Goal: Task Accomplishment & Management: Use online tool/utility

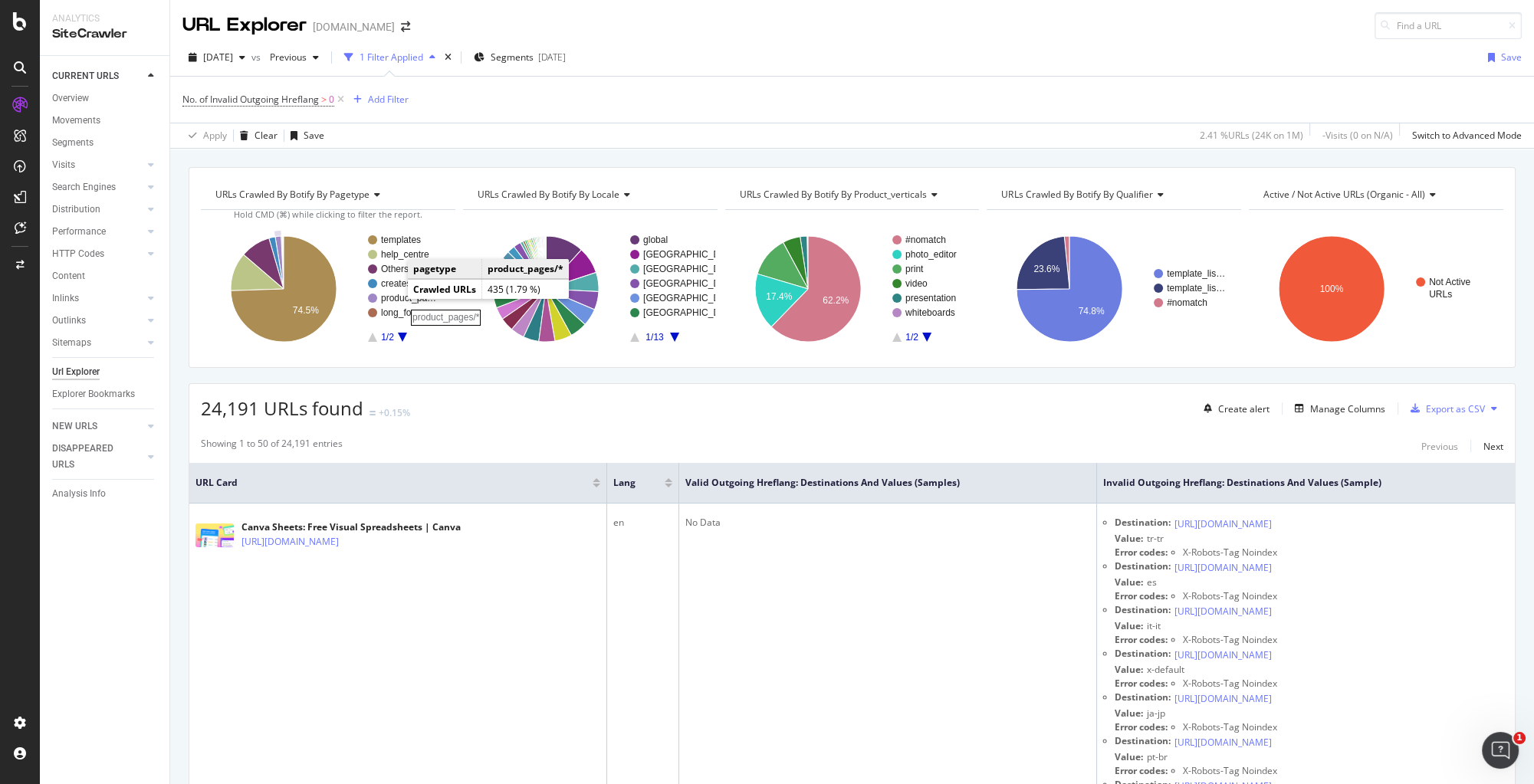
click at [395, 294] on rect "A chart." at bounding box center [411, 298] width 59 height 9
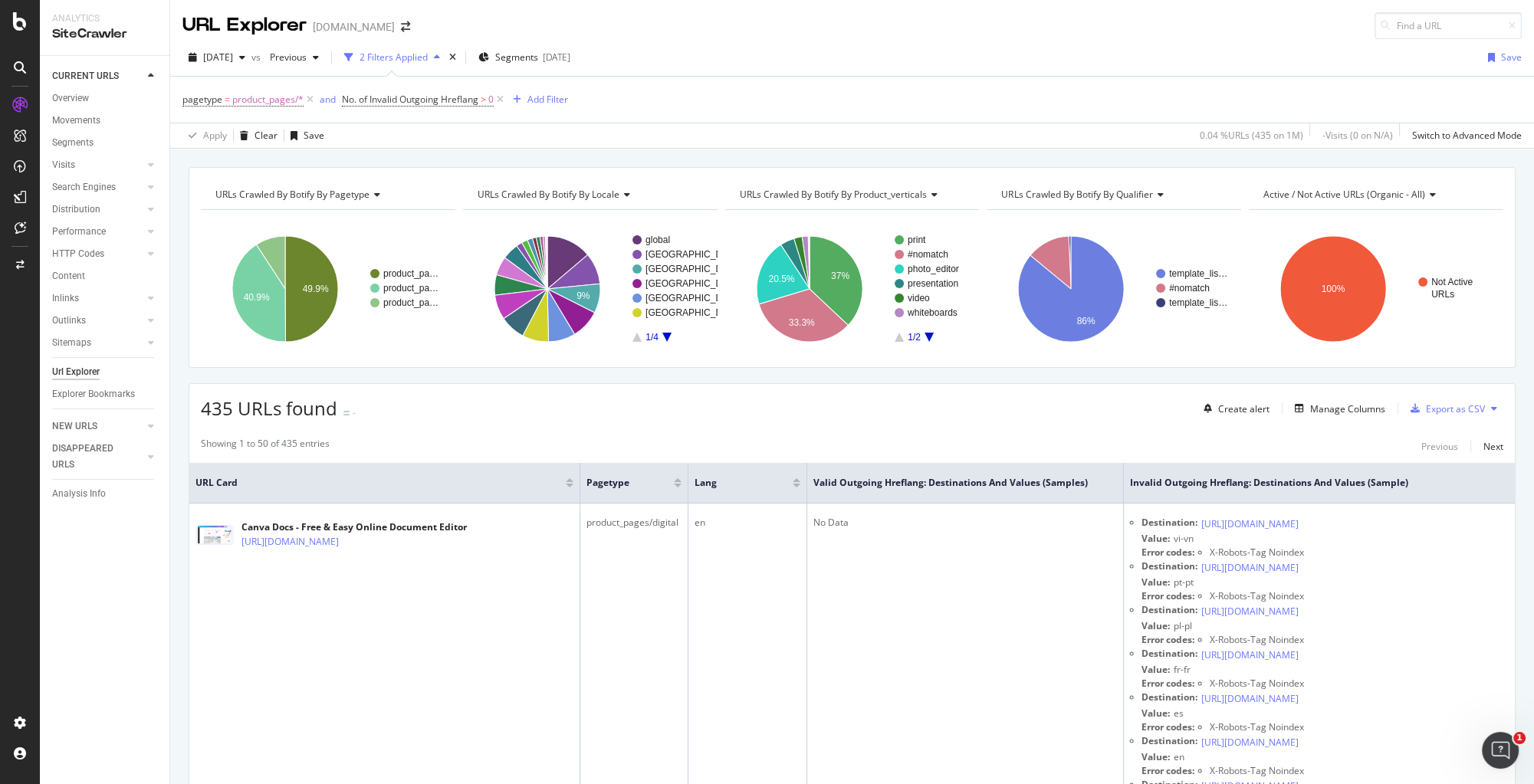
drag, startPoint x: 1162, startPoint y: 438, endPoint x: 1050, endPoint y: 444, distance: 112.2
click at [1050, 444] on div "Showing 1 to 50 of 435 entries Previous Next" at bounding box center [852, 446] width 1326 height 19
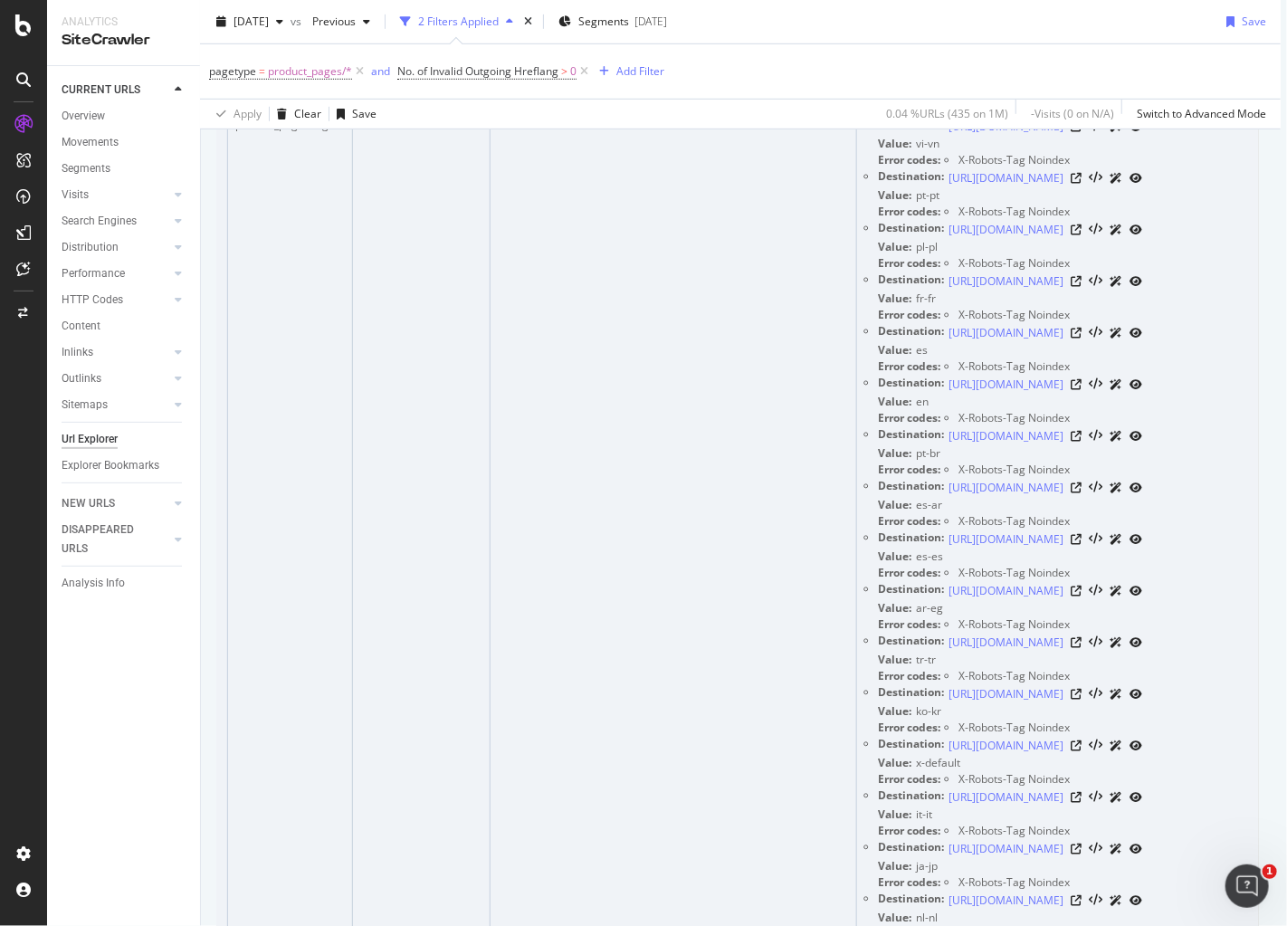
scroll to position [340, 6]
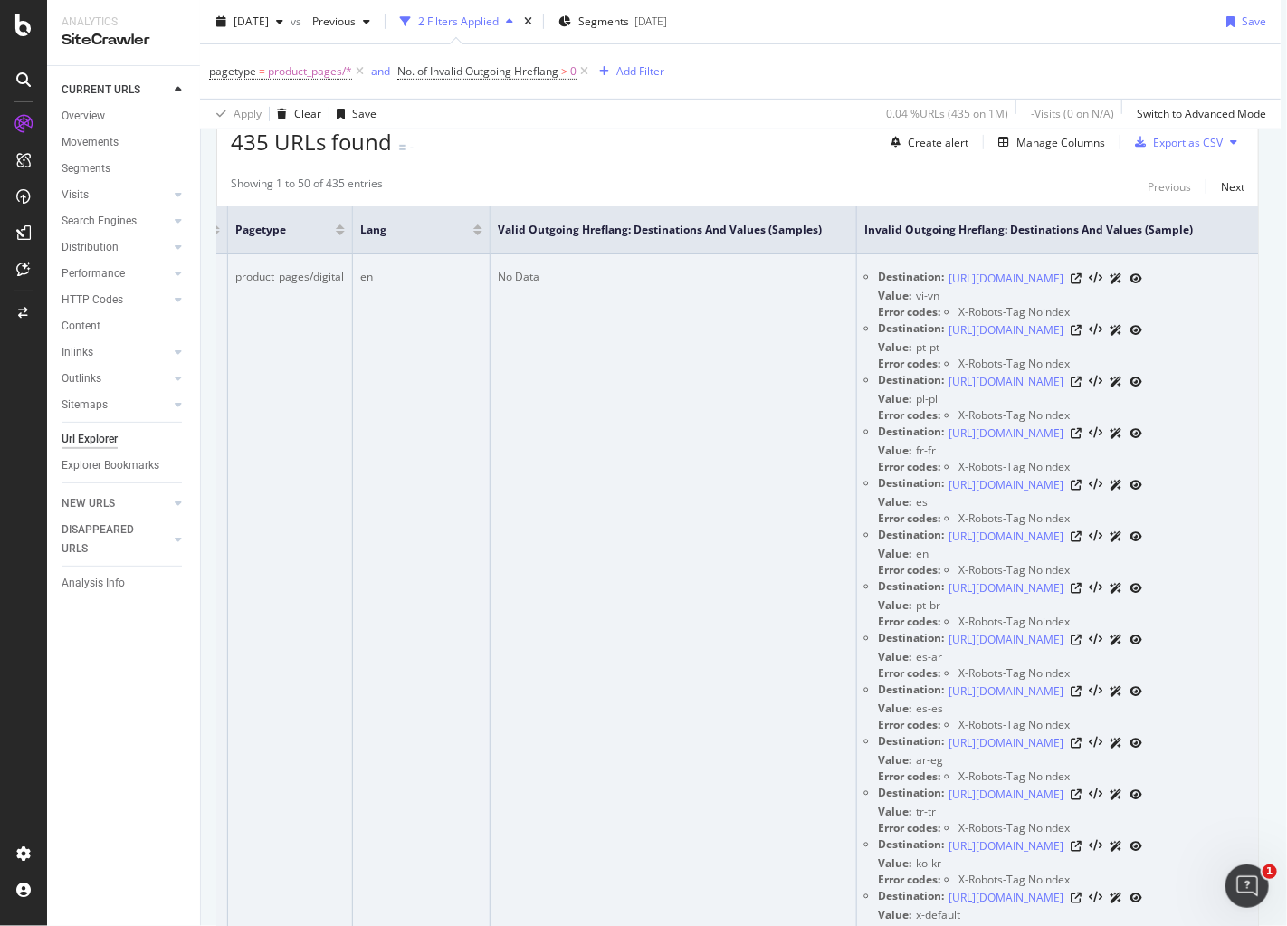
click at [700, 579] on td "No Data" at bounding box center [673, 785] width 367 height 1062
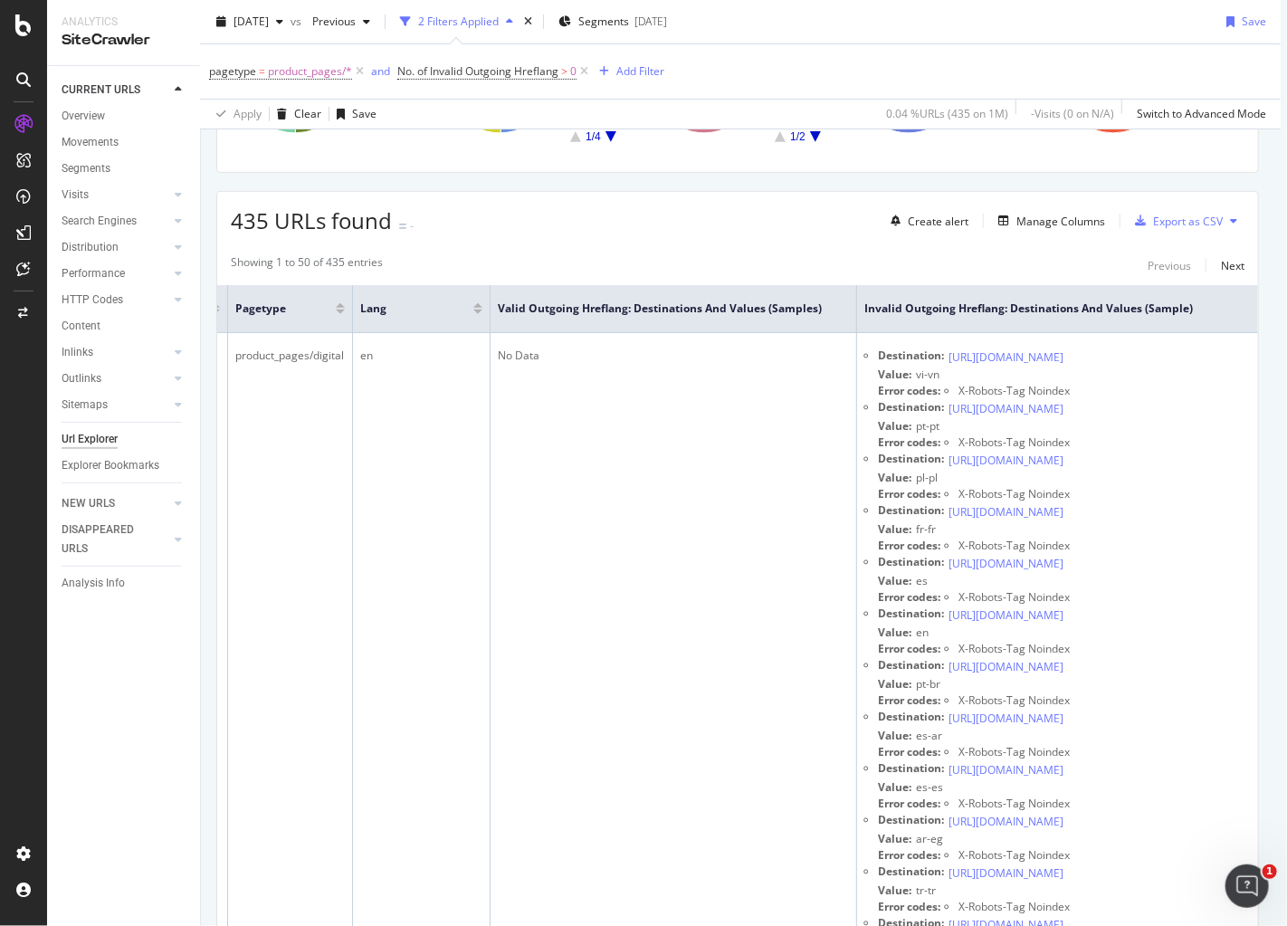
scroll to position [0, 6]
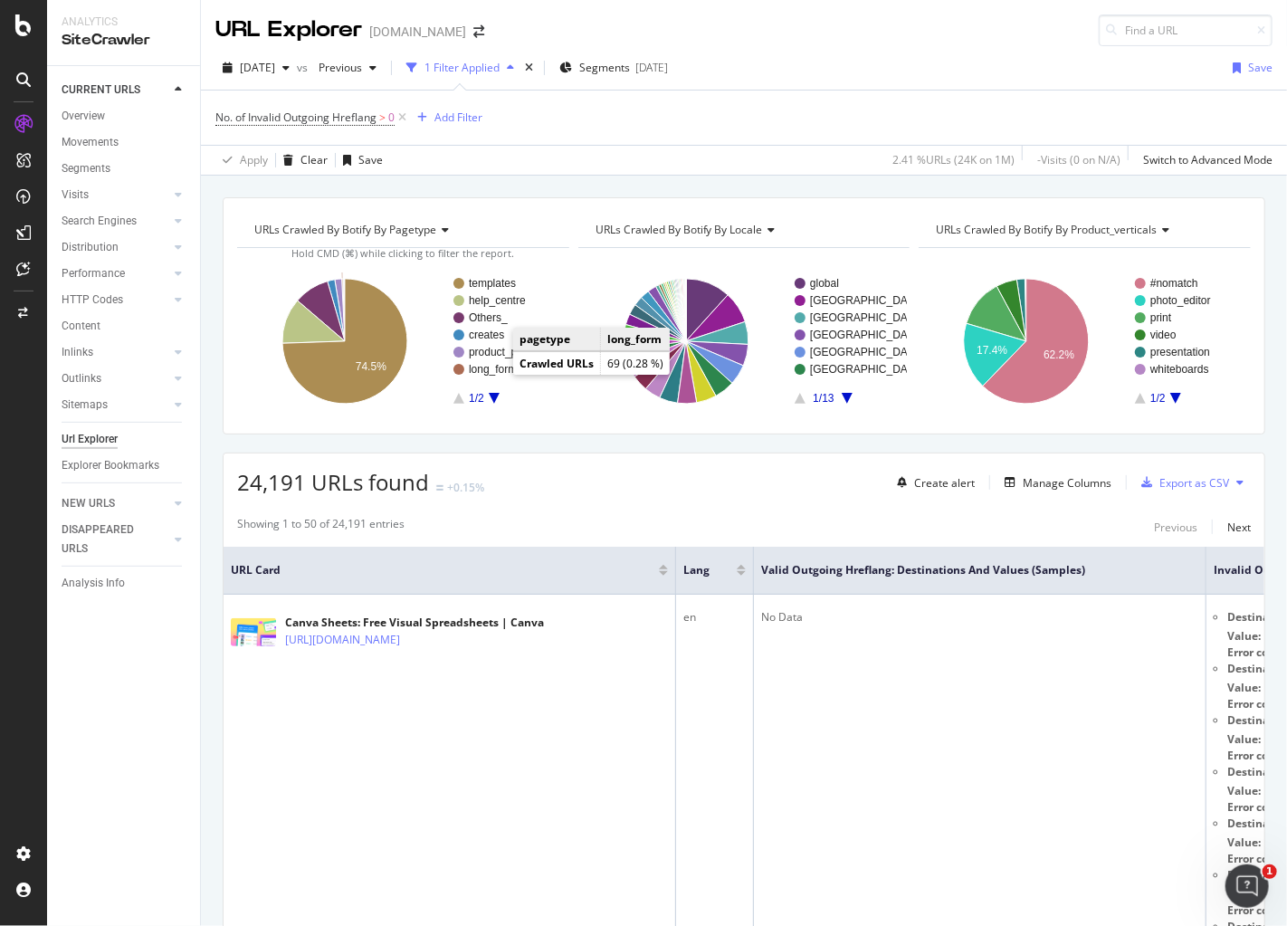
click at [497, 371] on text "long_form" at bounding box center [493, 369] width 48 height 13
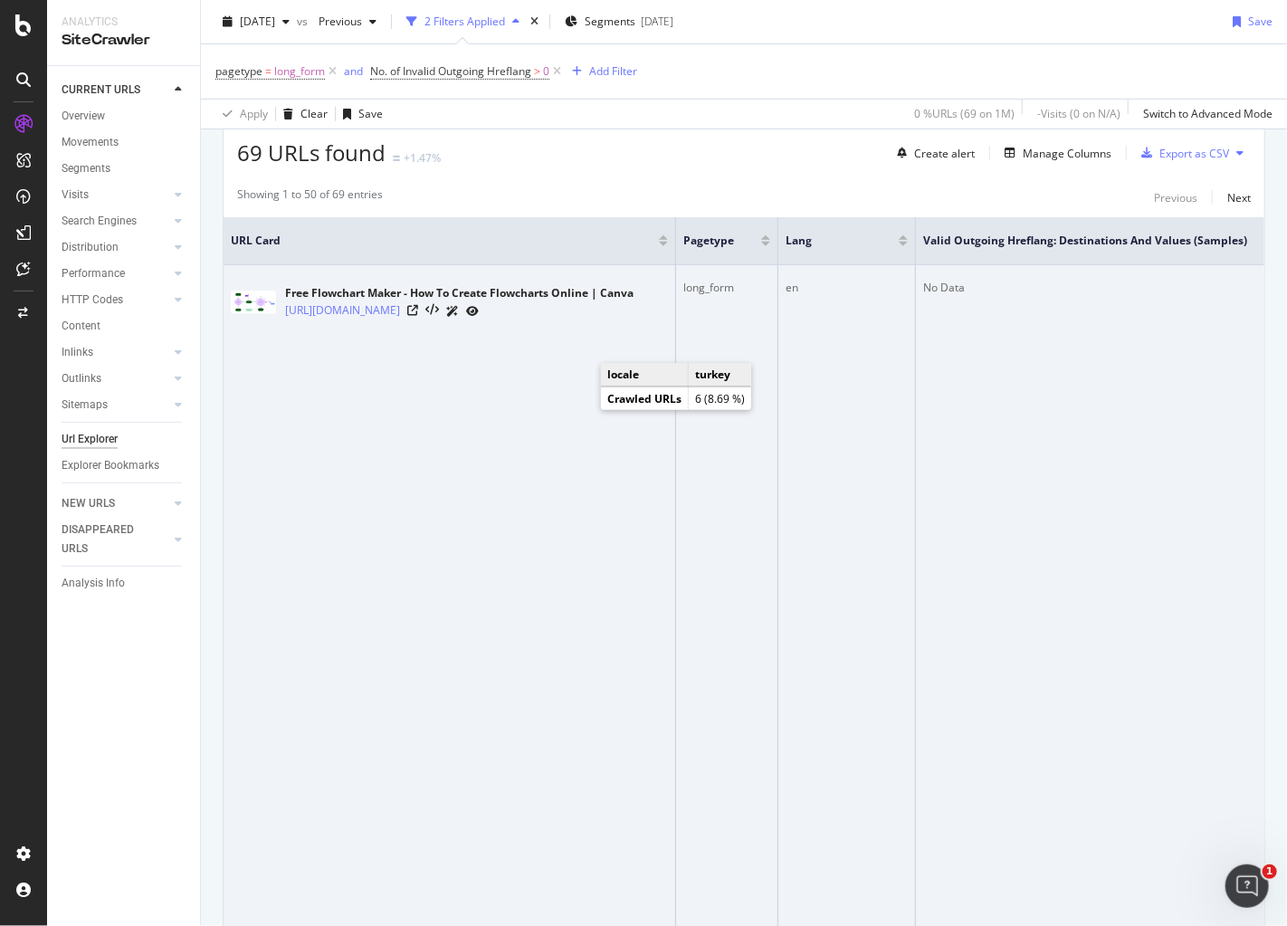
scroll to position [152, 0]
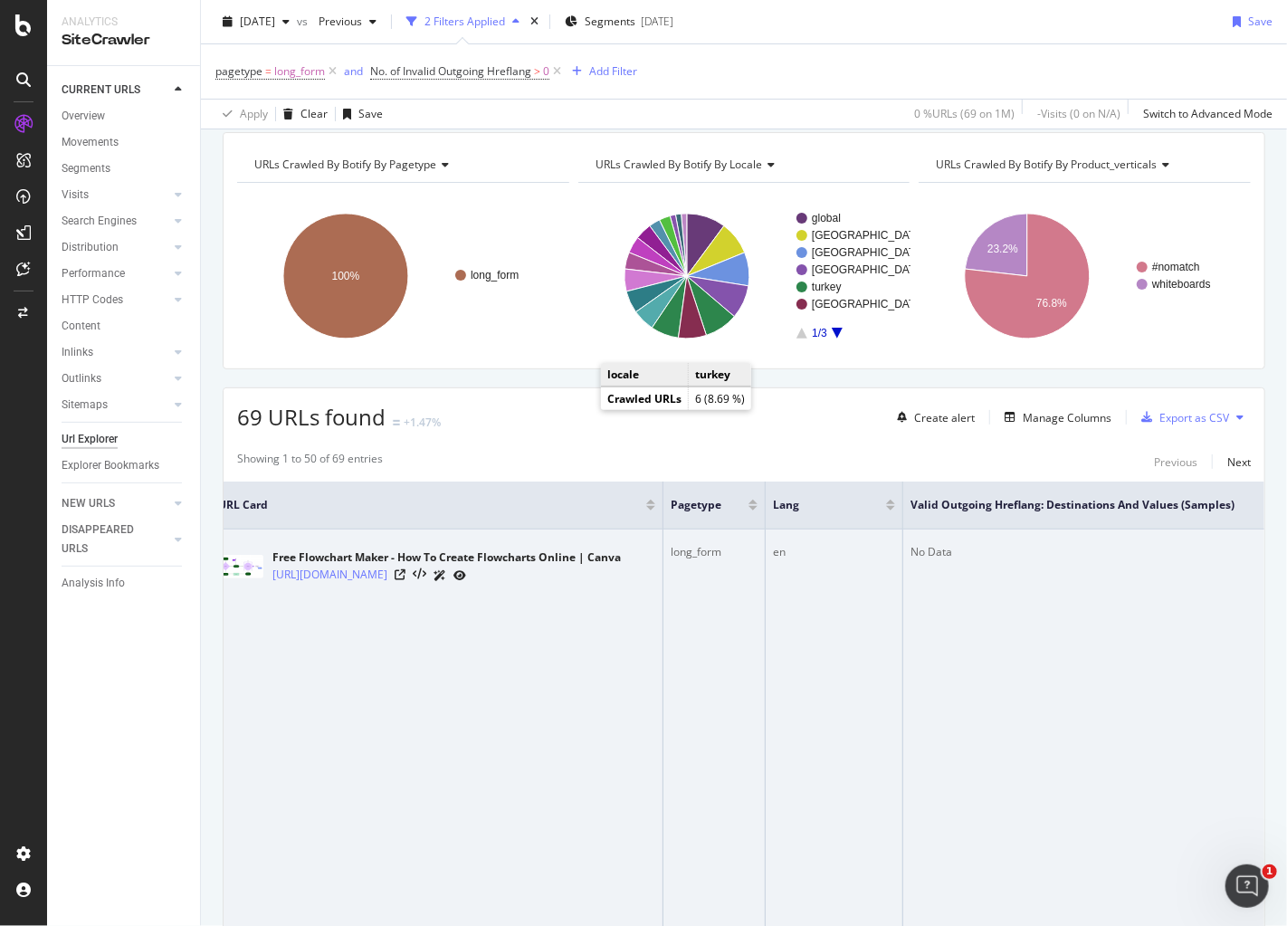
scroll to position [0, 0]
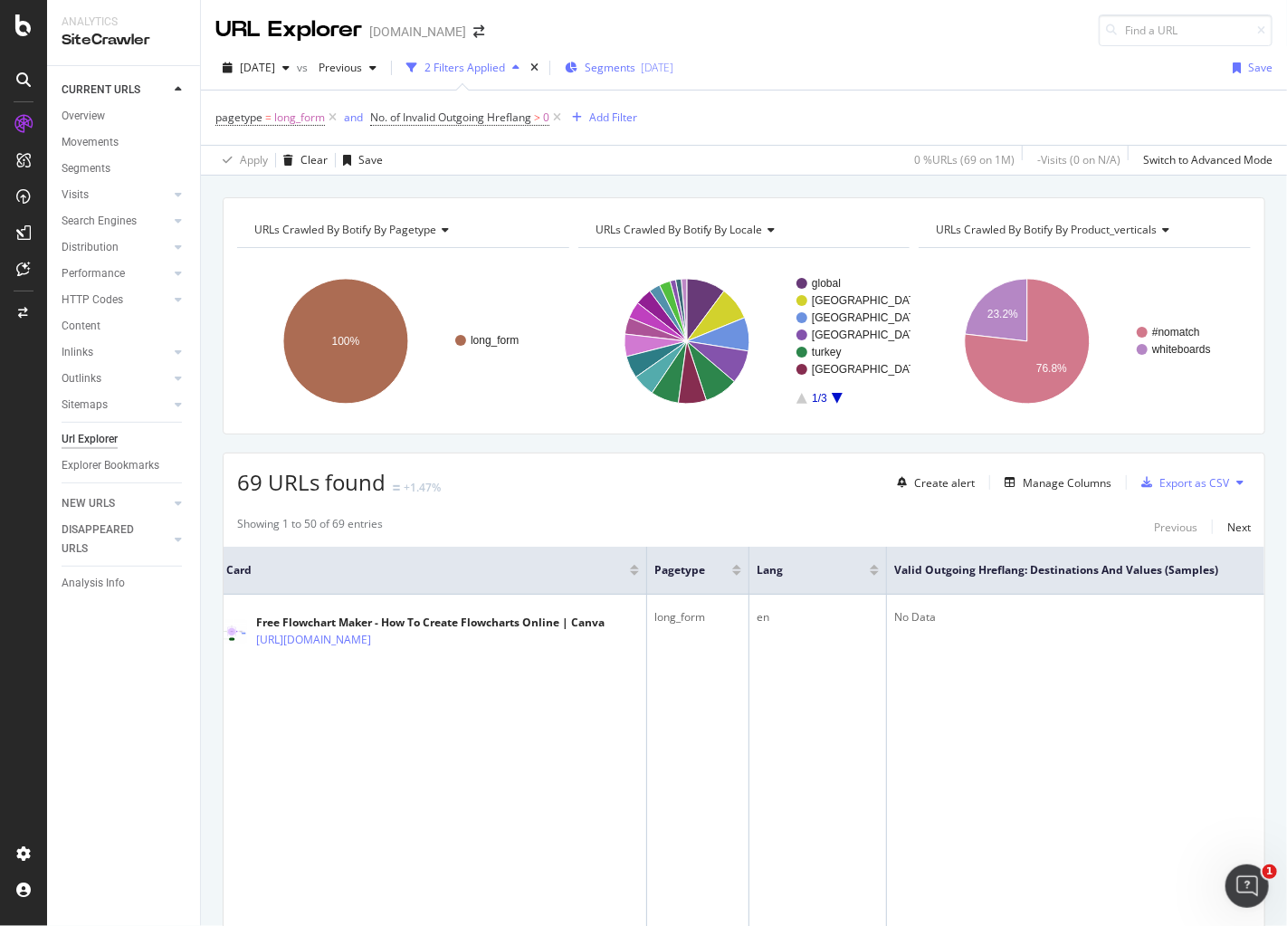
click at [635, 67] on span "Segments" at bounding box center [610, 67] width 51 height 15
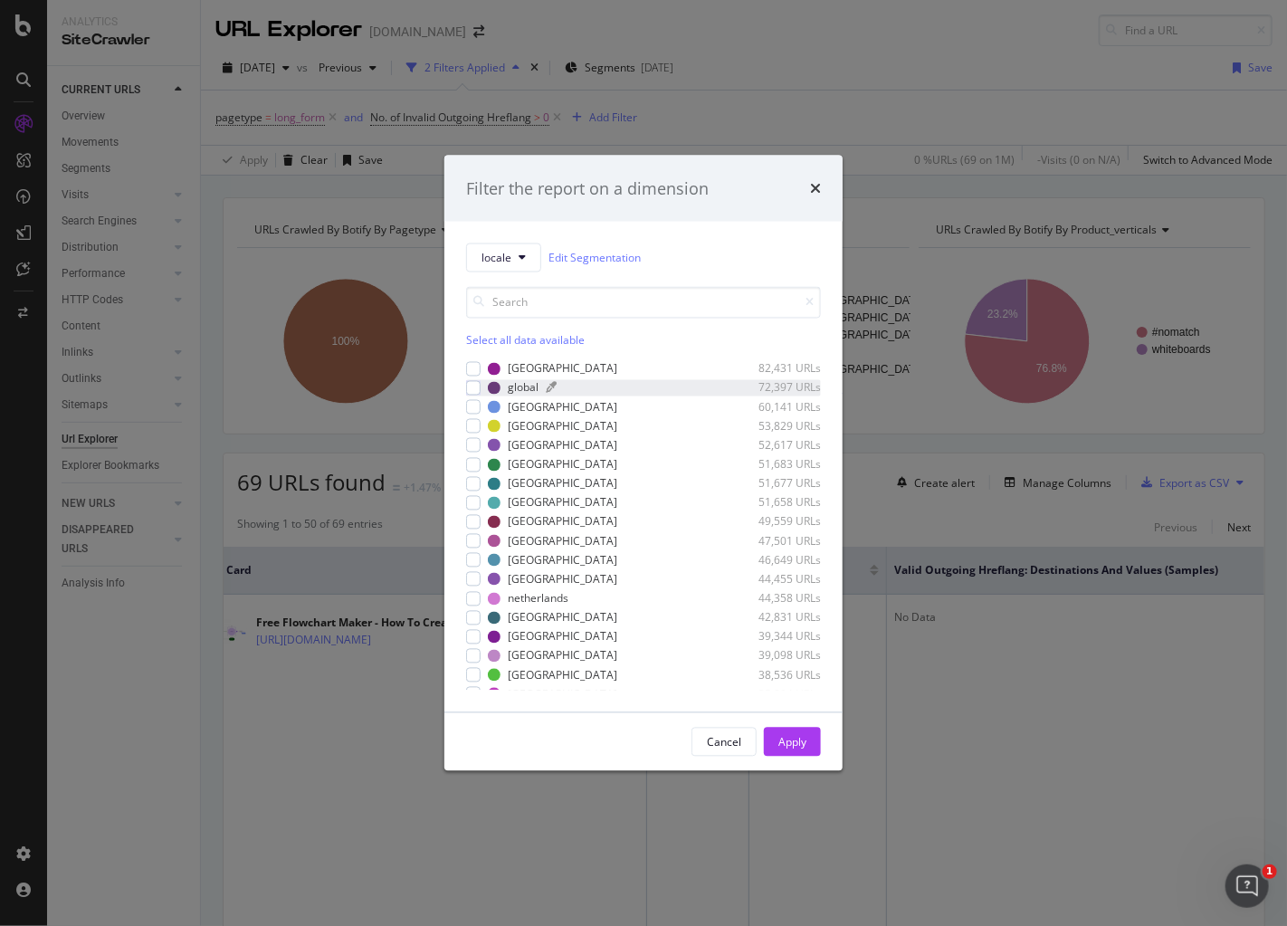
click at [521, 390] on div "global" at bounding box center [523, 387] width 31 height 15
click at [791, 738] on div "Apply" at bounding box center [792, 741] width 28 height 15
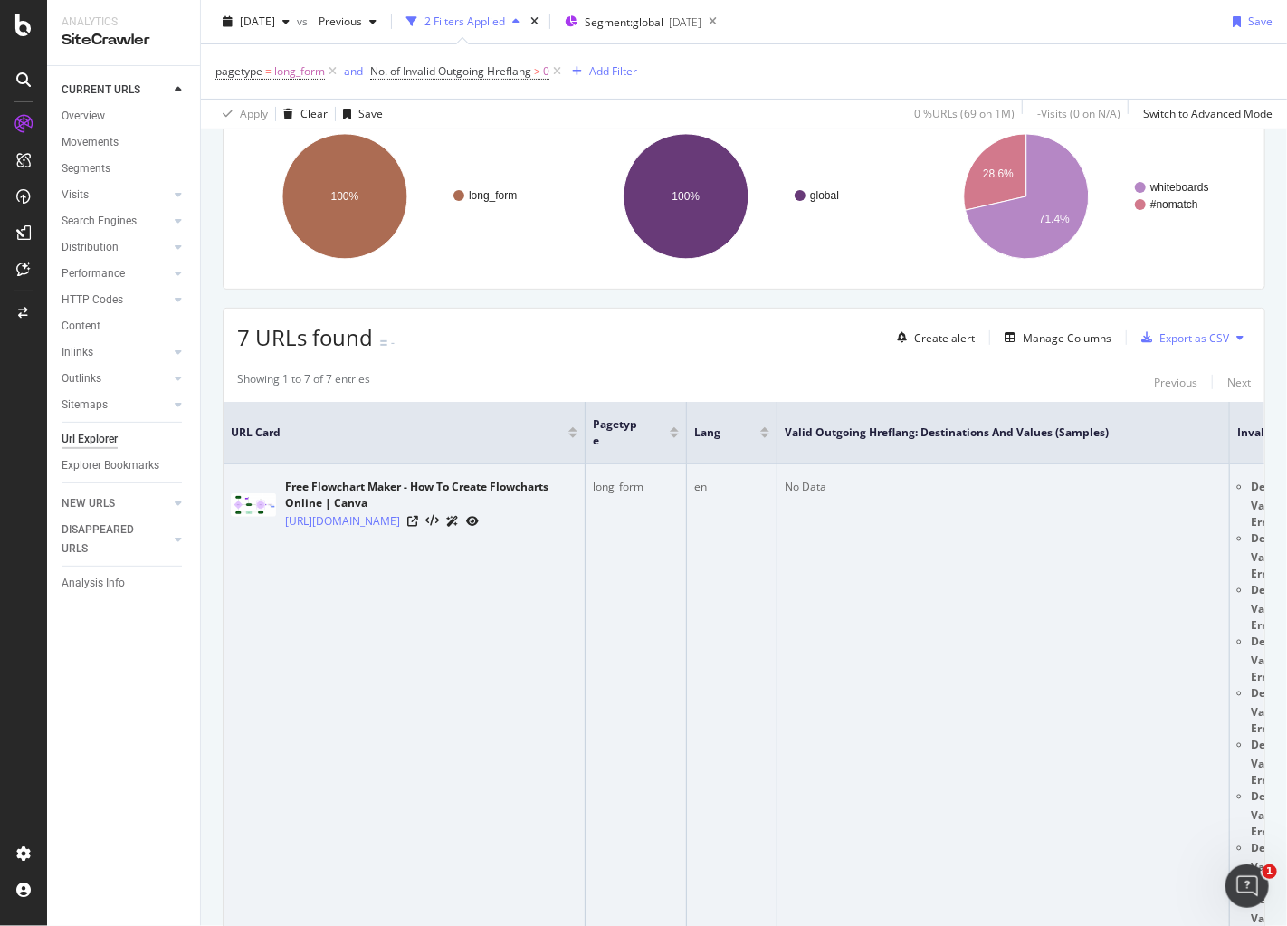
scroll to position [220, 0]
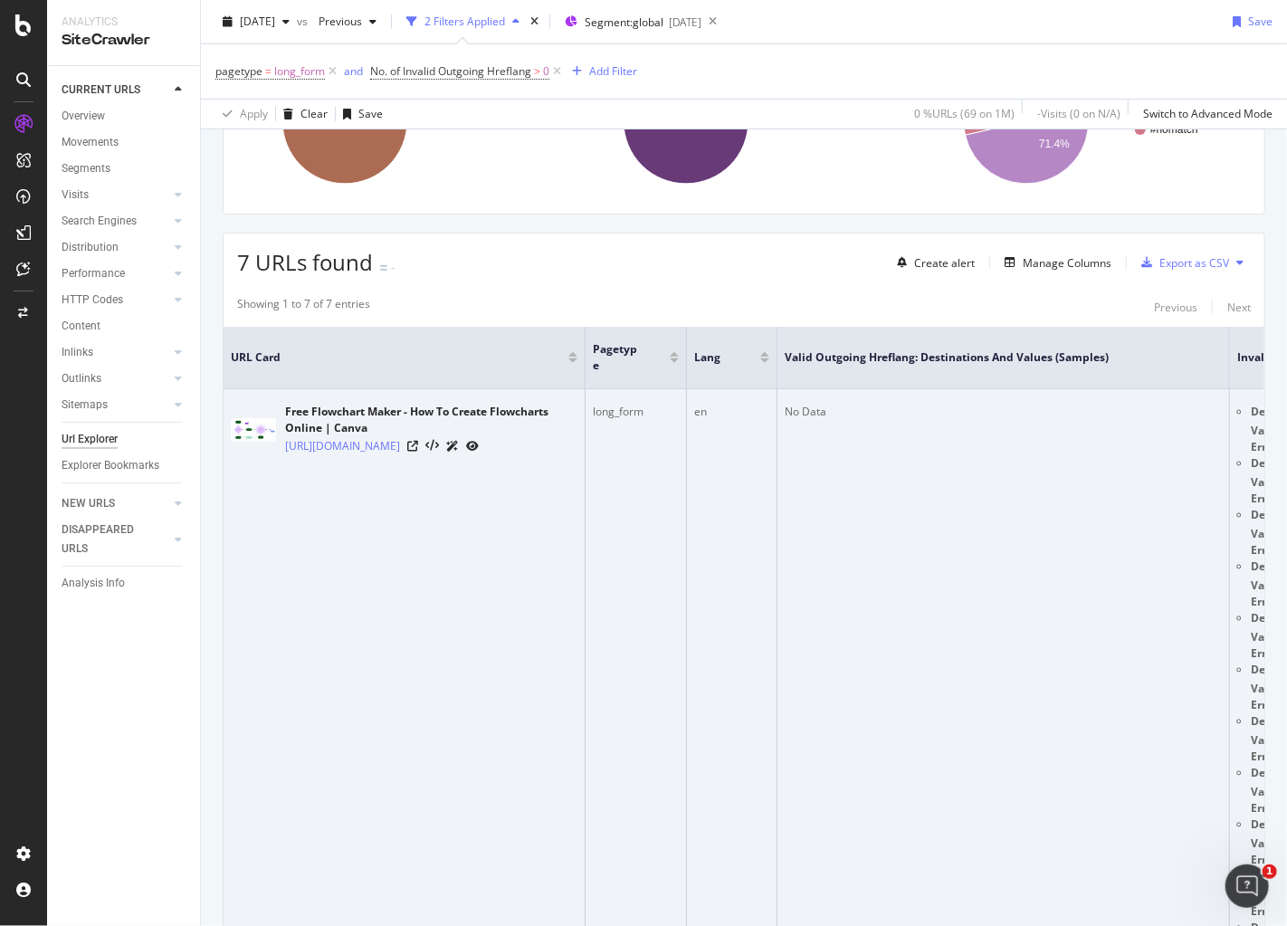
click at [812, 595] on td "No Data" at bounding box center [1003, 920] width 452 height 1062
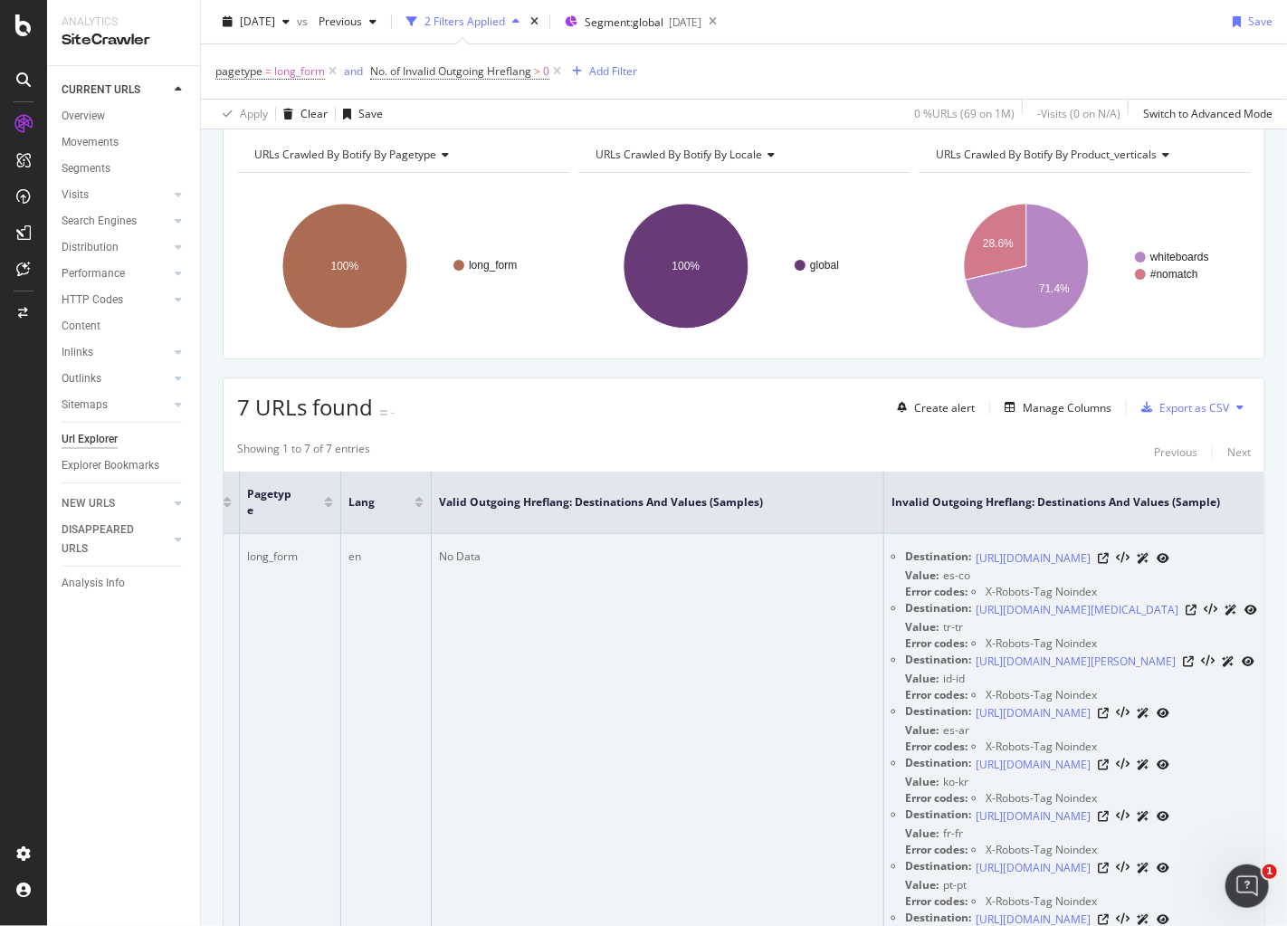
scroll to position [0, 427]
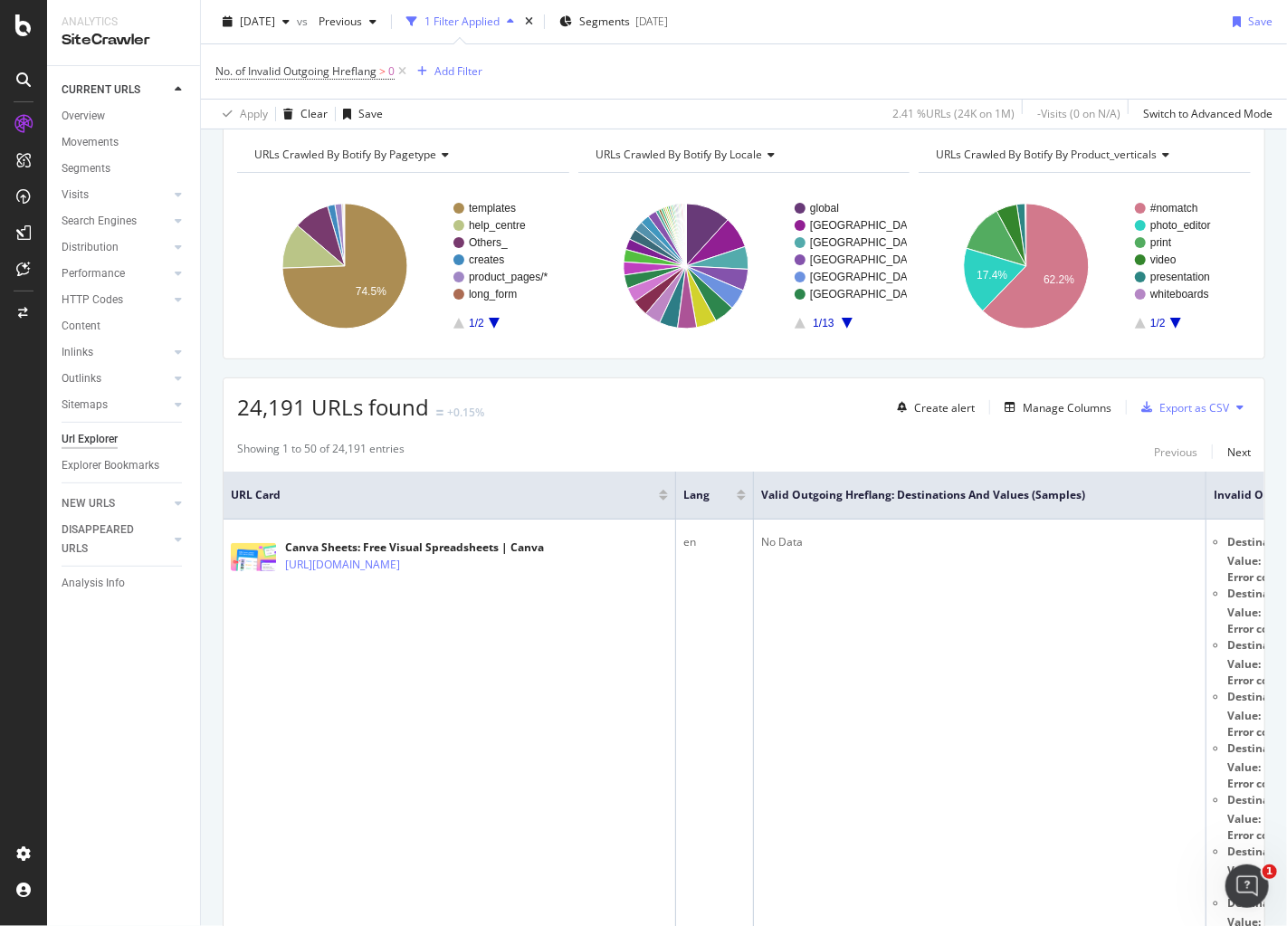
click at [497, 318] on icon "A chart." at bounding box center [494, 323] width 11 height 11
click at [483, 202] on text "graphs" at bounding box center [485, 208] width 33 height 13
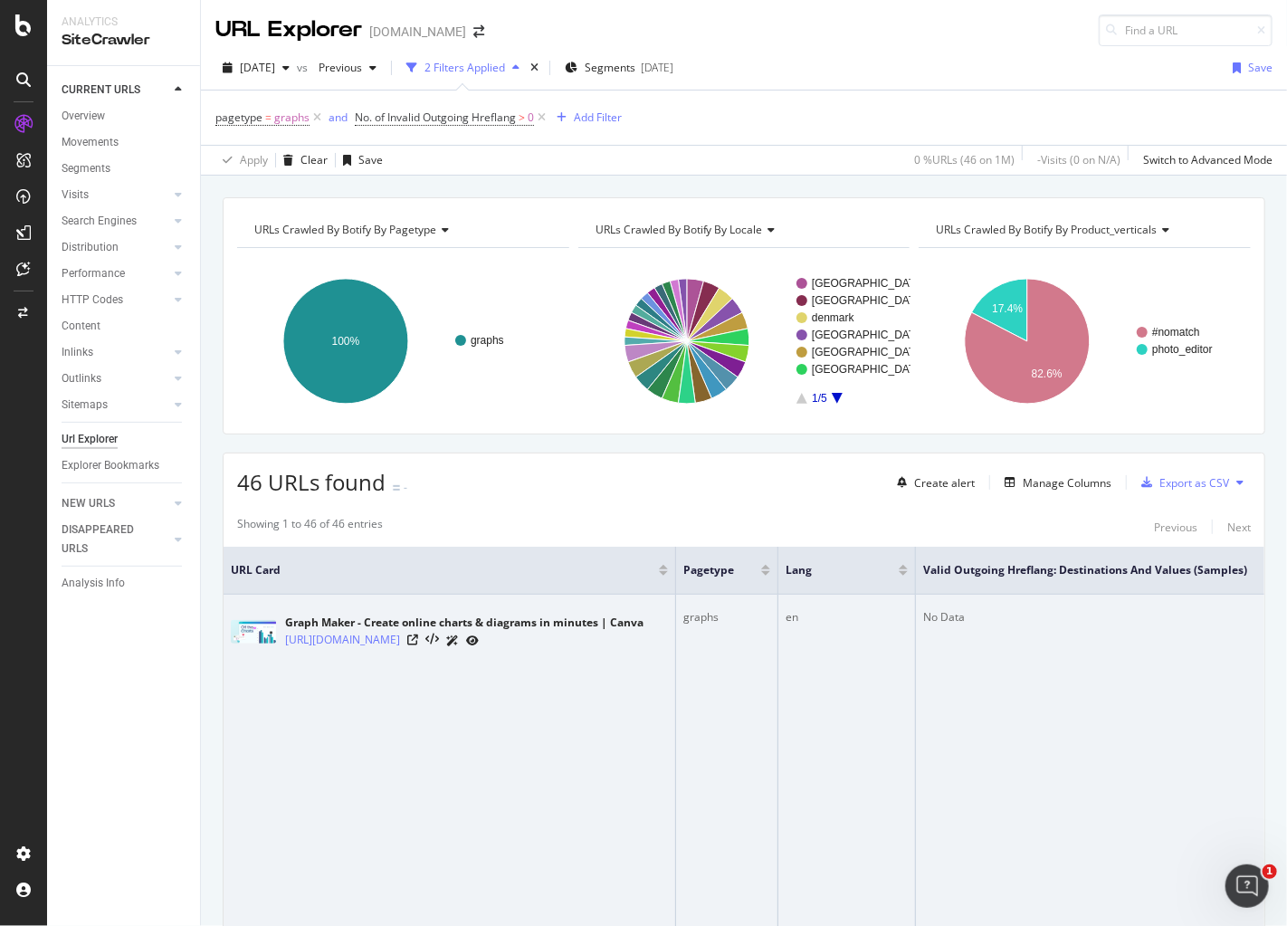
scroll to position [18, 0]
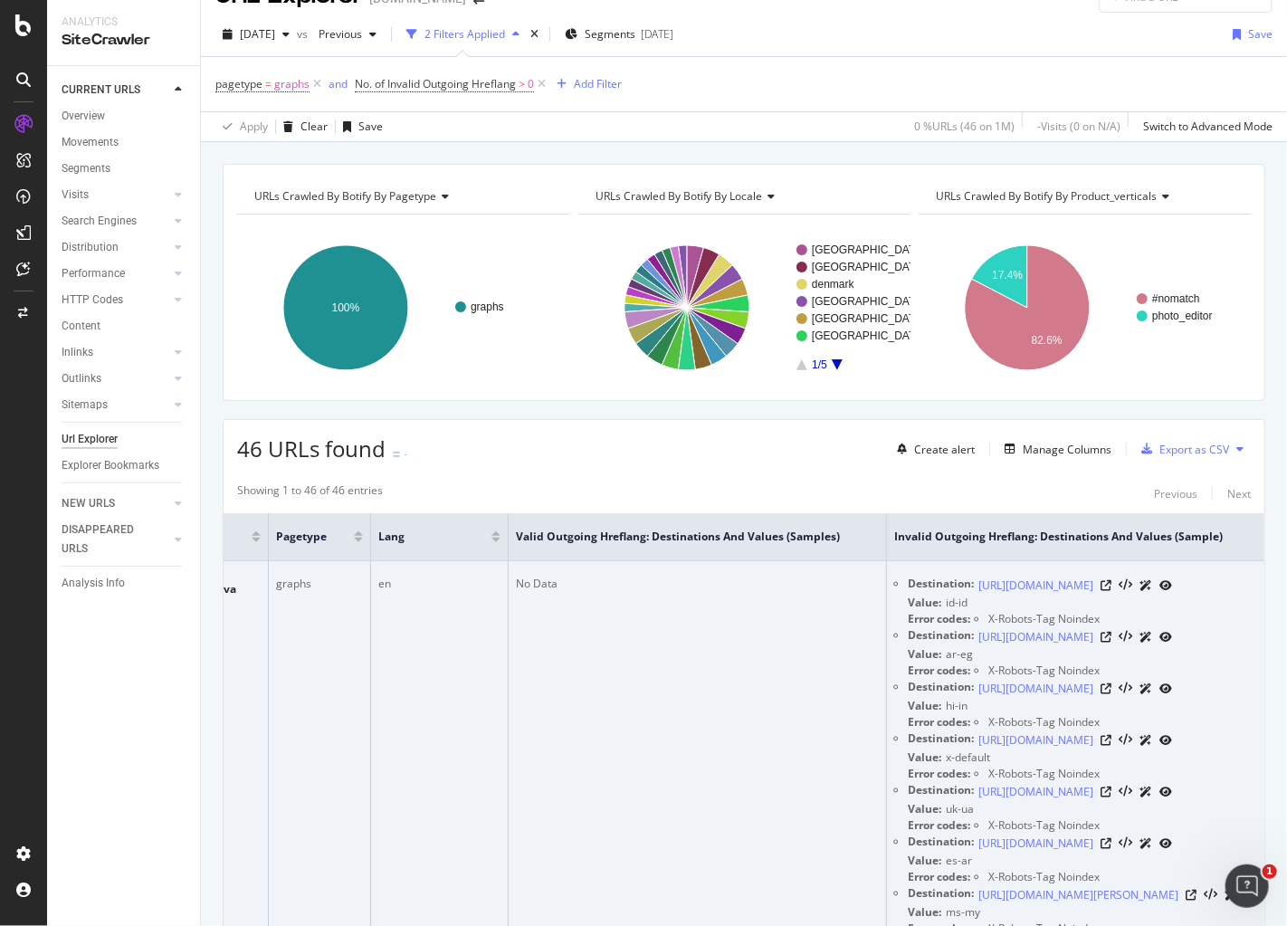
scroll to position [0, 0]
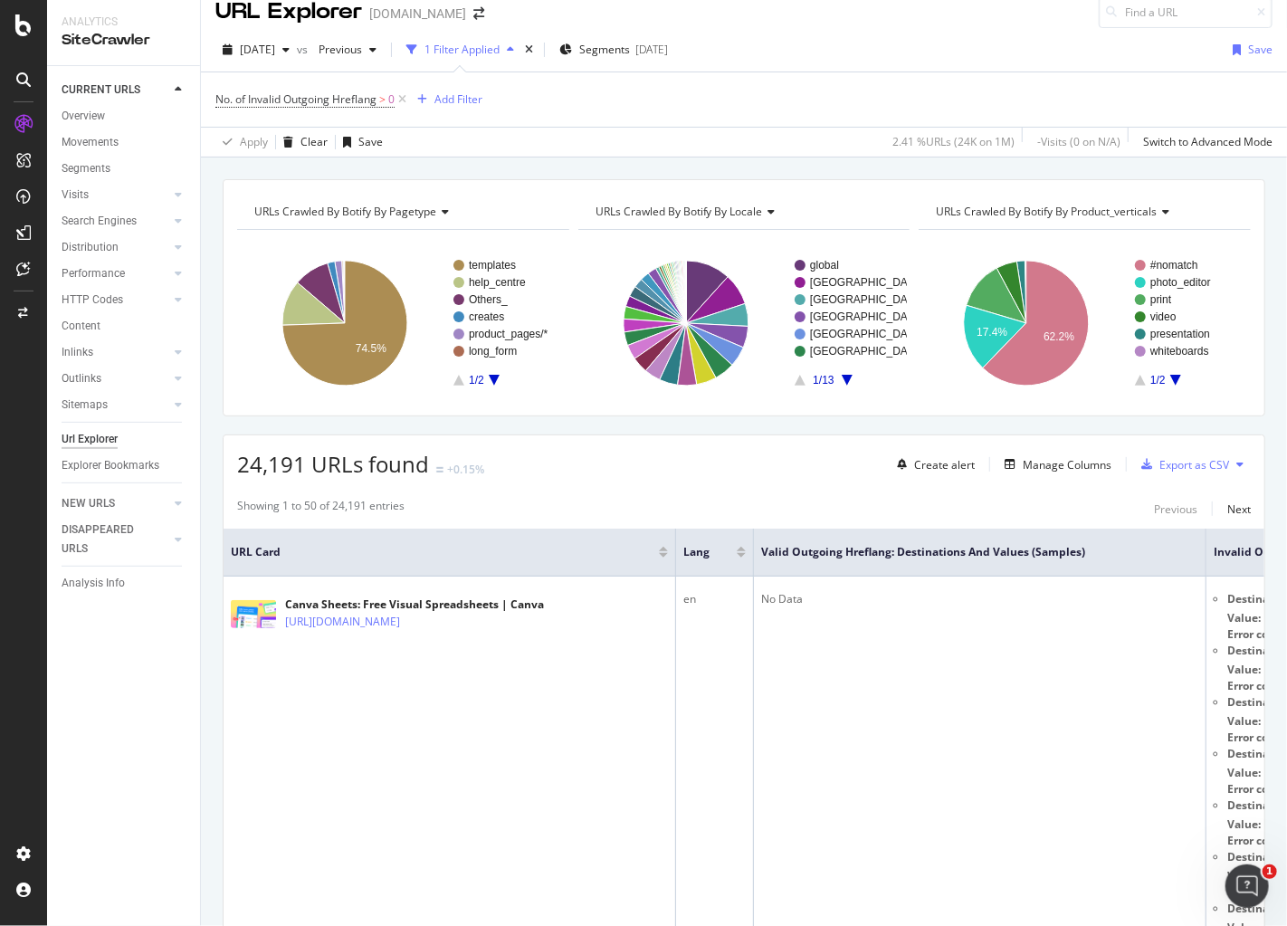
scroll to position [28, 0]
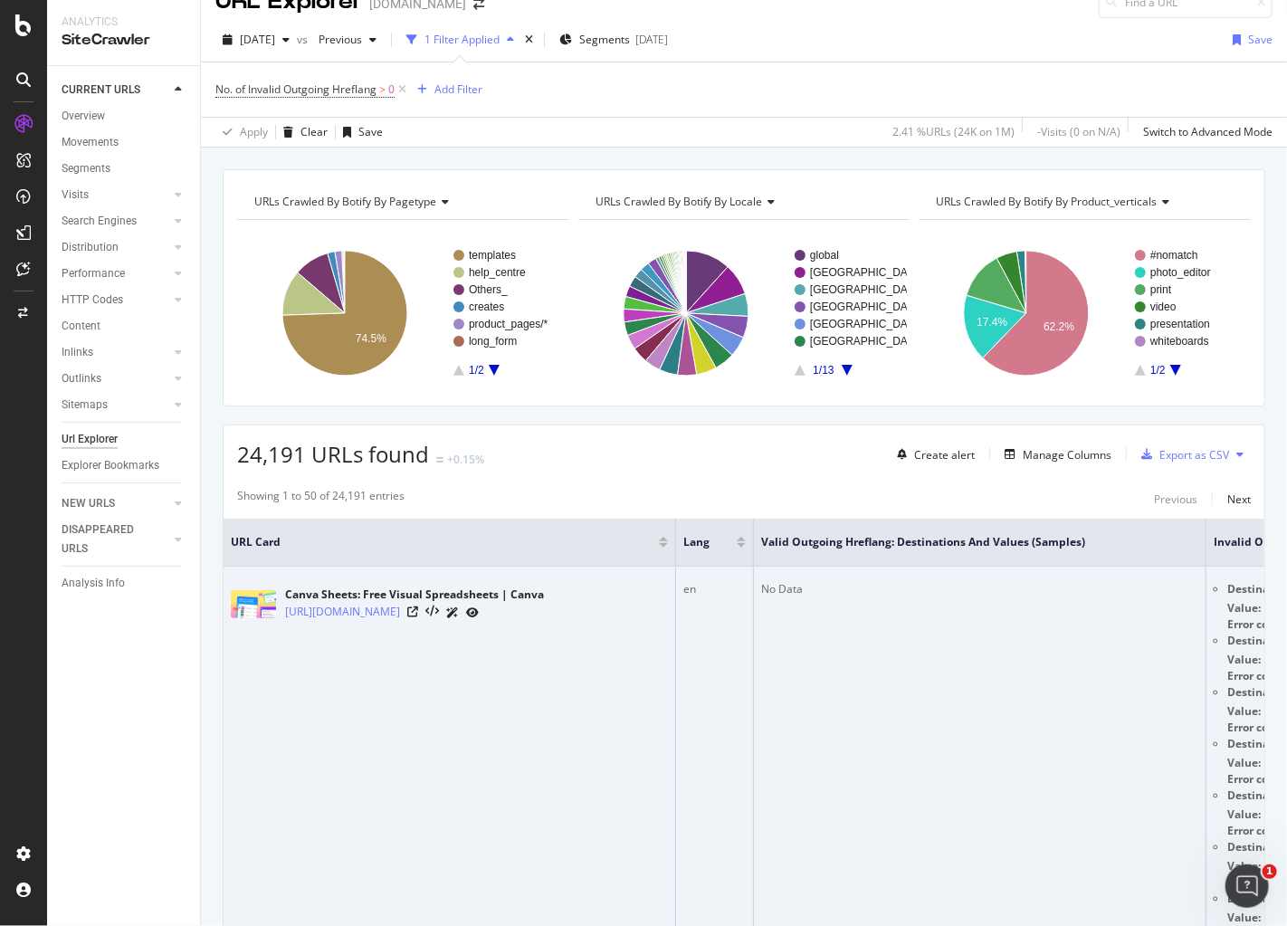
click at [1084, 656] on td "No Data" at bounding box center [980, 865] width 452 height 597
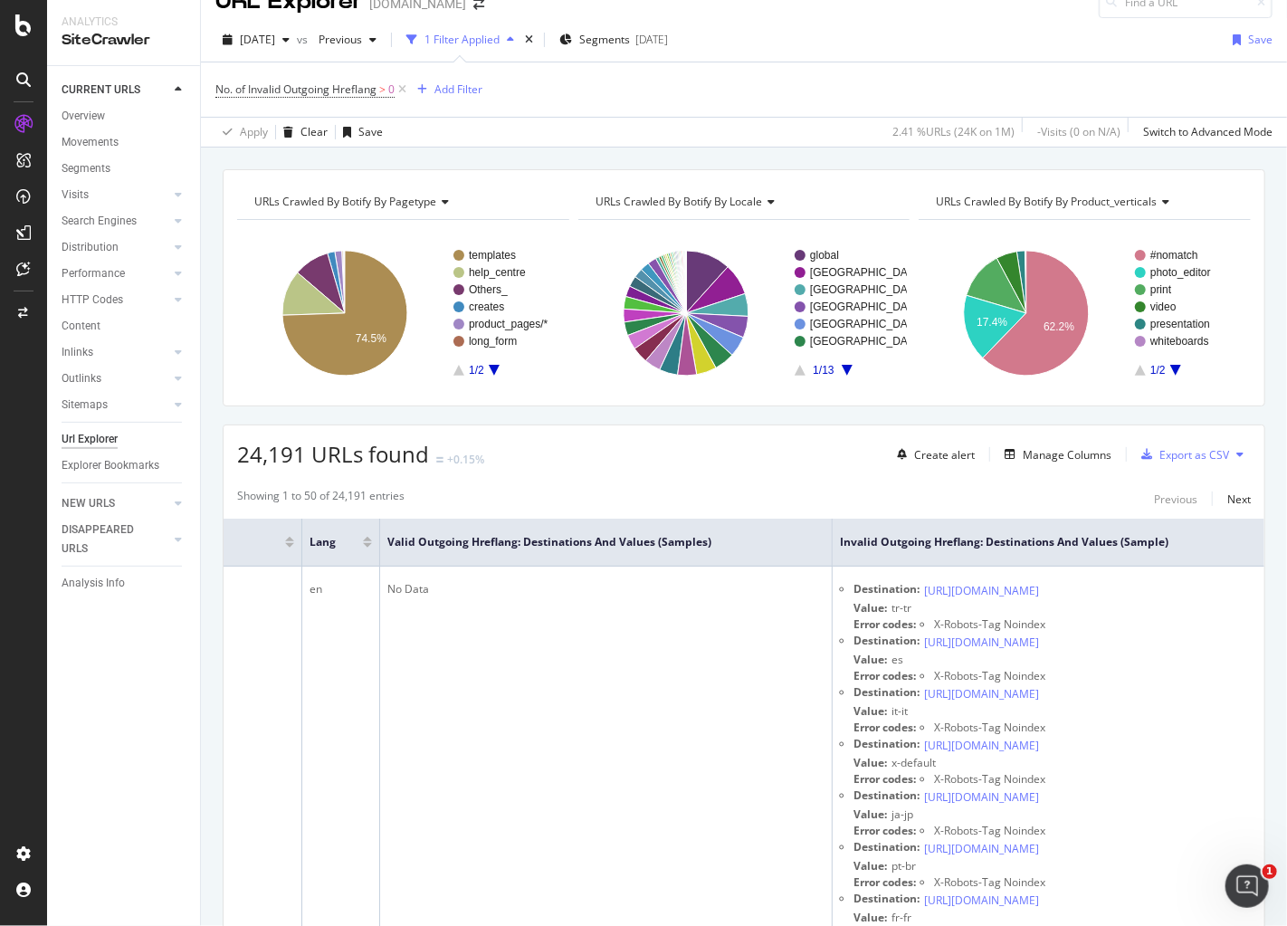
scroll to position [0, 0]
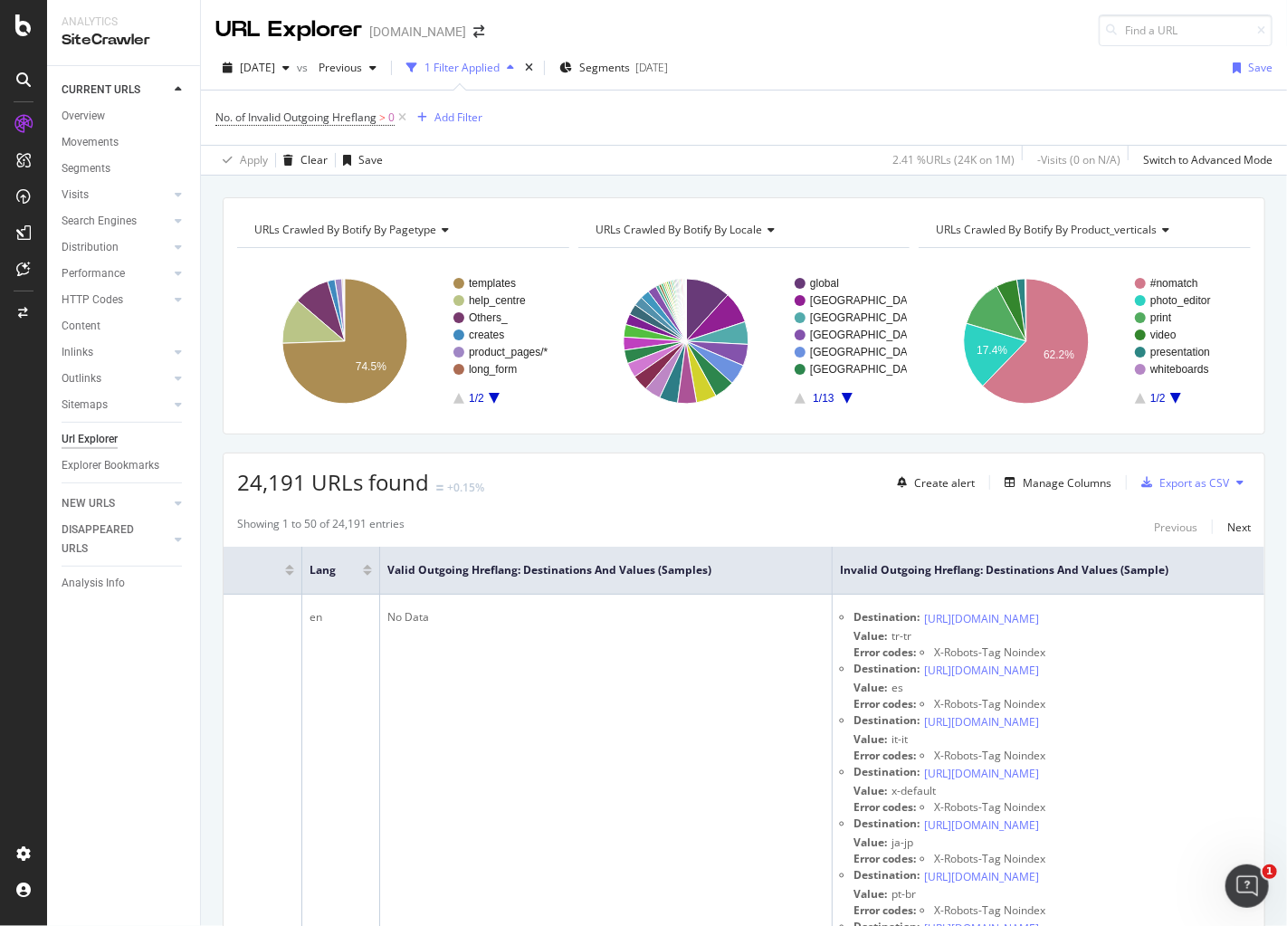
click at [494, 399] on icon "A chart." at bounding box center [494, 398] width 11 height 11
click at [460, 395] on icon "A chart." at bounding box center [458, 398] width 11 height 11
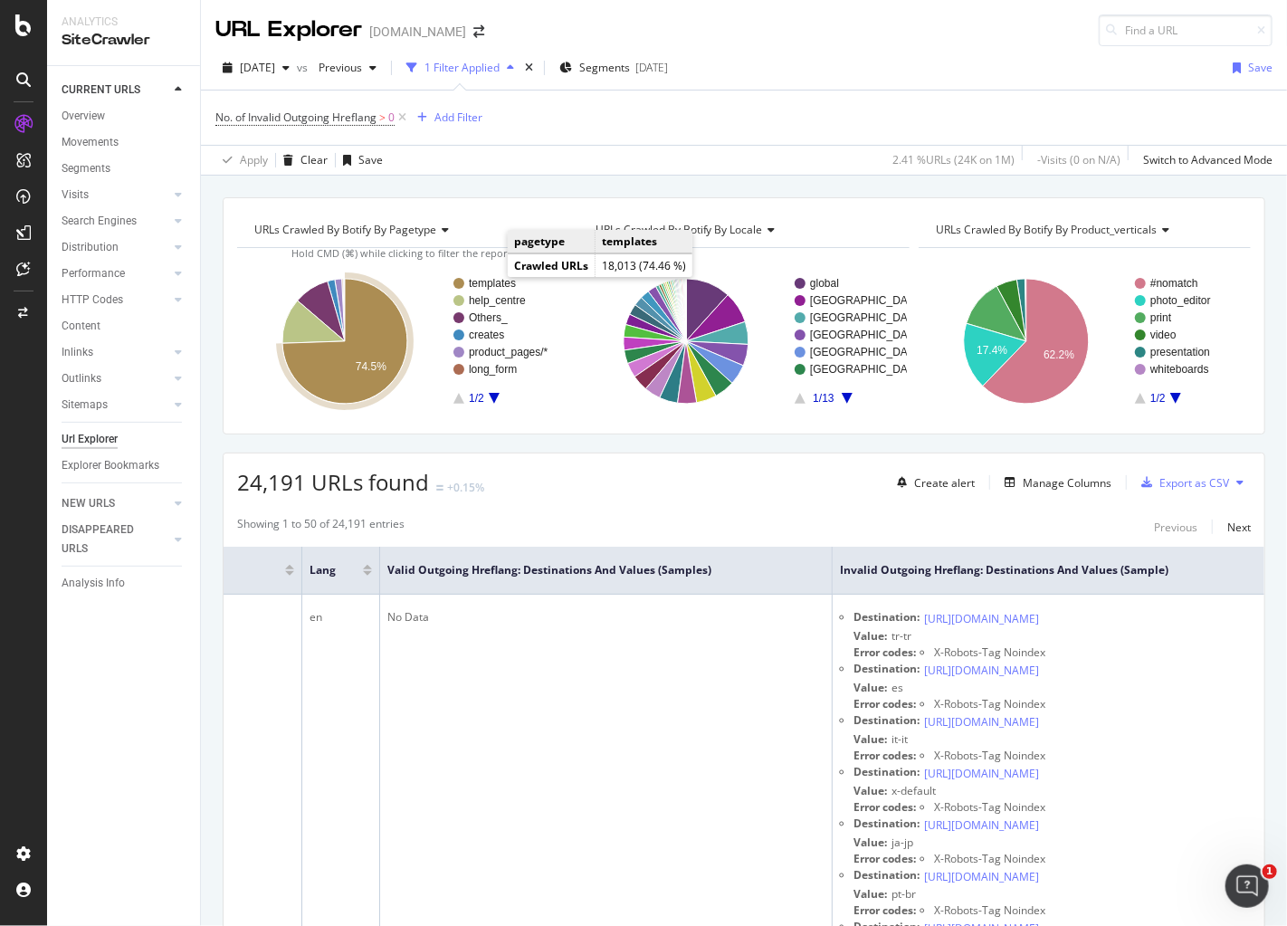
click at [490, 278] on text "templates" at bounding box center [492, 283] width 47 height 13
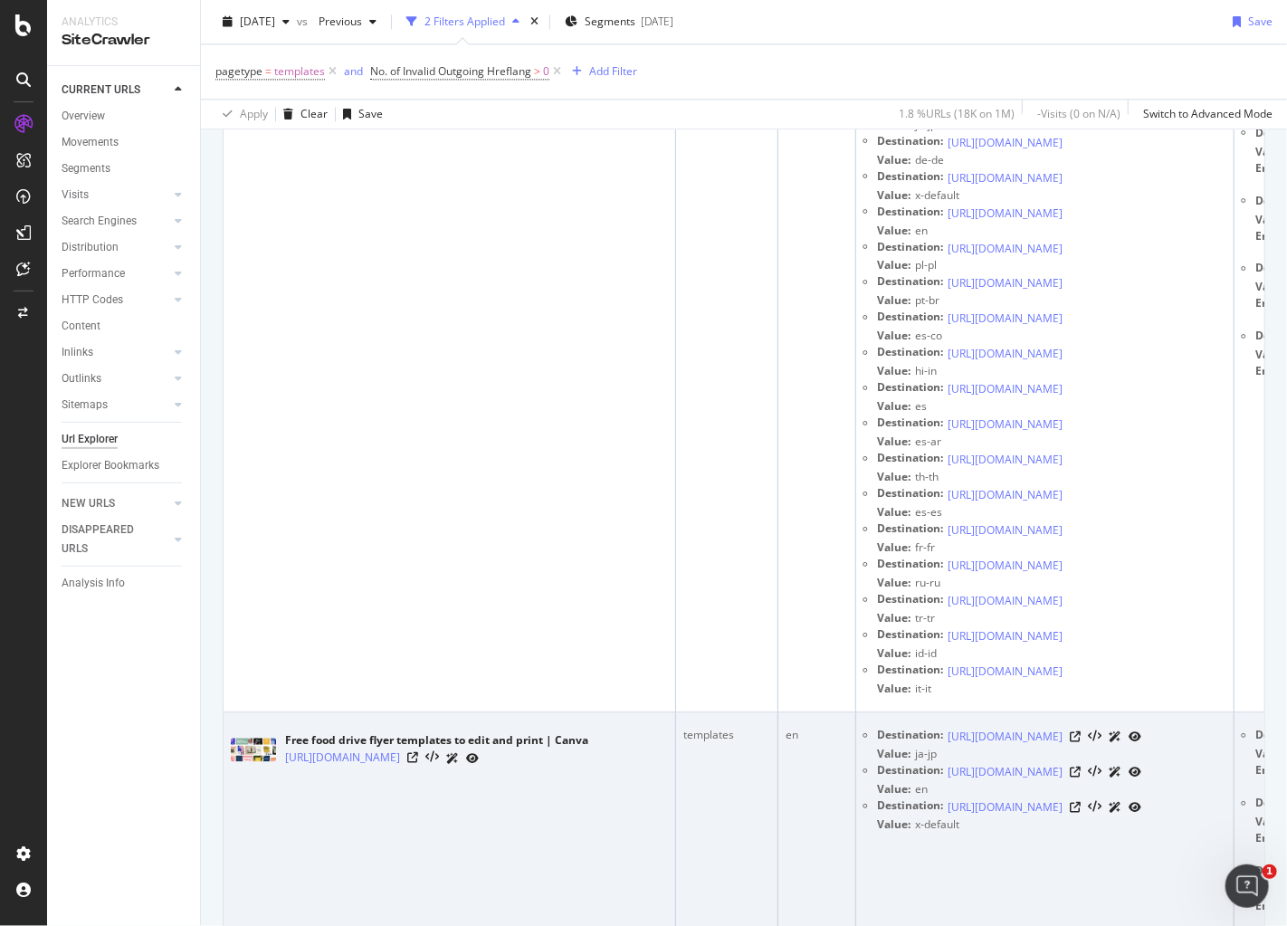
scroll to position [2228, 0]
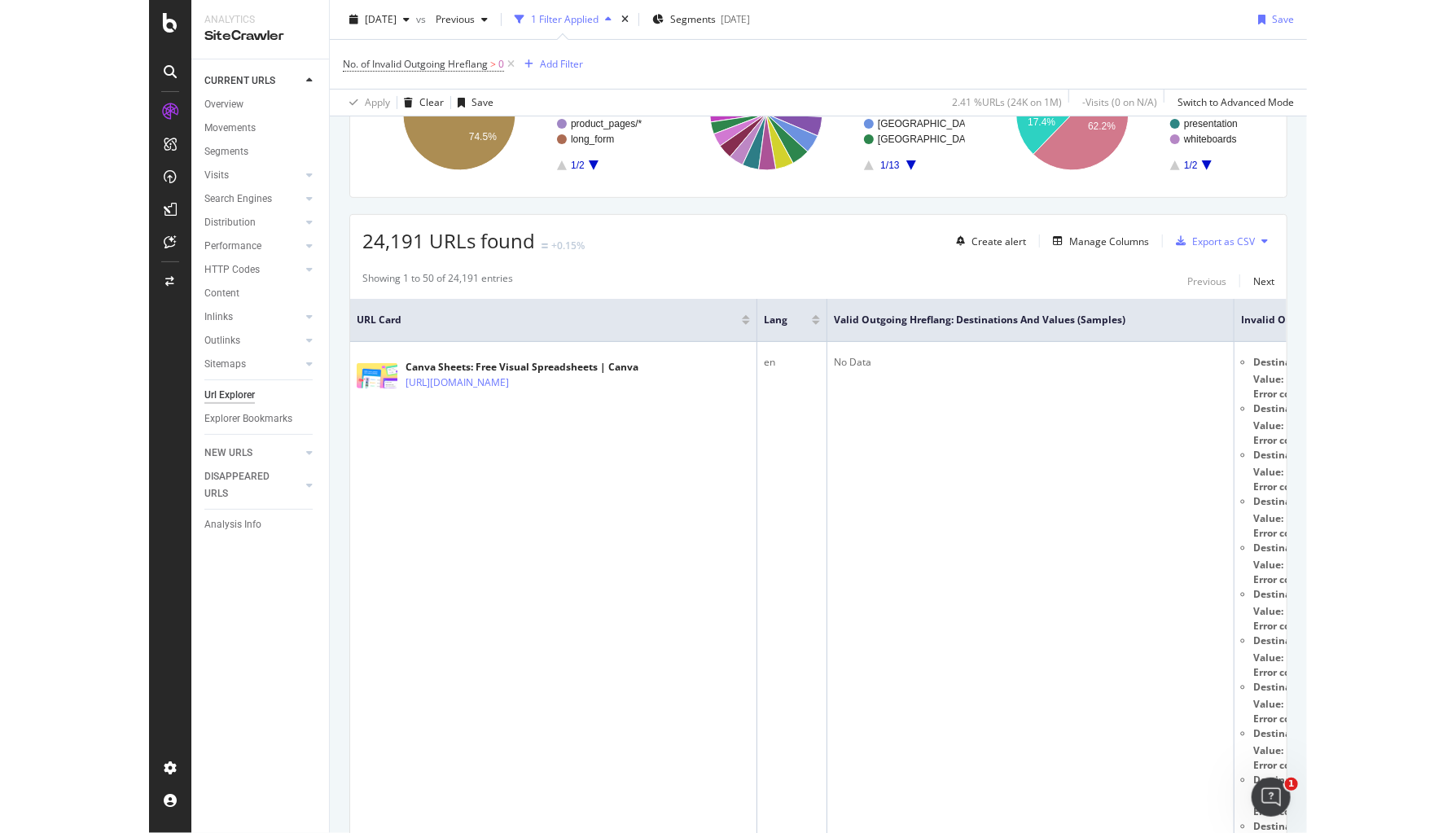
scroll to position [193, 0]
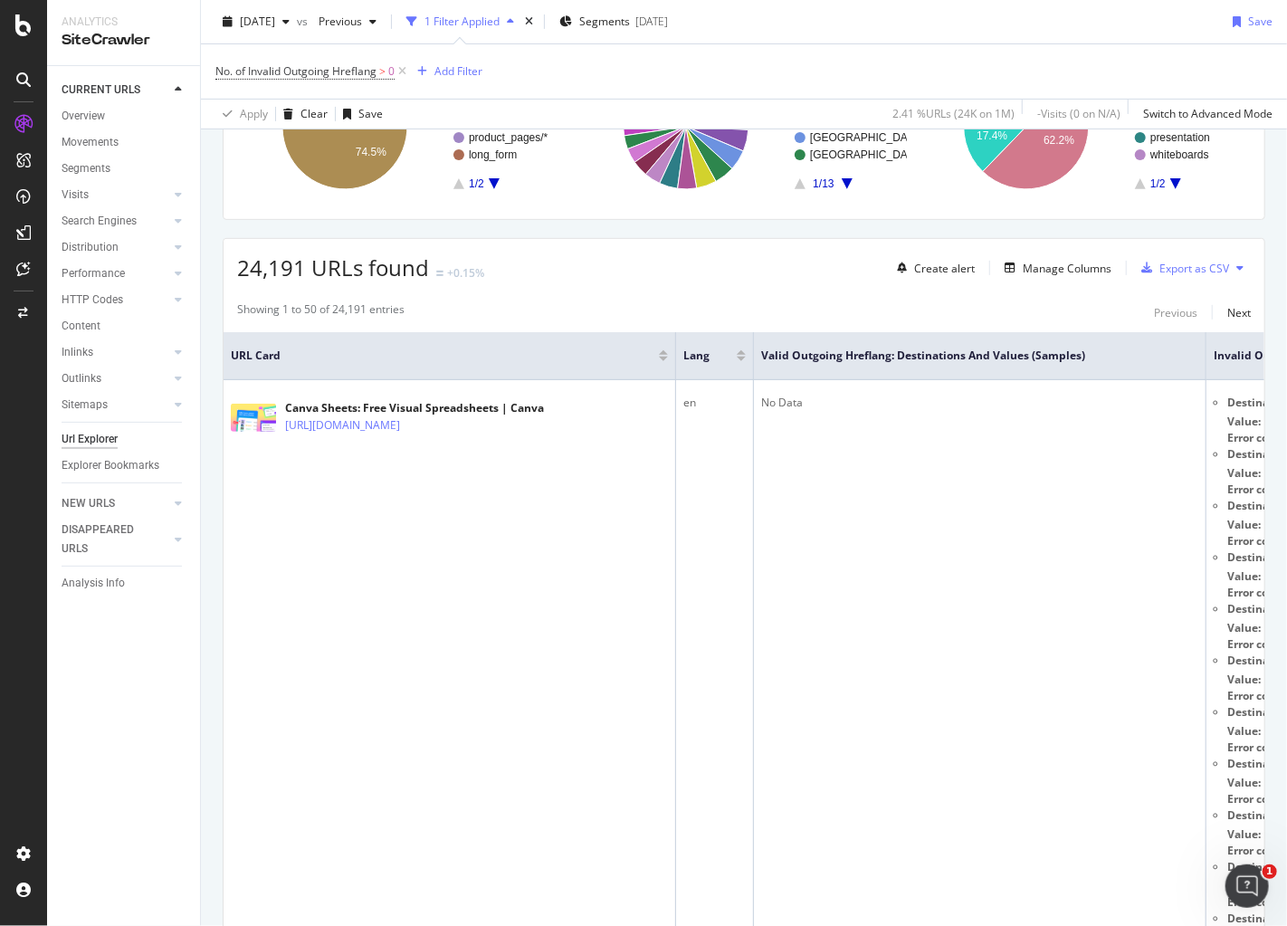
click at [1009, 33] on div "2025 Aug. 24th vs Previous 1 Filter Applied Segments 2025-05-26 Save" at bounding box center [744, 25] width 1086 height 36
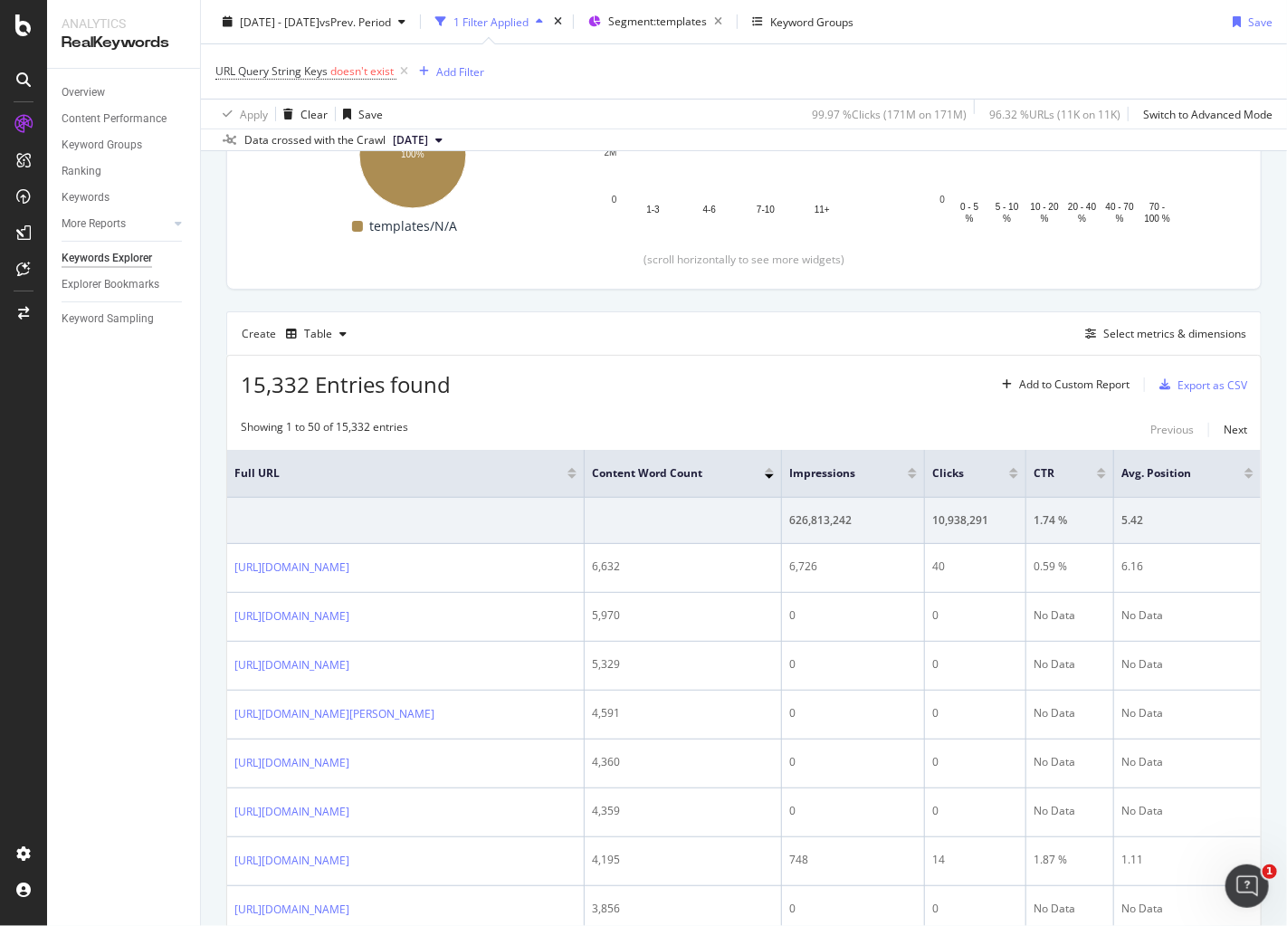
scroll to position [409, 0]
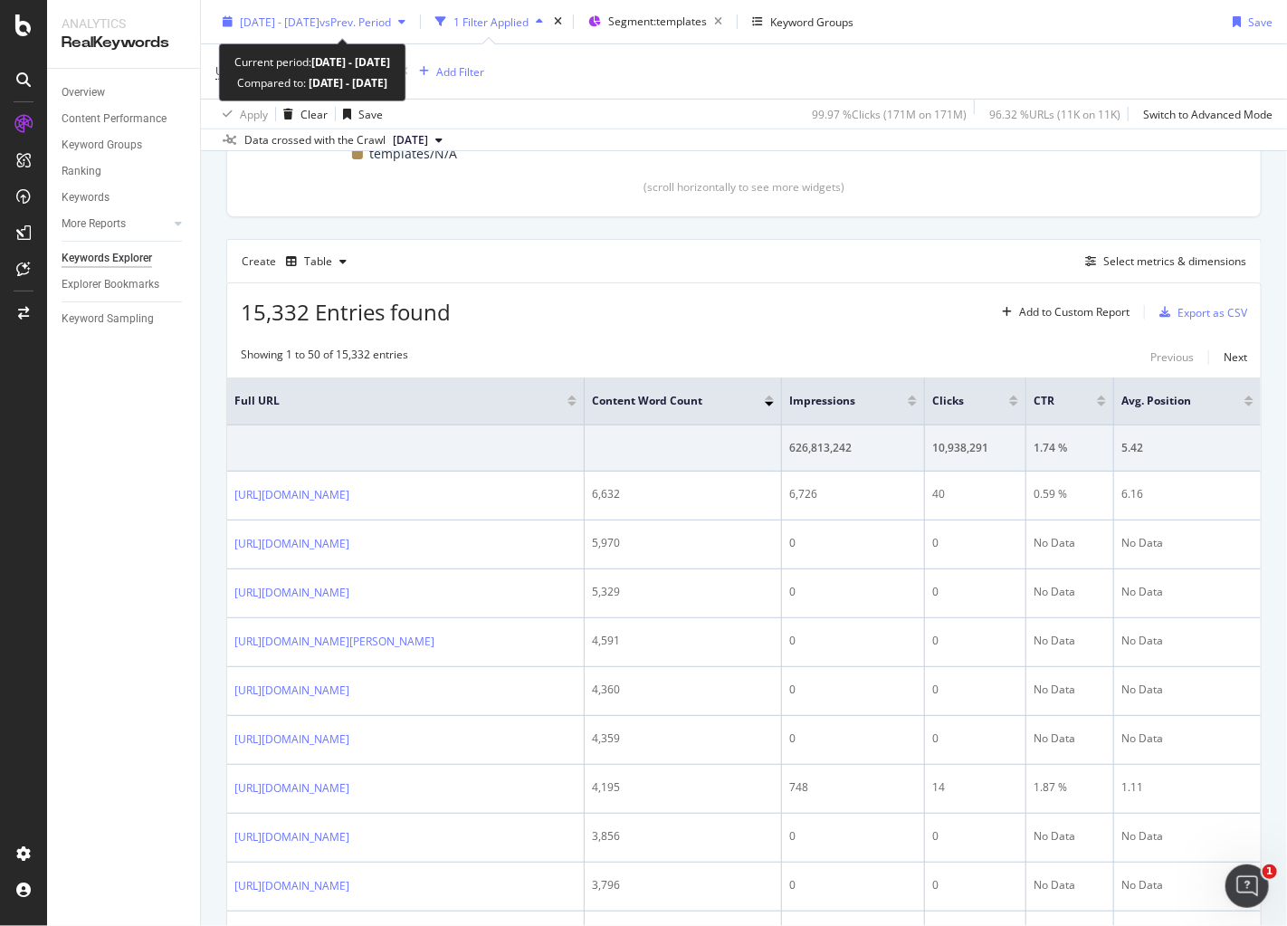
click at [391, 21] on span "vs Prev. Period" at bounding box center [354, 21] width 71 height 15
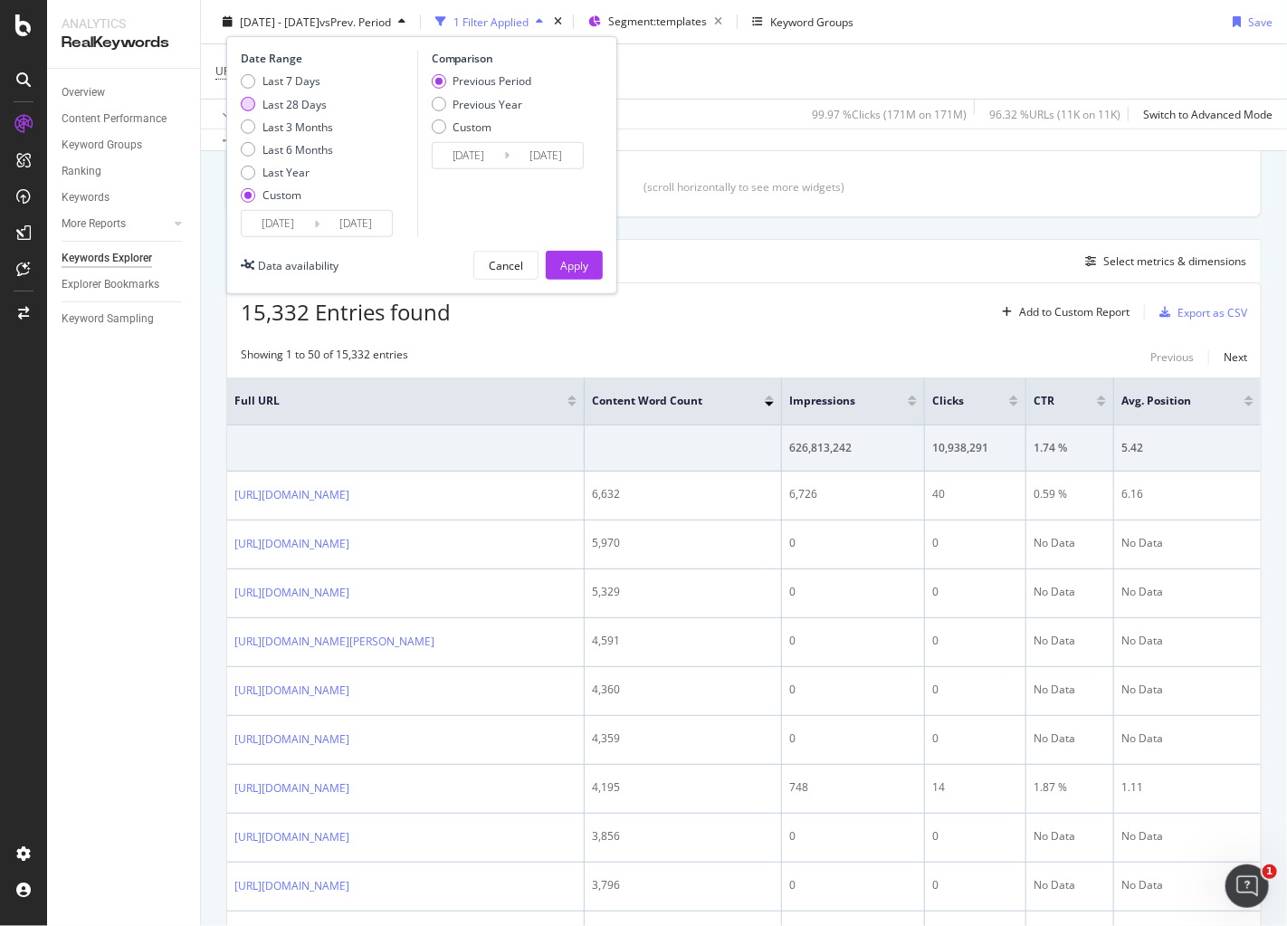
click at [300, 105] on div "Last 28 Days" at bounding box center [294, 103] width 64 height 15
type input "2025/08/04"
type input "2025/08/31"
type input "2025/07/07"
type input "2025/08/03"
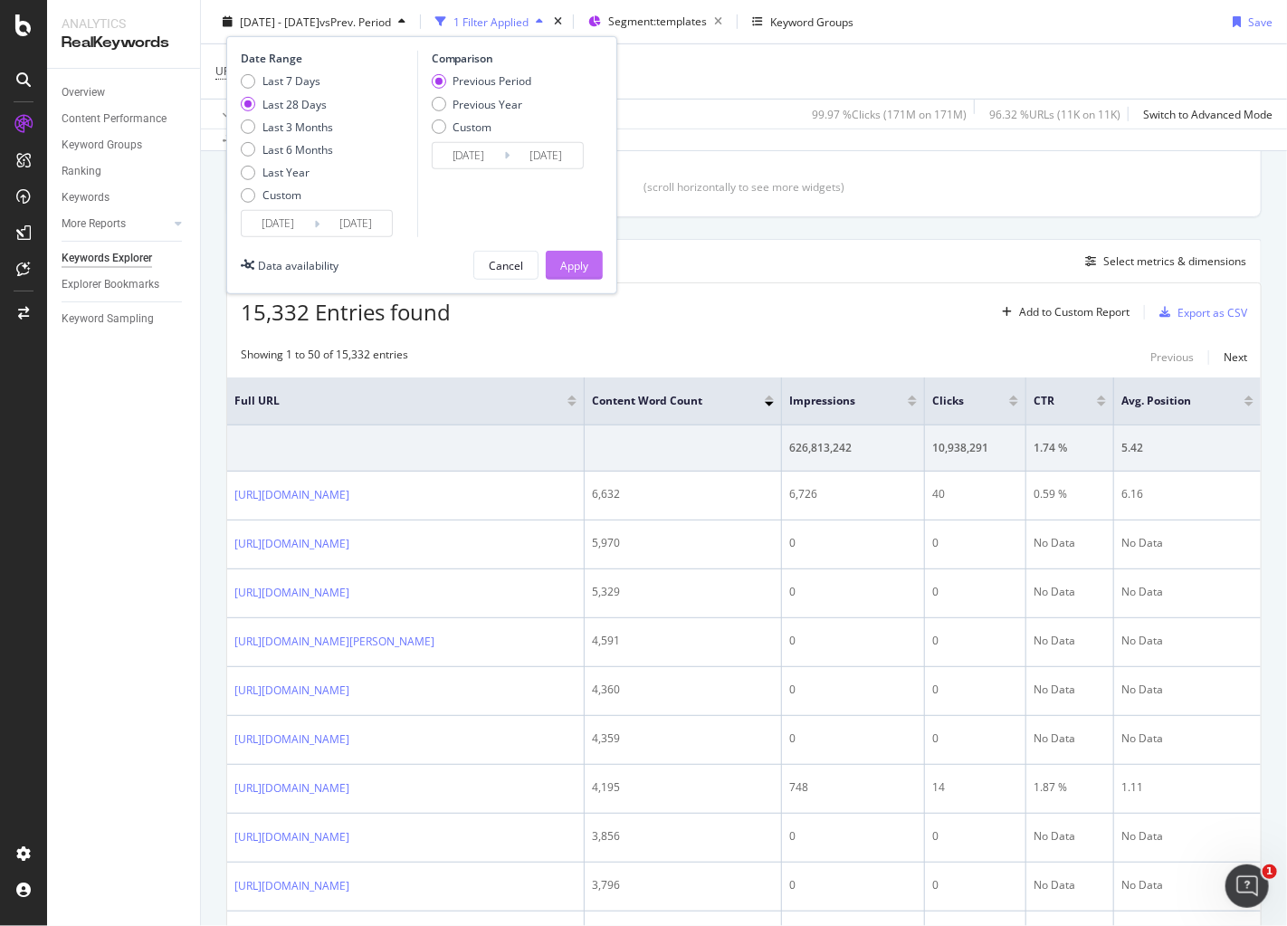
click at [557, 267] on button "Apply" at bounding box center [574, 265] width 57 height 29
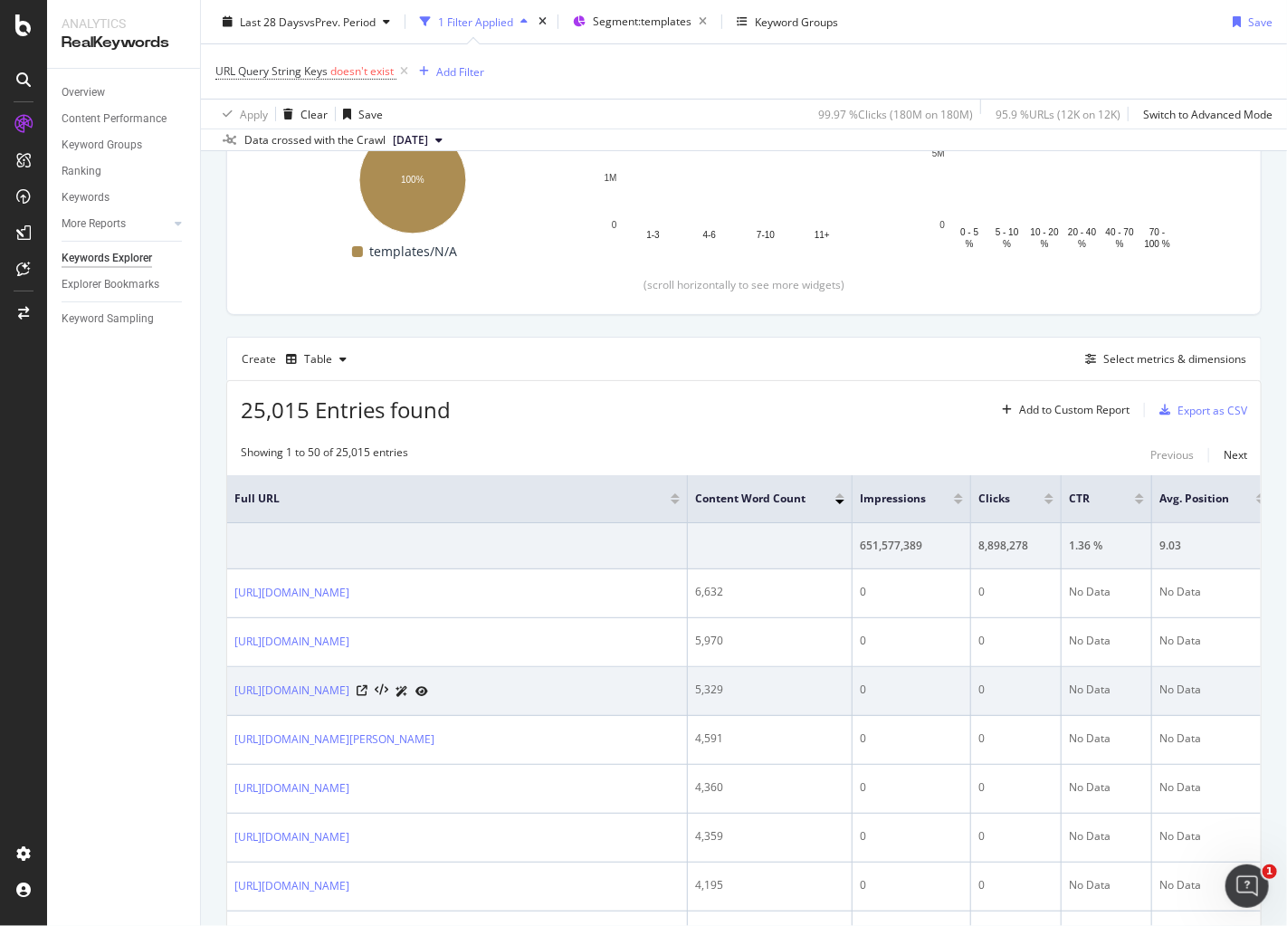
scroll to position [452, 0]
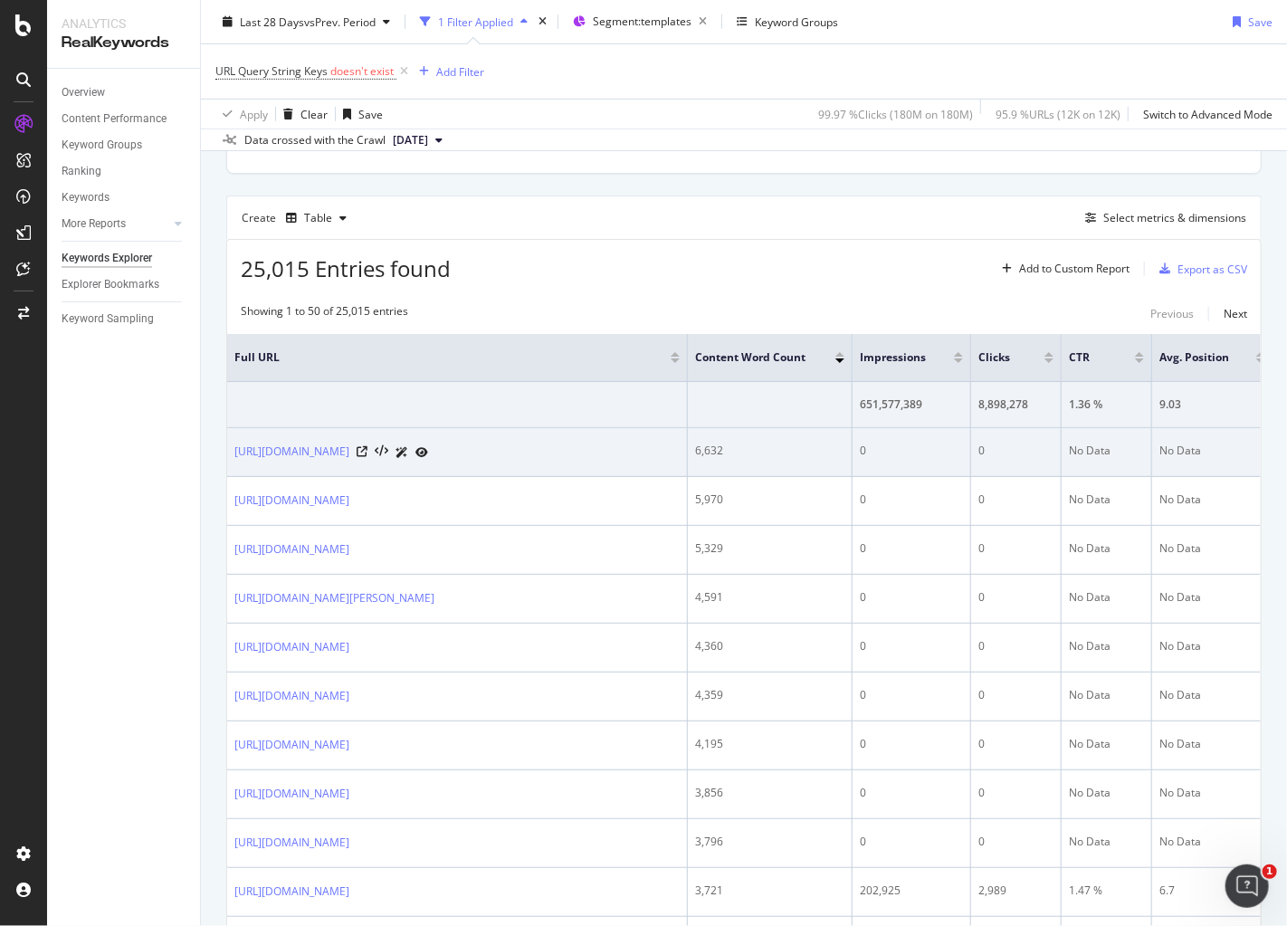
click at [1024, 443] on div "0" at bounding box center [1015, 451] width 75 height 16
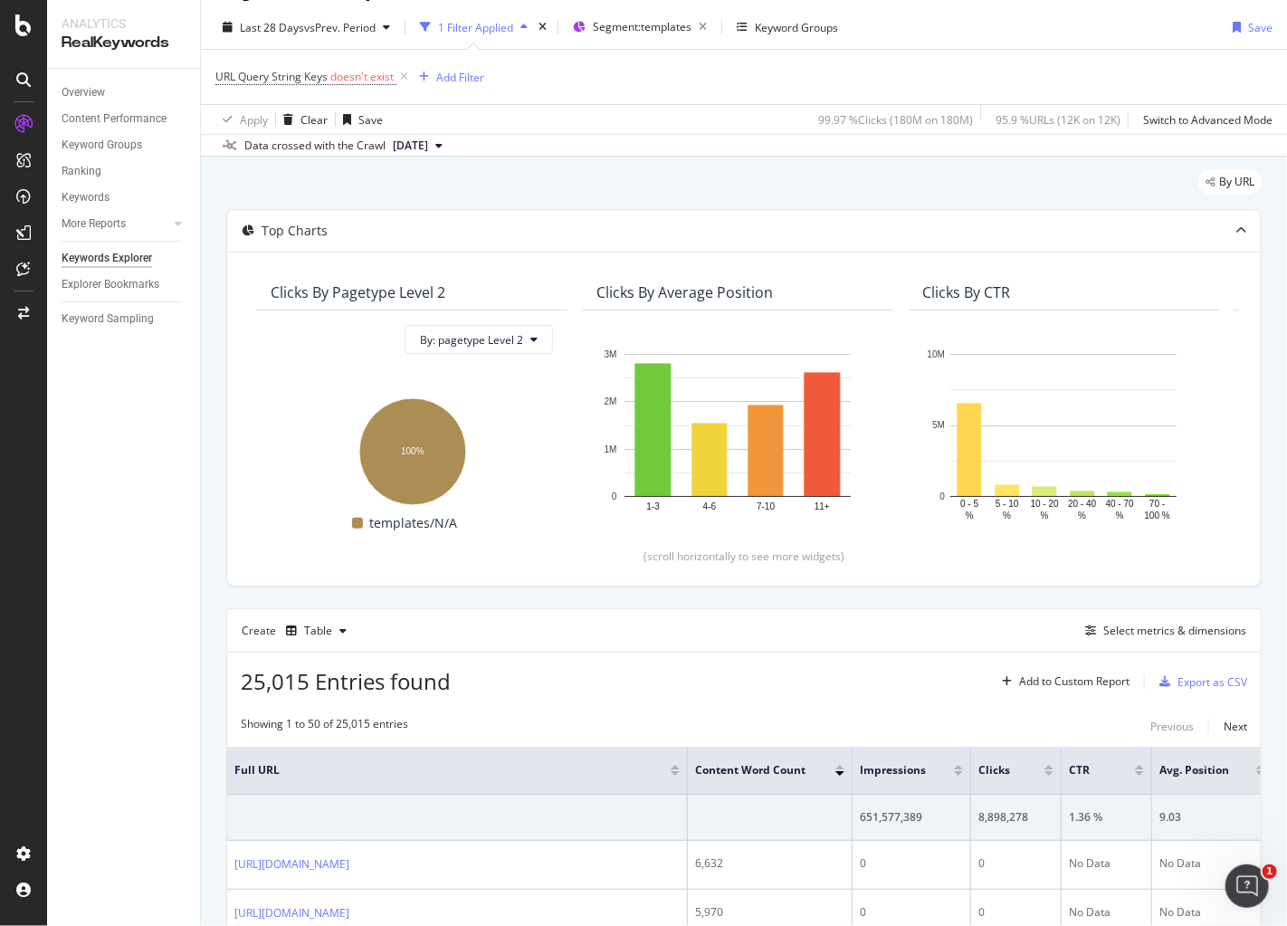
scroll to position [0, 0]
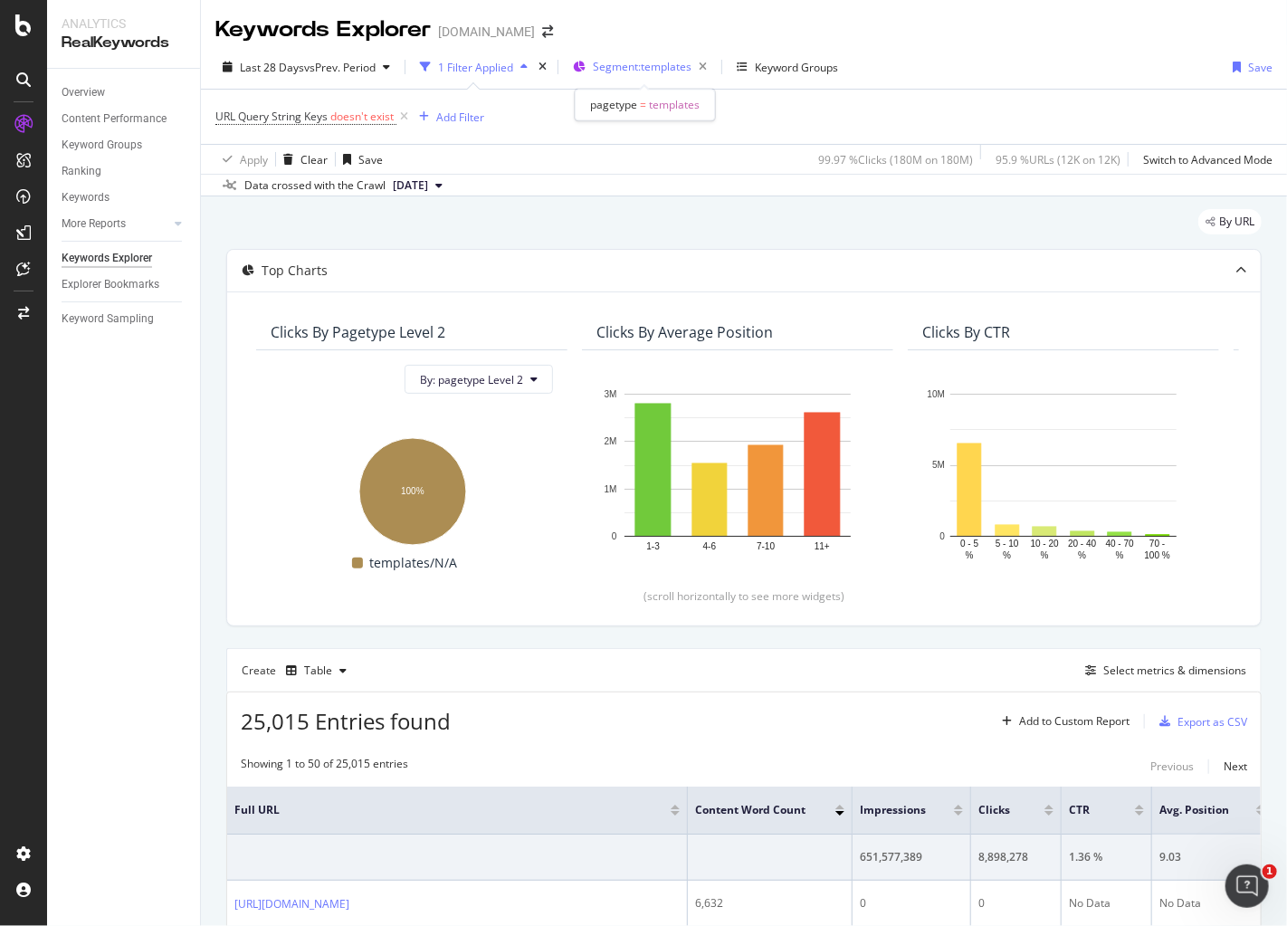
click at [669, 73] on span "Segment: templates" at bounding box center [642, 66] width 99 height 15
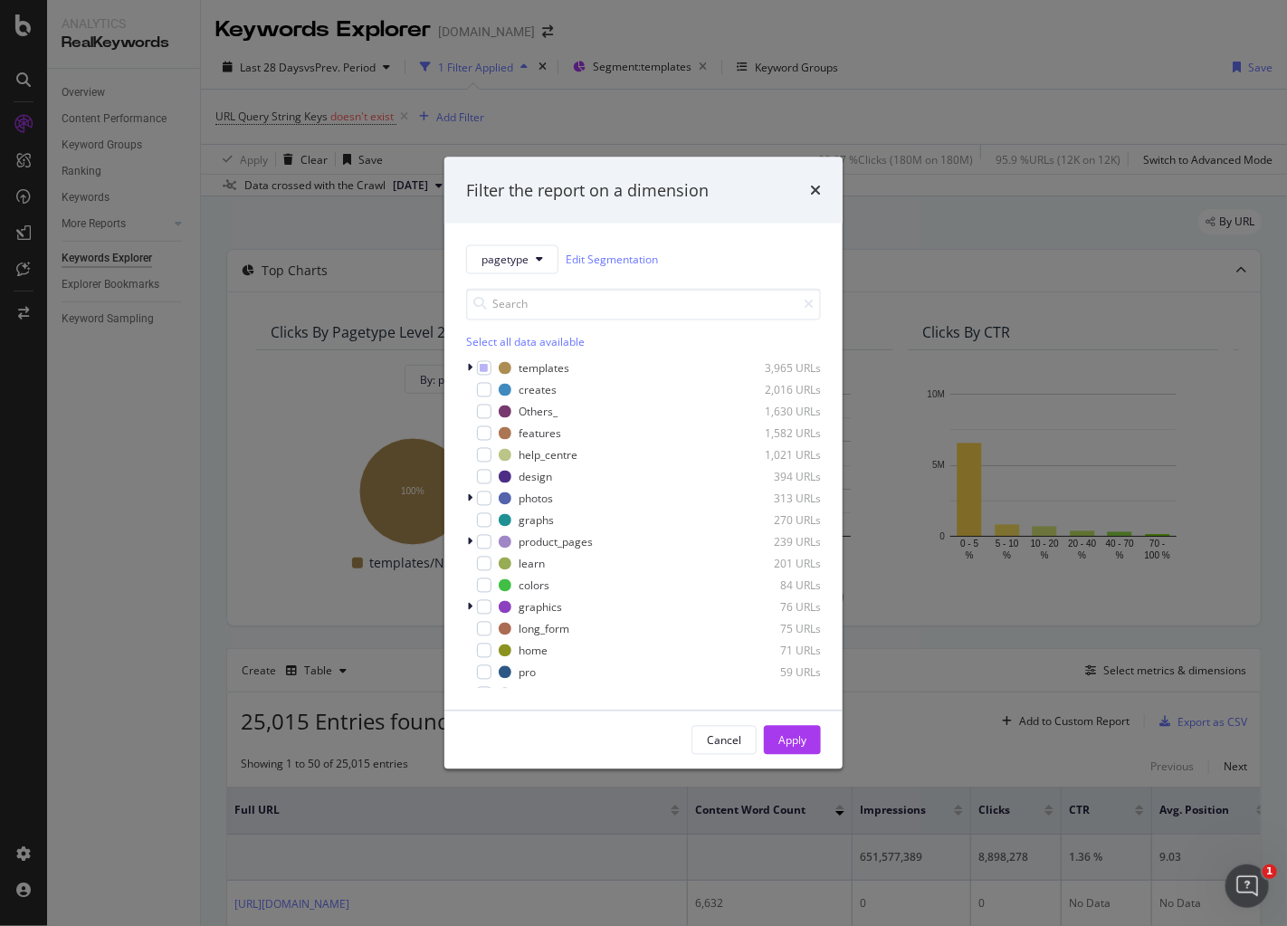
click at [805, 181] on div "Filter the report on a dimension" at bounding box center [643, 190] width 355 height 24
click at [816, 188] on icon "times" at bounding box center [815, 190] width 11 height 14
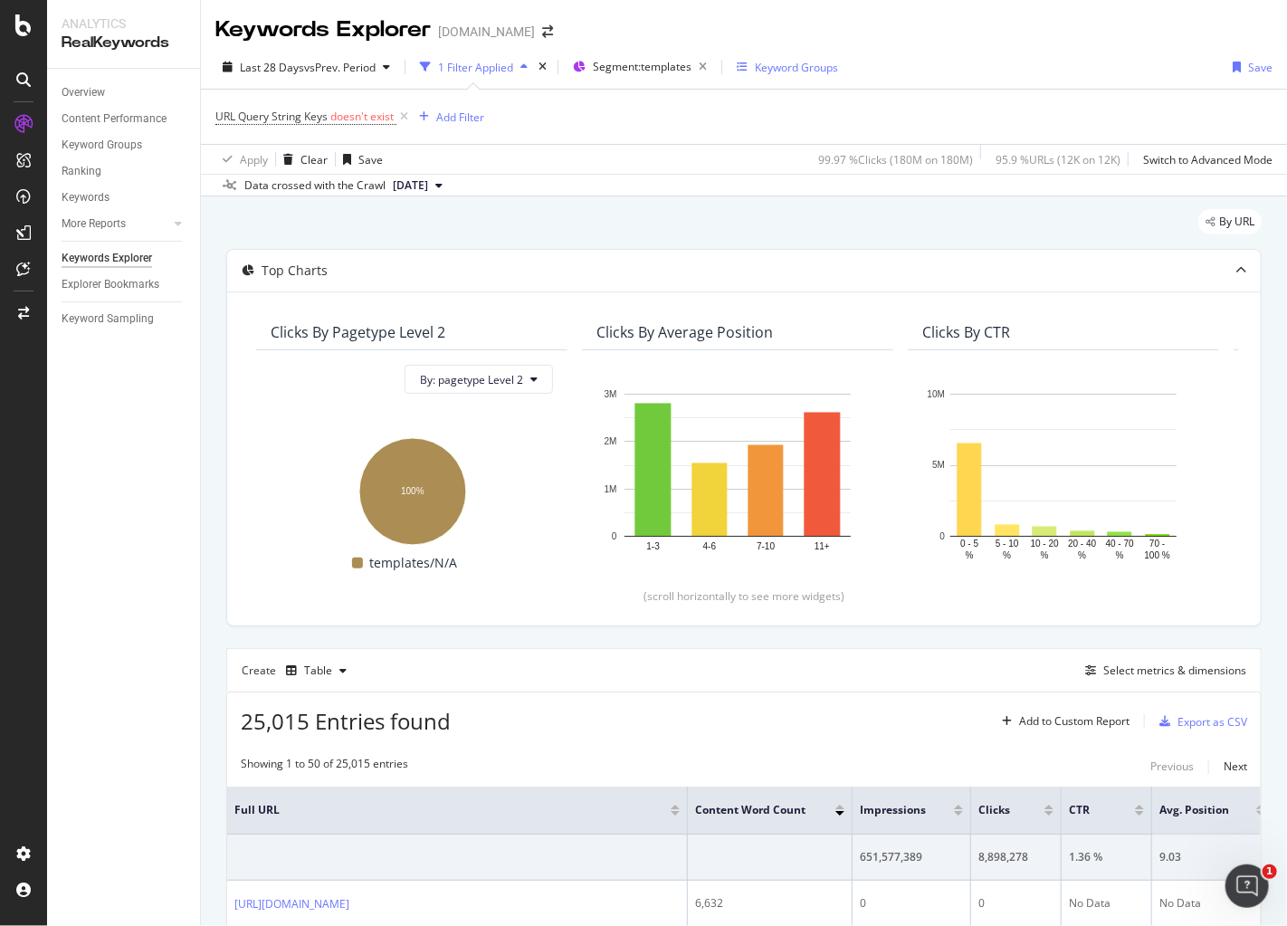
click at [799, 67] on div "Keyword Groups" at bounding box center [796, 67] width 83 height 15
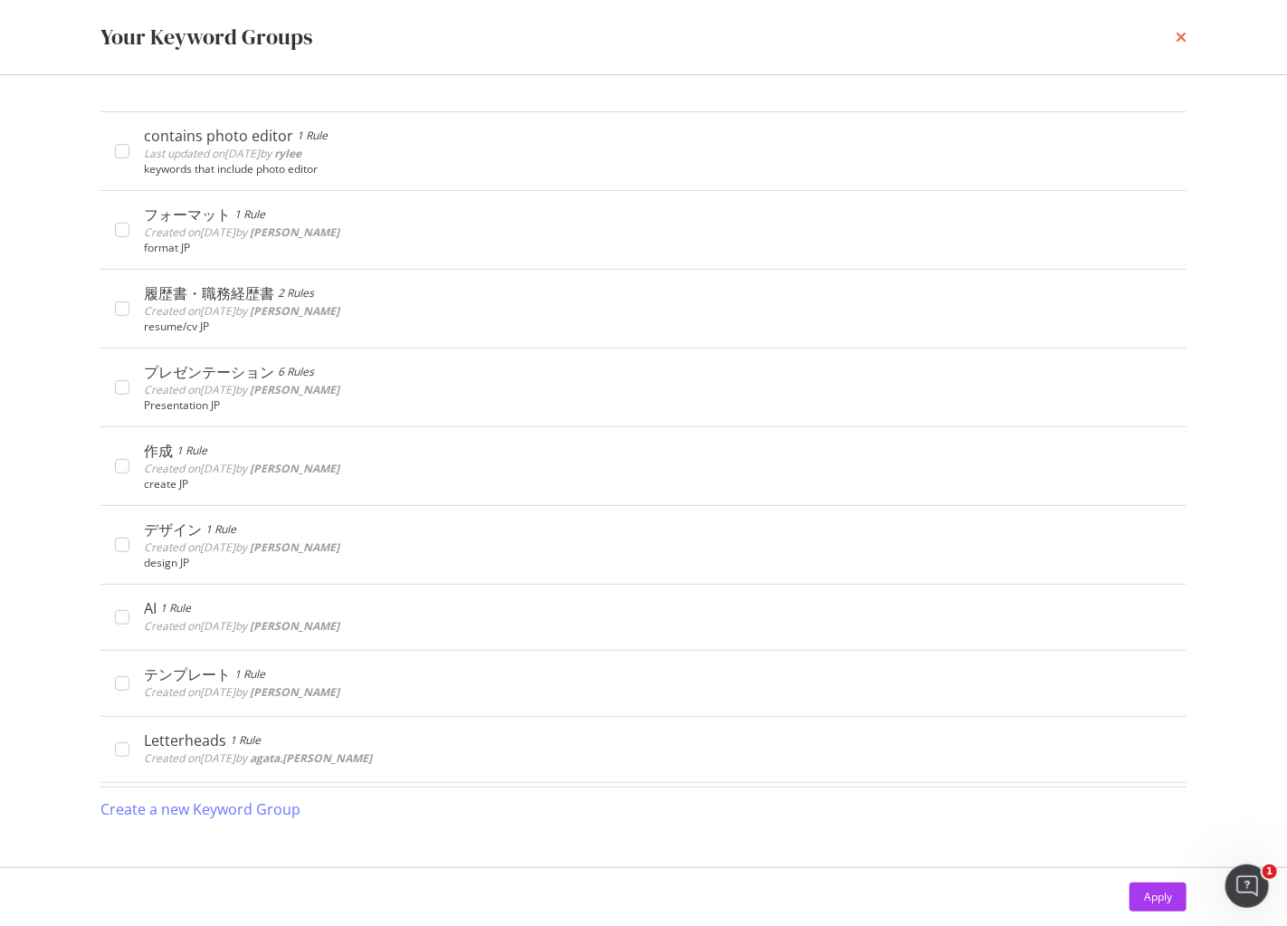
click at [1176, 37] on div "Your Keyword Groups" at bounding box center [643, 37] width 1086 height 31
click at [1181, 37] on icon "times" at bounding box center [1181, 37] width 11 height 14
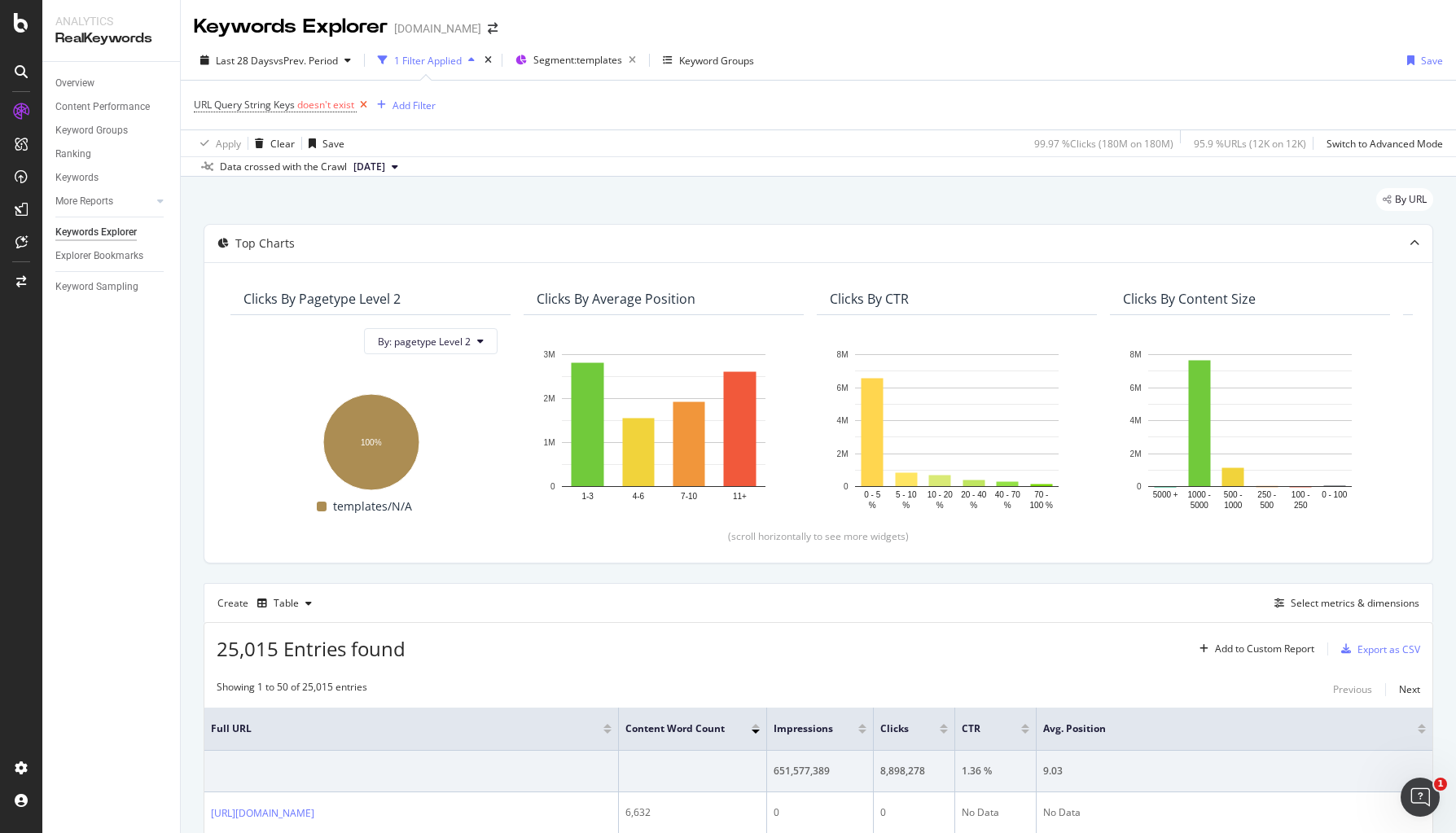
click at [364, 104] on icon at bounding box center [363, 105] width 13 height 16
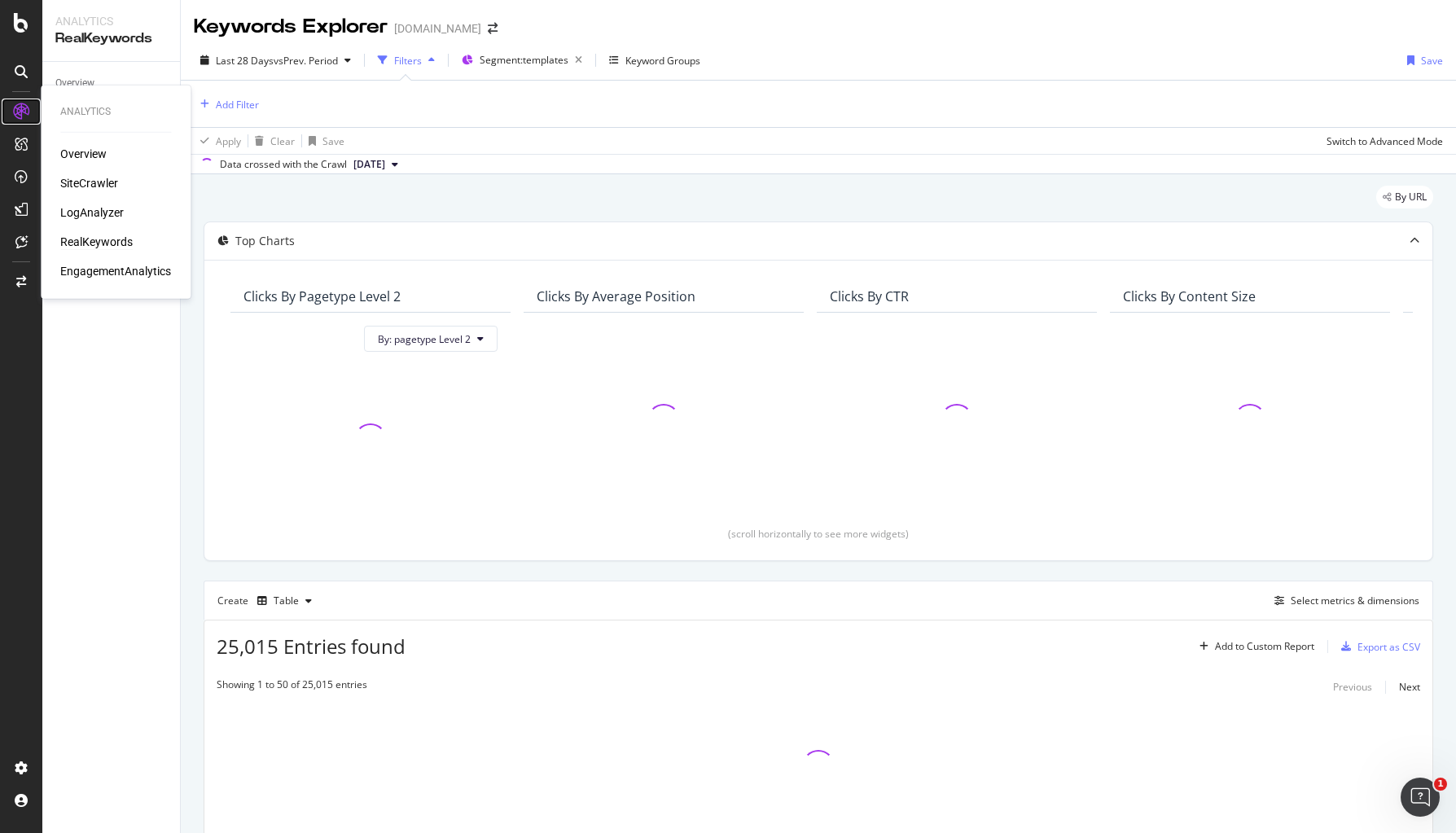
click at [24, 115] on icon at bounding box center [21, 112] width 16 height 16
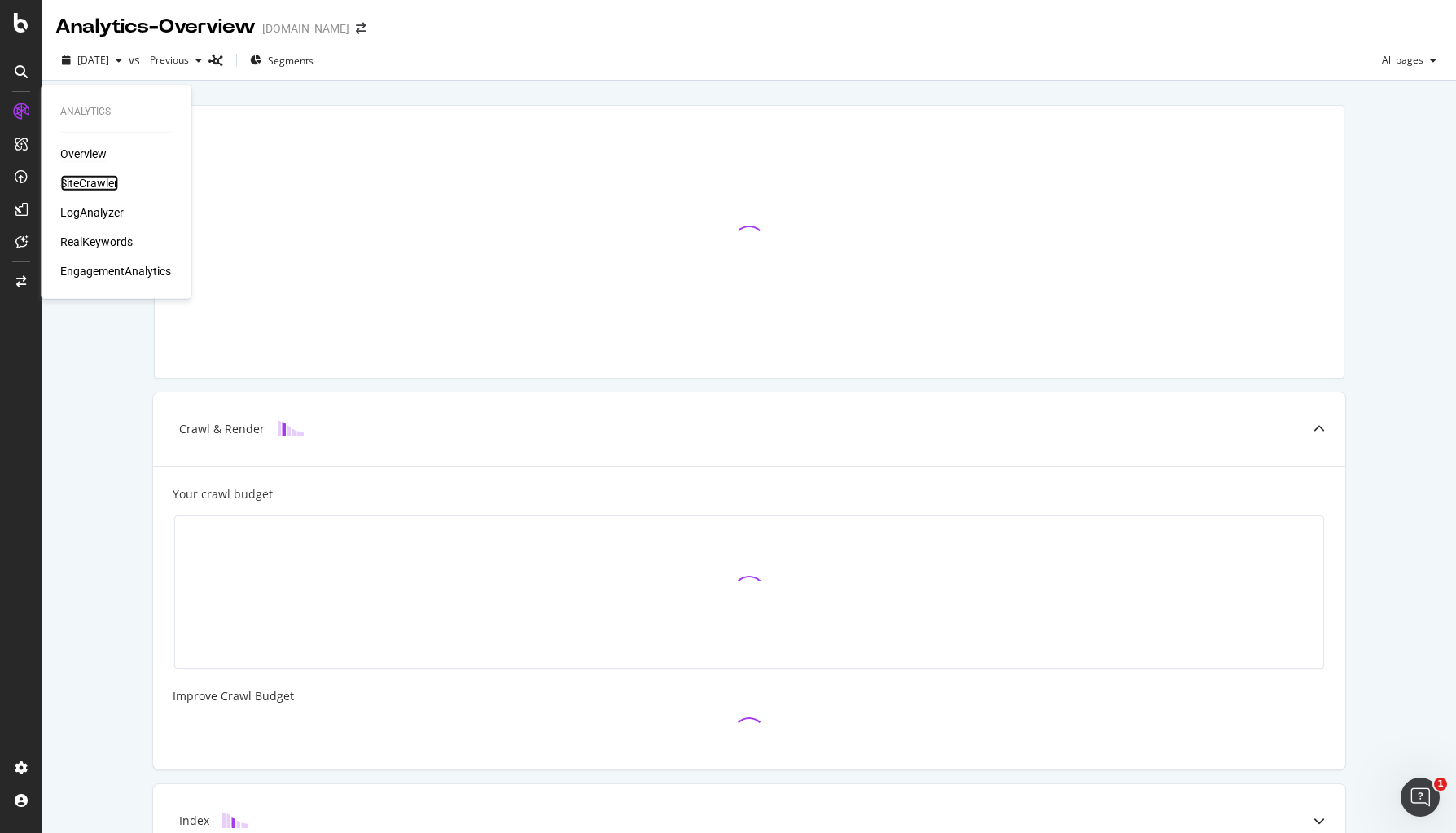
click at [86, 180] on div "SiteCrawler" at bounding box center [89, 184] width 58 height 16
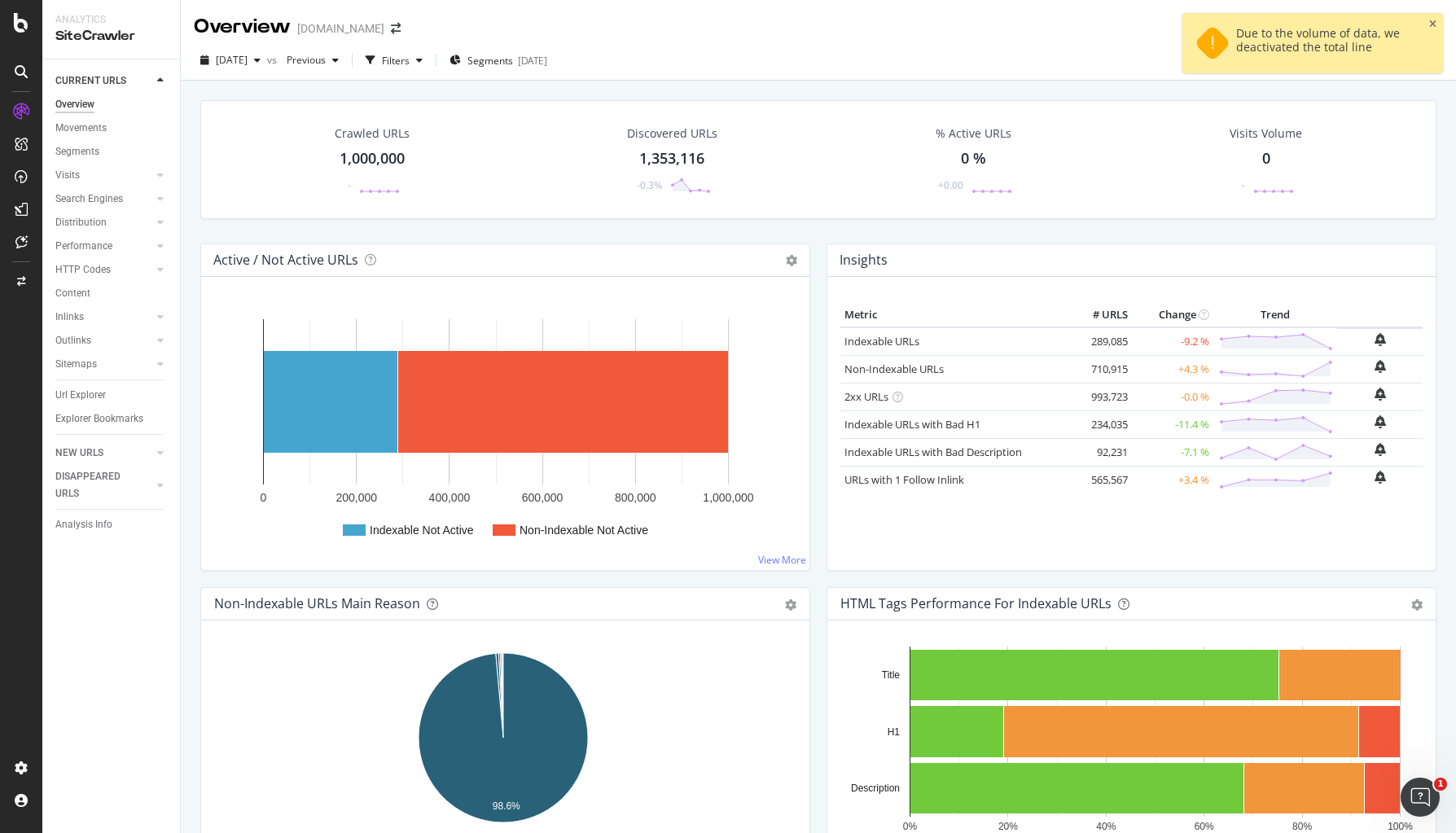
click at [1157, 22] on div "Due to the volume of data, we deactivated the total line" at bounding box center [1313, 42] width 261 height 60
click at [1157, 22] on icon "close toast" at bounding box center [1433, 24] width 7 height 10
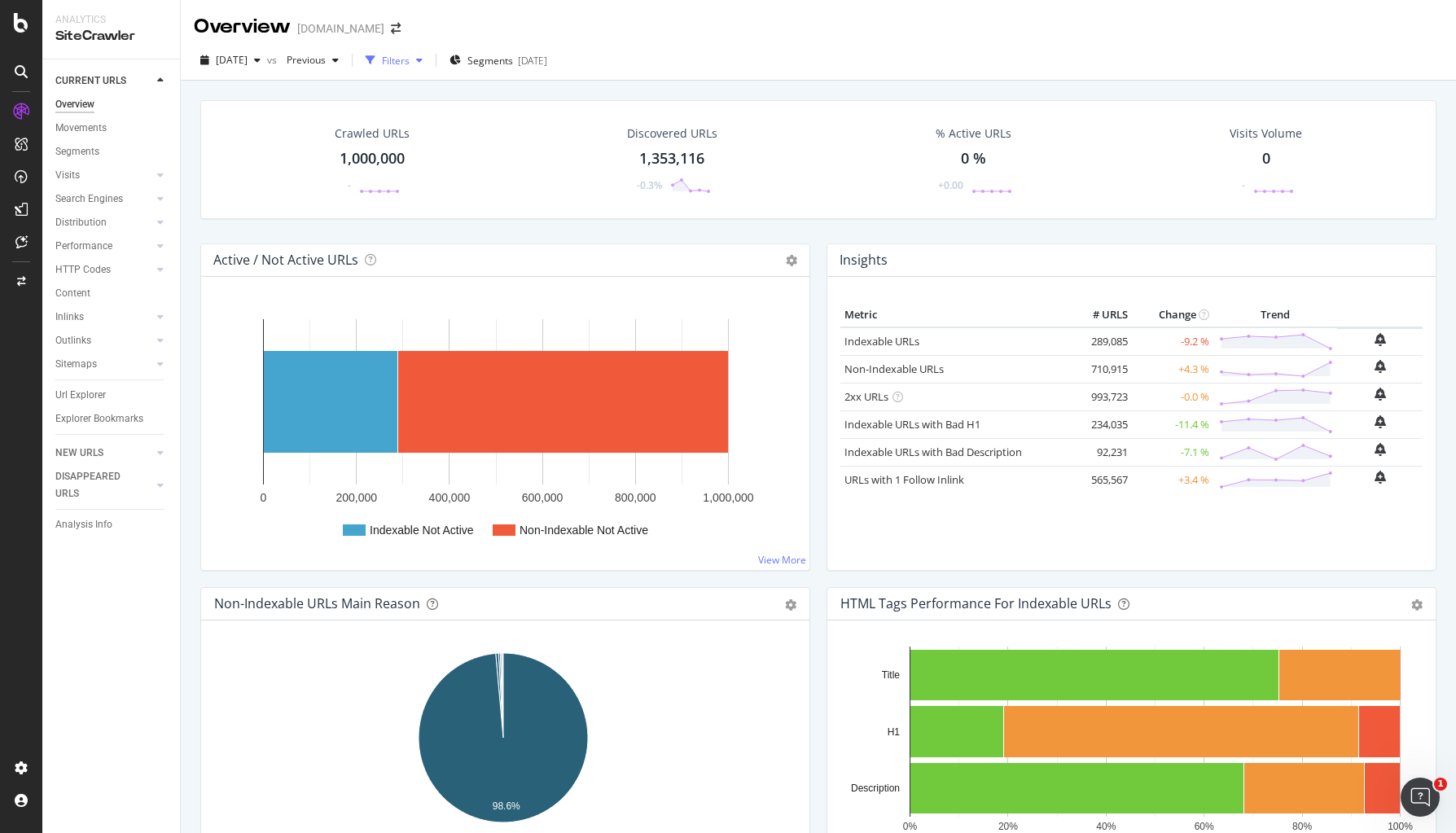
click at [409, 59] on div "Filters" at bounding box center [395, 60] width 28 height 13
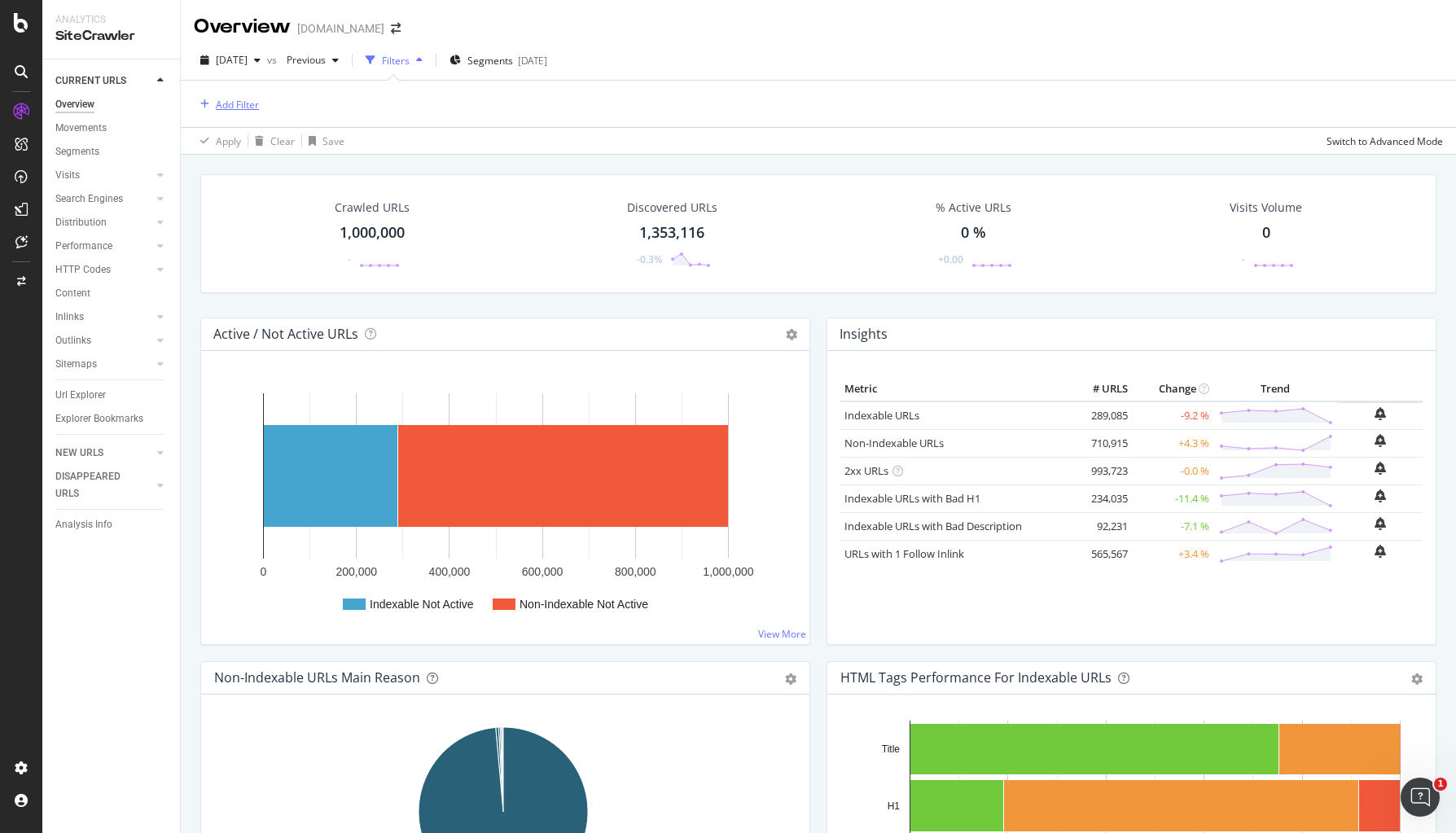
click at [228, 105] on div "Add Filter" at bounding box center [238, 104] width 43 height 13
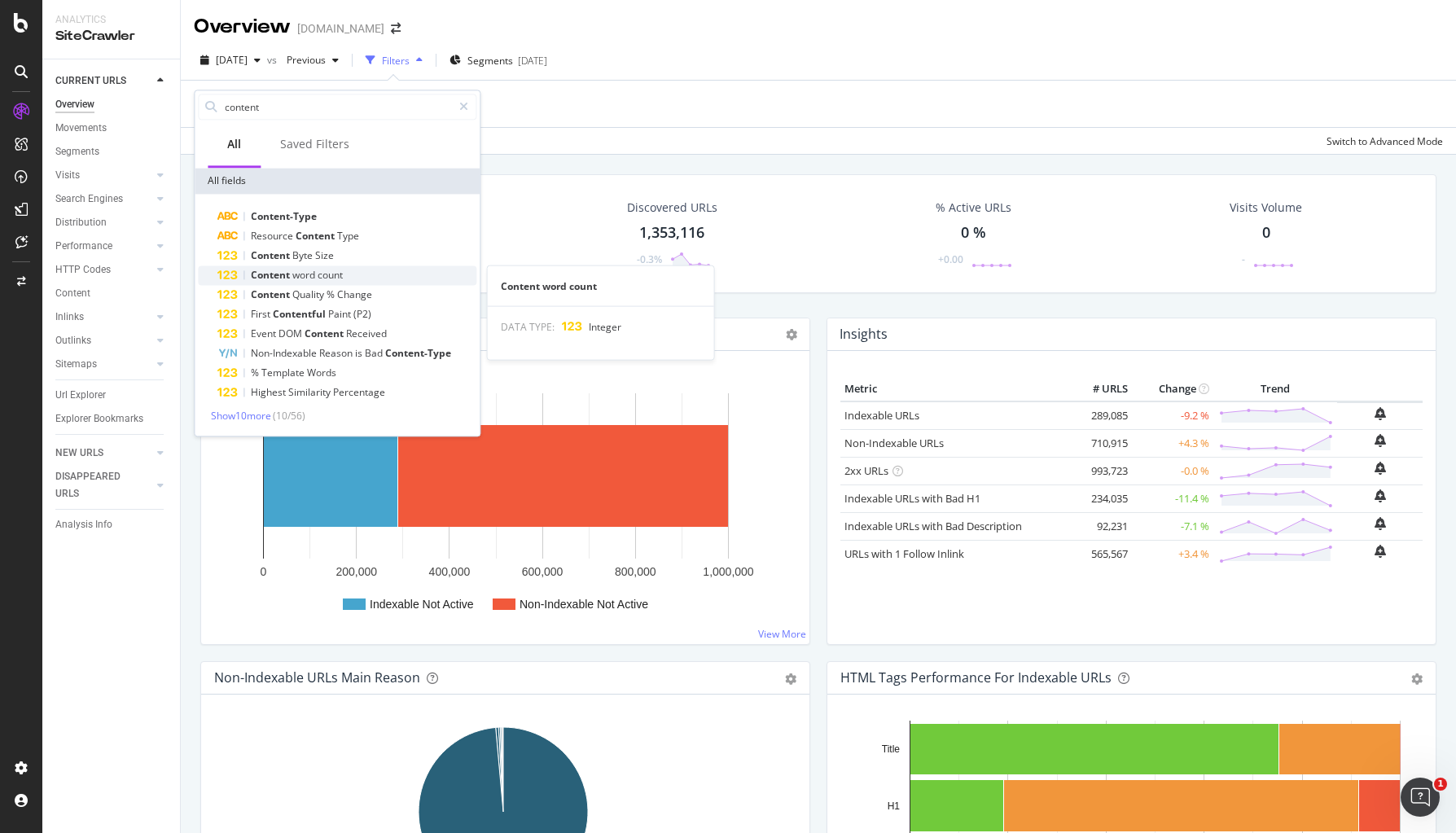
type input "content"
click at [281, 277] on span "Content" at bounding box center [272, 274] width 41 height 13
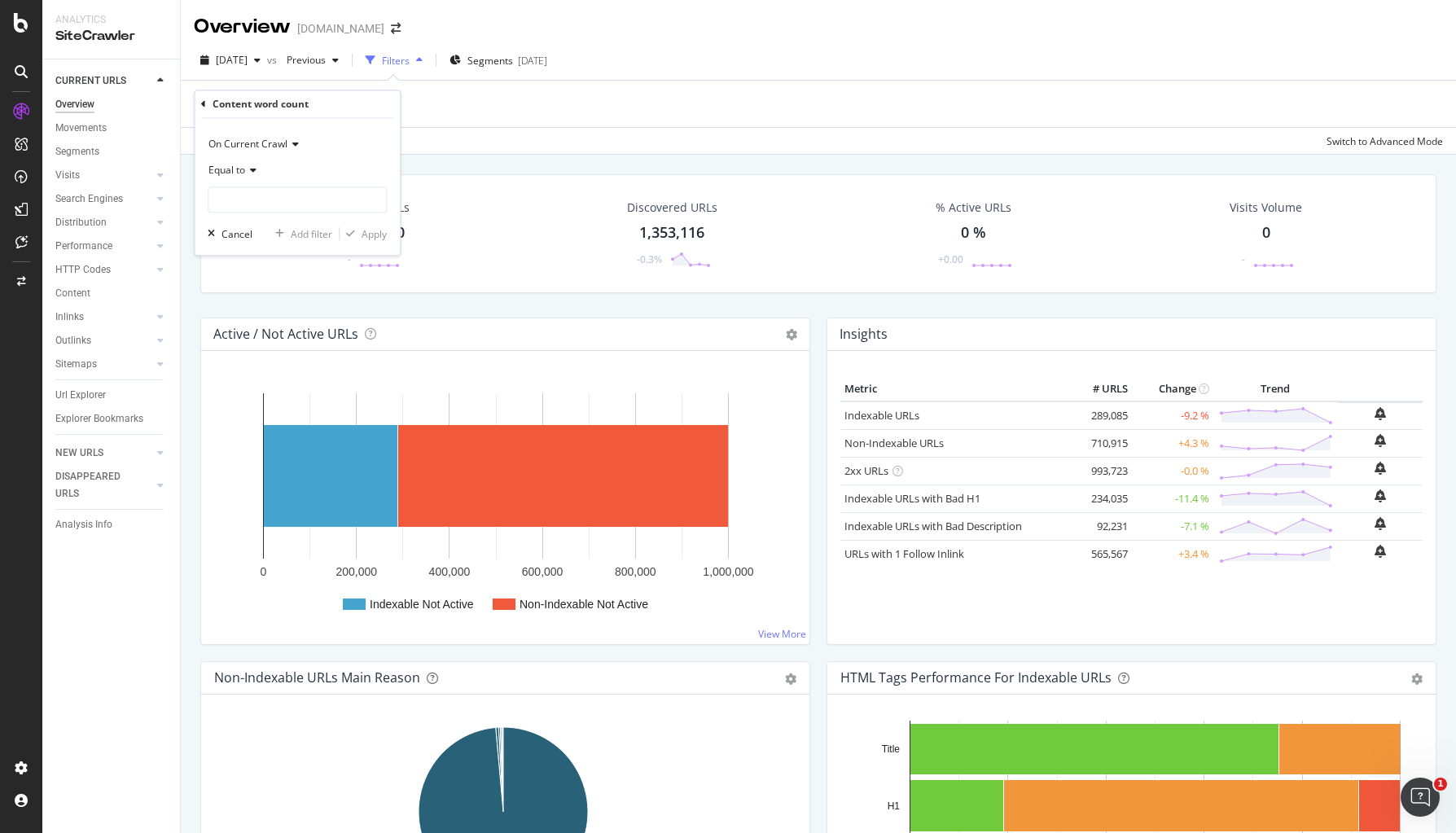
click at [257, 172] on div "Equal to" at bounding box center [297, 171] width 179 height 26
click at [253, 244] on span "Less than" at bounding box center [238, 246] width 43 height 13
click at [262, 197] on input "number" at bounding box center [297, 200] width 179 height 26
type input "1000"
click at [362, 232] on div "Apply" at bounding box center [374, 233] width 25 height 13
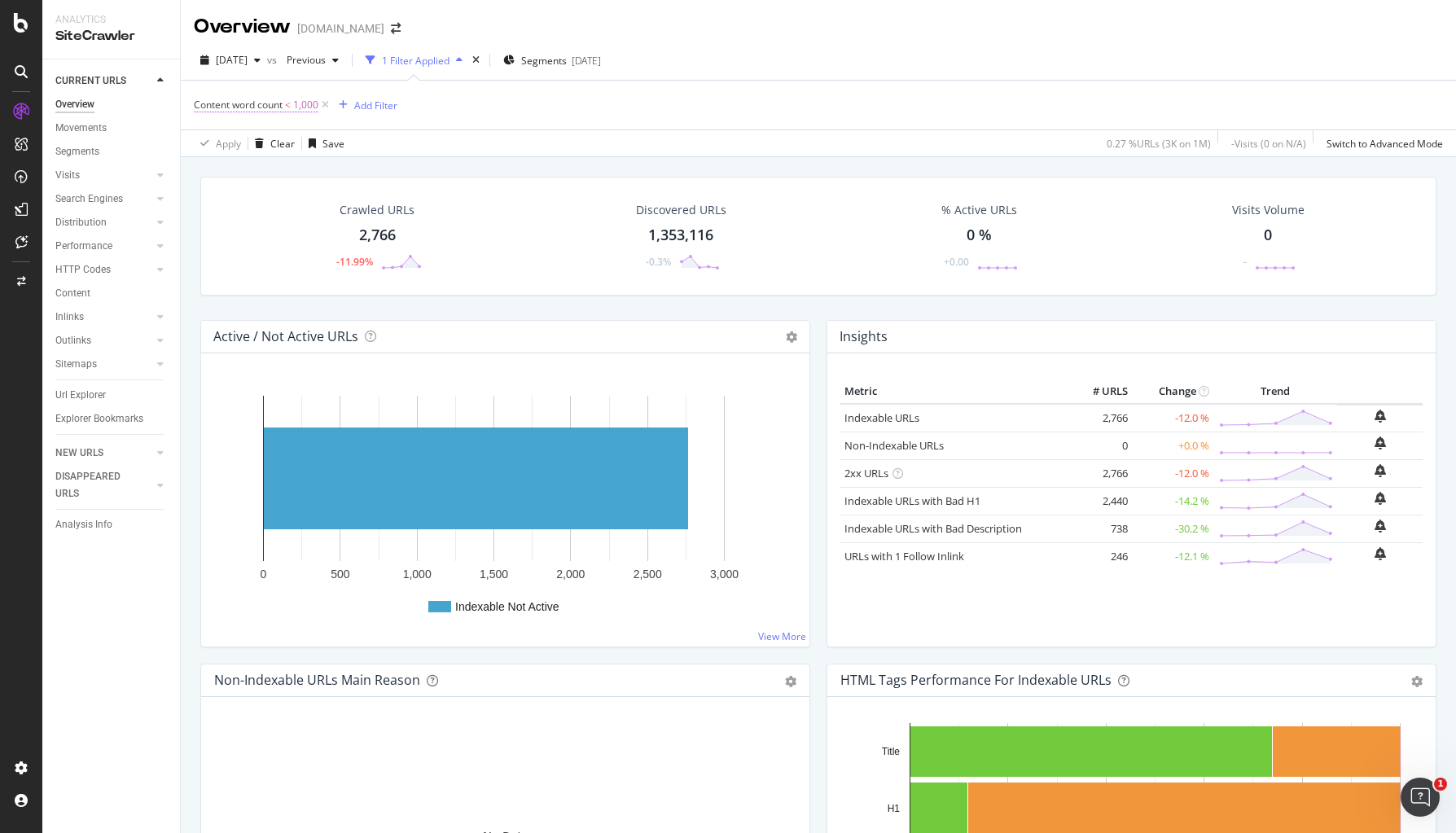
click at [312, 104] on span "1,000" at bounding box center [306, 104] width 25 height 22
drag, startPoint x: 272, startPoint y: 196, endPoint x: 166, endPoint y: 196, distance: 106.0
click at [164, 196] on body "Analytics SiteCrawler CURRENT URLS Overview Movements Segments Visits Analysis …" at bounding box center [728, 416] width 1456 height 833
type input "1"
type input "500"
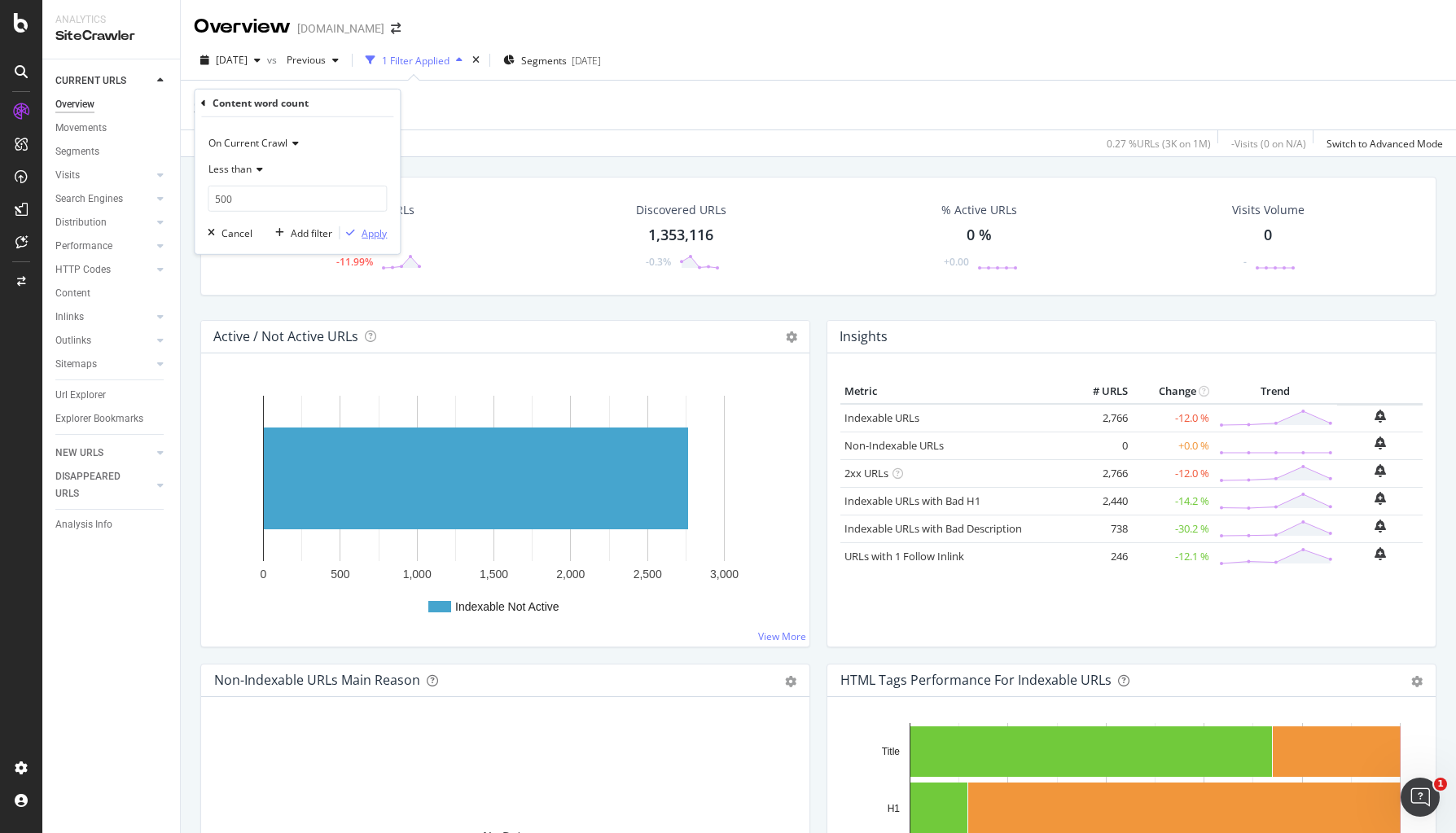
click at [370, 235] on div "Apply" at bounding box center [374, 232] width 25 height 13
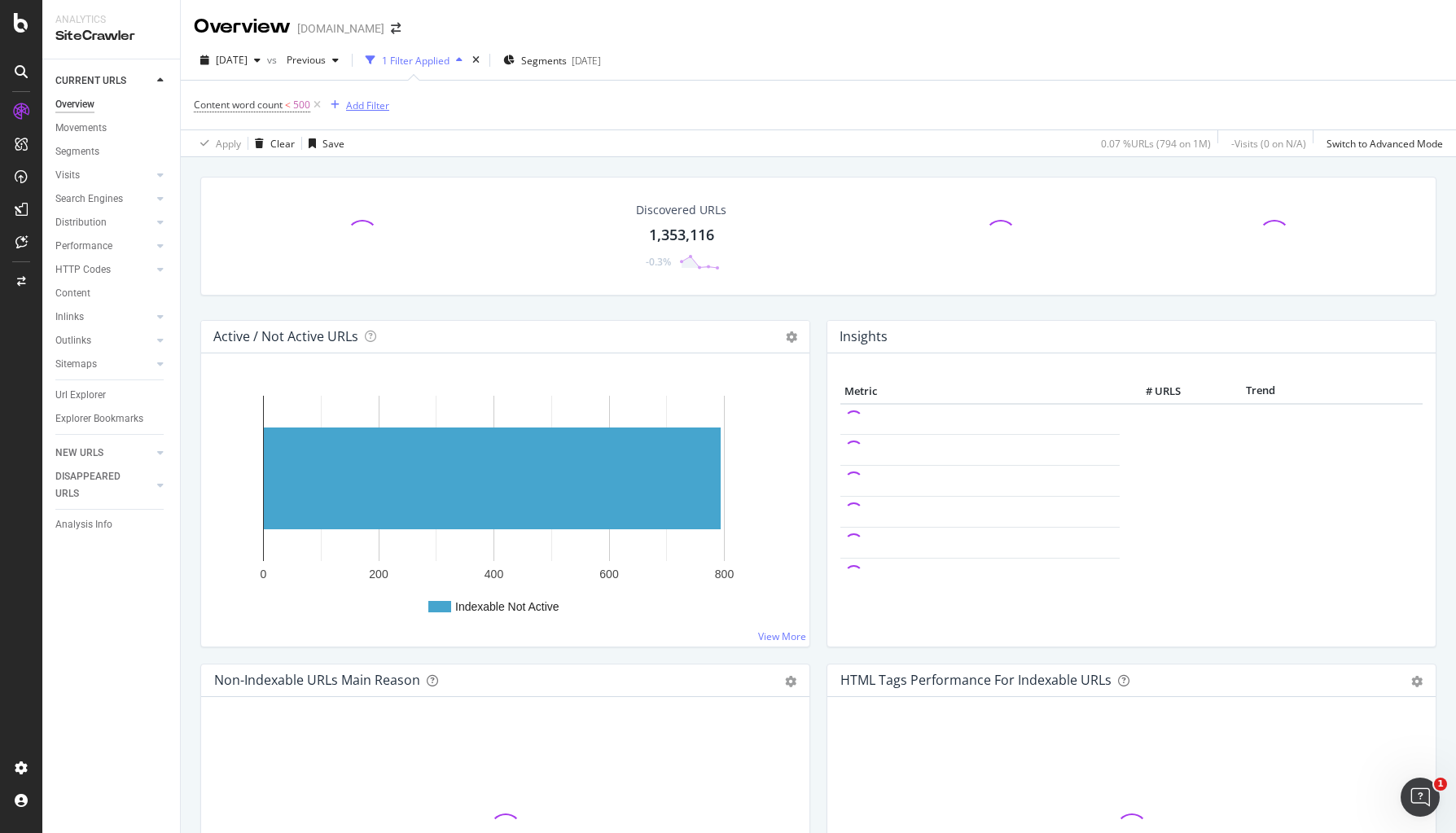
click at [362, 105] on div "Add Filter" at bounding box center [368, 104] width 43 height 13
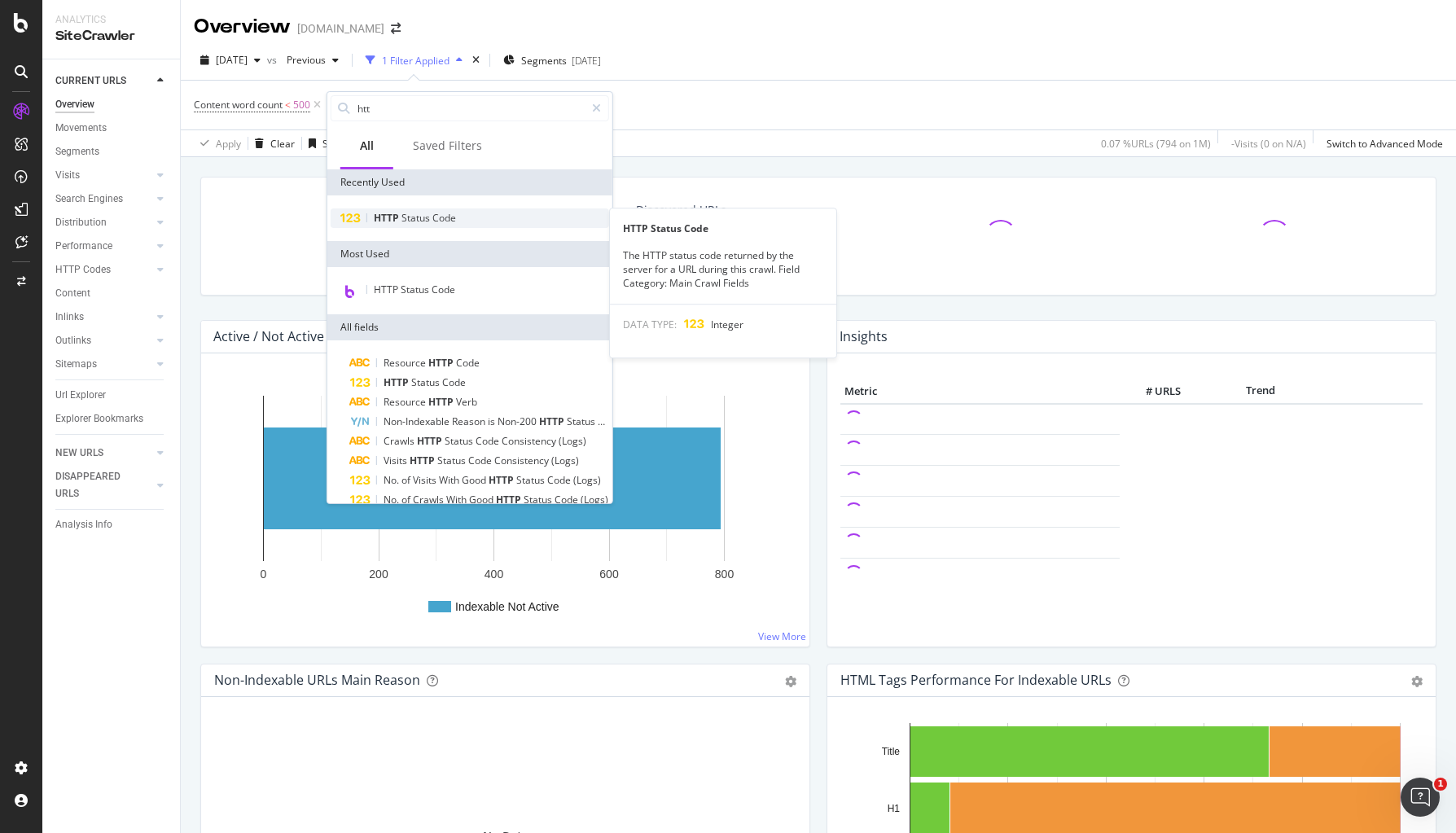
type input "htt"
click at [416, 219] on span "Status" at bounding box center [417, 217] width 31 height 13
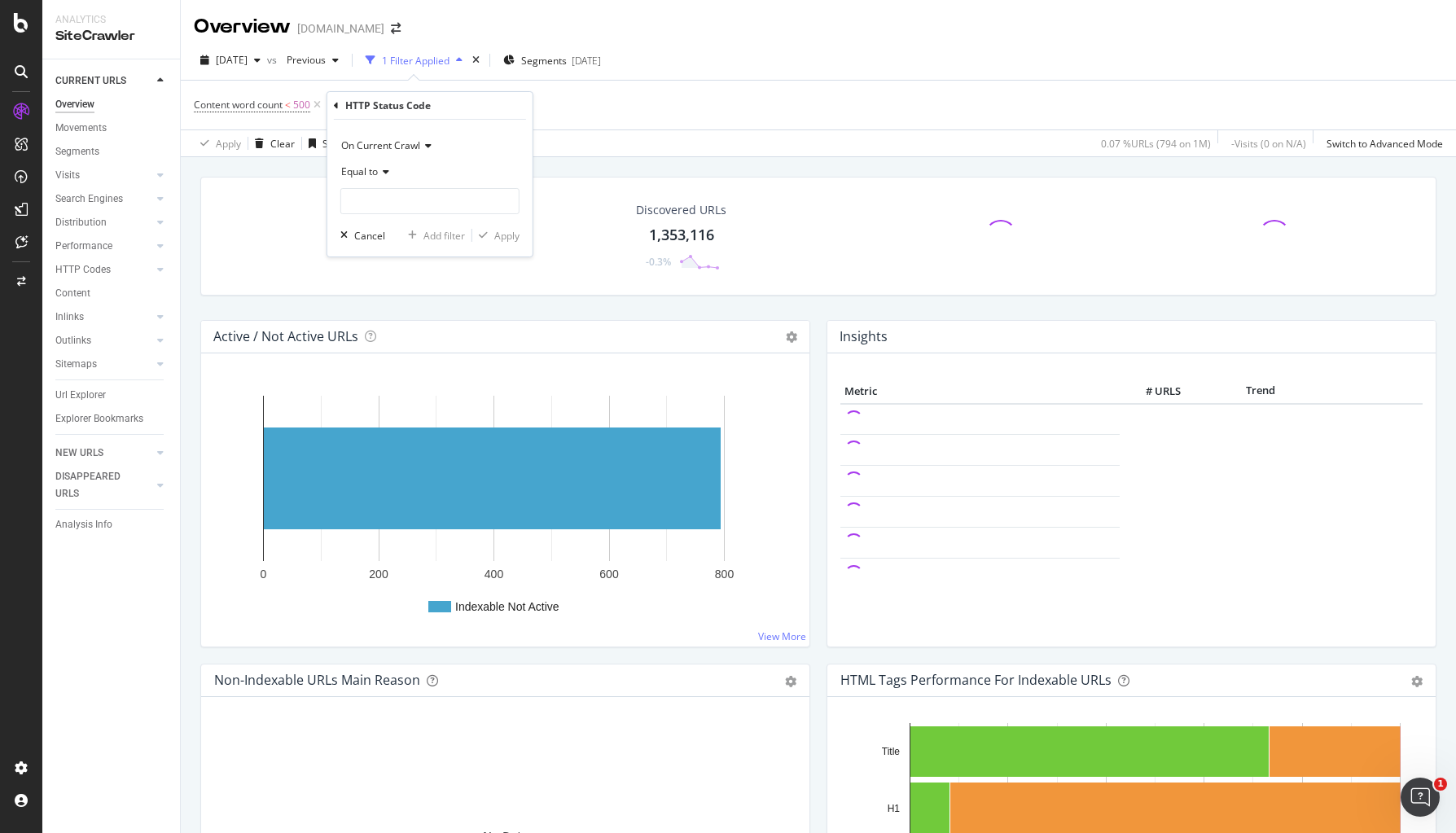
click at [408, 183] on div "Equal to" at bounding box center [429, 171] width 179 height 26
click at [410, 202] on div "Equal to" at bounding box center [432, 205] width 175 height 22
click at [427, 206] on input "number" at bounding box center [429, 201] width 179 height 26
type input "200"
click at [450, 206] on input "200" at bounding box center [429, 201] width 179 height 26
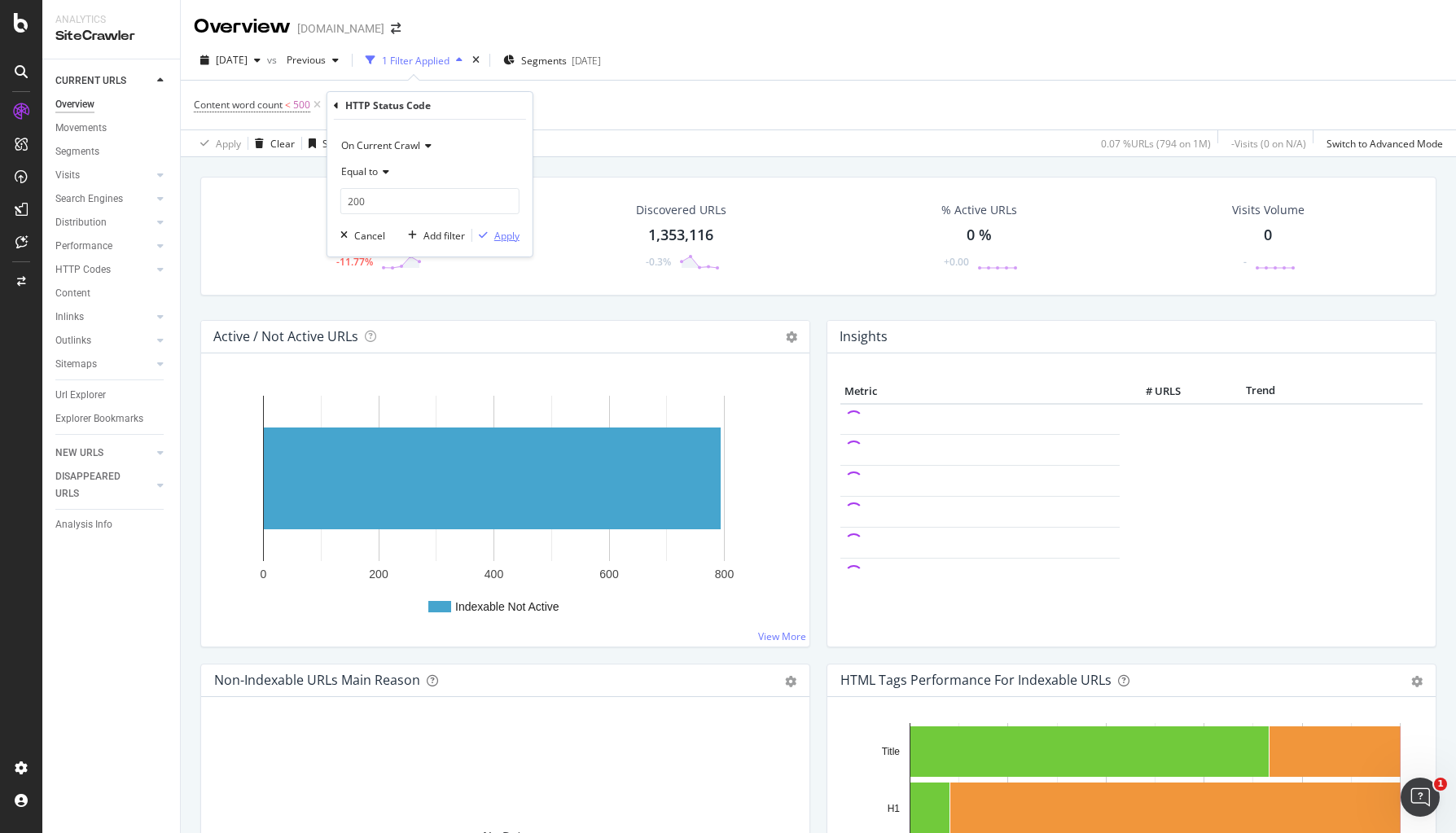
click at [499, 236] on div "Apply" at bounding box center [507, 235] width 25 height 13
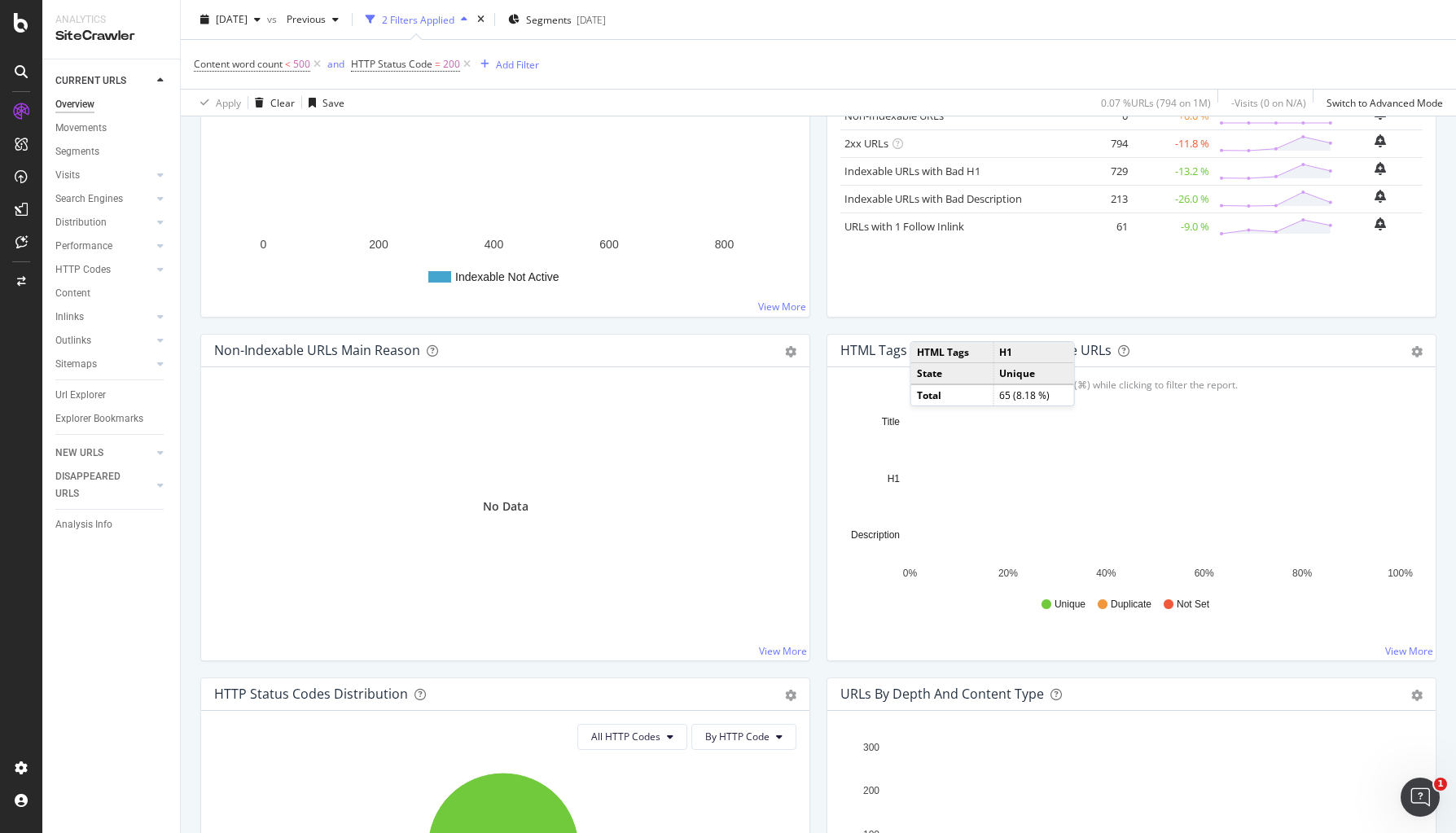
scroll to position [184, 0]
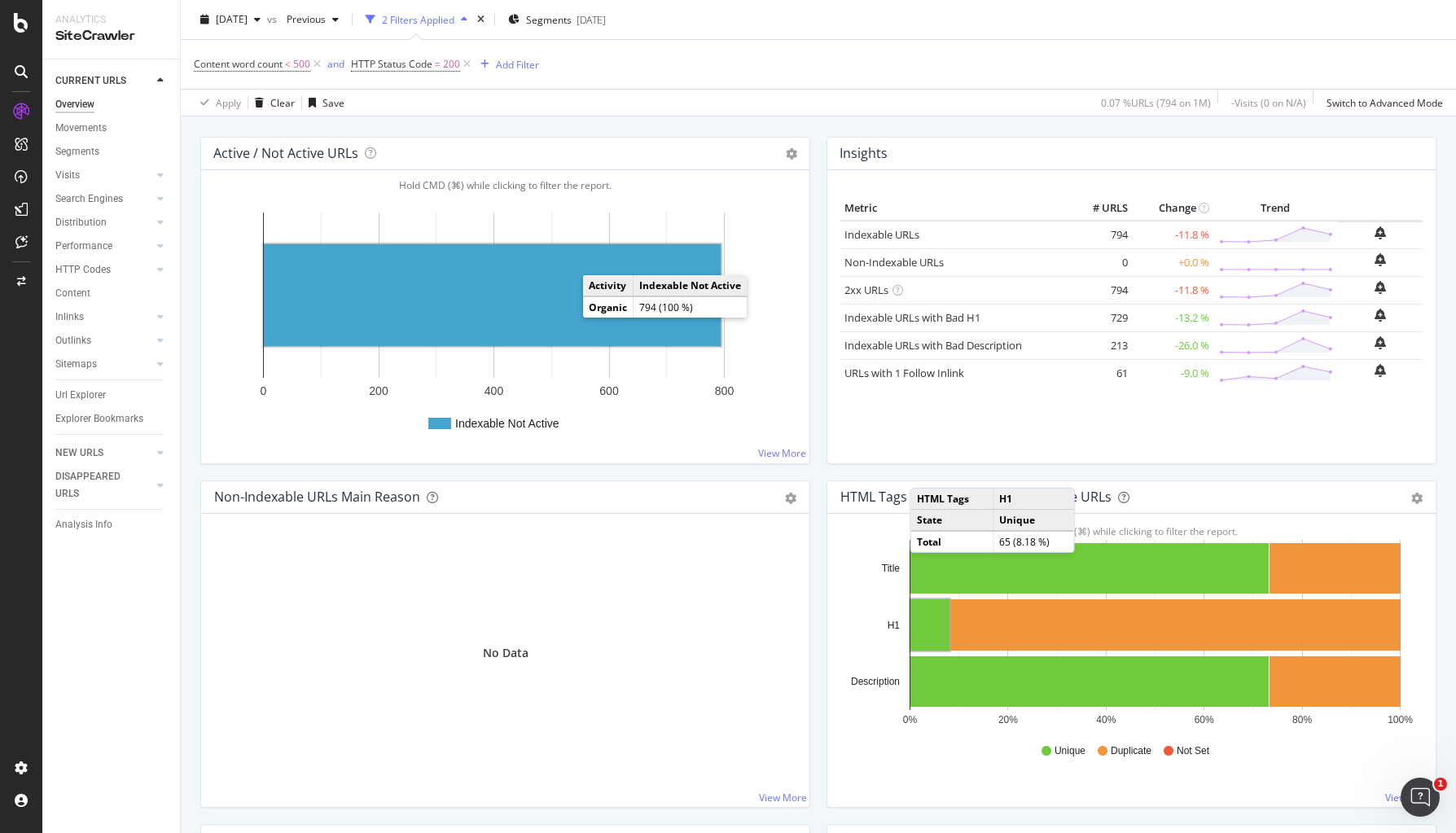
click at [533, 295] on rect "A chart." at bounding box center [492, 294] width 457 height 102
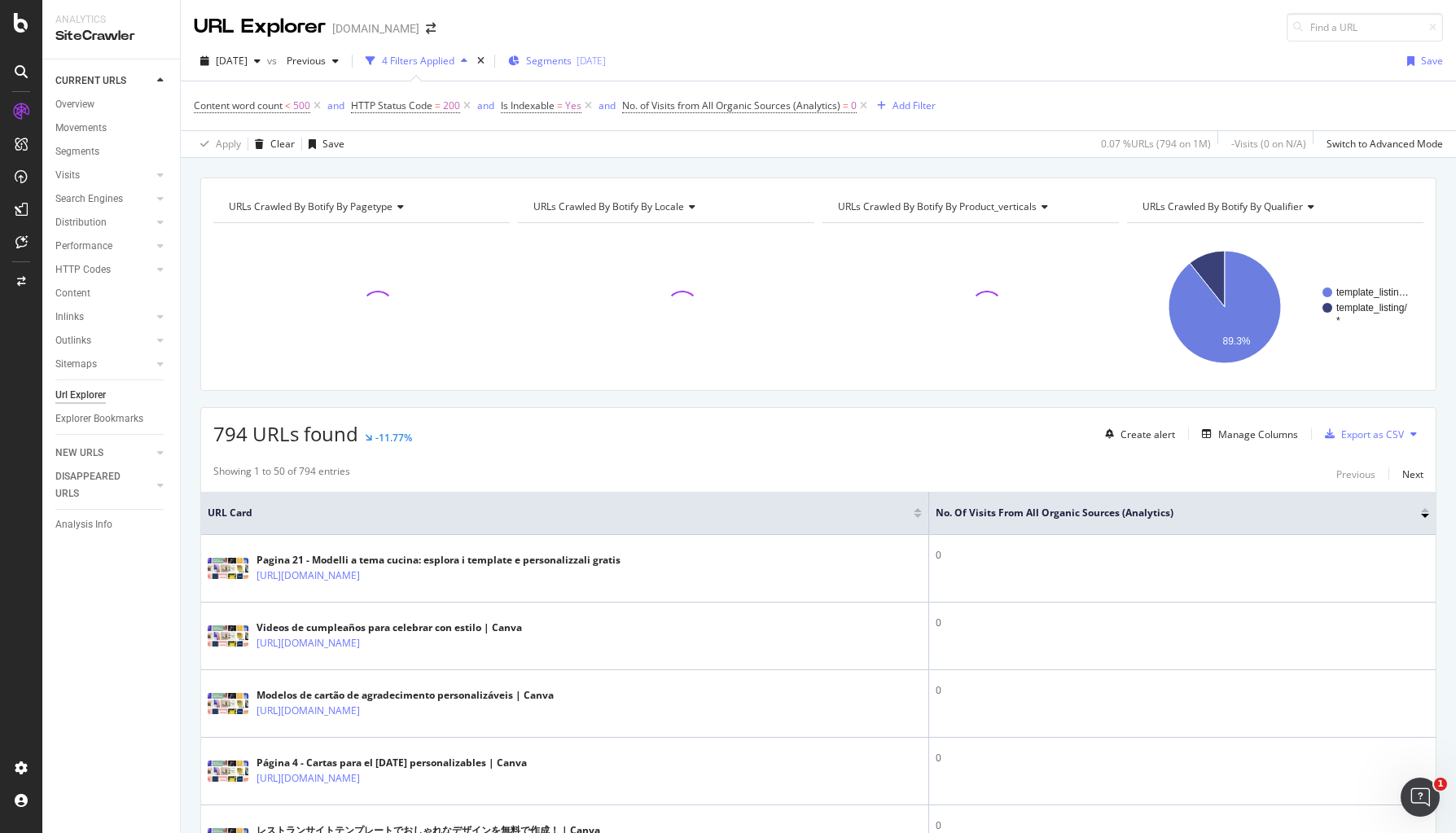
click at [571, 60] on span "Segments" at bounding box center [549, 60] width 46 height 13
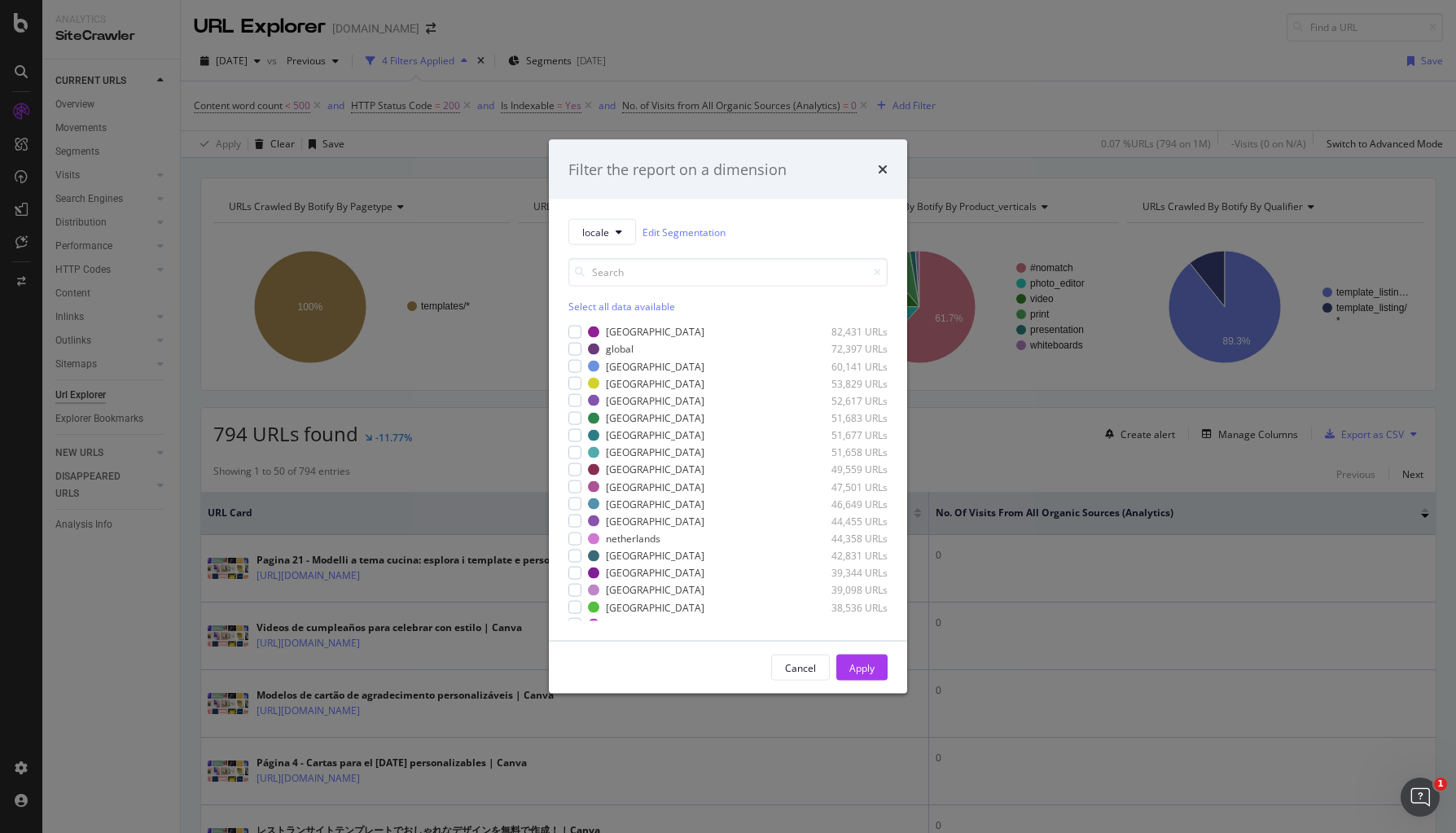
click at [613, 245] on div "Select all data available japan 82,431 URLs global 72,397 URLs italy 60,141 URL…" at bounding box center [728, 433] width 319 height 376
click at [613, 232] on button "locale" at bounding box center [602, 231] width 67 height 26
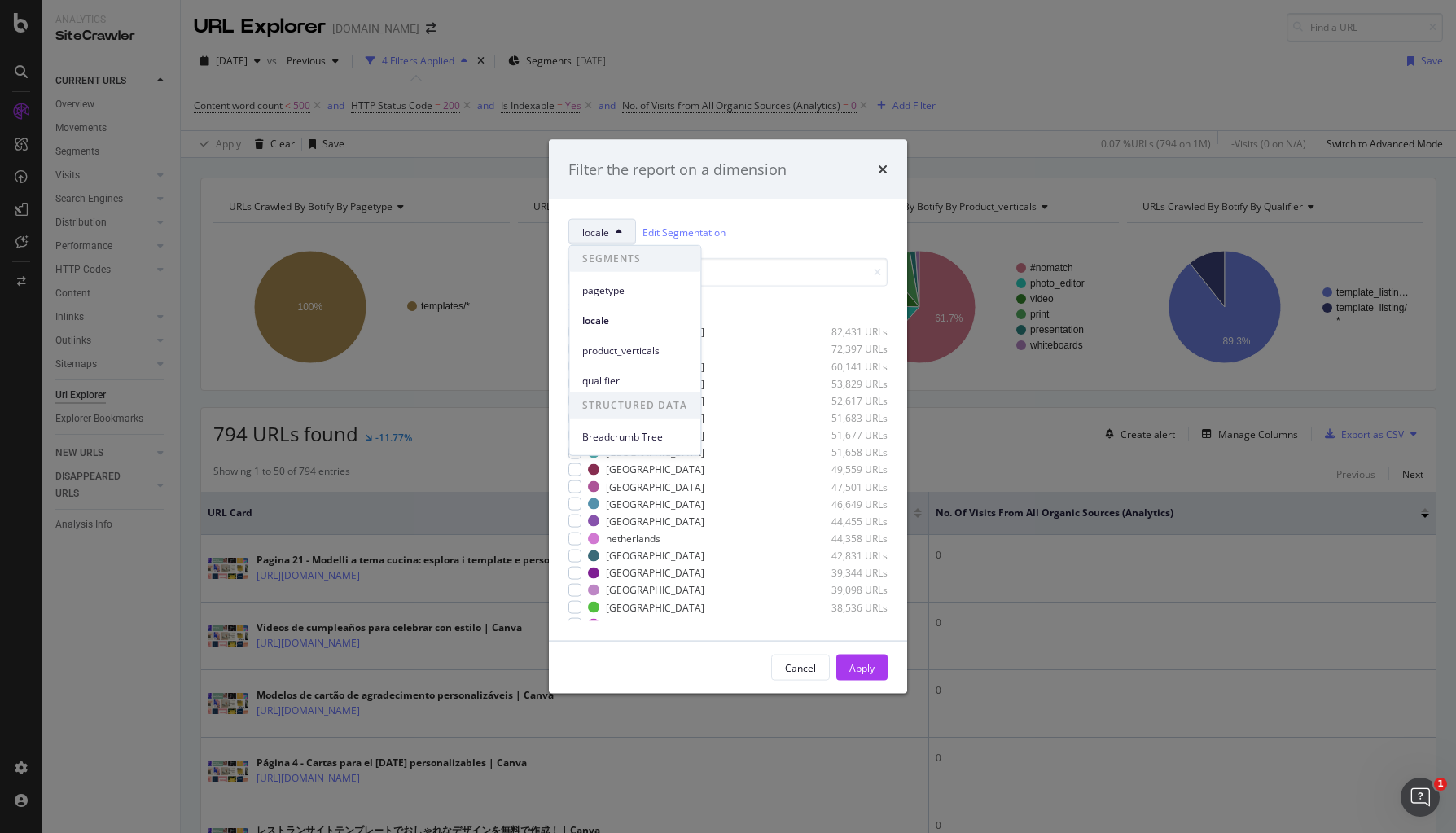
click at [609, 293] on span "pagetype" at bounding box center [634, 290] width 105 height 14
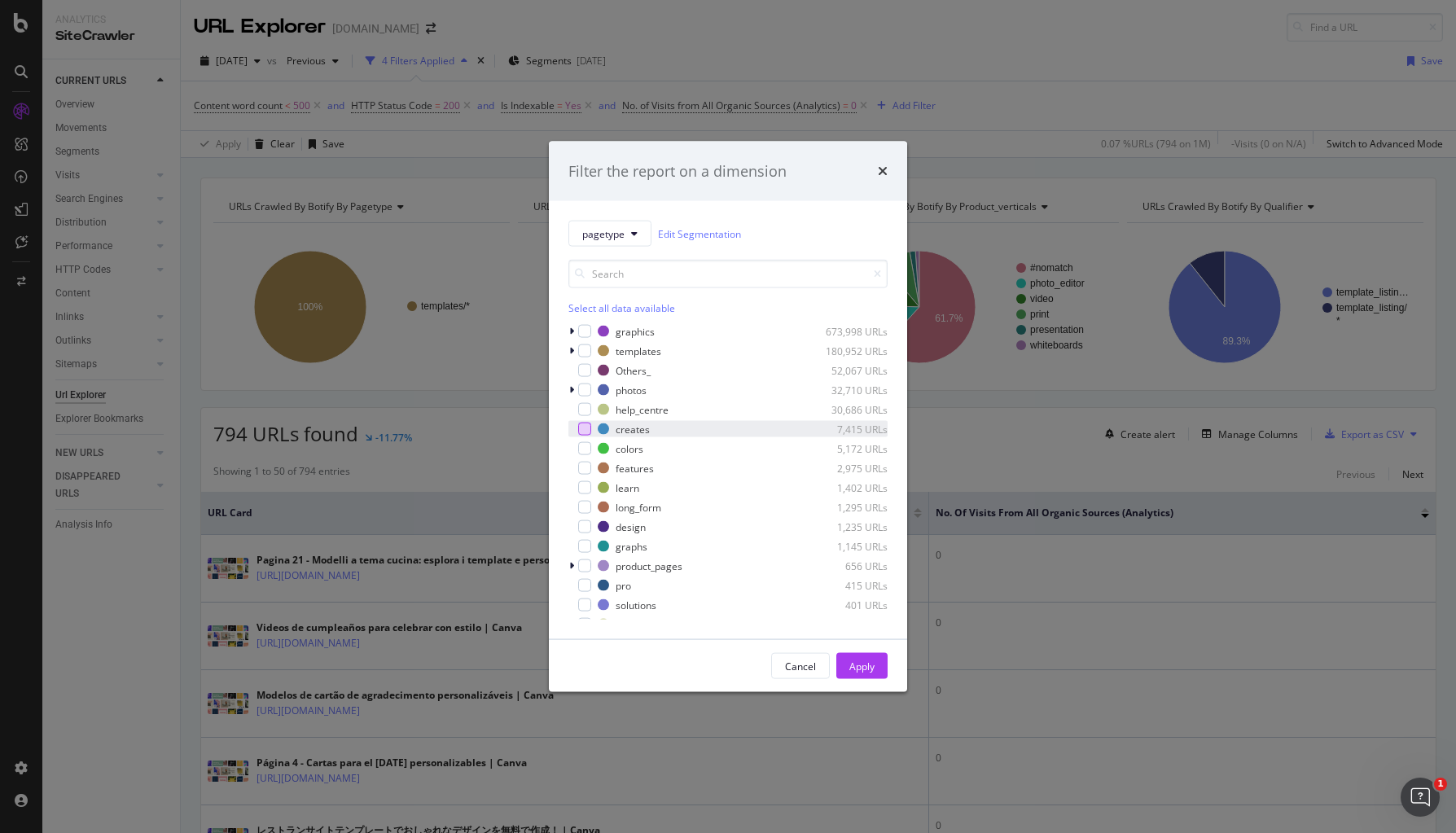
click at [589, 429] on div "modal" at bounding box center [585, 429] width 13 height 13
click at [587, 467] on div "modal" at bounding box center [585, 468] width 13 height 13
click at [589, 486] on div "modal" at bounding box center [585, 488] width 13 height 13
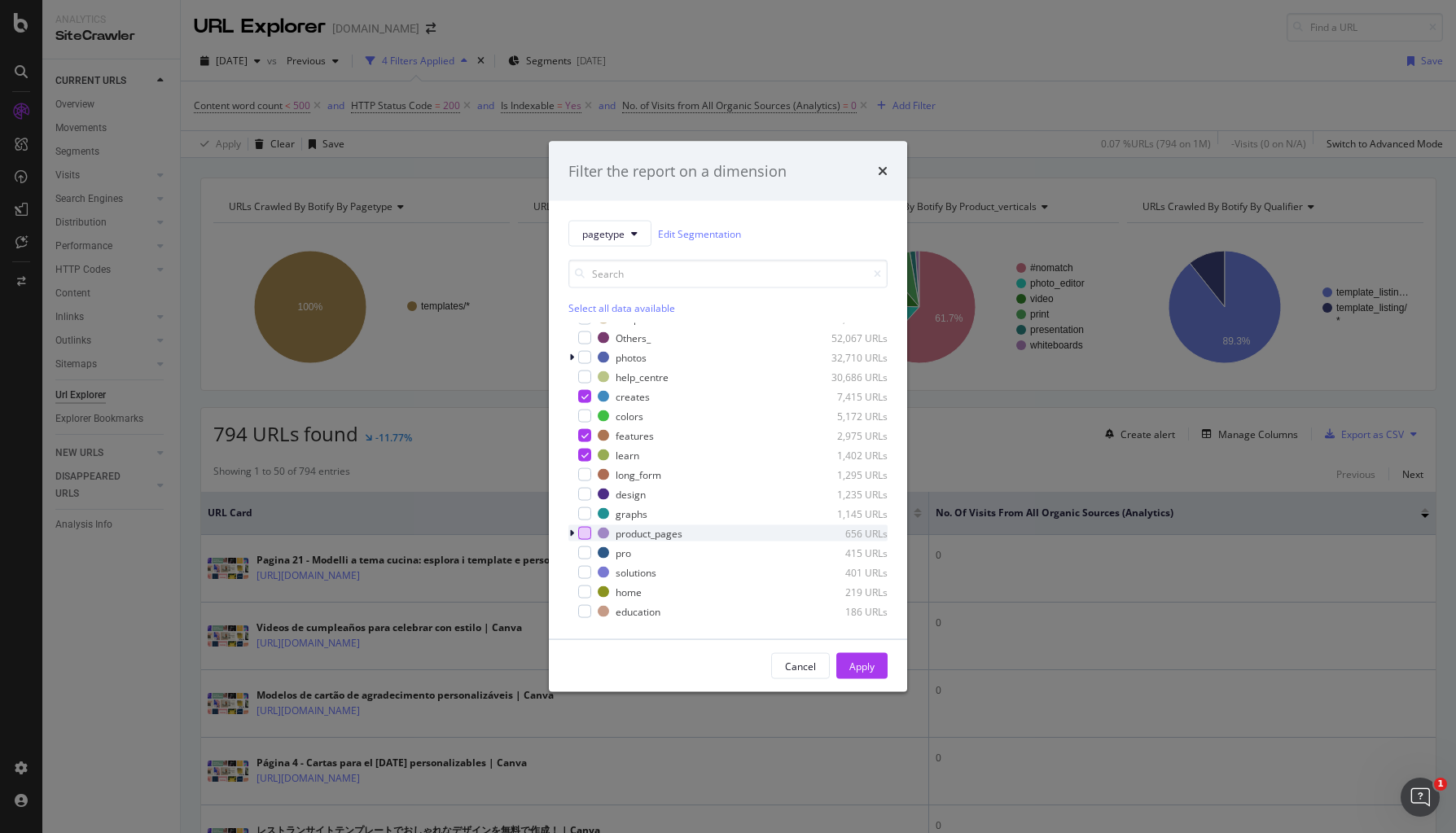
scroll to position [41, 0]
click at [588, 526] on div "modal" at bounding box center [585, 524] width 13 height 13
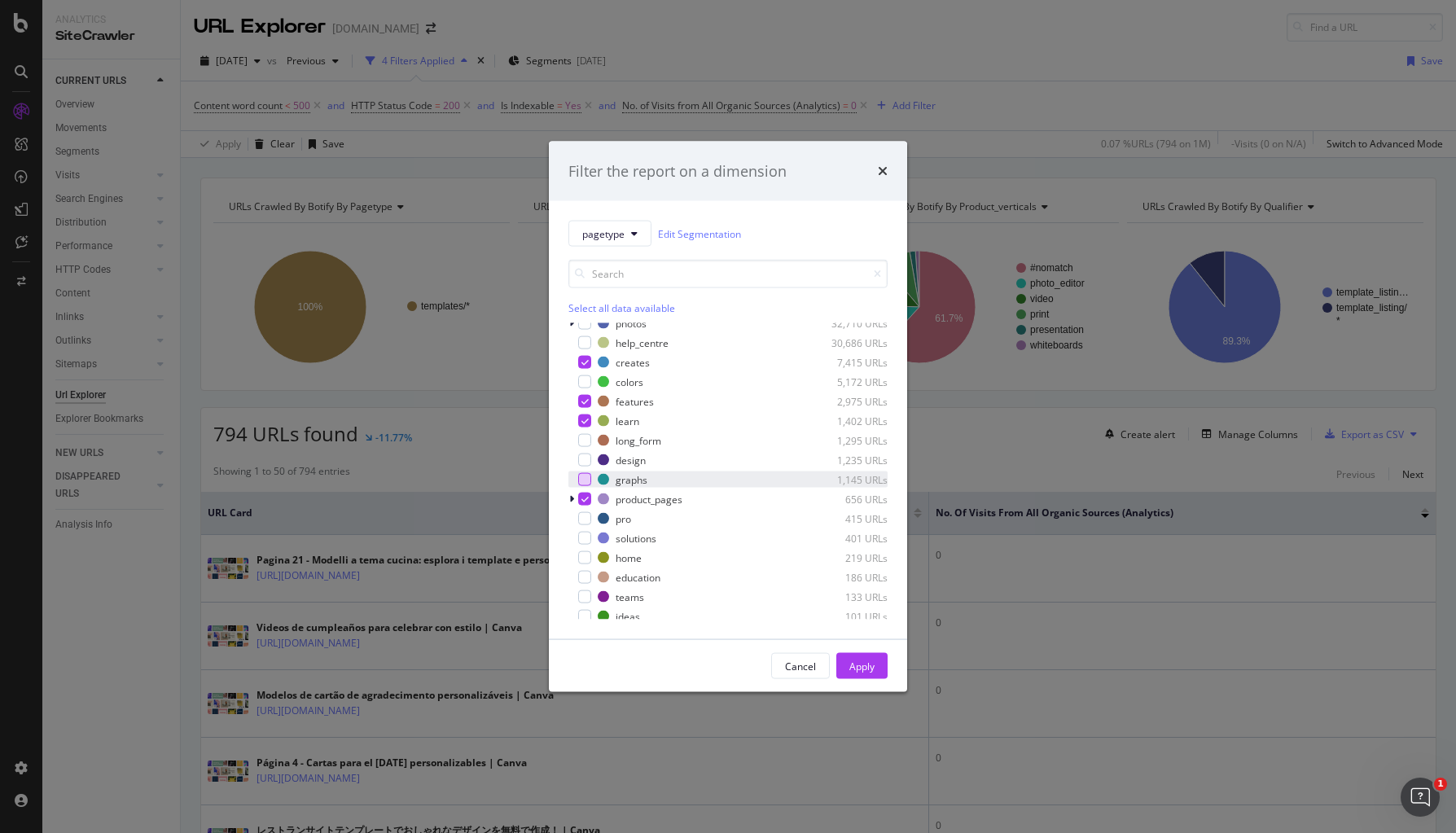
click at [589, 478] on div "modal" at bounding box center [585, 479] width 13 height 13
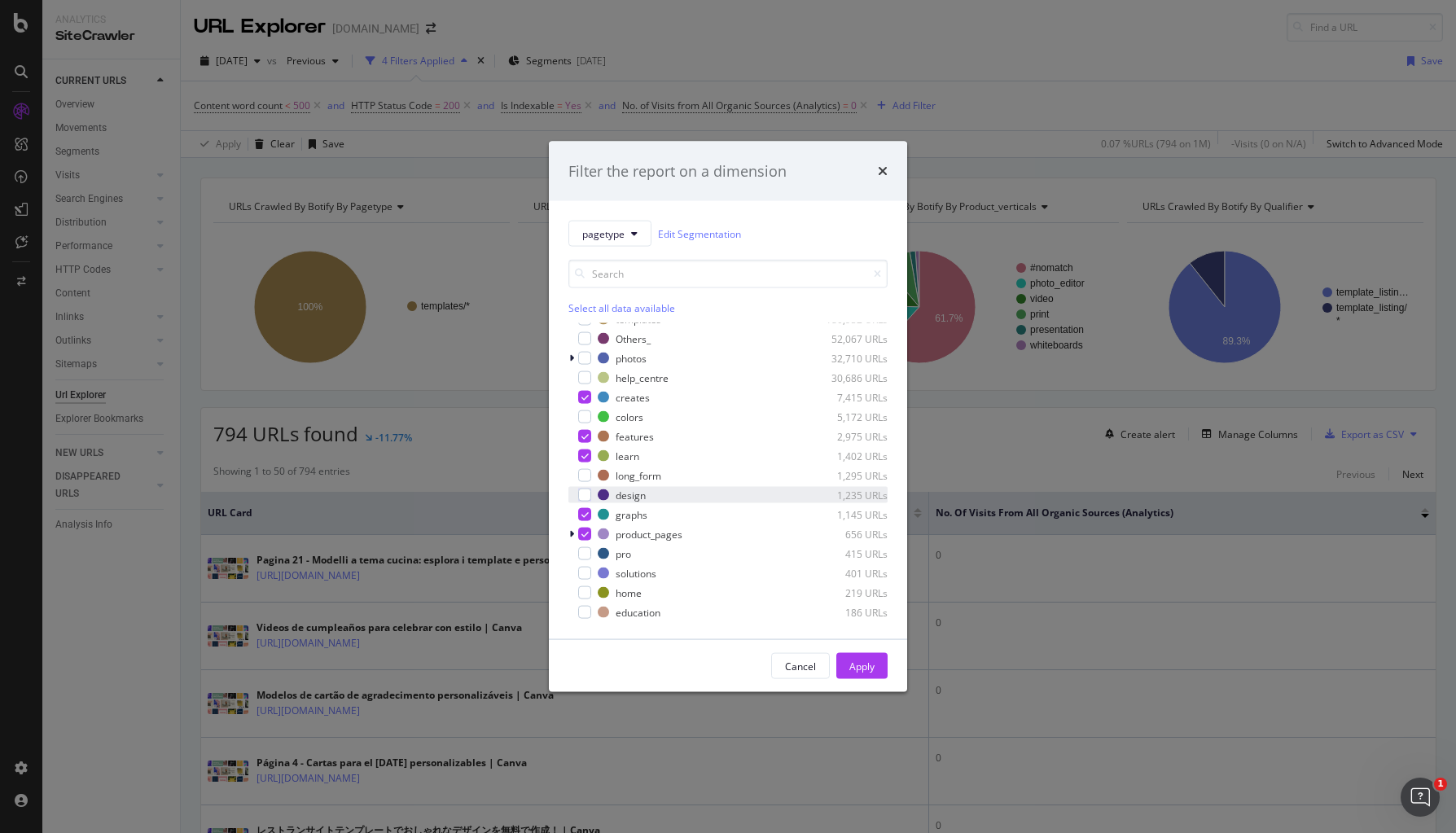
scroll to position [22, 0]
click at [589, 485] on div "modal" at bounding box center [585, 484] width 13 height 13
click at [869, 665] on div "Apply" at bounding box center [862, 665] width 25 height 13
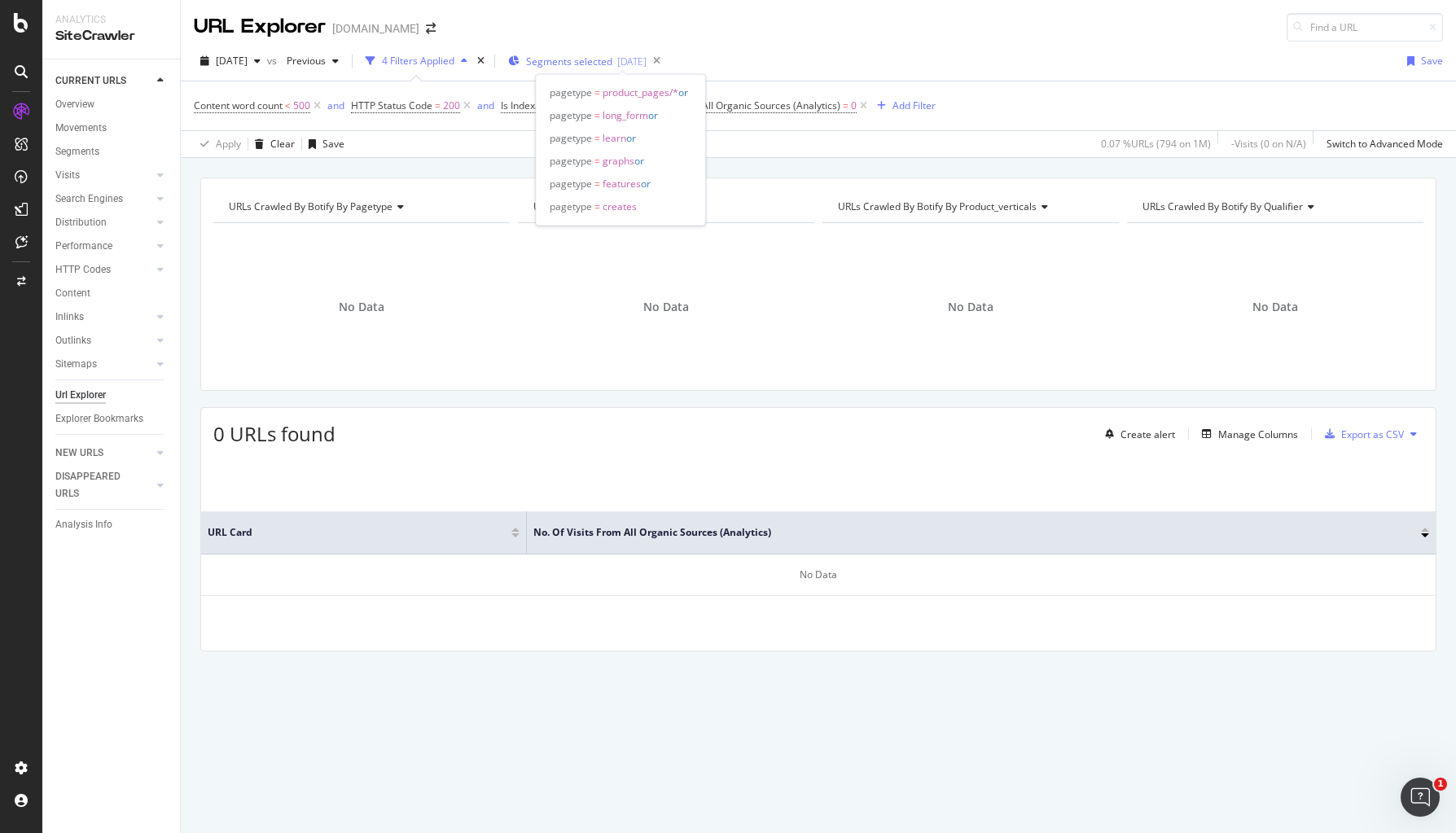
click at [586, 66] on span "Segments selected" at bounding box center [570, 61] width 86 height 13
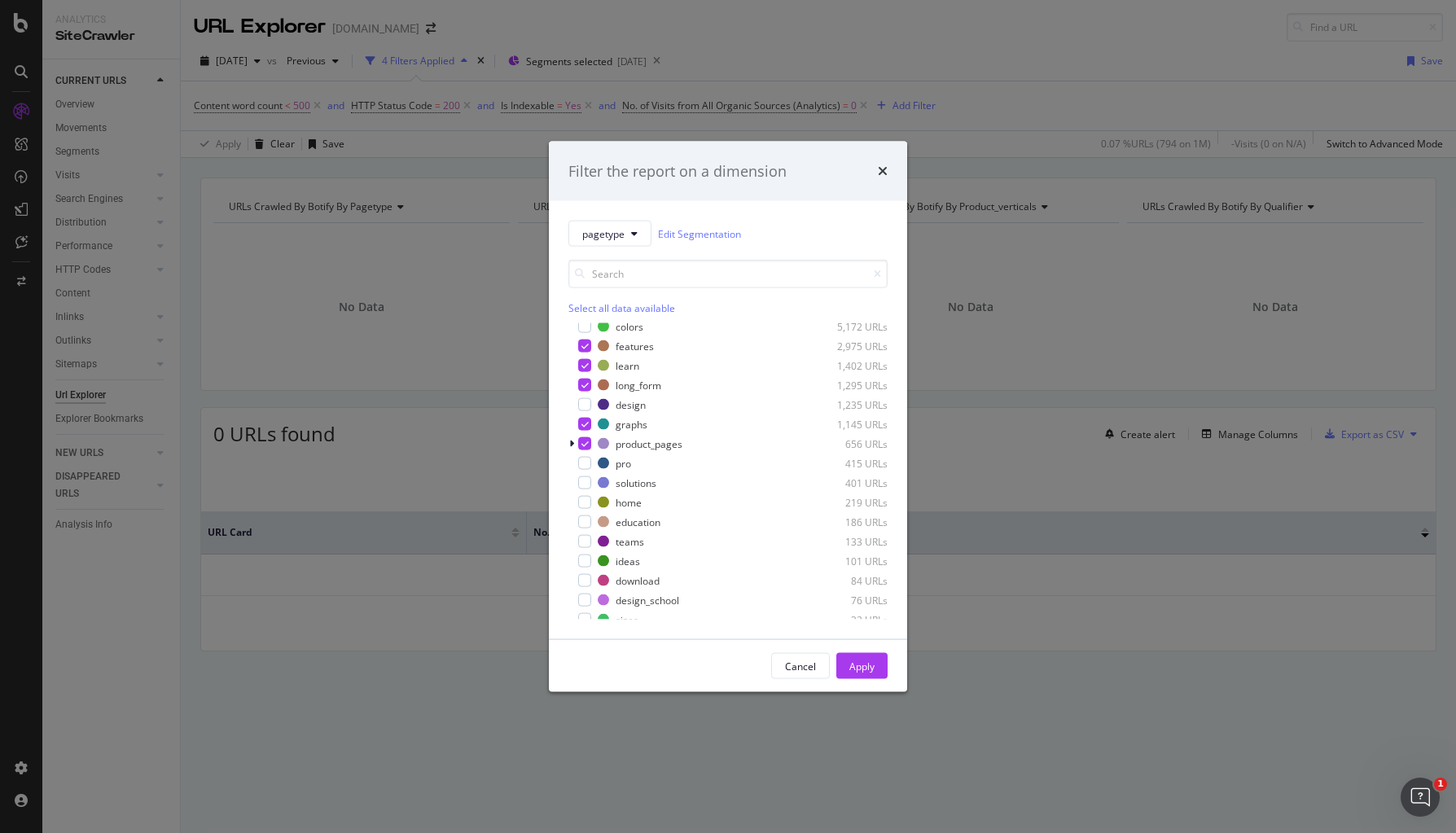
scroll to position [105, 0]
click at [584, 458] on icon "modal" at bounding box center [585, 461] width 7 height 8
click at [582, 434] on div "modal" at bounding box center [585, 441] width 13 height 13
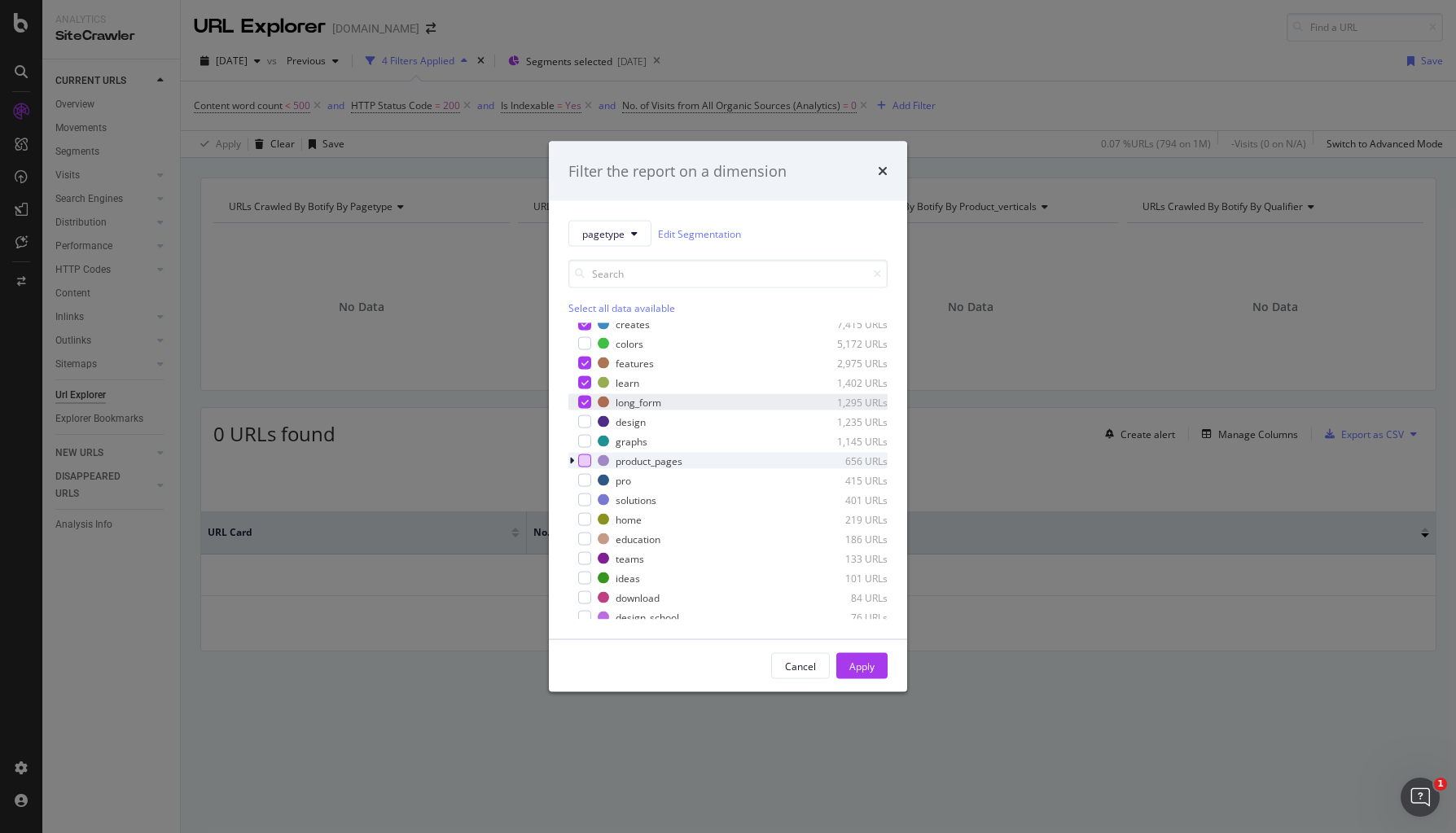
click at [583, 399] on icon "modal" at bounding box center [585, 402] width 7 height 8
click at [585, 376] on div "modal" at bounding box center [585, 382] width 13 height 13
click at [584, 360] on icon "modal" at bounding box center [585, 363] width 7 height 8
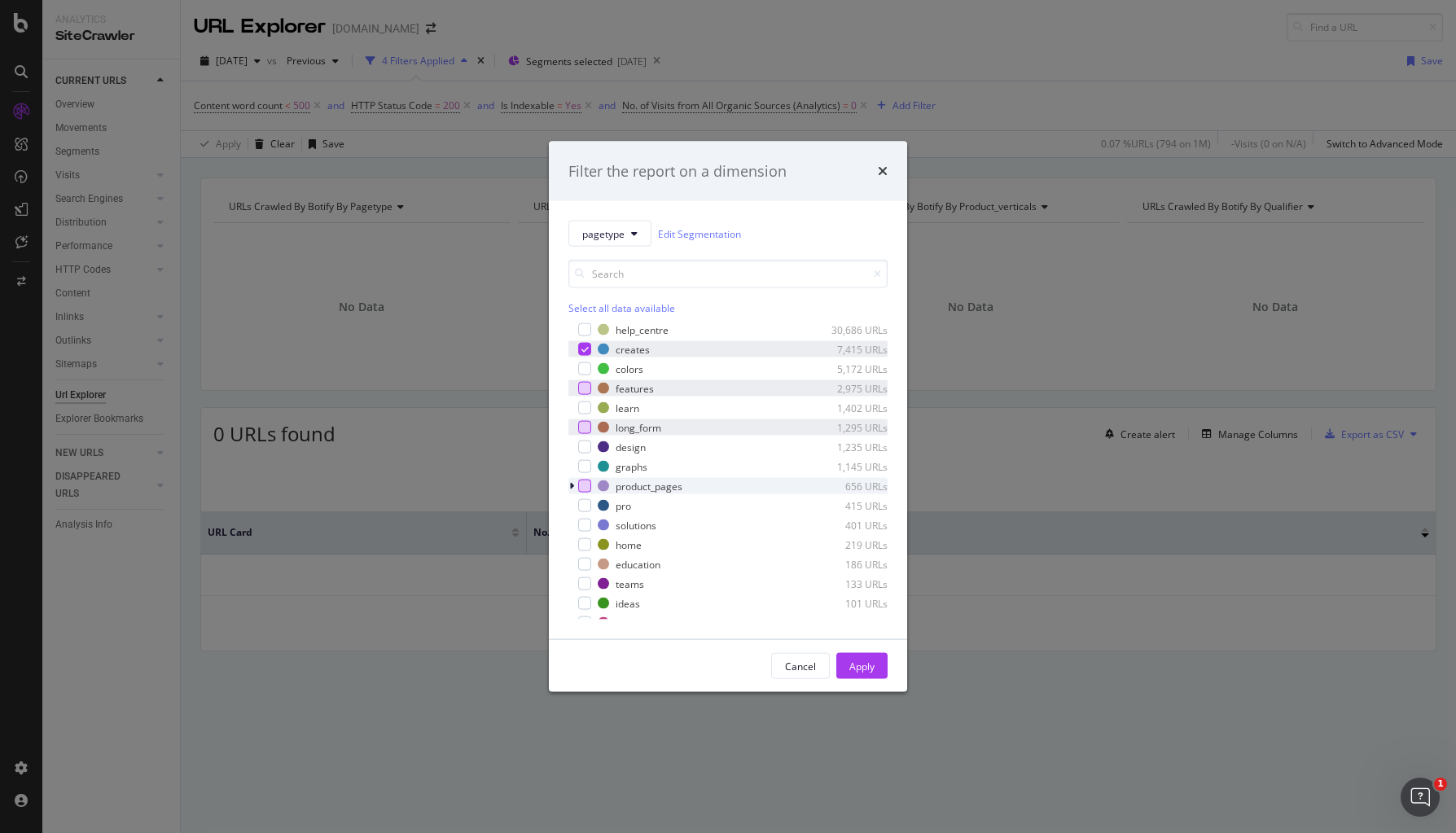
click at [587, 353] on icon "modal" at bounding box center [585, 349] width 7 height 8
click at [886, 170] on icon "times" at bounding box center [883, 171] width 10 height 13
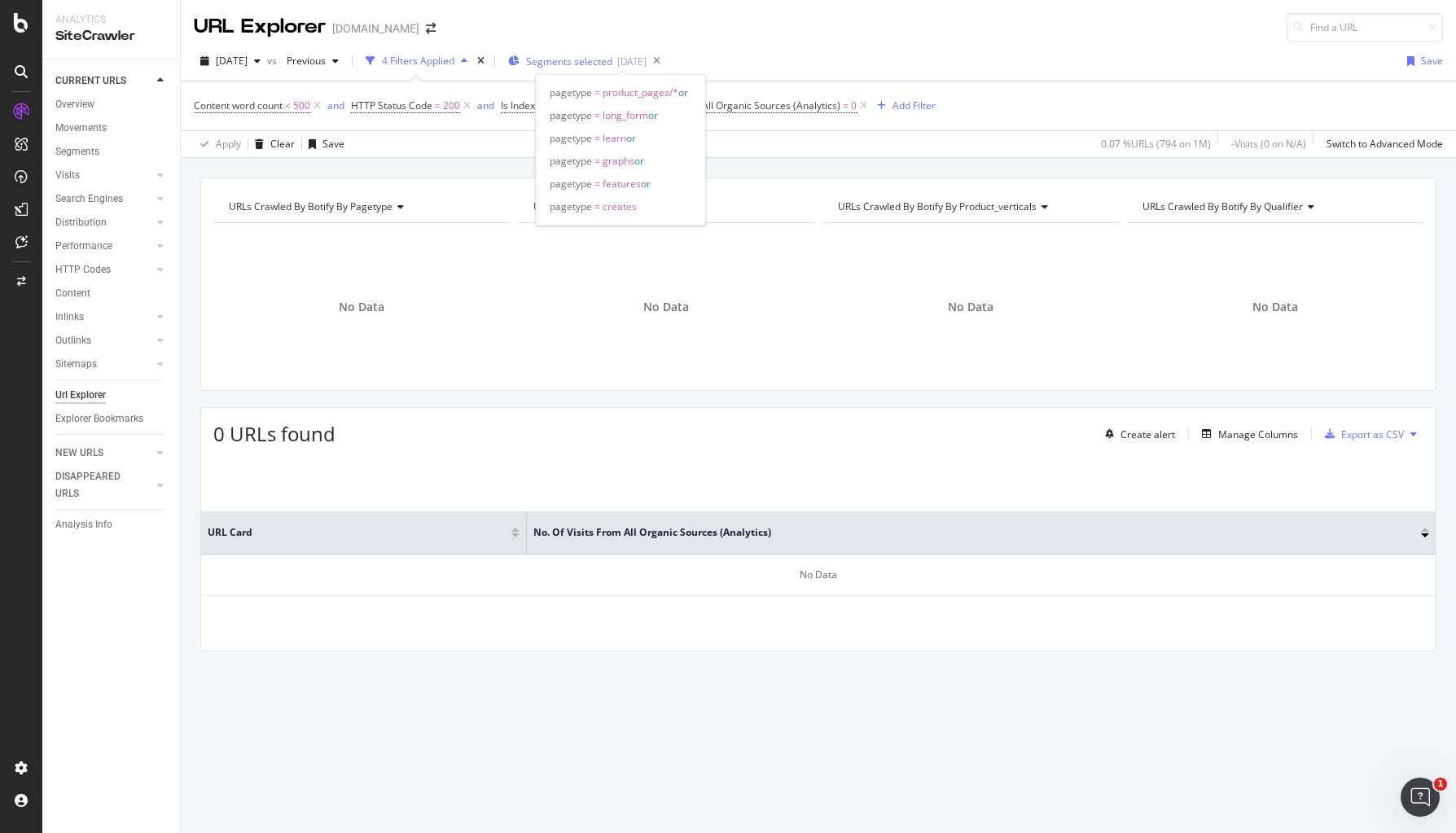
click at [570, 61] on span "Segments selected" at bounding box center [570, 61] width 86 height 13
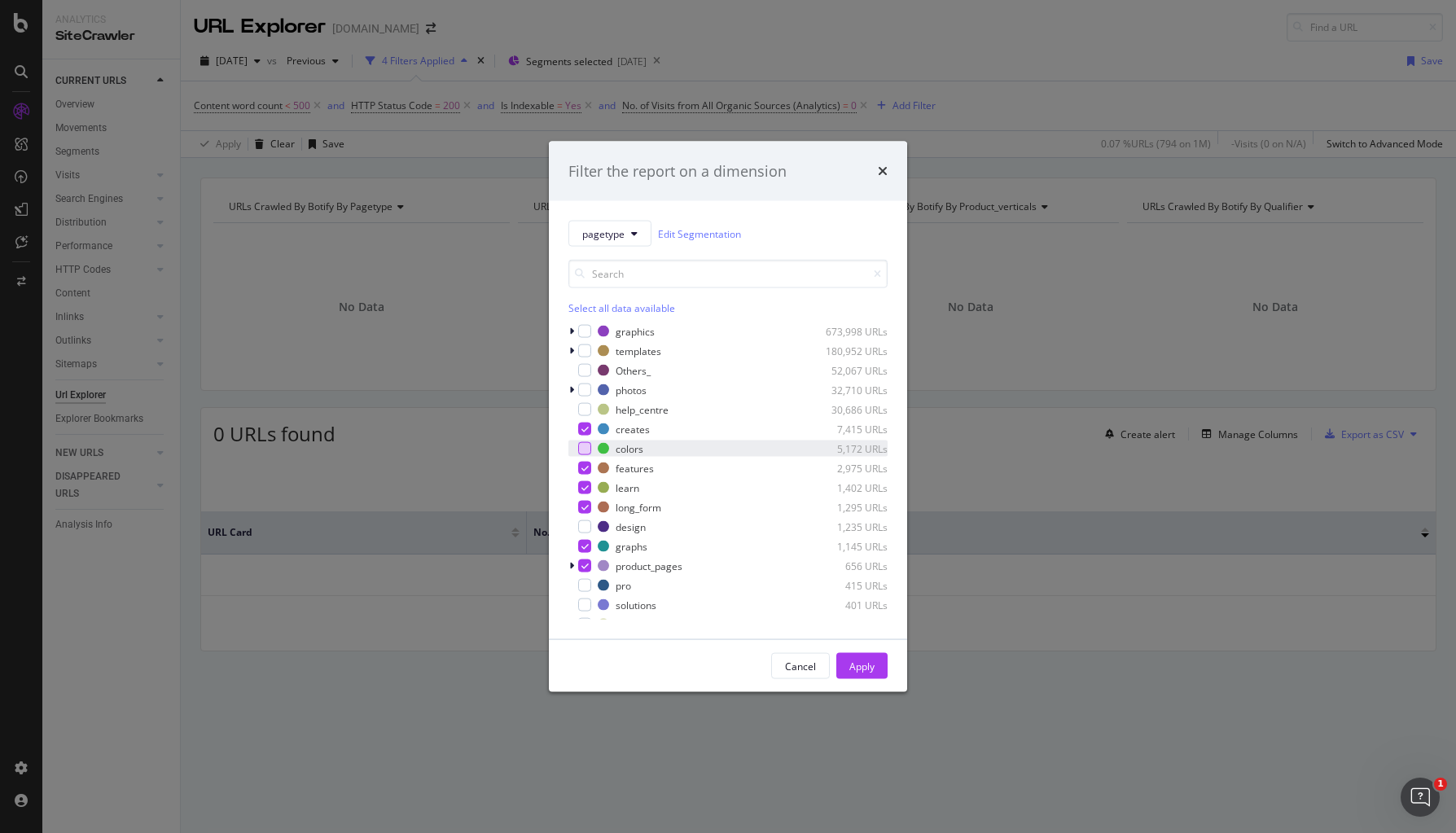
drag, startPoint x: 582, startPoint y: 430, endPoint x: 584, endPoint y: 444, distance: 14.1
click at [582, 429] on icon "modal" at bounding box center [585, 428] width 7 height 8
click at [582, 488] on icon "modal" at bounding box center [585, 488] width 7 height 8
click at [583, 467] on icon "modal" at bounding box center [585, 468] width 7 height 8
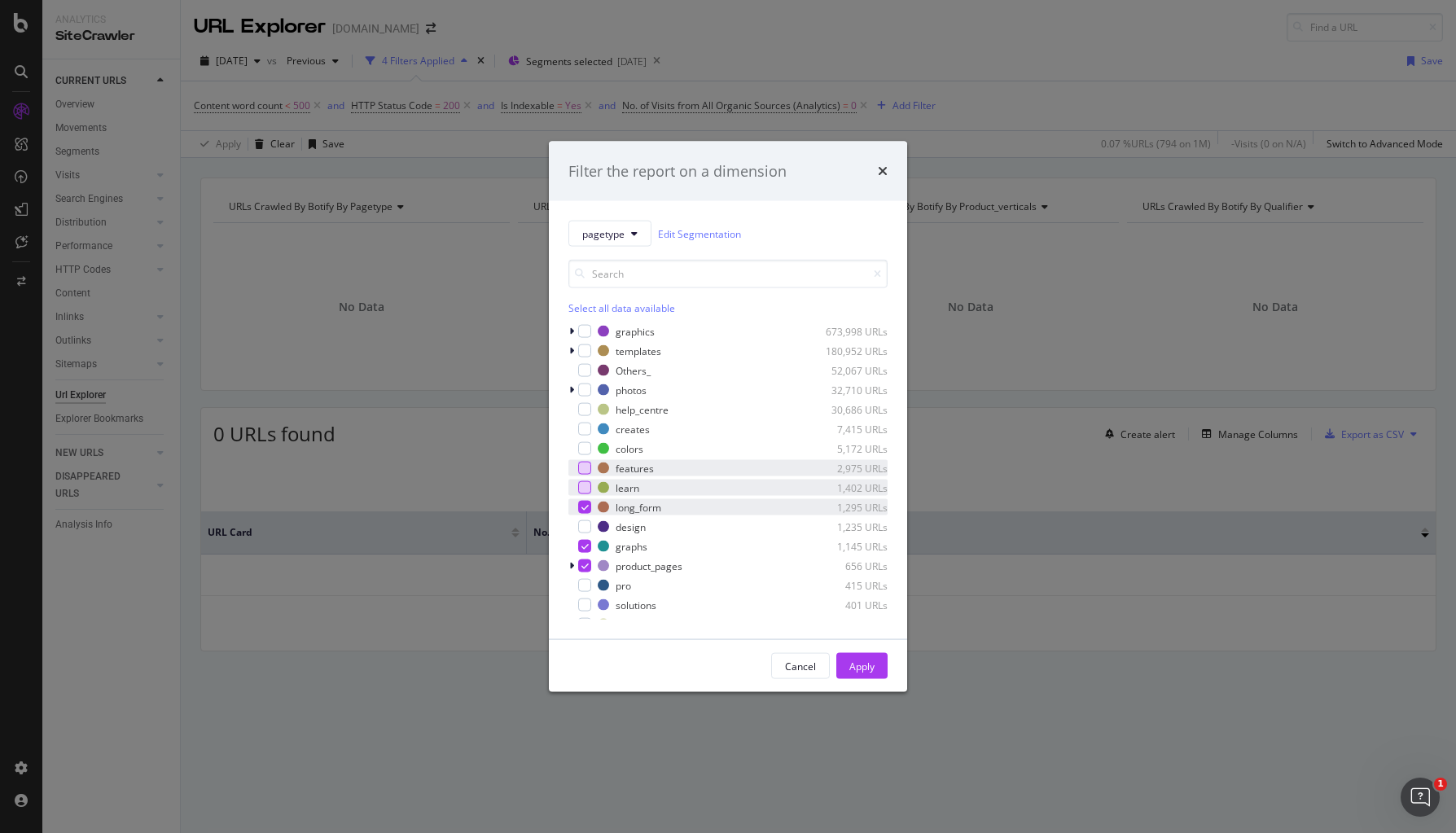
click at [589, 510] on div "modal" at bounding box center [585, 507] width 13 height 13
click at [580, 548] on div "modal" at bounding box center [585, 546] width 13 height 13
click at [587, 569] on div "modal" at bounding box center [585, 566] width 13 height 13
click at [866, 675] on div "Apply" at bounding box center [862, 666] width 25 height 24
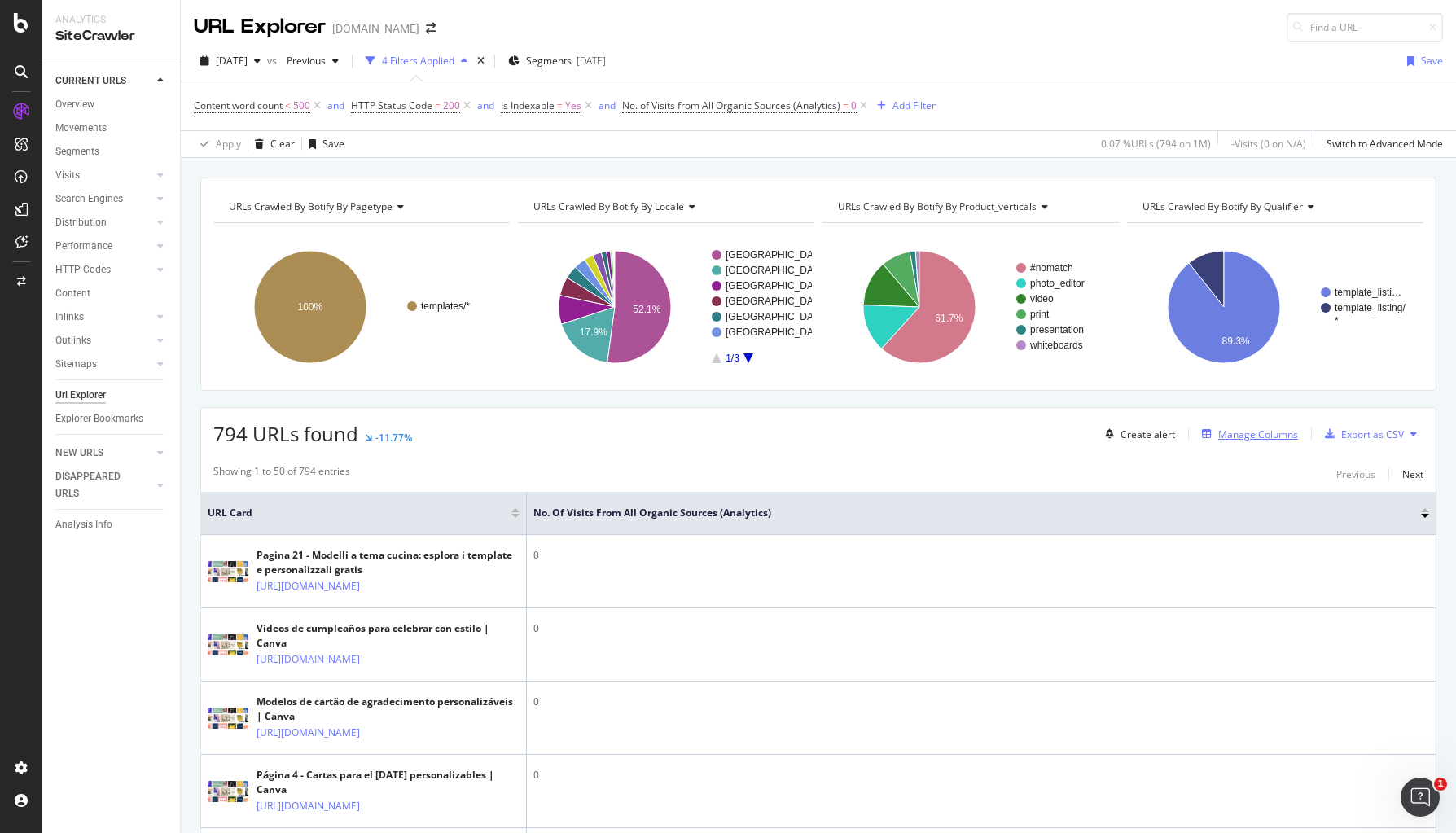
click at [1157, 432] on div "Manage Columns" at bounding box center [1258, 434] width 80 height 13
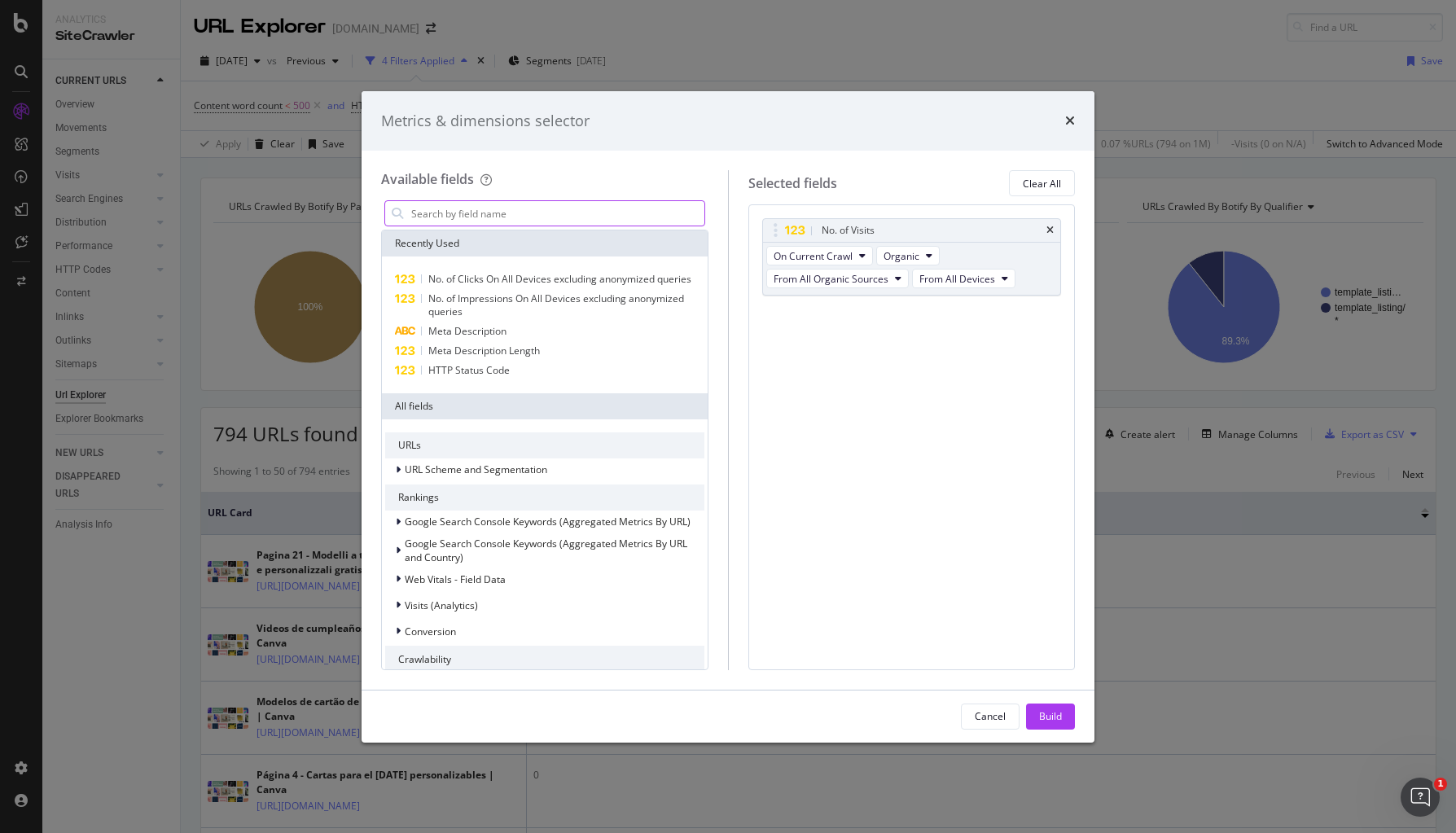
click at [587, 219] on input "modal" at bounding box center [557, 213] width 295 height 24
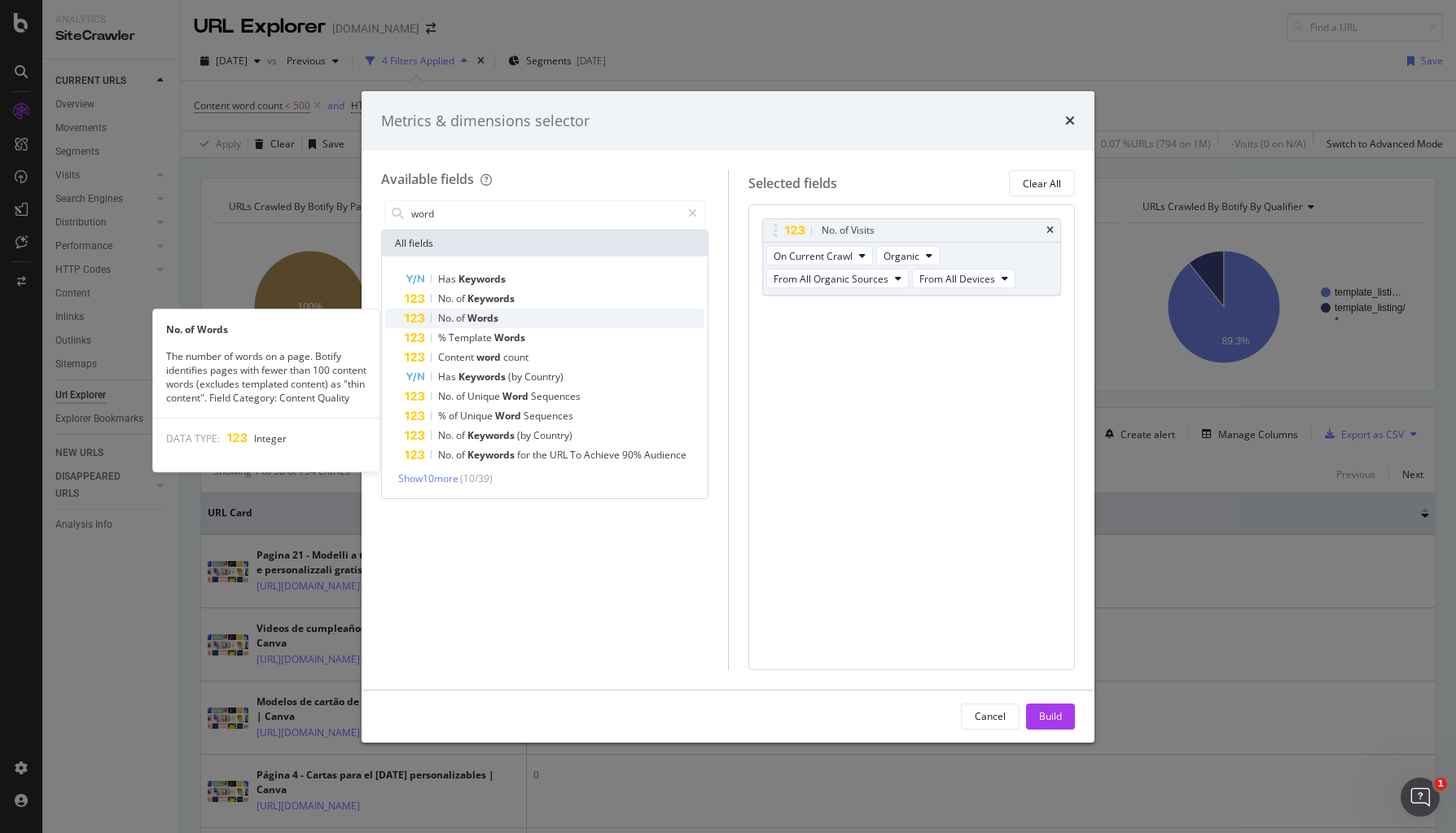
type input "word"
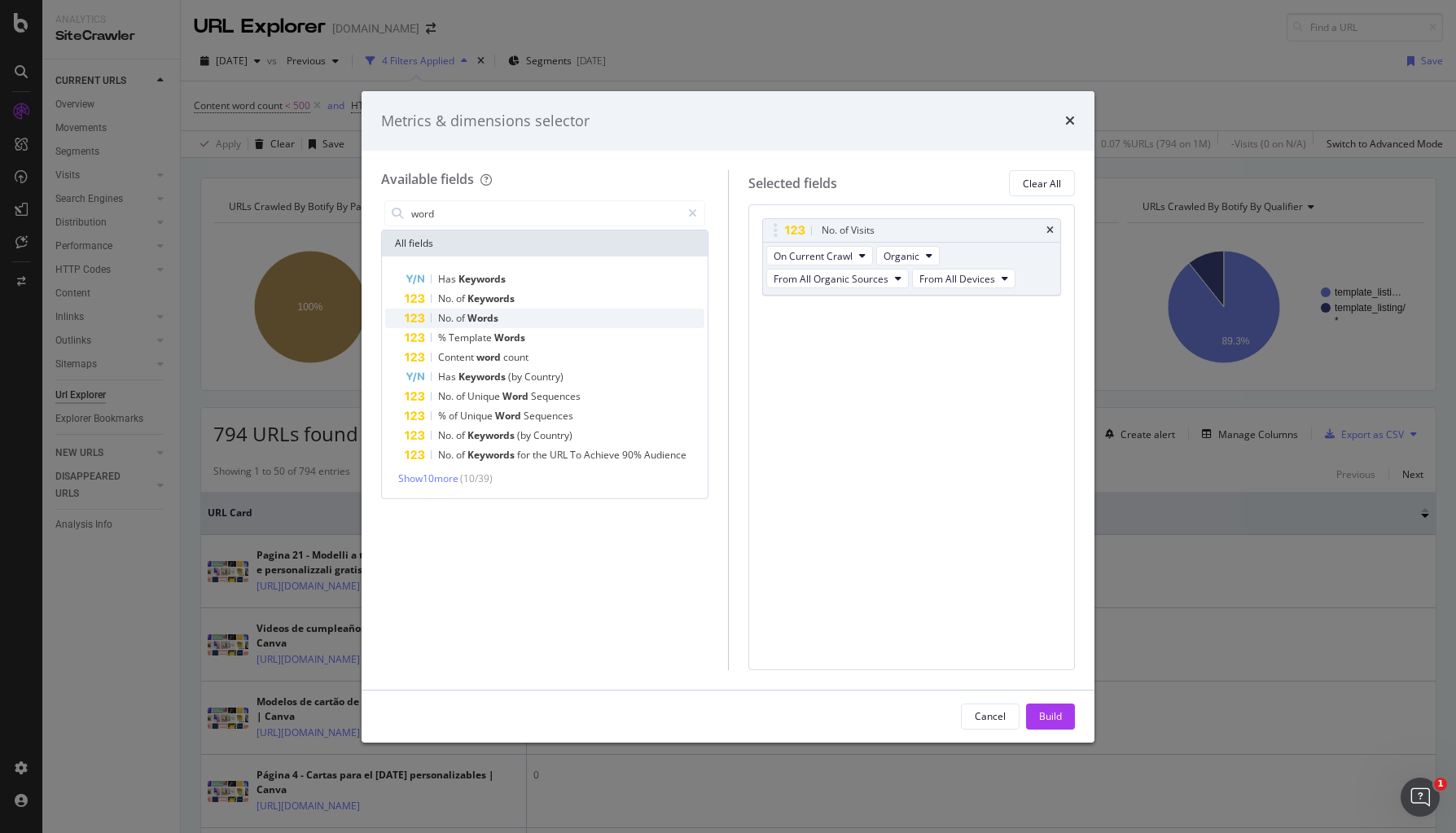
click at [529, 320] on div "No. of Words" at bounding box center [554, 318] width 300 height 20
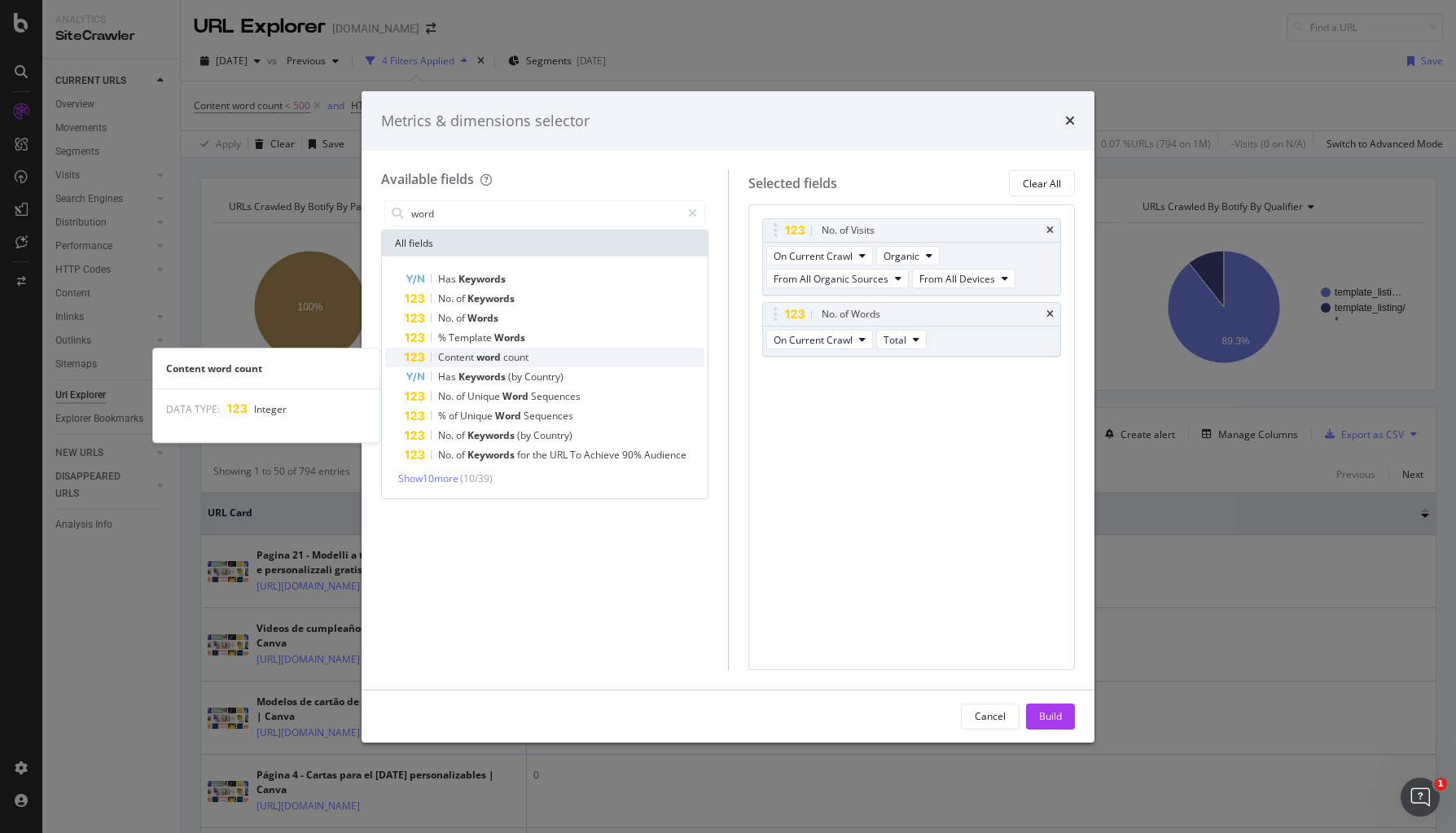
click at [575, 354] on div "Content word count" at bounding box center [554, 357] width 300 height 20
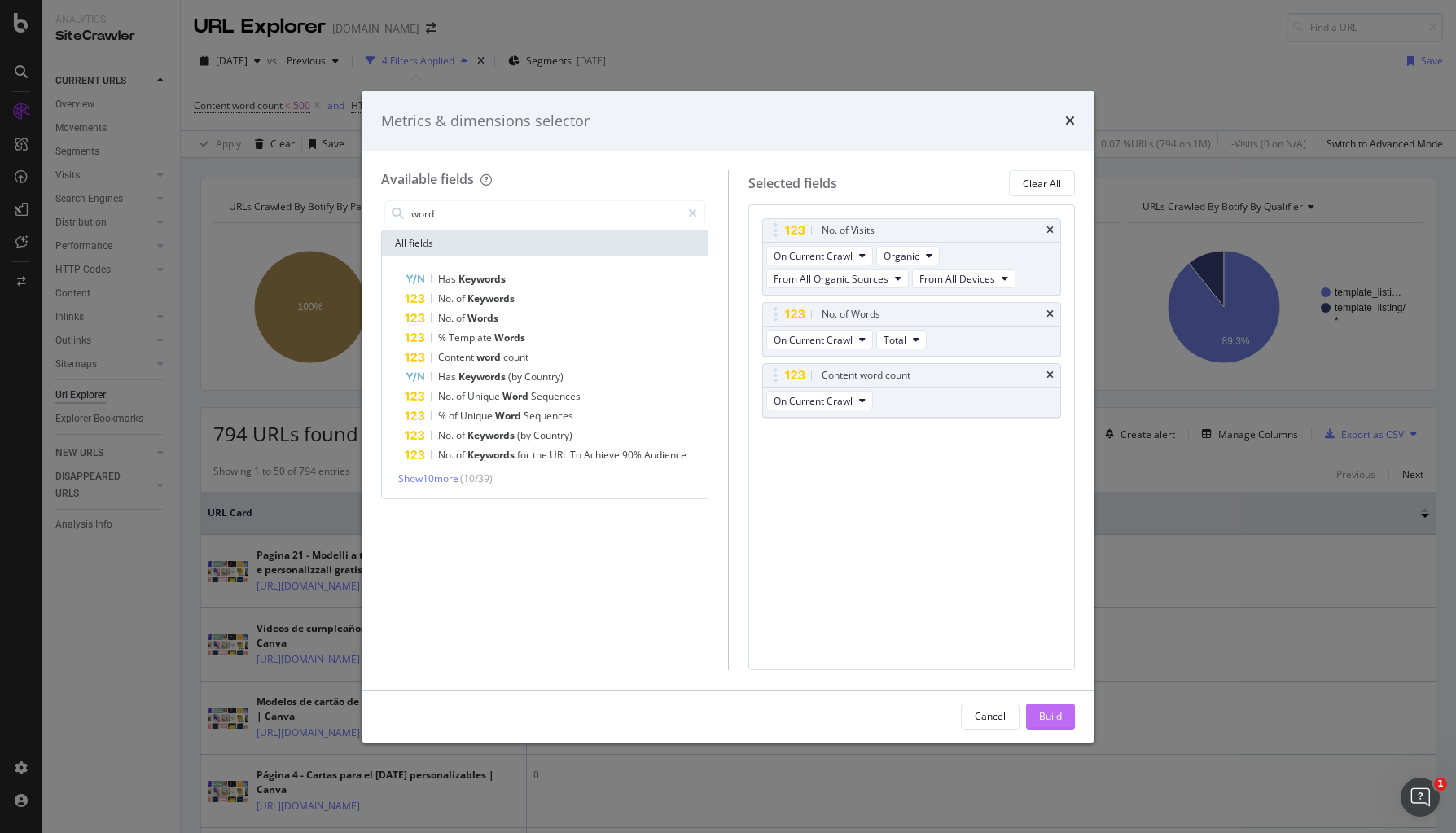
click at [1071, 704] on button "Build" at bounding box center [1050, 716] width 49 height 26
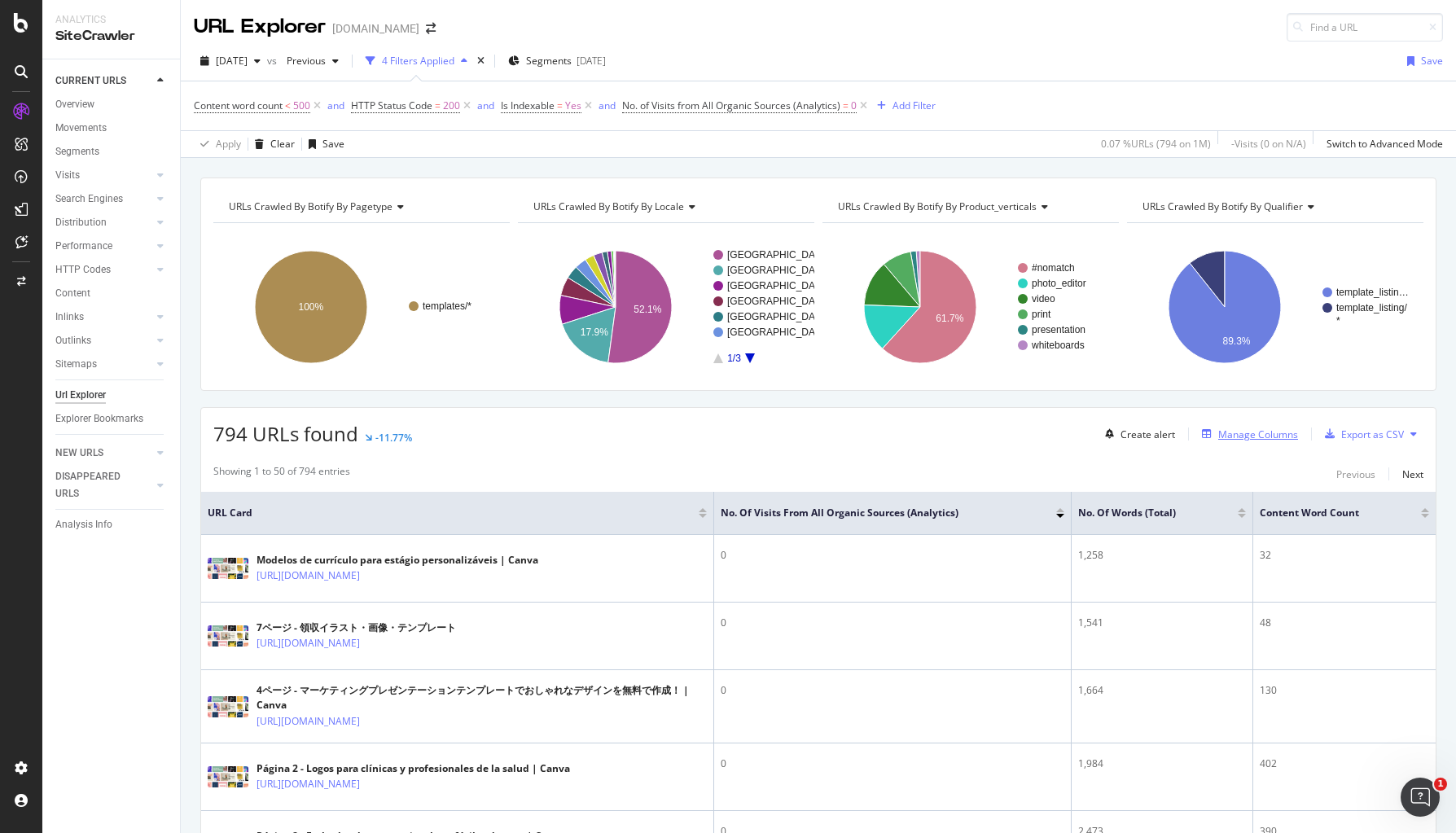
click at [1157, 436] on div "Manage Columns" at bounding box center [1258, 434] width 80 height 13
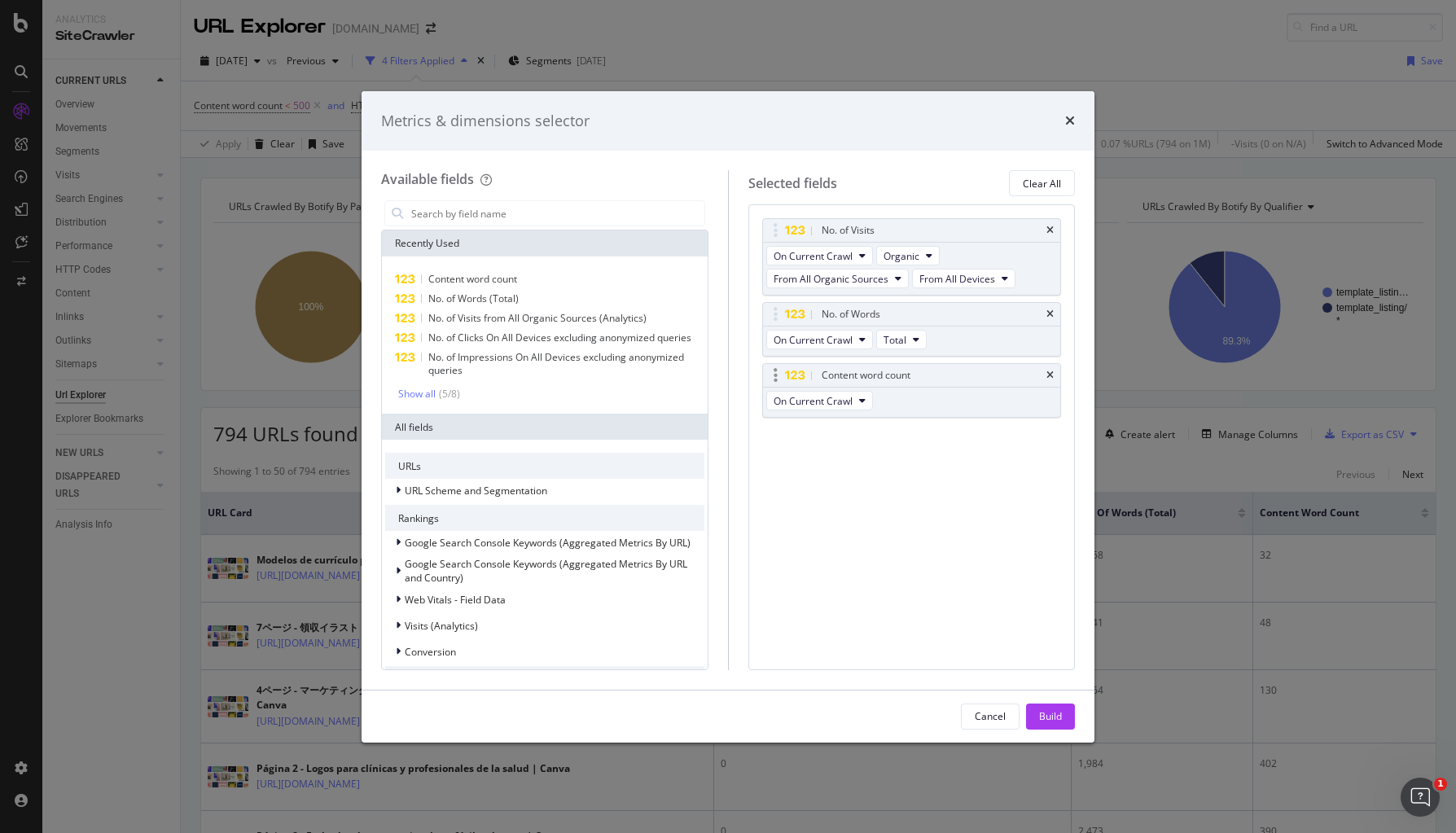
click at [776, 376] on icon "modal" at bounding box center [776, 375] width 4 height 16
click at [872, 375] on div "Content word count" at bounding box center [866, 375] width 89 height 16
click at [1052, 313] on icon "times" at bounding box center [1050, 314] width 7 height 10
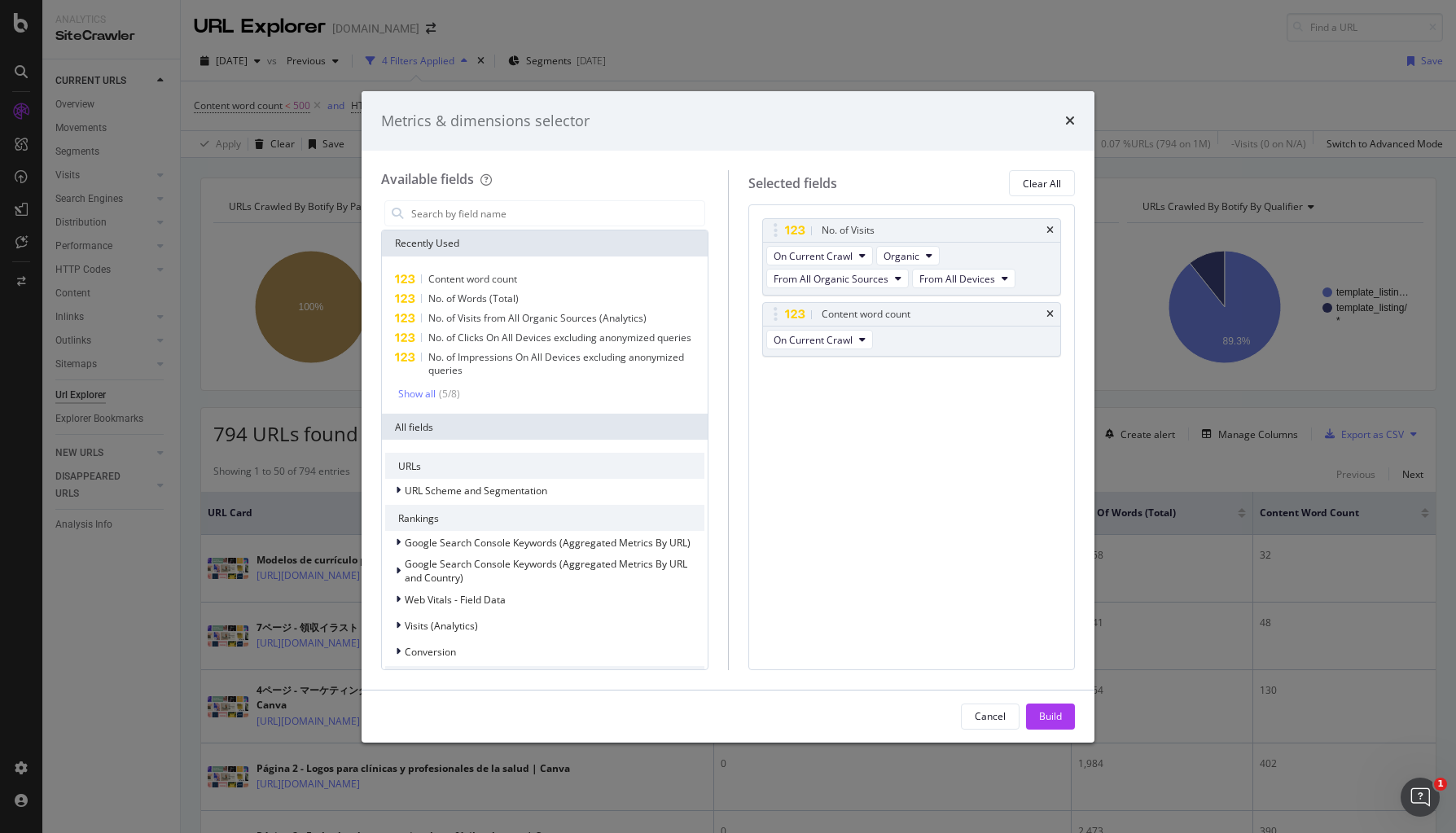
click at [1060, 724] on div "Build" at bounding box center [1050, 716] width 22 height 24
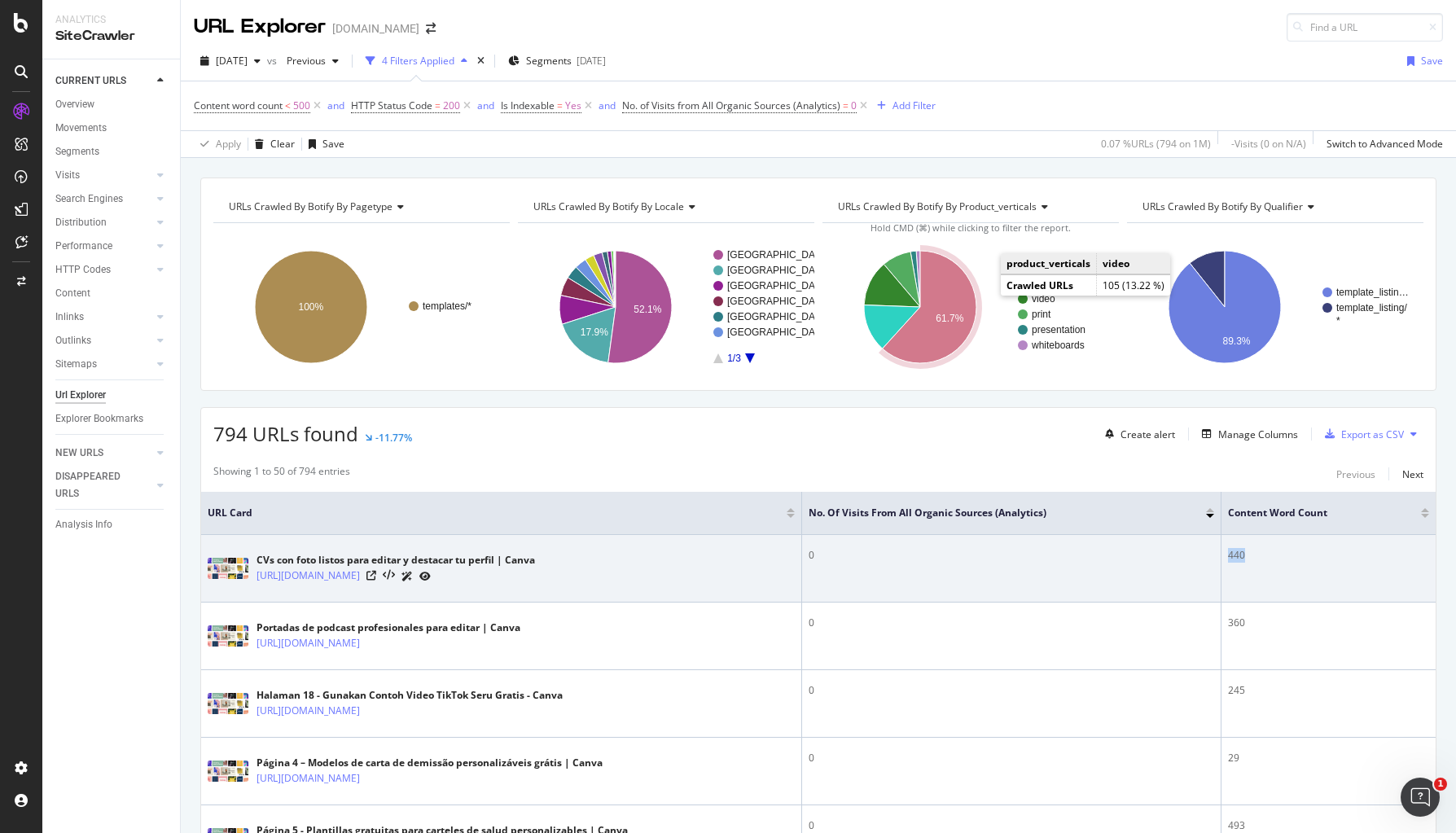
drag, startPoint x: 1222, startPoint y: 551, endPoint x: 1246, endPoint y: 551, distance: 24.0
click at [1157, 551] on td "440" at bounding box center [1328, 569] width 214 height 67
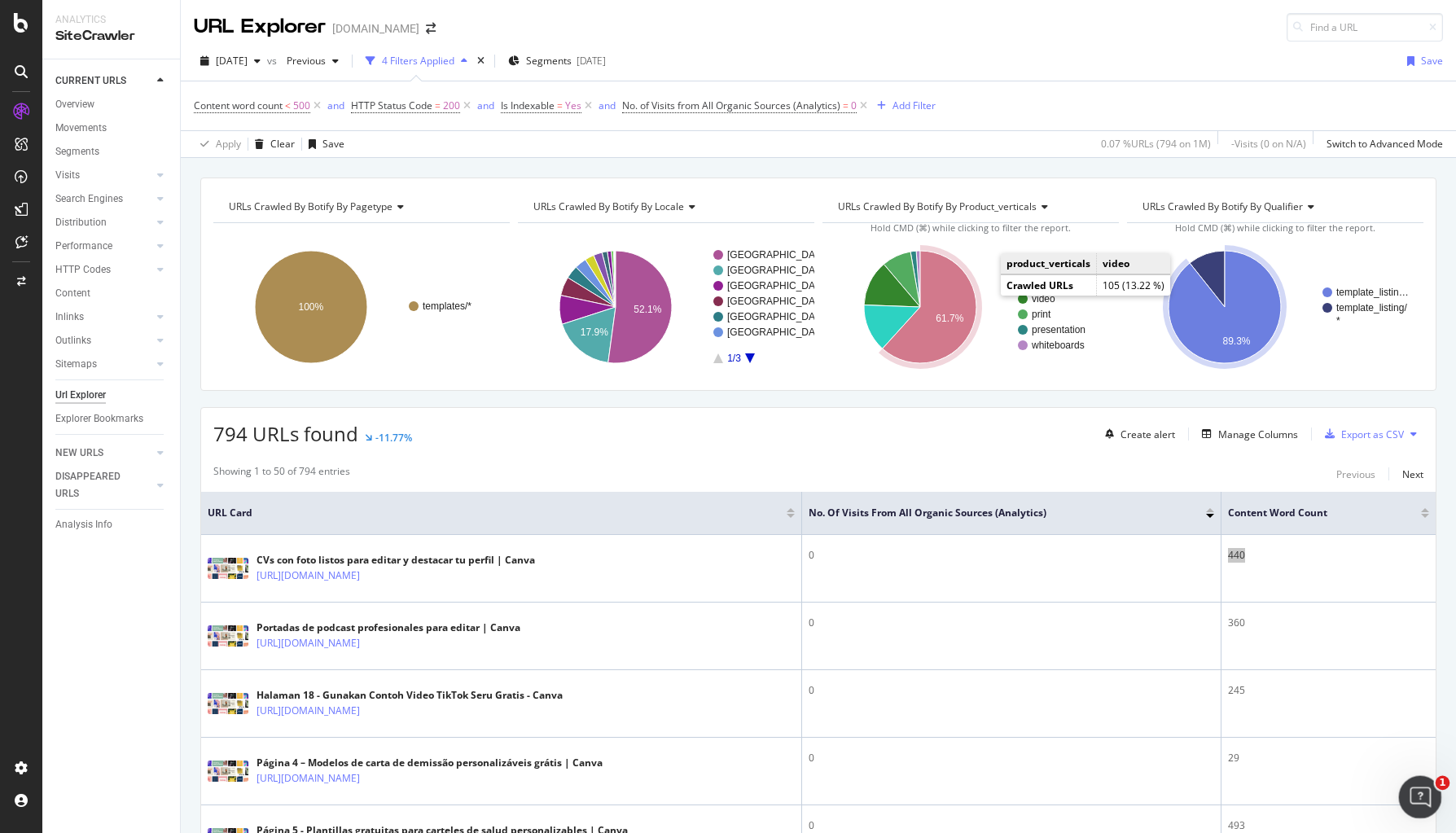
click at [1157, 798] on icon "Open Intercom Messenger" at bounding box center [1418, 795] width 27 height 27
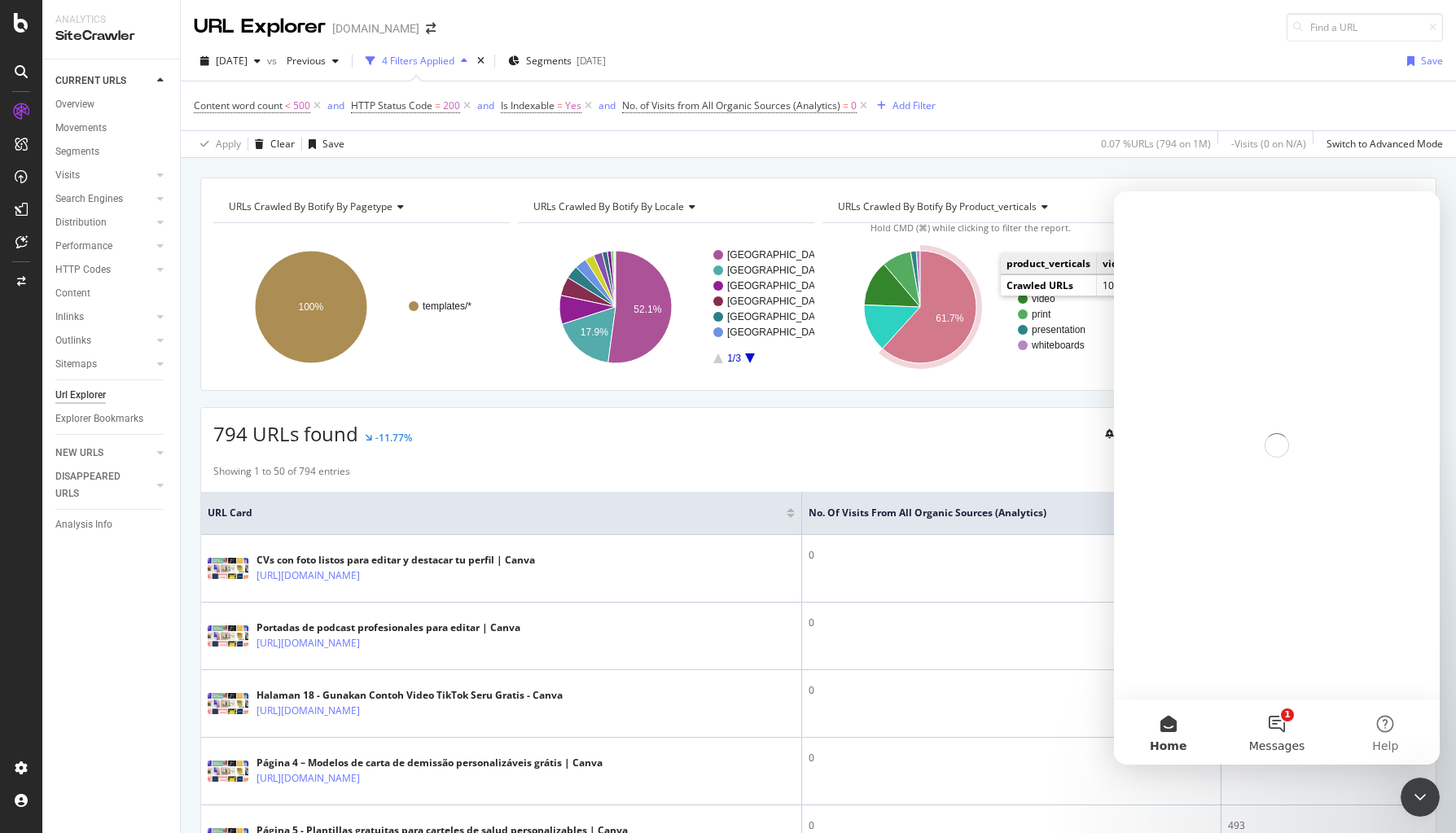
click at [1157, 729] on button "1 Messages" at bounding box center [1276, 731] width 108 height 65
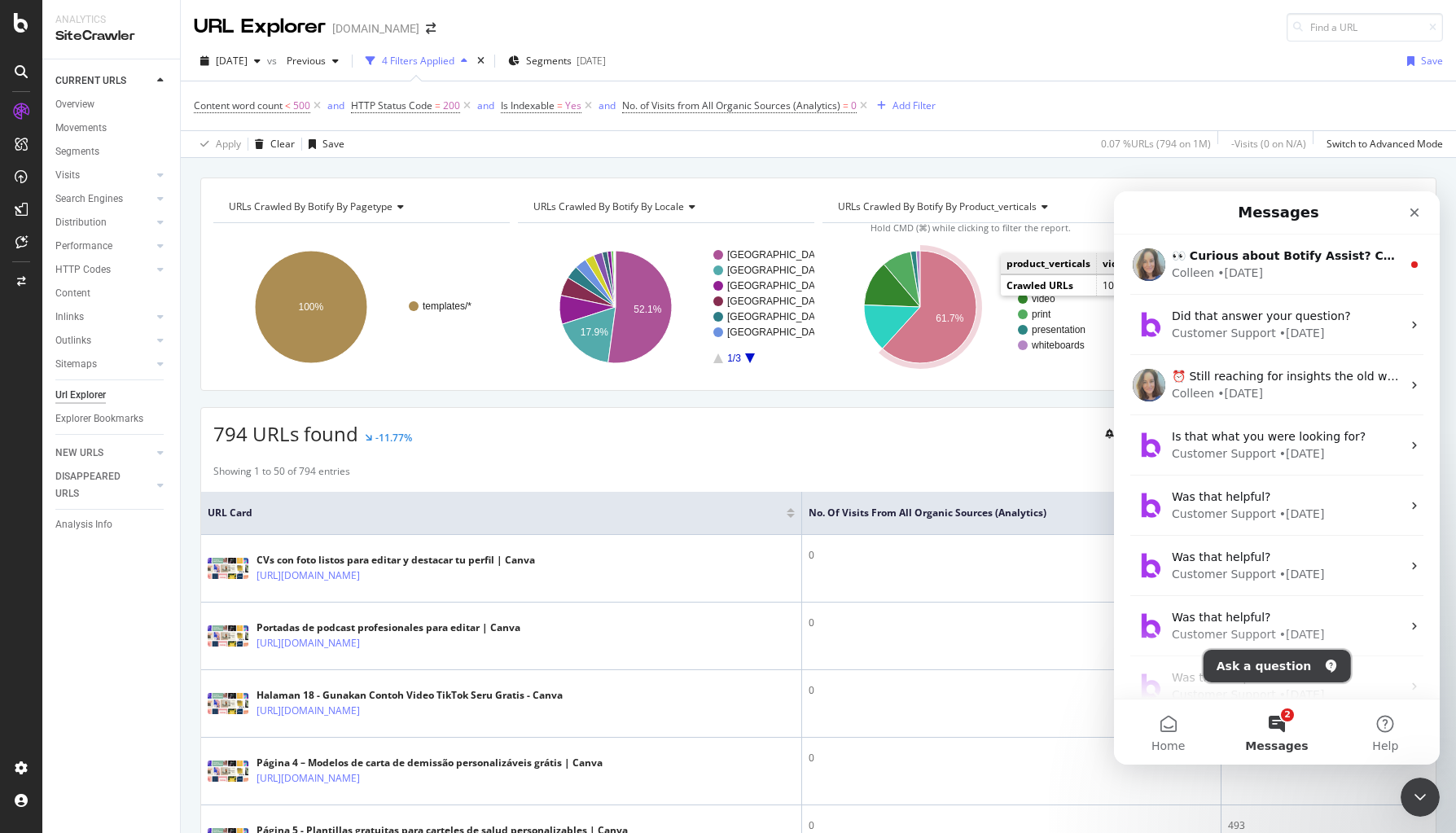
click at [1157, 664] on button "Ask a question" at bounding box center [1278, 666] width 148 height 32
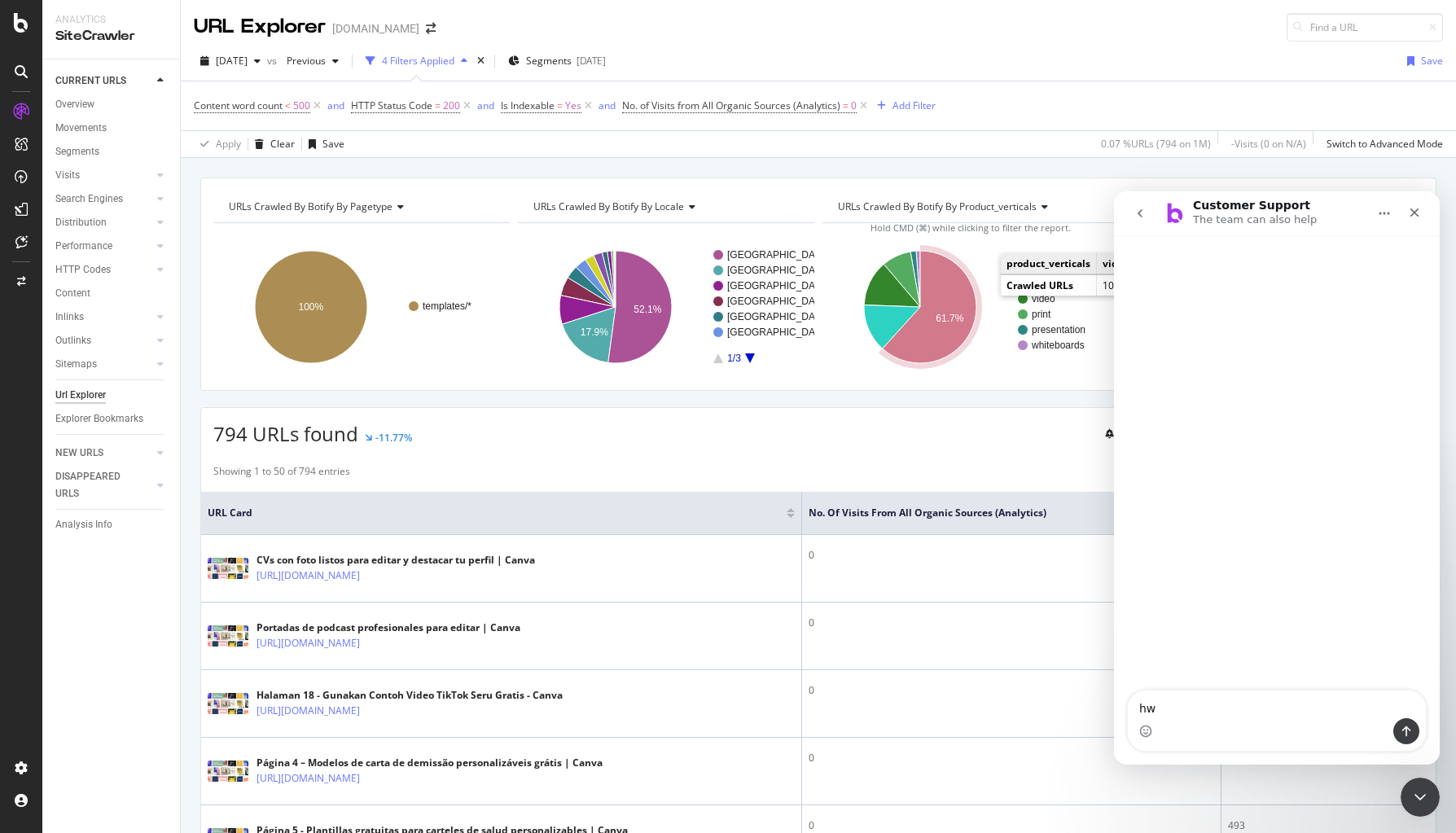
type textarea "h"
type textarea "what is the difference between content word cound and no of words?"
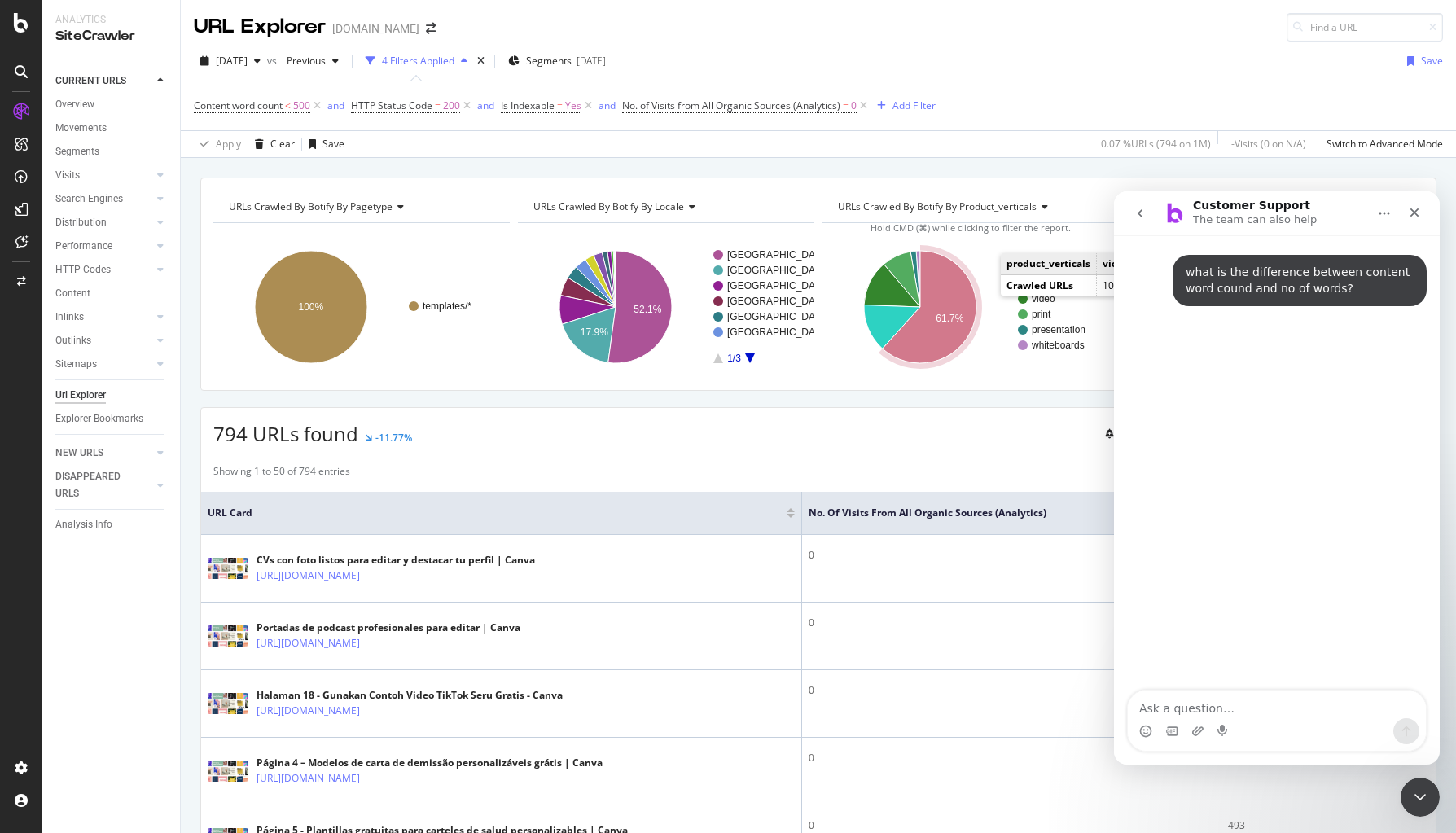
click at [800, 464] on div "Showing 1 to 50 of 794 entries Previous Next" at bounding box center [819, 474] width 1235 height 20
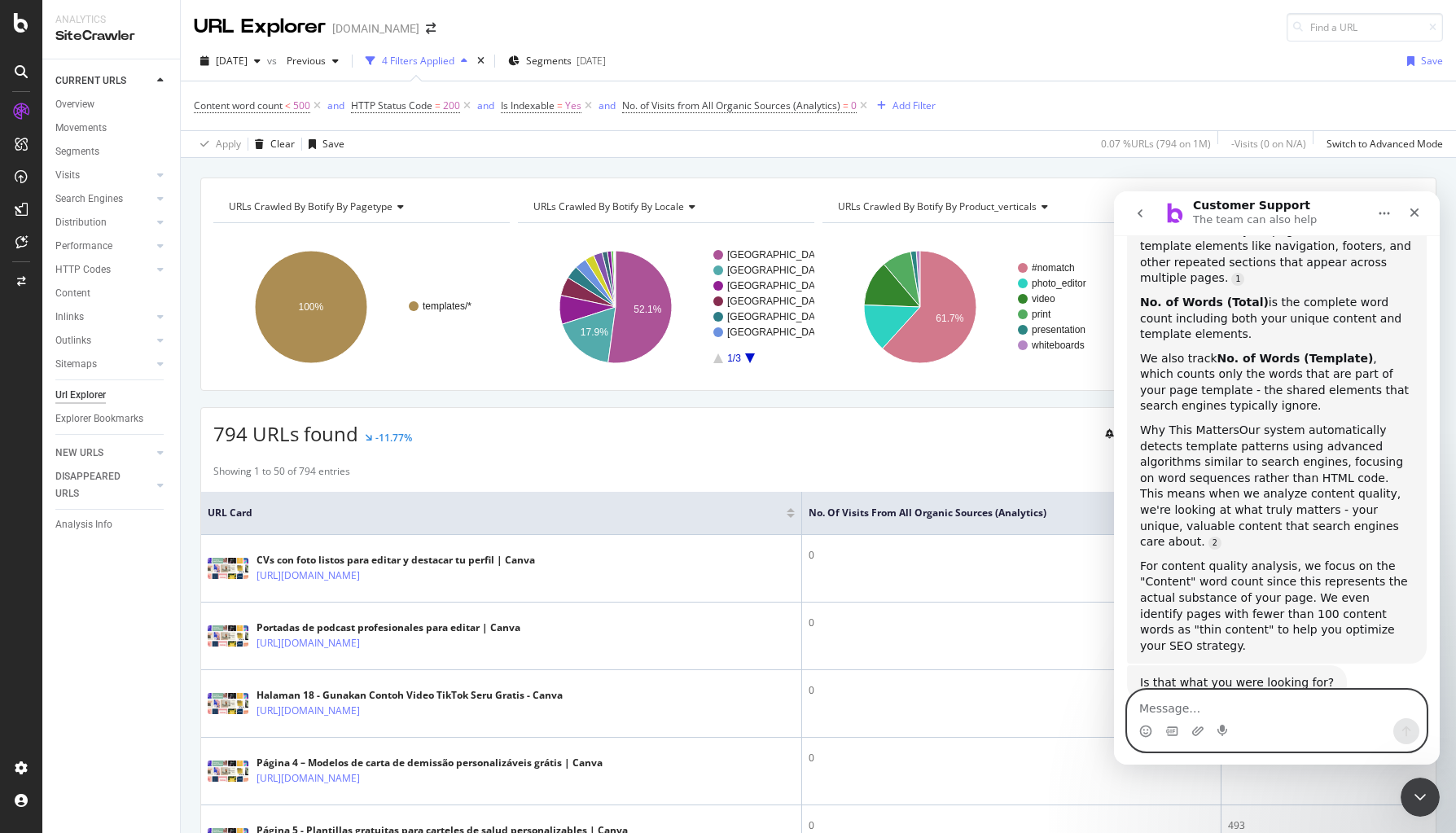
scroll to position [376, 0]
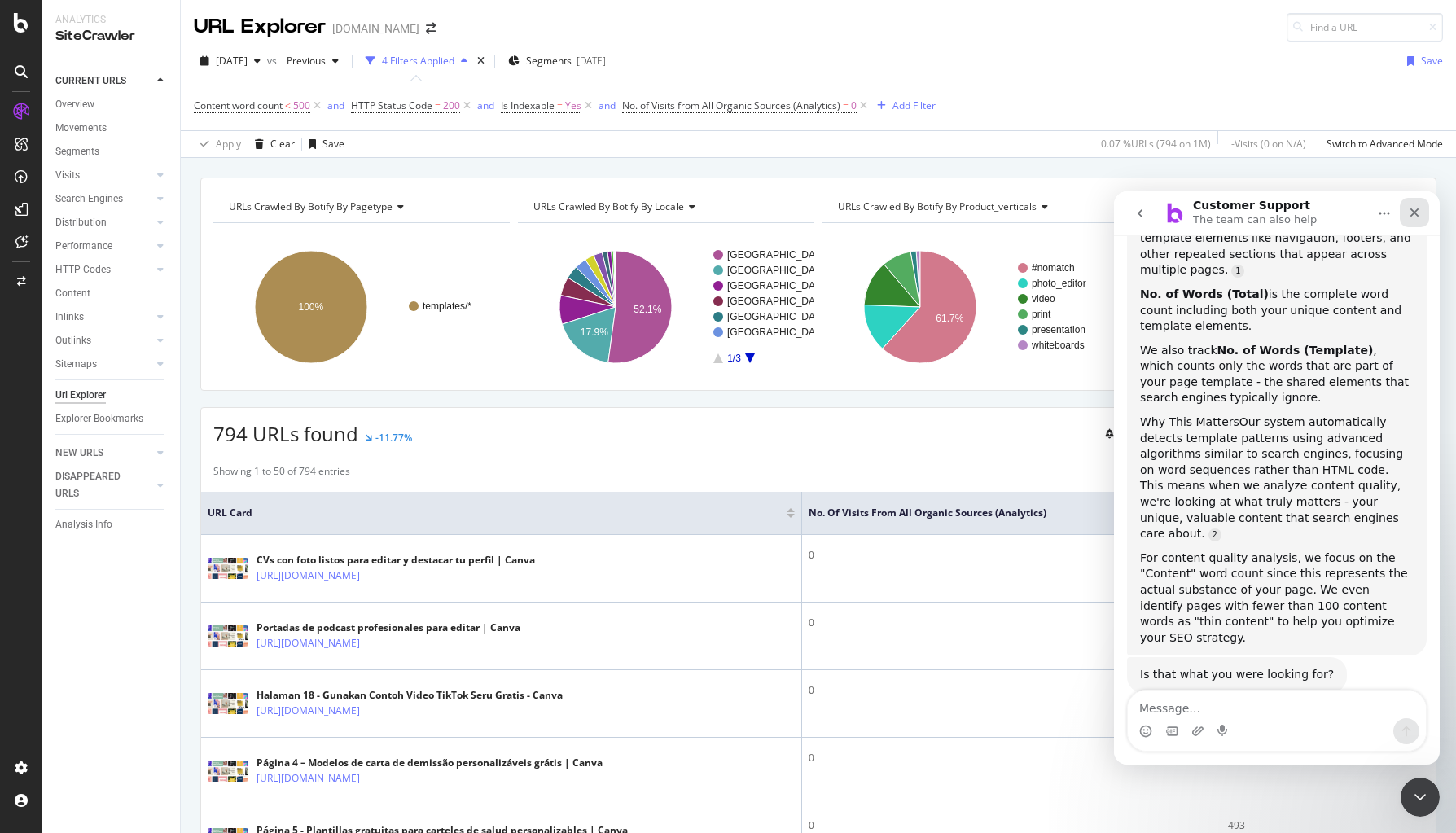
click at [1157, 209] on icon "Close" at bounding box center [1415, 212] width 13 height 13
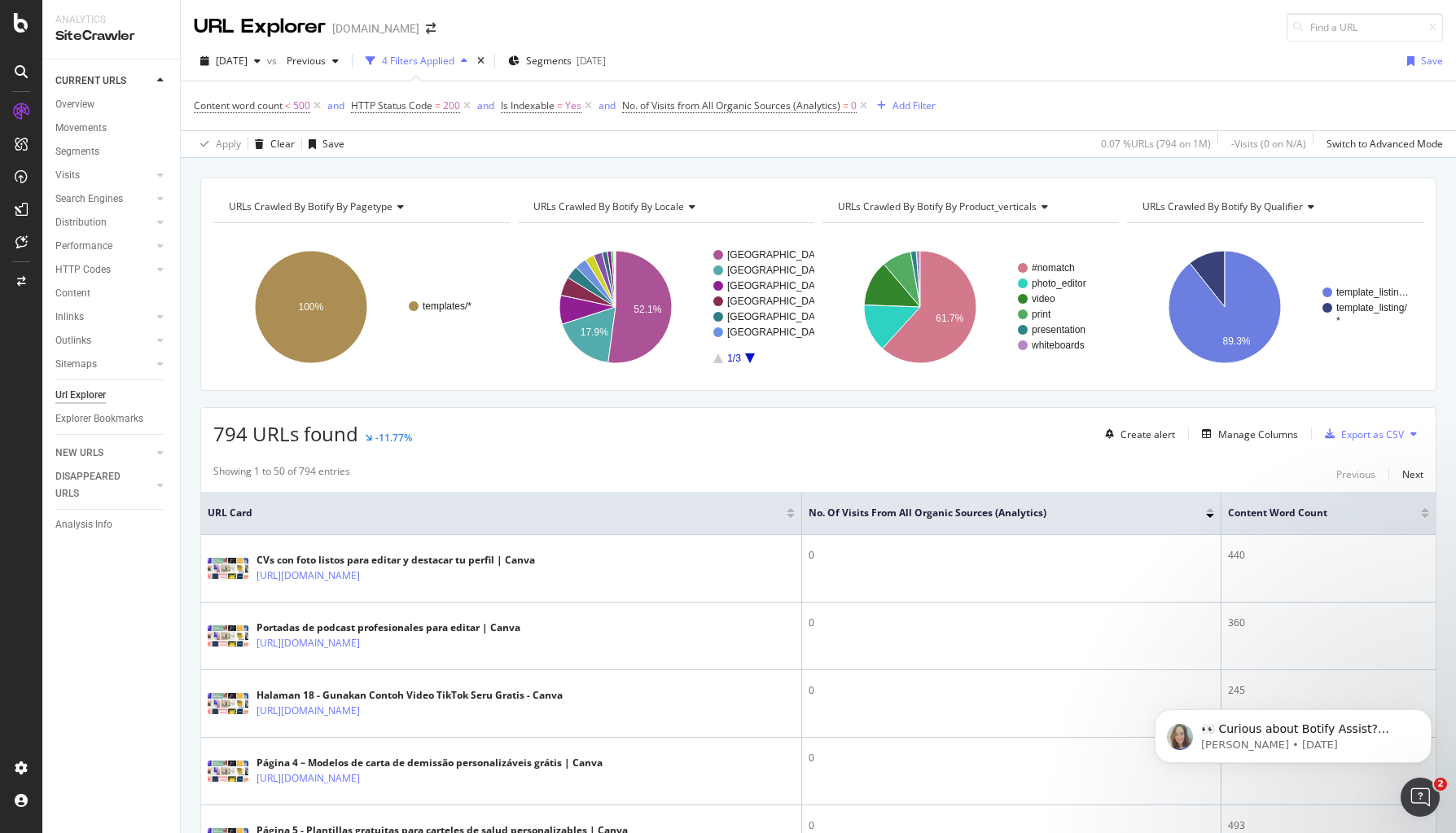
scroll to position [0, 0]
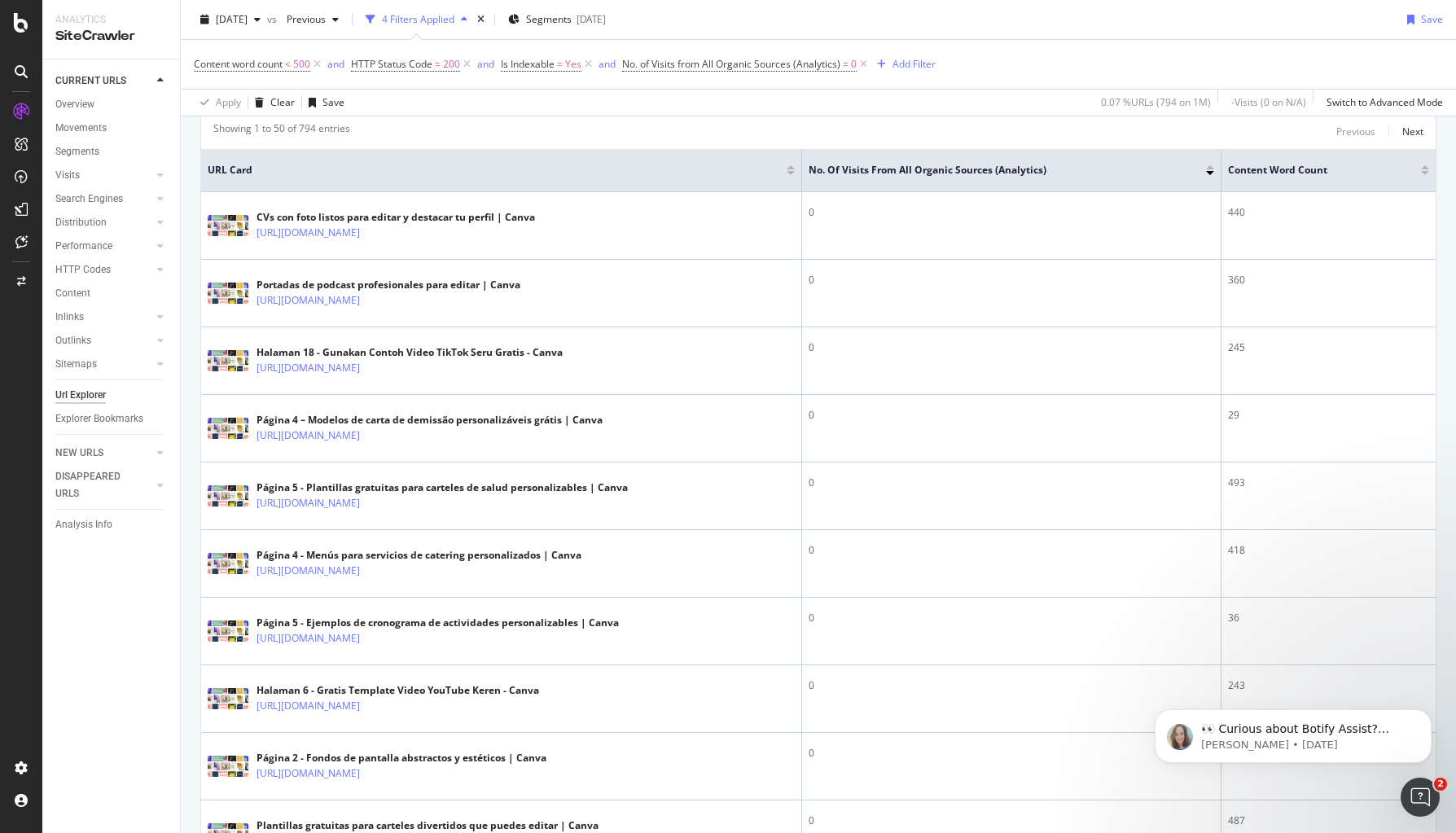
scroll to position [409, 0]
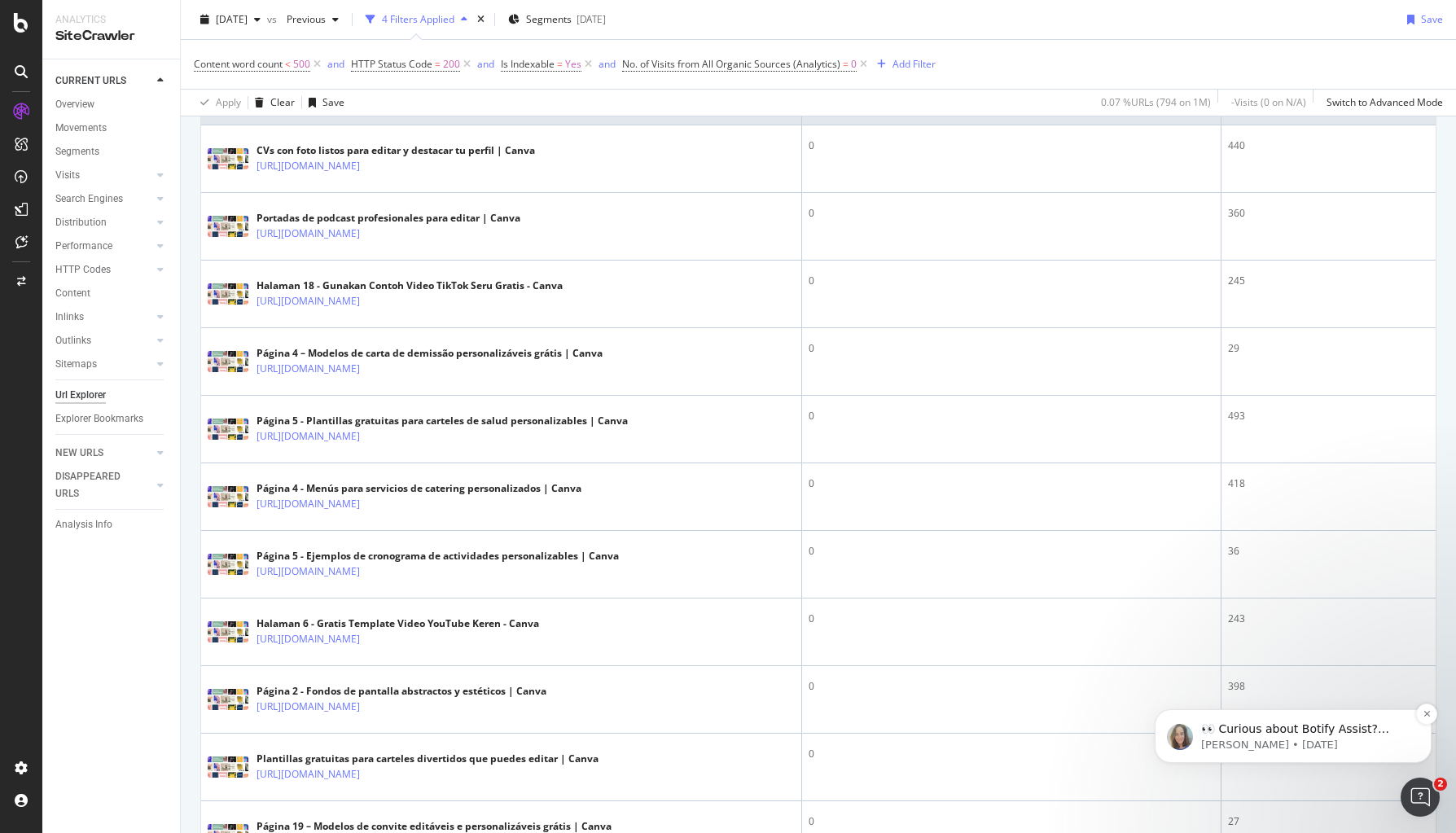
click at [1157, 739] on p "Colleen • 3w ago" at bounding box center [1306, 745] width 210 height 14
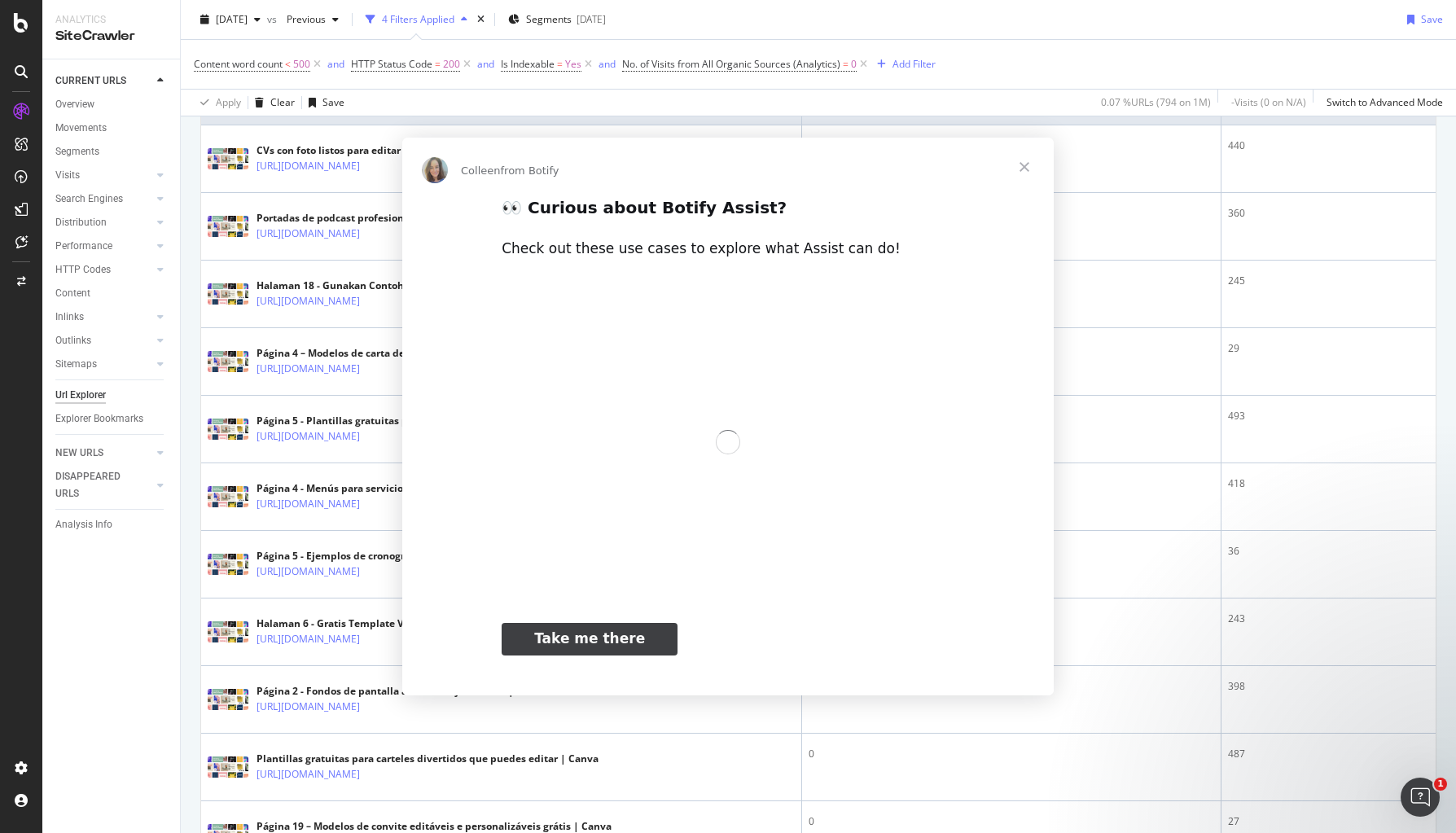
scroll to position [0, 0]
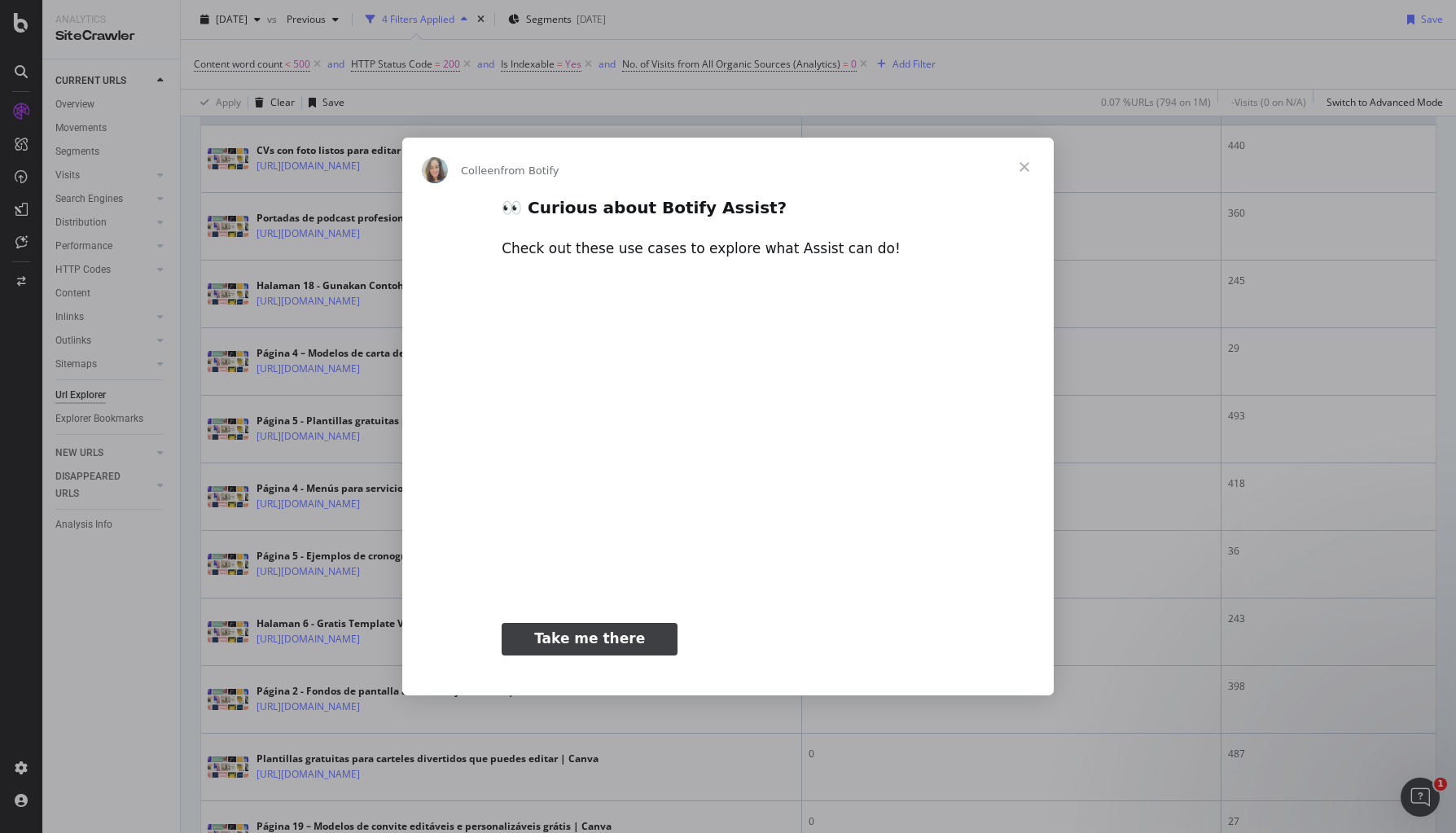
type input "394118"
click at [1030, 168] on span "Close" at bounding box center [1024, 166] width 58 height 58
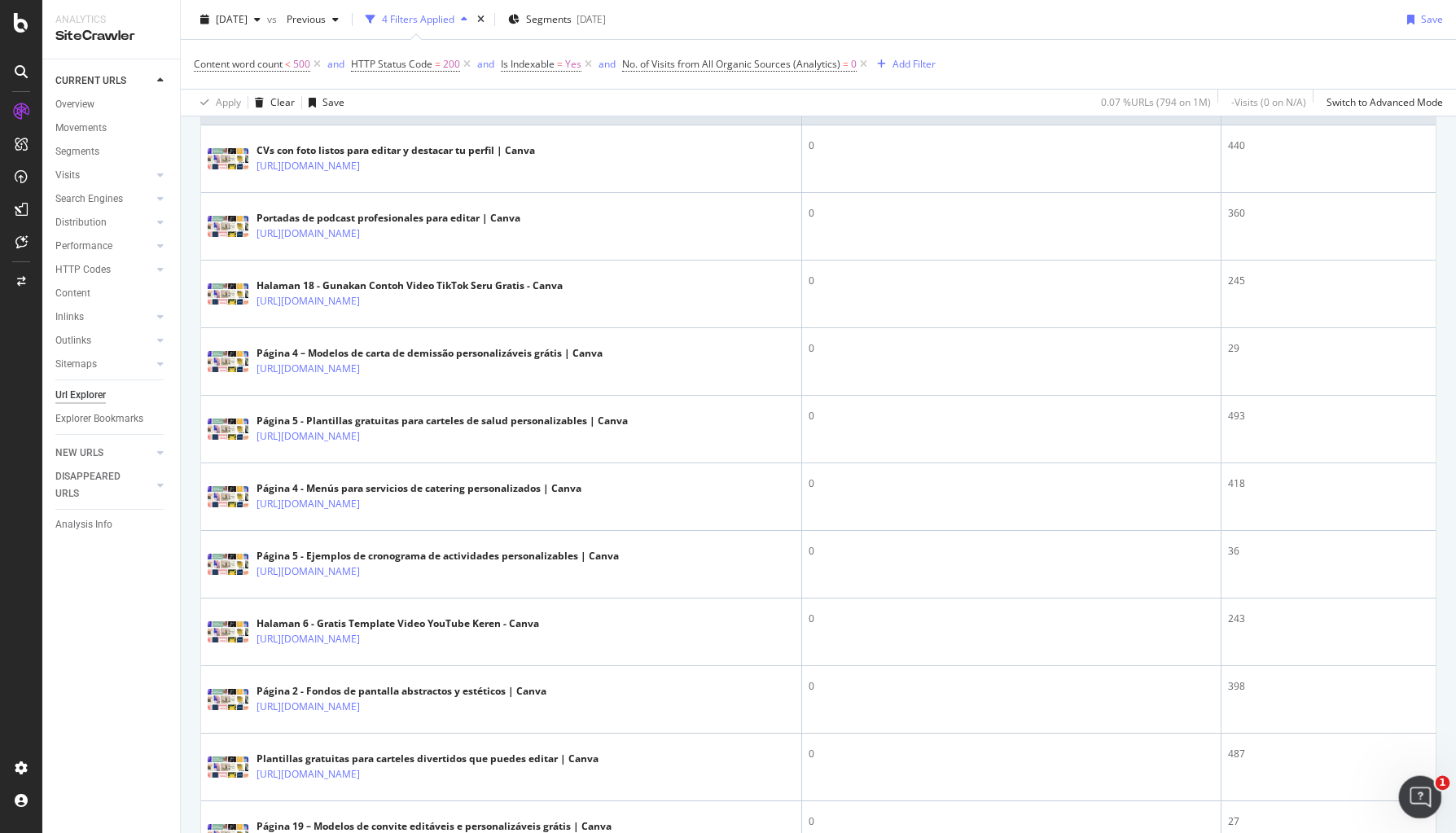
click at [1157, 811] on div "Open Intercom Messenger" at bounding box center [1418, 794] width 54 height 54
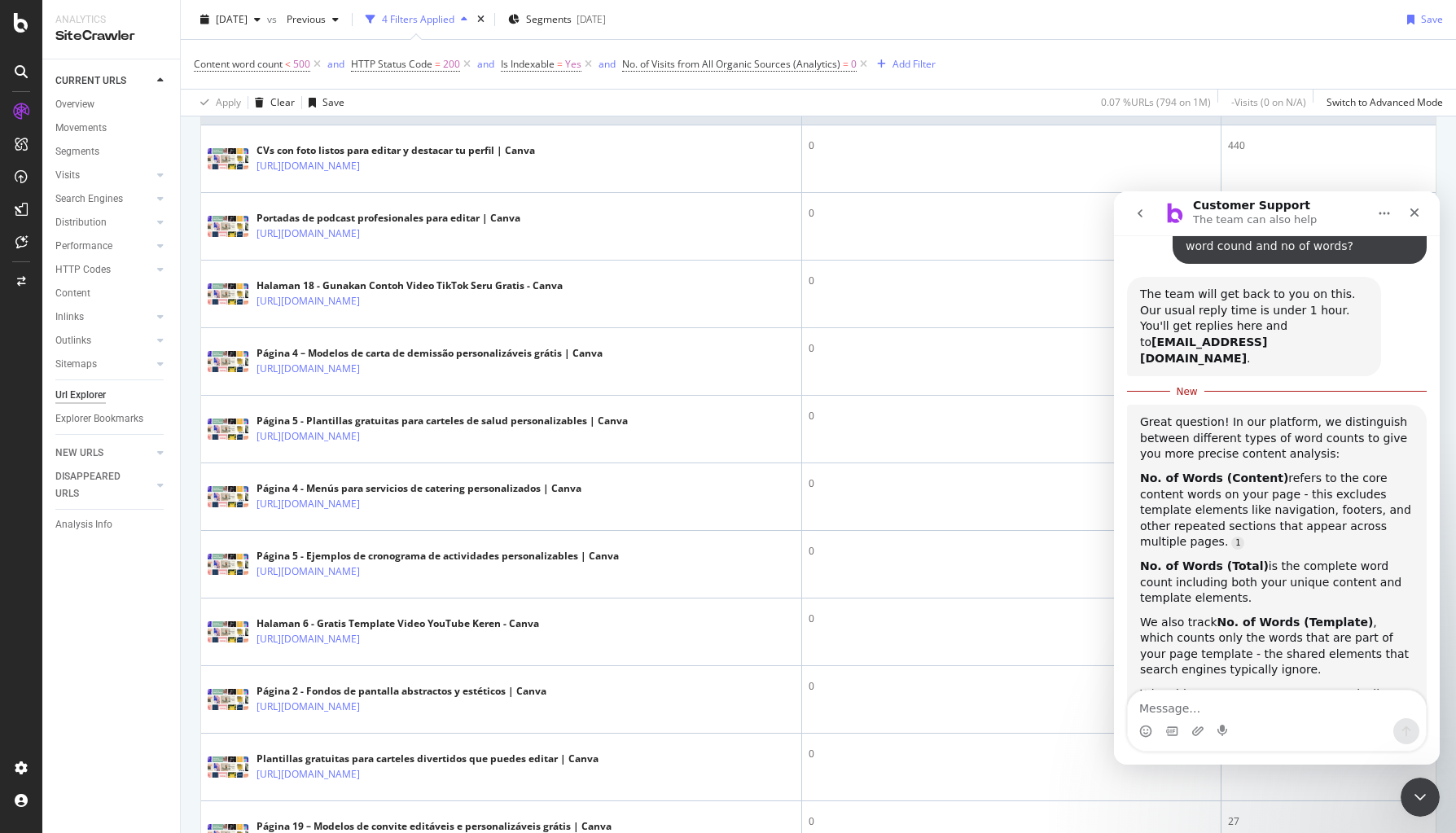
scroll to position [236, 0]
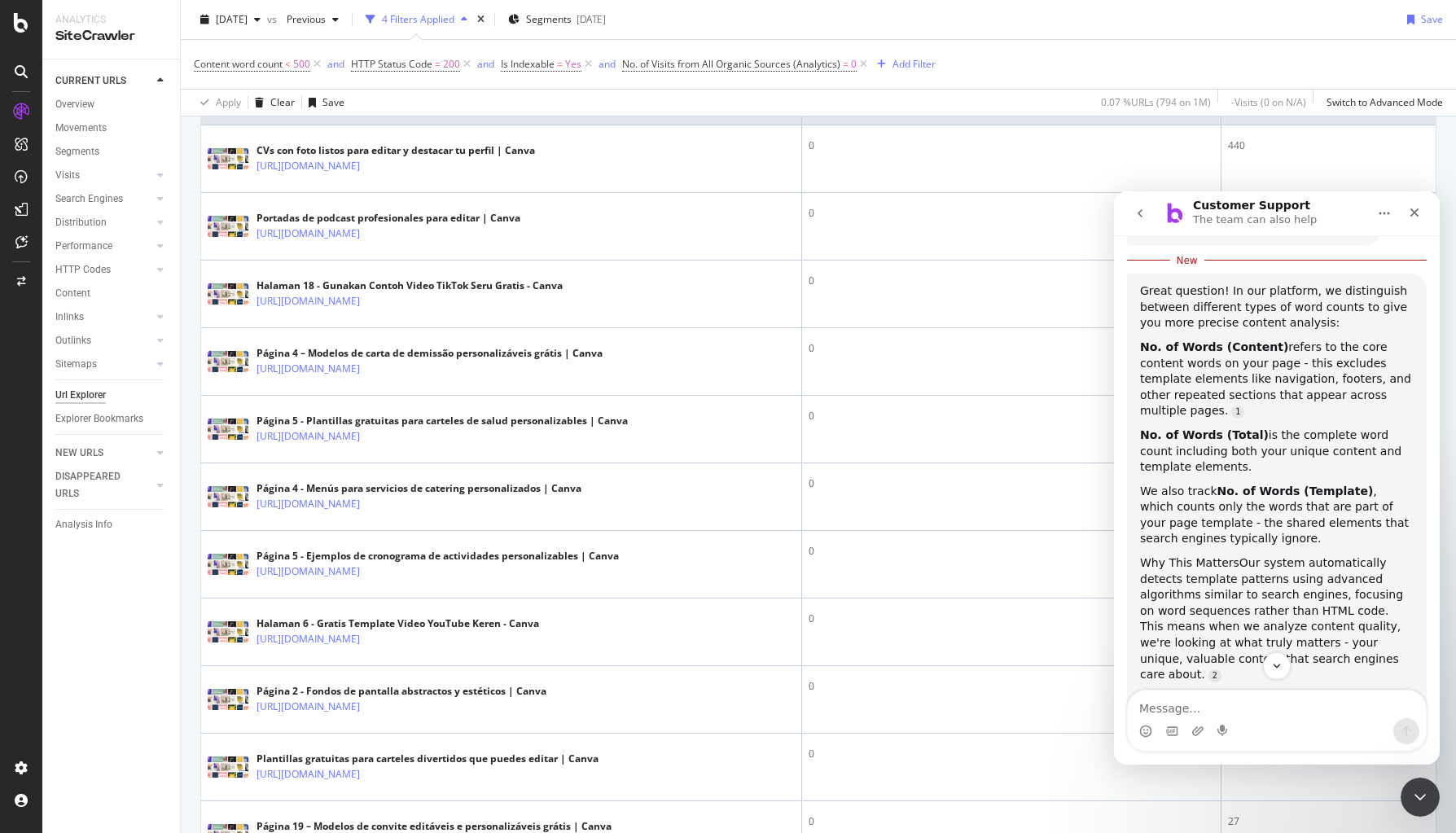
click at [1136, 219] on icon "go back" at bounding box center [1140, 213] width 13 height 13
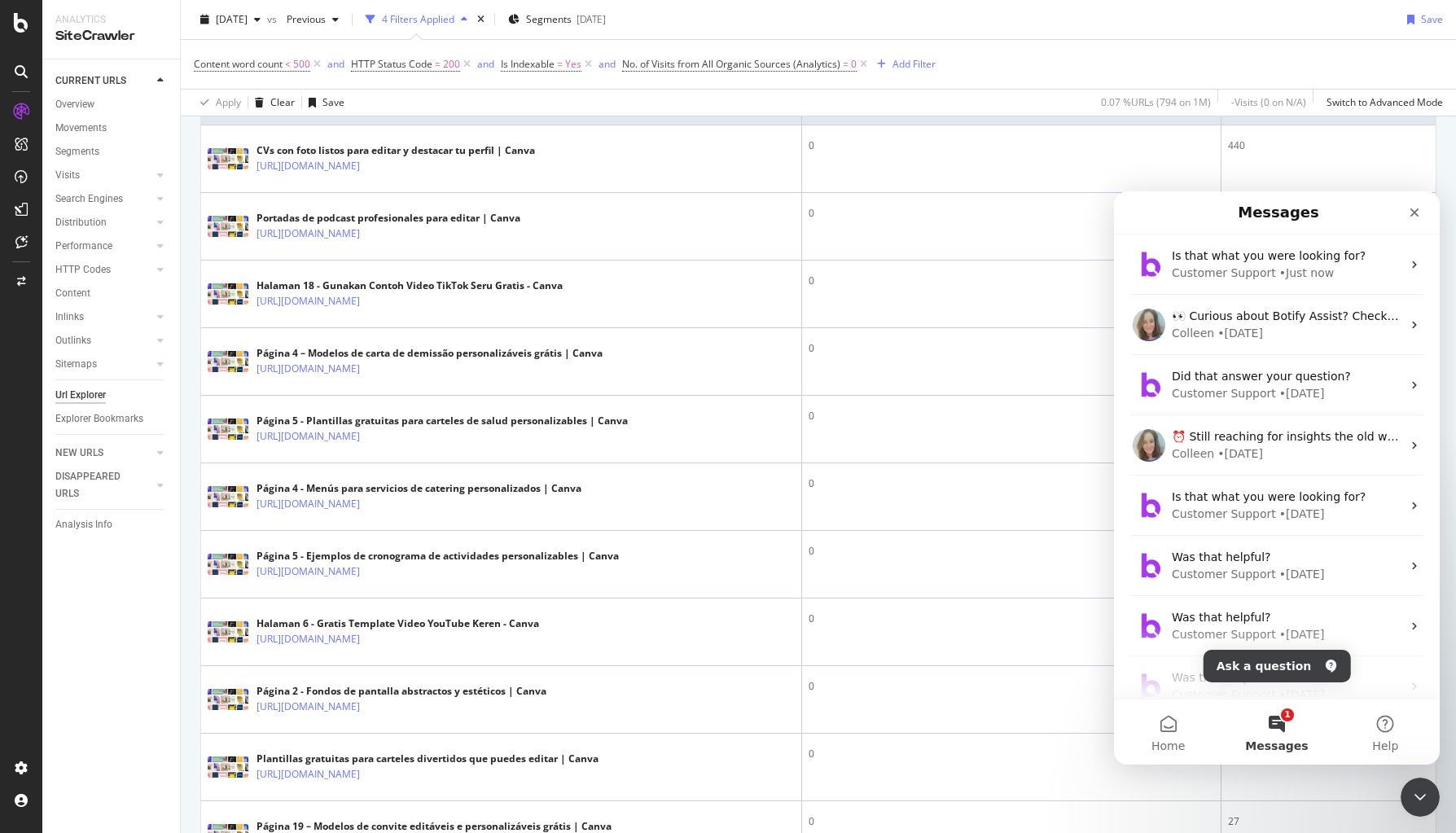
scroll to position [0, 0]
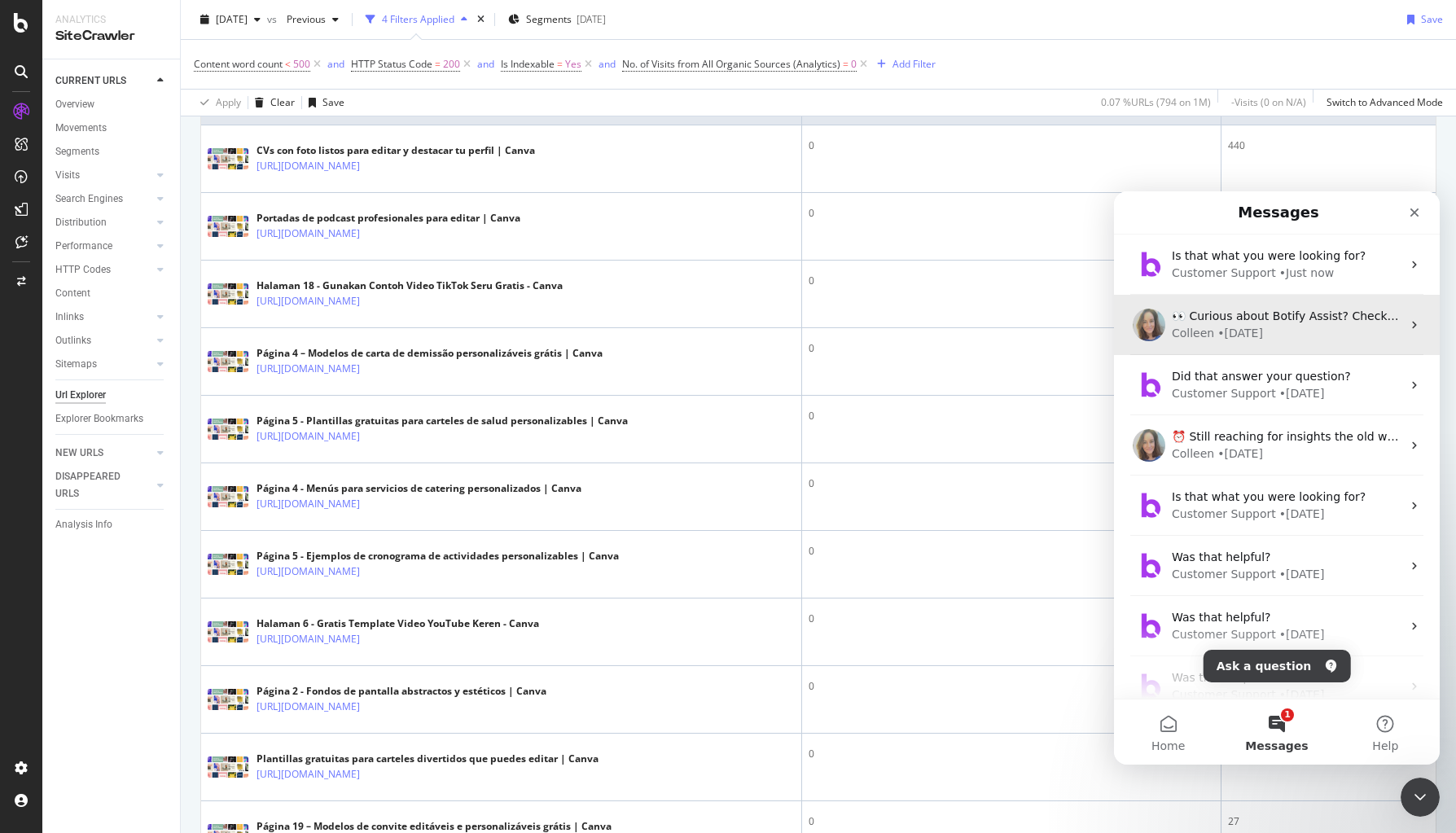
click at [1157, 345] on div "👀 Curious about Botify Assist? Check out these use cases to explore what Assist…" at bounding box center [1277, 325] width 326 height 60
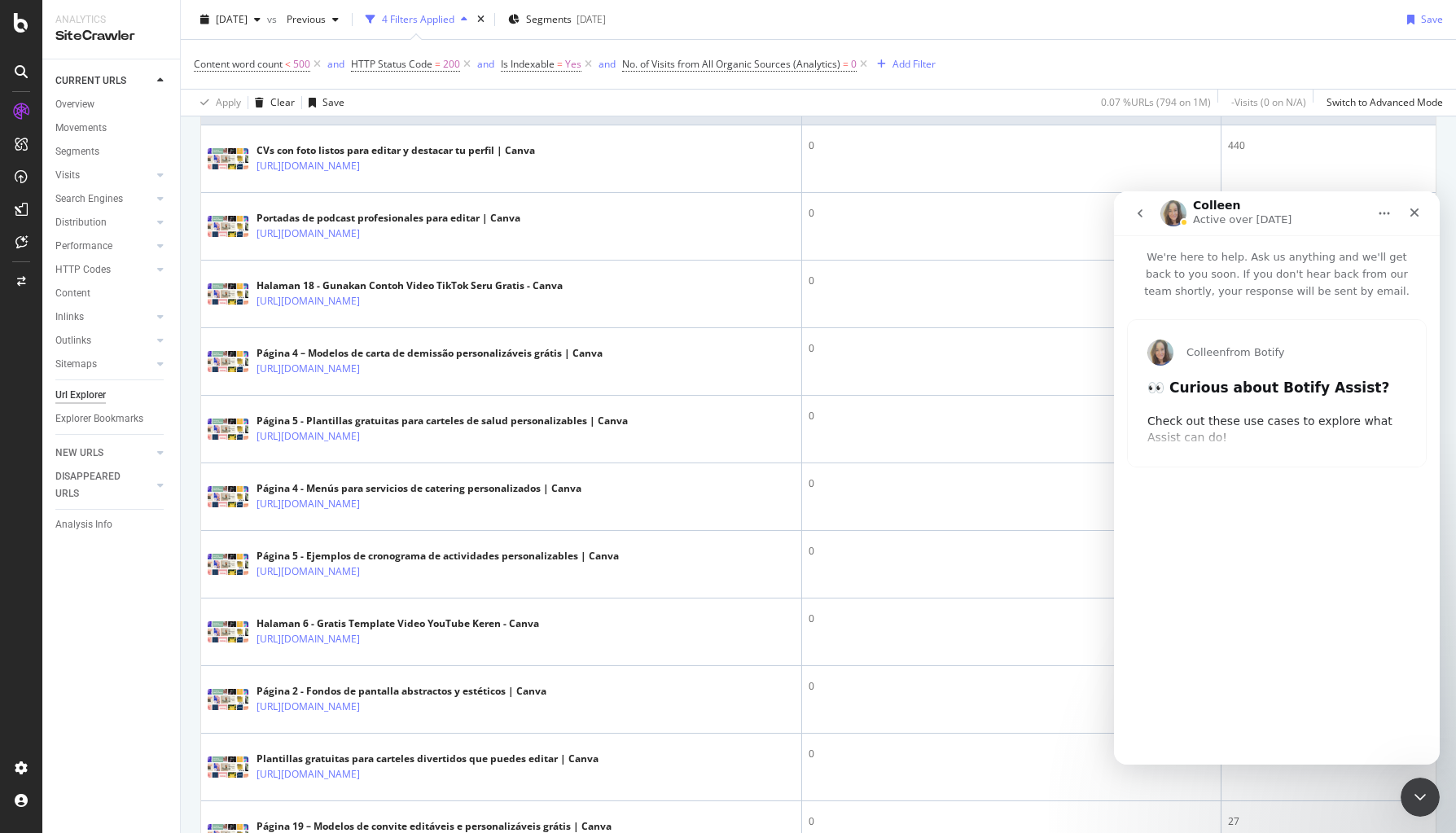
type input "47749"
click at [1143, 216] on icon "go back" at bounding box center [1140, 213] width 13 height 13
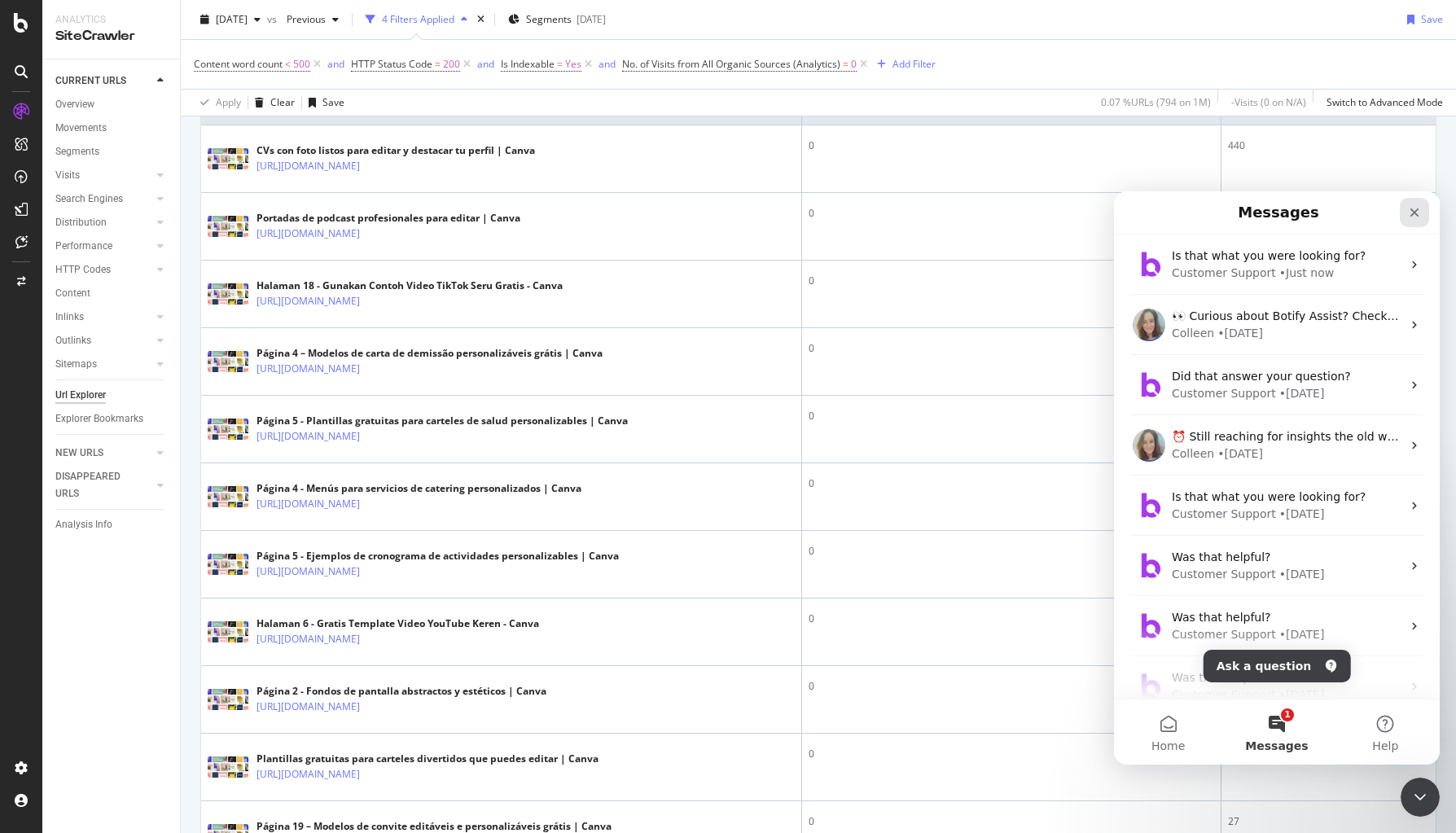
click at [1157, 216] on icon "Close" at bounding box center [1415, 213] width 9 height 9
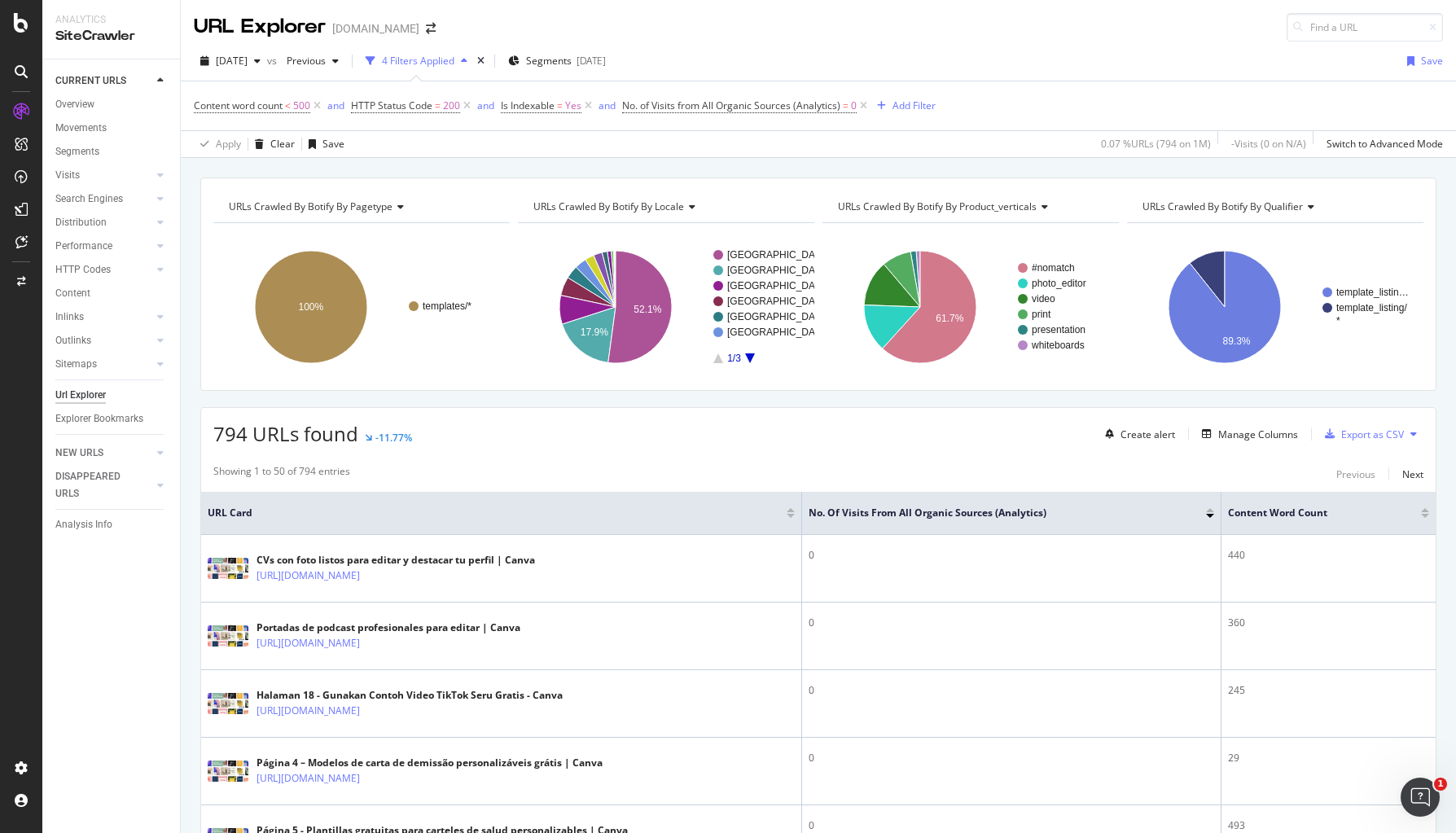
click at [571, 56] on span "Segments" at bounding box center [549, 60] width 46 height 13
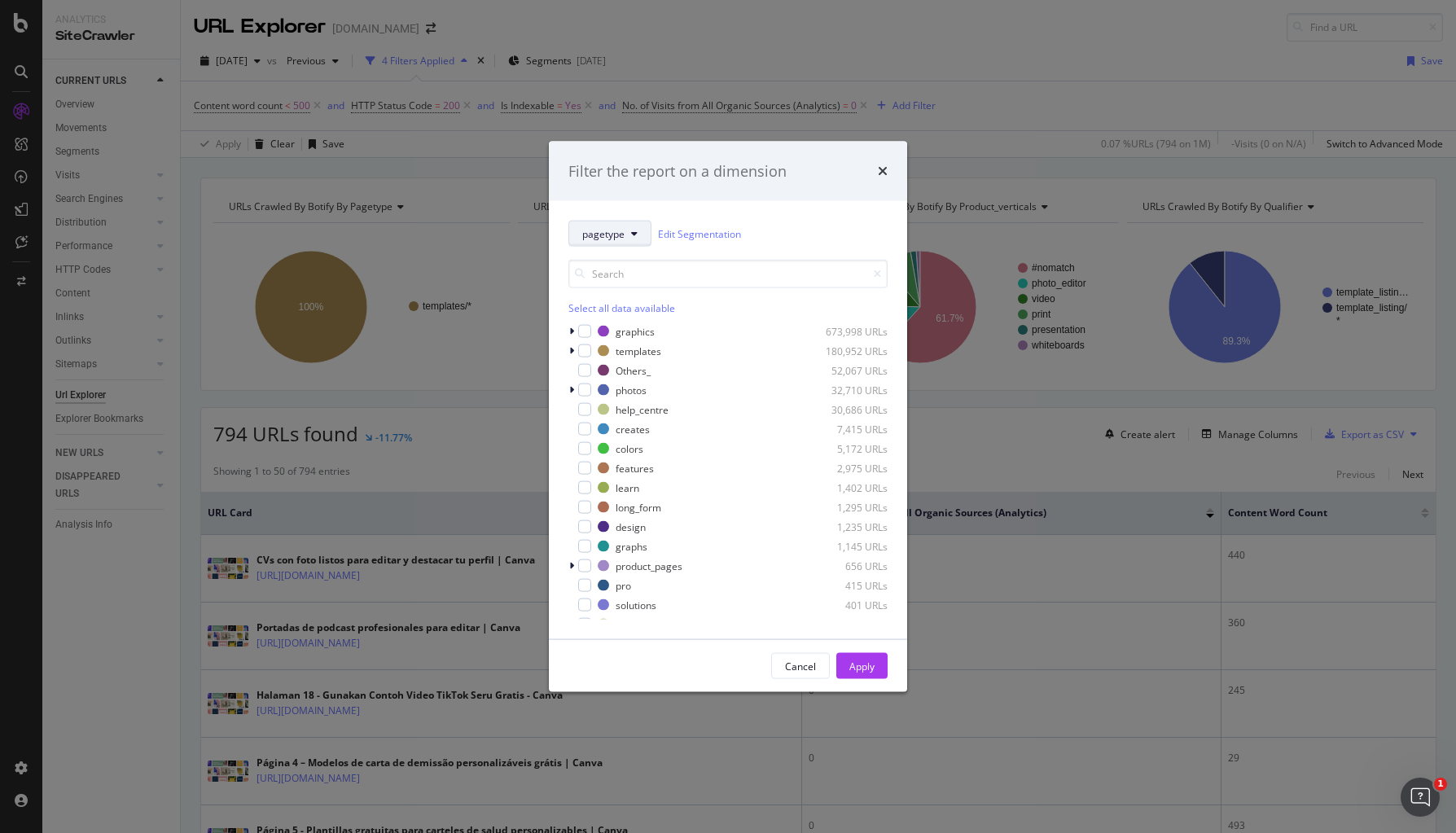
click at [628, 234] on button "pagetype" at bounding box center [610, 233] width 83 height 26
click at [612, 325] on span "locale" at bounding box center [634, 322] width 105 height 14
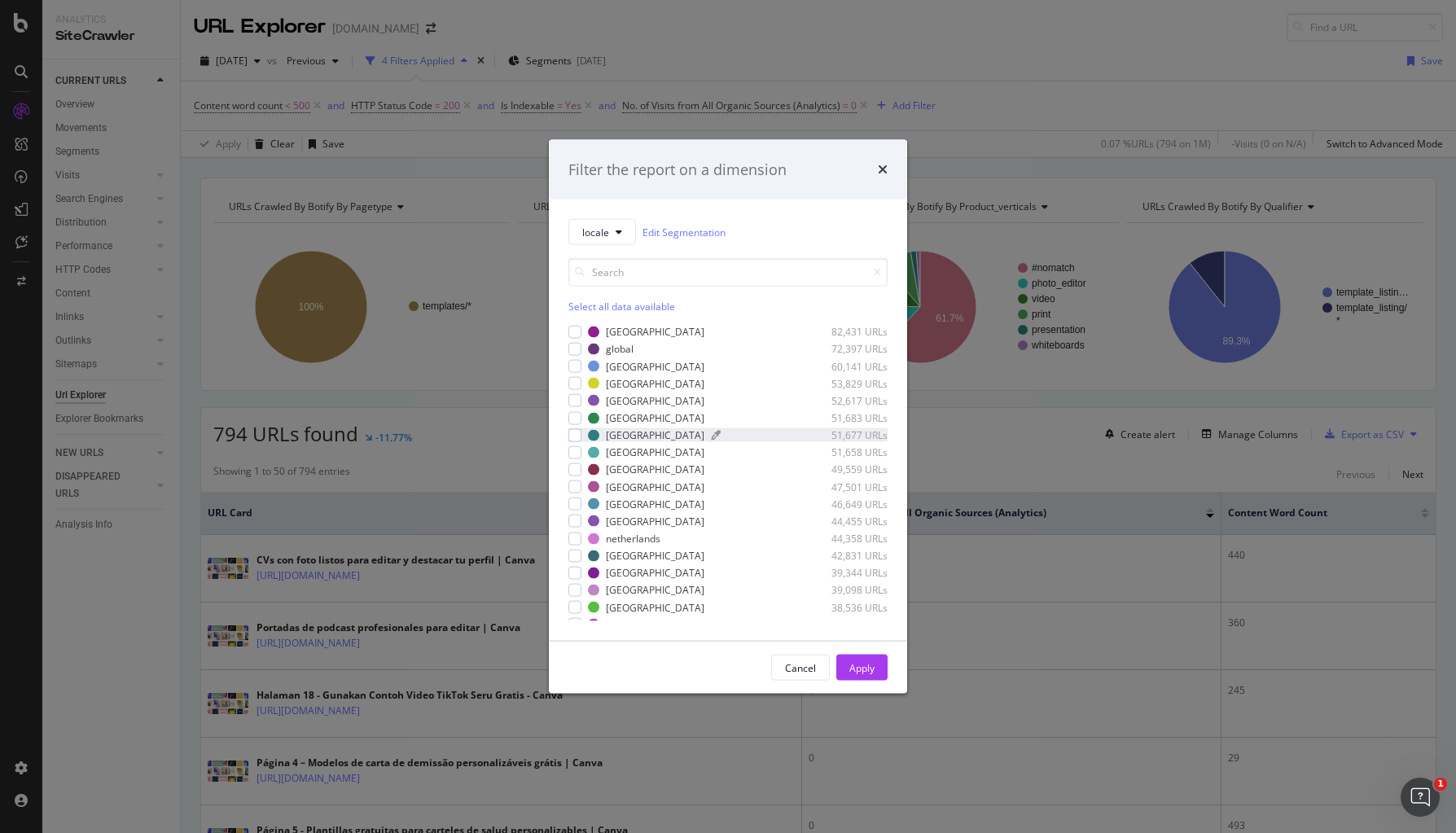
click at [637, 434] on div "[GEOGRAPHIC_DATA]" at bounding box center [654, 434] width 98 height 13
click at [877, 674] on button "Apply" at bounding box center [861, 667] width 51 height 26
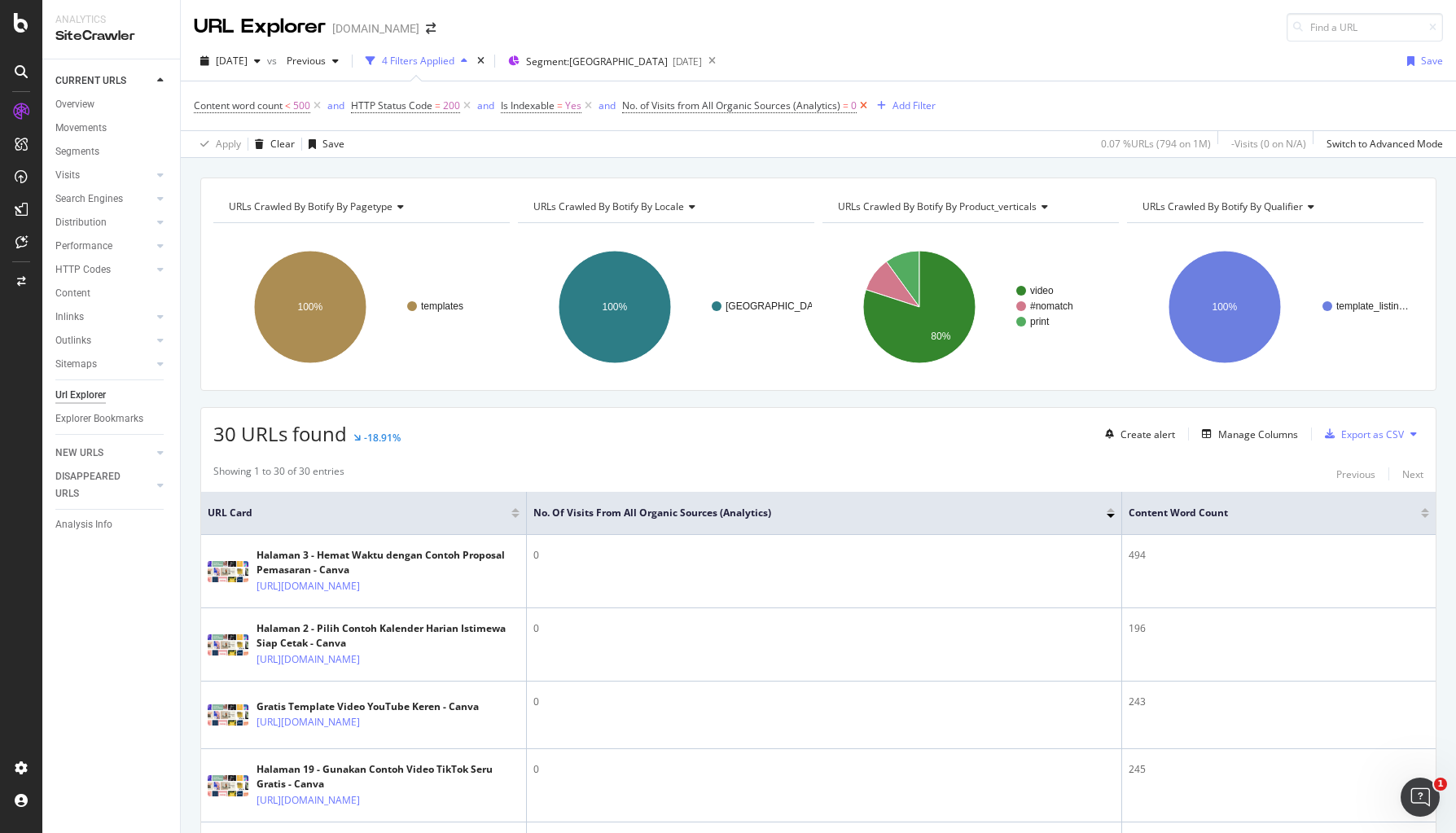
click at [866, 103] on icon at bounding box center [863, 106] width 13 height 16
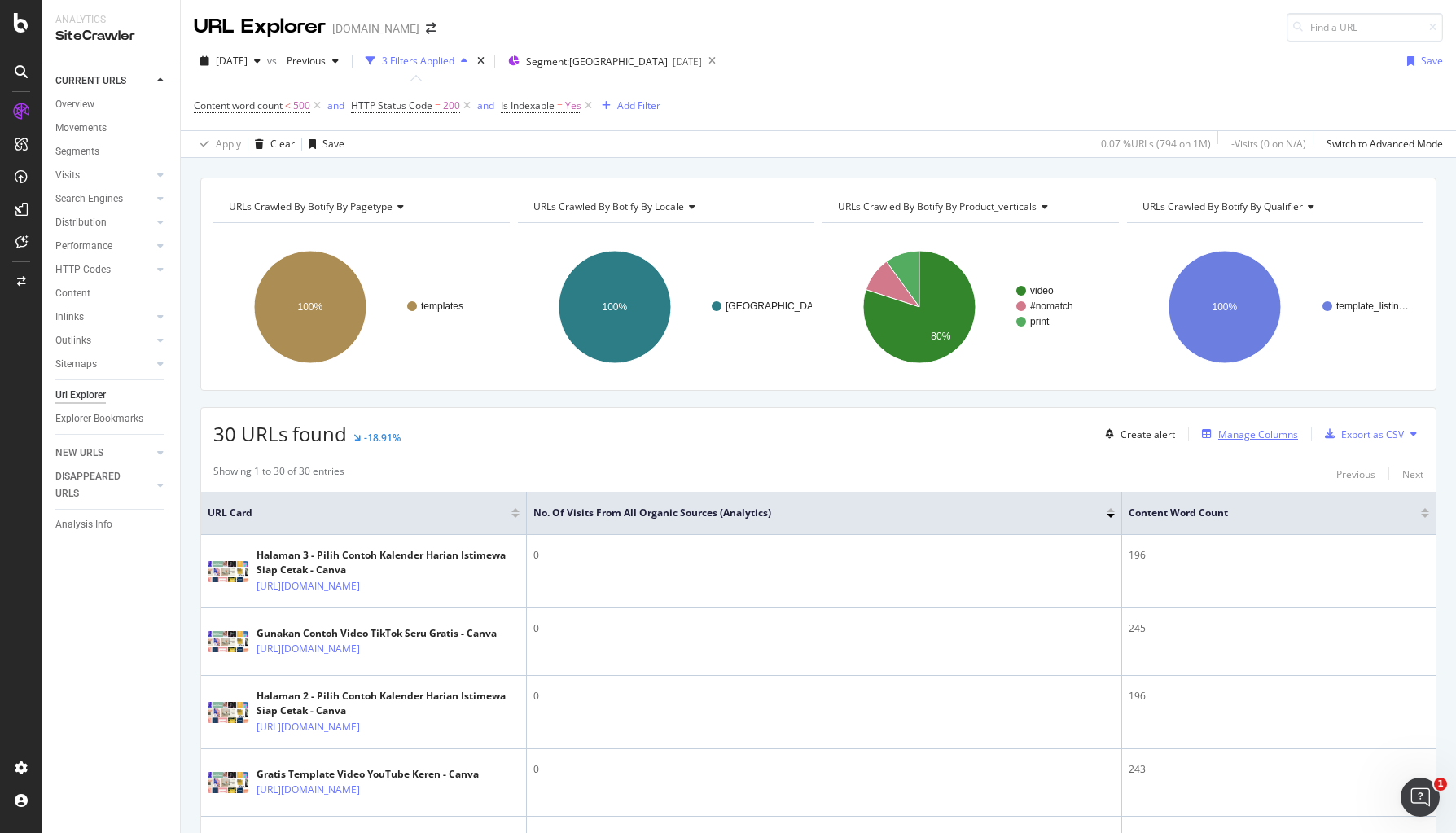
click at [1157, 434] on div "Manage Columns" at bounding box center [1258, 434] width 80 height 13
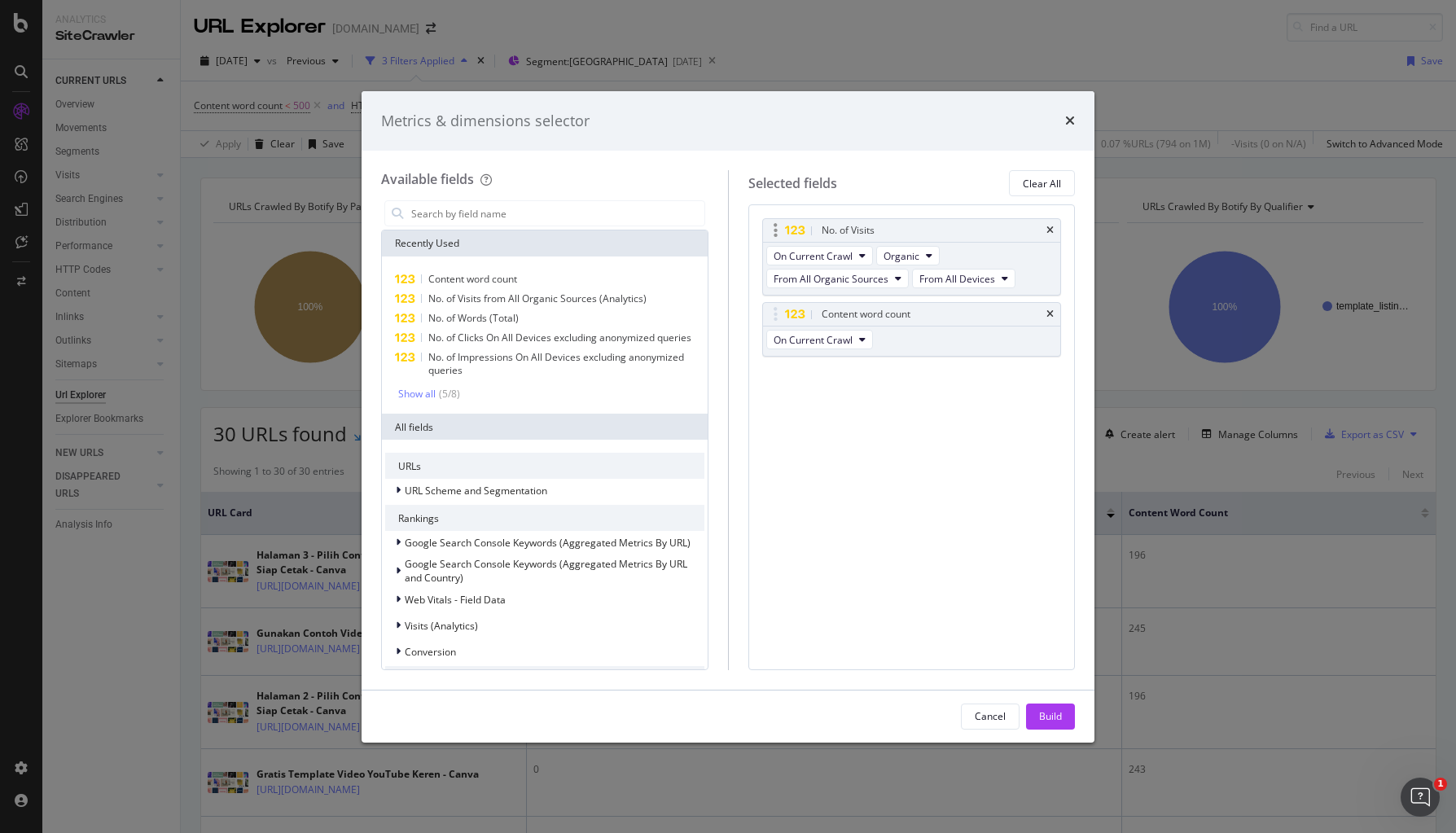
click at [1050, 225] on div "No. of Visits" at bounding box center [912, 229] width 298 height 22
click at [1053, 228] on icon "times" at bounding box center [1050, 230] width 7 height 10
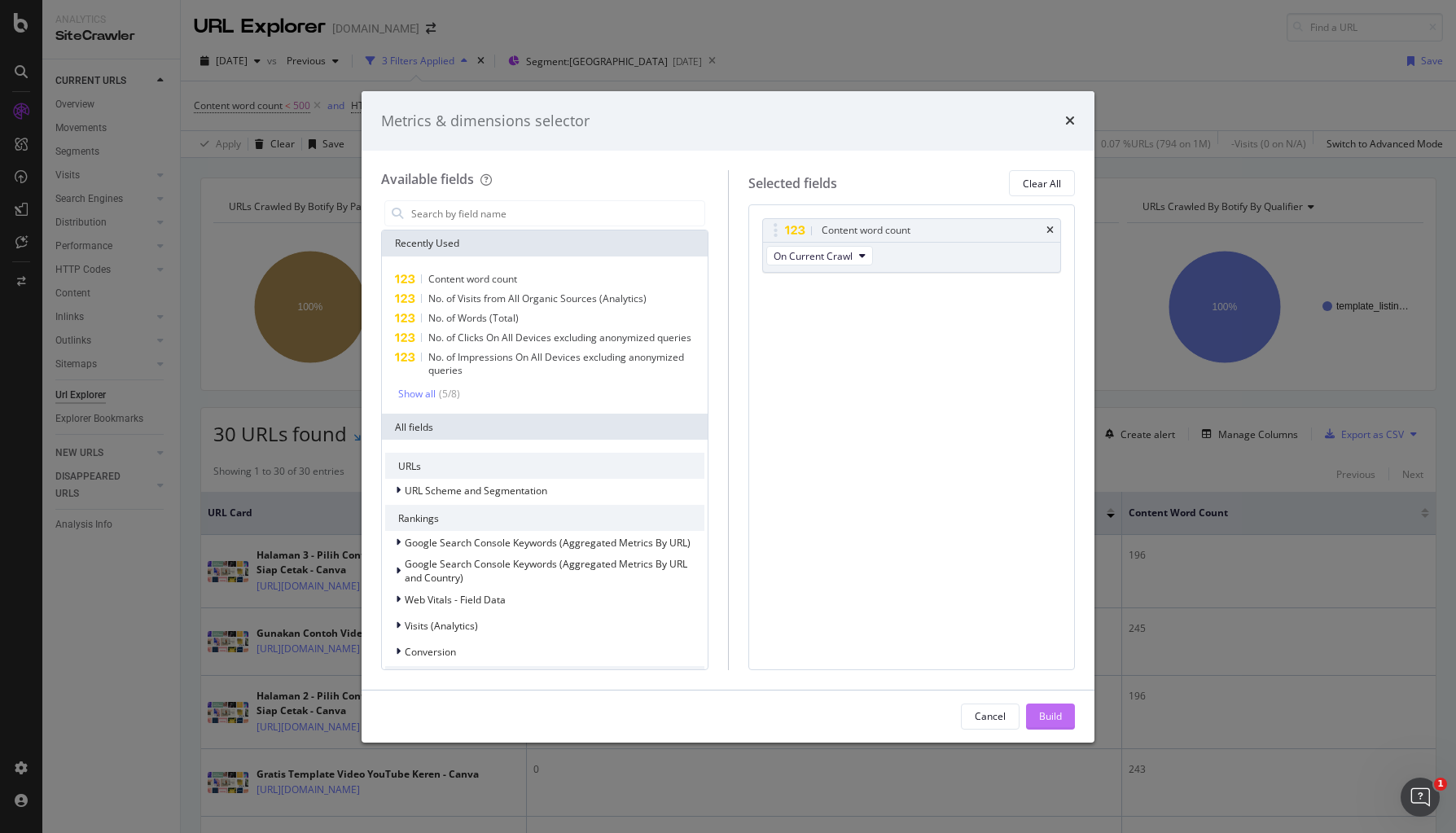
click at [1047, 714] on div "Build" at bounding box center [1050, 715] width 22 height 13
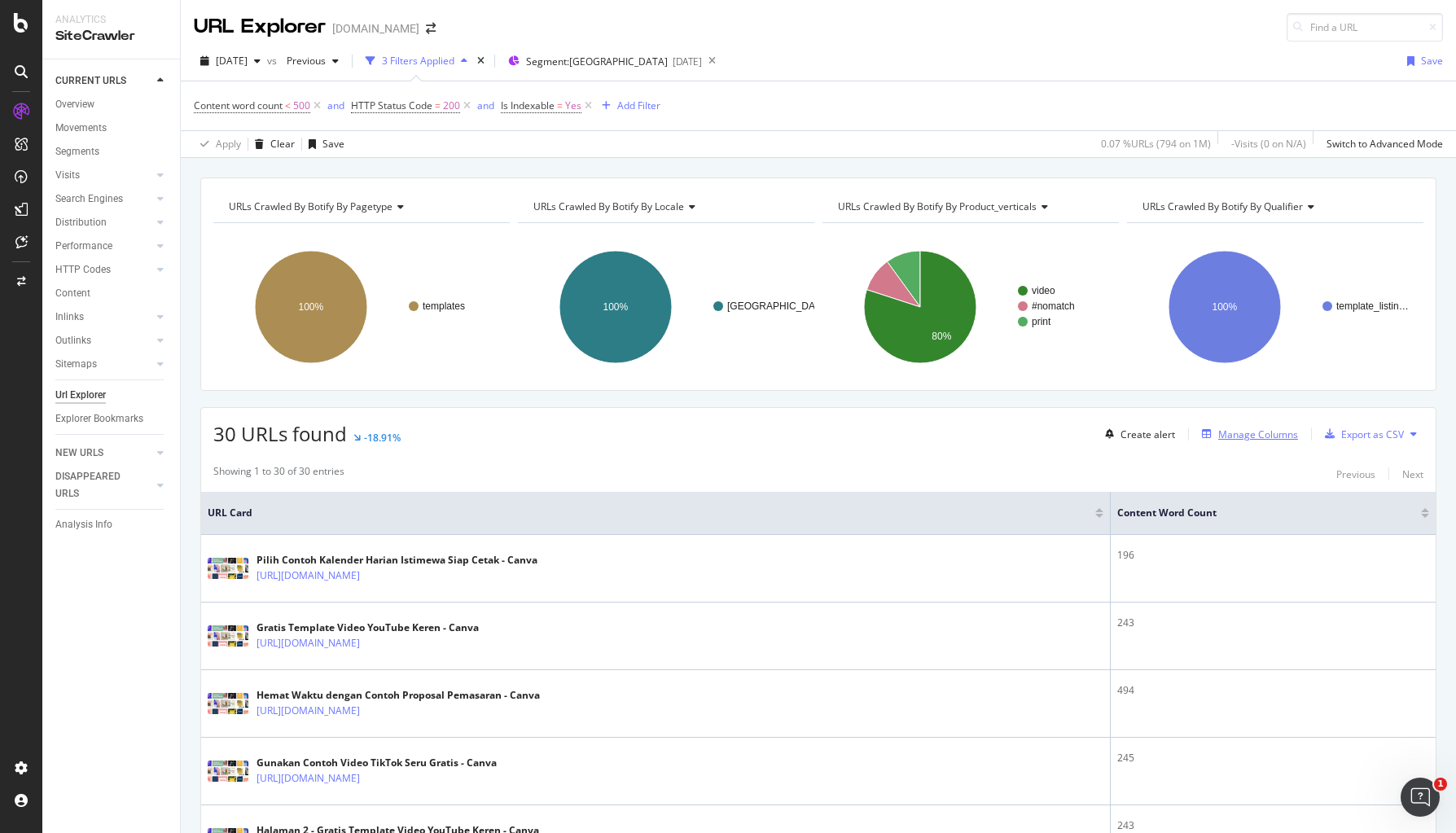
click at [1157, 432] on div "Manage Columns" at bounding box center [1258, 434] width 80 height 13
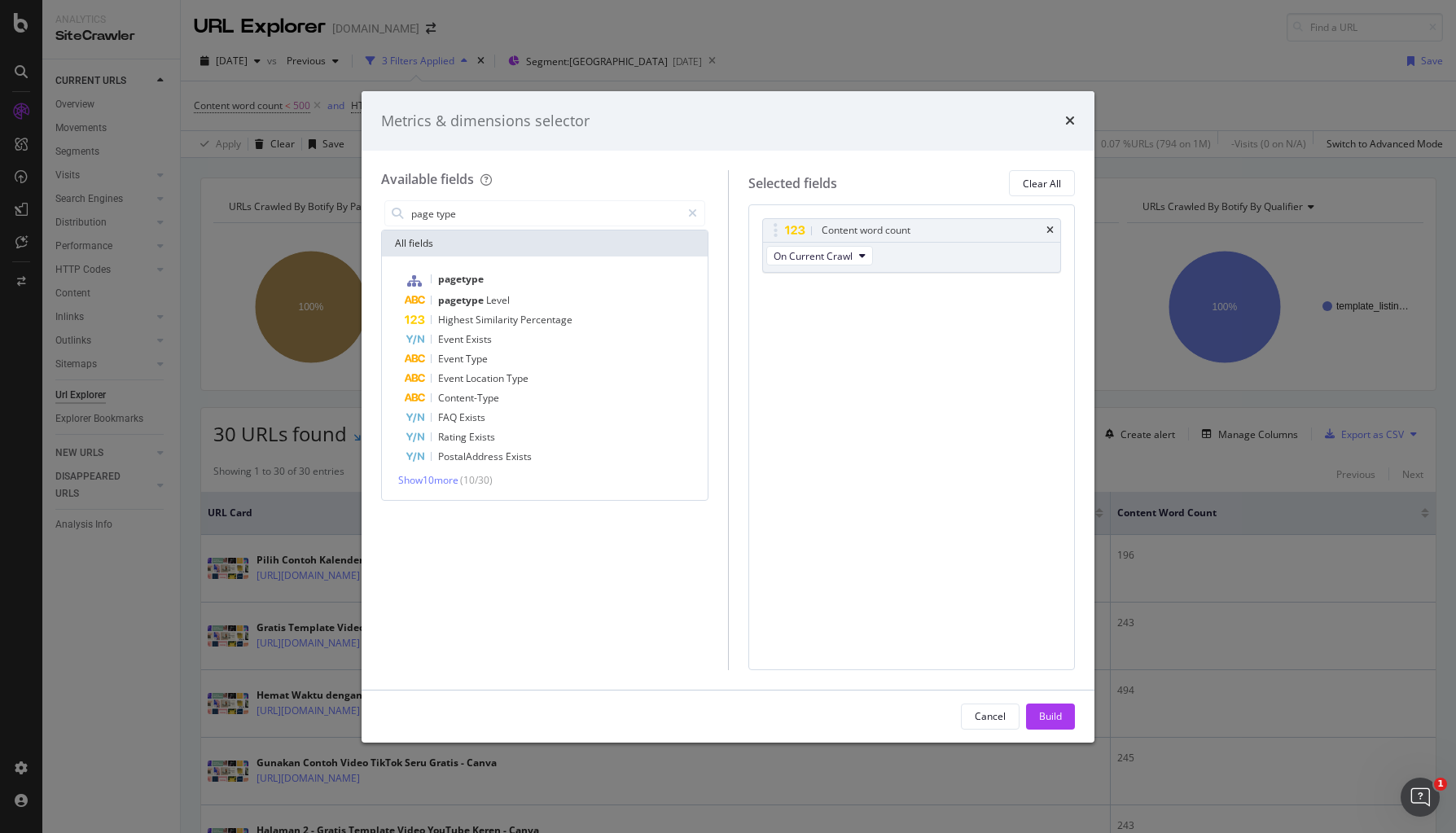
type input "page type"
click at [555, 266] on div "pagetype pagetype Level Highest Similarity Percentage Event Exists Event Type E…" at bounding box center [544, 378] width 326 height 244
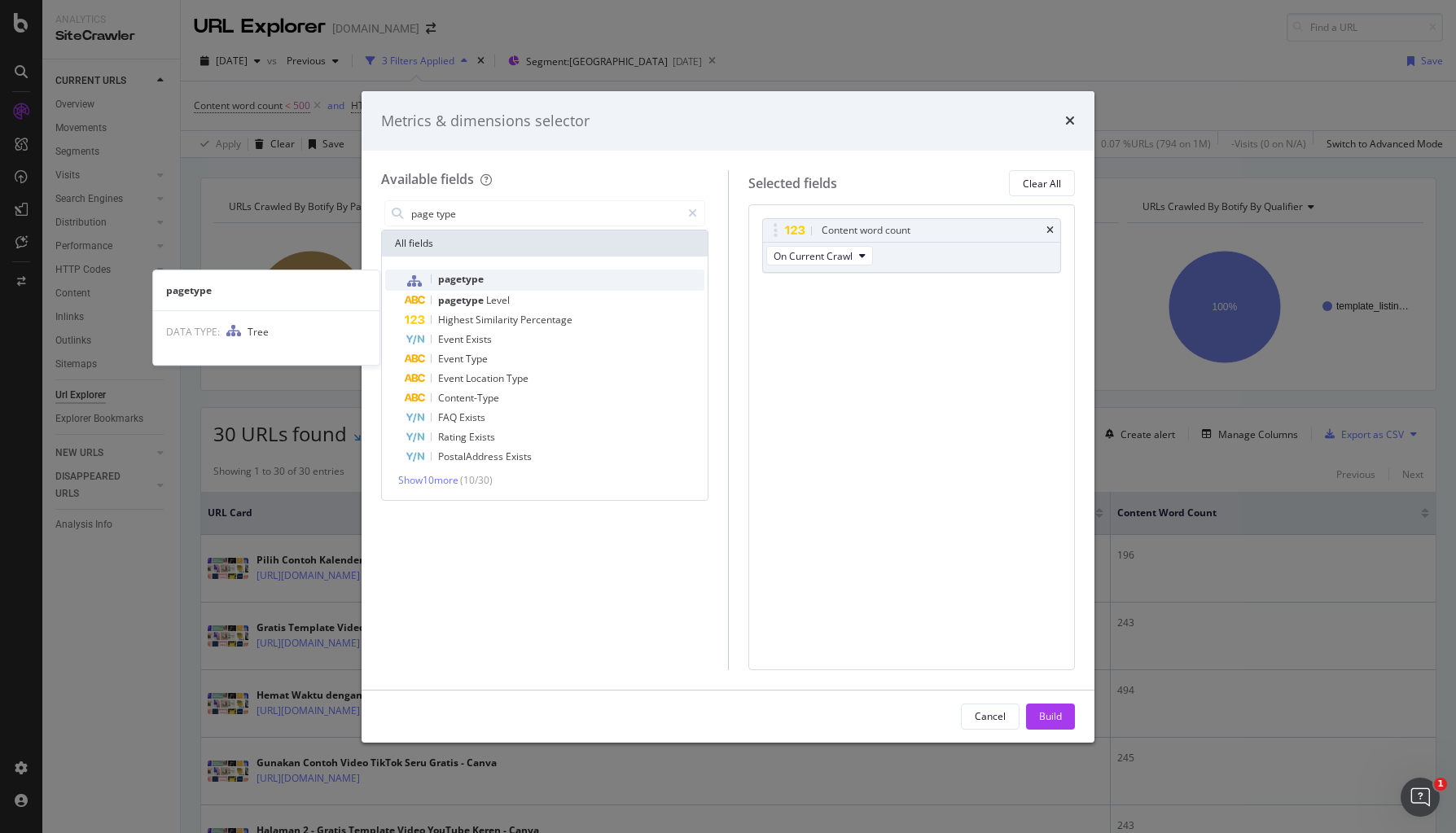
click at [553, 278] on div "pagetype" at bounding box center [554, 281] width 300 height 22
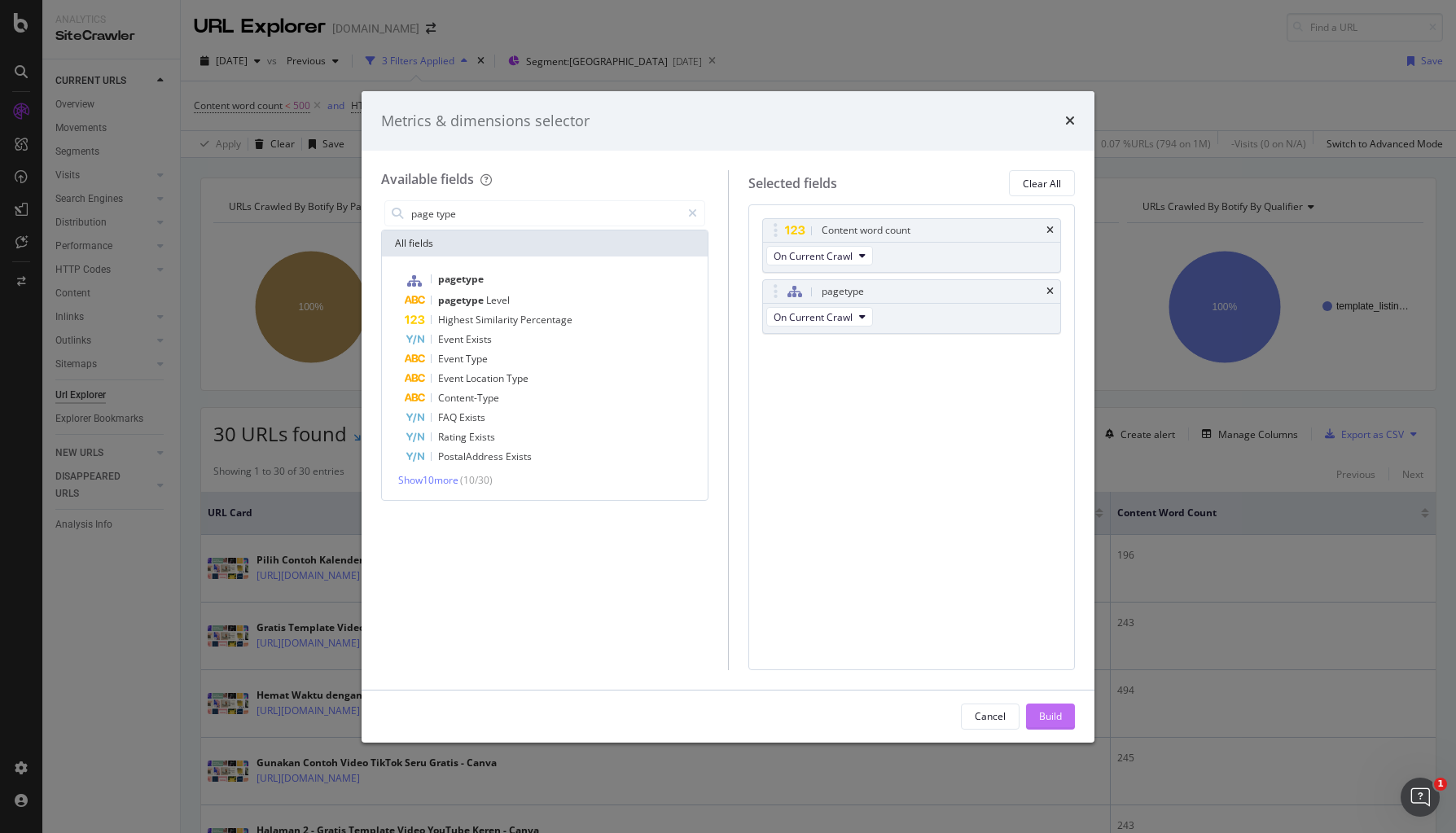
click at [1047, 709] on div "Build" at bounding box center [1050, 715] width 22 height 13
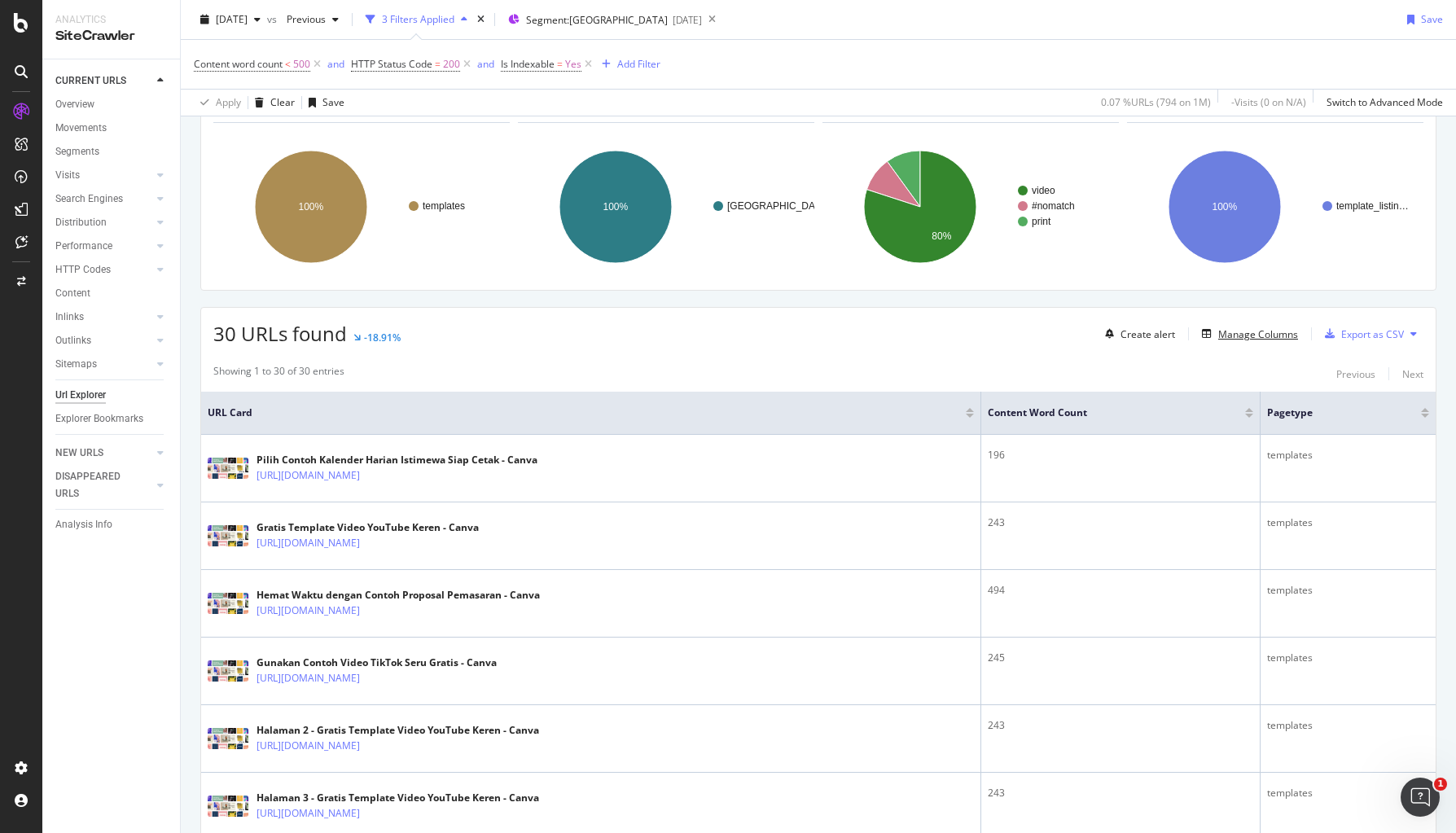
scroll to position [83, 0]
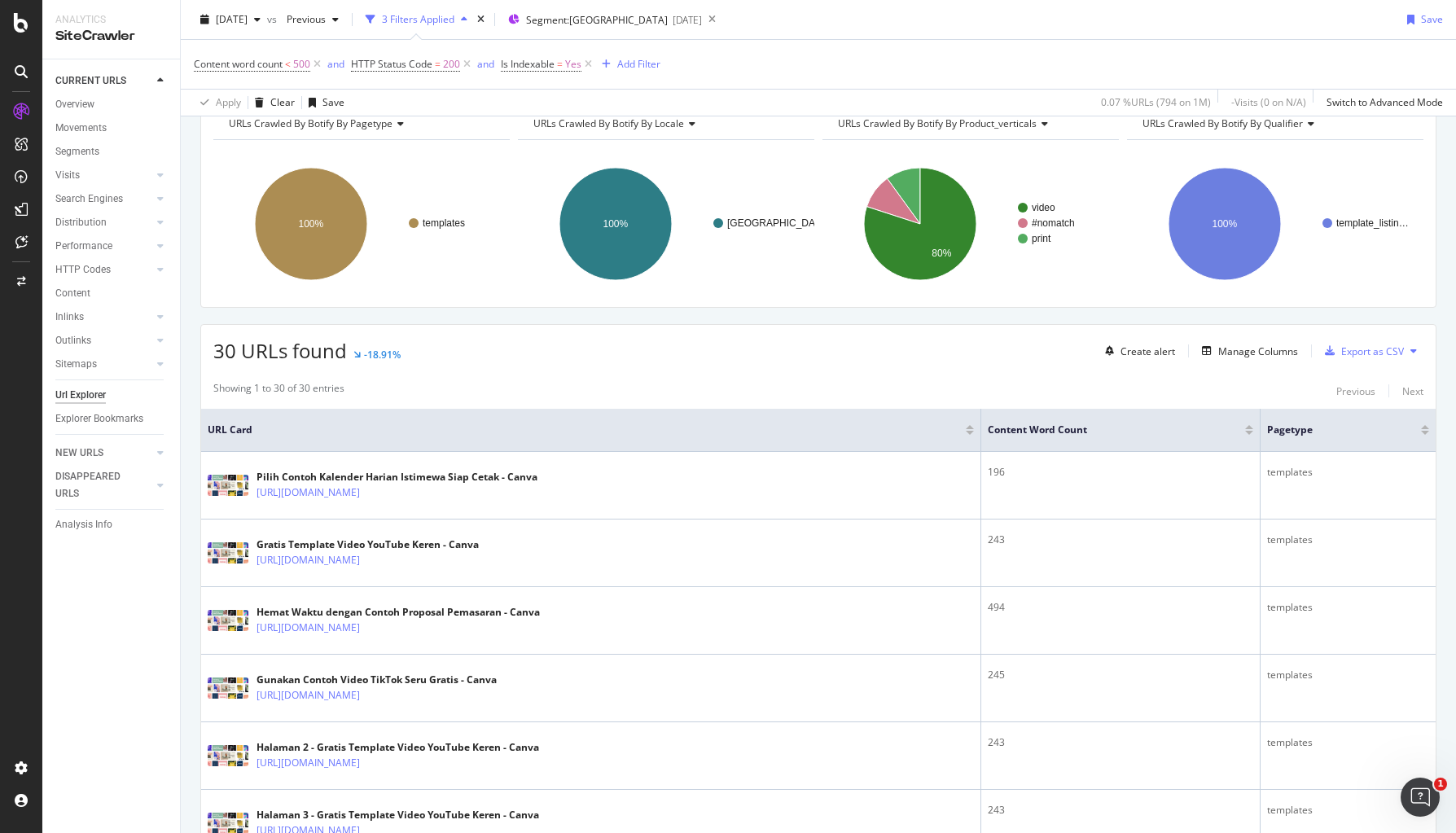
click at [985, 45] on div "Content word count < 500 and HTTP Status Code = 200 and Is Indexable = Yes Add …" at bounding box center [818, 64] width 1249 height 49
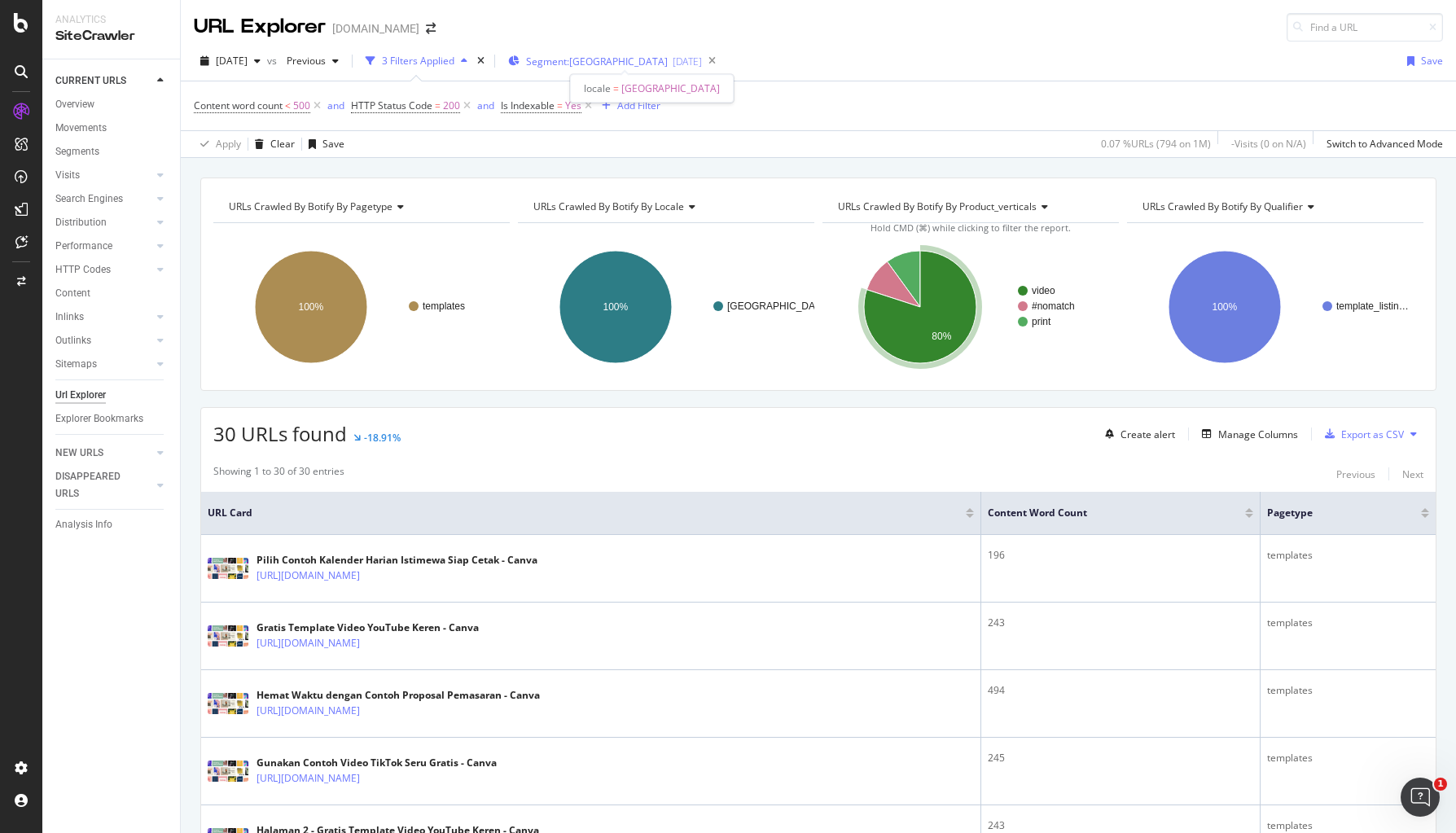
click at [613, 59] on span "Segment: indonesia" at bounding box center [597, 61] width 141 height 13
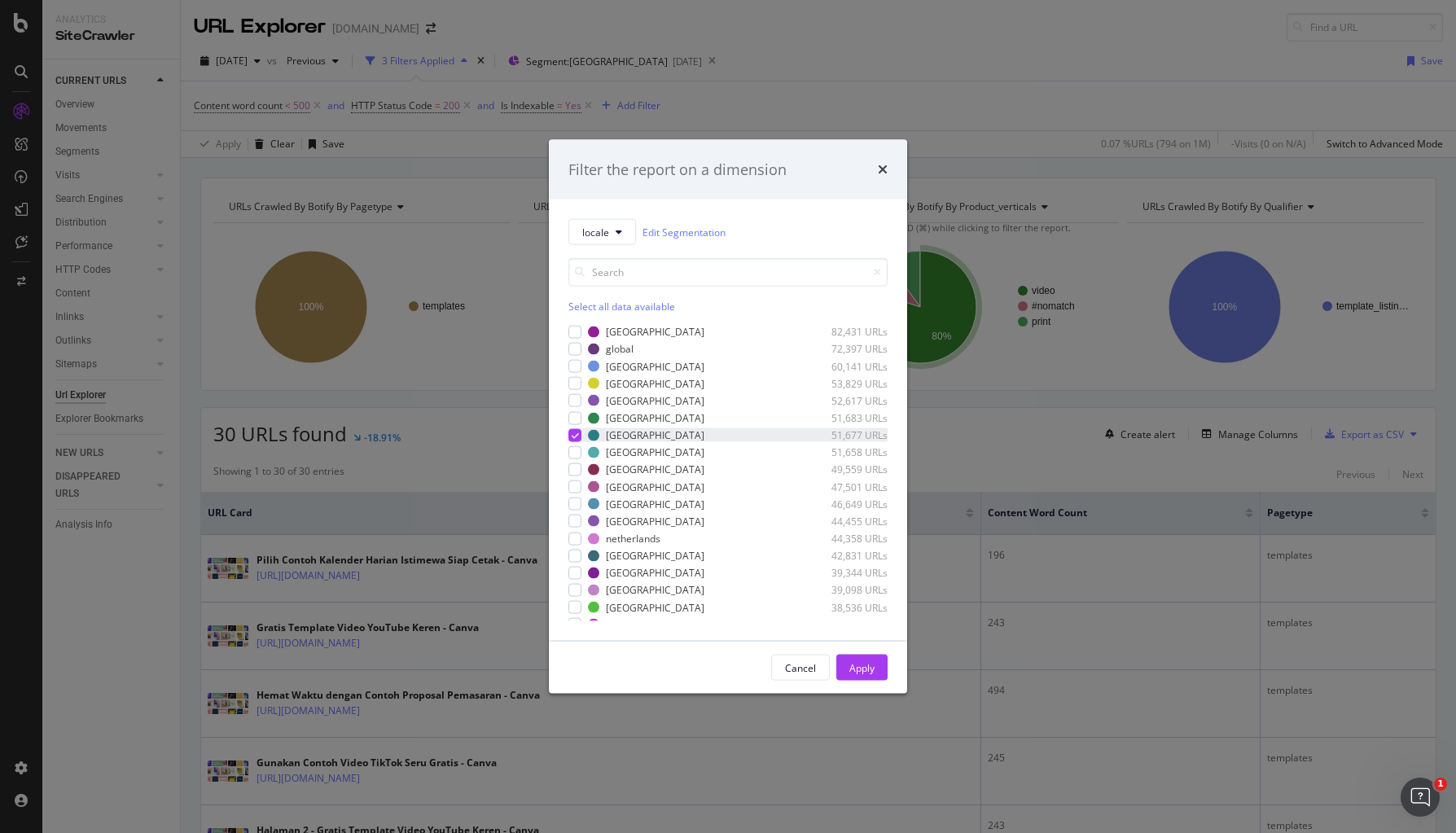
click at [570, 437] on div "modal" at bounding box center [575, 434] width 13 height 13
click at [875, 673] on button "Apply" at bounding box center [861, 667] width 51 height 26
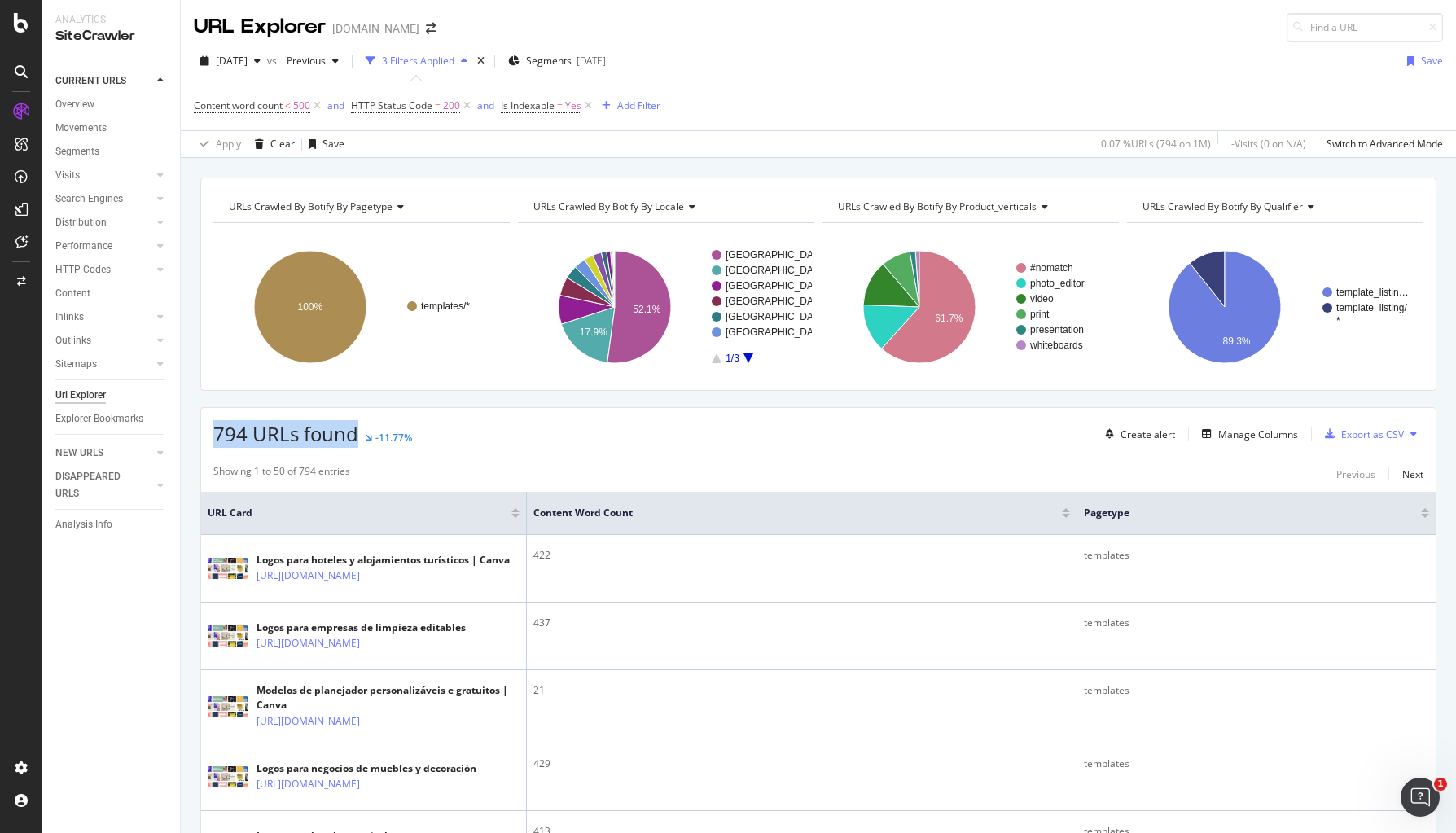
drag, startPoint x: 210, startPoint y: 432, endPoint x: 355, endPoint y: 434, distance: 145.0
click at [355, 434] on div "794 URLs found -11.77% Create alert Manage Columns Export as CSV" at bounding box center [819, 427] width 1235 height 40
copy span "794 URLs found"
click at [570, 57] on span "Segments" at bounding box center [549, 60] width 46 height 13
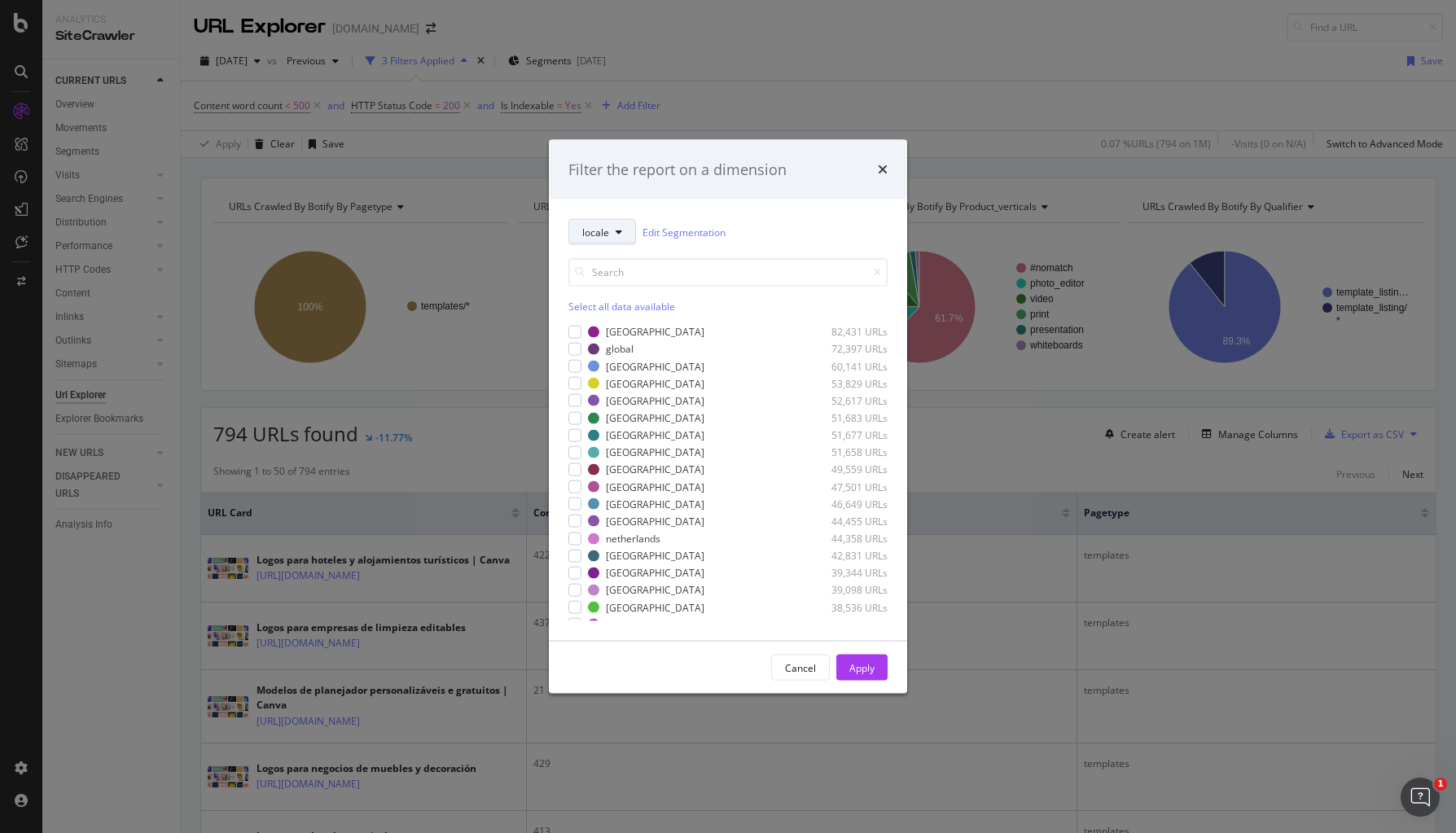
click at [587, 225] on span "locale" at bounding box center [596, 231] width 27 height 13
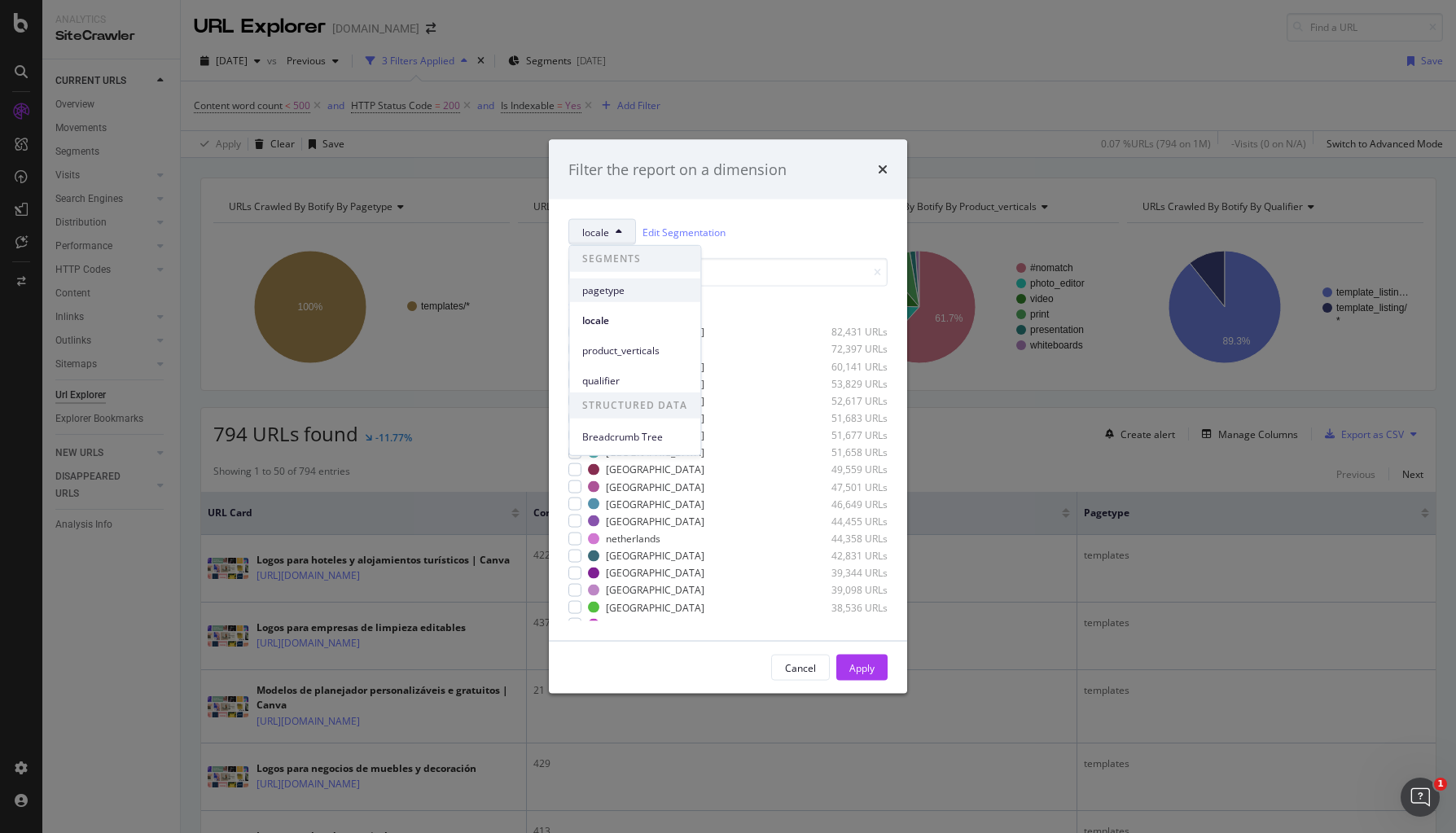
click at [604, 291] on span "pagetype" at bounding box center [634, 290] width 105 height 14
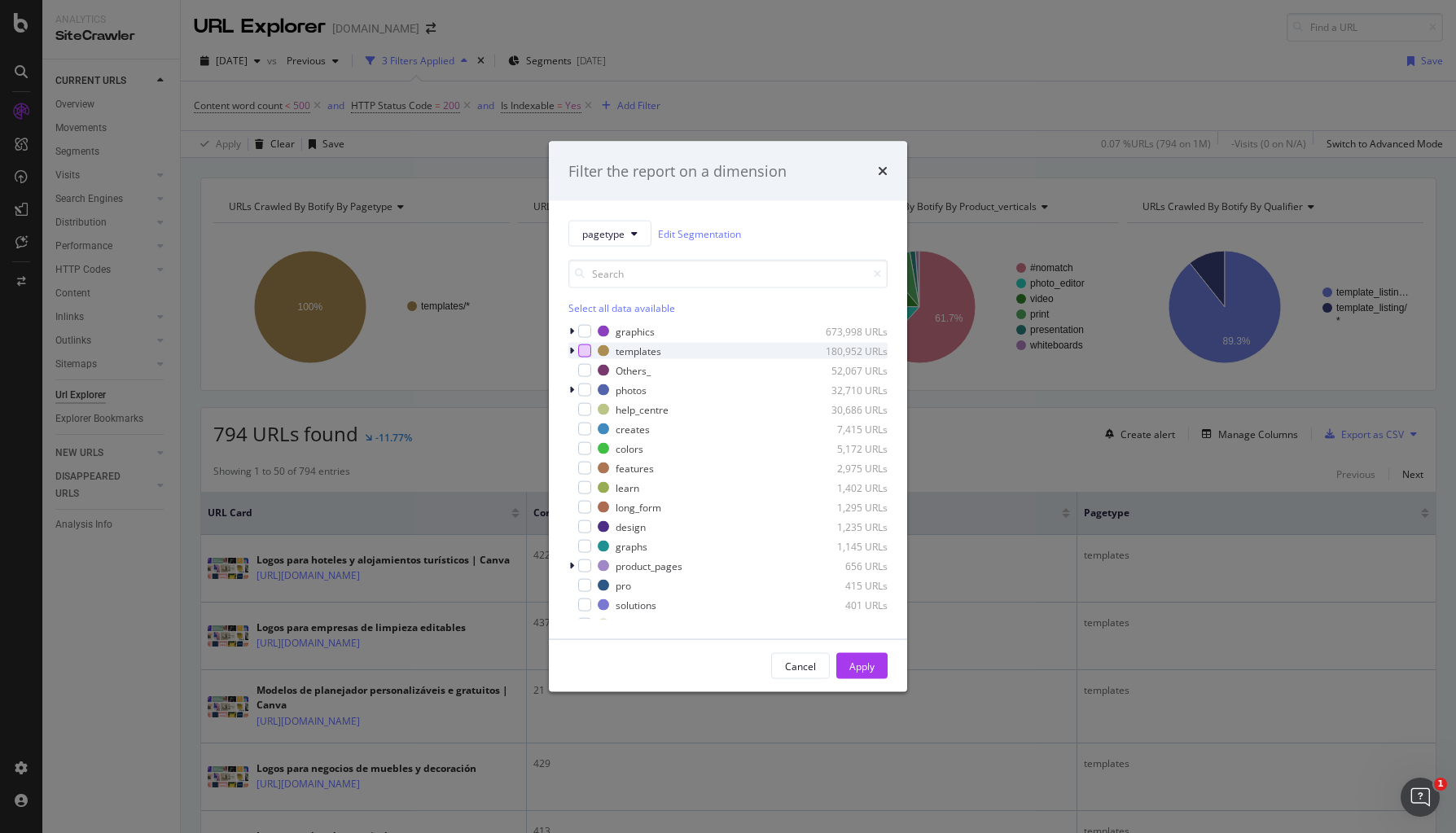
click at [582, 355] on div "modal" at bounding box center [585, 351] width 13 height 13
click at [585, 424] on div "modal" at bounding box center [585, 429] width 13 height 13
click at [587, 444] on div "modal" at bounding box center [585, 448] width 13 height 13
click at [587, 441] on div "colors 5,172 URLs" at bounding box center [728, 449] width 319 height 16
click at [586, 461] on div "modal" at bounding box center [585, 468] width 13 height 13
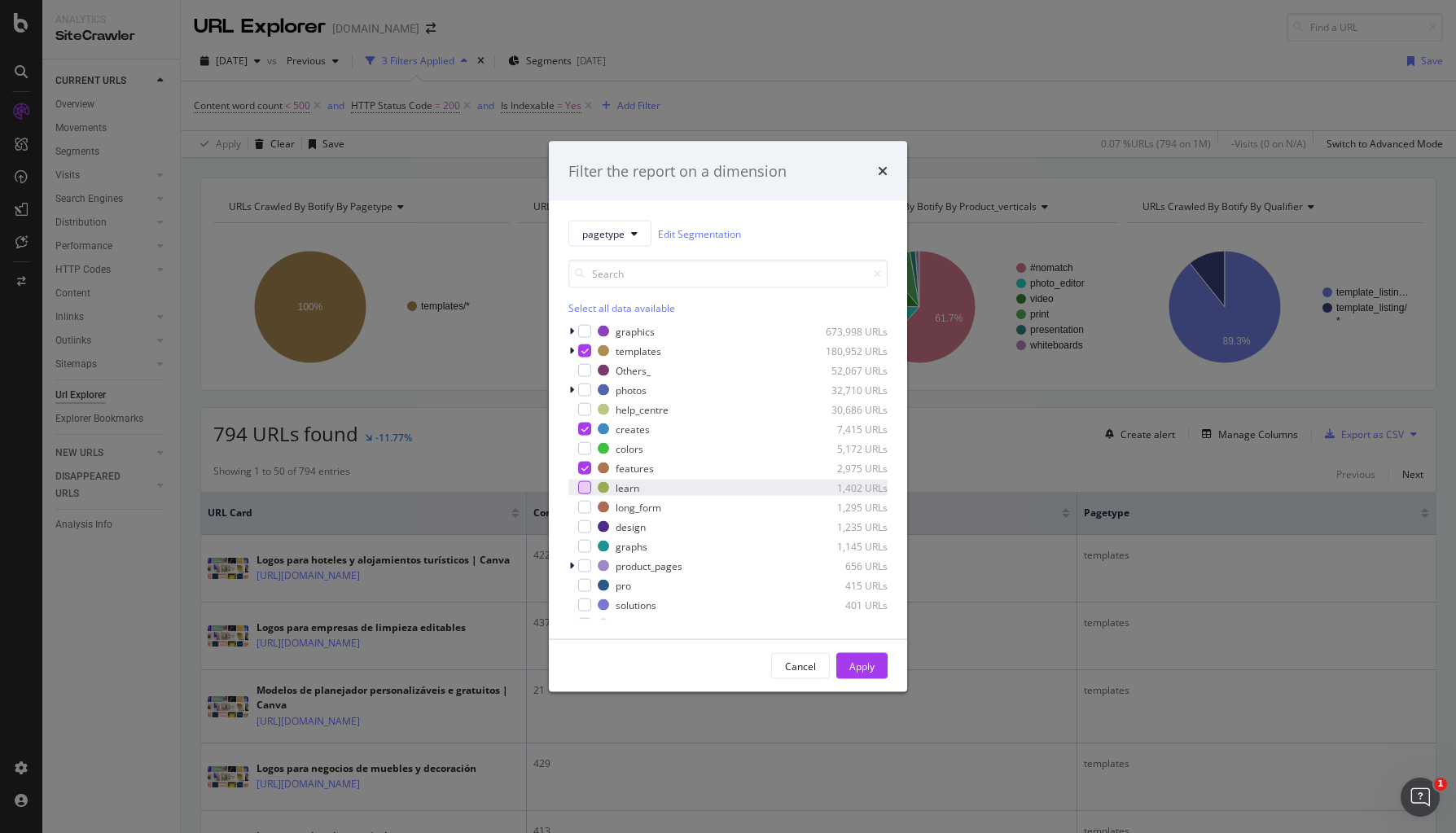
click at [585, 483] on div "modal" at bounding box center [585, 488] width 13 height 13
click at [585, 515] on div "long_form 1,295 URLs" at bounding box center [728, 507] width 319 height 16
click at [587, 550] on div "modal" at bounding box center [585, 546] width 13 height 13
click at [587, 569] on div "modal" at bounding box center [585, 566] width 13 height 13
click at [869, 663] on div "Apply" at bounding box center [862, 665] width 25 height 13
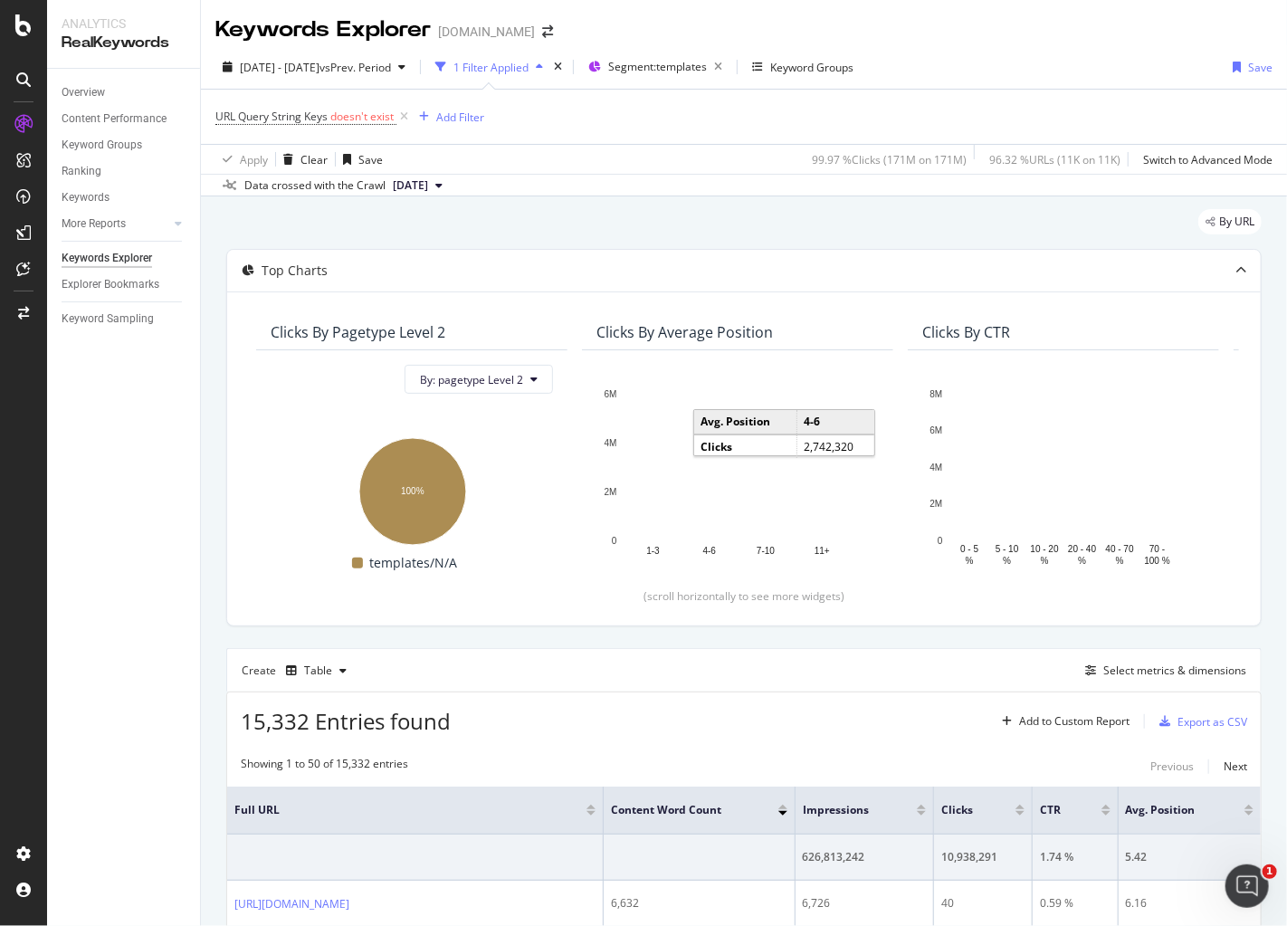
scroll to position [389, 0]
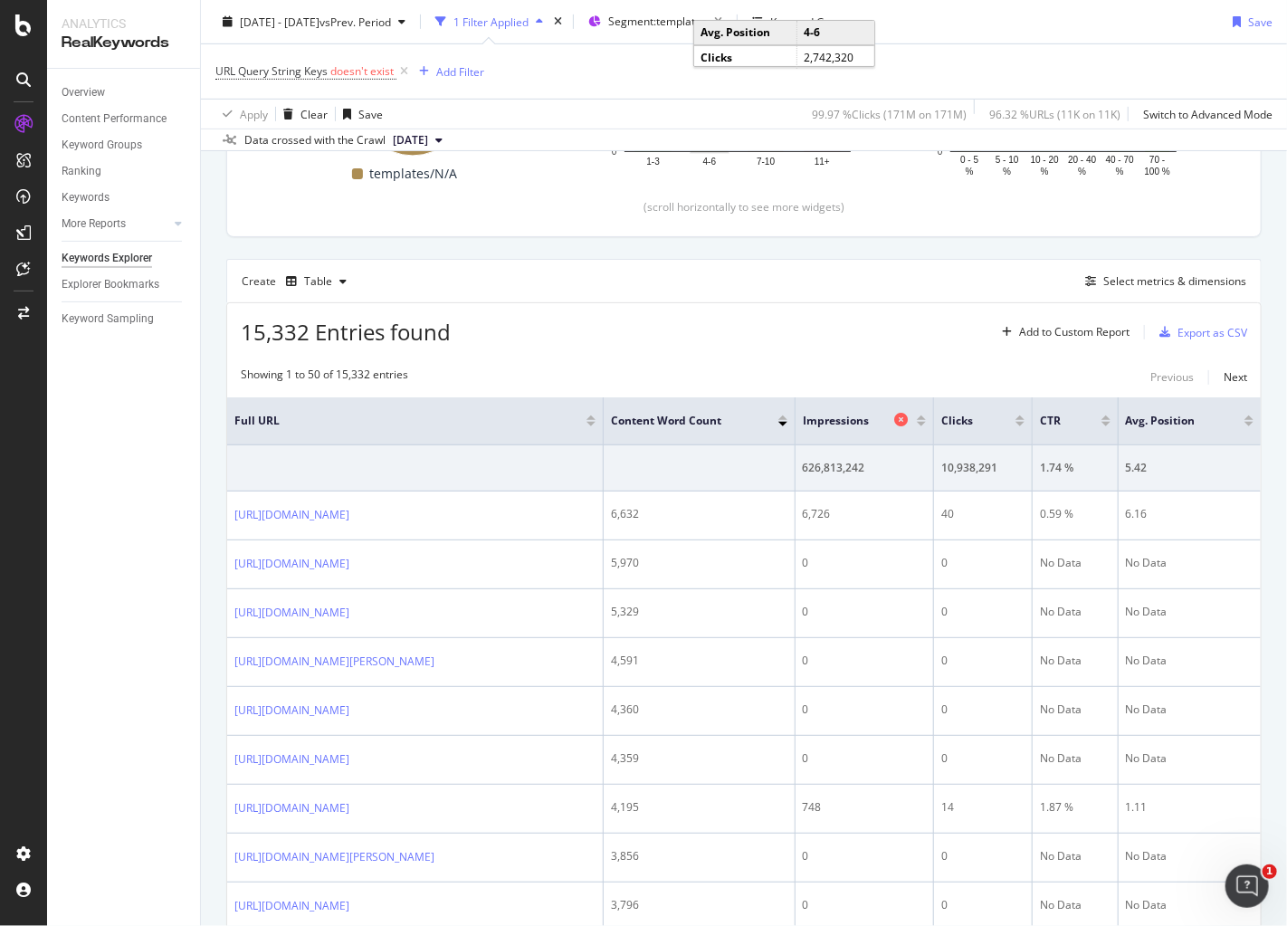
click at [890, 422] on span "Impressions" at bounding box center [847, 421] width 88 height 16
click at [890, 416] on span "Impressions" at bounding box center [847, 421] width 88 height 16
click at [926, 415] on div at bounding box center [921, 417] width 9 height 5
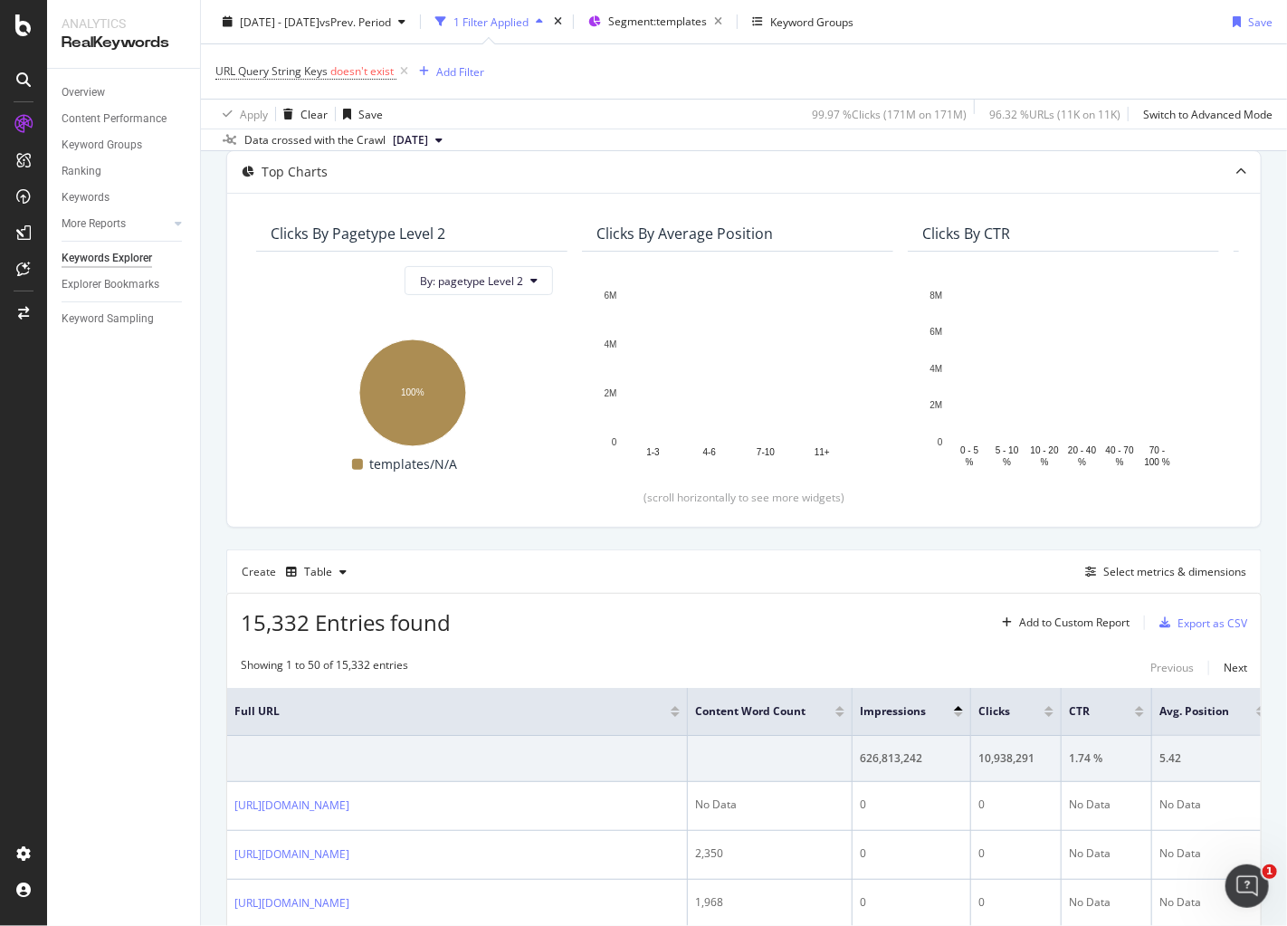
scroll to position [389, 0]
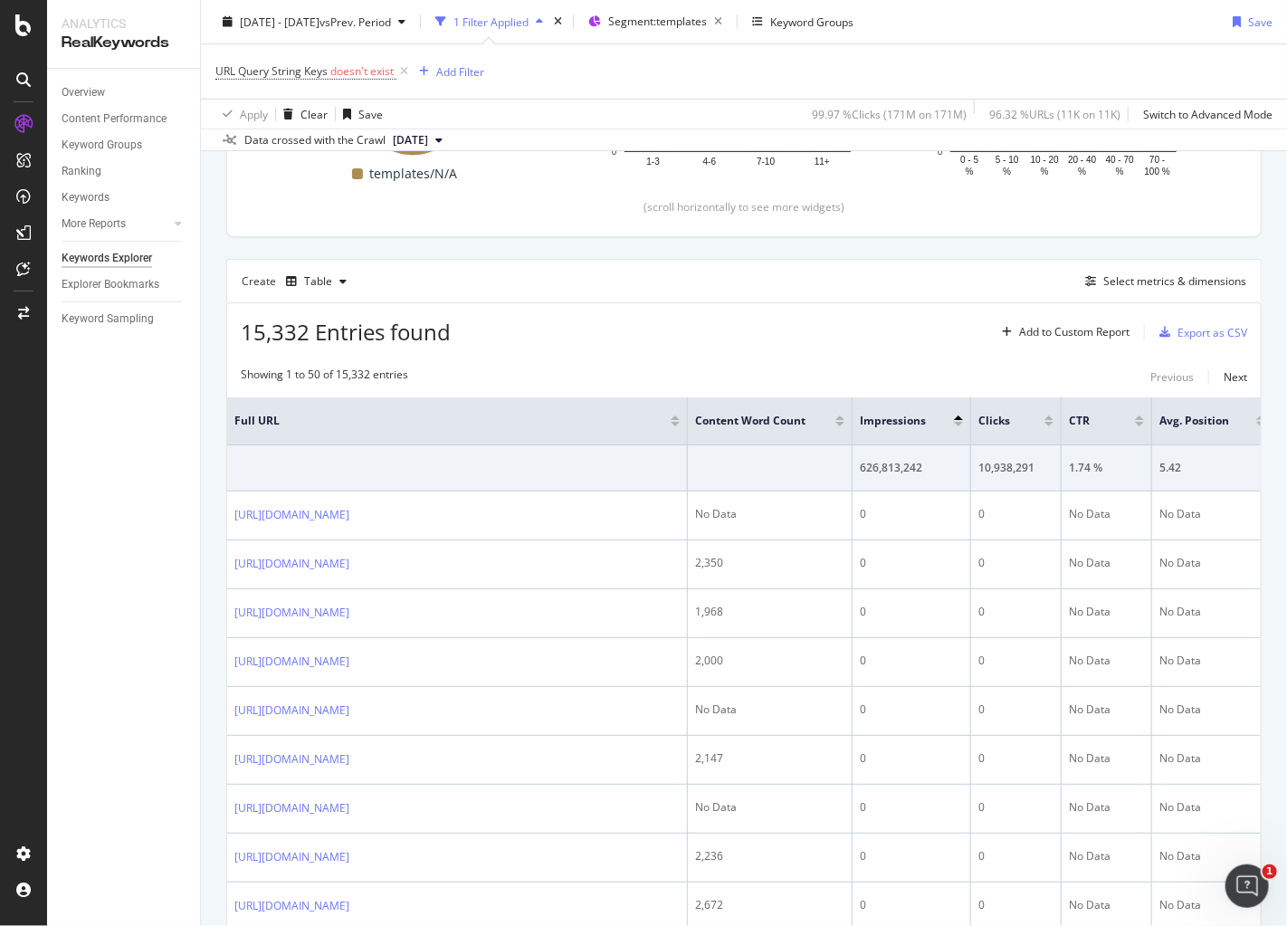
click at [959, 422] on div at bounding box center [958, 424] width 9 height 5
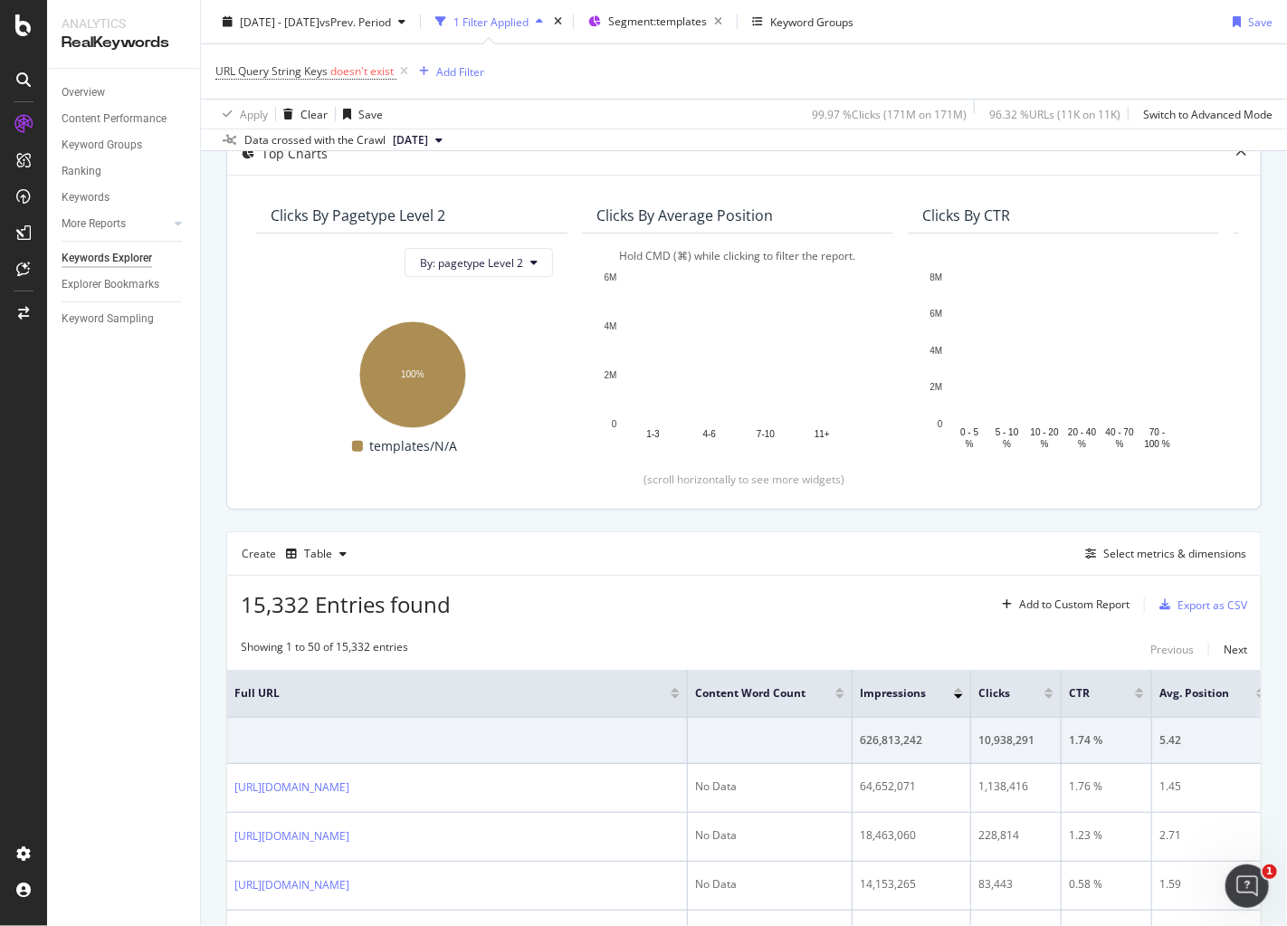
scroll to position [43, 0]
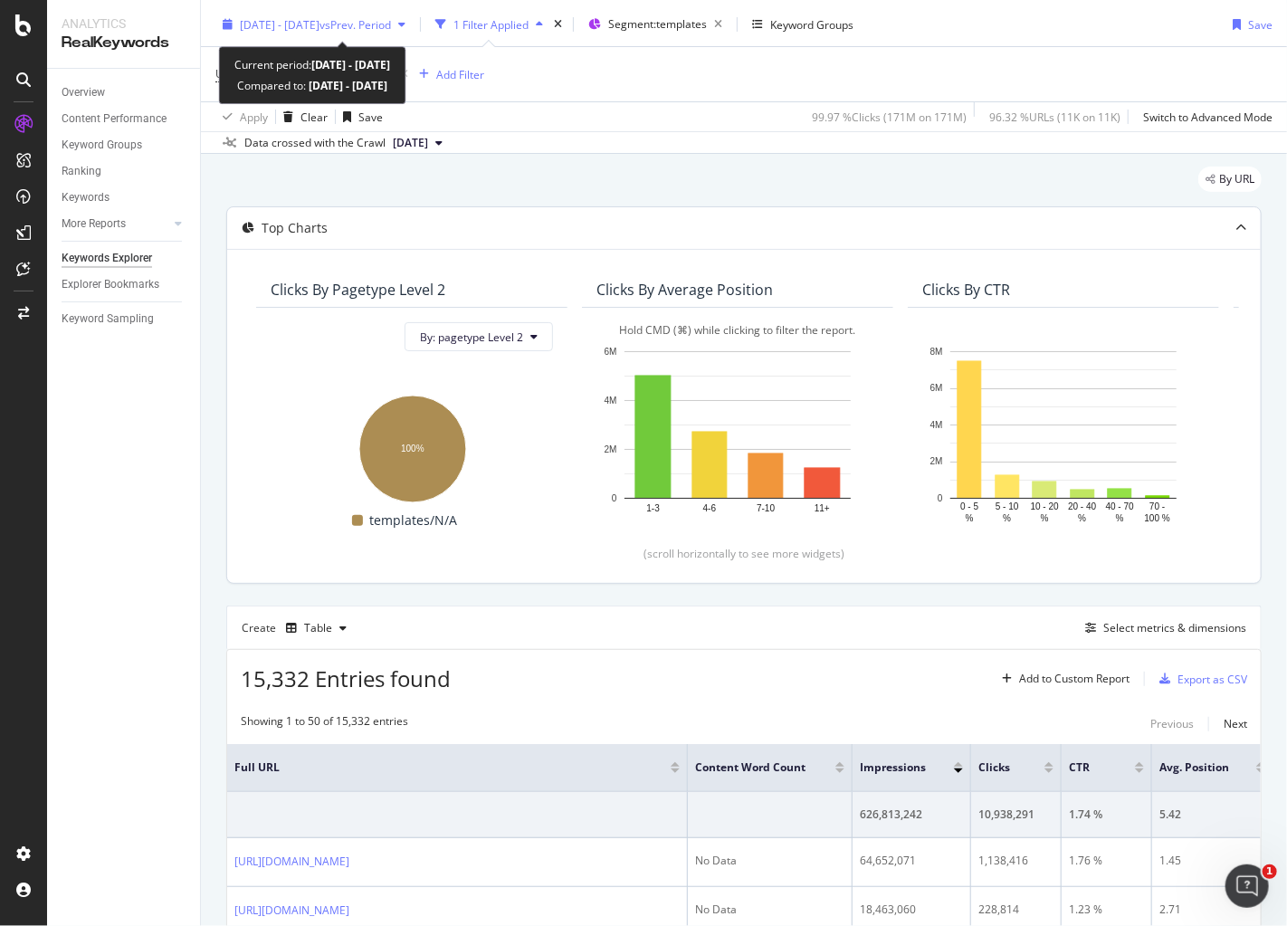
click at [336, 13] on div "2024 Aug. 18th - Sep. 14th vs Prev. Period" at bounding box center [313, 24] width 197 height 27
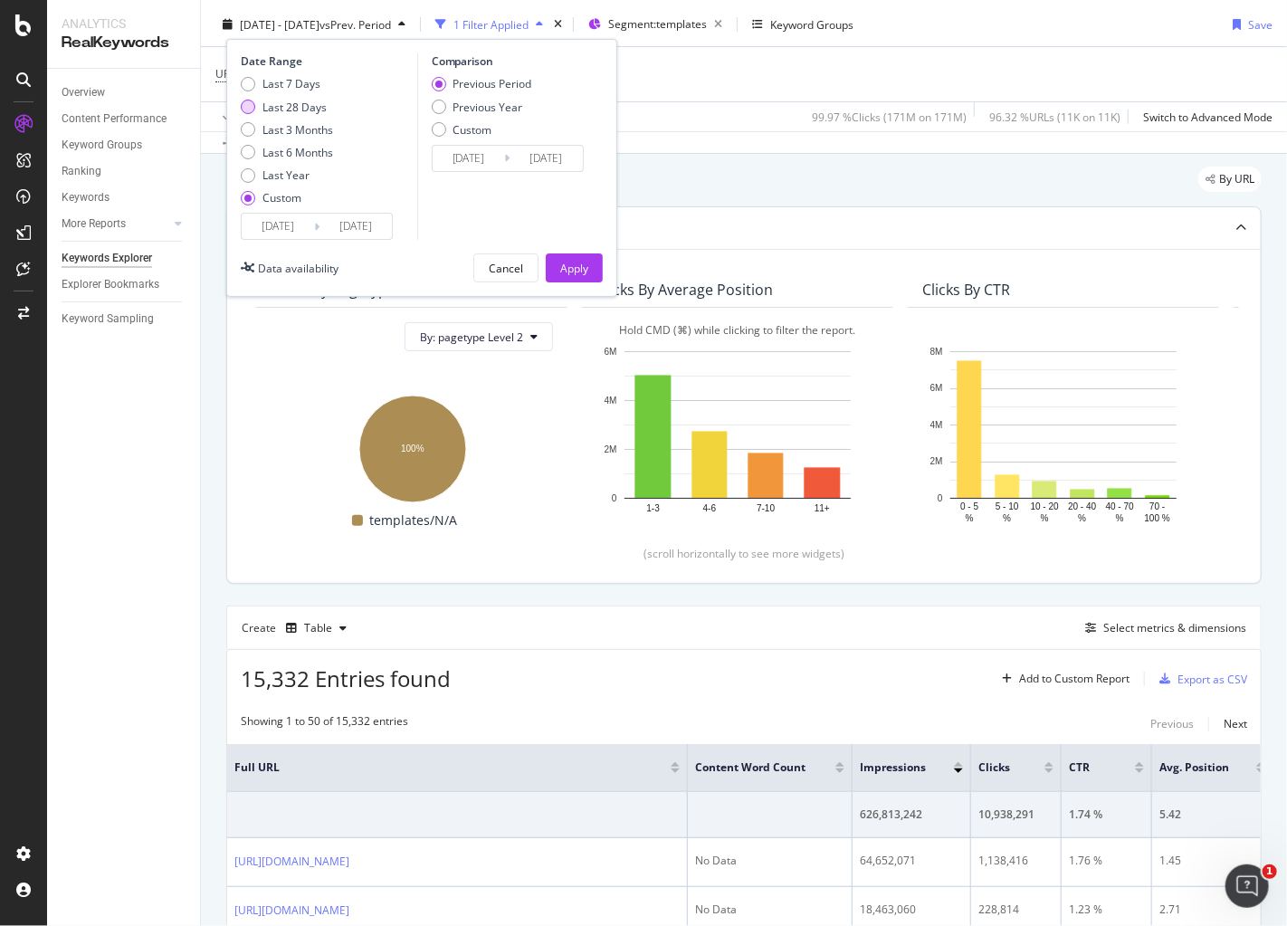
click at [288, 112] on div "Last 28 Days" at bounding box center [294, 107] width 64 height 15
type input "2025/08/04"
type input "2025/08/31"
type input "2025/07/07"
type input "2025/08/03"
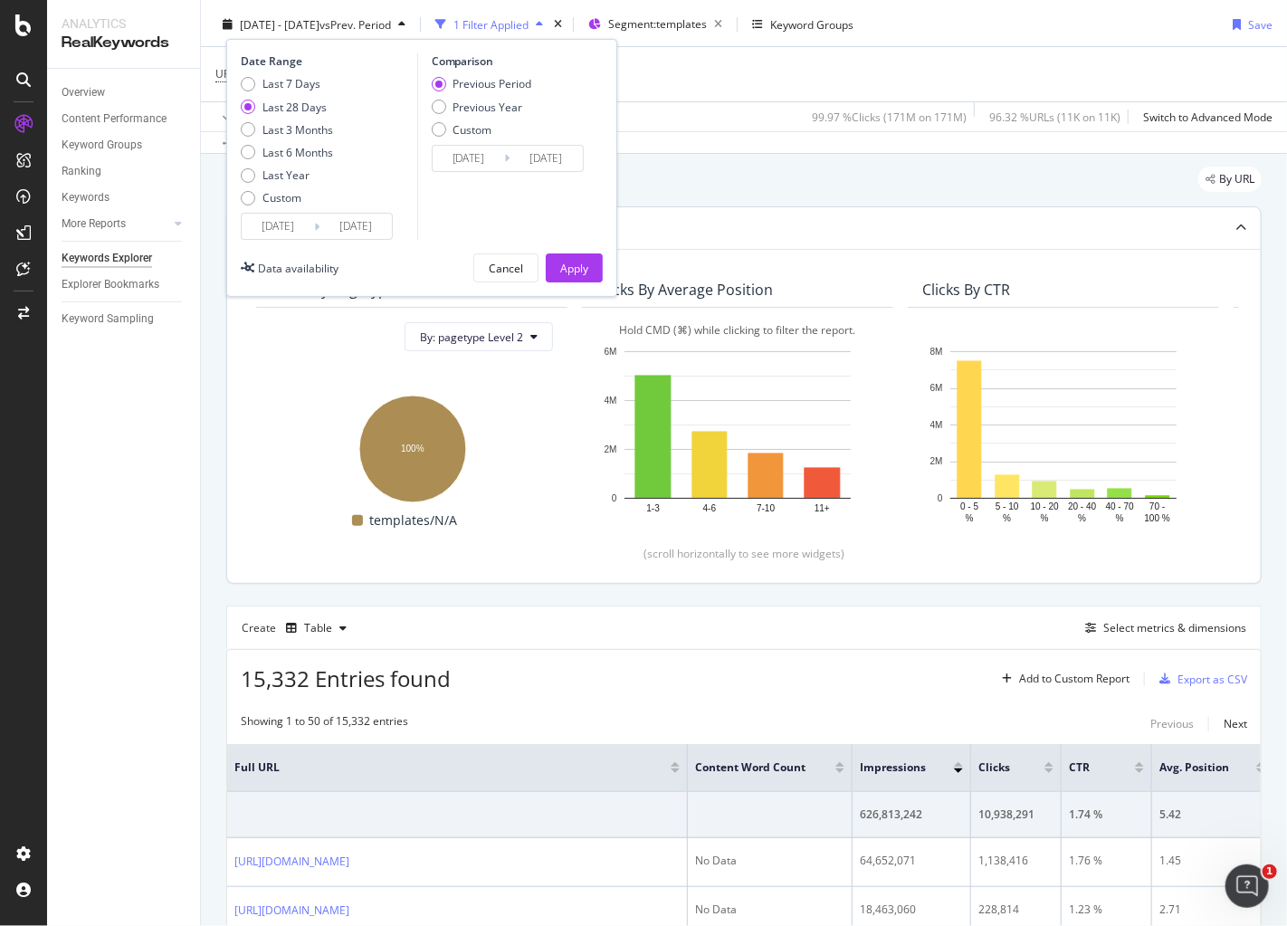
click at [577, 283] on div "Date Range Last 7 Days Last 28 Days Last 3 Months Last 6 Months Last Year Custo…" at bounding box center [421, 168] width 391 height 258
click at [576, 274] on div "Apply" at bounding box center [574, 268] width 28 height 15
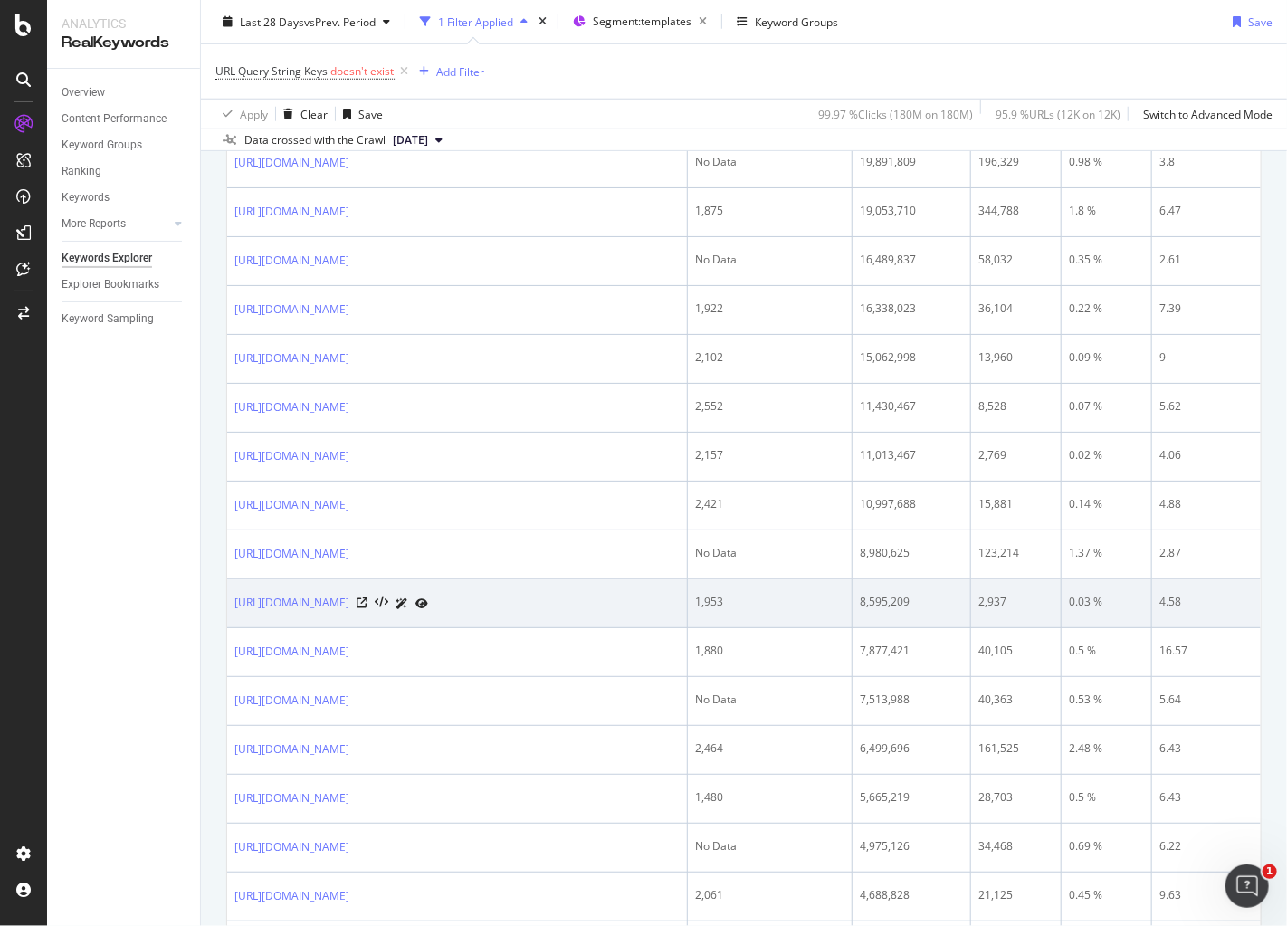
scroll to position [871, 0]
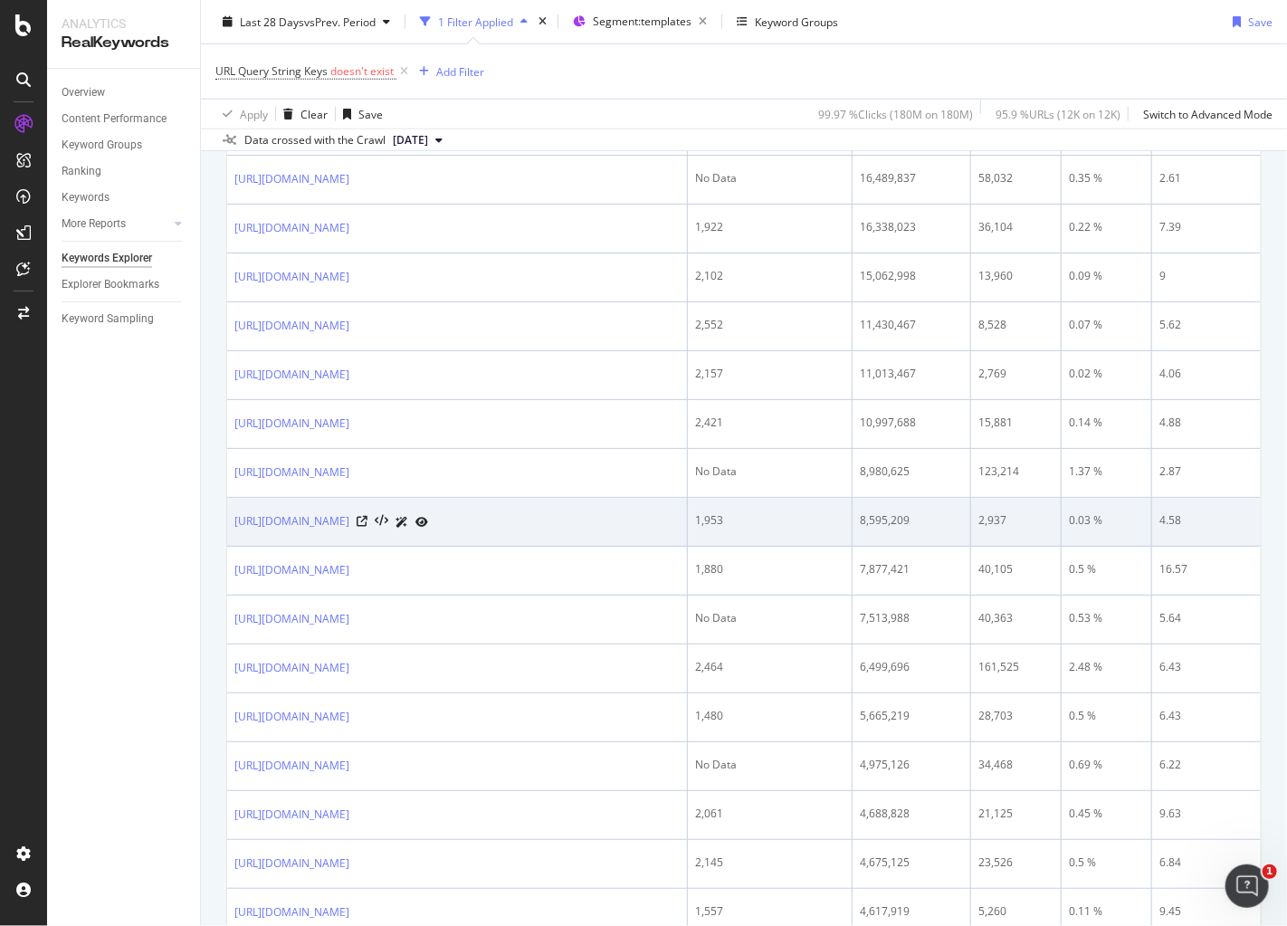
click at [428, 512] on div at bounding box center [392, 521] width 71 height 19
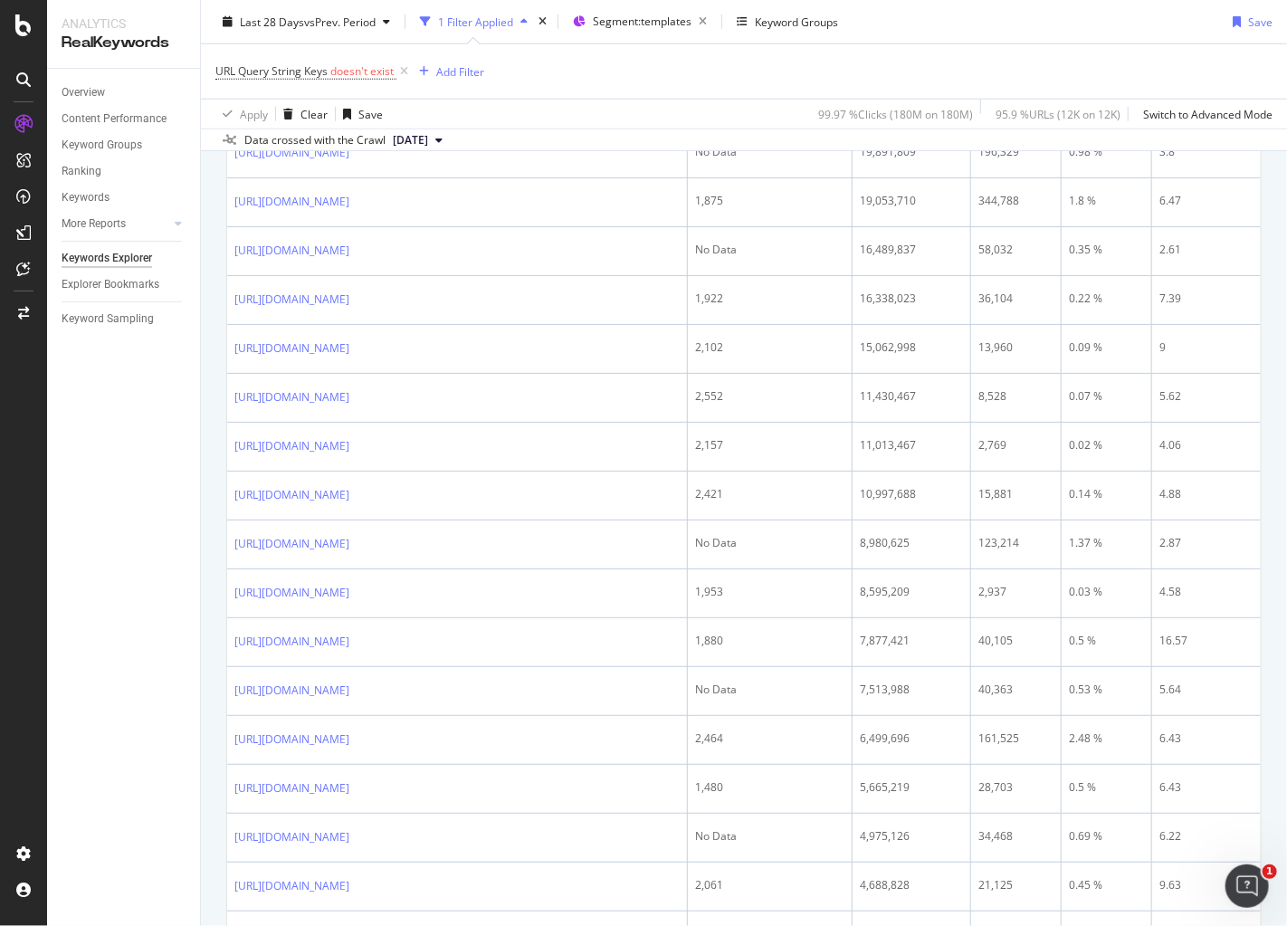
scroll to position [0, 0]
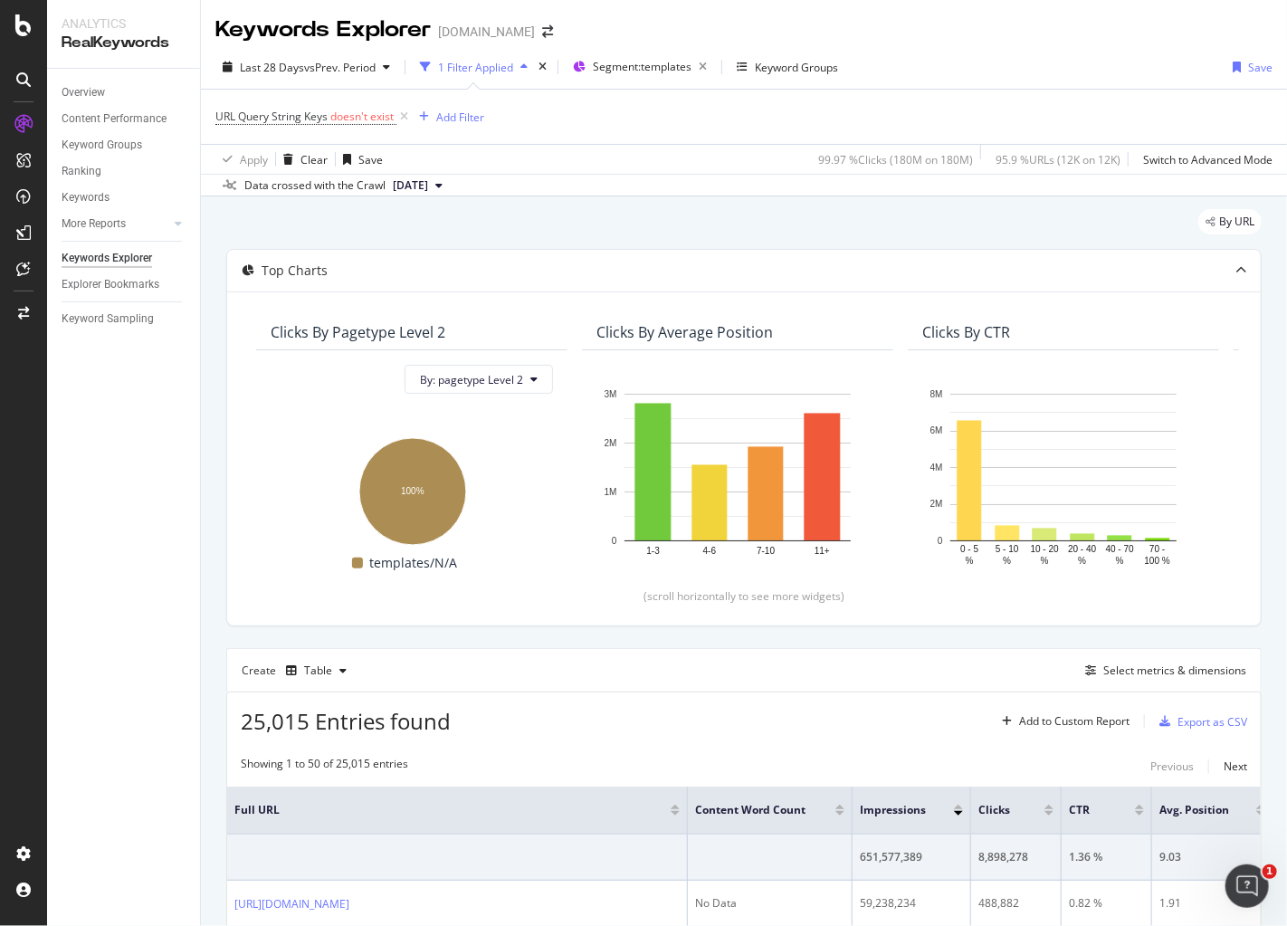
click at [951, 69] on div "Last 28 Days vs Prev. Period 1 Filter Applied Segment: templates Keyword Groups…" at bounding box center [744, 70] width 1086 height 36
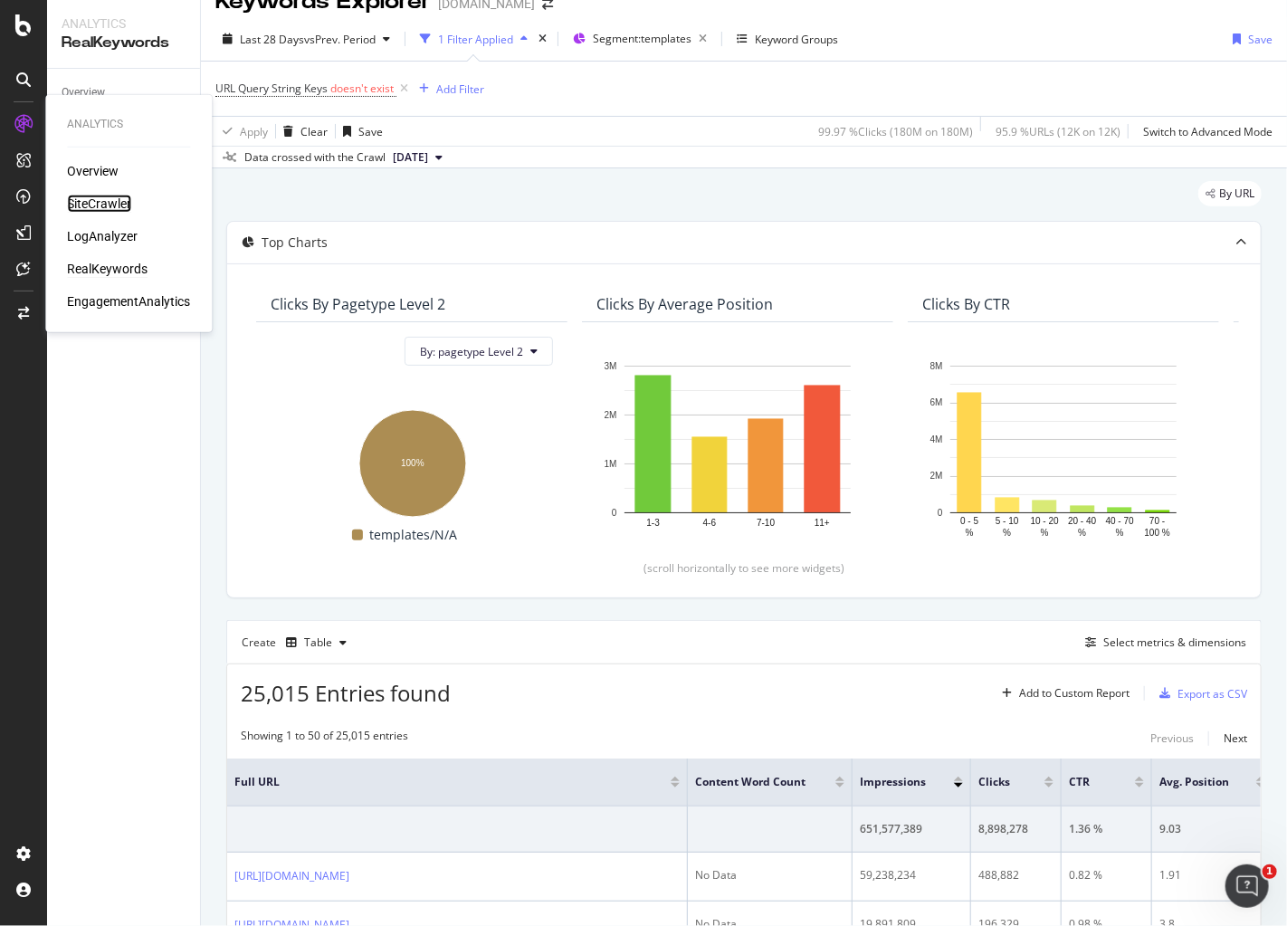
click at [100, 203] on div "SiteCrawler" at bounding box center [99, 204] width 64 height 18
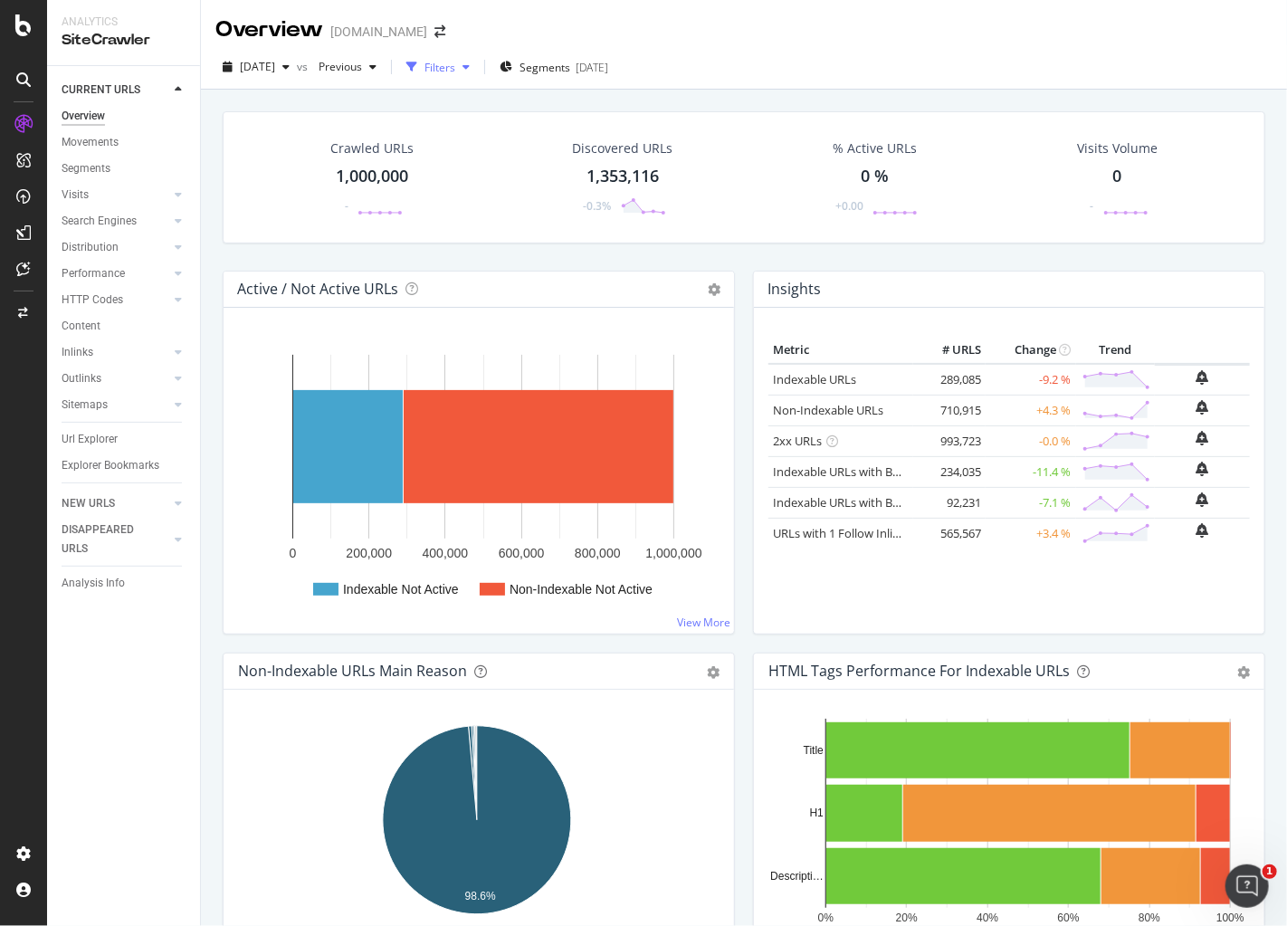
click at [455, 70] on div "Filters" at bounding box center [439, 67] width 31 height 15
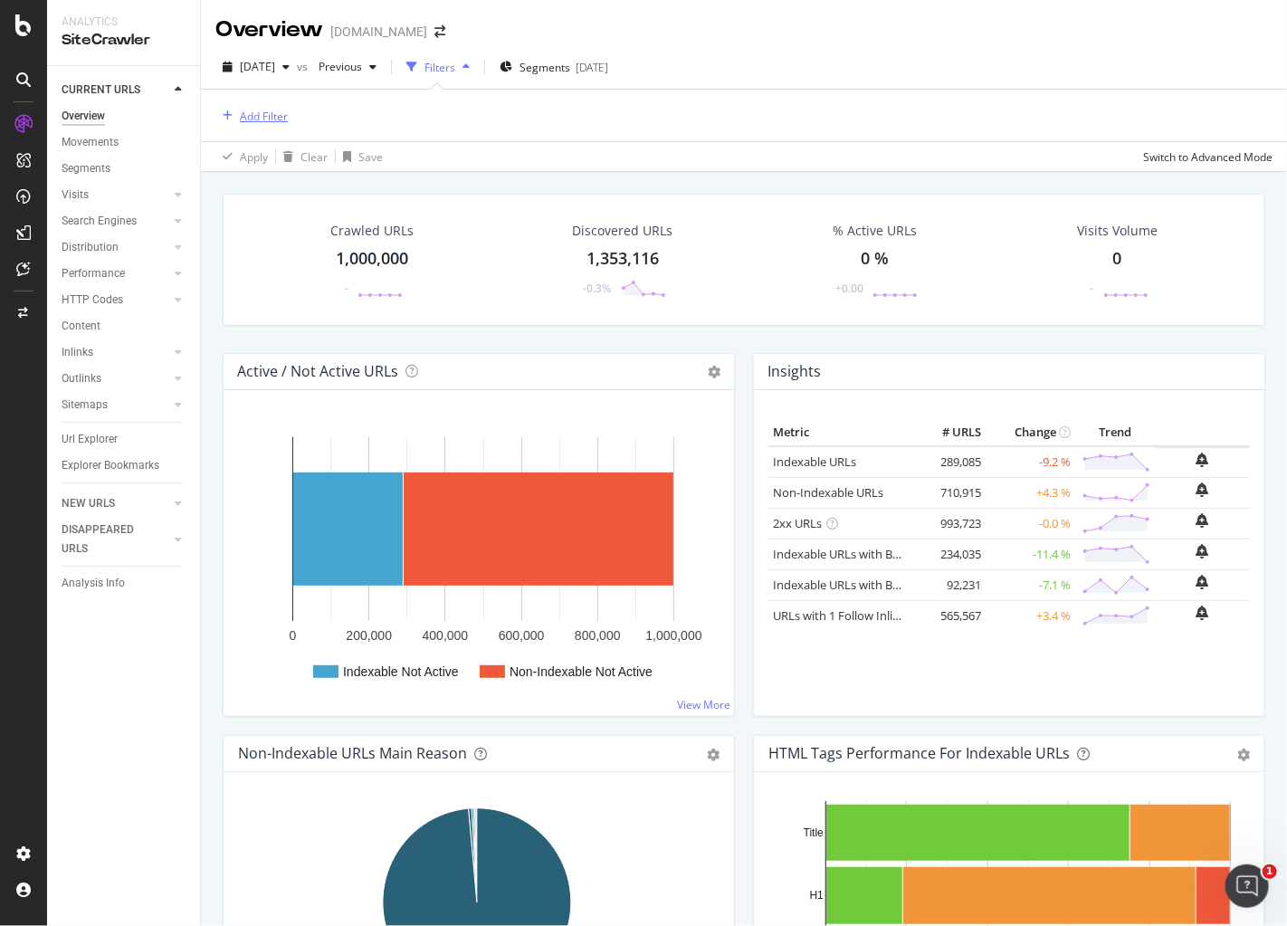
click at [243, 116] on div "Add Filter" at bounding box center [264, 116] width 48 height 15
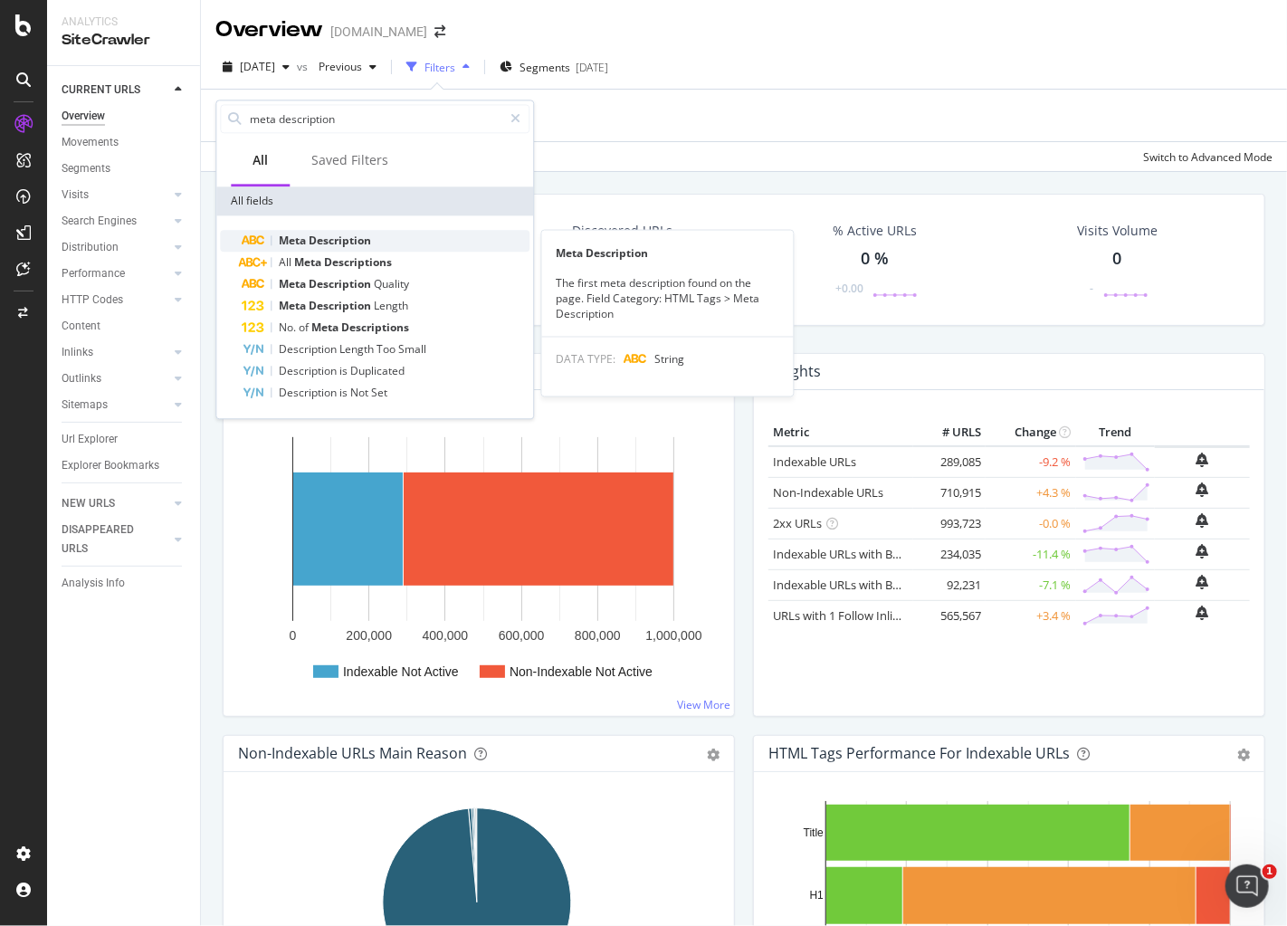
type input "meta description"
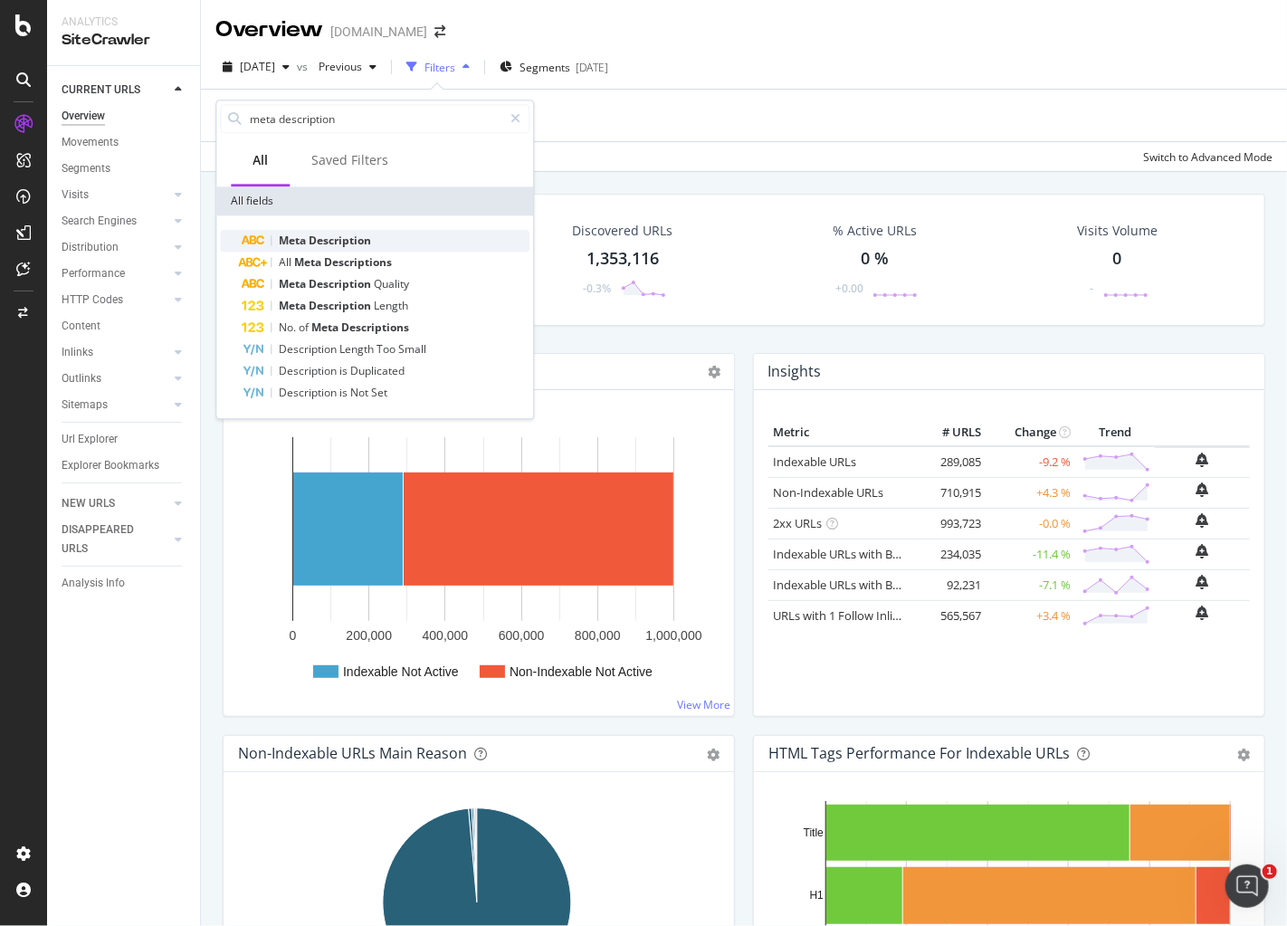
click at [304, 239] on span "Meta" at bounding box center [294, 240] width 30 height 15
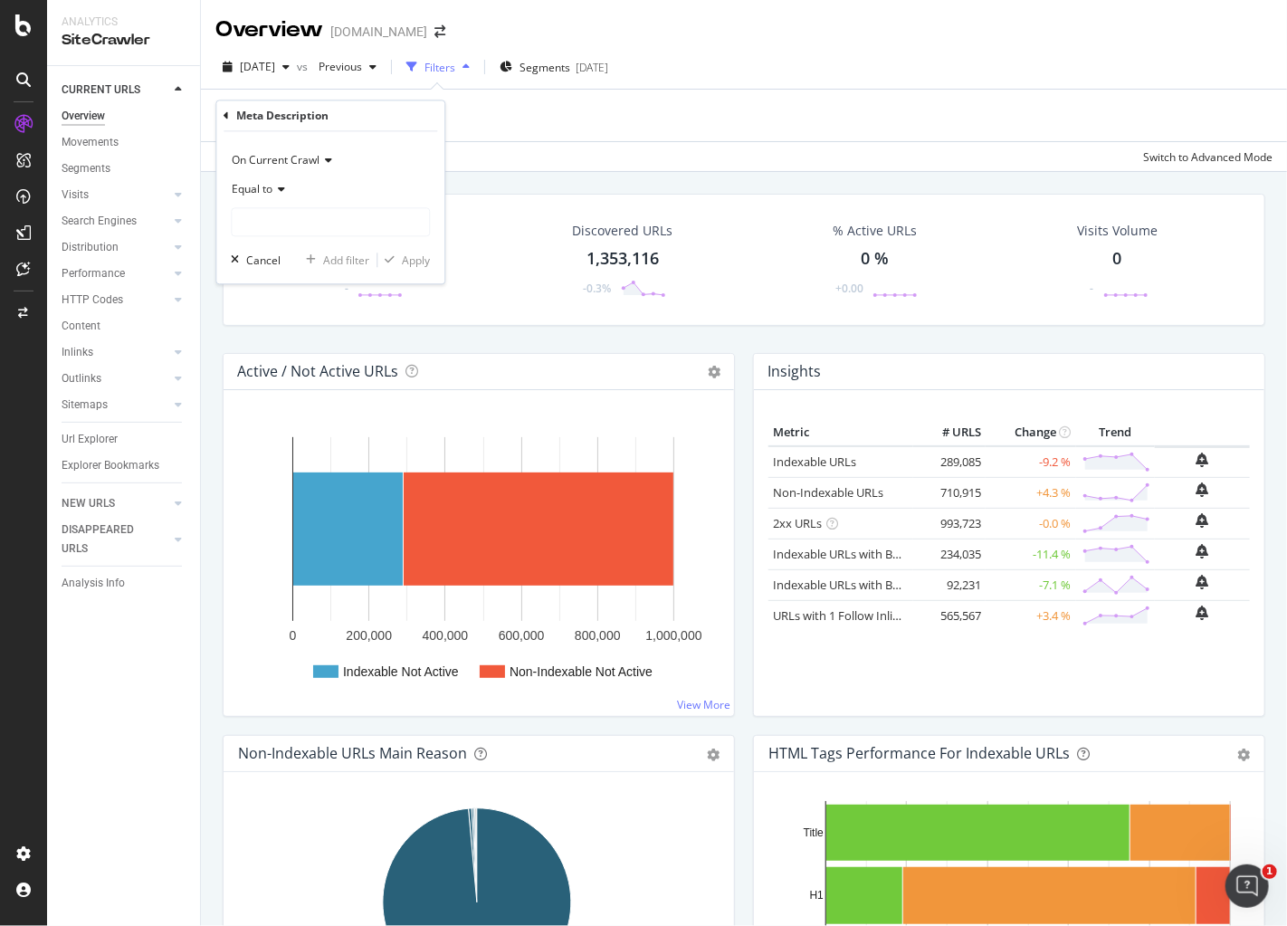
click at [274, 187] on icon at bounding box center [278, 190] width 13 height 11
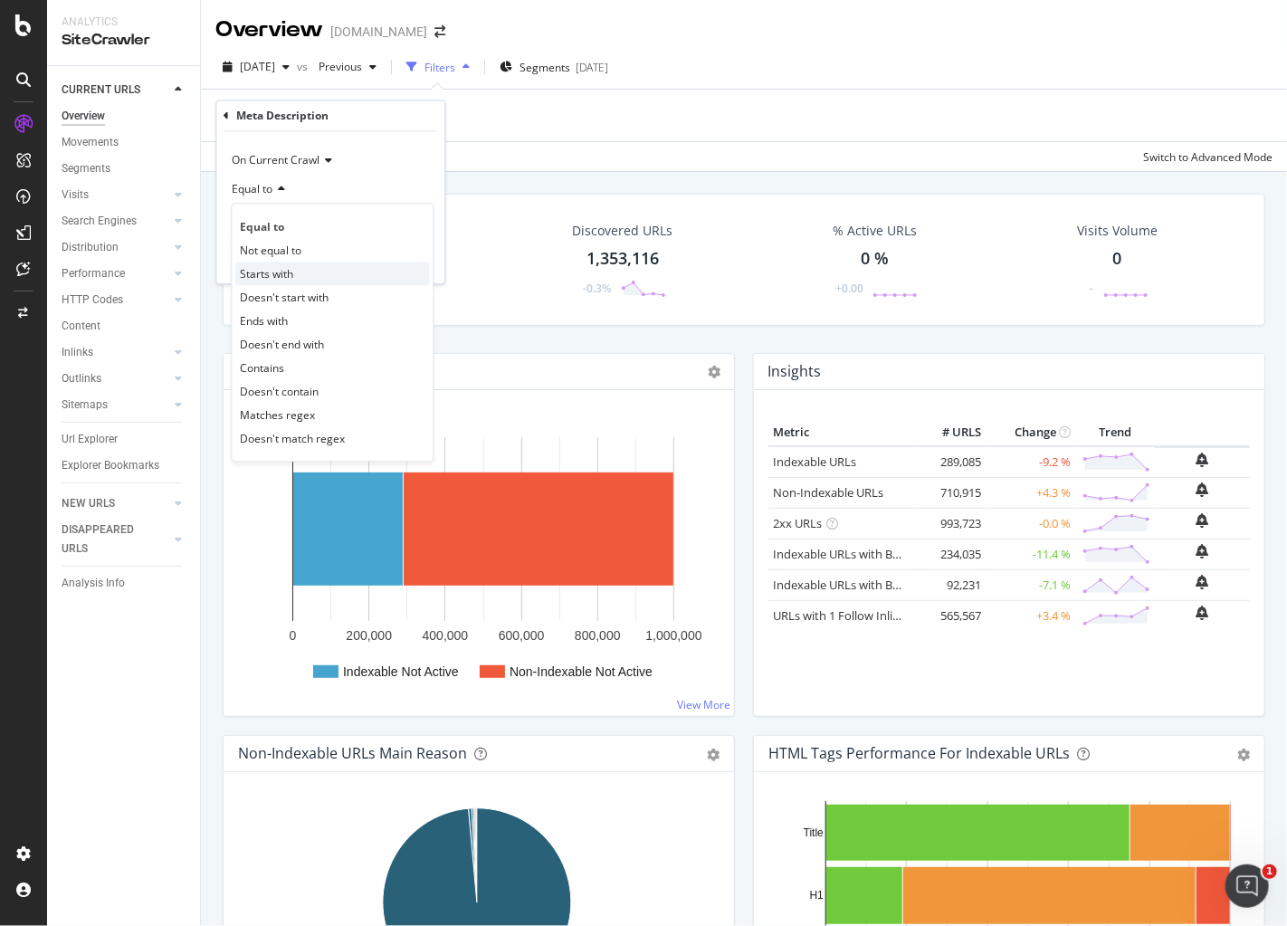
click at [292, 277] on span "Starts with" at bounding box center [266, 273] width 53 height 15
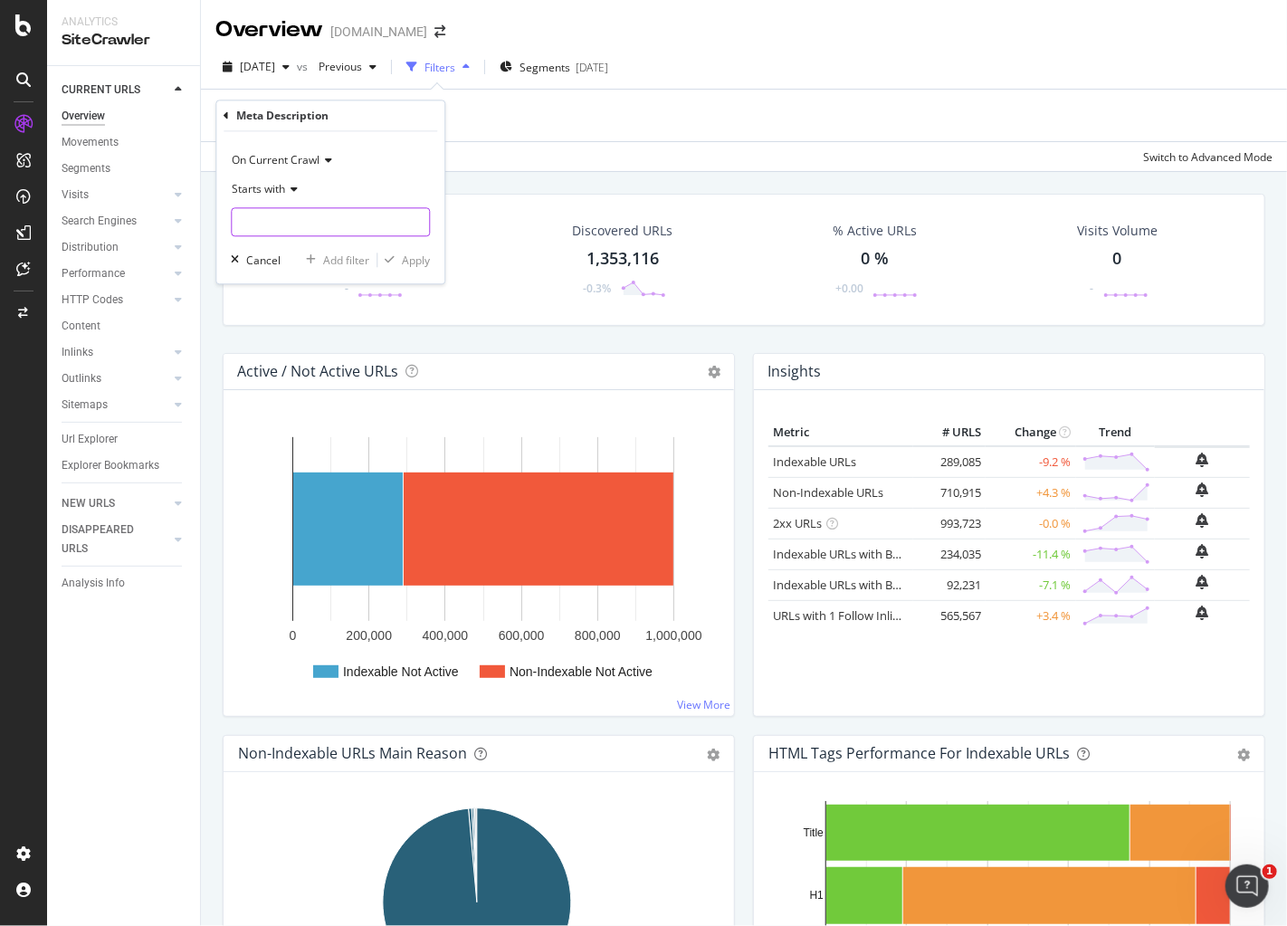
click at [282, 222] on input "text" at bounding box center [330, 222] width 197 height 29
type input "2"
click at [280, 193] on span "Starts with" at bounding box center [258, 189] width 53 height 15
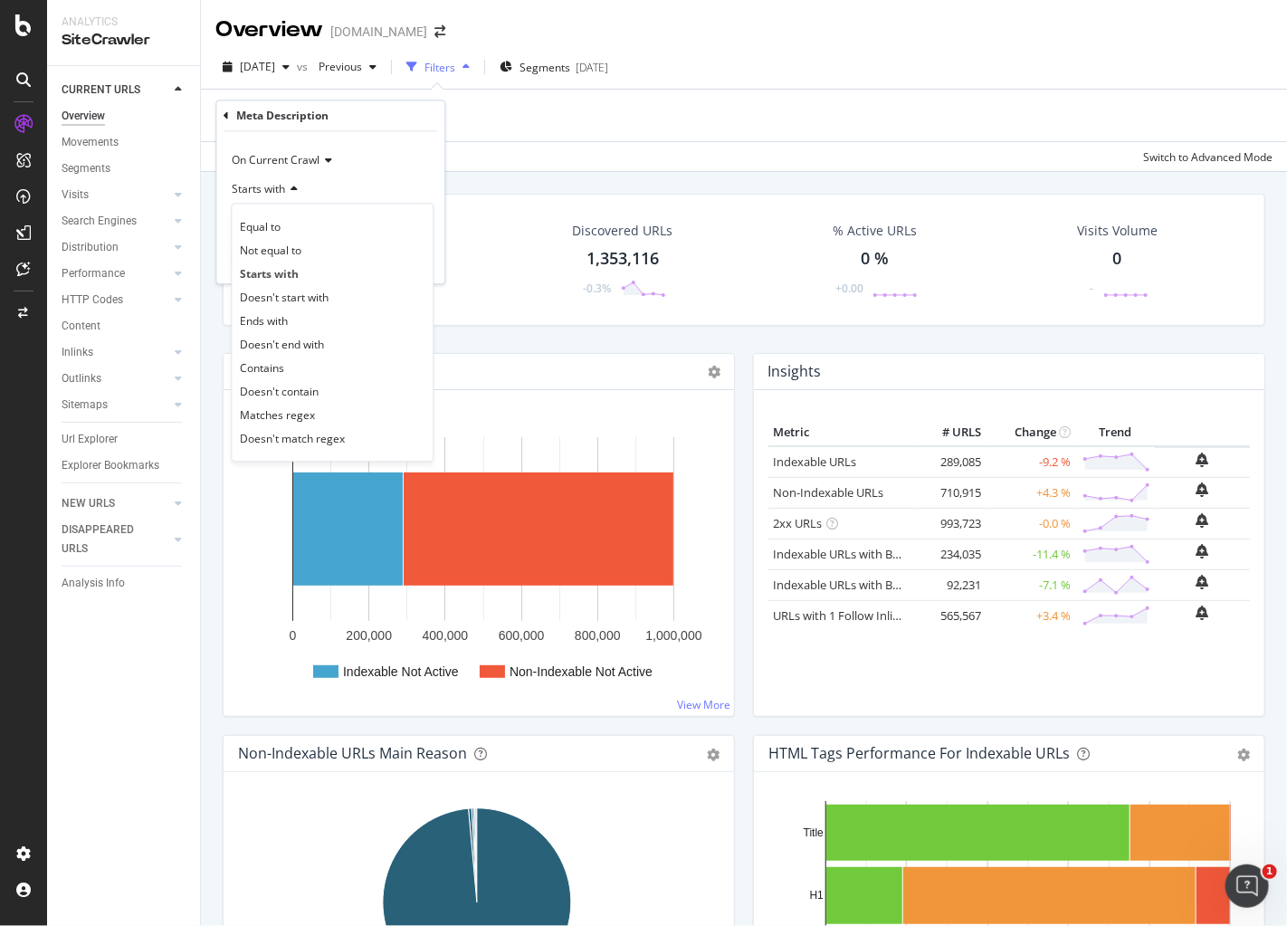
click at [229, 122] on div "Meta Description" at bounding box center [331, 115] width 214 height 31
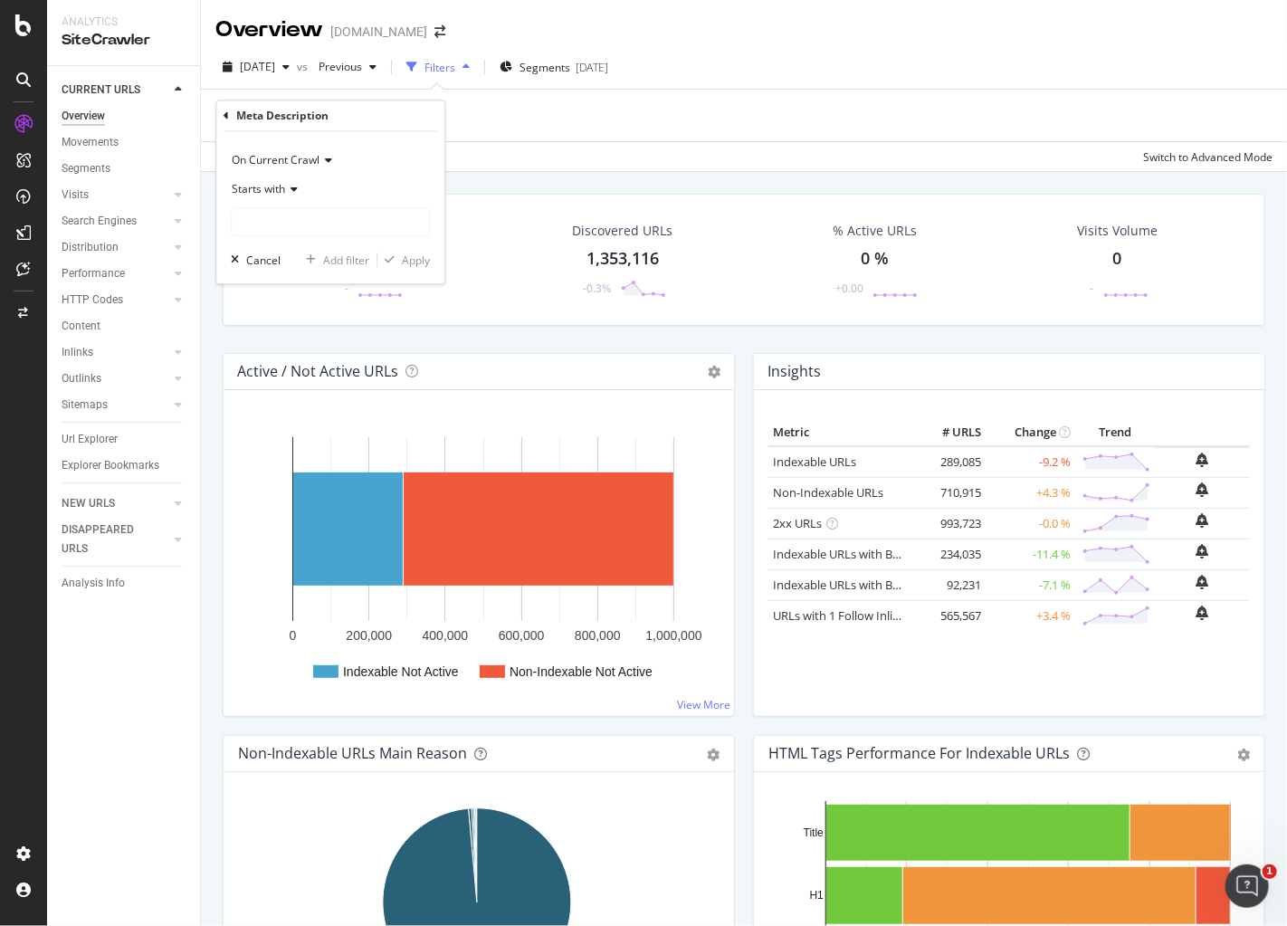
click at [226, 115] on icon at bounding box center [226, 115] width 5 height 11
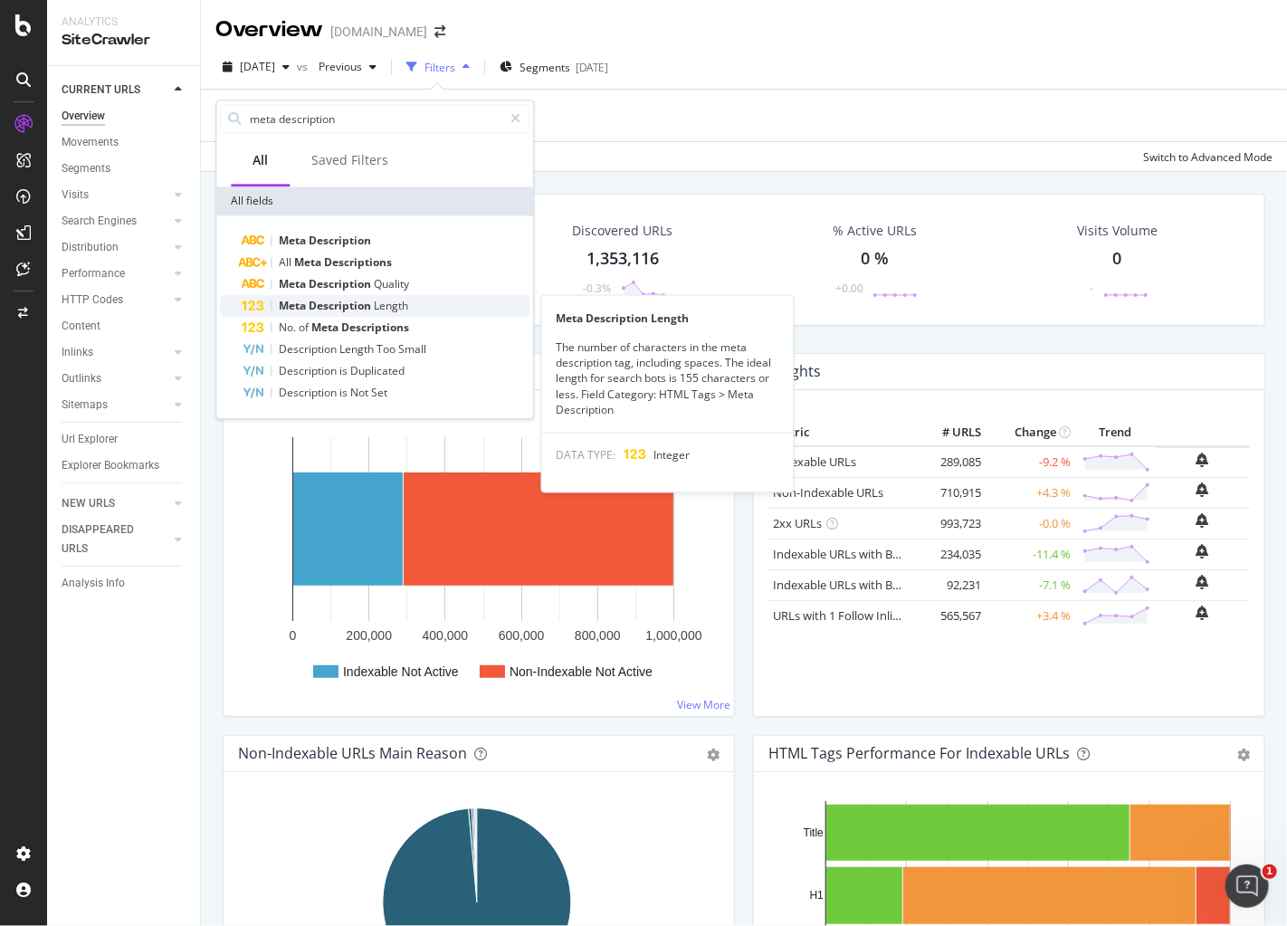
click at [356, 306] on span "Description" at bounding box center [341, 305] width 65 height 15
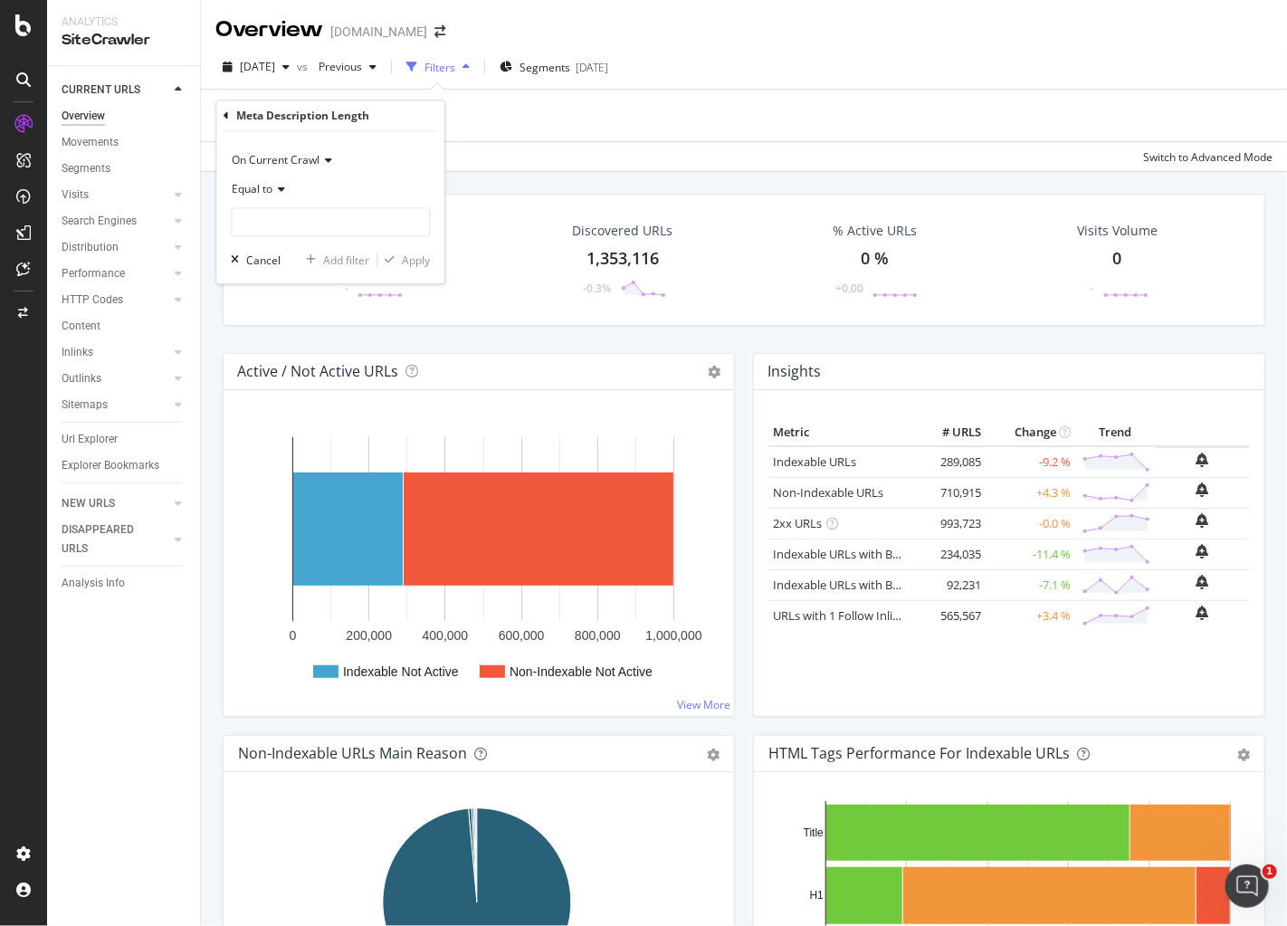
click at [281, 192] on icon at bounding box center [278, 190] width 13 height 11
click at [284, 266] on span "Less than" at bounding box center [264, 273] width 48 height 15
click at [293, 222] on input "number" at bounding box center [330, 222] width 199 height 29
type input "500"
click at [397, 258] on div "button" at bounding box center [389, 260] width 24 height 11
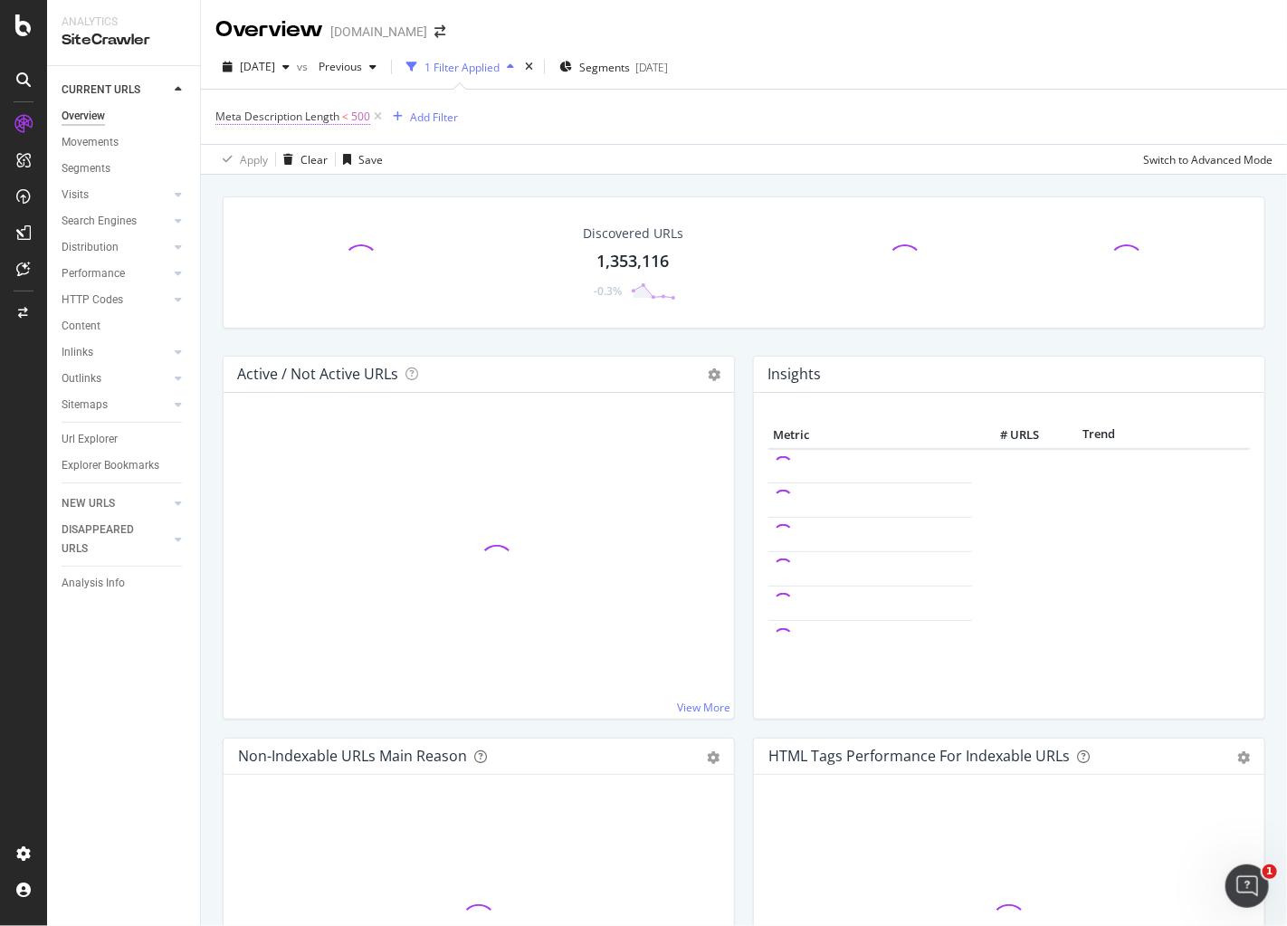
click at [349, 115] on span "Meta Description Length < 500" at bounding box center [292, 117] width 155 height 16
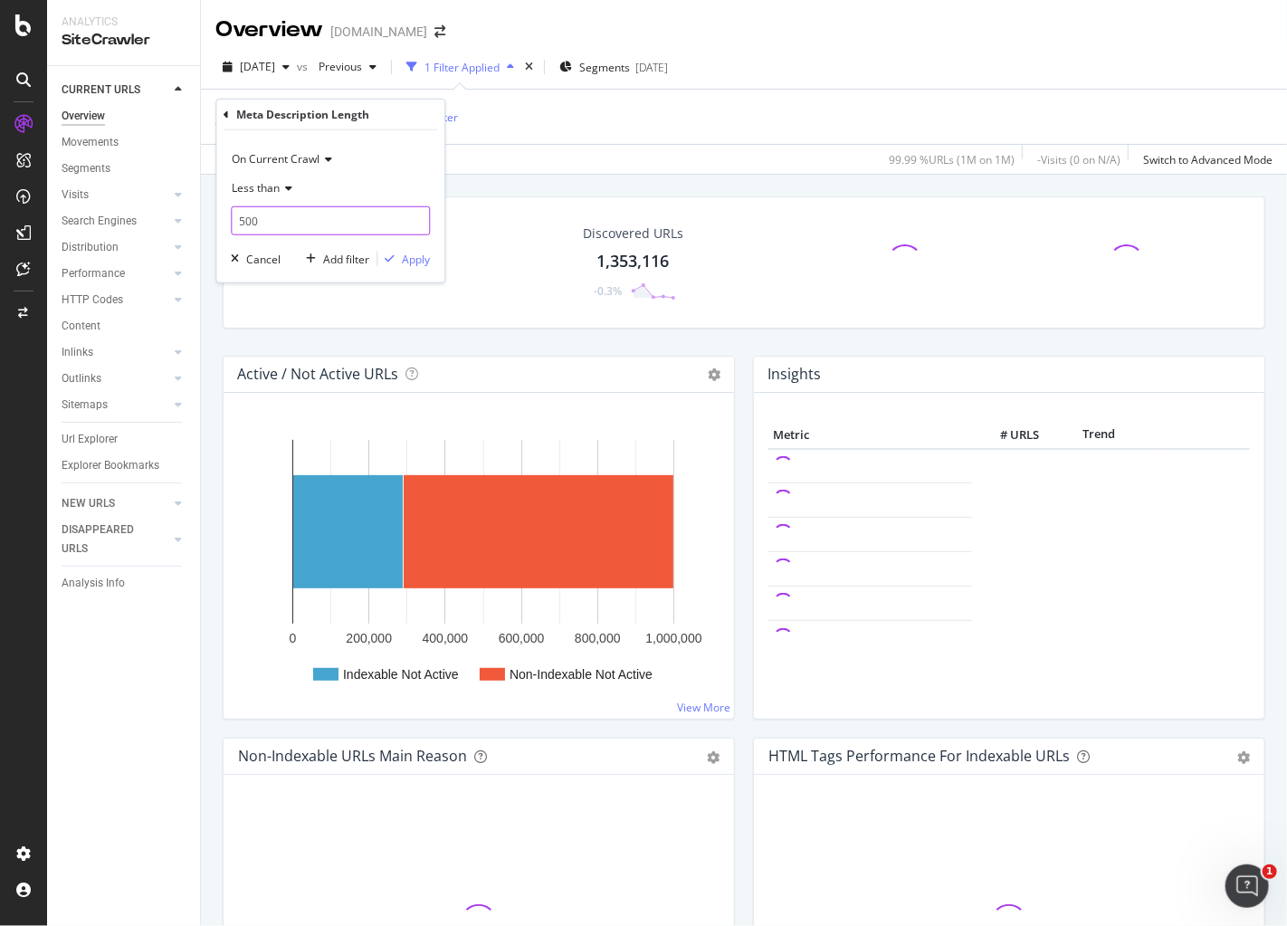
click at [271, 217] on input "500" at bounding box center [330, 220] width 199 height 29
type input "5"
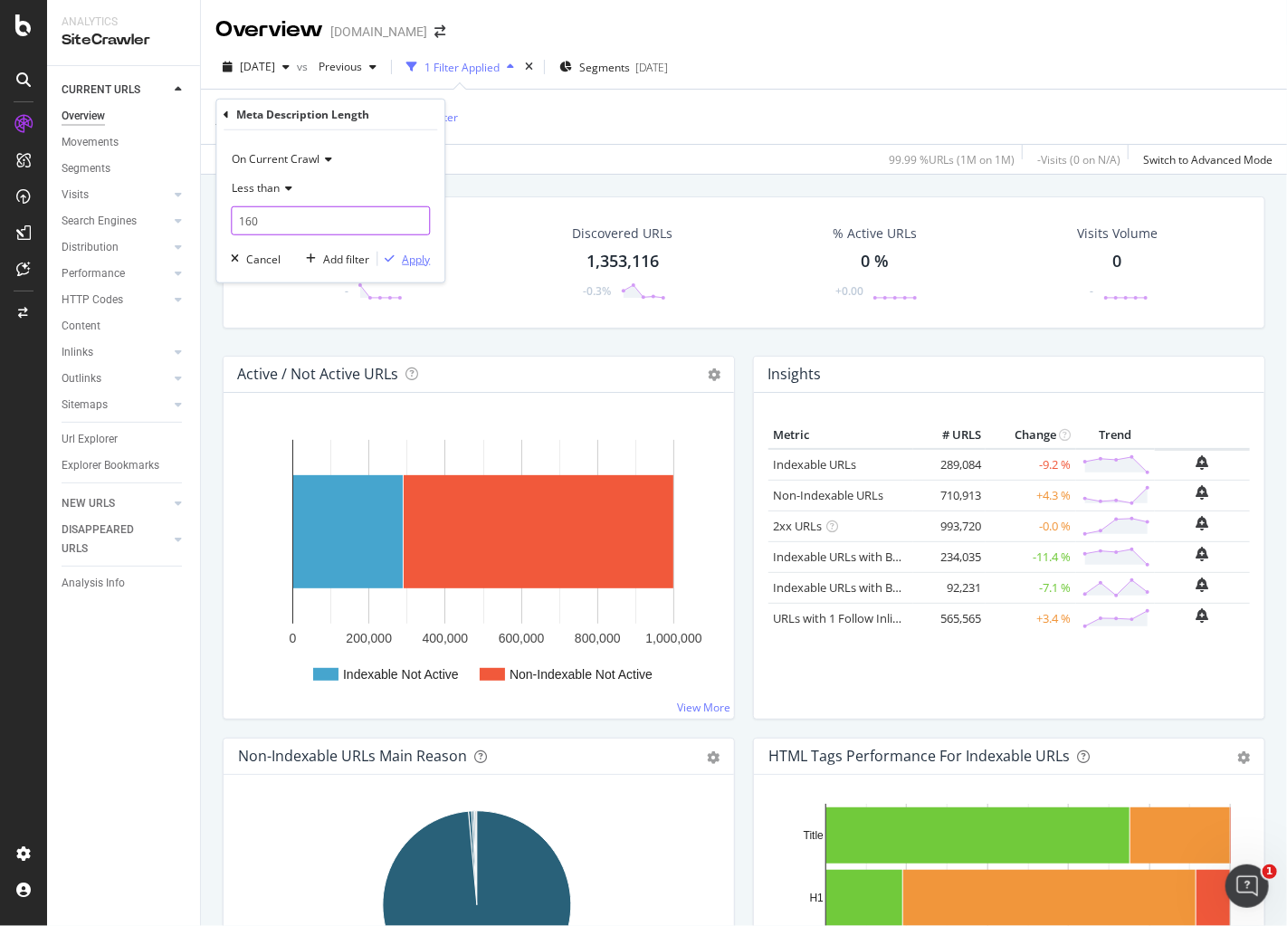
type input "160"
click at [407, 259] on div "Apply" at bounding box center [416, 258] width 28 height 15
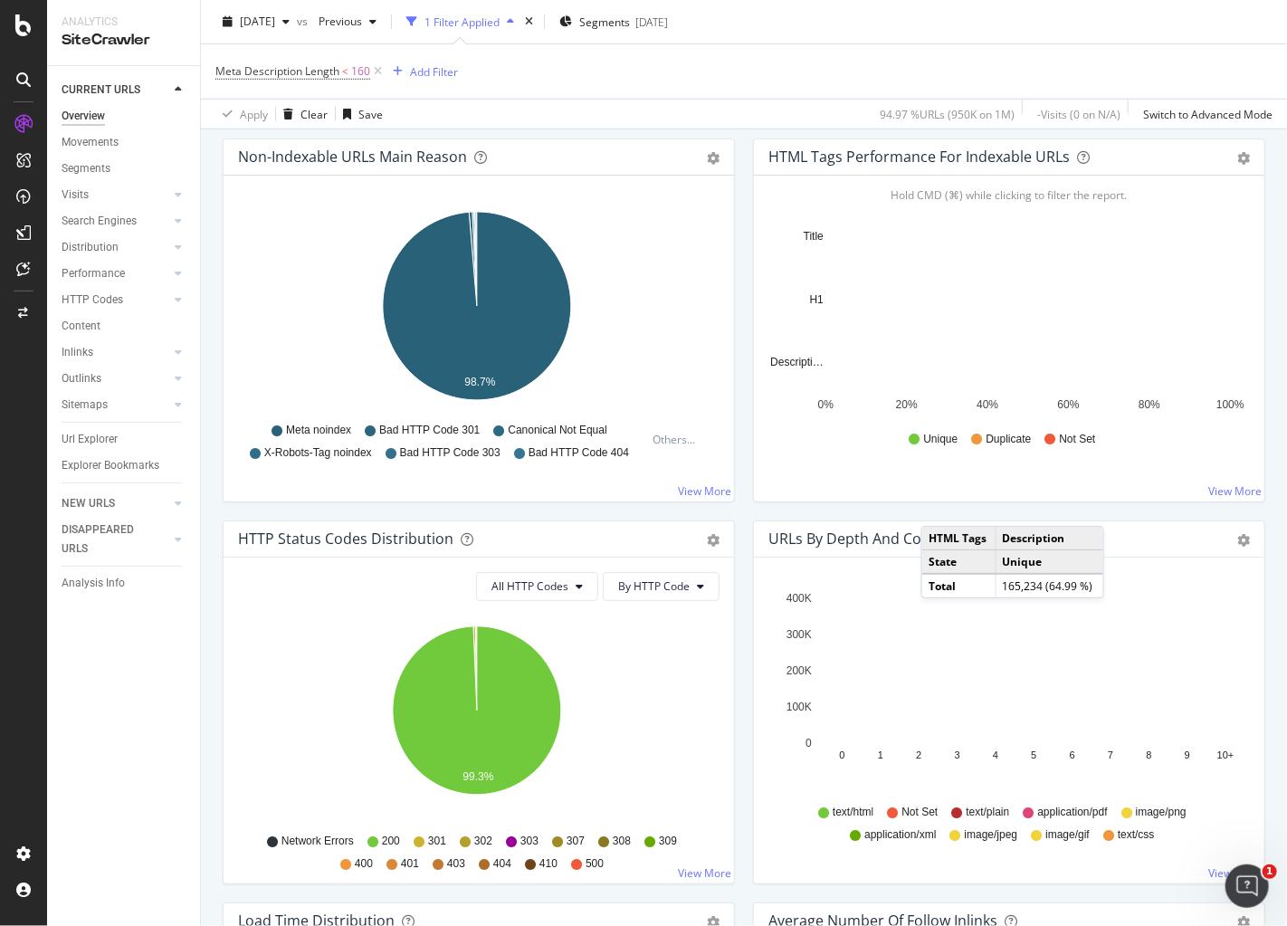
scroll to position [822, 0]
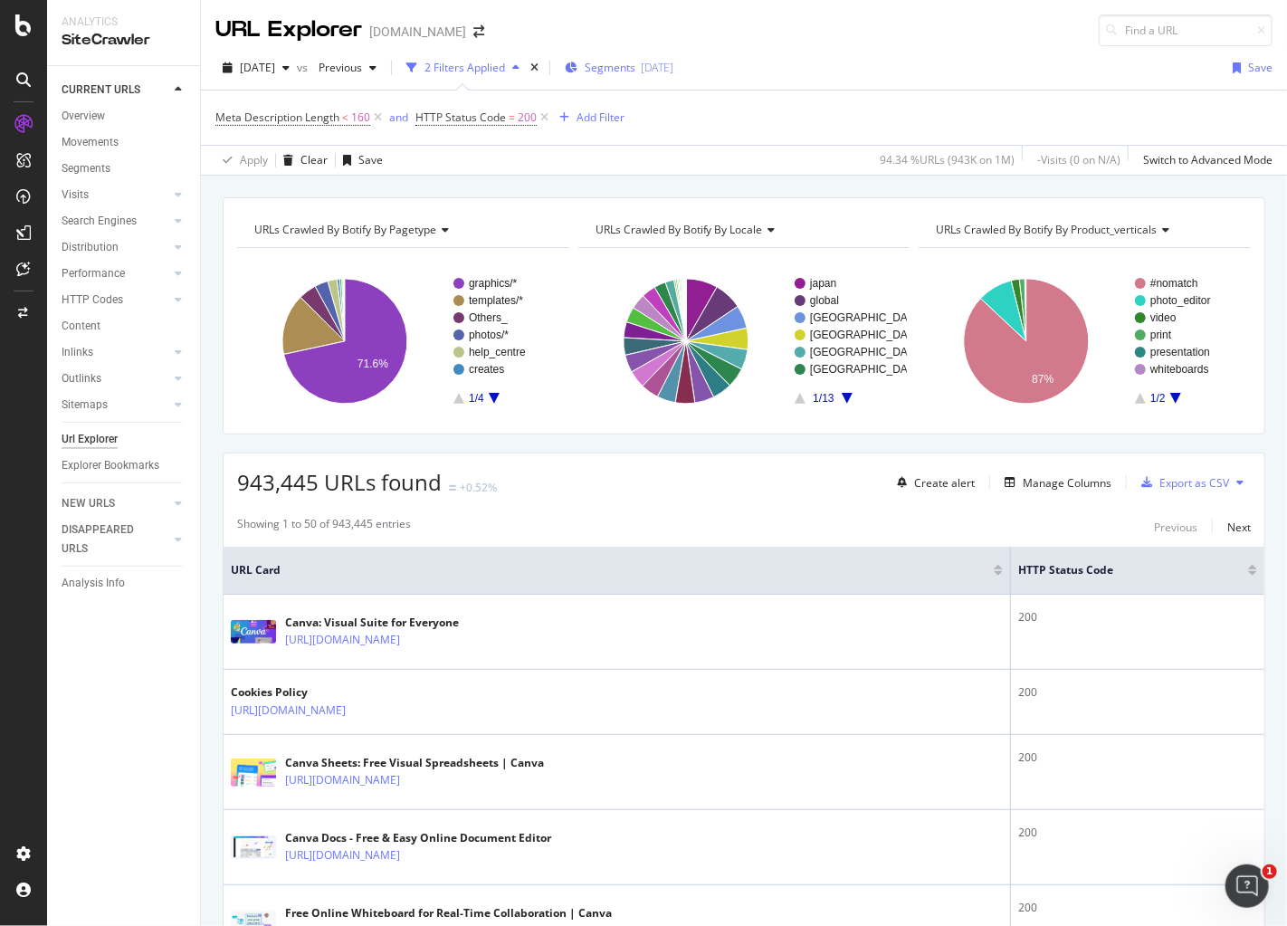
click at [635, 71] on span "Segments" at bounding box center [610, 67] width 51 height 15
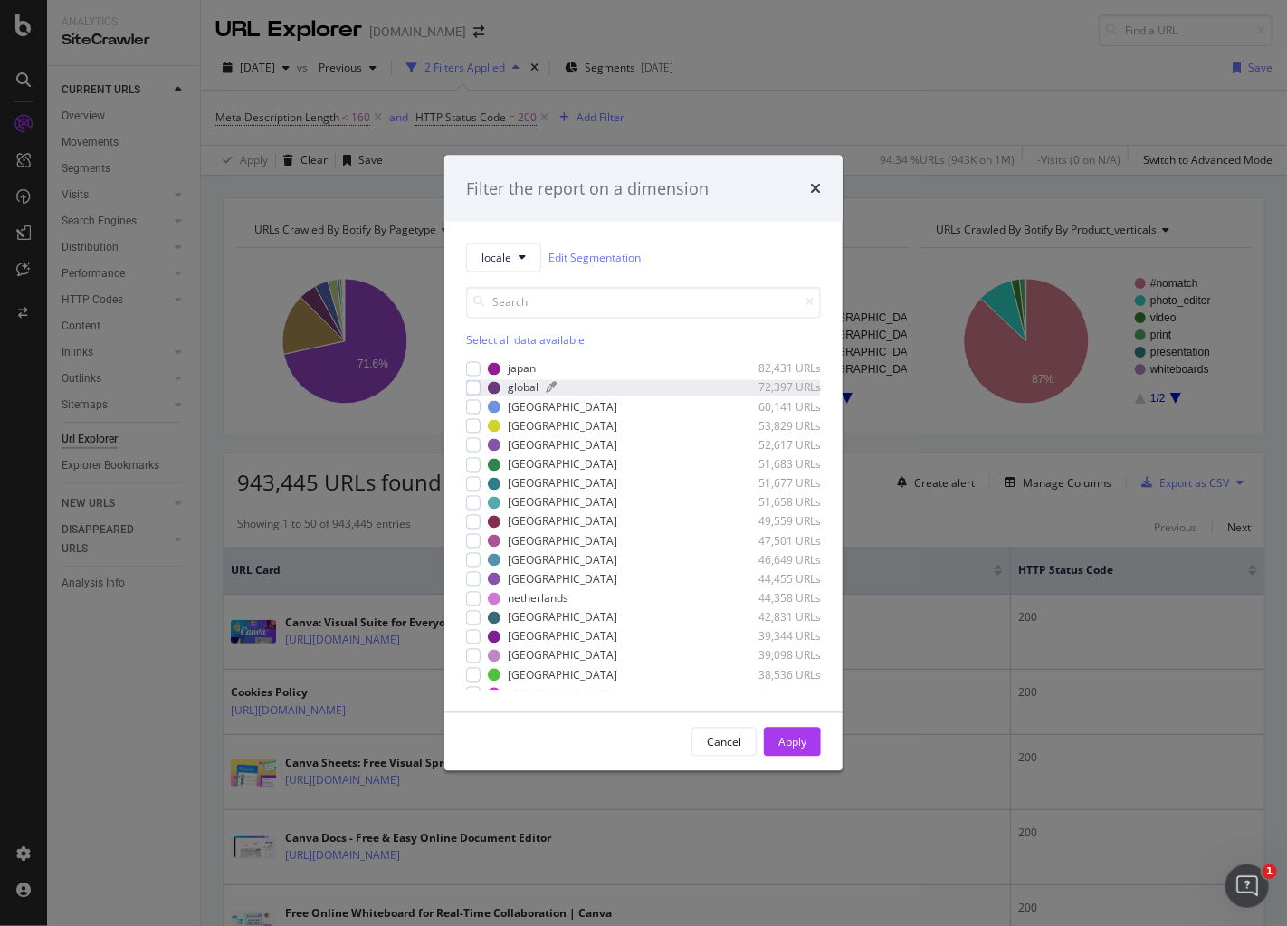
click at [542, 386] on div "global 72,397 URLs" at bounding box center [654, 387] width 333 height 15
click at [791, 736] on div "Apply" at bounding box center [792, 741] width 28 height 15
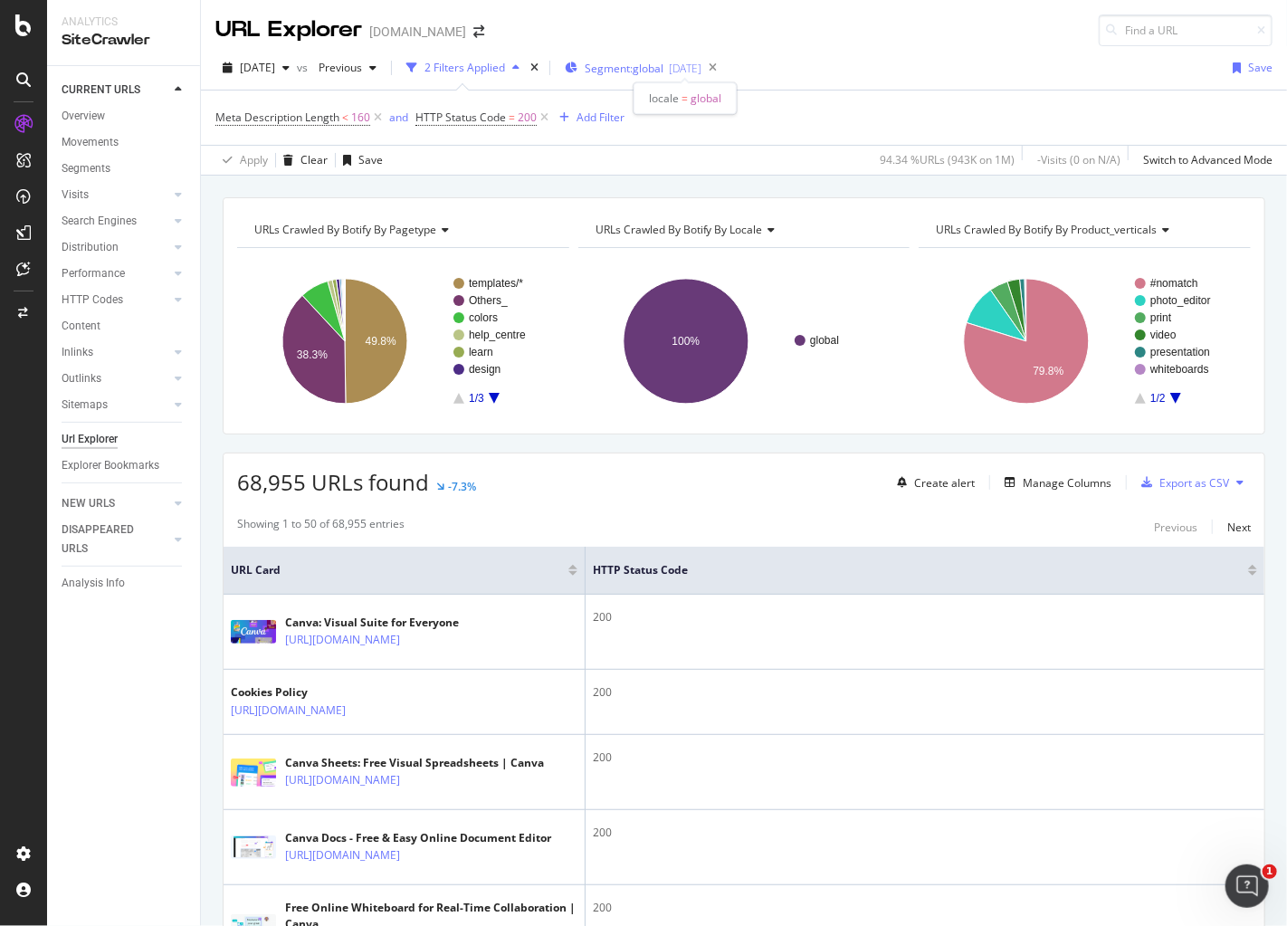
click at [663, 65] on span "Segment: global" at bounding box center [624, 68] width 79 height 15
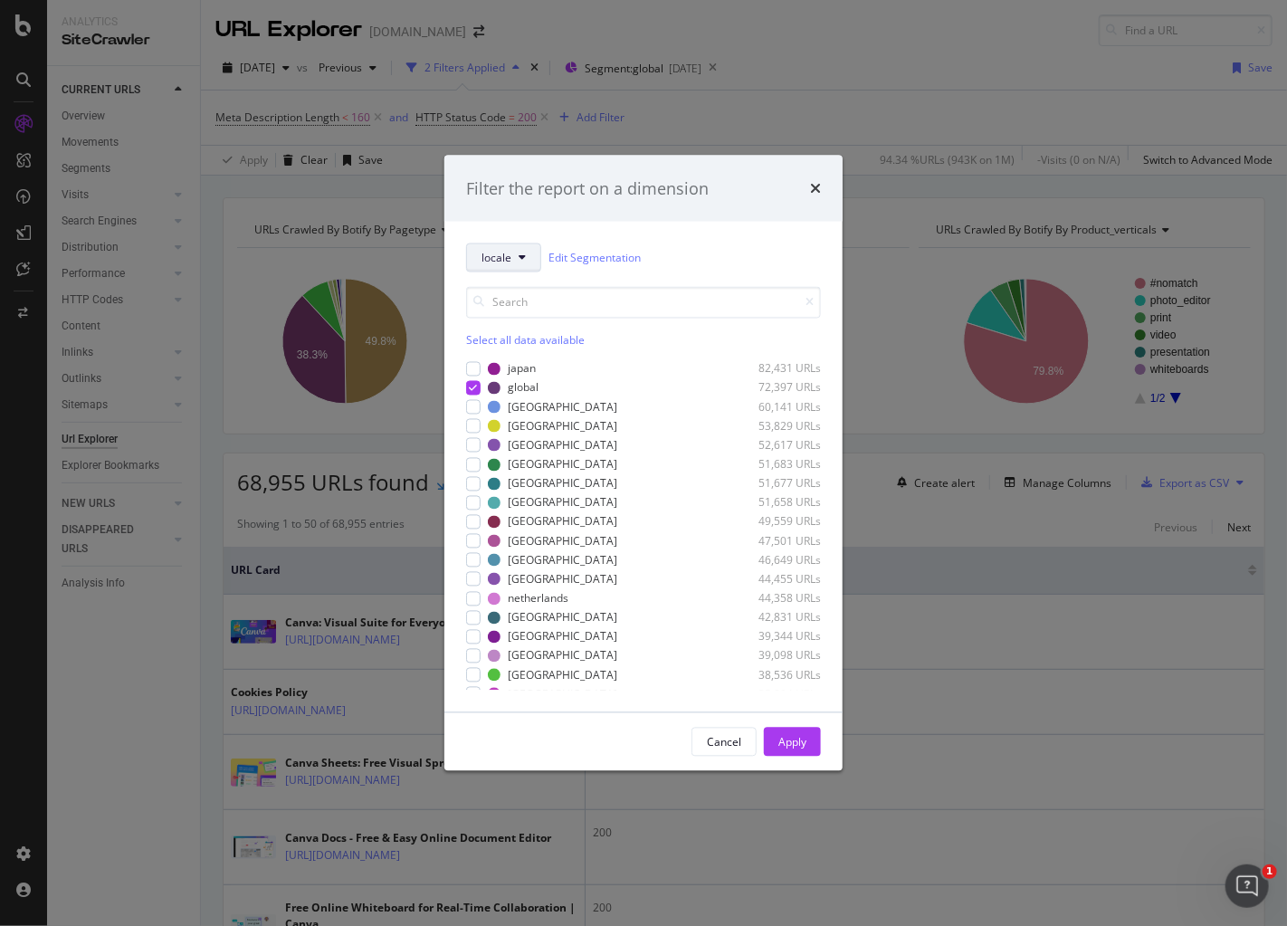
click at [502, 254] on span "locale" at bounding box center [496, 257] width 30 height 15
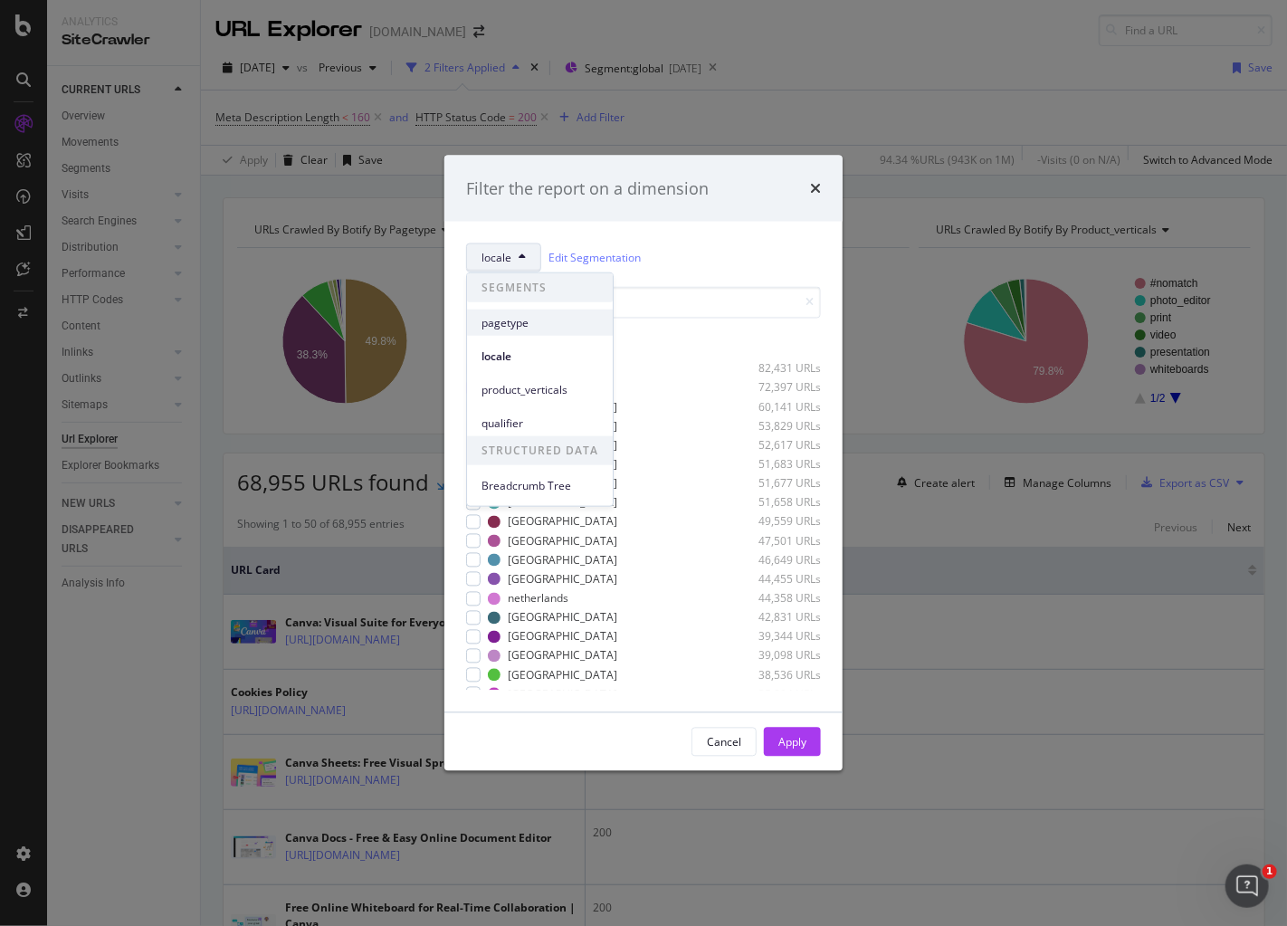
click at [525, 335] on div "pagetype" at bounding box center [540, 322] width 146 height 26
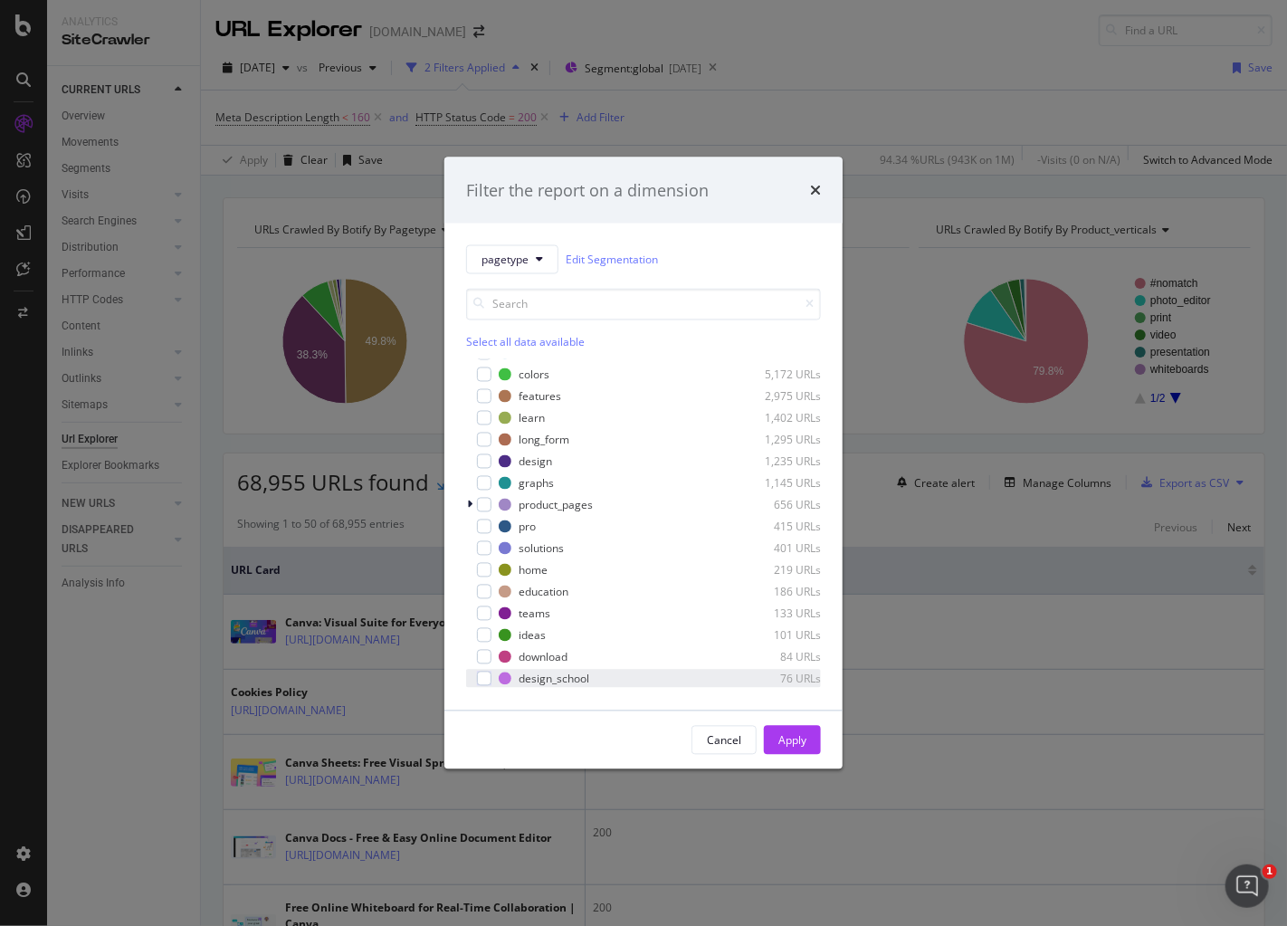
scroll to position [145, 0]
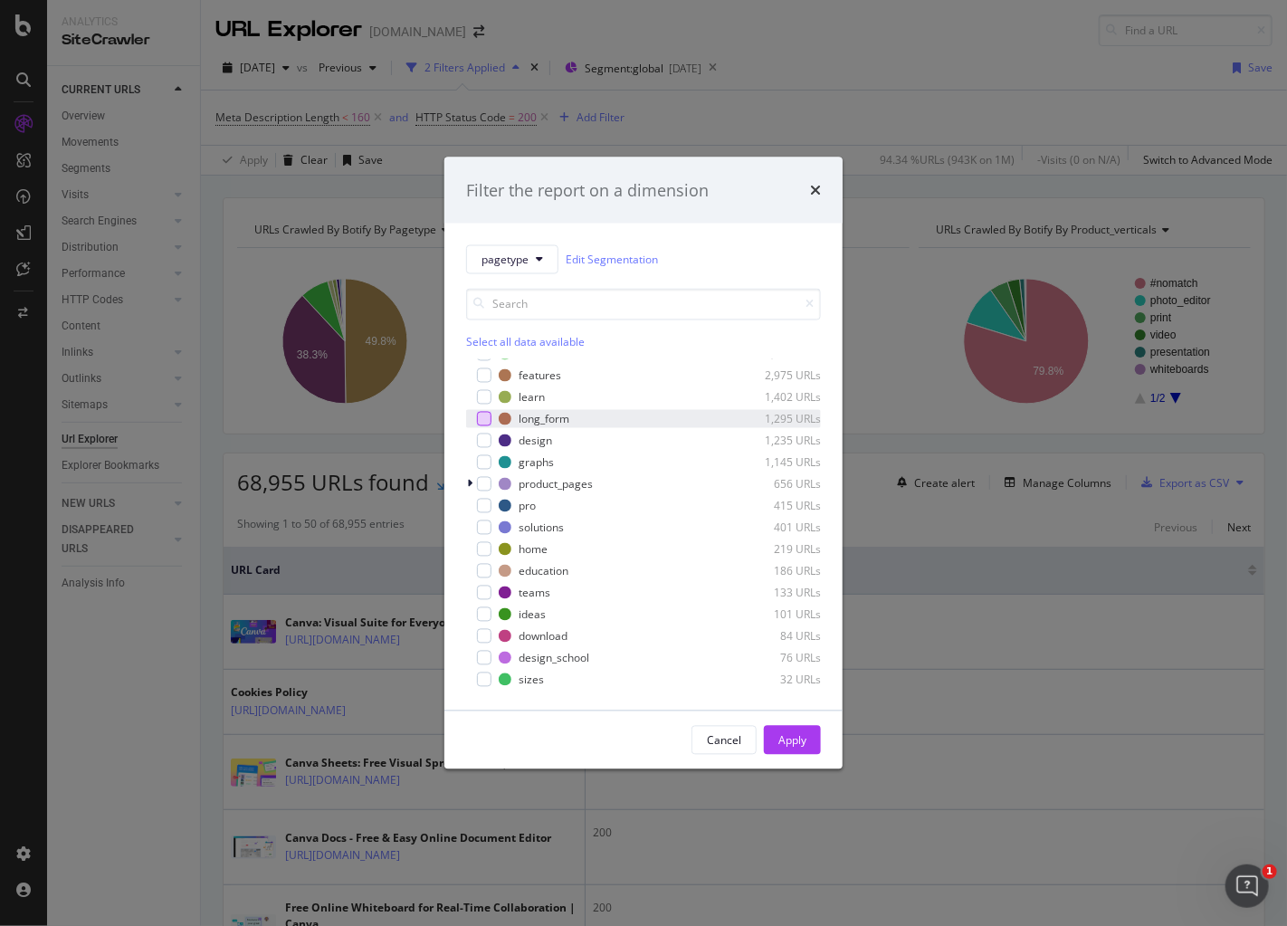
click at [487, 413] on div "modal" at bounding box center [484, 419] width 14 height 14
click at [488, 481] on div "modal" at bounding box center [484, 484] width 14 height 14
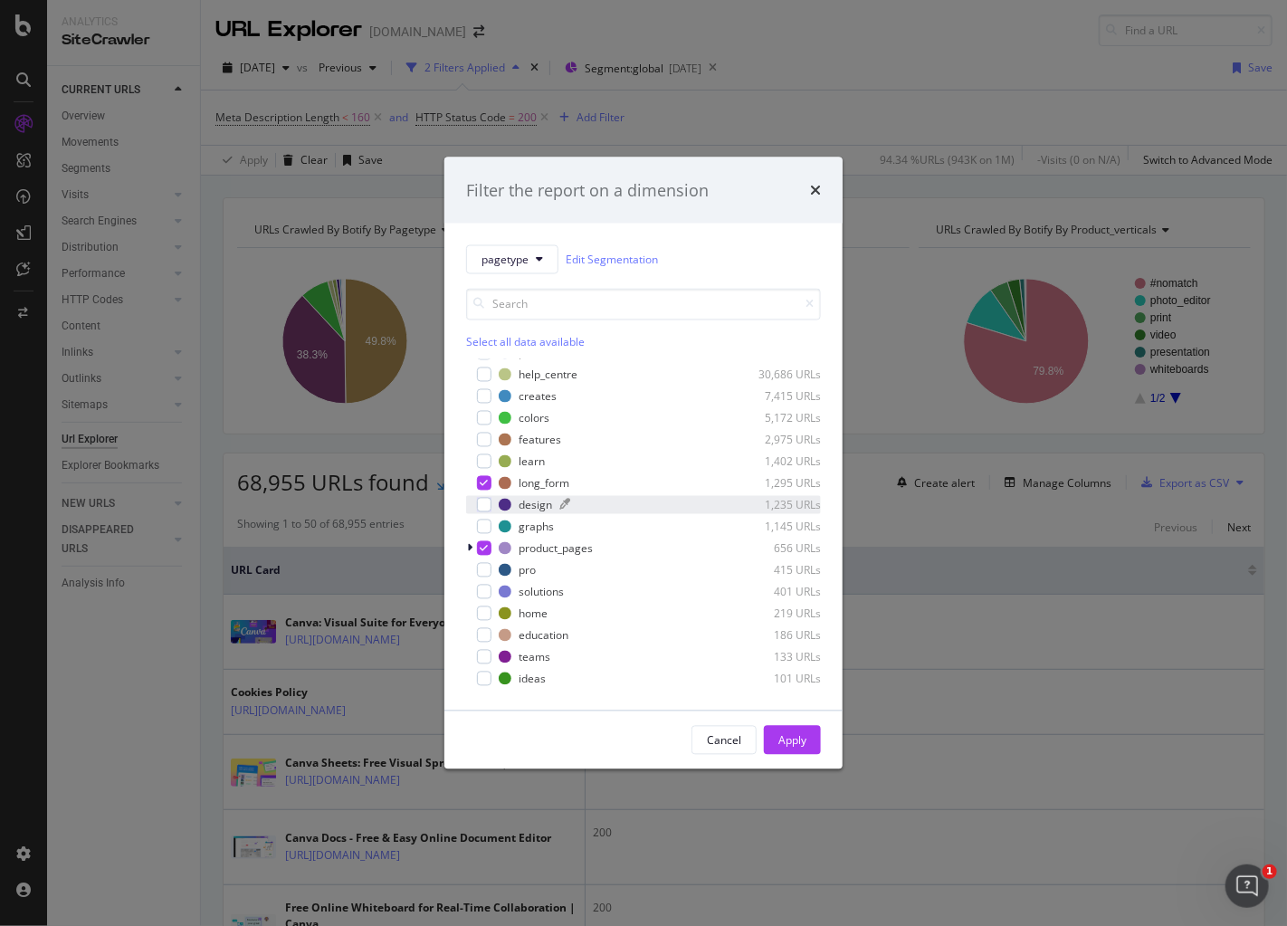
scroll to position [0, 0]
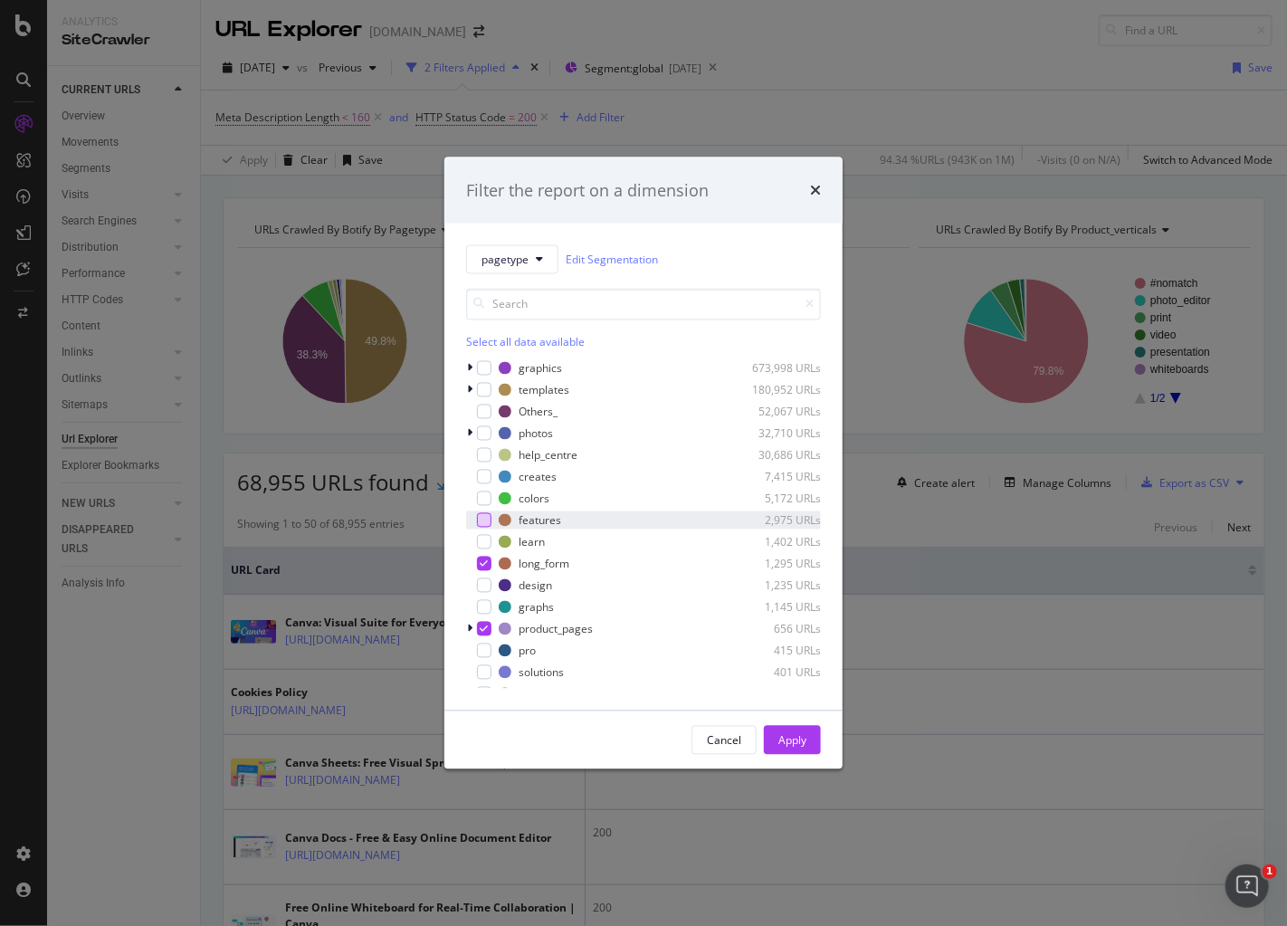
click at [485, 515] on div "modal" at bounding box center [484, 520] width 14 height 14
click at [488, 481] on div "modal" at bounding box center [484, 477] width 14 height 14
click at [488, 609] on div "modal" at bounding box center [484, 607] width 14 height 14
click at [795, 739] on div "Apply" at bounding box center [792, 739] width 28 height 15
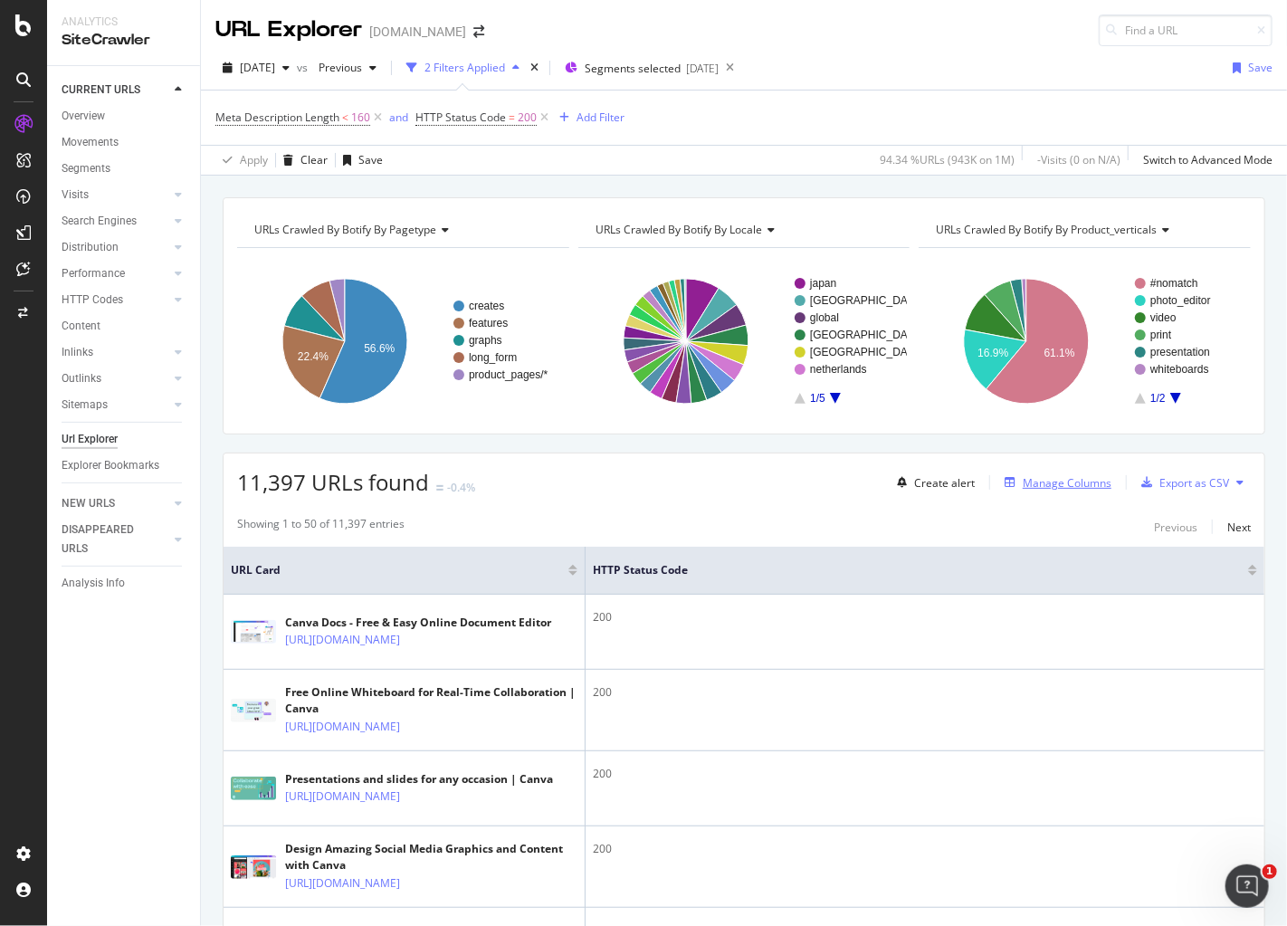
click at [1055, 482] on div "Manage Columns" at bounding box center [1067, 482] width 89 height 15
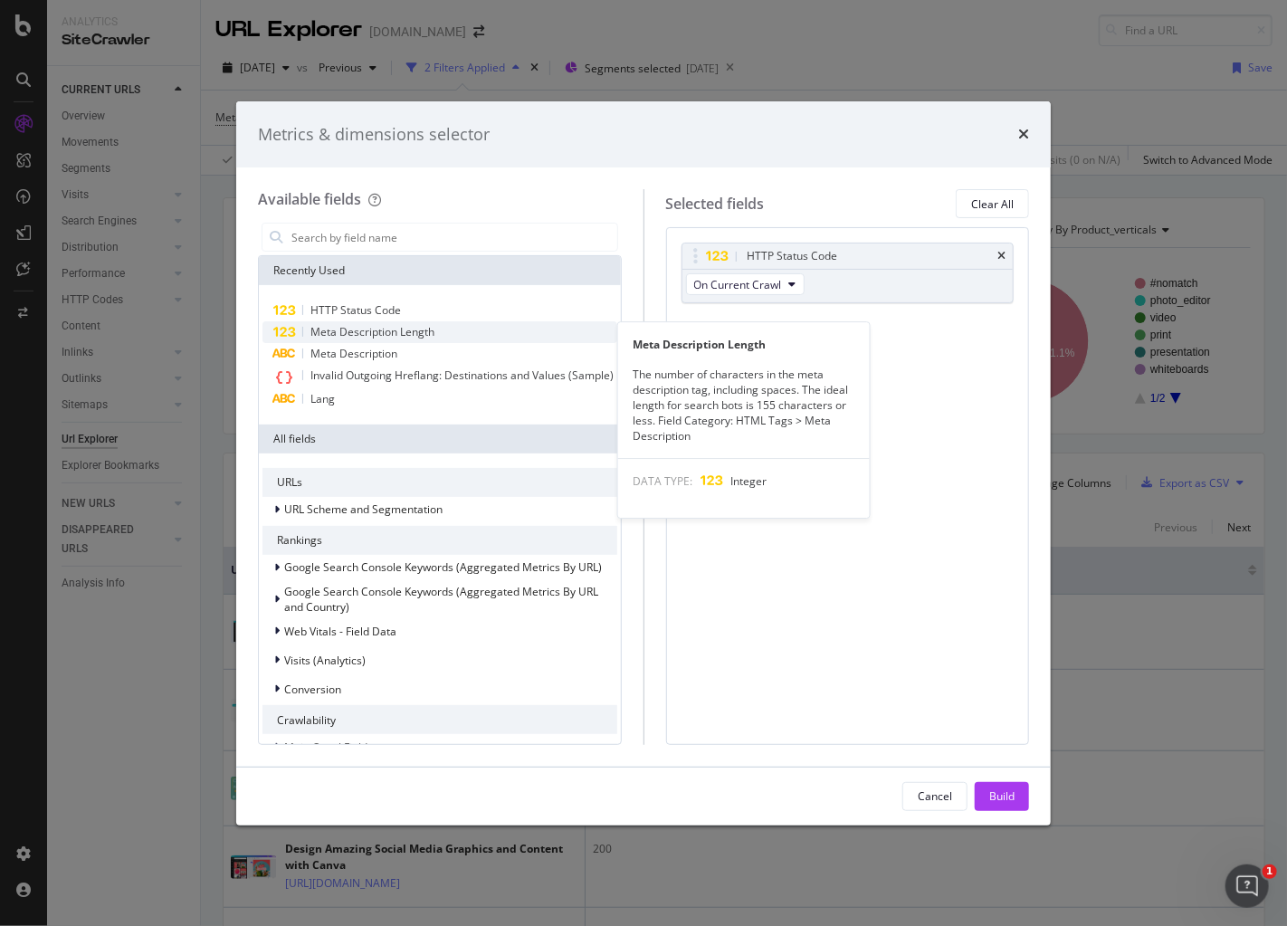
click at [406, 328] on span "Meta Description Length" at bounding box center [372, 331] width 124 height 15
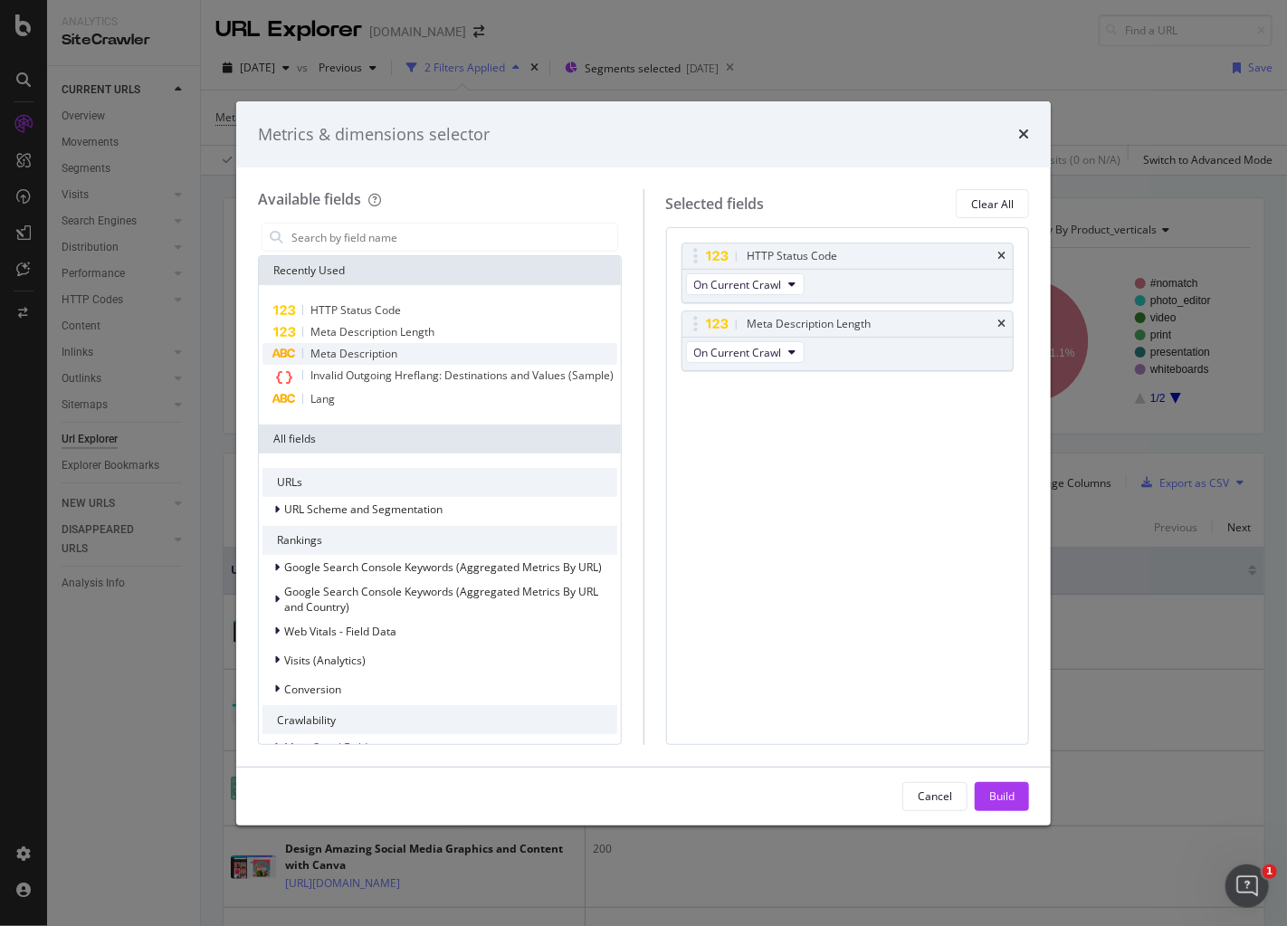
click at [401, 358] on div "Meta Description" at bounding box center [439, 354] width 355 height 22
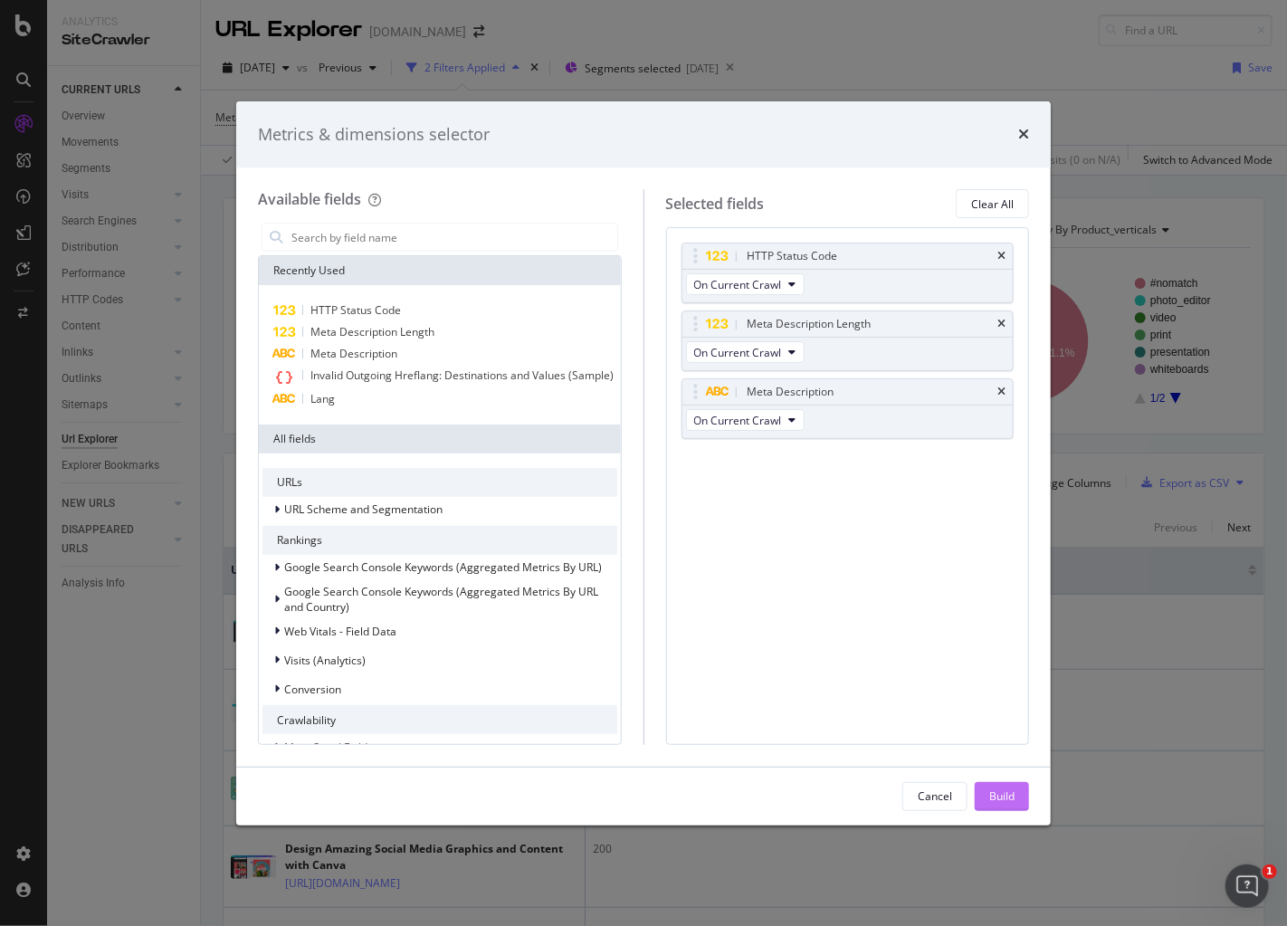
click at [1001, 795] on div "Build" at bounding box center [1001, 795] width 25 height 15
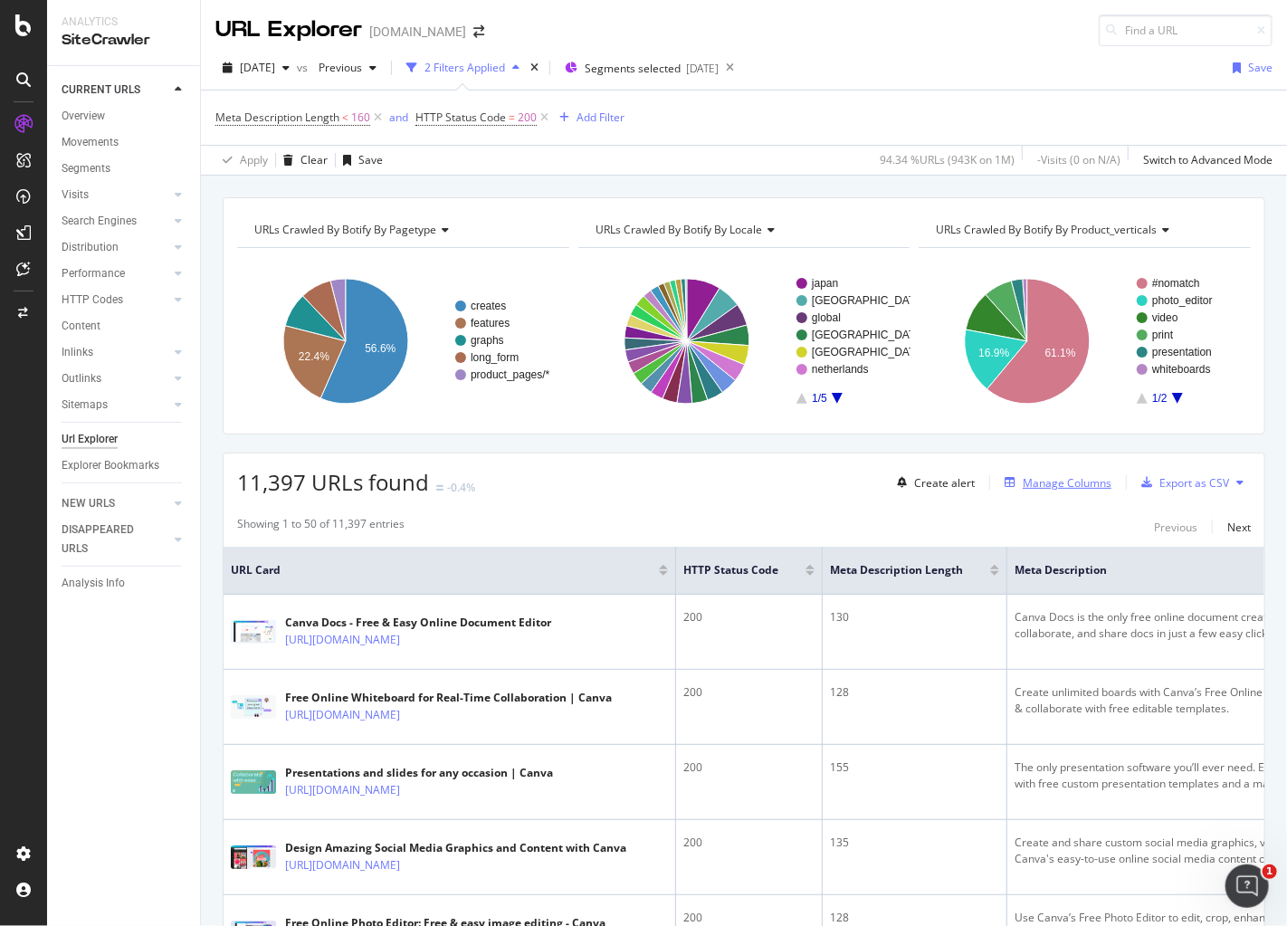
click at [1062, 475] on div "Manage Columns" at bounding box center [1067, 482] width 89 height 15
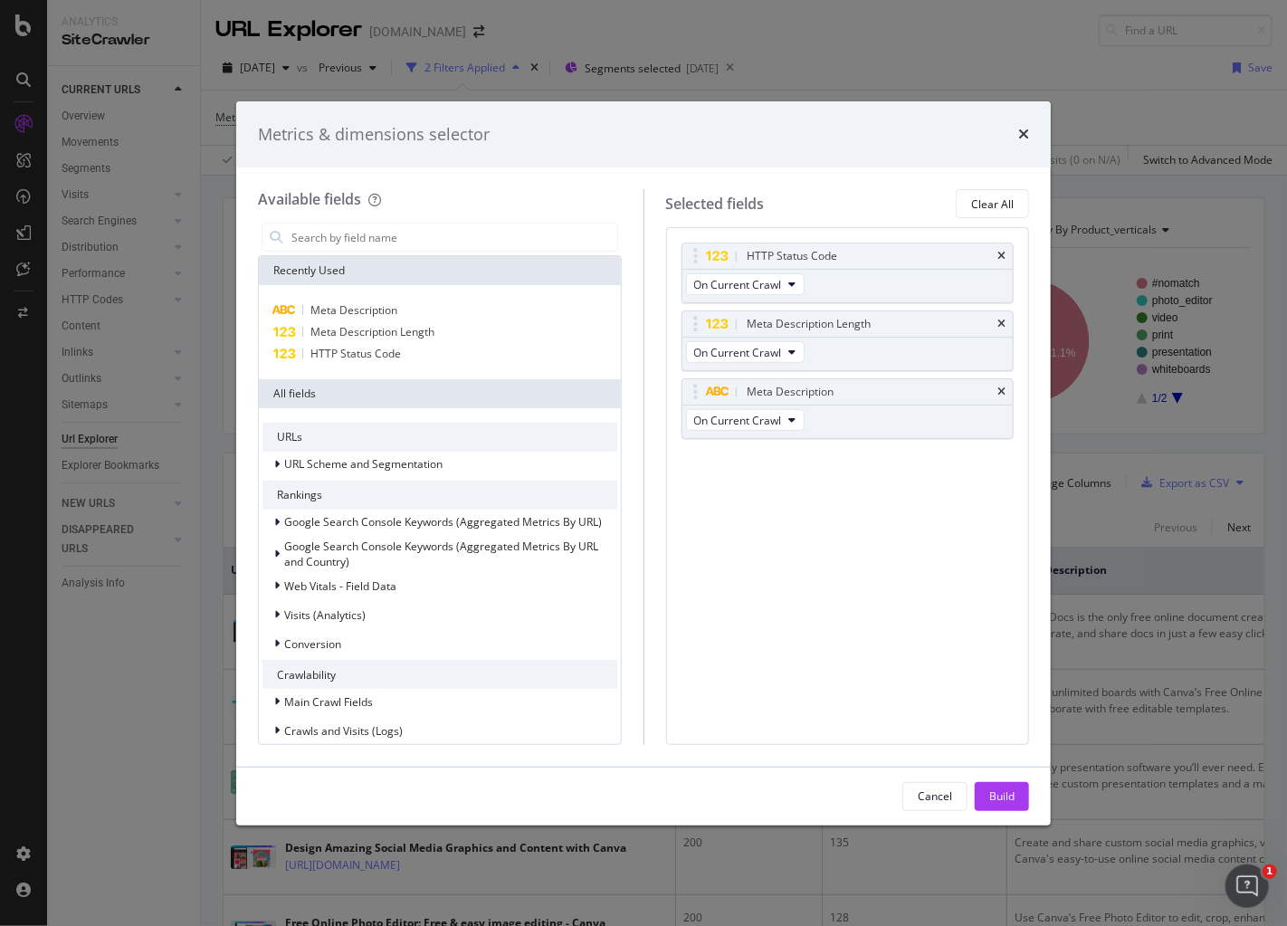
click at [1026, 139] on icon "times" at bounding box center [1023, 134] width 11 height 14
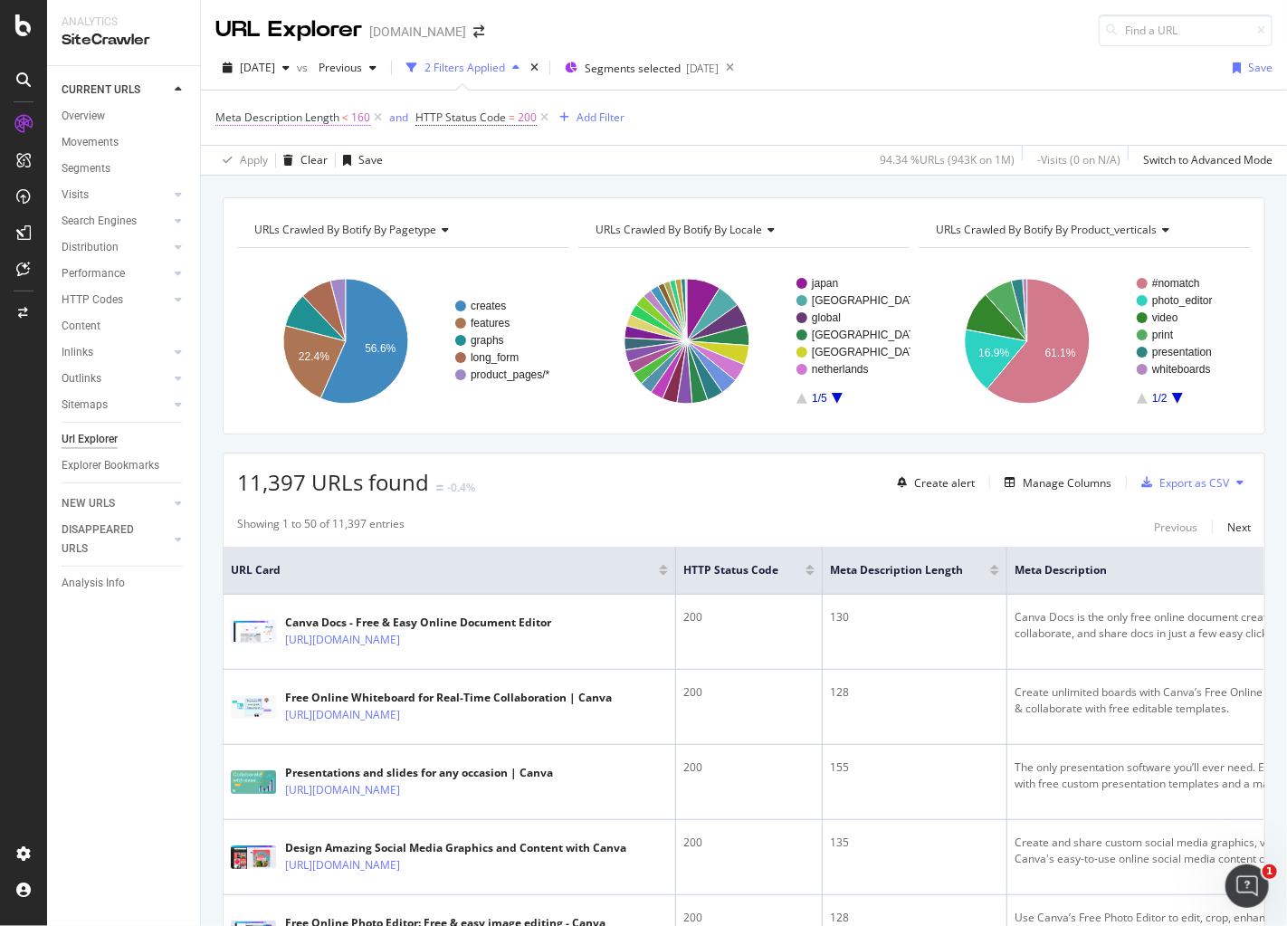
click at [321, 118] on span "Meta Description Length" at bounding box center [277, 116] width 124 height 15
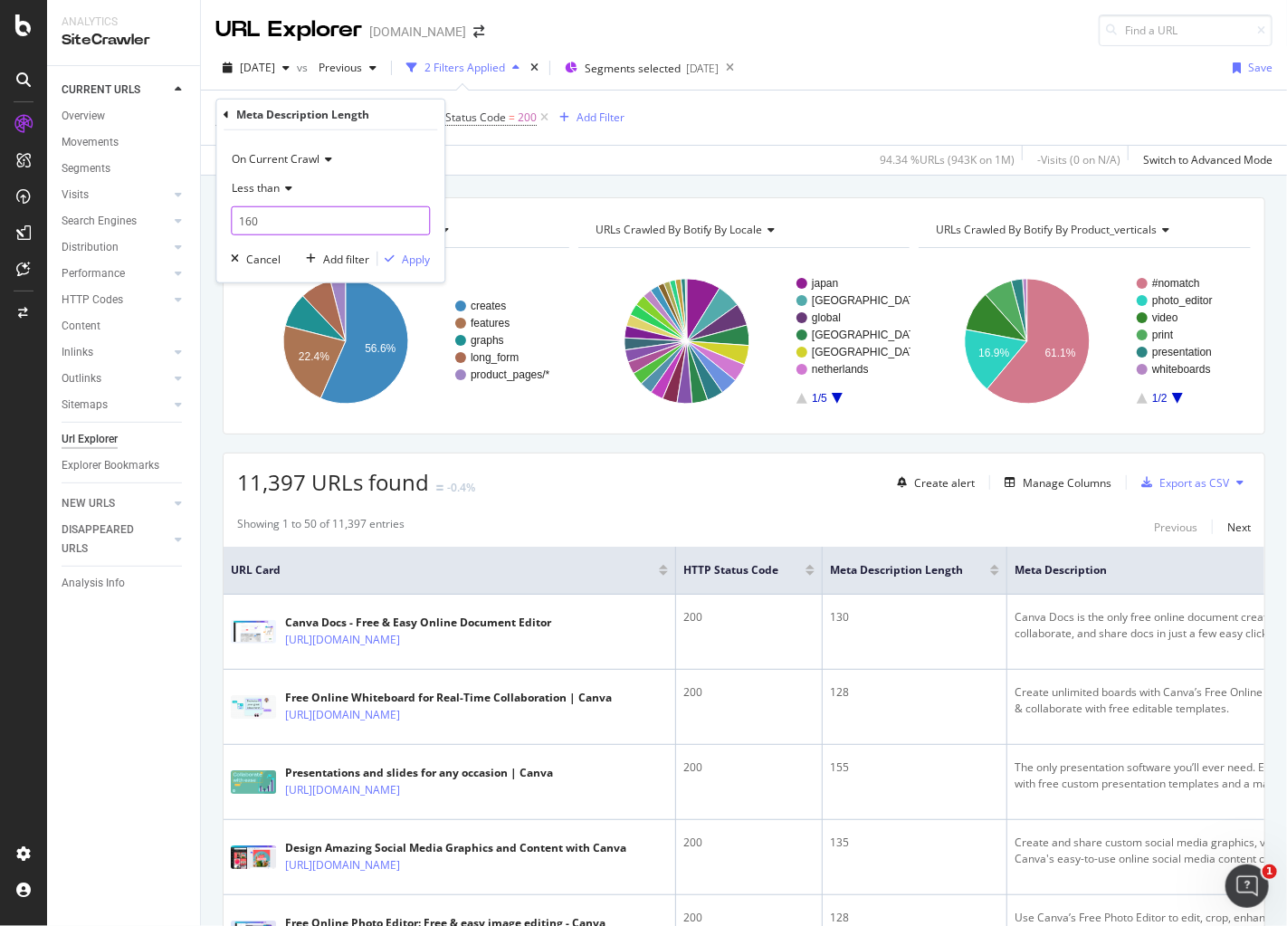
click at [281, 220] on input "160" at bounding box center [330, 220] width 199 height 29
type input "150"
click at [423, 251] on div "Apply" at bounding box center [416, 258] width 28 height 15
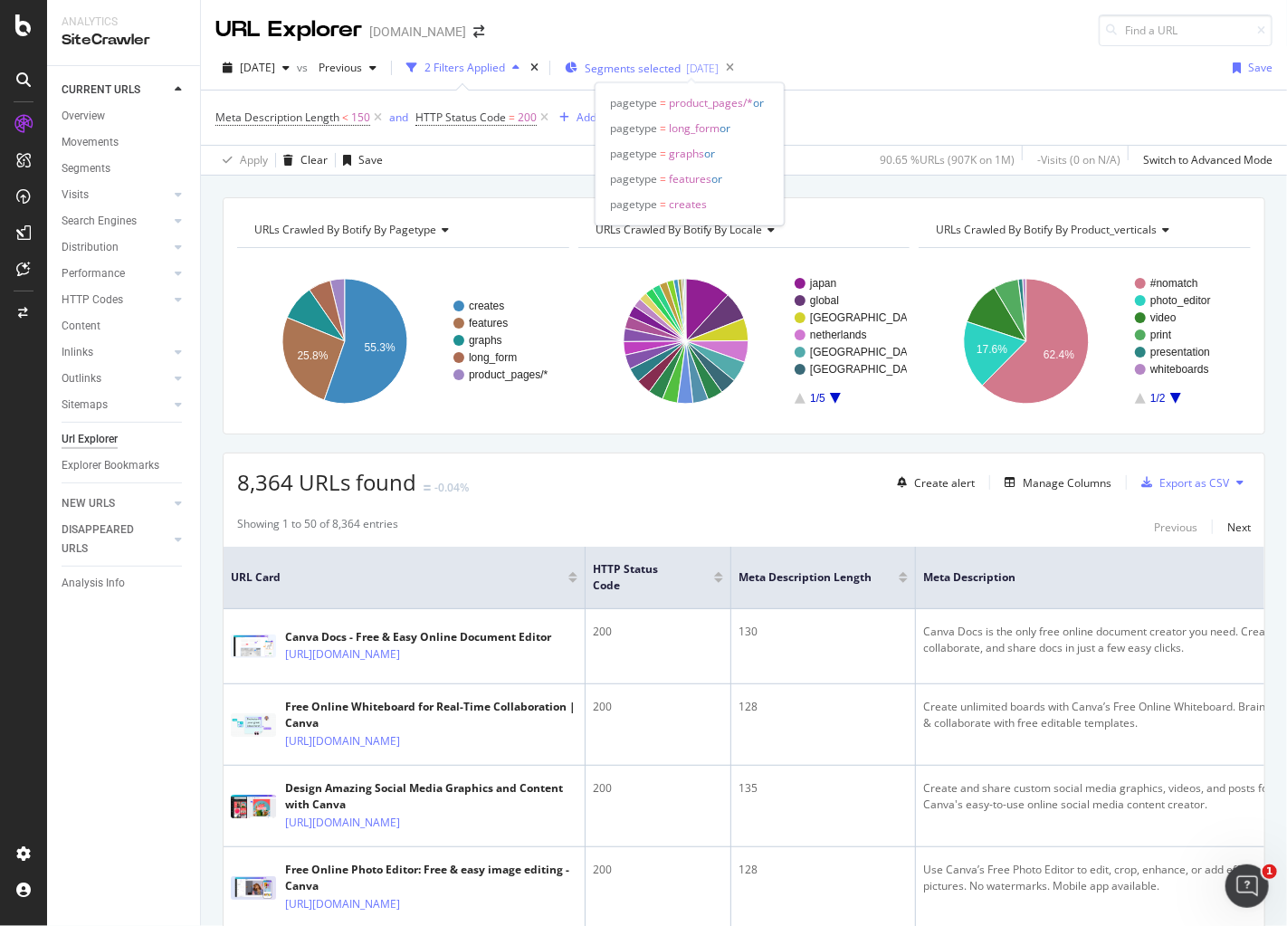
click at [681, 71] on span "Segments selected" at bounding box center [633, 68] width 96 height 15
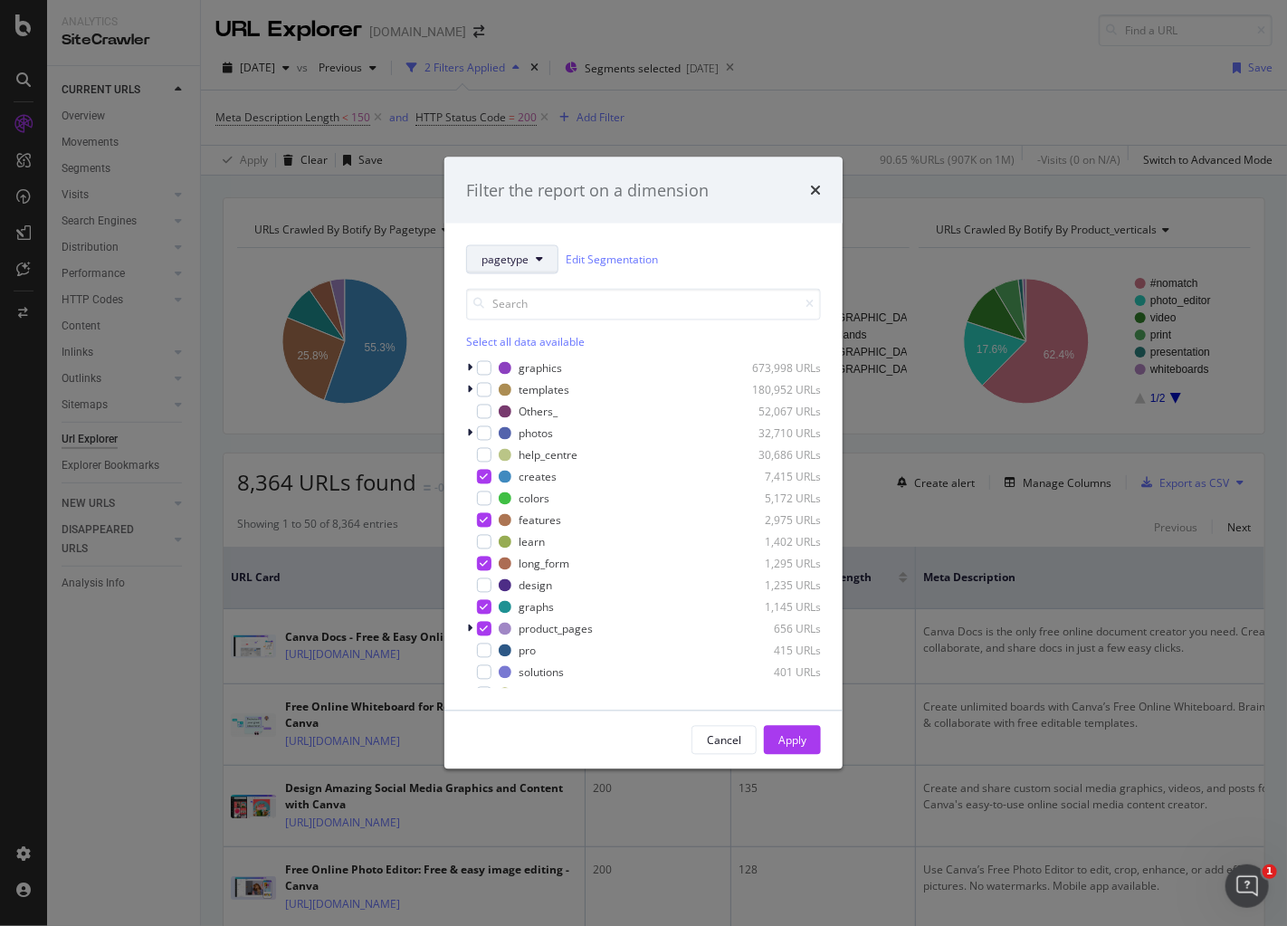
click at [534, 262] on button "pagetype" at bounding box center [512, 259] width 92 height 29
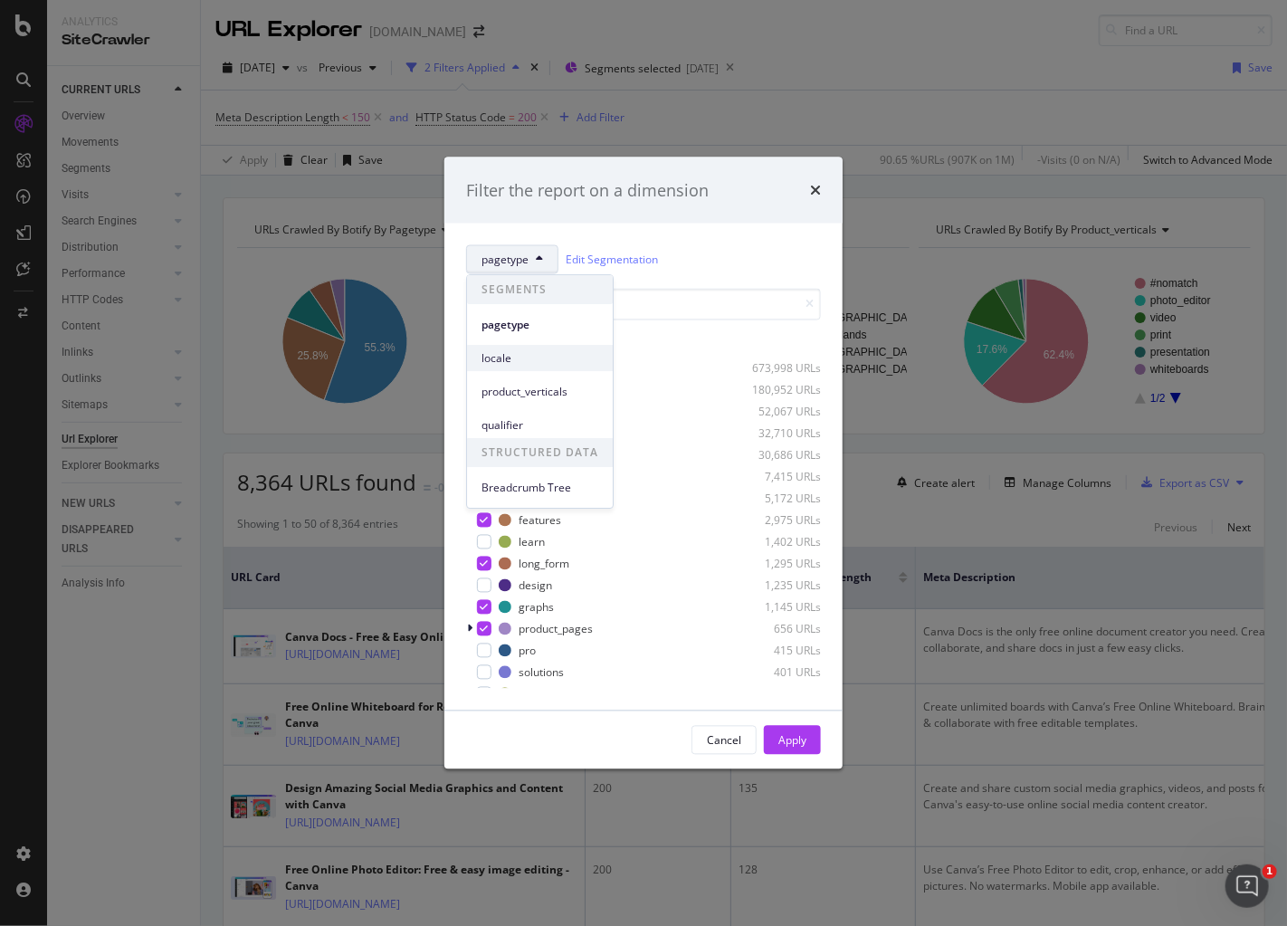
click at [528, 363] on span "locale" at bounding box center [539, 358] width 117 height 16
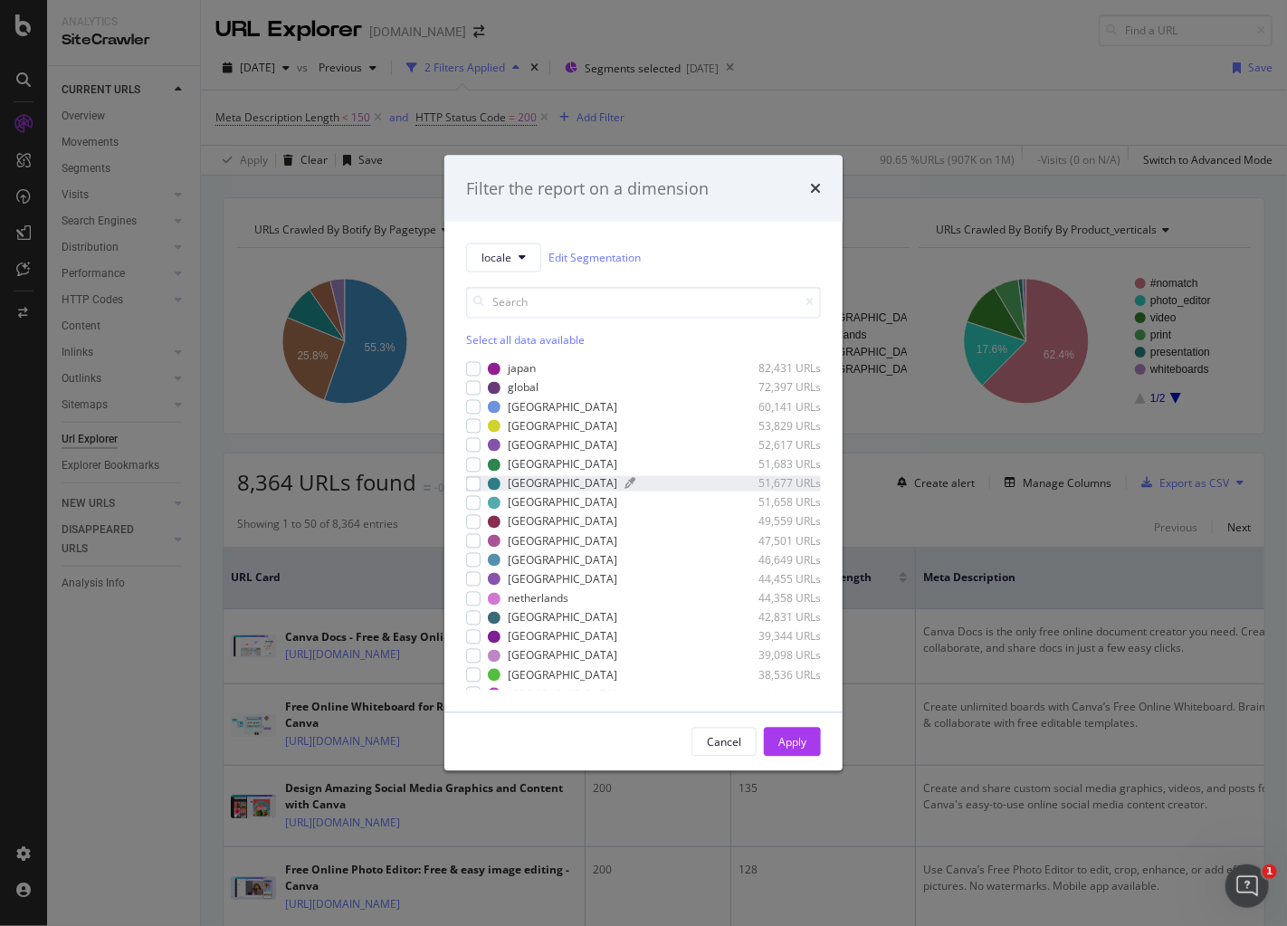
click at [558, 486] on div "indonesia 51,677 URLs" at bounding box center [654, 483] width 333 height 15
click at [786, 757] on div "Cancel Apply" at bounding box center [643, 742] width 398 height 58
click at [788, 754] on div "Apply" at bounding box center [792, 741] width 28 height 27
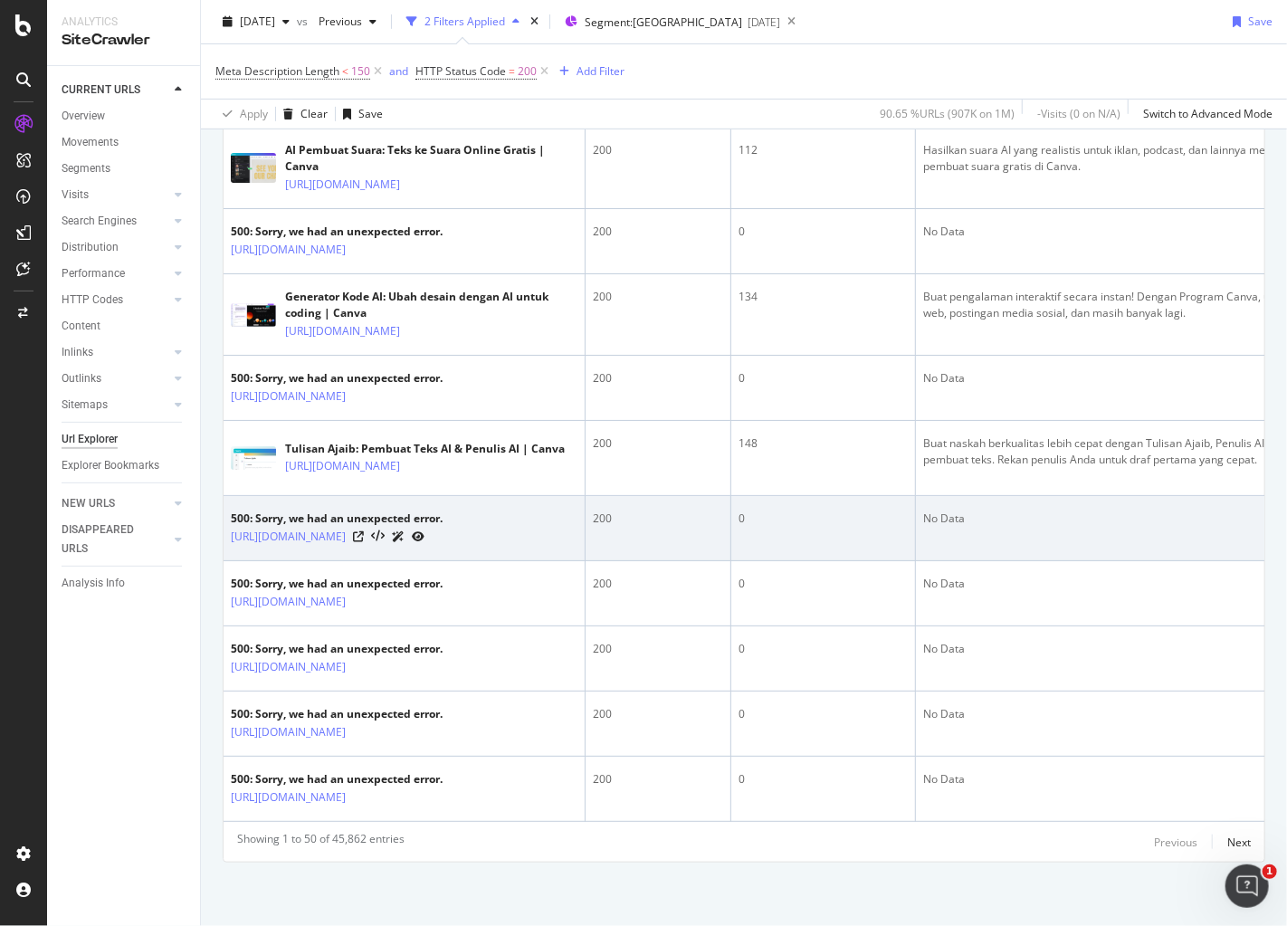
scroll to position [3923, 0]
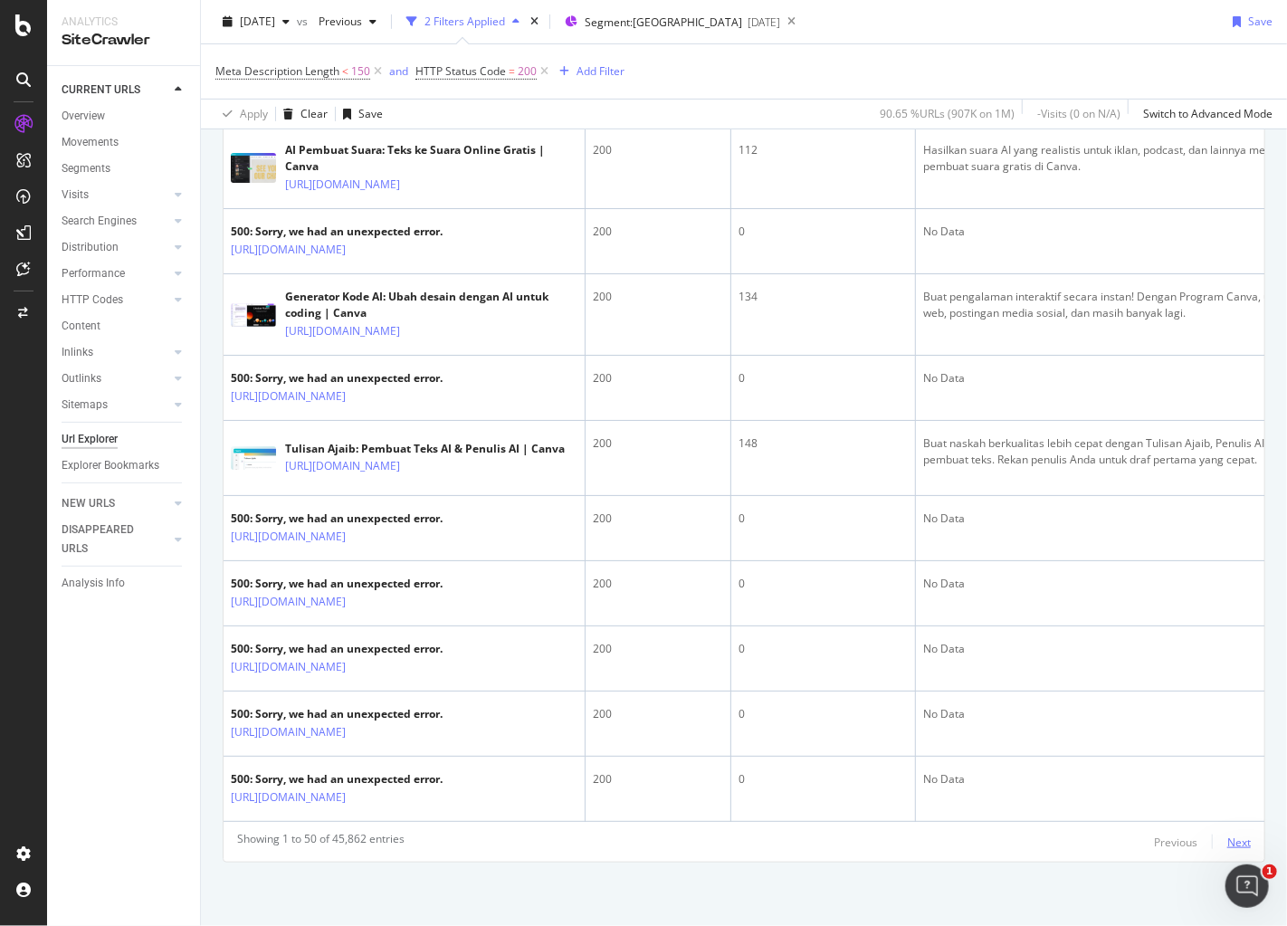
click at [1227, 843] on div "Next" at bounding box center [1239, 841] width 24 height 15
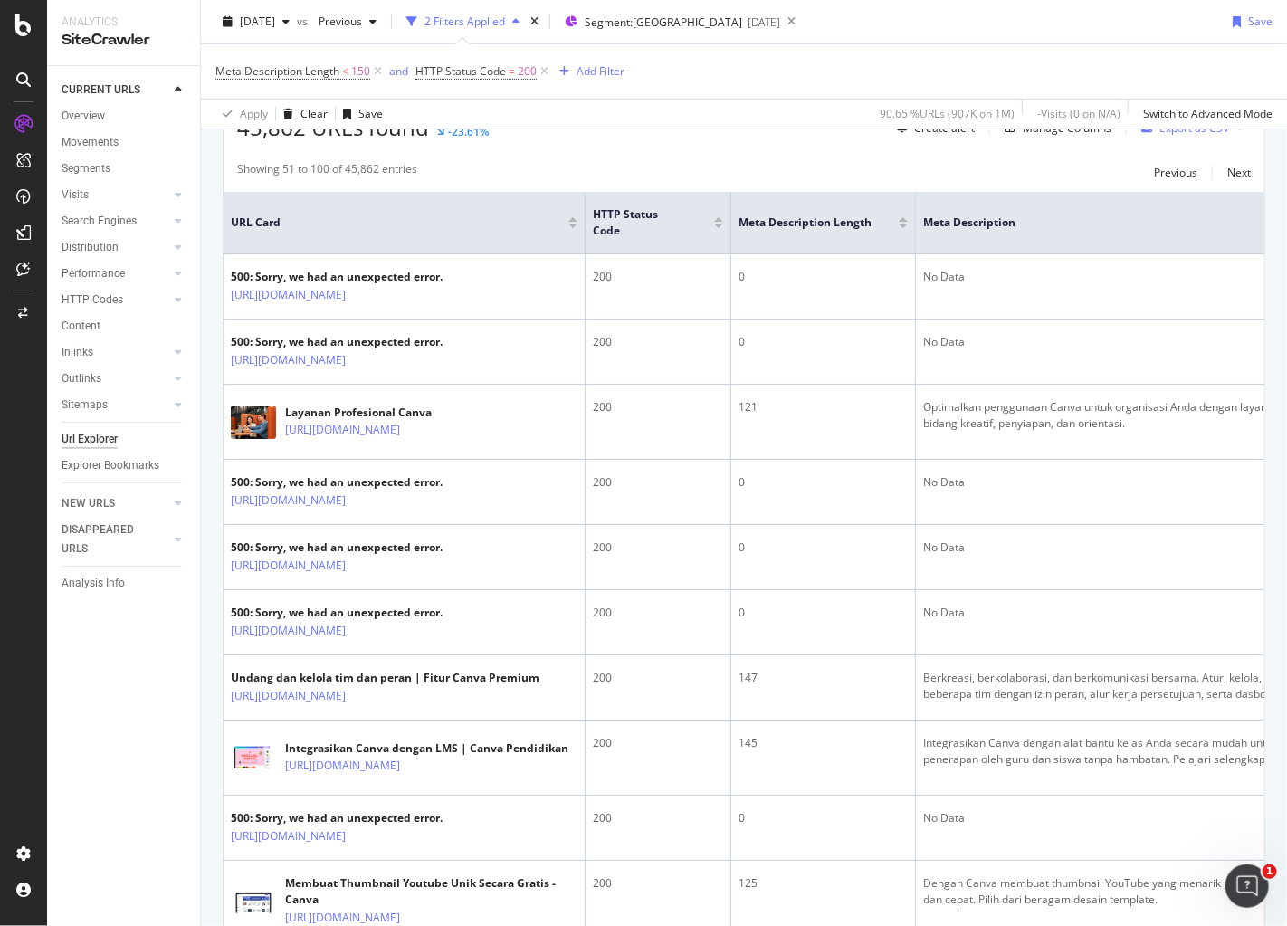
scroll to position [0, 0]
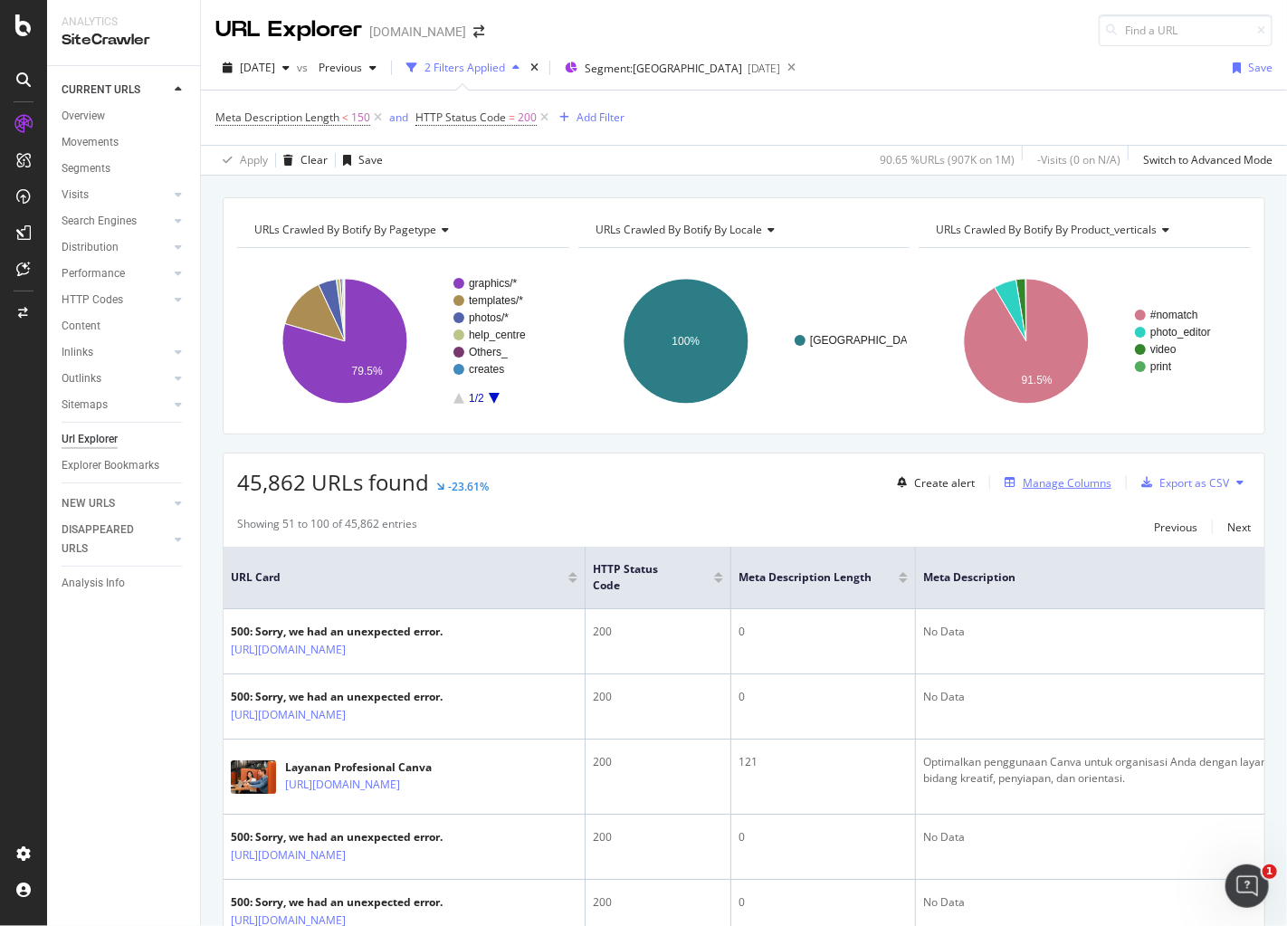
click at [1051, 481] on div "Manage Columns" at bounding box center [1067, 482] width 89 height 15
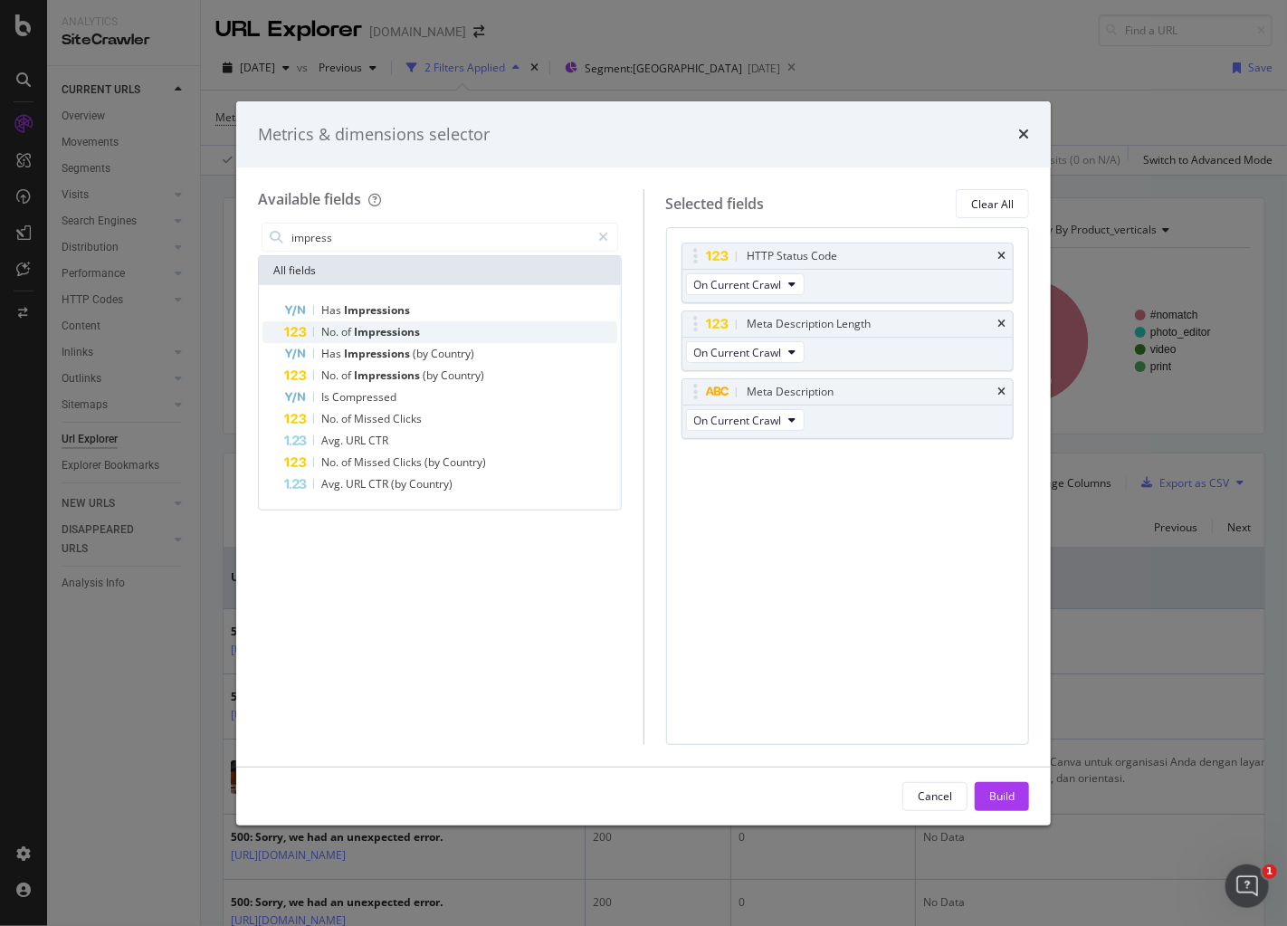
click at [433, 332] on div "No. of Impressions" at bounding box center [450, 332] width 333 height 22
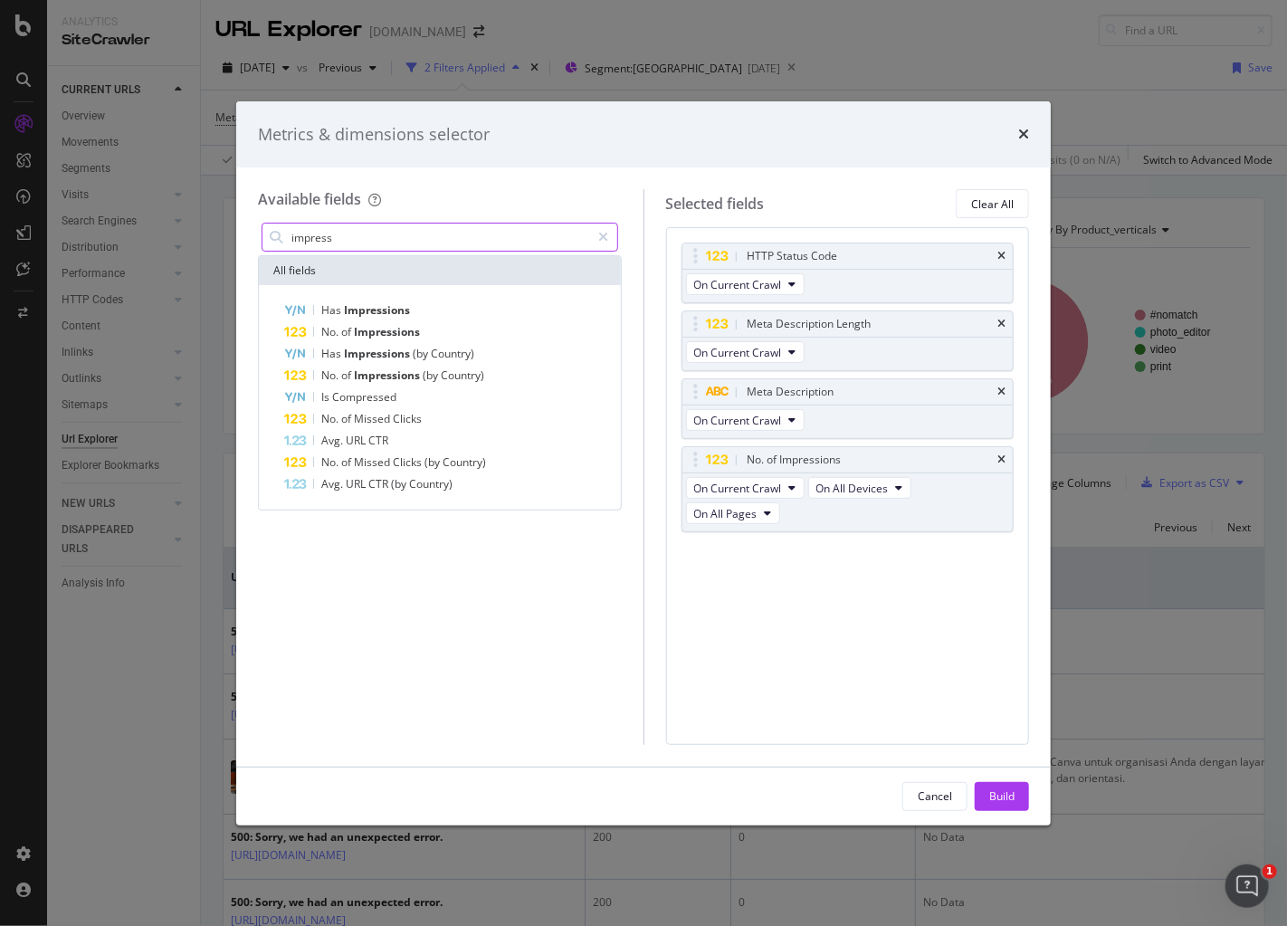
click at [390, 245] on input "impress" at bounding box center [440, 237] width 301 height 27
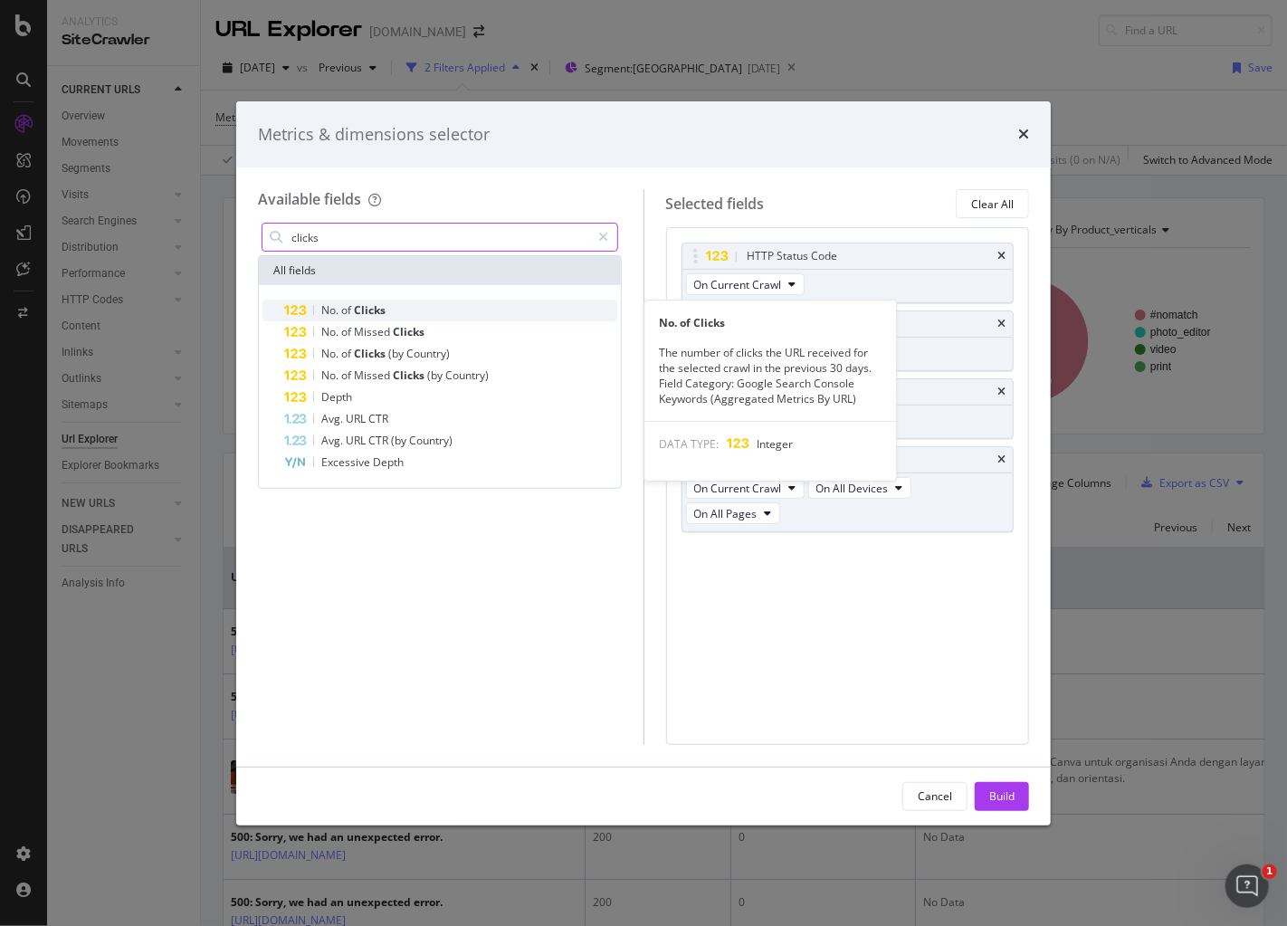
type input "clicks"
click at [414, 305] on div "No. of Clicks" at bounding box center [450, 311] width 333 height 22
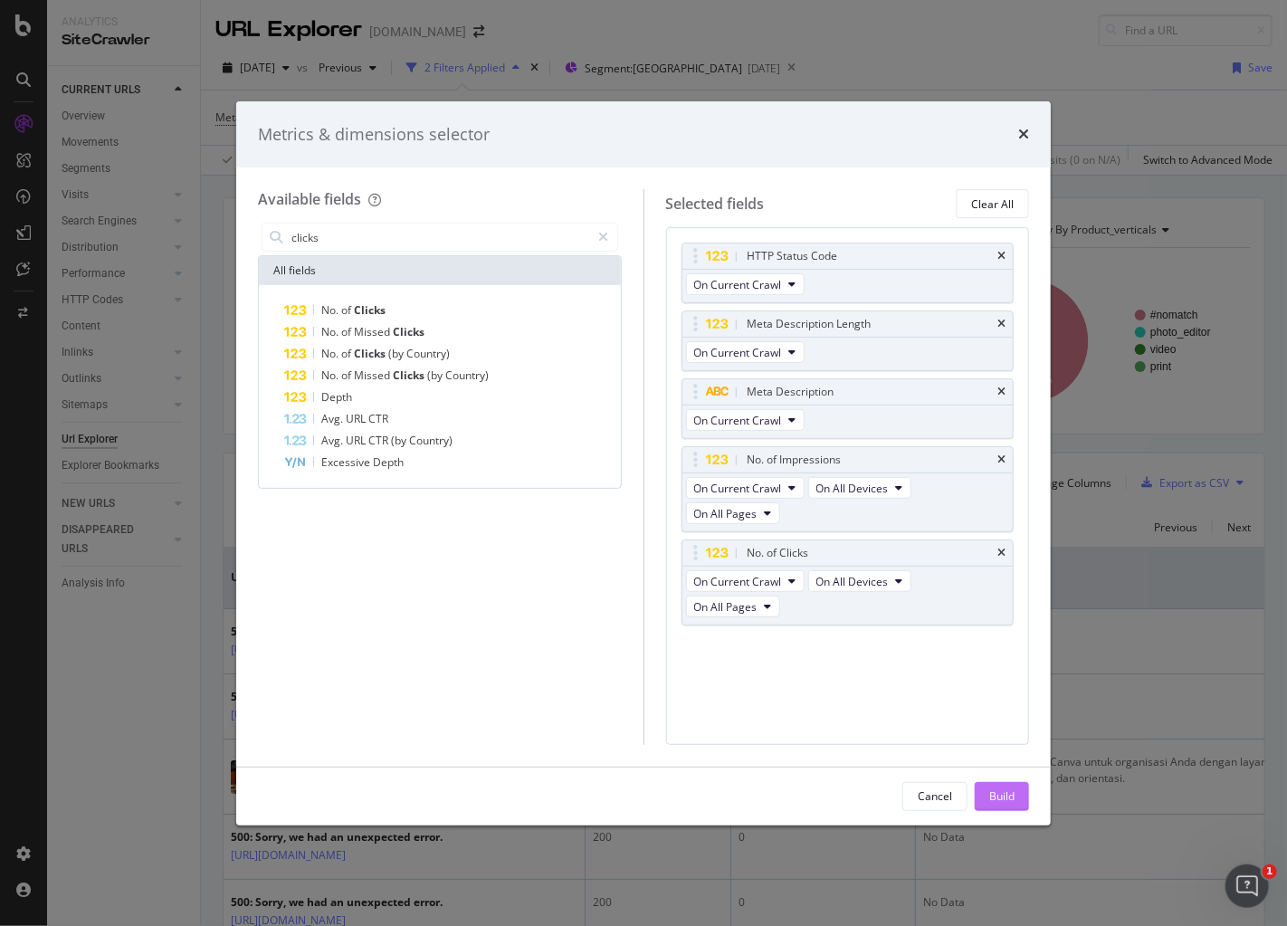
click at [992, 794] on div "Build" at bounding box center [1001, 795] width 25 height 15
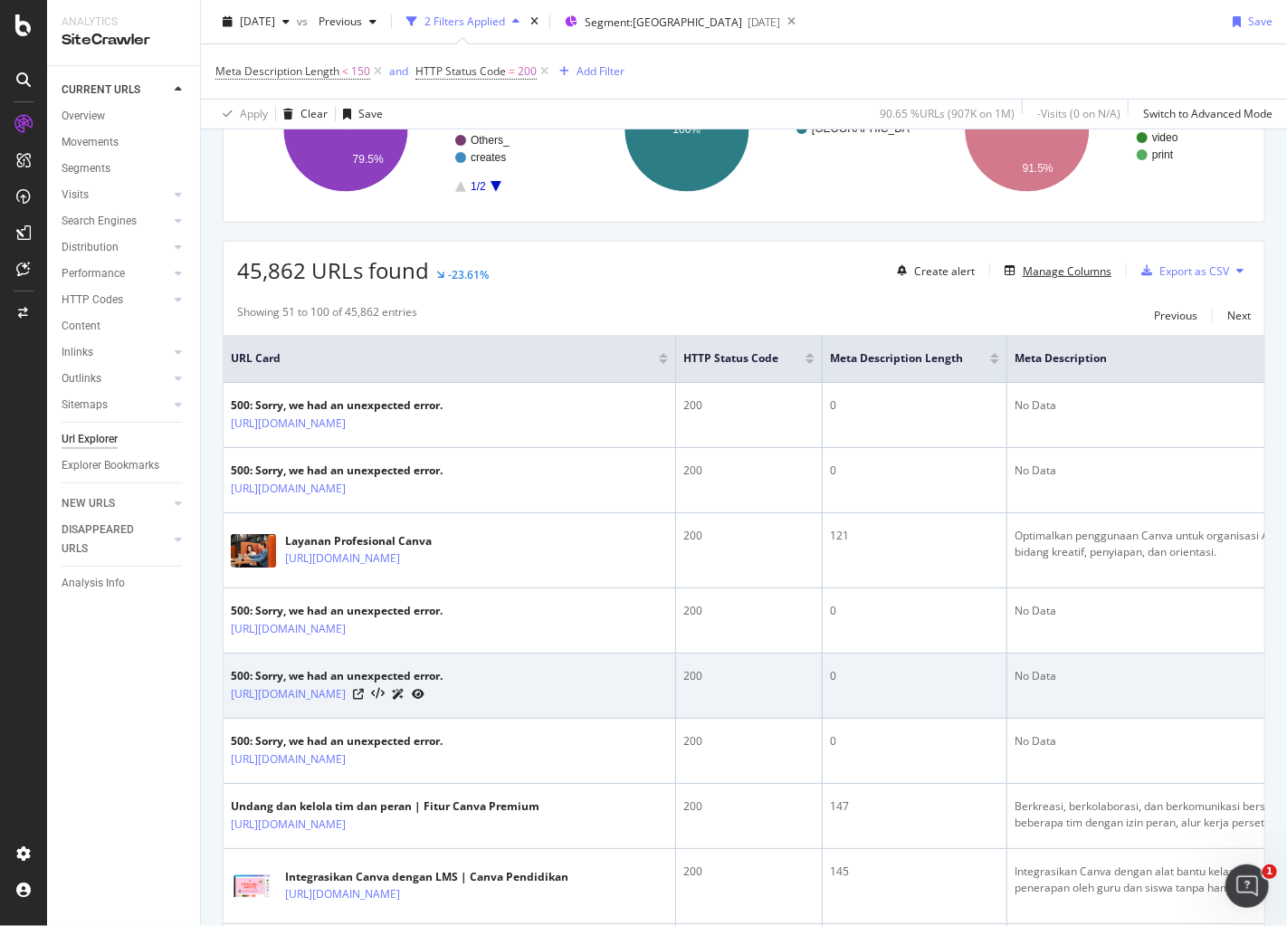
scroll to position [203, 0]
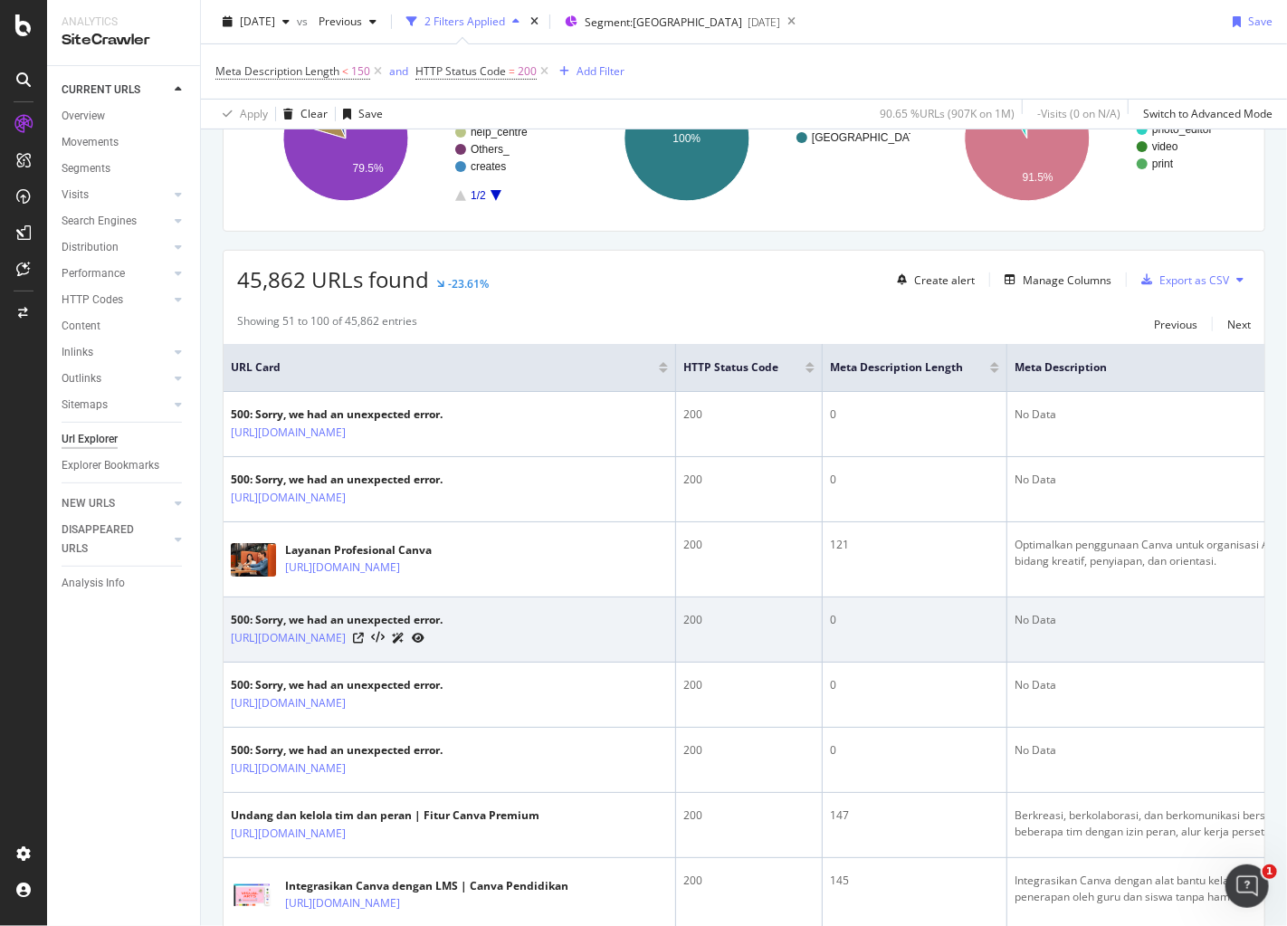
click at [983, 613] on td "0" at bounding box center [915, 629] width 185 height 65
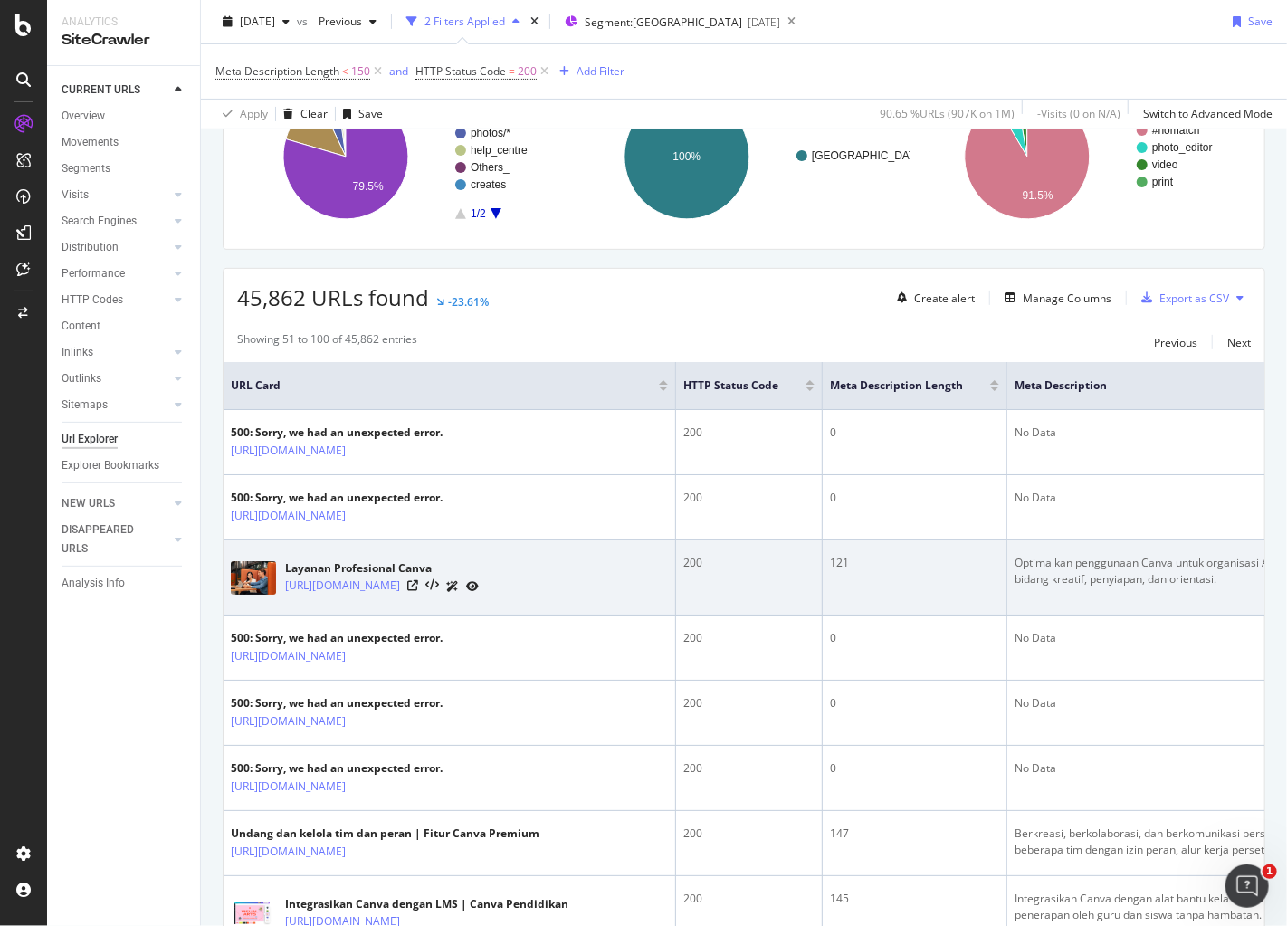
scroll to position [167, 0]
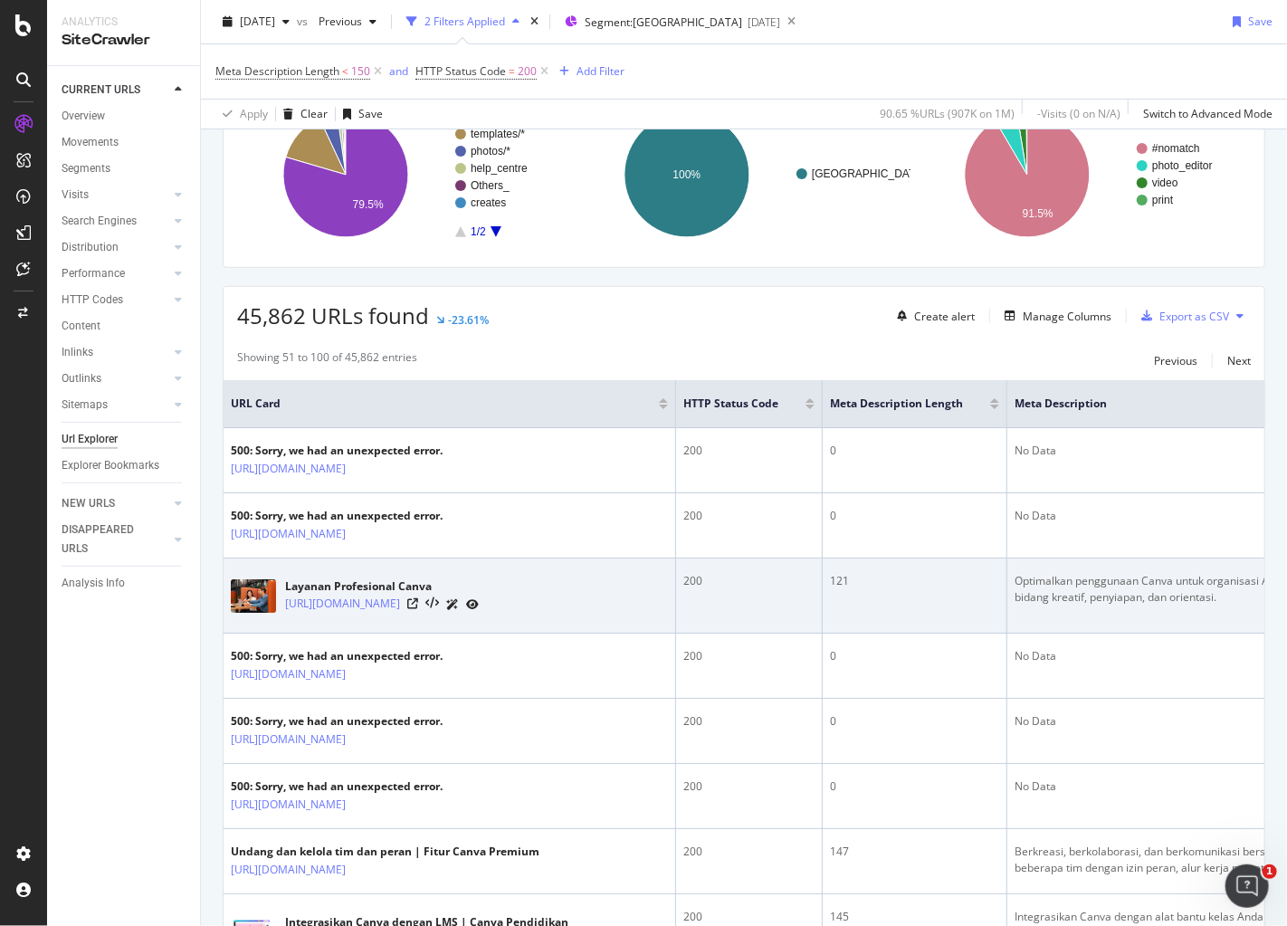
click at [1086, 610] on td "Optimalkan penggunaan Canva untuk organisasi Anda dengan layanan profesional di…" at bounding box center [1233, 595] width 452 height 75
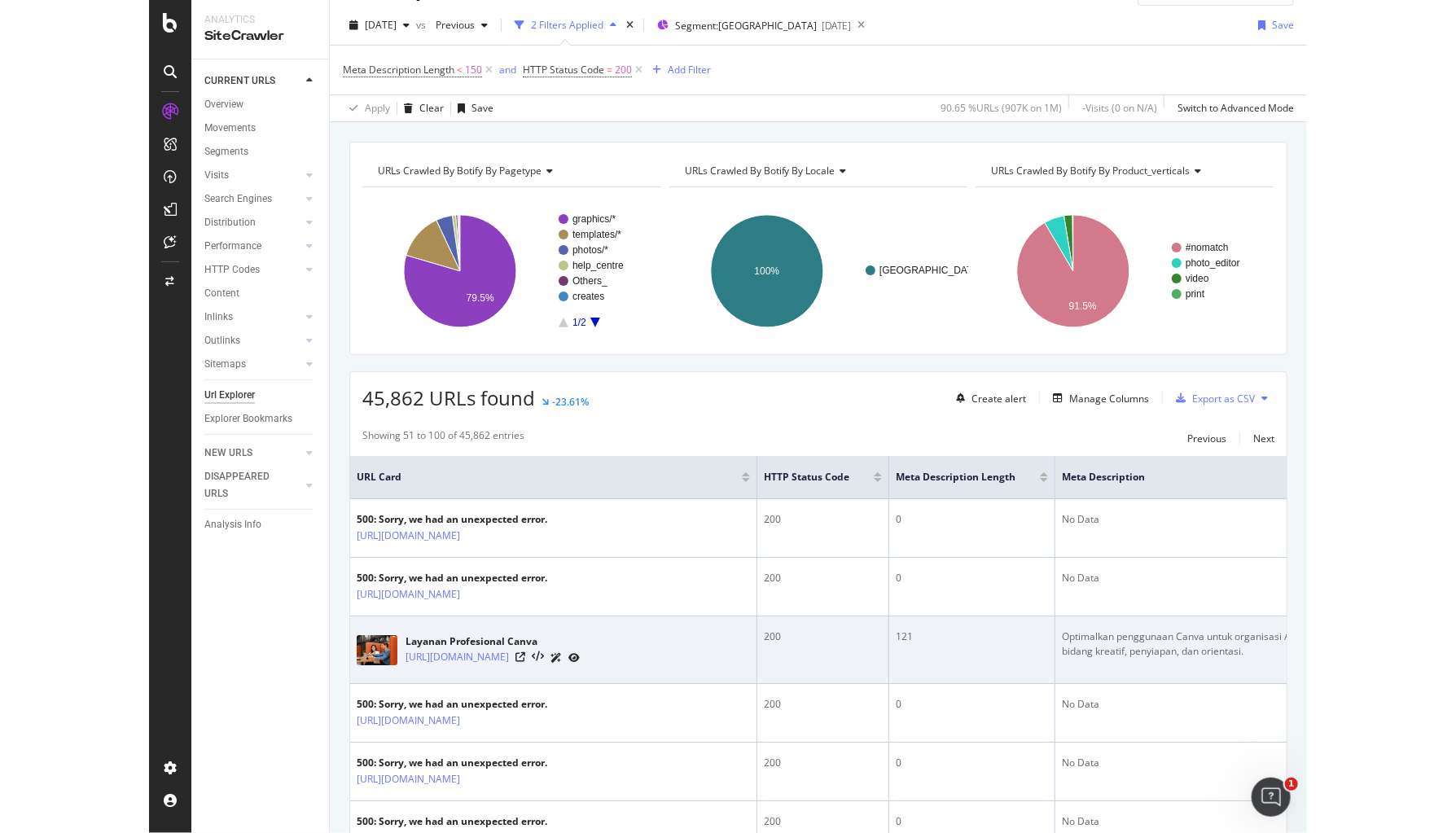
scroll to position [0, 0]
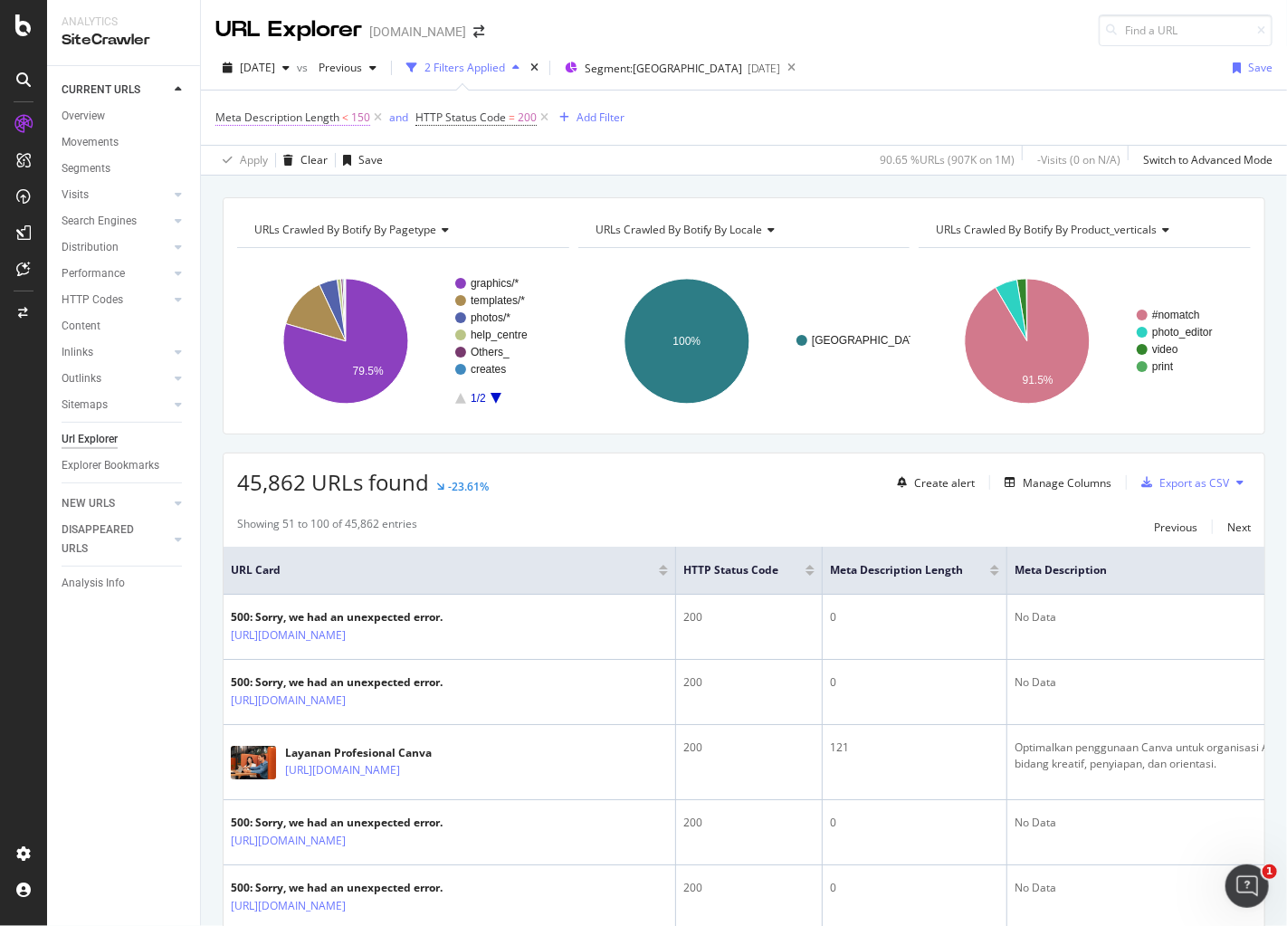
click at [323, 116] on span "Meta Description Length" at bounding box center [277, 116] width 124 height 15
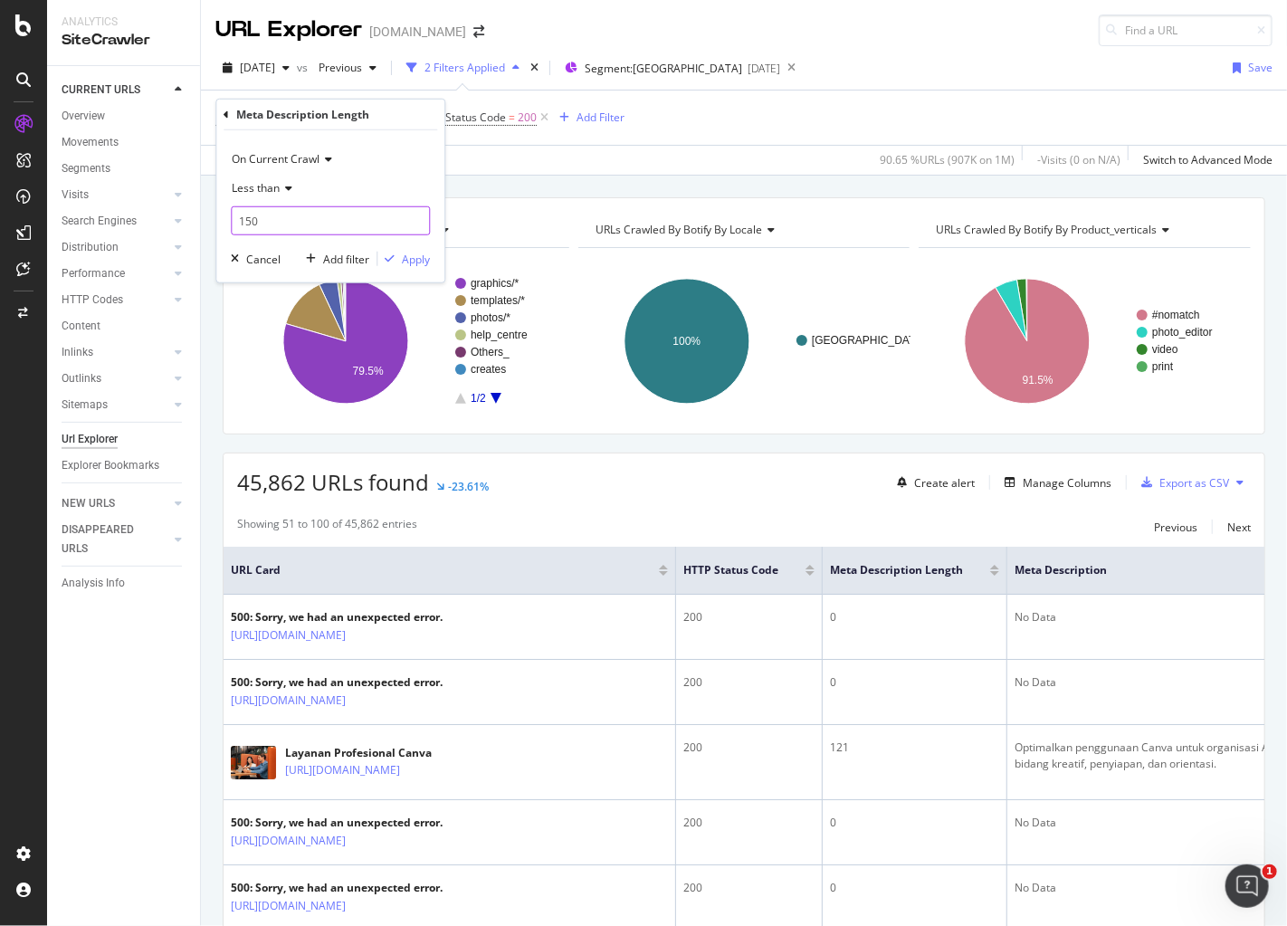
click at [327, 228] on input "150" at bounding box center [330, 220] width 199 height 29
type input "1"
type input "50"
click at [411, 260] on div "Apply" at bounding box center [416, 258] width 28 height 15
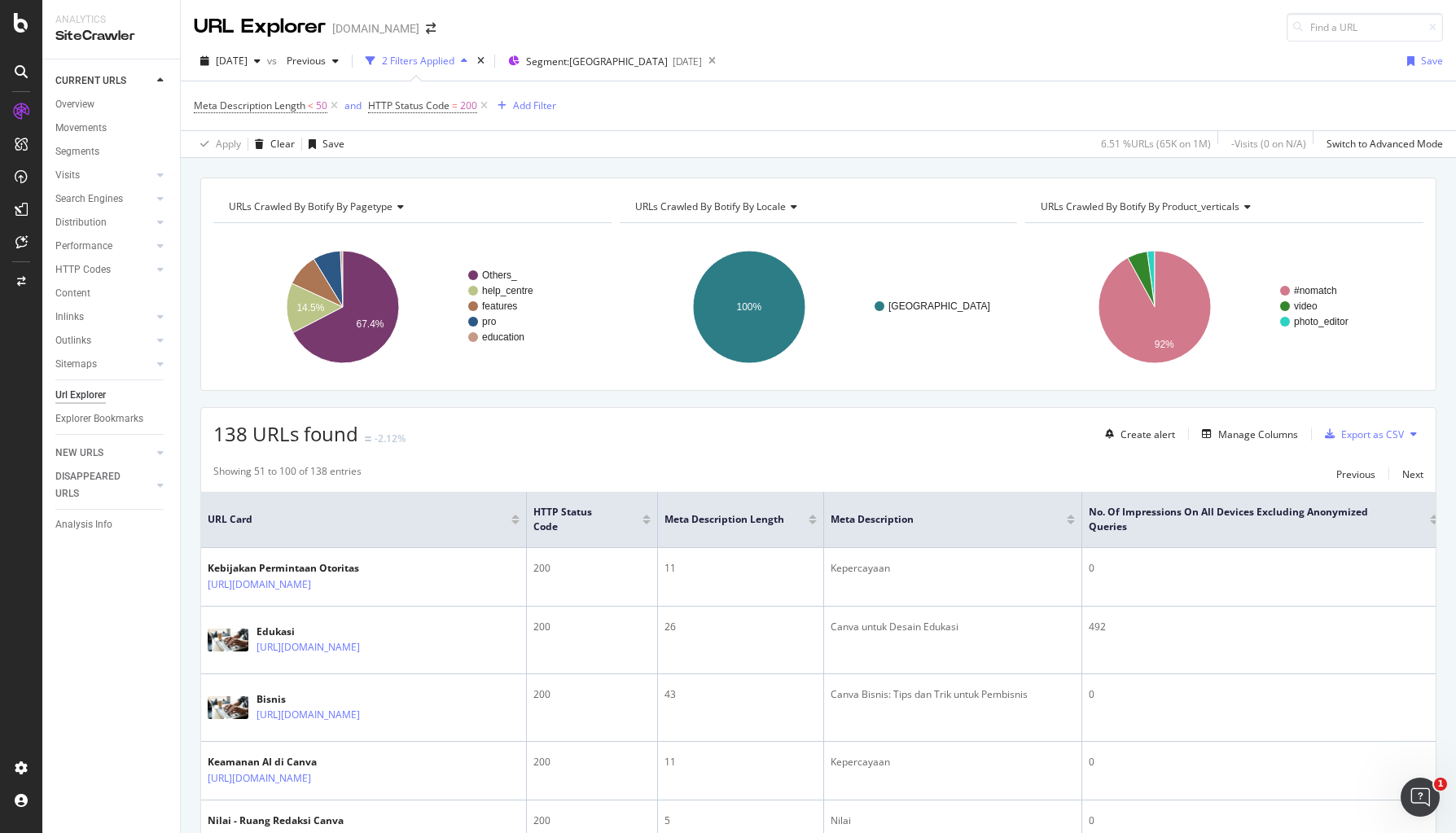
click at [822, 479] on div "Showing 51 to 100 of 138 entries Previous Next" at bounding box center [819, 474] width 1235 height 20
drag, startPoint x: 726, startPoint y: 440, endPoint x: 676, endPoint y: 361, distance: 93.5
click at [726, 440] on div "138 URLs found -2.12% Create alert Manage Columns Export as CSV" at bounding box center [819, 427] width 1235 height 40
click at [604, 64] on span "Segment: indonesia" at bounding box center [597, 61] width 141 height 13
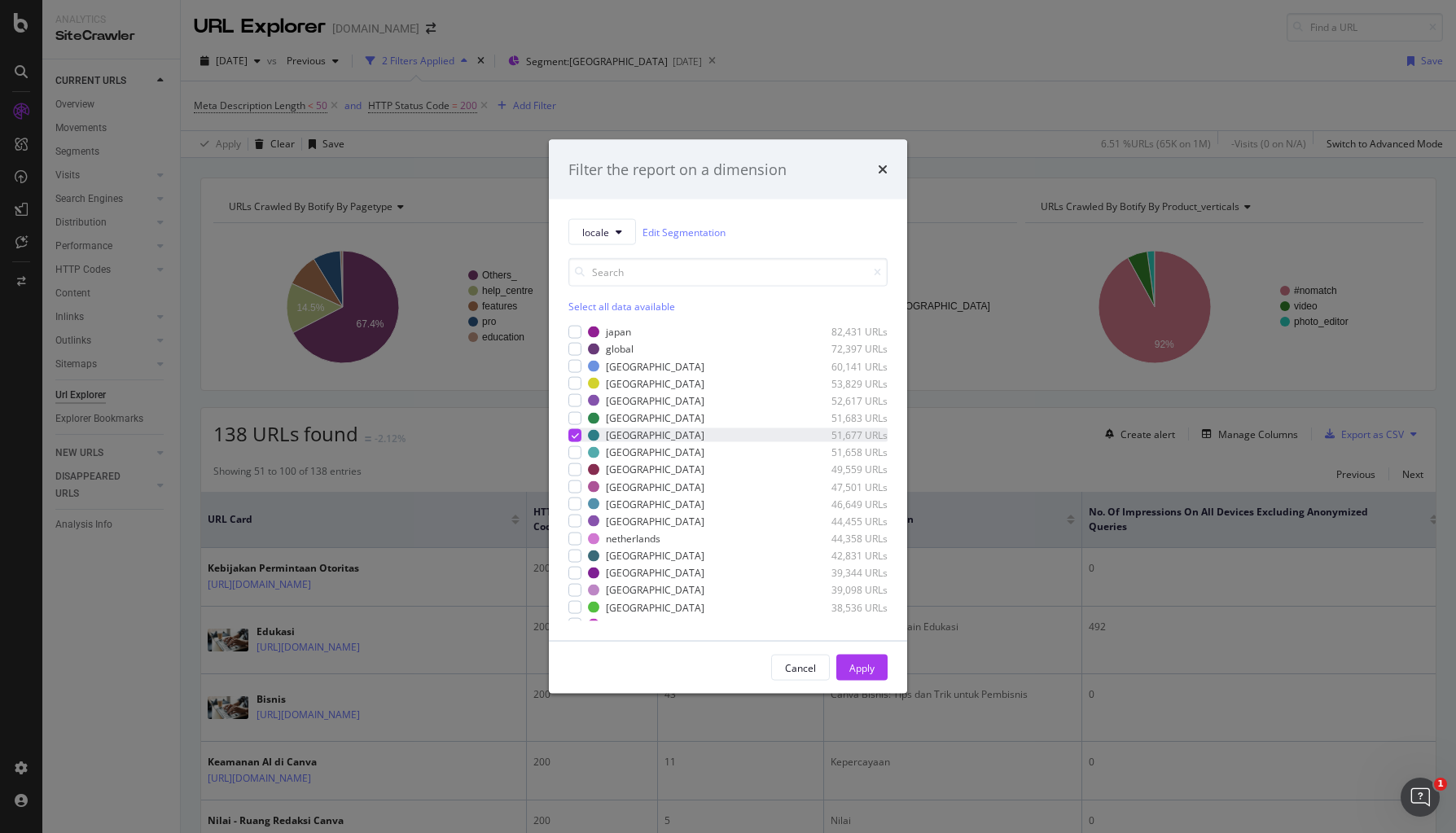
click at [571, 435] on icon "modal" at bounding box center [575, 434] width 7 height 8
click at [860, 667] on div "Apply" at bounding box center [862, 667] width 25 height 13
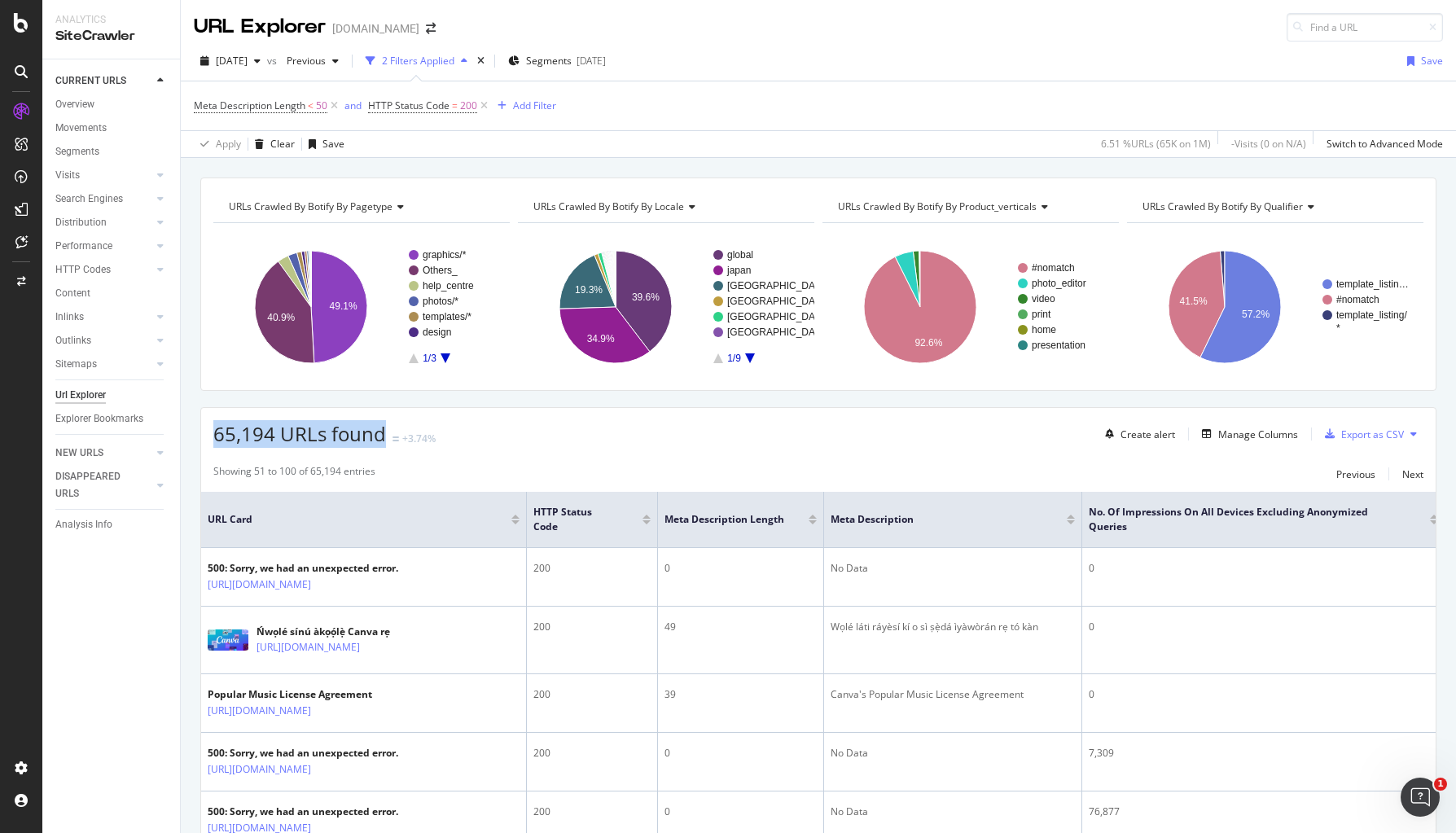
drag, startPoint x: 208, startPoint y: 431, endPoint x: 385, endPoint y: 432, distance: 177.0
click at [385, 432] on div "65,194 URLs found +3.74% Create alert Manage Columns Export as CSV" at bounding box center [819, 427] width 1235 height 40
copy span "65,194 URLs found"
click at [579, 436] on div "65,194 URLs found +3.74% Create alert Manage Columns Export as CSV" at bounding box center [819, 427] width 1235 height 40
click at [571, 62] on span "Segments" at bounding box center [549, 60] width 46 height 13
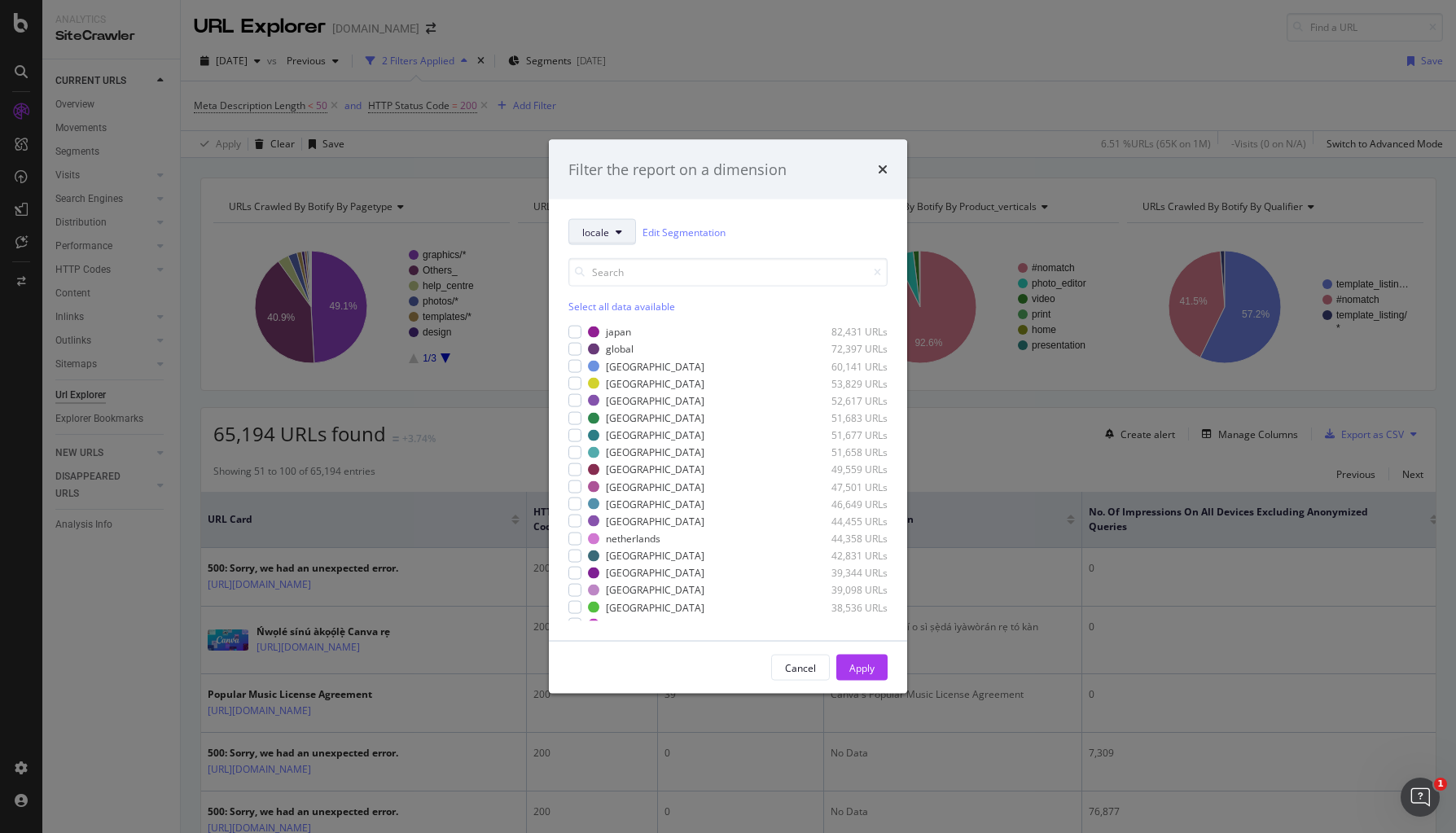
click at [596, 236] on span "locale" at bounding box center [596, 231] width 27 height 13
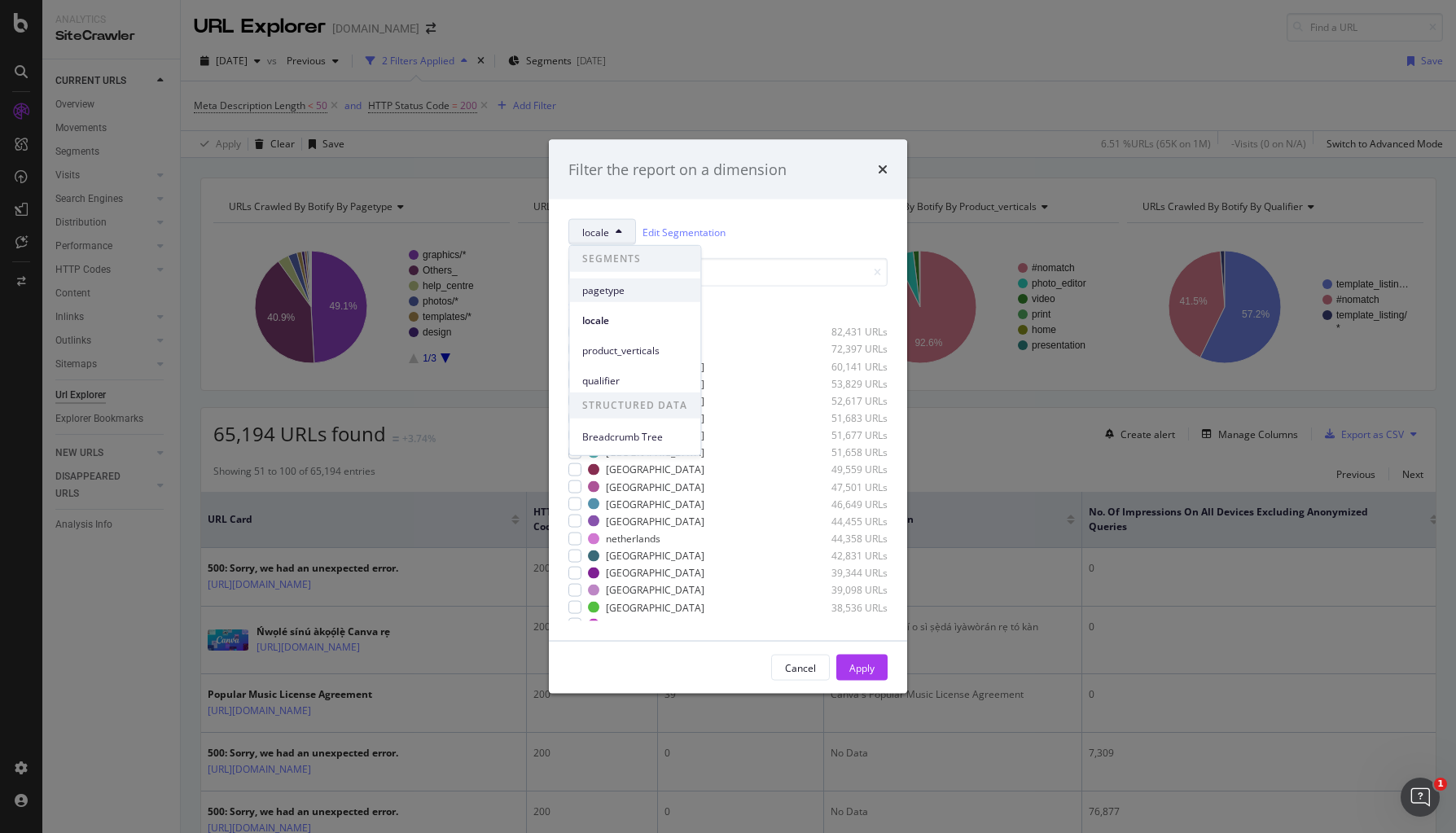
click at [614, 288] on span "pagetype" at bounding box center [634, 290] width 105 height 14
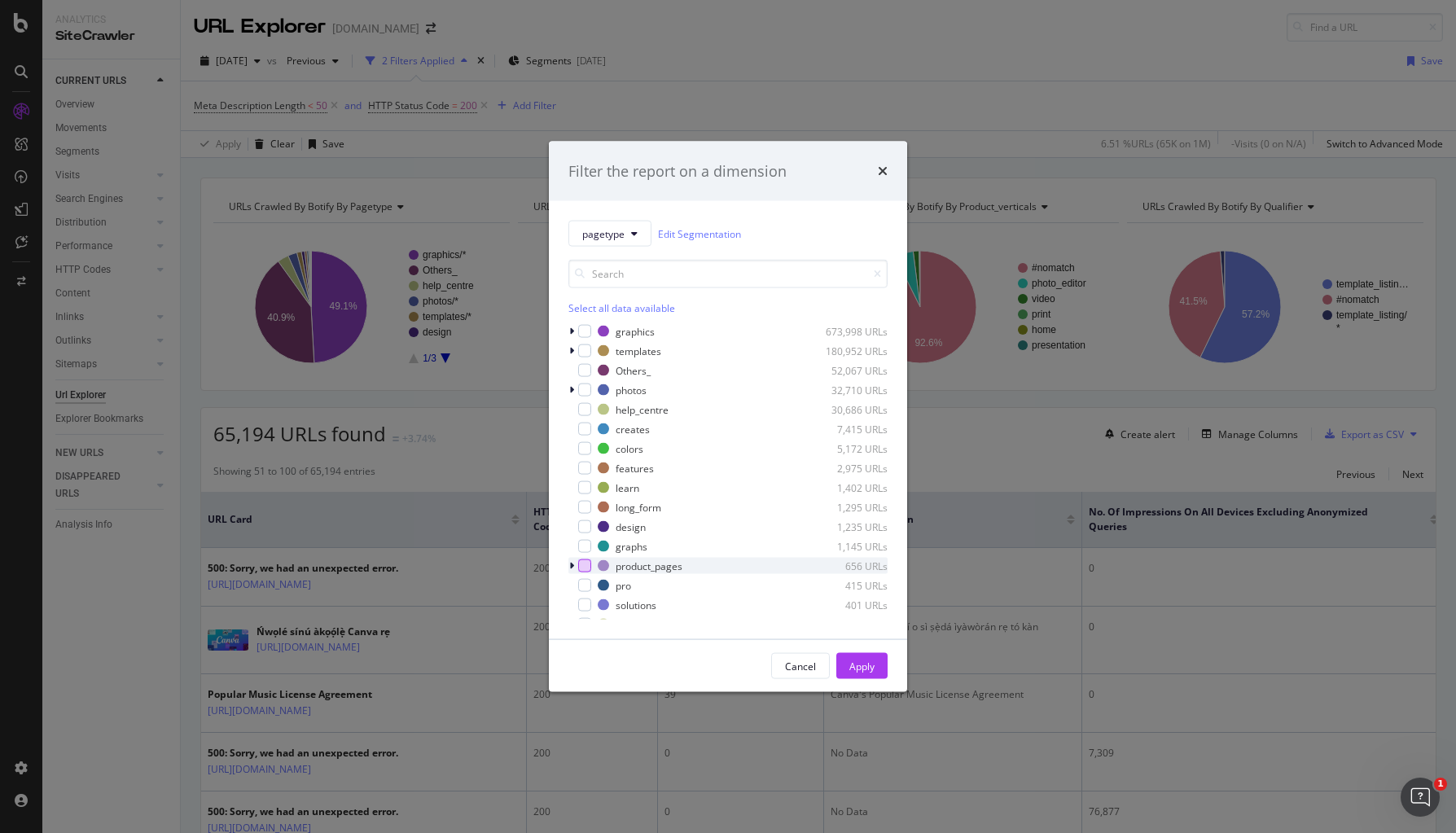
click at [584, 565] on div "modal" at bounding box center [585, 566] width 13 height 13
click at [582, 551] on div "modal" at bounding box center [585, 546] width 13 height 13
click at [585, 489] on div "modal" at bounding box center [585, 488] width 13 height 13
click at [582, 467] on div "modal" at bounding box center [585, 468] width 13 height 13
click at [588, 516] on div "graphics 673,998 URLs templates 180,952 URLs Others_ 52,067 URLs photos 32,710 …" at bounding box center [728, 470] width 319 height 296
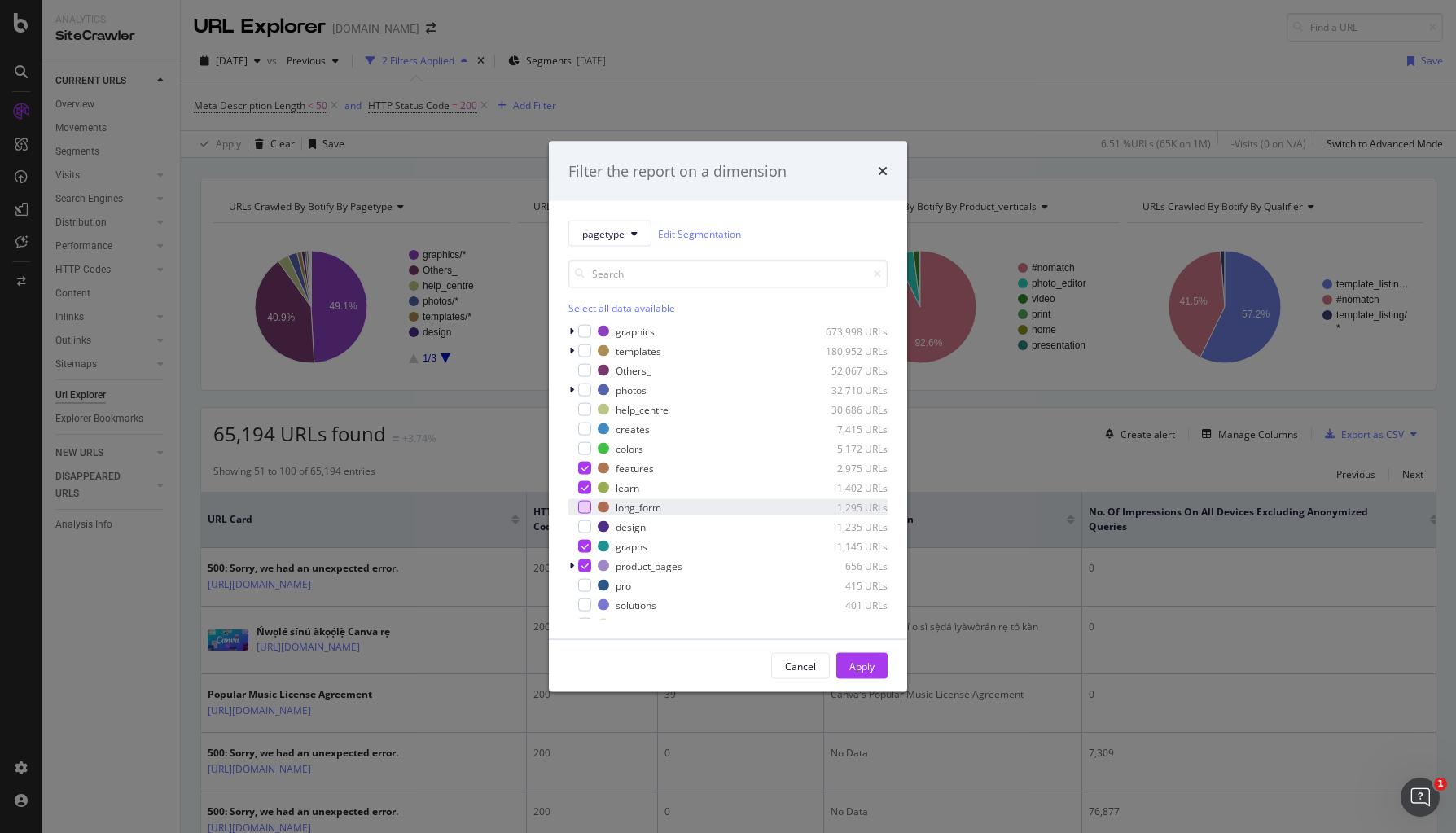
click at [584, 508] on div "modal" at bounding box center [585, 507] width 13 height 13
click at [585, 428] on div "modal" at bounding box center [585, 429] width 13 height 13
click at [886, 658] on button "Apply" at bounding box center [861, 666] width 51 height 26
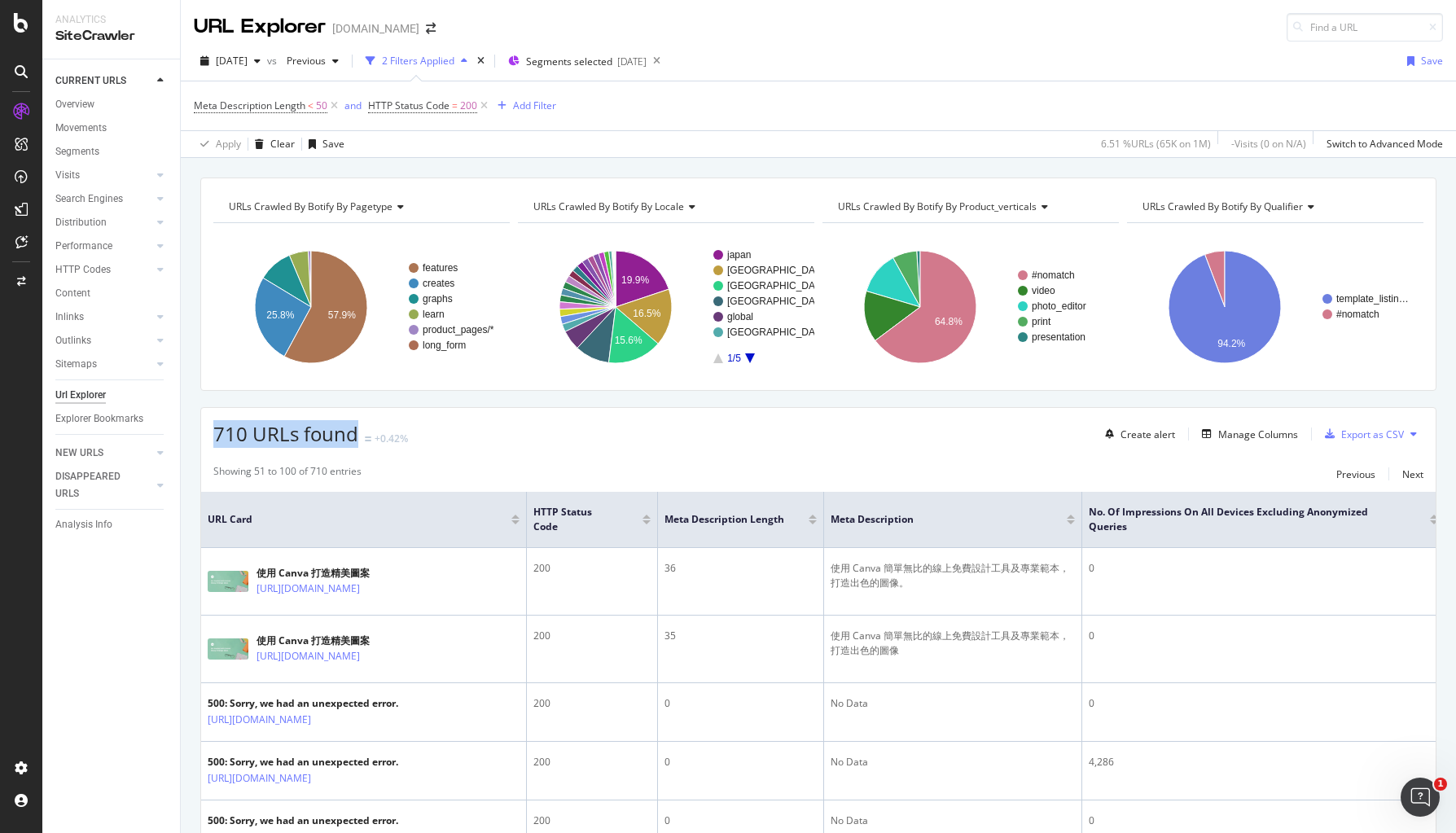
drag, startPoint x: 313, startPoint y: 434, endPoint x: 360, endPoint y: 436, distance: 47.0
click at [360, 436] on div "710 URLs found +0.42%" at bounding box center [310, 434] width 194 height 28
copy span "710 URLs found"
click at [585, 434] on div "710 URLs found +0.42% Create alert Manage Columns Export as CSV" at bounding box center [819, 427] width 1235 height 40
drag, startPoint x: 214, startPoint y: 427, endPoint x: 353, endPoint y: 427, distance: 139.0
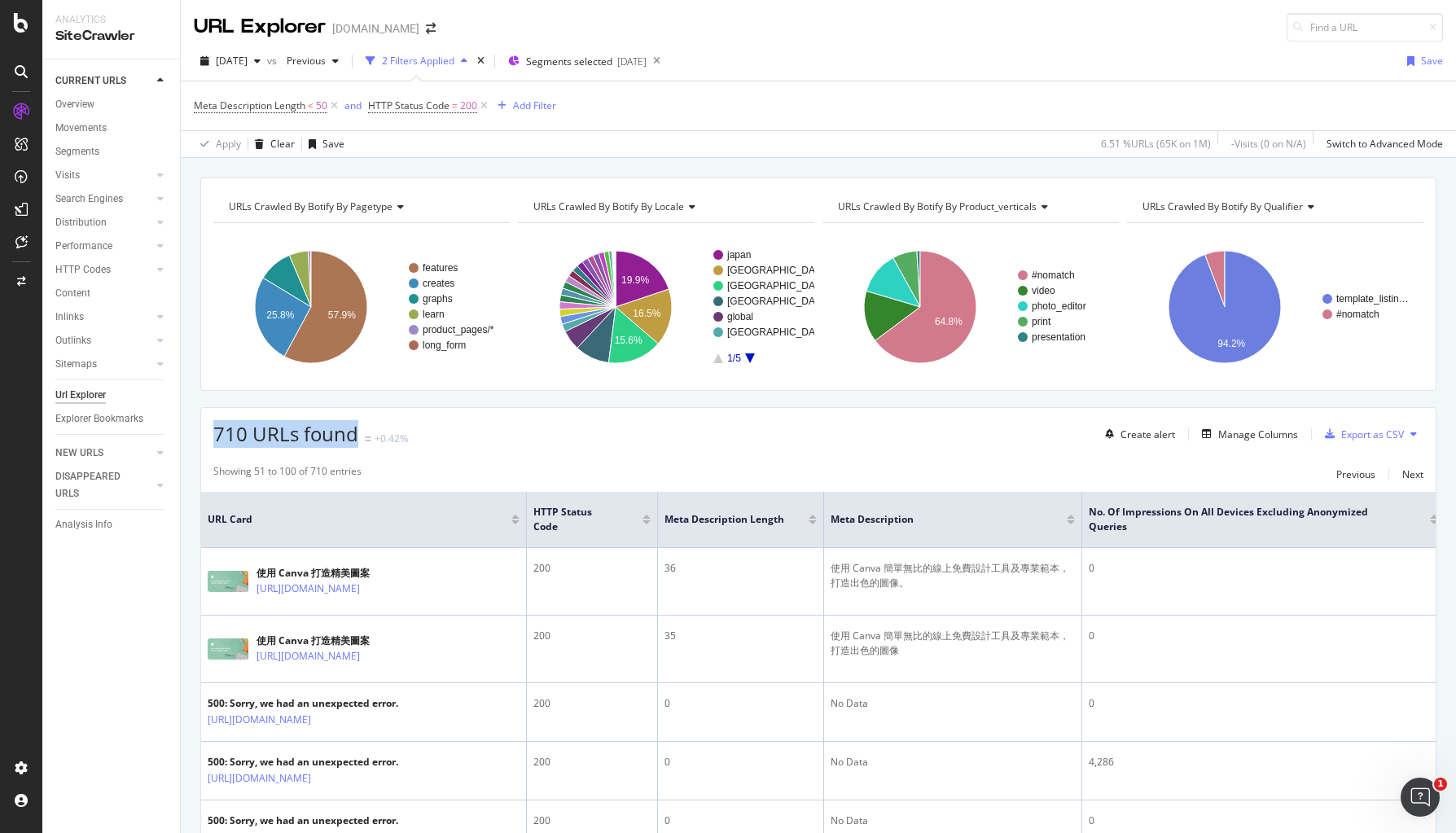
click at [353, 427] on span "710 URLs found" at bounding box center [285, 434] width 145 height 27
copy span "710 URLs found"
click at [515, 431] on div "710 URLs found +0.42% Create alert Manage Columns Export as CSV" at bounding box center [819, 427] width 1235 height 40
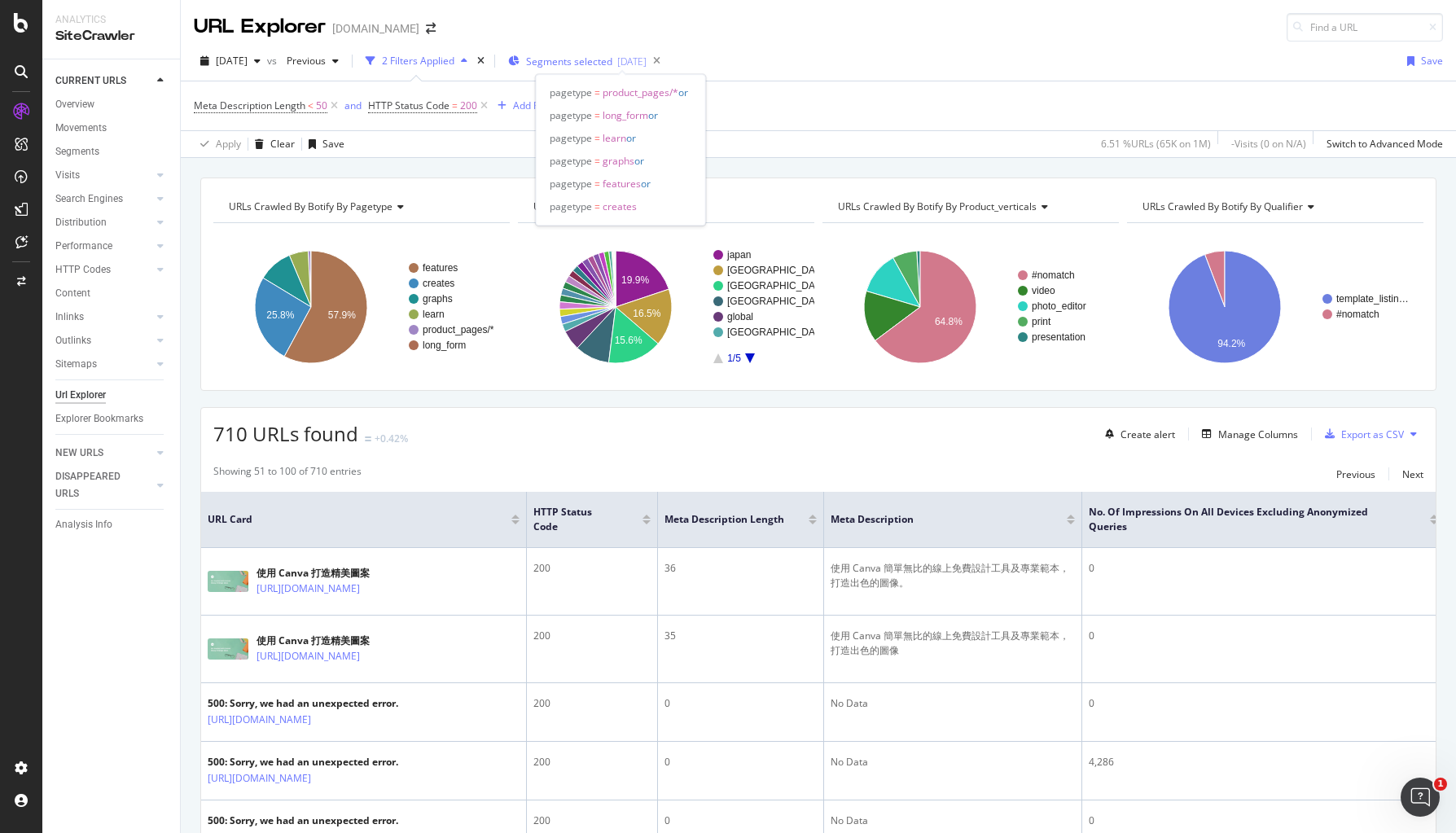
click at [581, 62] on span "Segments selected" at bounding box center [570, 61] width 86 height 13
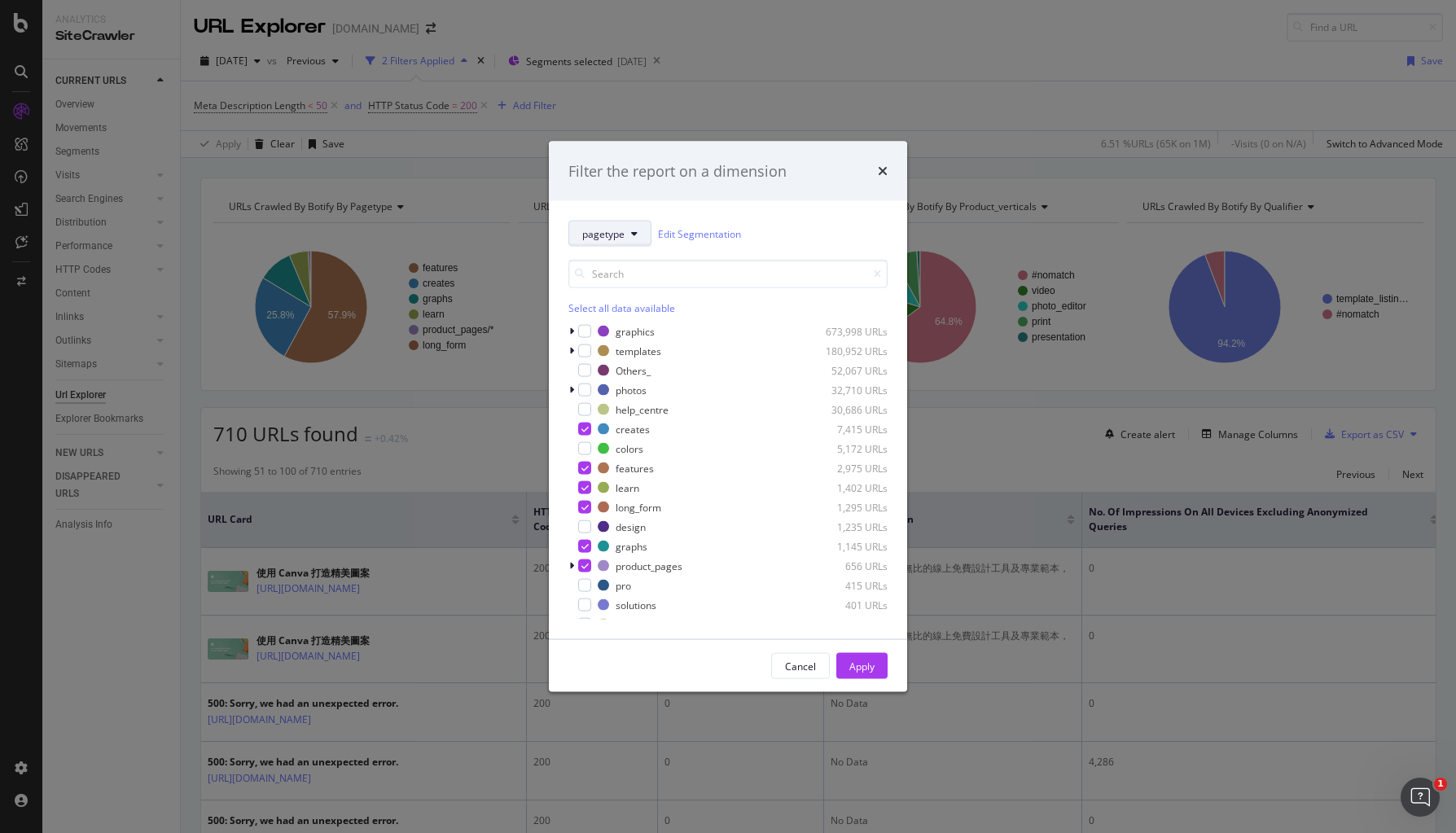
click at [625, 233] on button "pagetype" at bounding box center [610, 233] width 83 height 26
click at [624, 319] on span "locale" at bounding box center [634, 322] width 105 height 14
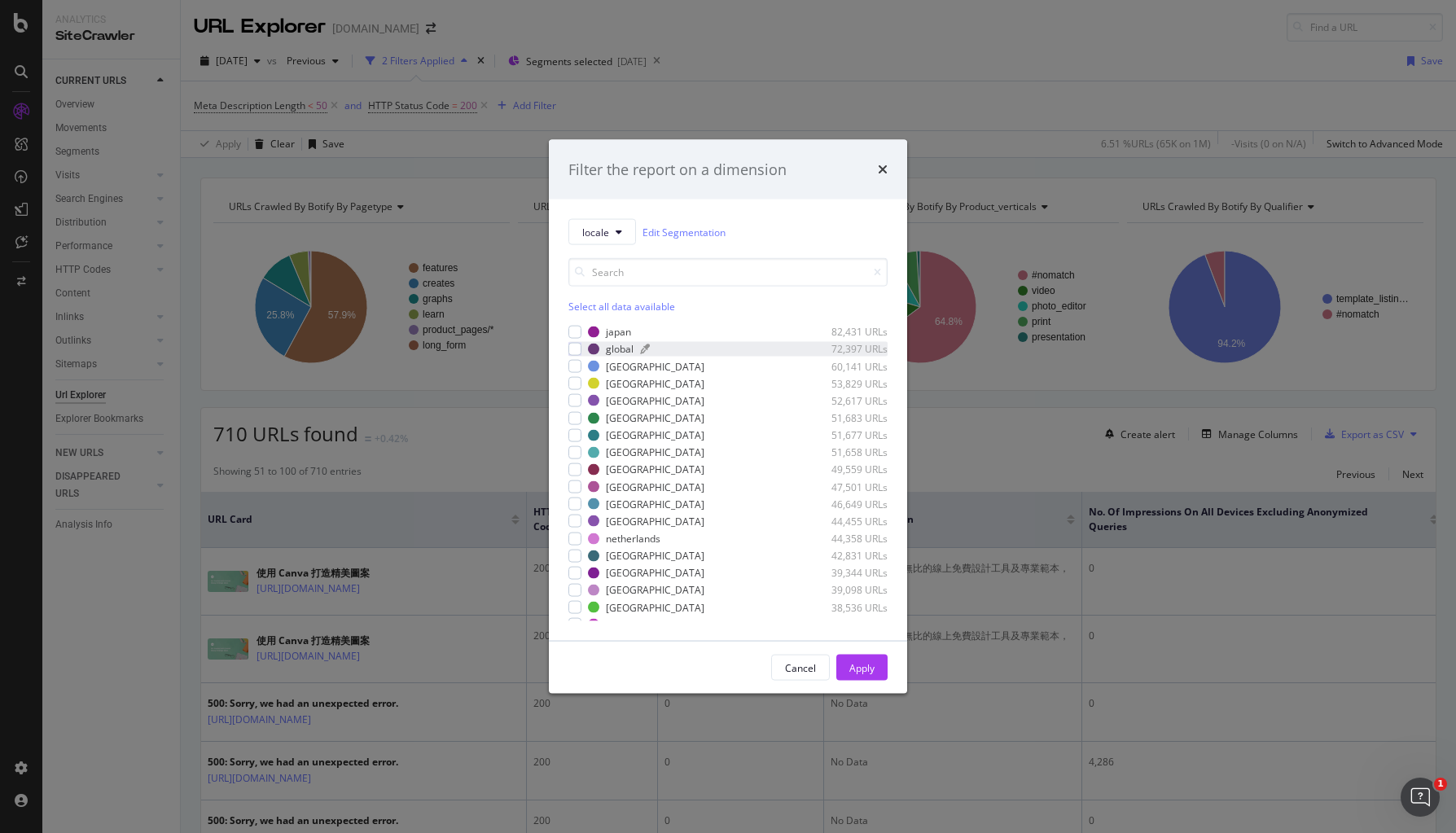
click at [637, 348] on div "global 72,397 URLs" at bounding box center [737, 348] width 300 height 13
click at [872, 676] on div "Apply" at bounding box center [862, 667] width 25 height 24
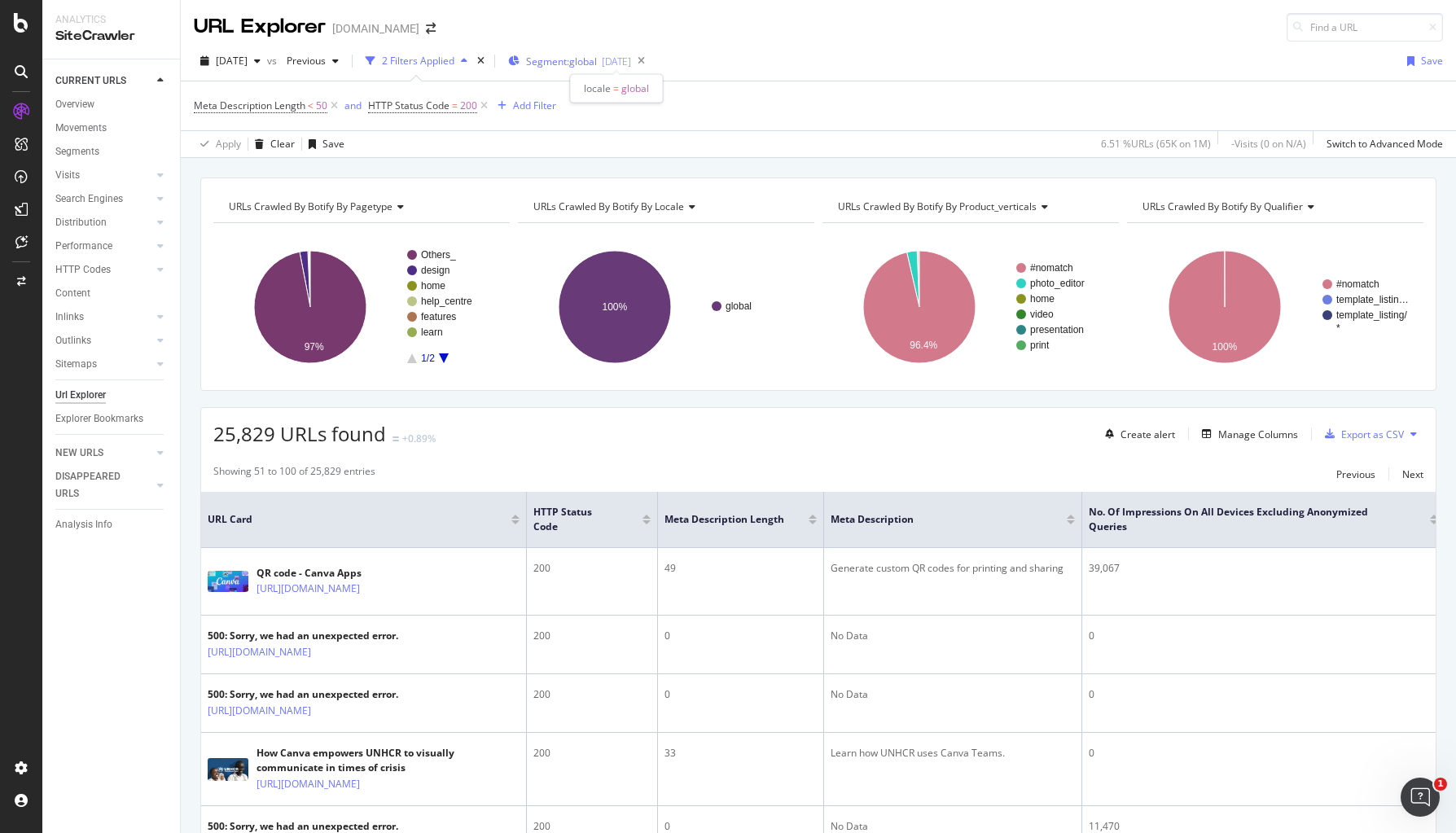
click at [594, 59] on span "Segment: global" at bounding box center [562, 61] width 71 height 13
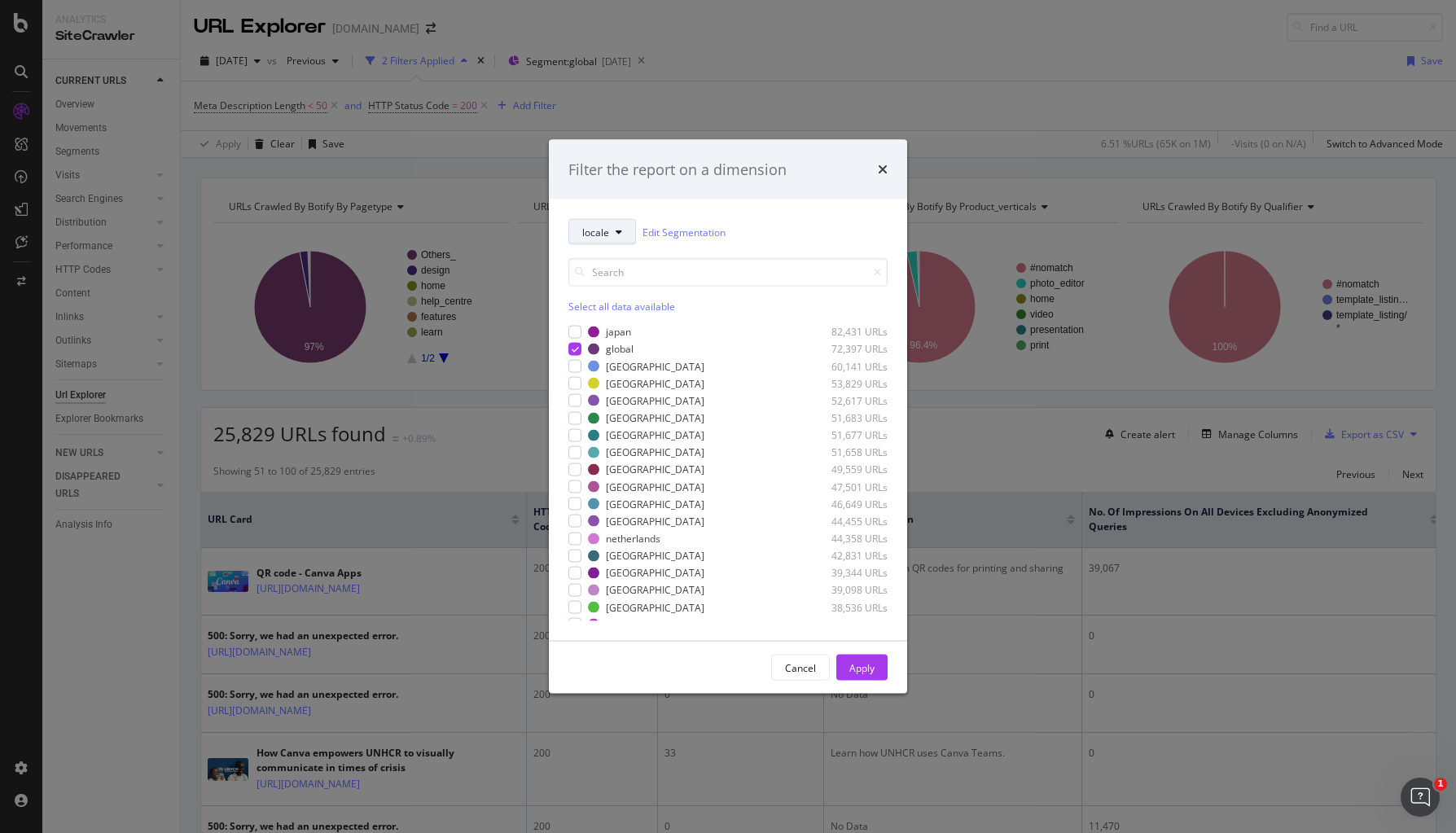
click at [588, 244] on button "locale" at bounding box center [602, 231] width 67 height 26
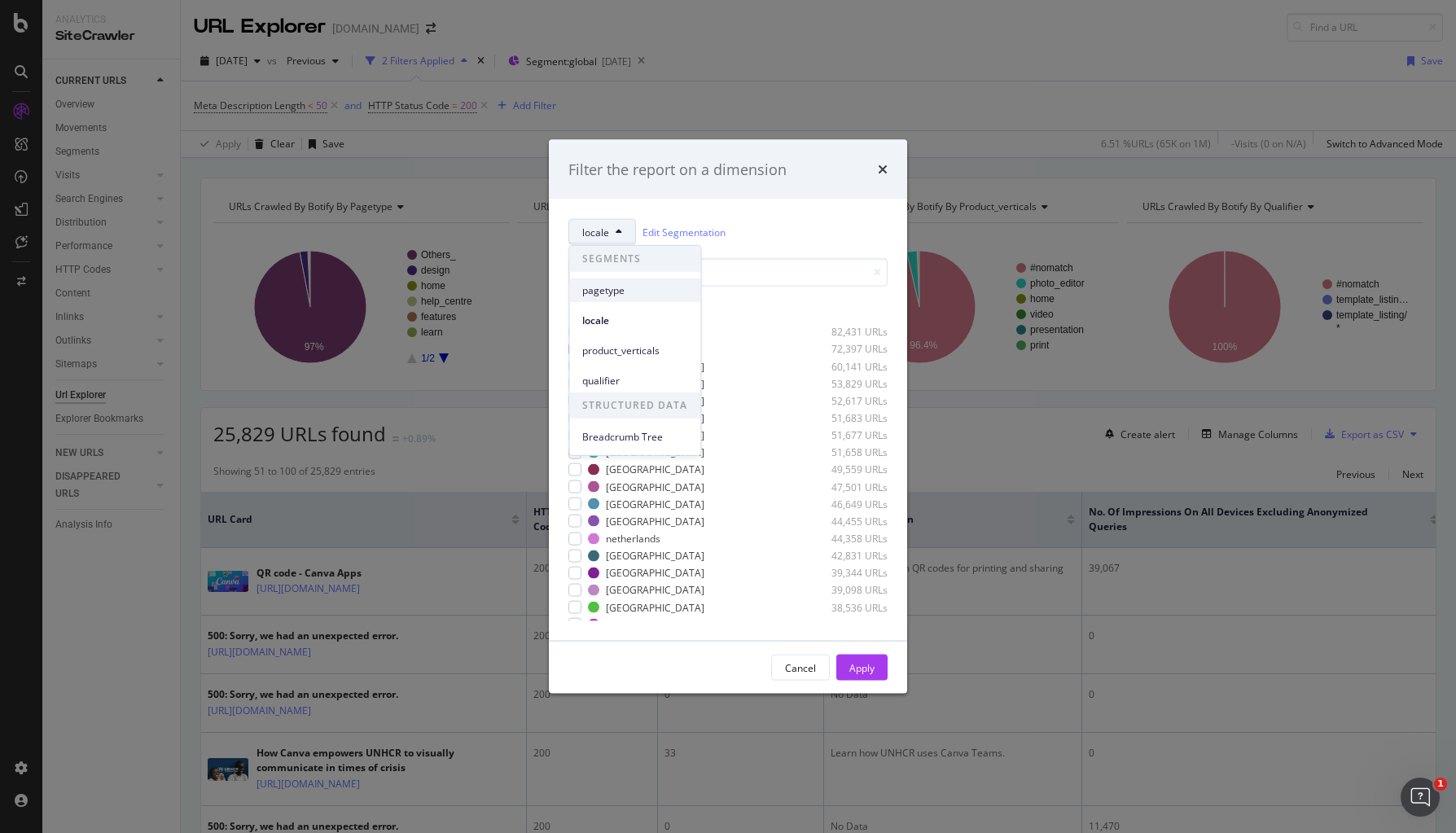
click at [603, 293] on span "pagetype" at bounding box center [634, 290] width 105 height 14
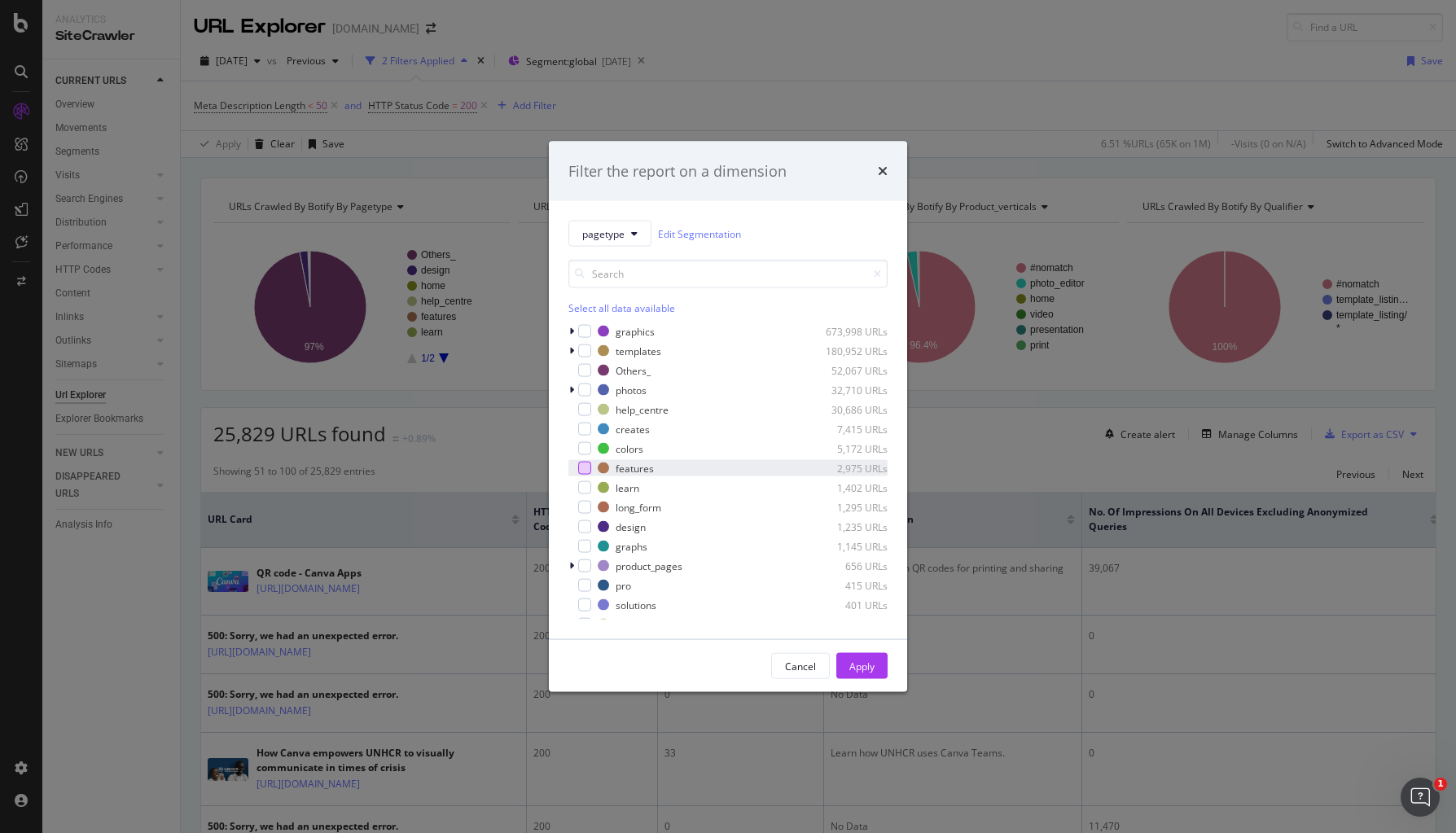
click at [588, 470] on div "modal" at bounding box center [585, 468] width 13 height 13
click at [583, 486] on div "modal" at bounding box center [585, 488] width 13 height 13
click at [584, 506] on div "modal" at bounding box center [585, 507] width 13 height 13
click at [582, 540] on div "modal" at bounding box center [585, 546] width 13 height 13
click at [584, 569] on div "modal" at bounding box center [585, 566] width 13 height 13
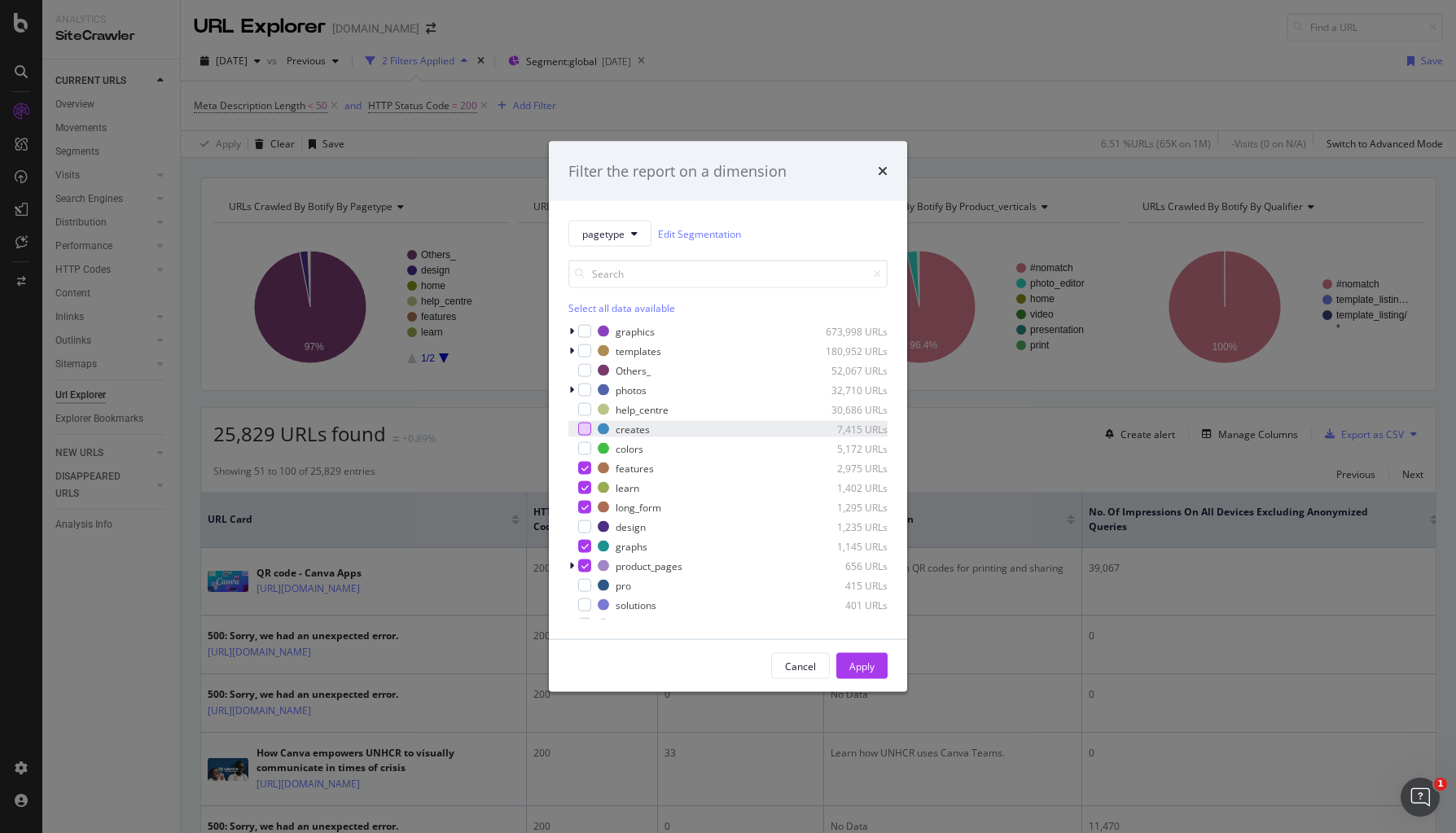
click at [587, 425] on div "modal" at bounding box center [585, 429] width 13 height 13
click at [587, 349] on div "modal" at bounding box center [585, 351] width 13 height 13
click at [876, 666] on button "Apply" at bounding box center [861, 666] width 51 height 26
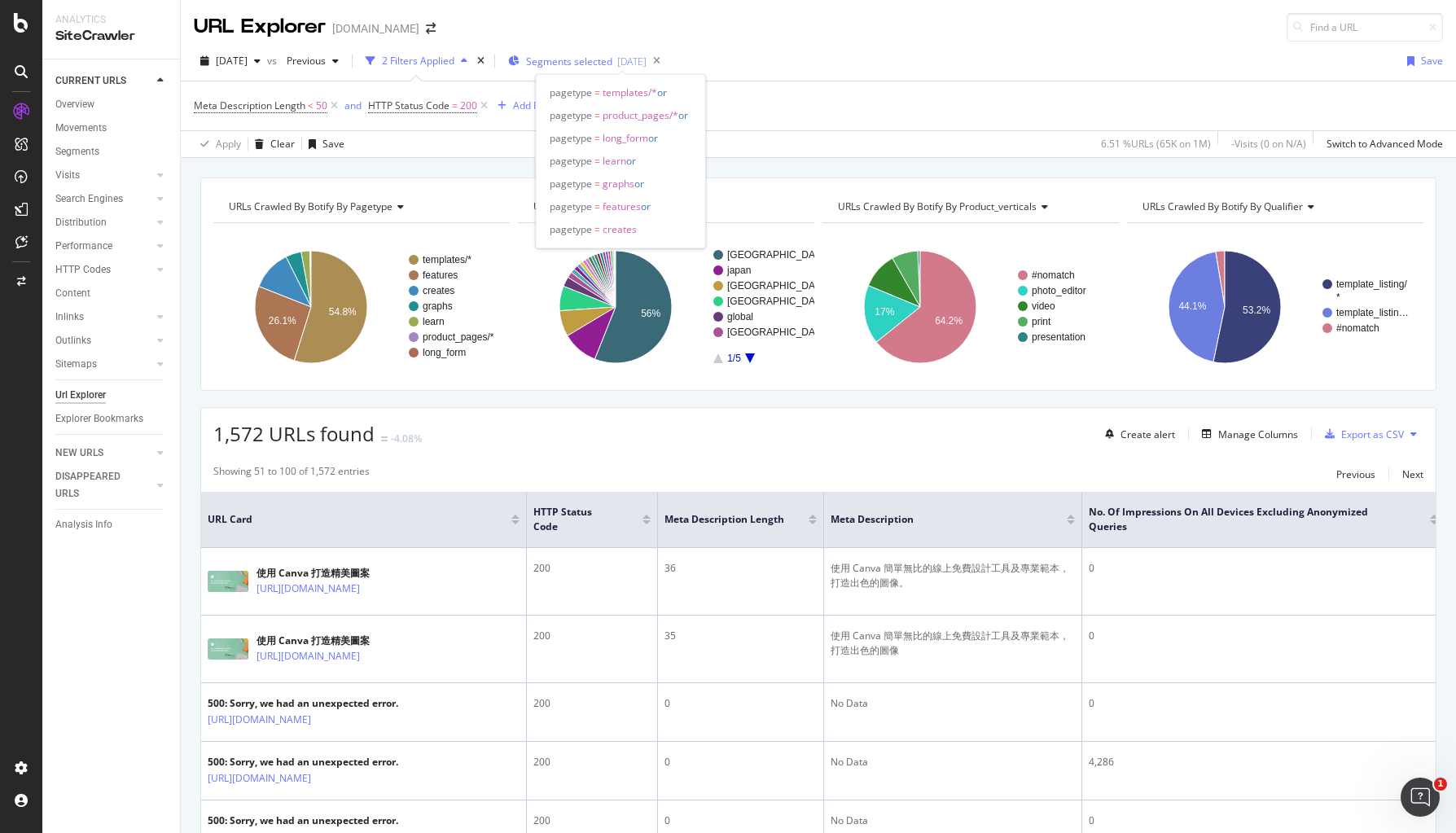
click at [587, 64] on span "Segments selected" at bounding box center [570, 61] width 86 height 13
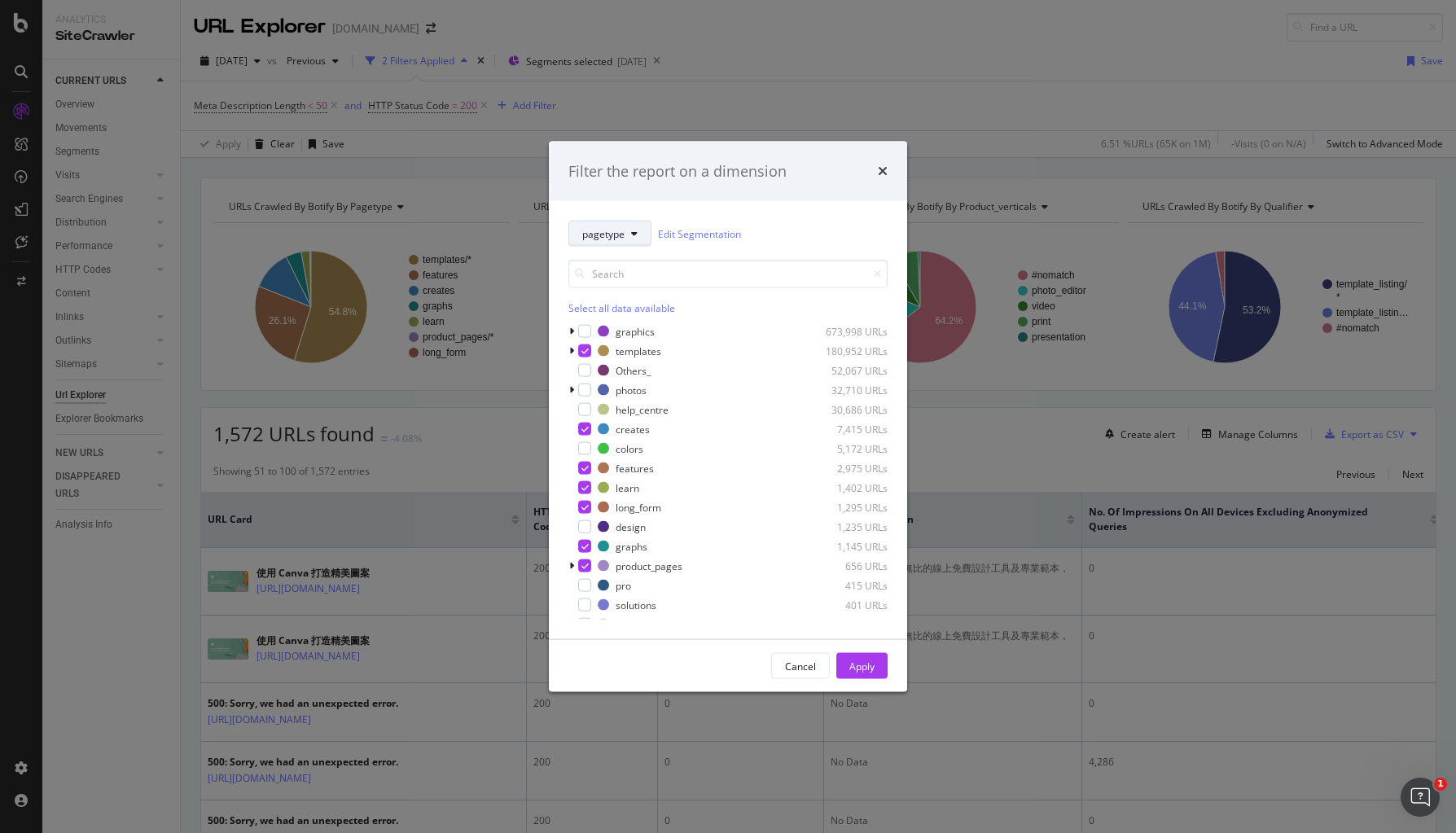
click at [623, 237] on span "pagetype" at bounding box center [603, 233] width 42 height 13
click at [629, 321] on span "locale" at bounding box center [634, 322] width 105 height 14
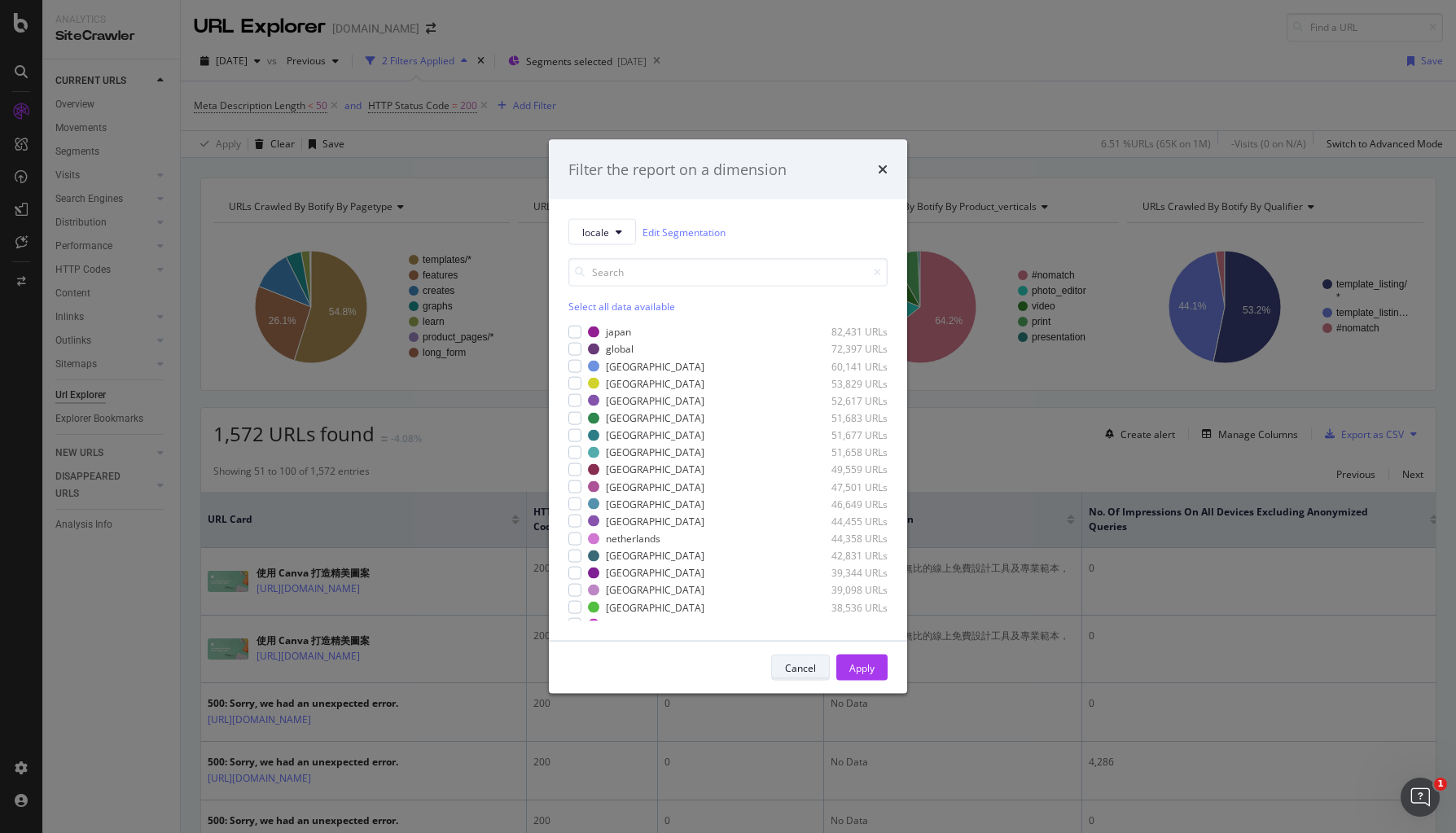
click at [818, 670] on button "Cancel" at bounding box center [800, 667] width 58 height 26
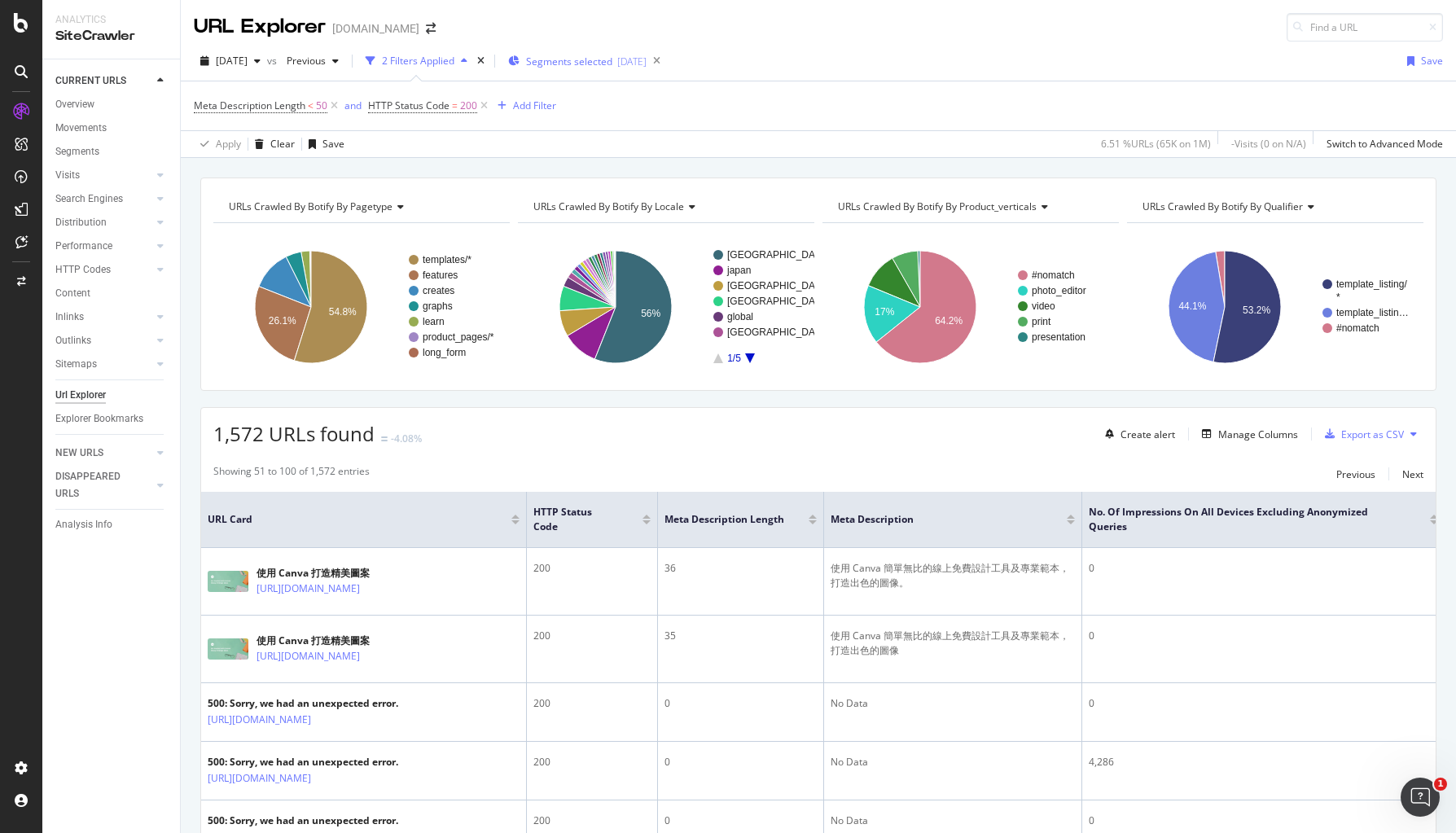
click at [589, 63] on span "Segments selected" at bounding box center [570, 61] width 86 height 13
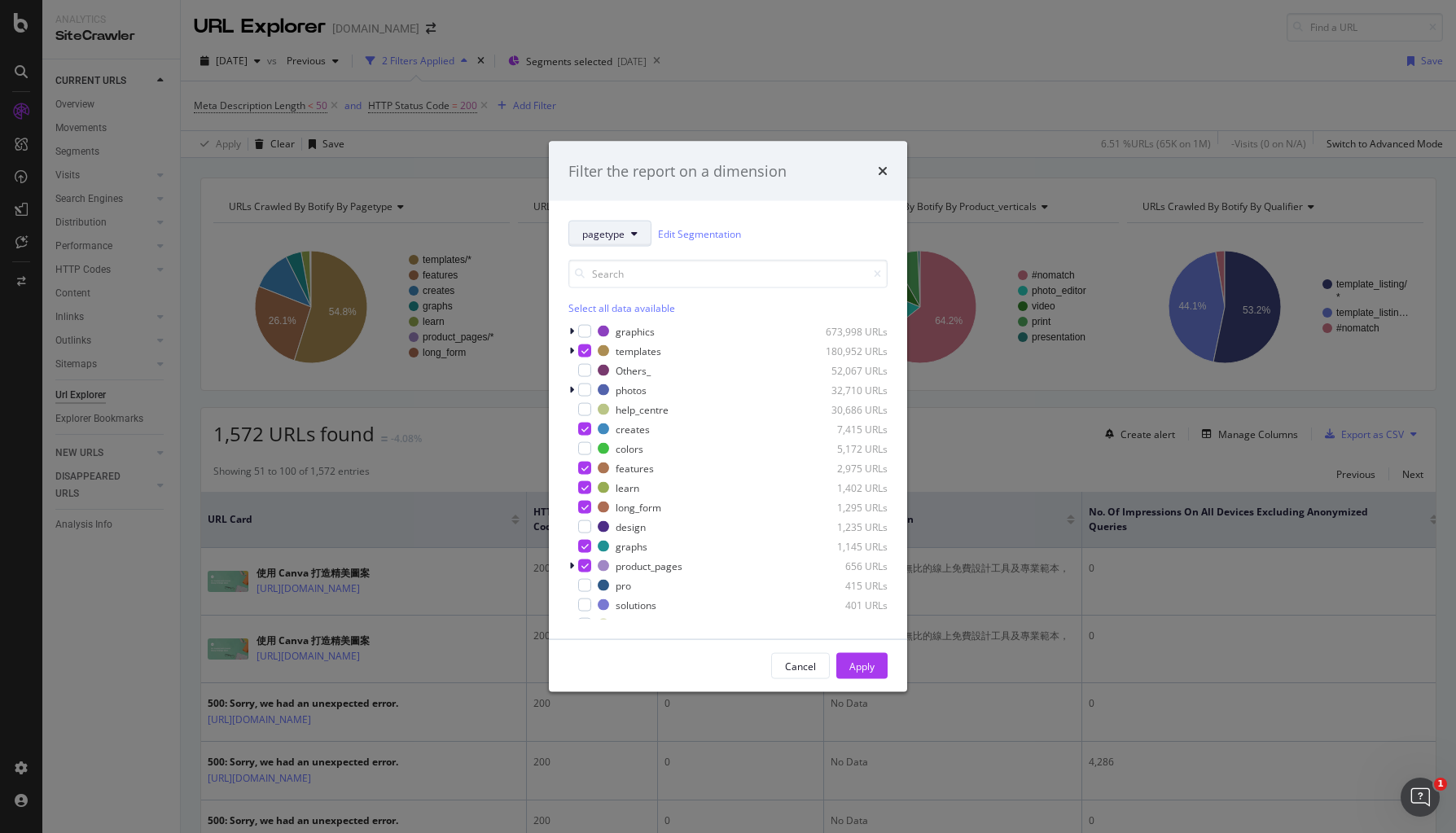
click at [586, 239] on span "pagetype" at bounding box center [603, 233] width 42 height 13
drag, startPoint x: 604, startPoint y: 342, endPoint x: 603, endPoint y: 321, distance: 21.0
click at [603, 321] on div "SEGMENTS pagetype locale product_verticals qualifier" at bounding box center [635, 320] width 131 height 147
click at [603, 321] on span "locale" at bounding box center [634, 322] width 105 height 14
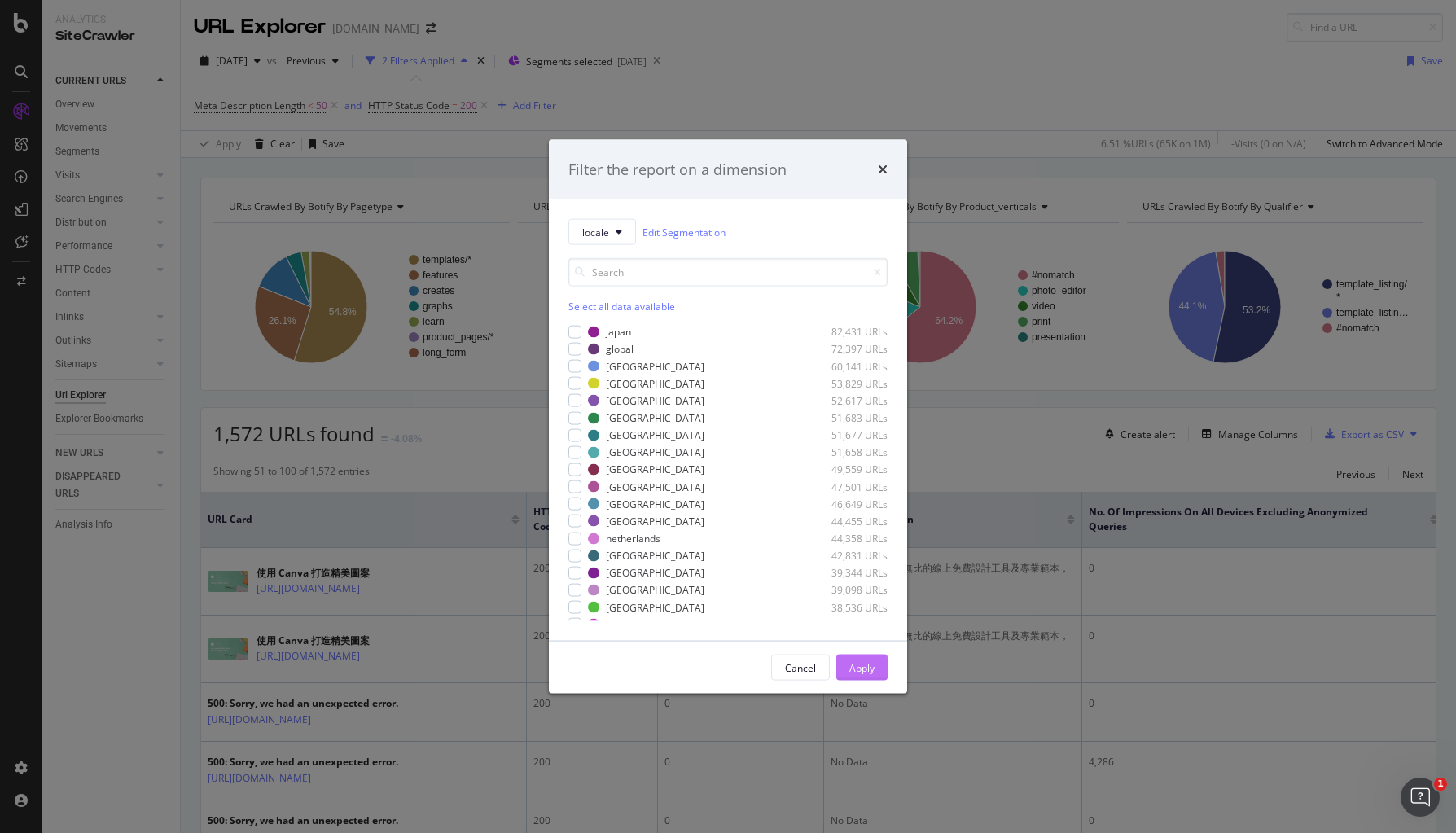
click at [851, 672] on div "Apply" at bounding box center [862, 667] width 25 height 13
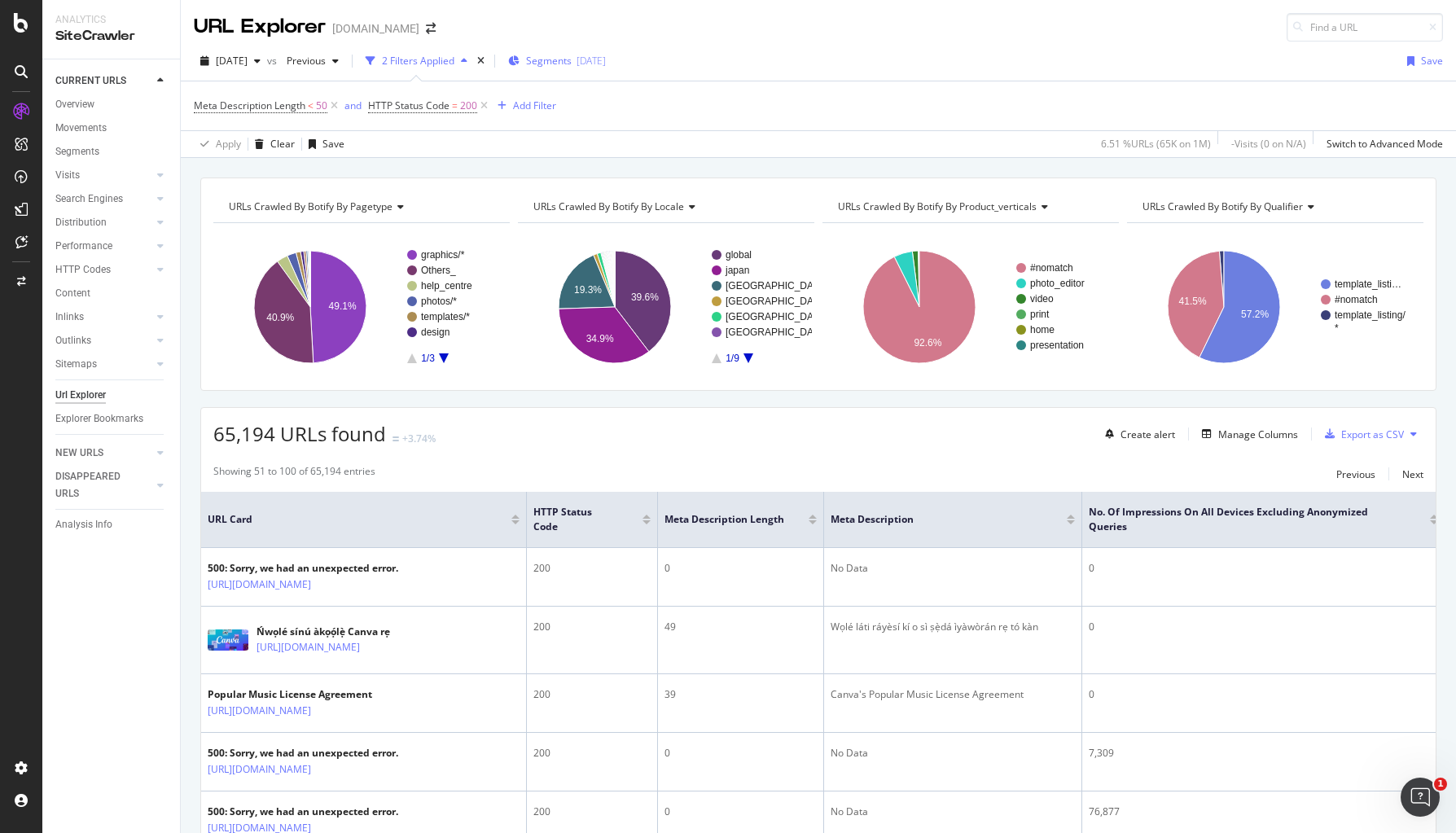
click at [571, 59] on span "Segments" at bounding box center [549, 60] width 46 height 13
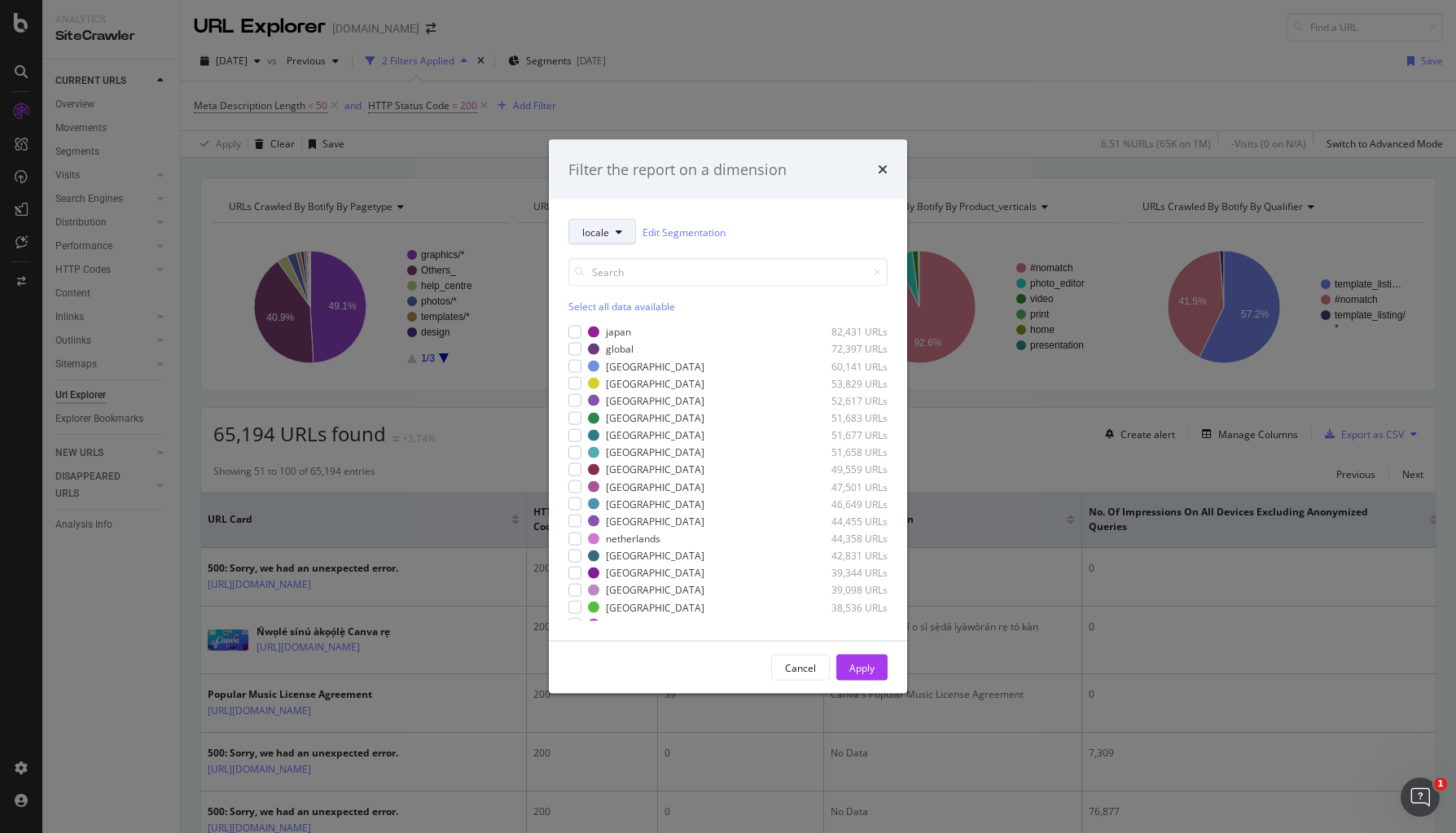
click at [591, 237] on span "locale" at bounding box center [596, 231] width 27 height 13
click at [608, 293] on span "pagetype" at bounding box center [634, 290] width 105 height 14
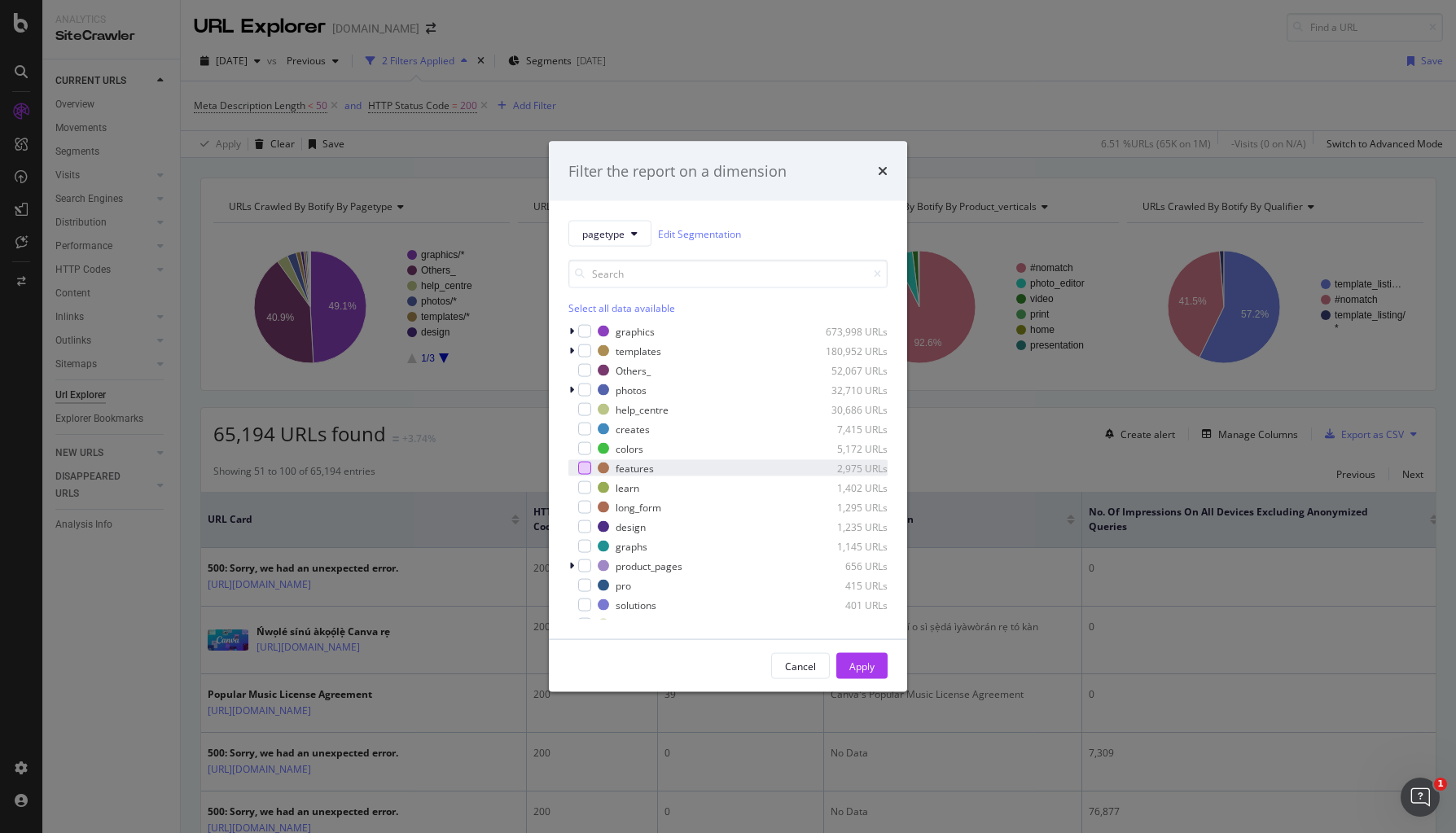
click at [583, 473] on div "modal" at bounding box center [585, 468] width 13 height 13
click at [584, 483] on div "modal" at bounding box center [585, 488] width 13 height 13
click at [586, 513] on div "modal" at bounding box center [585, 507] width 13 height 13
click at [583, 552] on div "modal" at bounding box center [585, 546] width 13 height 13
click at [586, 572] on div "product_pages 656 URLs" at bounding box center [728, 566] width 319 height 16
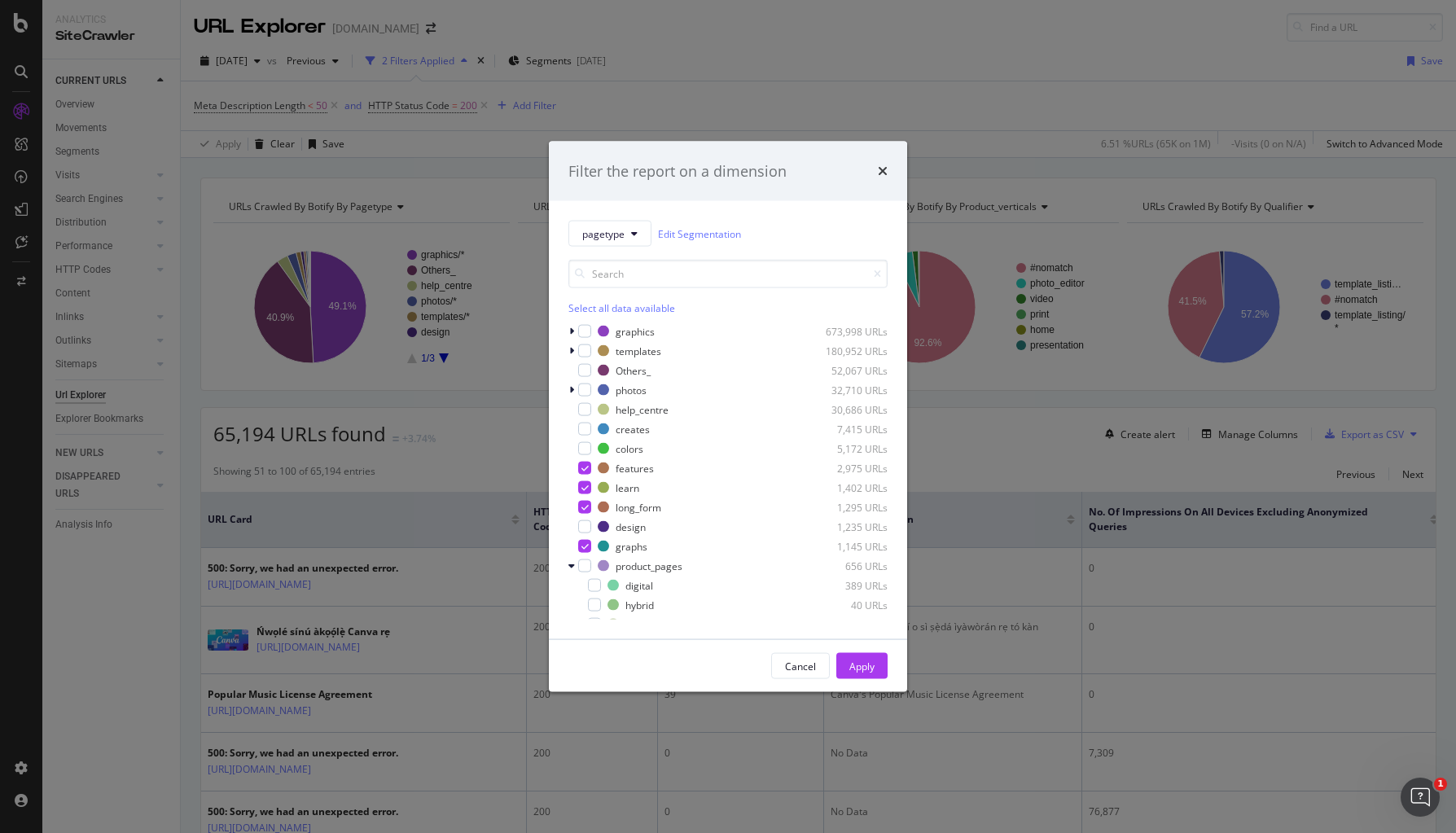
click at [585, 574] on div "product_pages 656 URLs digital 389 URLs hybrid 40 URLs print 227 URLs" at bounding box center [728, 595] width 319 height 75
click at [586, 555] on div "graphics 673,998 URLs templates 180,952 URLs Others_ 52,067 URLs photos 32,710 …" at bounding box center [728, 470] width 319 height 296
click at [585, 565] on div "modal" at bounding box center [585, 566] width 13 height 13
click at [585, 354] on div "modal" at bounding box center [585, 351] width 13 height 13
click at [579, 425] on div "modal" at bounding box center [585, 429] width 13 height 13
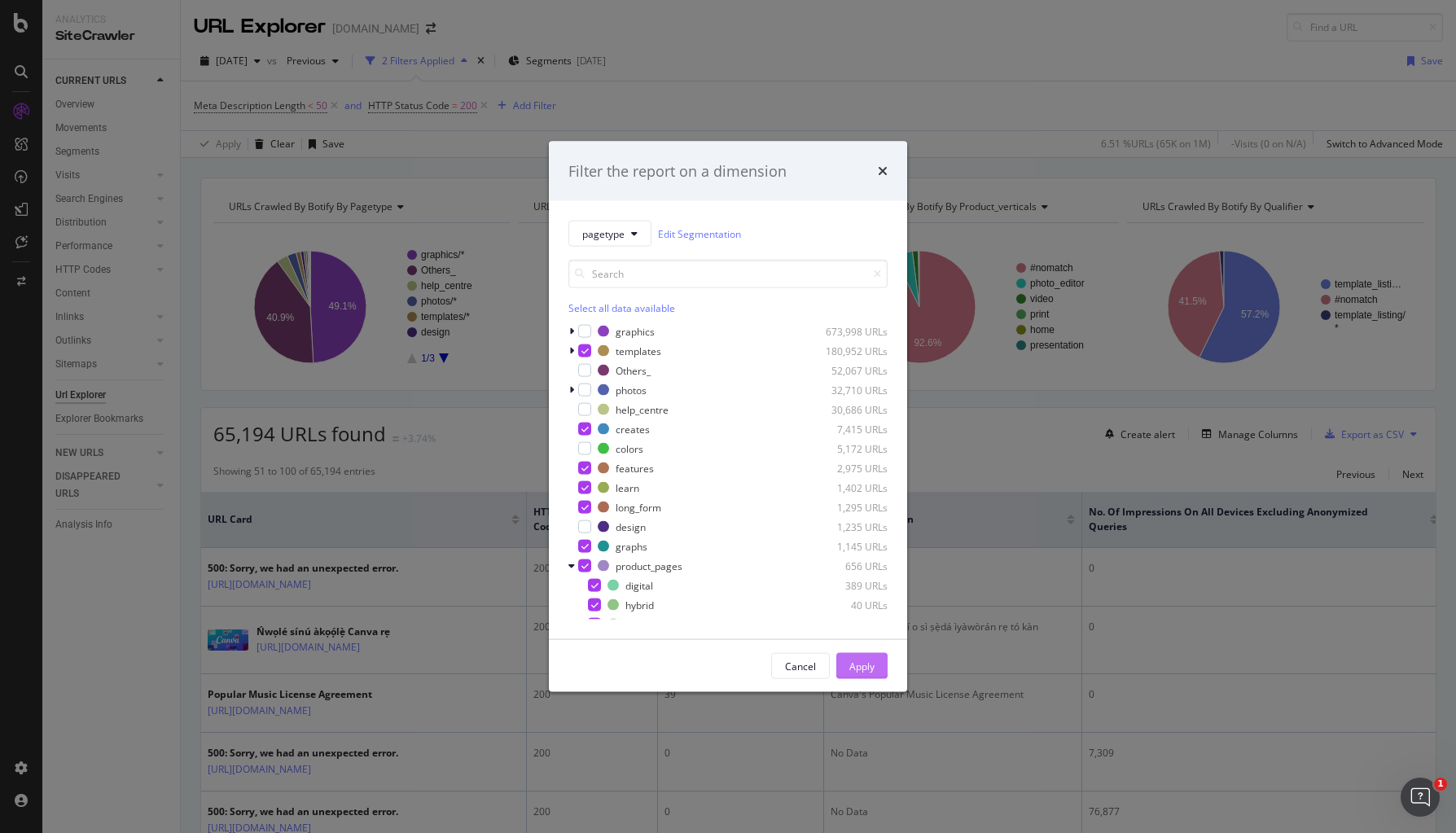
click at [858, 664] on div "Apply" at bounding box center [862, 665] width 25 height 13
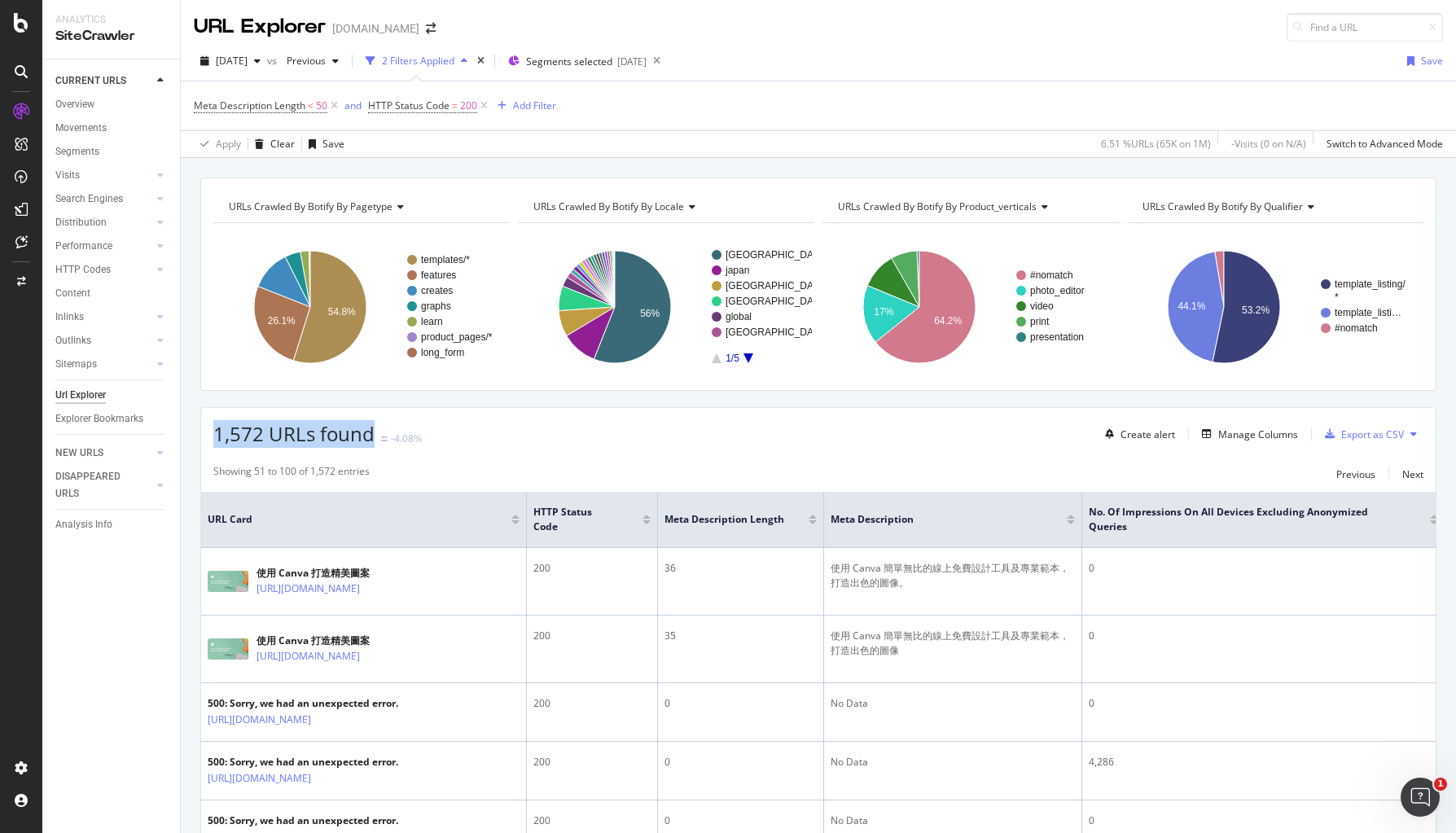
drag, startPoint x: 219, startPoint y: 425, endPoint x: 376, endPoint y: 429, distance: 157.1
click at [376, 429] on div "1,572 URLs found -4.08%" at bounding box center [318, 434] width 209 height 28
copy span "1,572 URLs found"
click at [643, 441] on div "1,572 URLs found -4.08% Create alert Manage Columns Export as CSV" at bounding box center [819, 427] width 1235 height 40
click at [682, 431] on div "1,572 URLs found -4.08% Create alert Manage Columns Export as CSV" at bounding box center [819, 427] width 1235 height 40
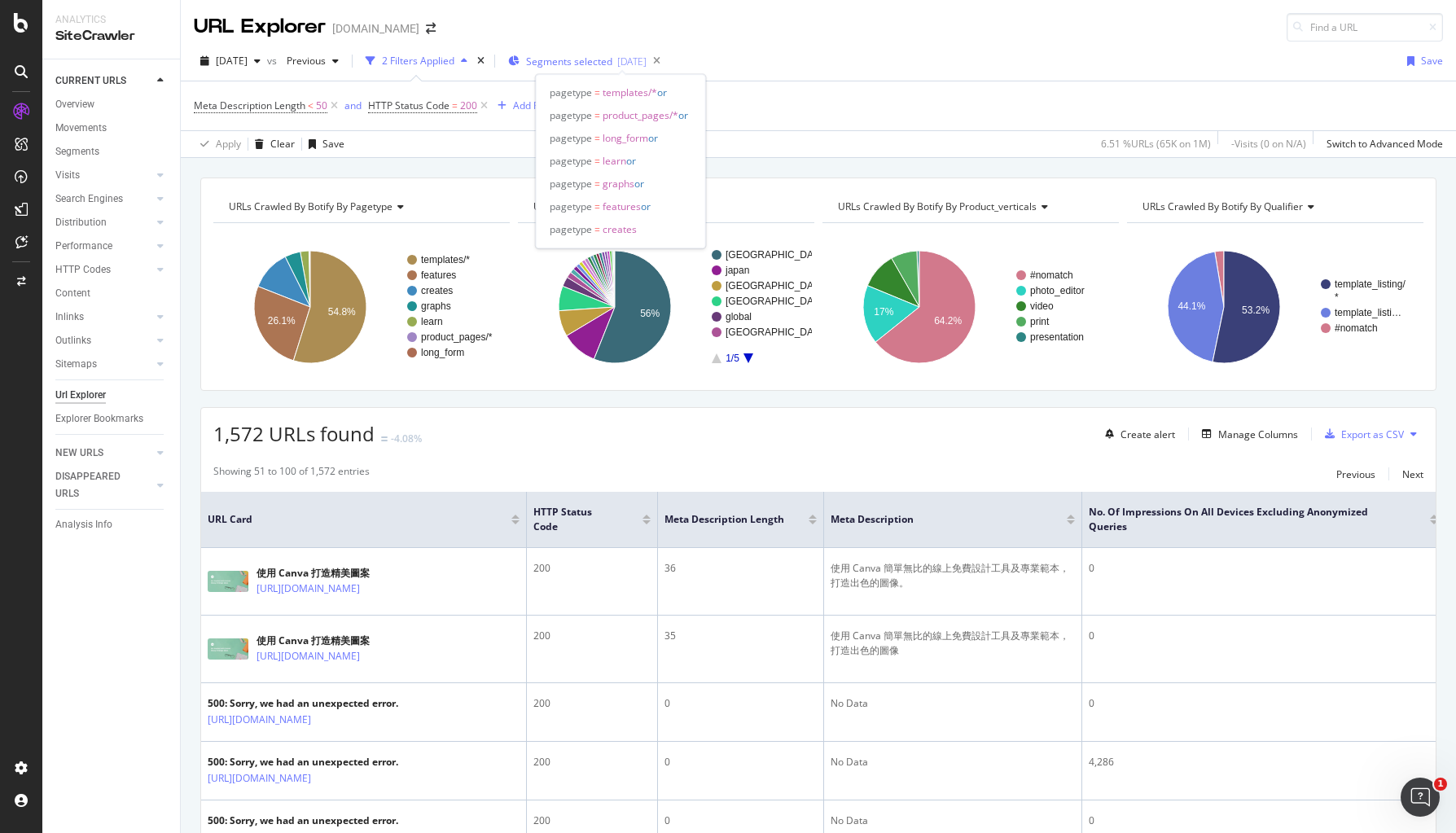
click at [613, 60] on span "Segments selected" at bounding box center [570, 61] width 86 height 13
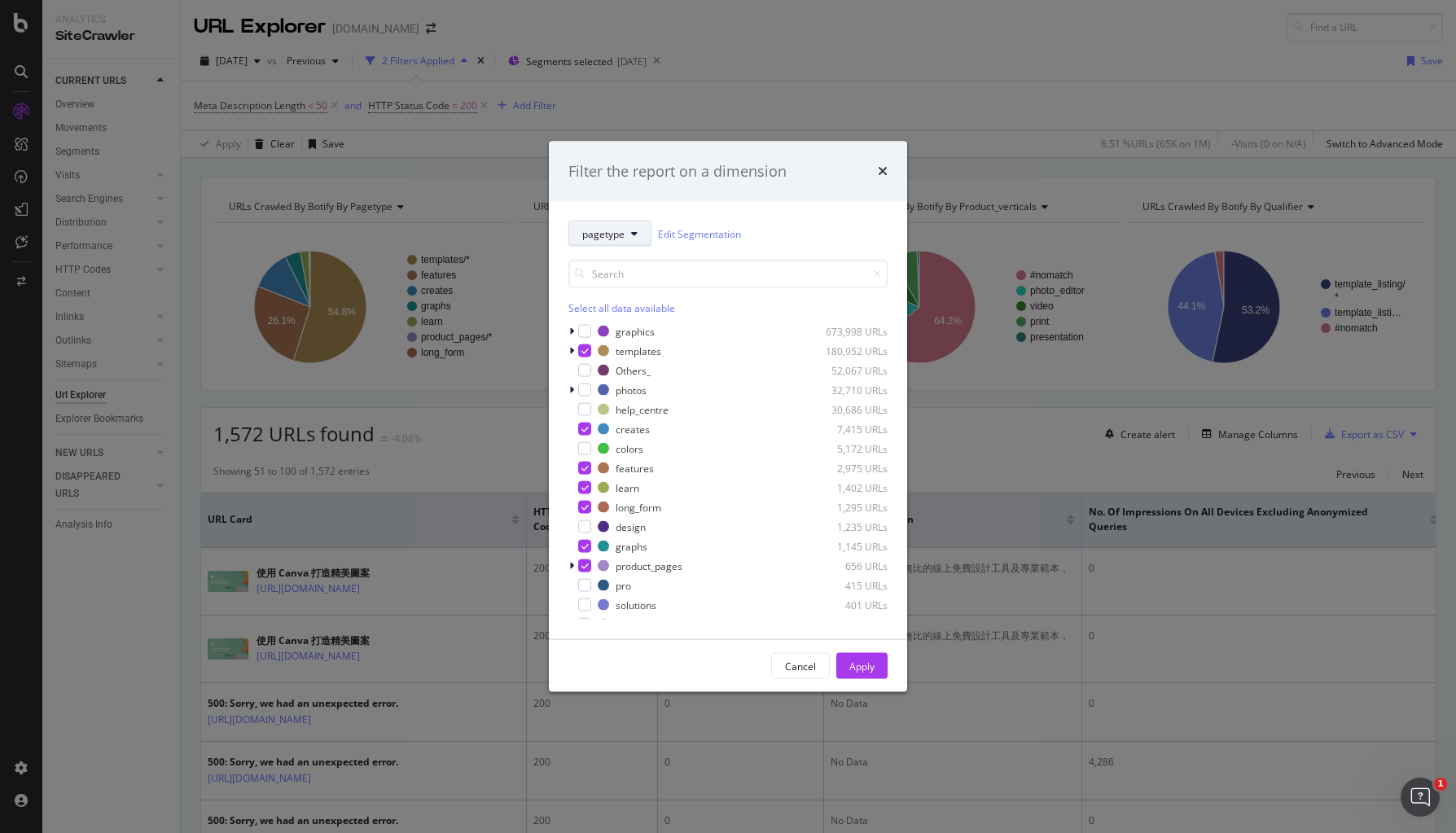
click at [636, 229] on button "pagetype" at bounding box center [610, 233] width 83 height 26
click at [587, 326] on span "locale" at bounding box center [634, 322] width 105 height 14
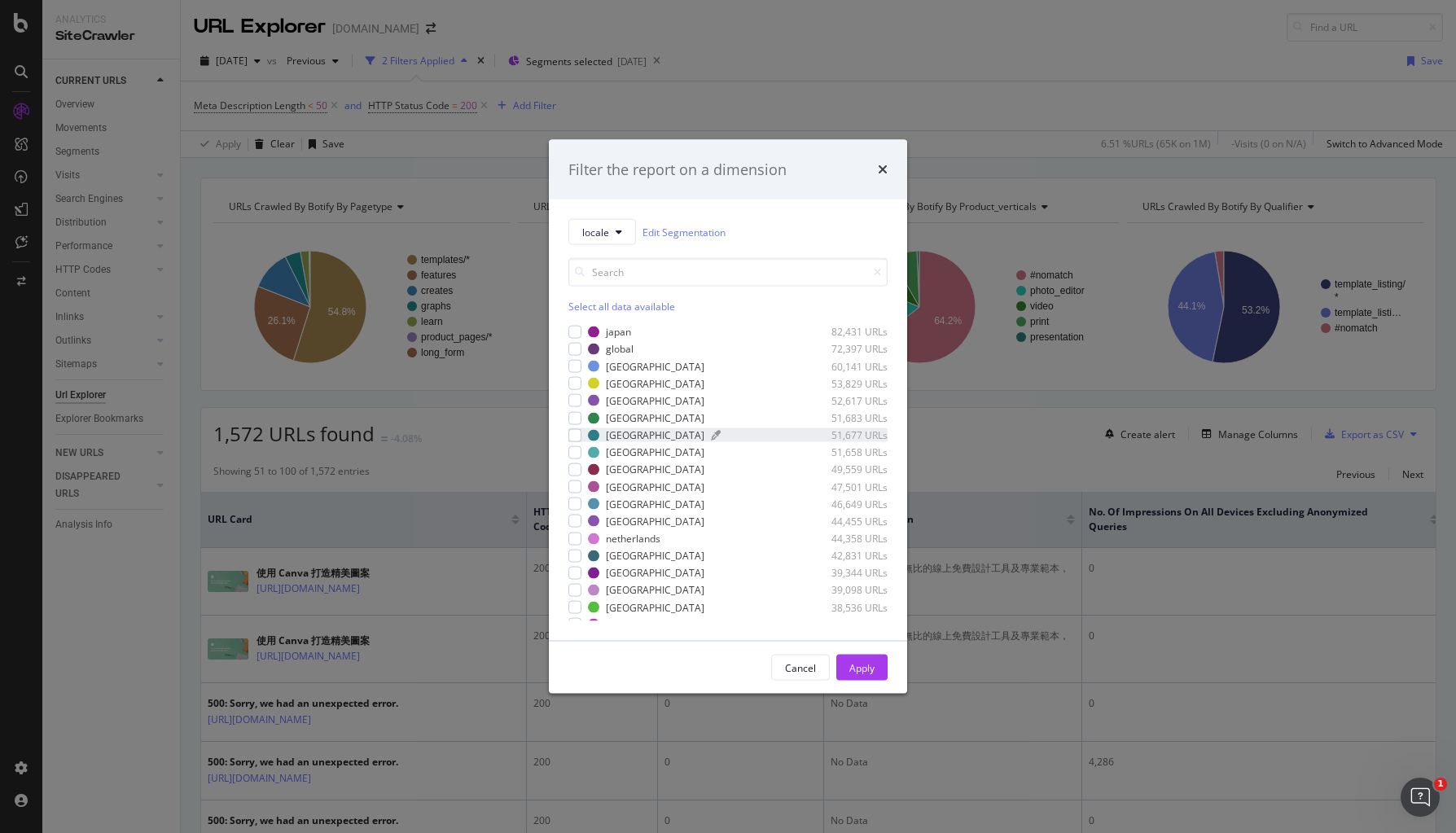
click at [615, 433] on div "indonesia" at bounding box center [654, 434] width 98 height 13
click at [850, 667] on div "Apply" at bounding box center [862, 667] width 25 height 13
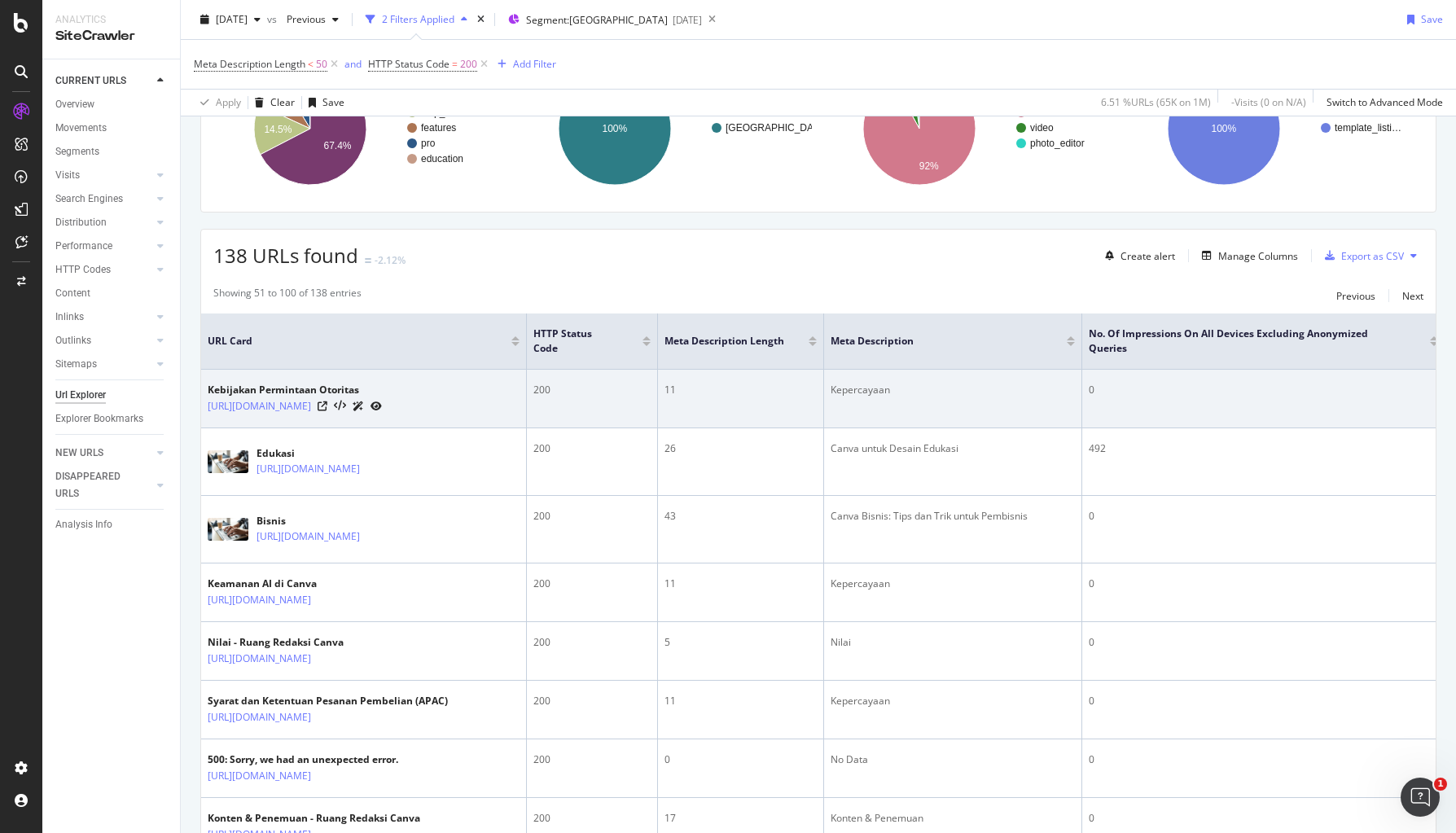
scroll to position [133, 0]
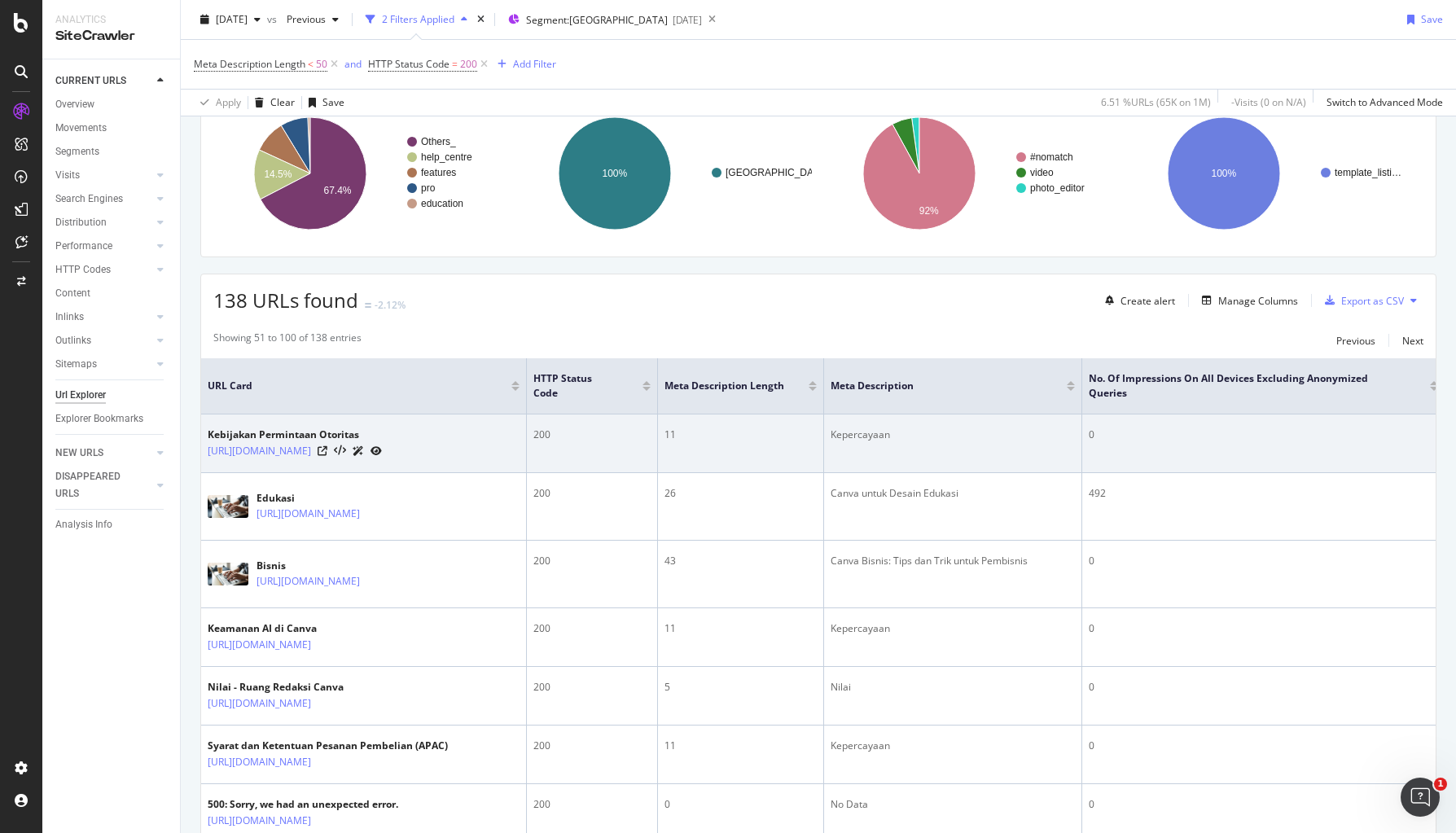
click at [1157, 415] on td "0" at bounding box center [1264, 443] width 364 height 58
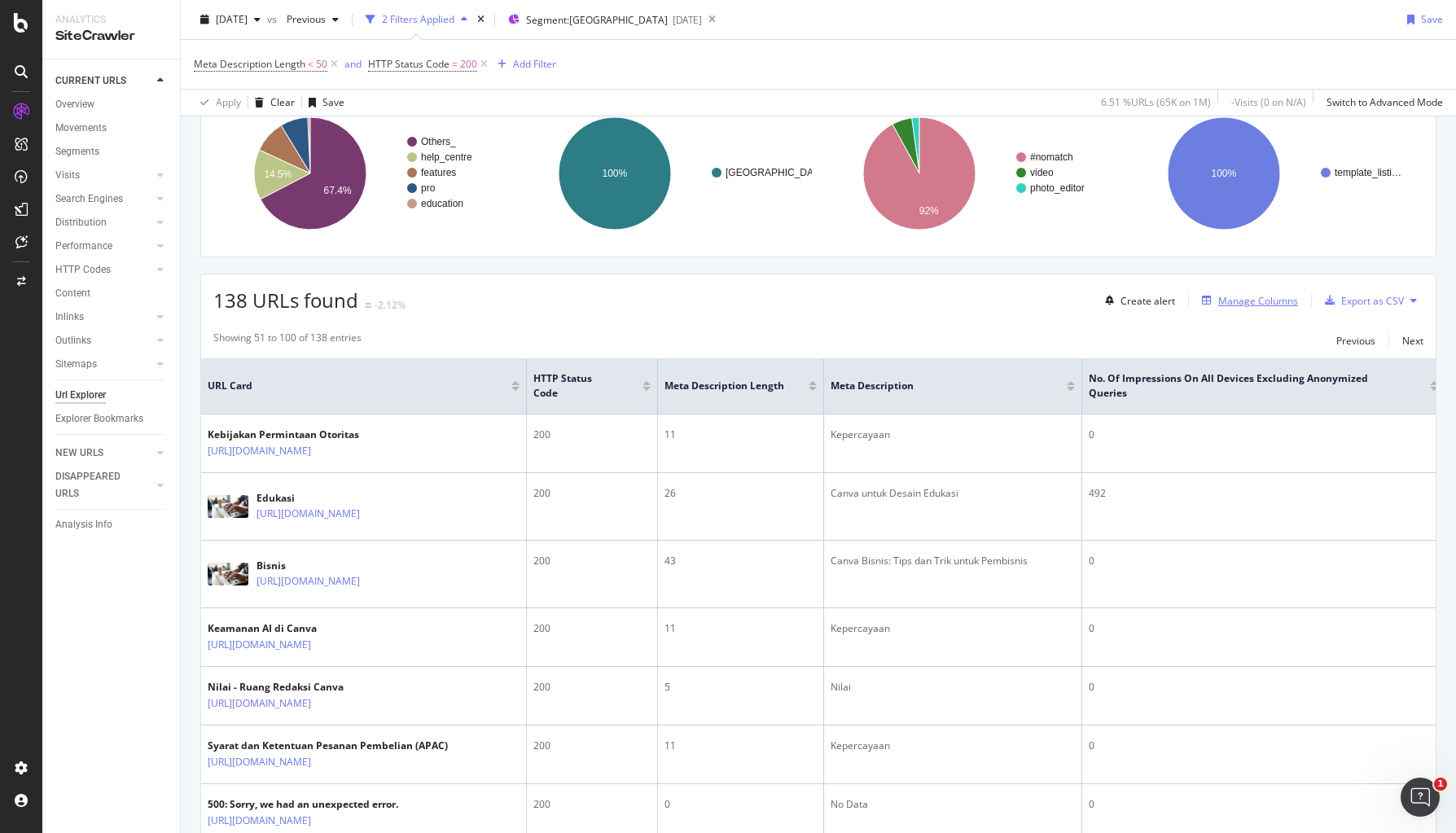
click at [1157, 300] on div "Manage Columns" at bounding box center [1258, 300] width 80 height 13
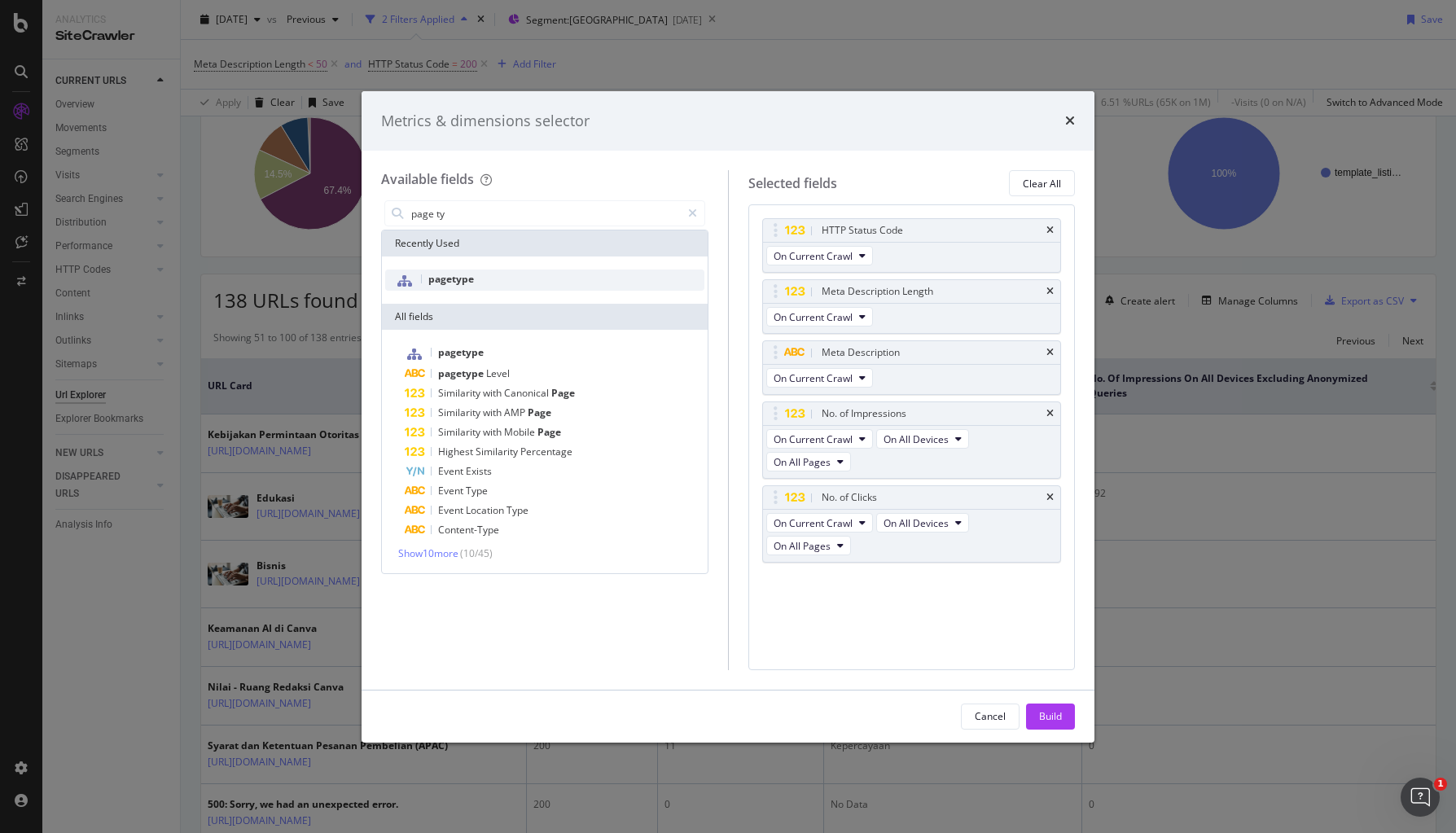
type input "page ty"
click at [462, 278] on span "pagetype" at bounding box center [451, 278] width 46 height 13
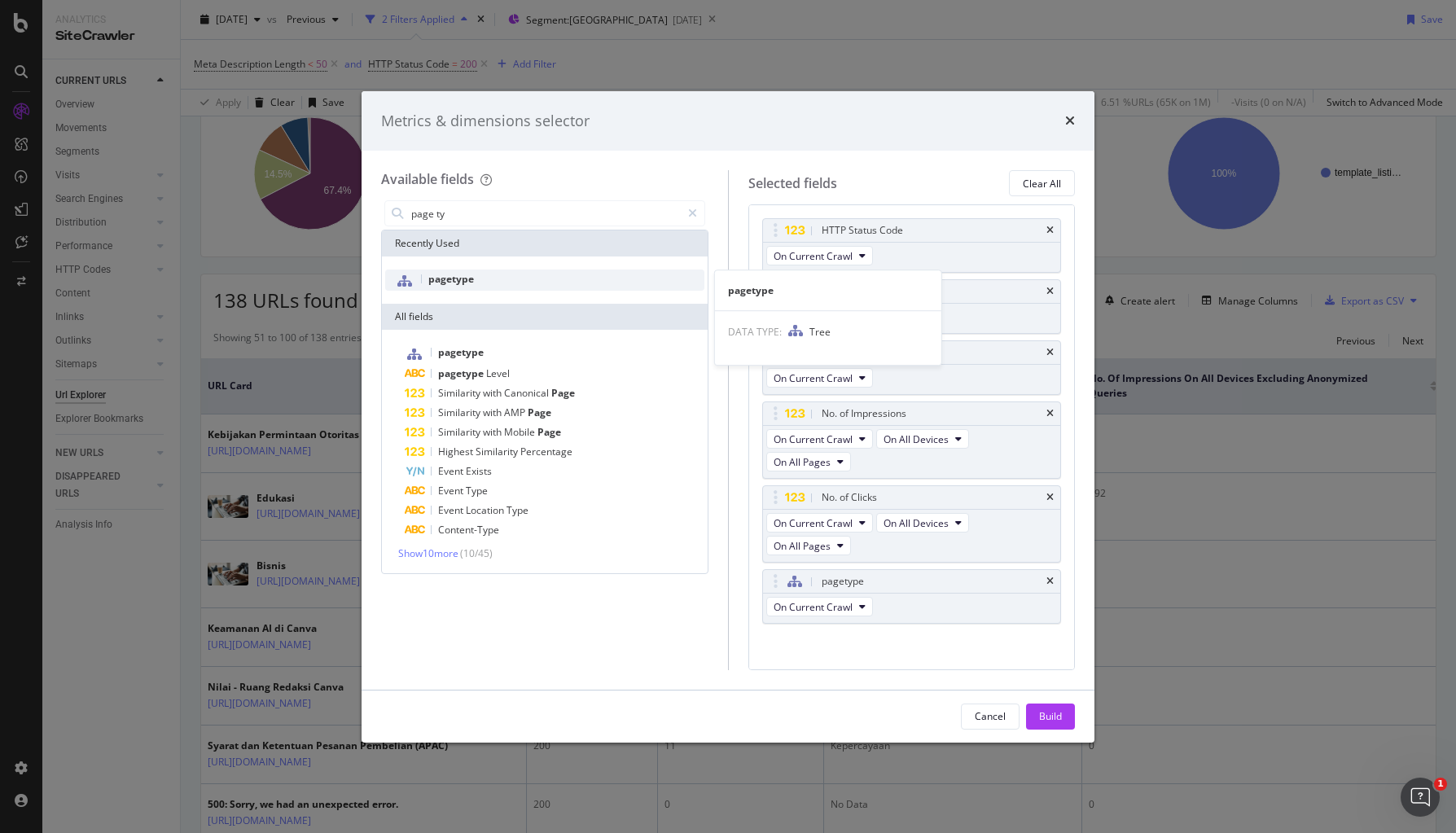
click at [495, 278] on div "pagetype" at bounding box center [544, 281] width 319 height 22
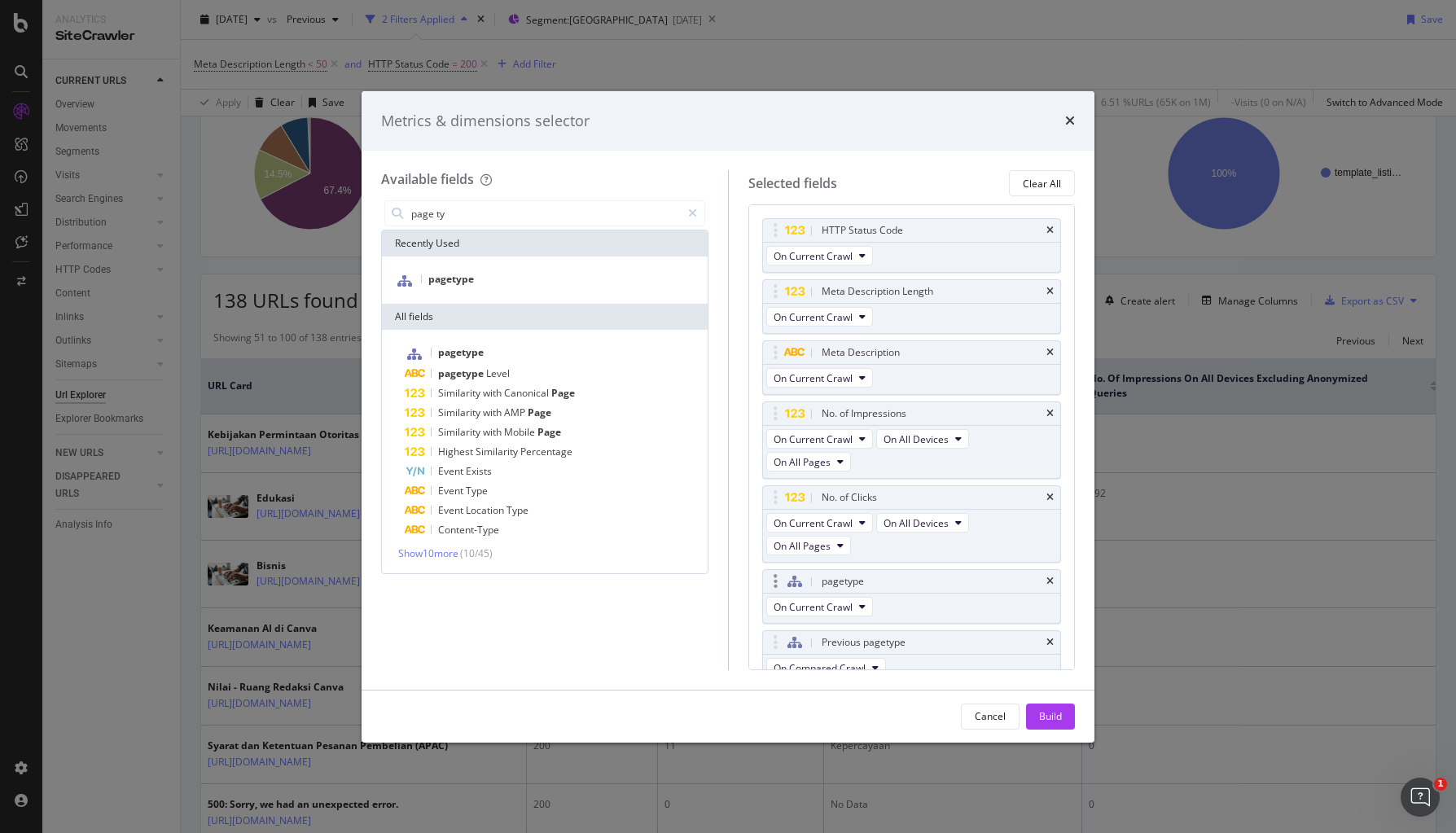
scroll to position [16, 0]
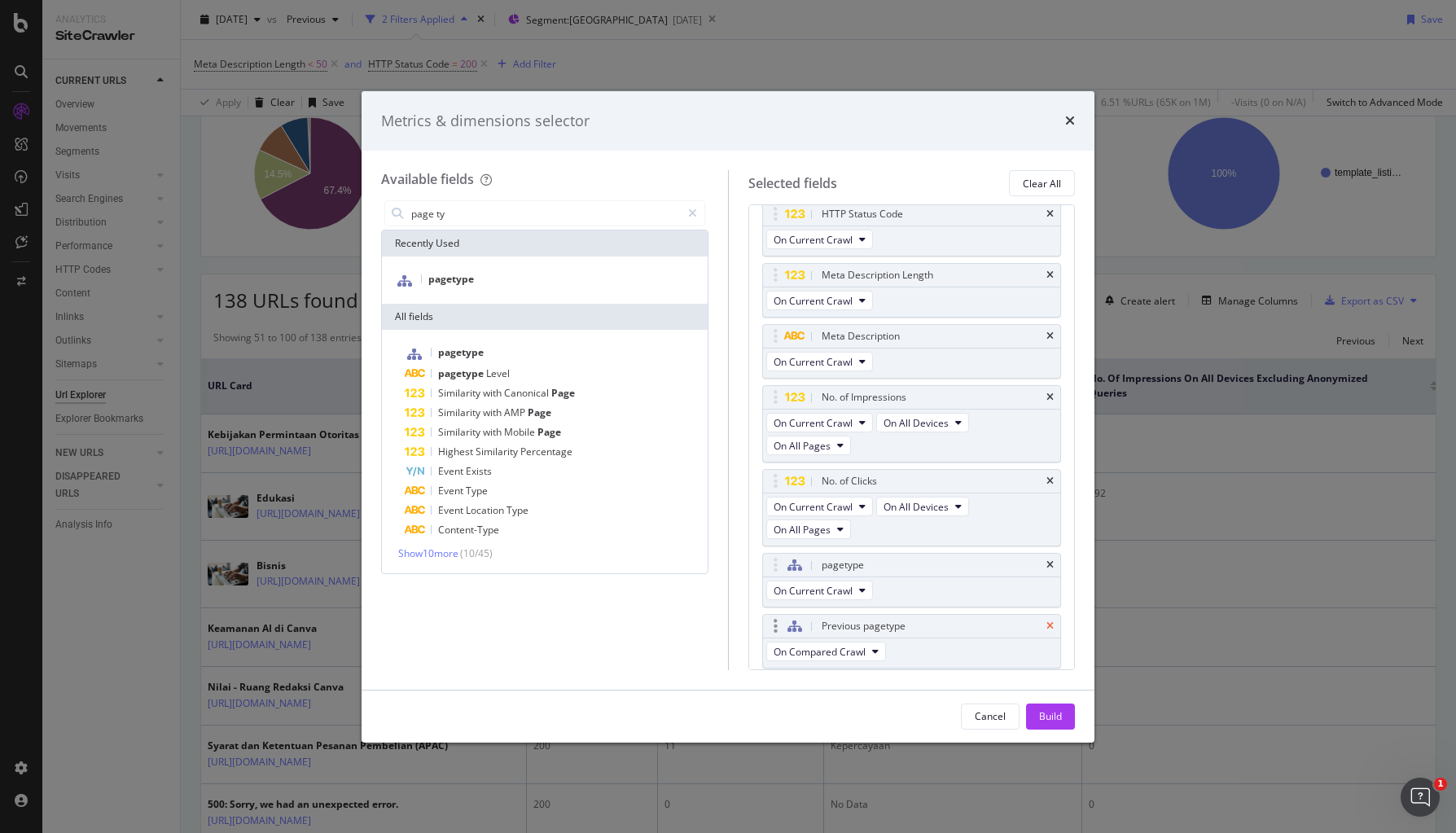
click at [1047, 627] on icon "times" at bounding box center [1050, 625] width 7 height 10
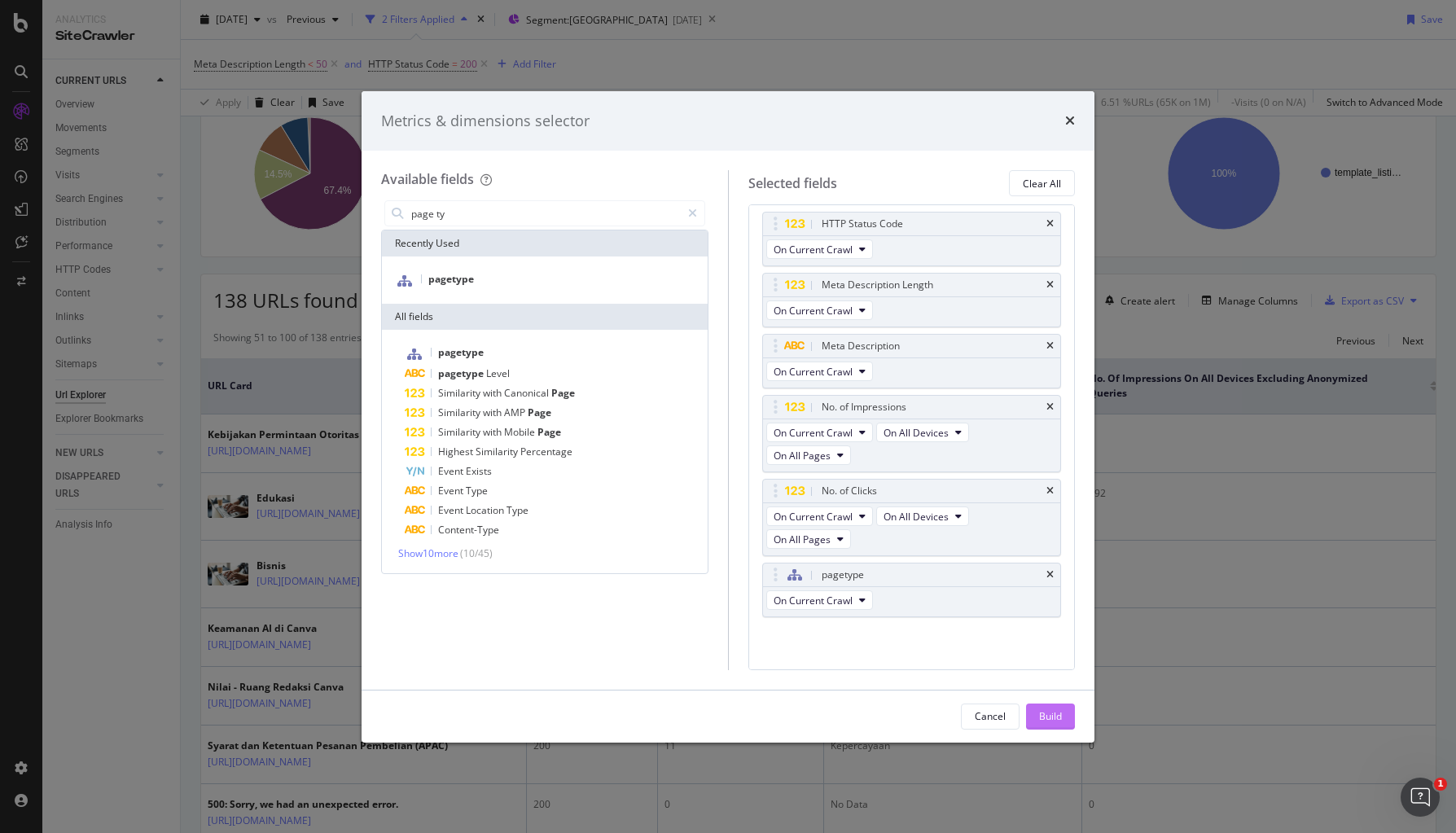
click at [1067, 721] on button "Build" at bounding box center [1050, 716] width 49 height 26
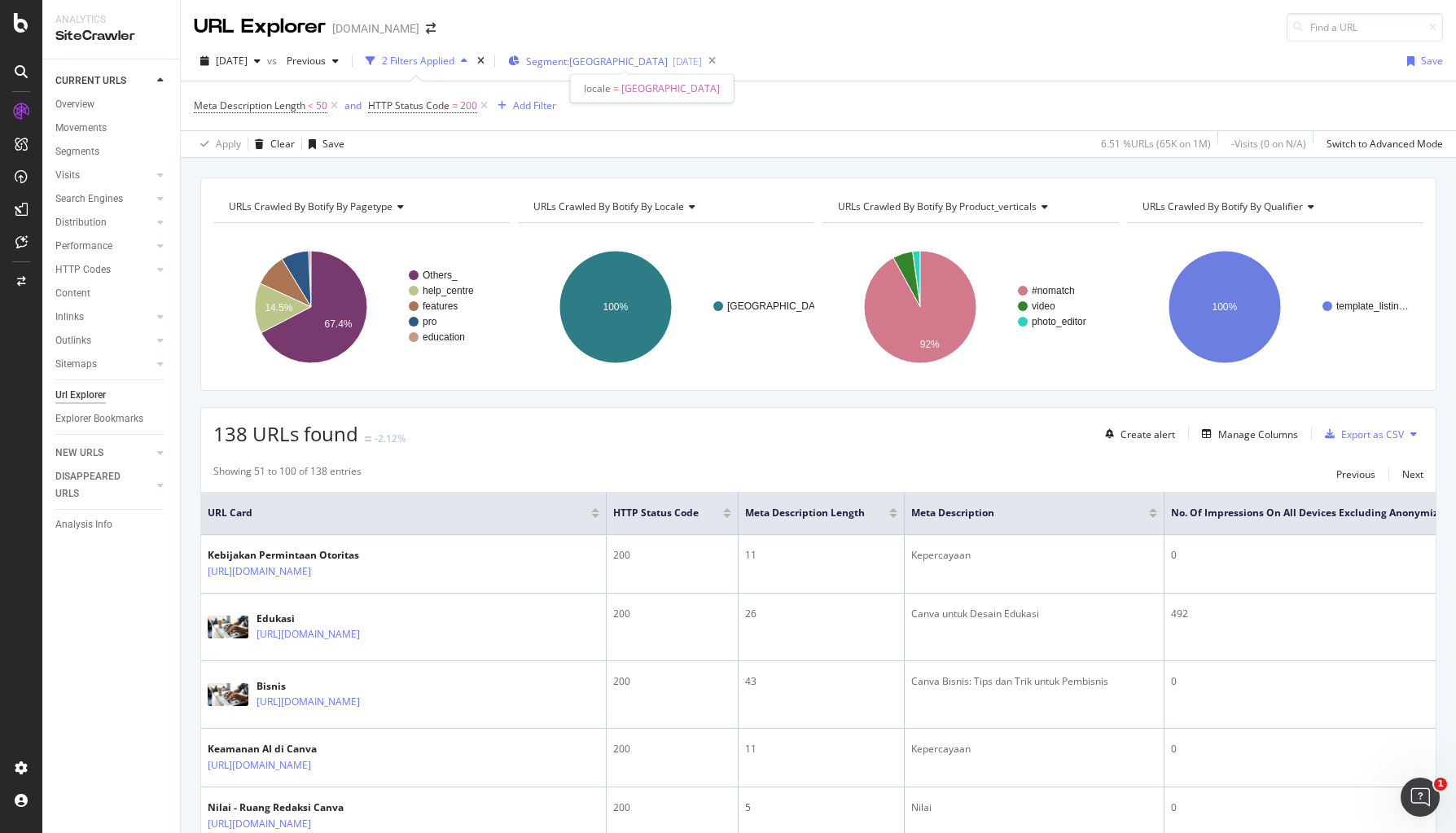
click at [637, 64] on span "Segment: indonesia" at bounding box center [597, 61] width 141 height 13
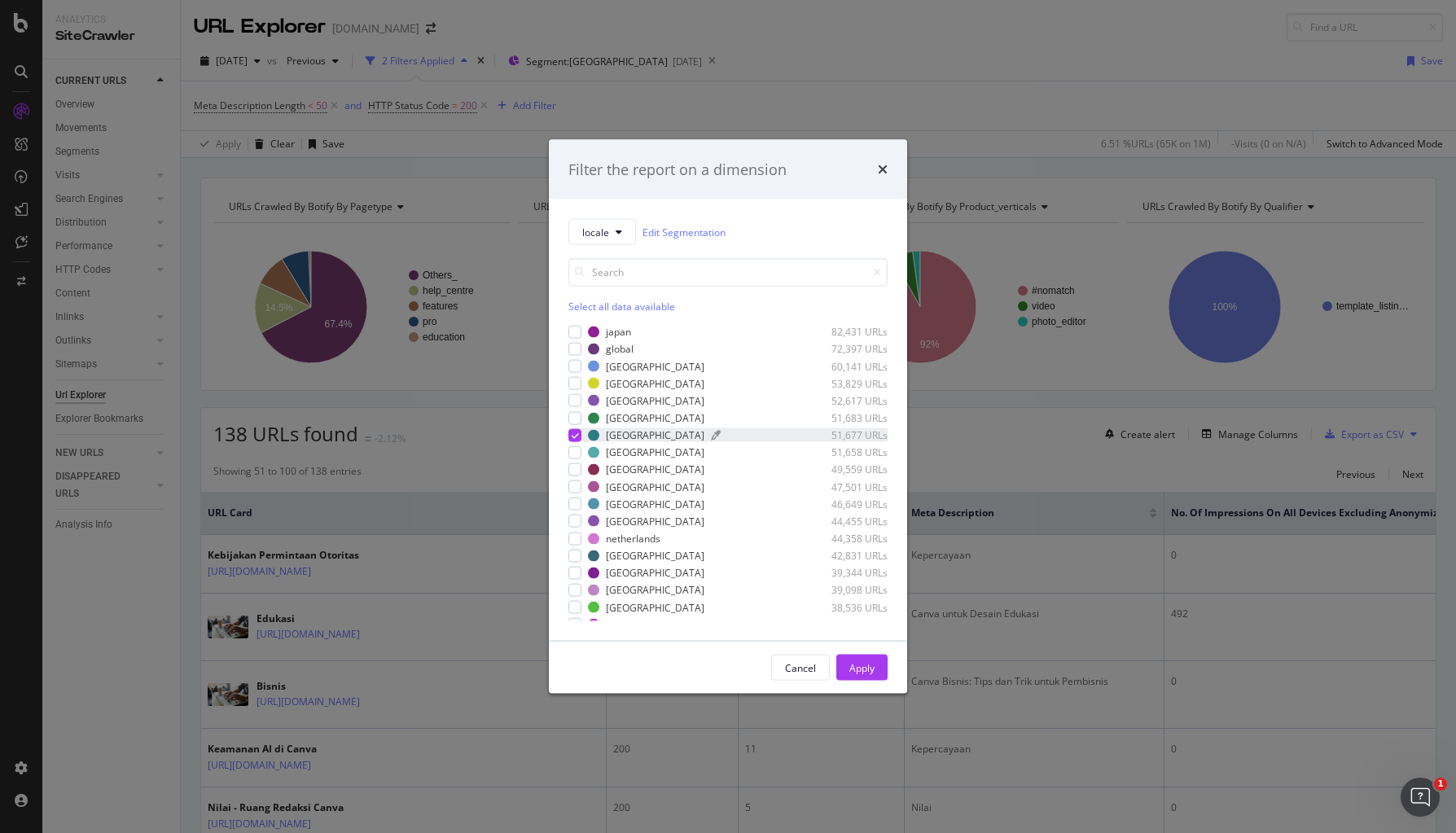
click at [598, 434] on div "modal" at bounding box center [593, 434] width 12 height 12
click at [869, 661] on div "Apply" at bounding box center [862, 667] width 25 height 13
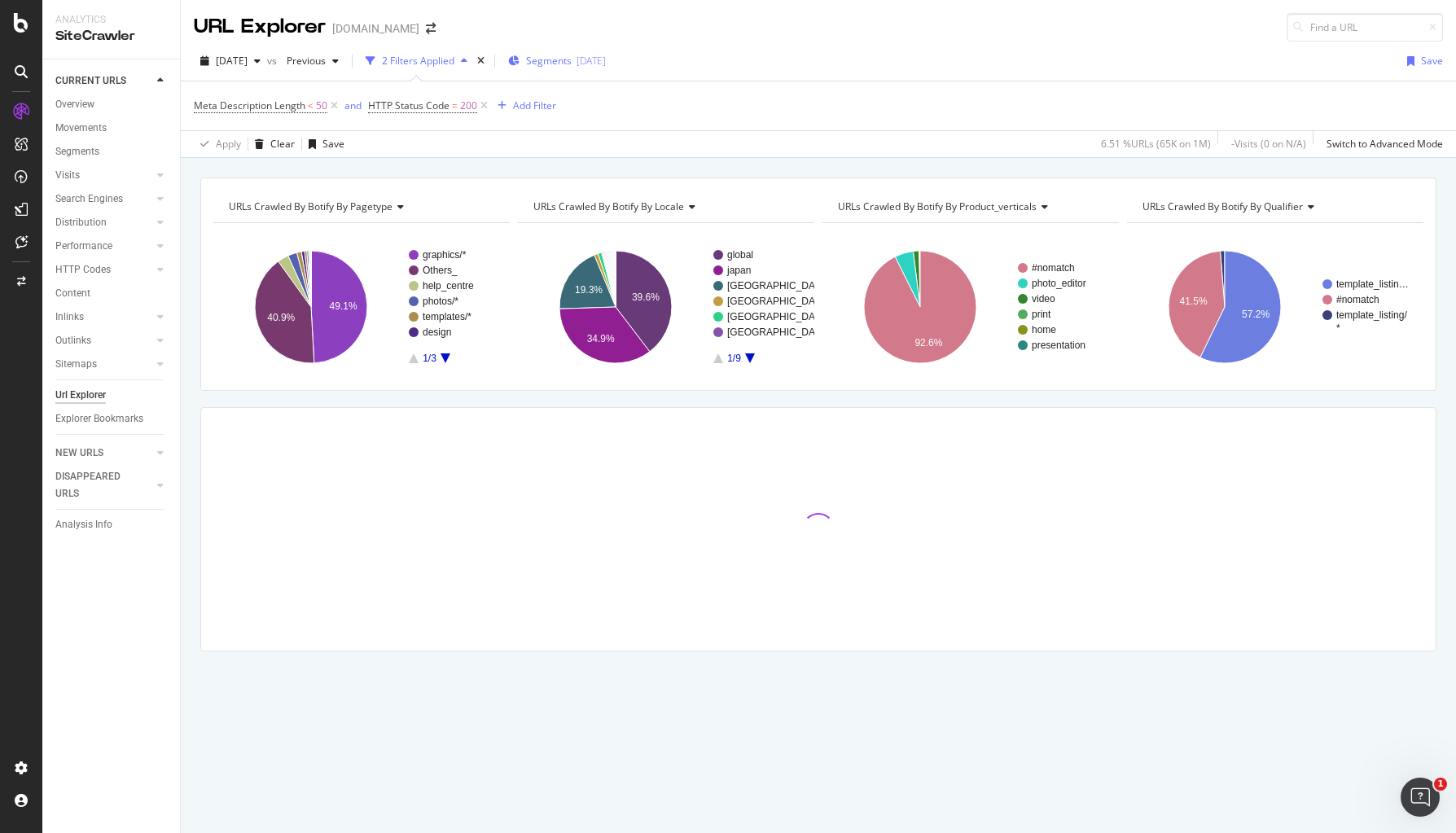
click at [578, 67] on div "Segments 2025-05-26" at bounding box center [557, 60] width 98 height 24
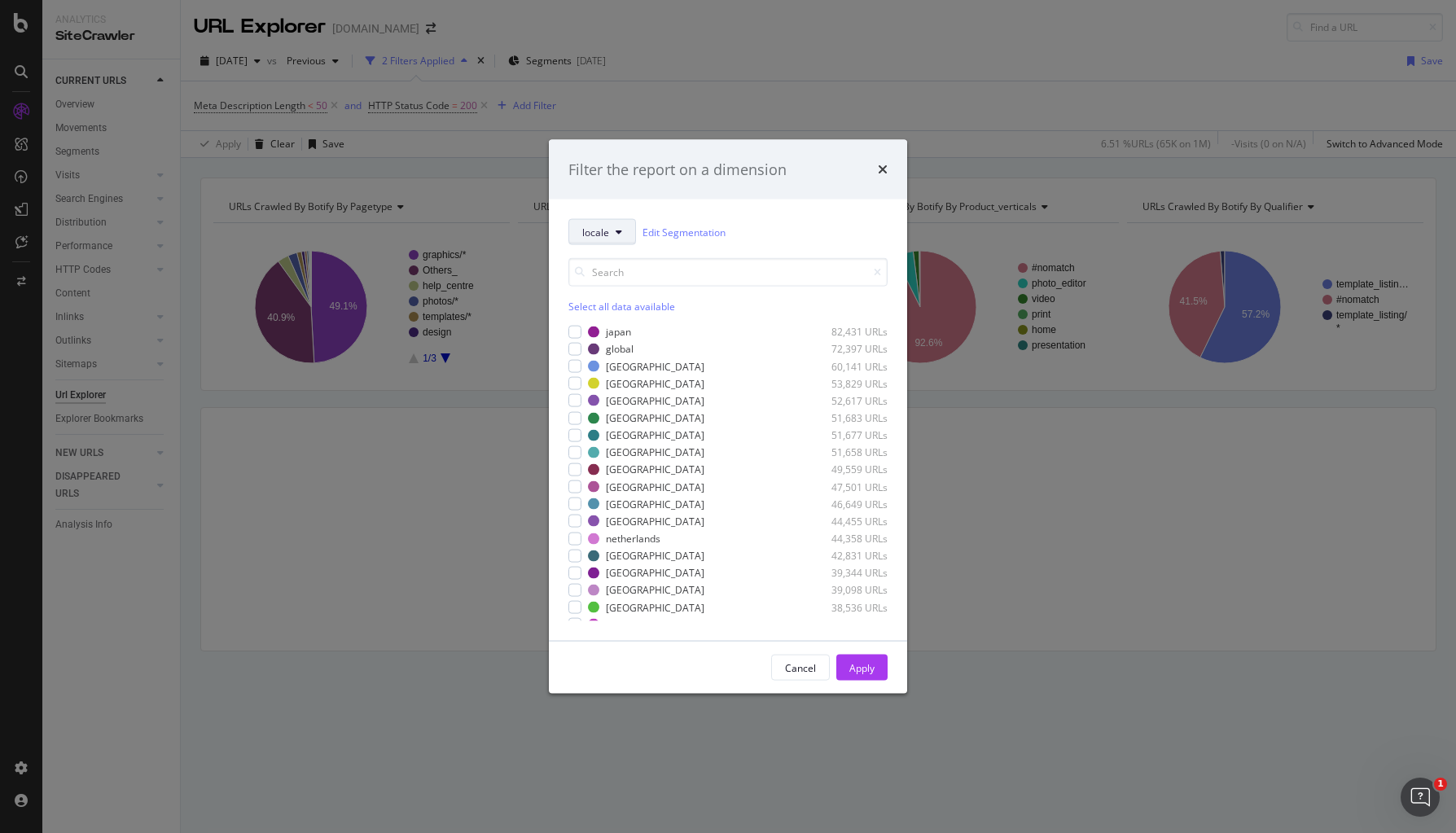
click at [608, 235] on button "locale" at bounding box center [602, 231] width 67 height 26
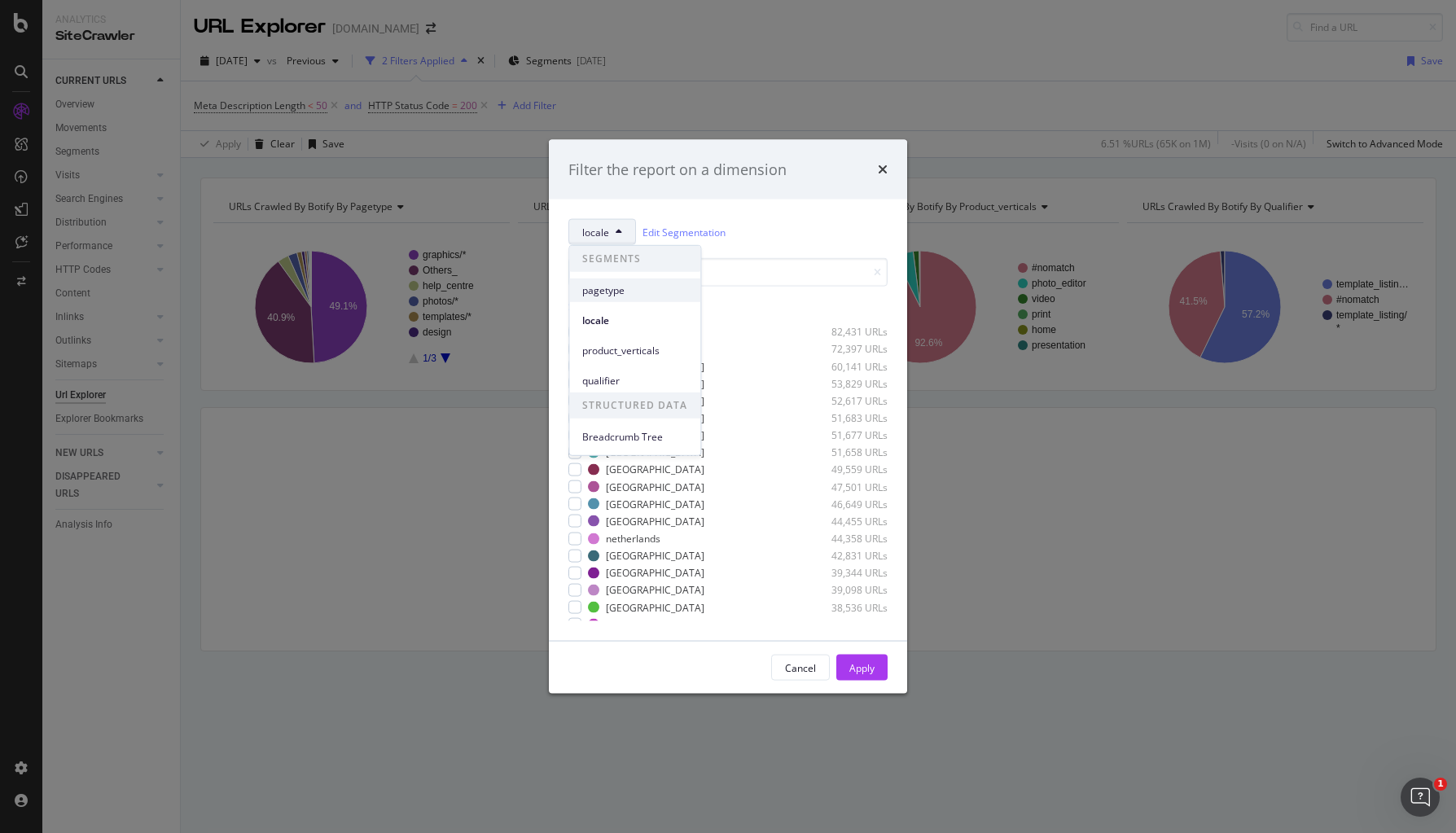
click at [627, 287] on span "pagetype" at bounding box center [634, 290] width 105 height 14
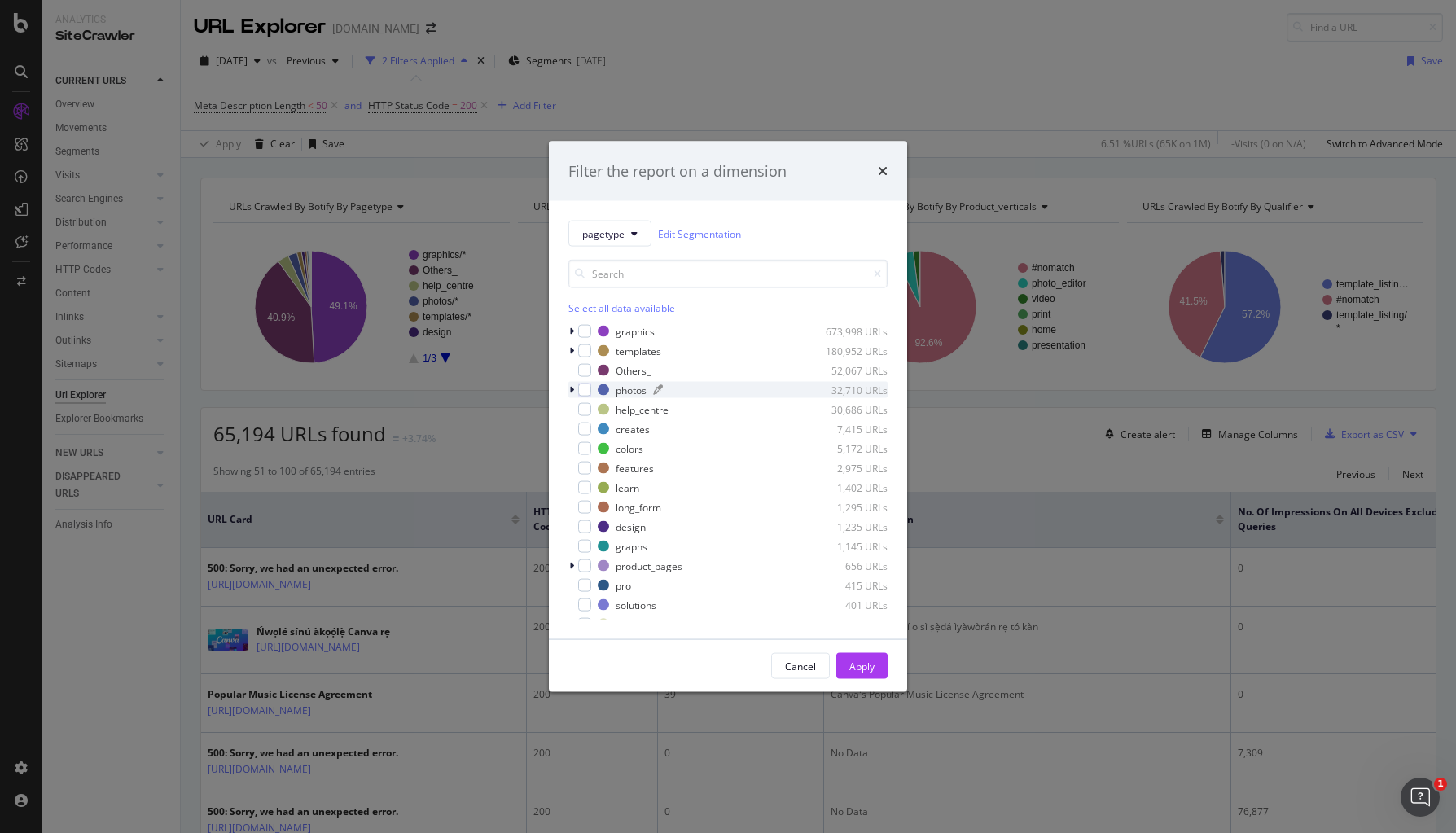
click at [634, 391] on div "photos" at bounding box center [631, 389] width 31 height 13
click at [633, 390] on div "photos" at bounding box center [631, 389] width 31 height 13
click at [584, 352] on div "modal" at bounding box center [585, 351] width 13 height 13
click at [586, 465] on div "modal" at bounding box center [585, 468] width 13 height 13
click at [586, 433] on div "modal" at bounding box center [585, 429] width 13 height 13
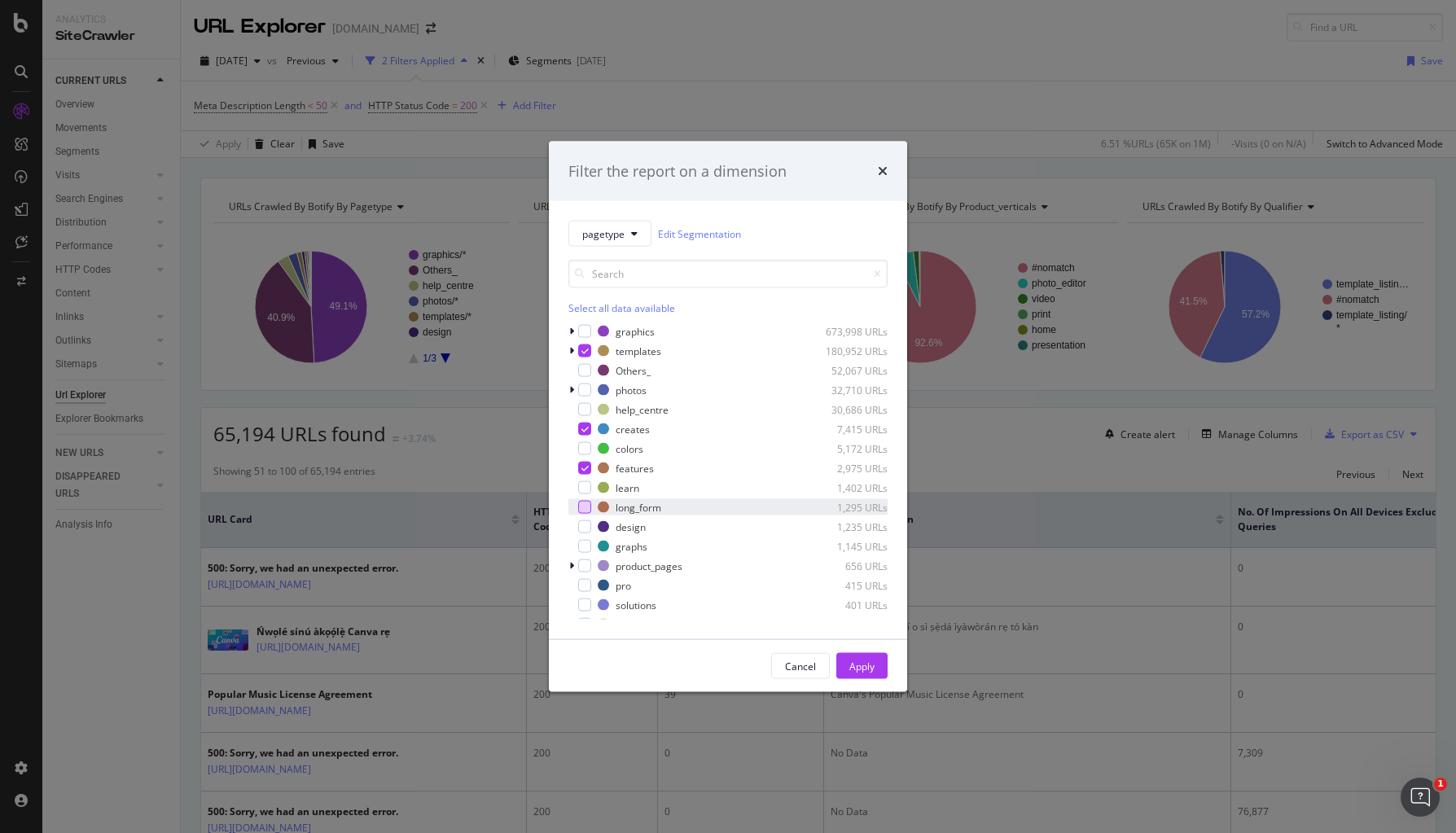
click at [584, 502] on div "modal" at bounding box center [585, 507] width 13 height 13
click at [583, 527] on div "modal" at bounding box center [585, 526] width 13 height 13
click at [587, 521] on div "modal" at bounding box center [585, 526] width 13 height 13
click at [585, 544] on div "modal" at bounding box center [585, 546] width 13 height 13
click at [581, 488] on div "modal" at bounding box center [585, 488] width 13 height 13
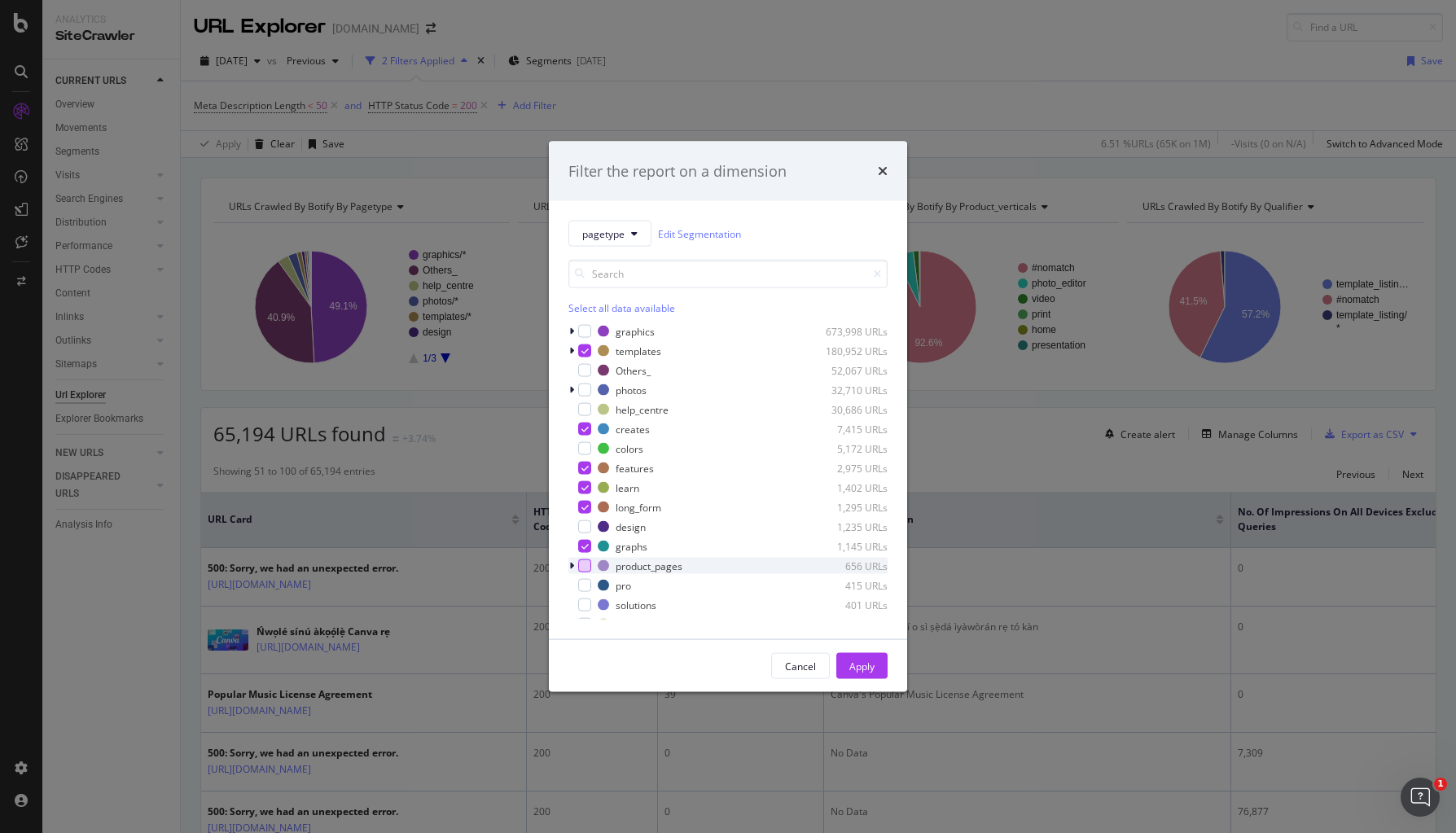
click at [588, 565] on div "modal" at bounding box center [585, 566] width 13 height 13
click at [862, 671] on div "Apply" at bounding box center [862, 665] width 25 height 13
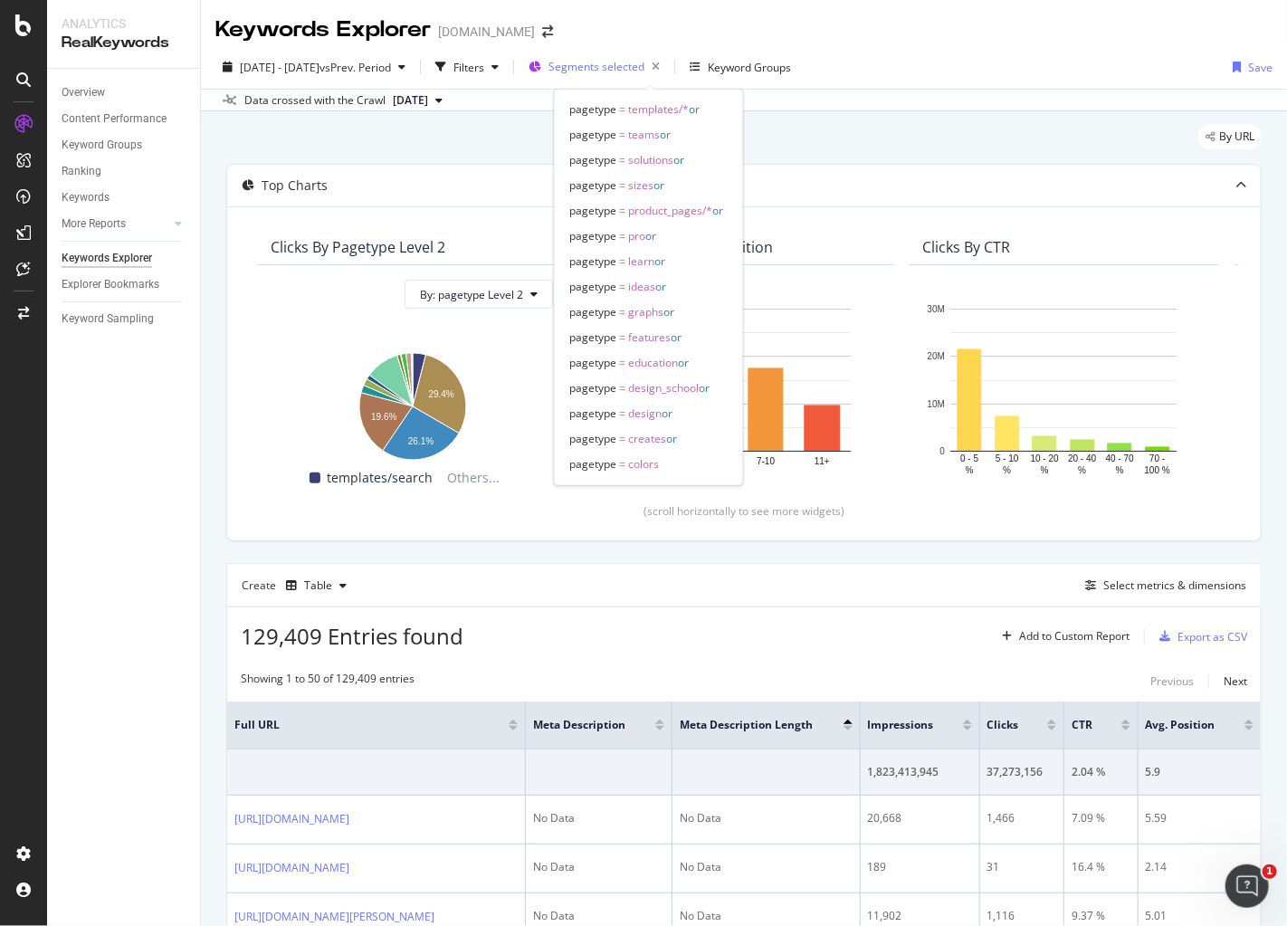
click at [644, 70] on span "Segments selected" at bounding box center [596, 66] width 96 height 15
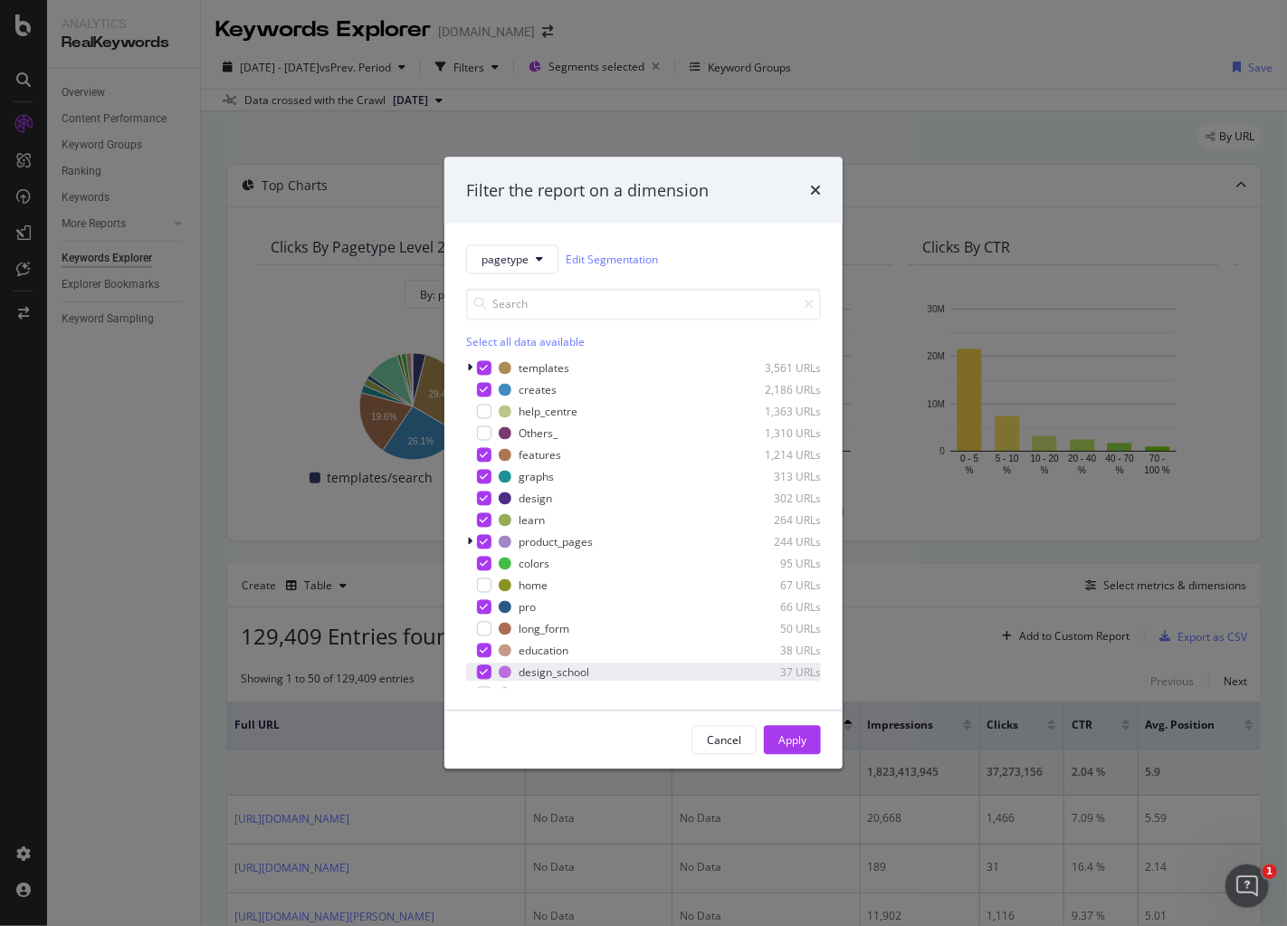
scroll to position [145, 0]
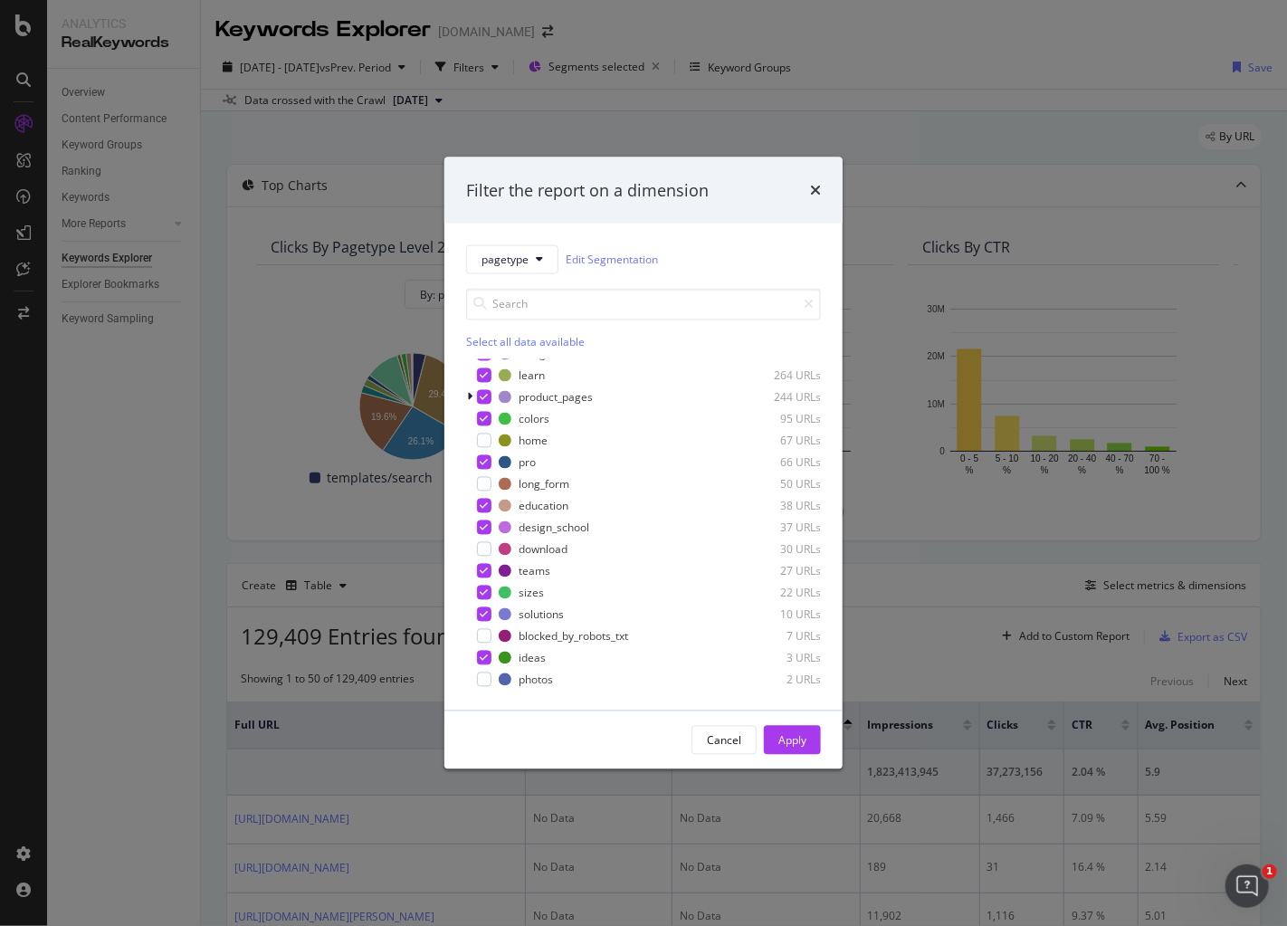
click at [821, 190] on div "Filter the report on a dimension" at bounding box center [643, 190] width 398 height 67
click at [818, 192] on icon "times" at bounding box center [815, 190] width 11 height 14
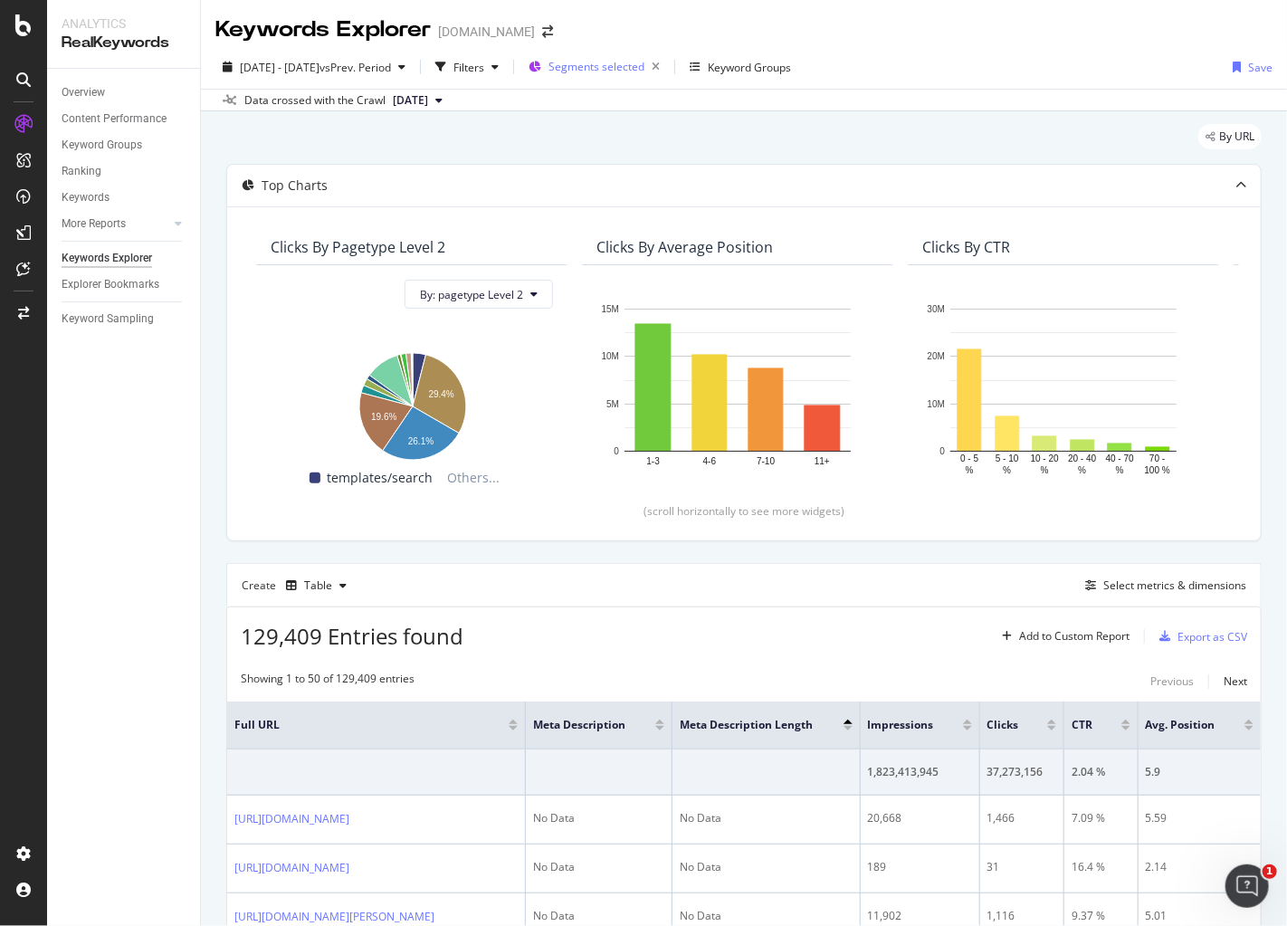
click at [644, 73] on span "Segments selected" at bounding box center [596, 66] width 96 height 15
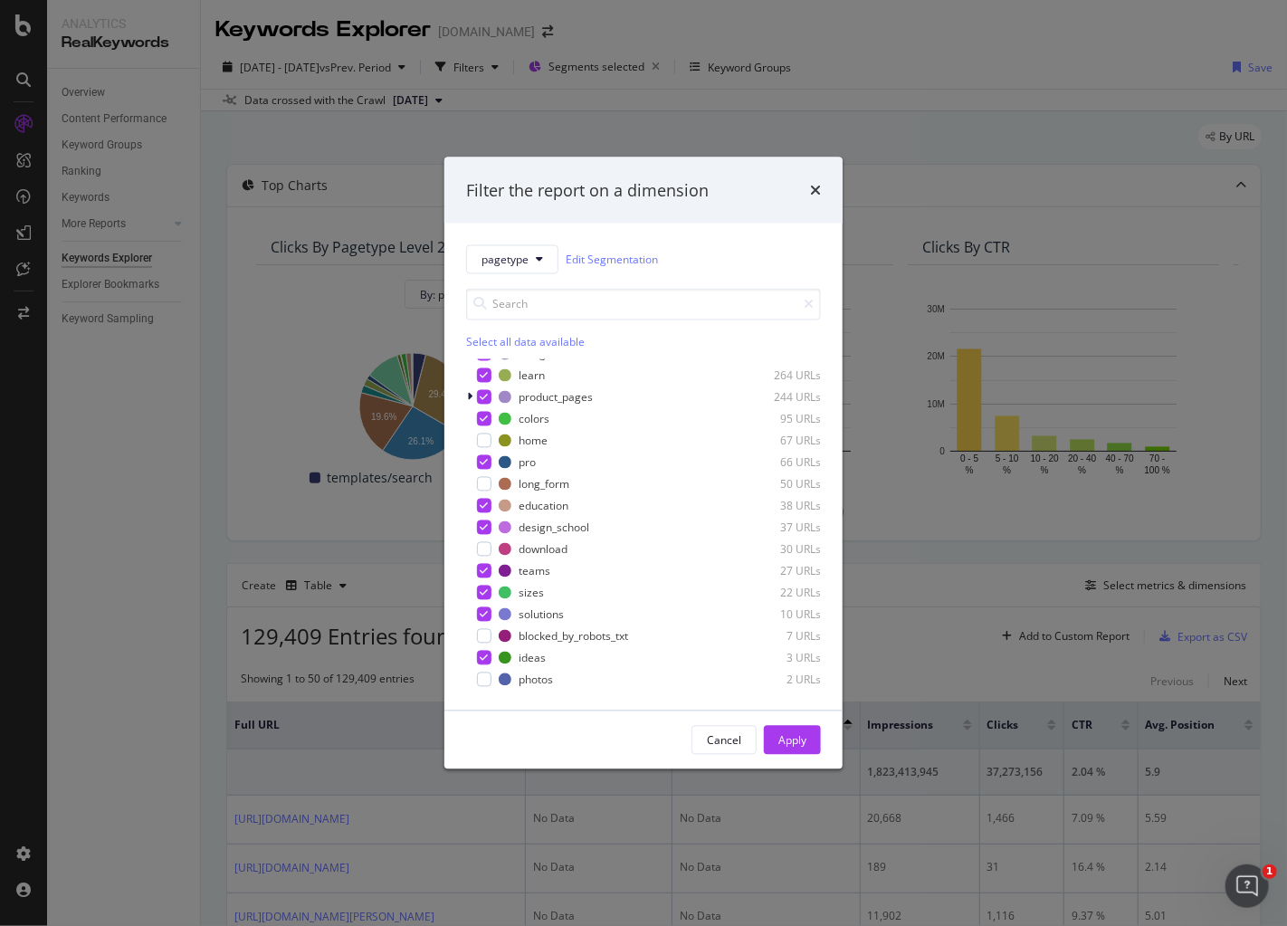
scroll to position [136, 0]
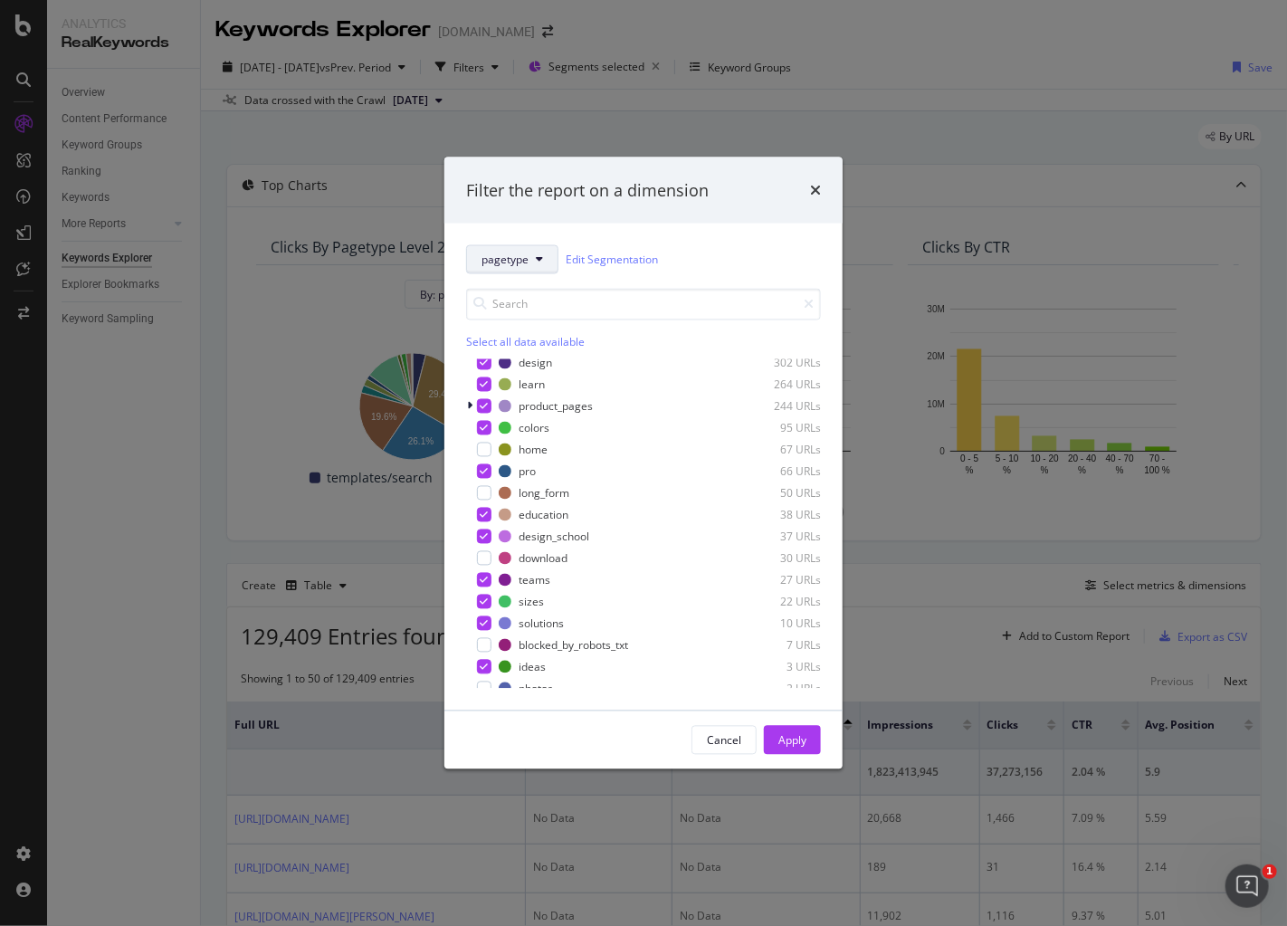
click at [509, 268] on button "pagetype" at bounding box center [512, 259] width 92 height 29
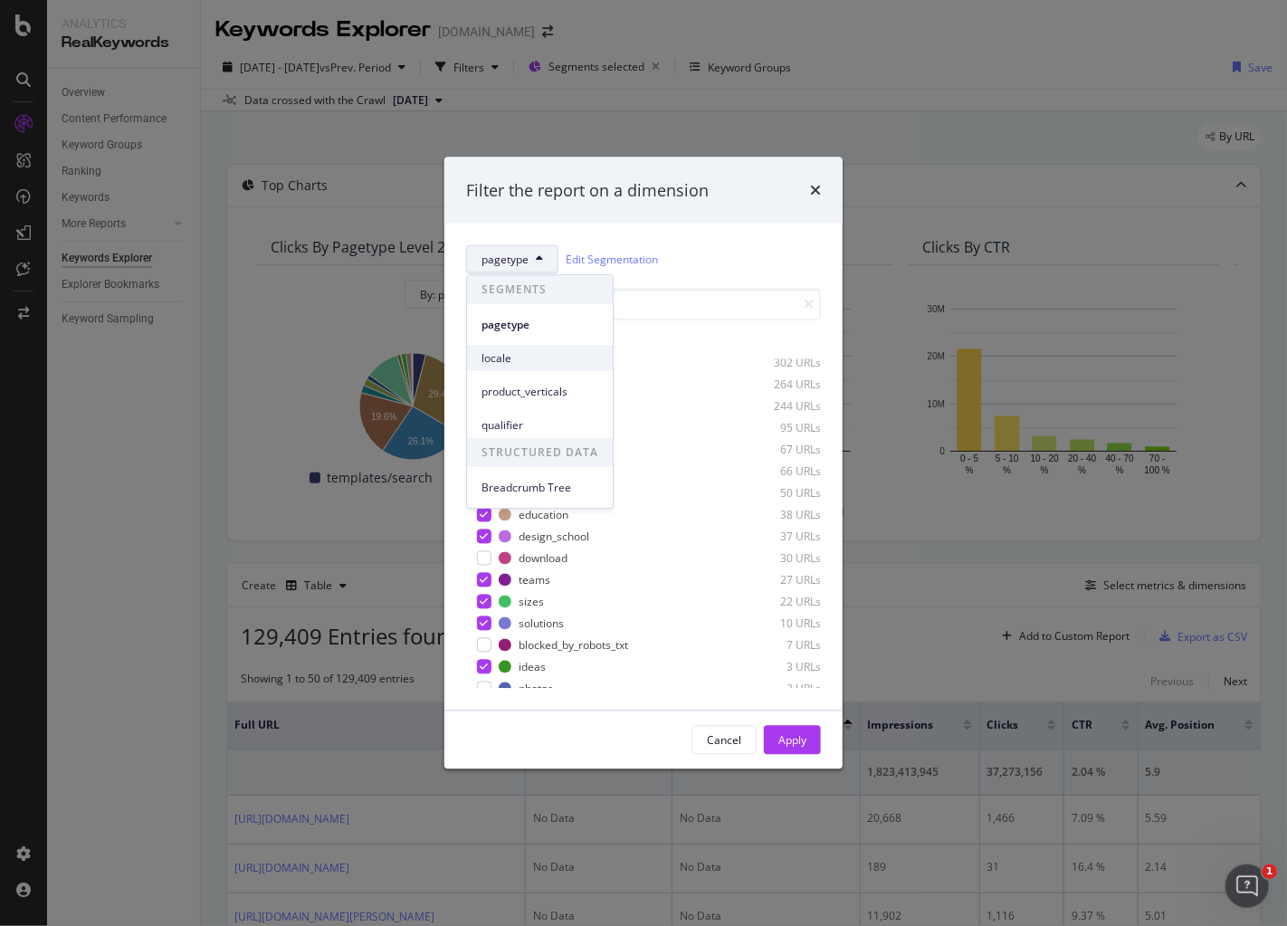
click at [515, 361] on span "locale" at bounding box center [539, 358] width 117 height 16
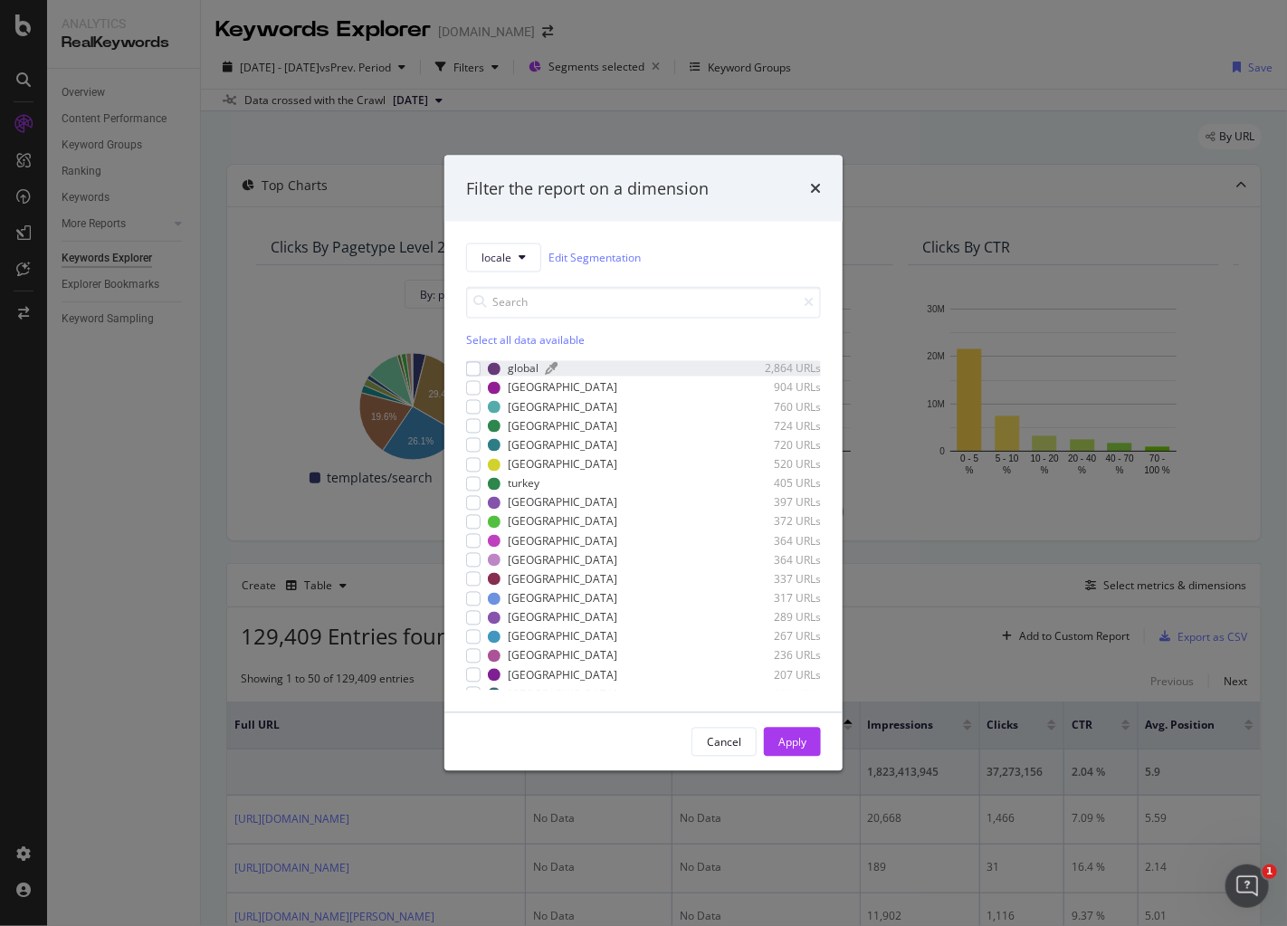
click at [542, 371] on div "global 2,864 URLs" at bounding box center [654, 368] width 333 height 15
click at [528, 370] on div "global" at bounding box center [523, 368] width 31 height 15
drag, startPoint x: 518, startPoint y: 448, endPoint x: 532, endPoint y: 481, distance: 36.5
click at [519, 448] on div "[GEOGRAPHIC_DATA]" at bounding box center [562, 444] width 109 height 15
click at [793, 747] on div "Apply" at bounding box center [792, 741] width 28 height 15
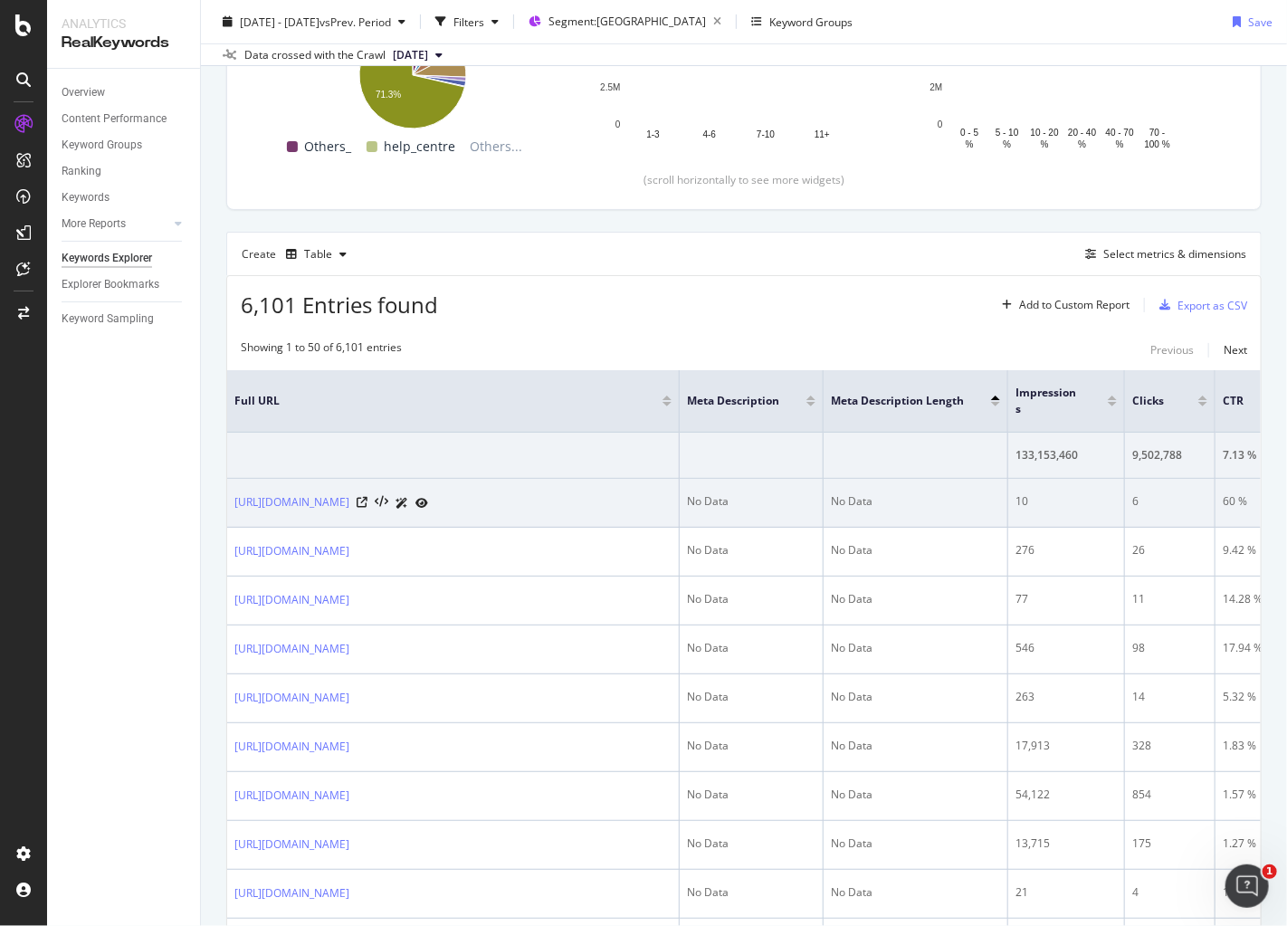
scroll to position [257, 0]
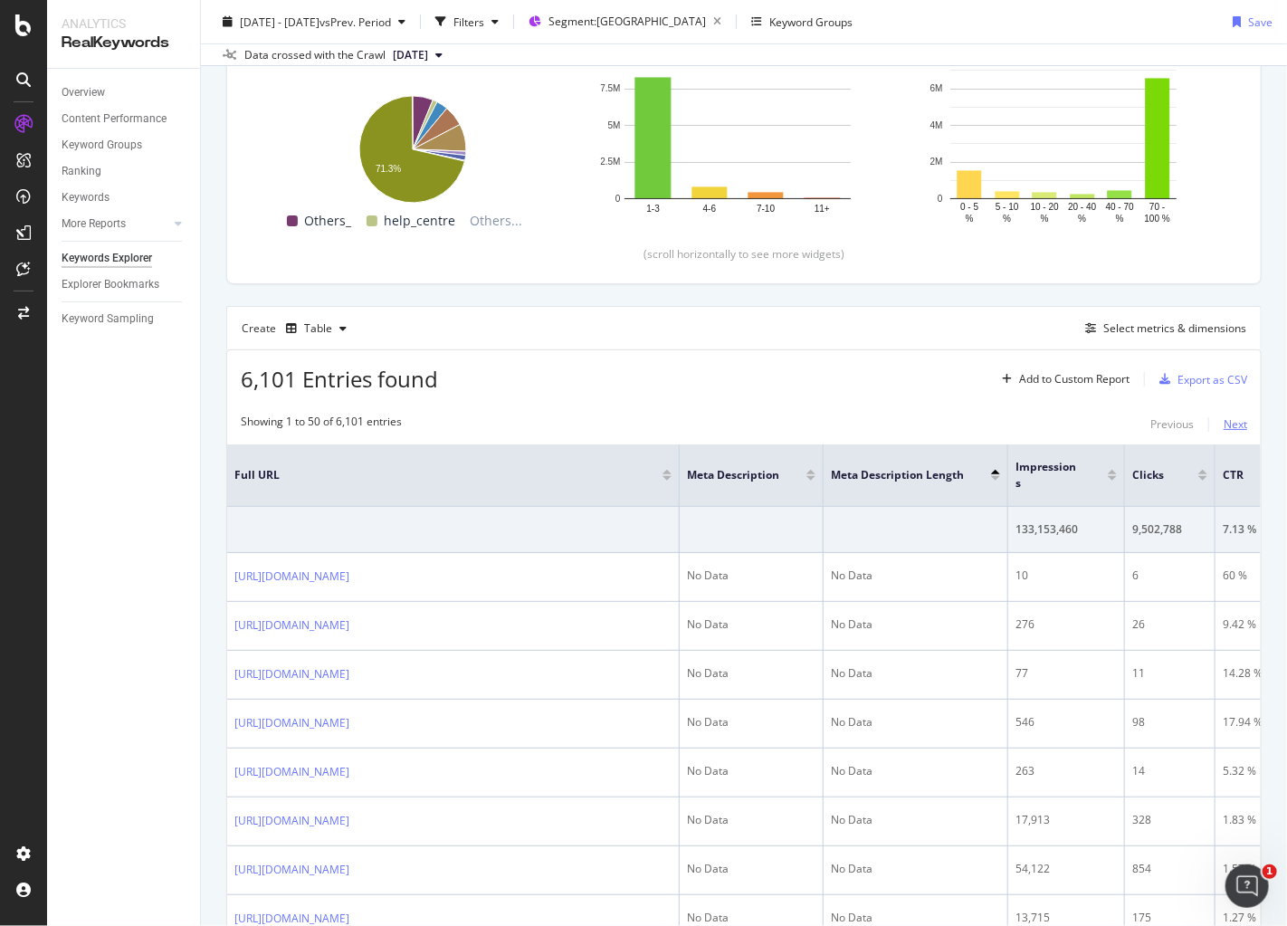
click at [1225, 423] on div "Next" at bounding box center [1236, 423] width 24 height 15
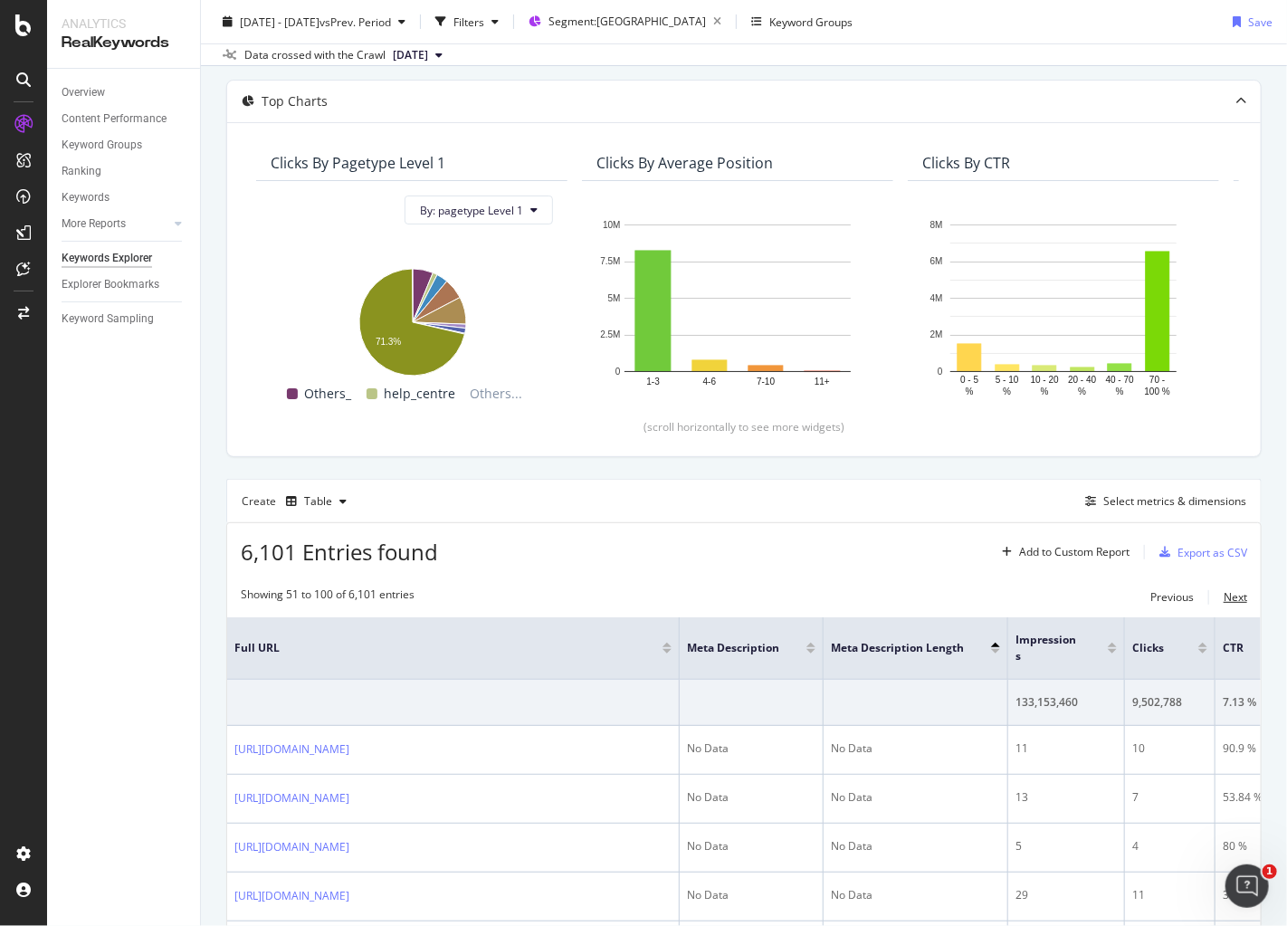
scroll to position [0, 0]
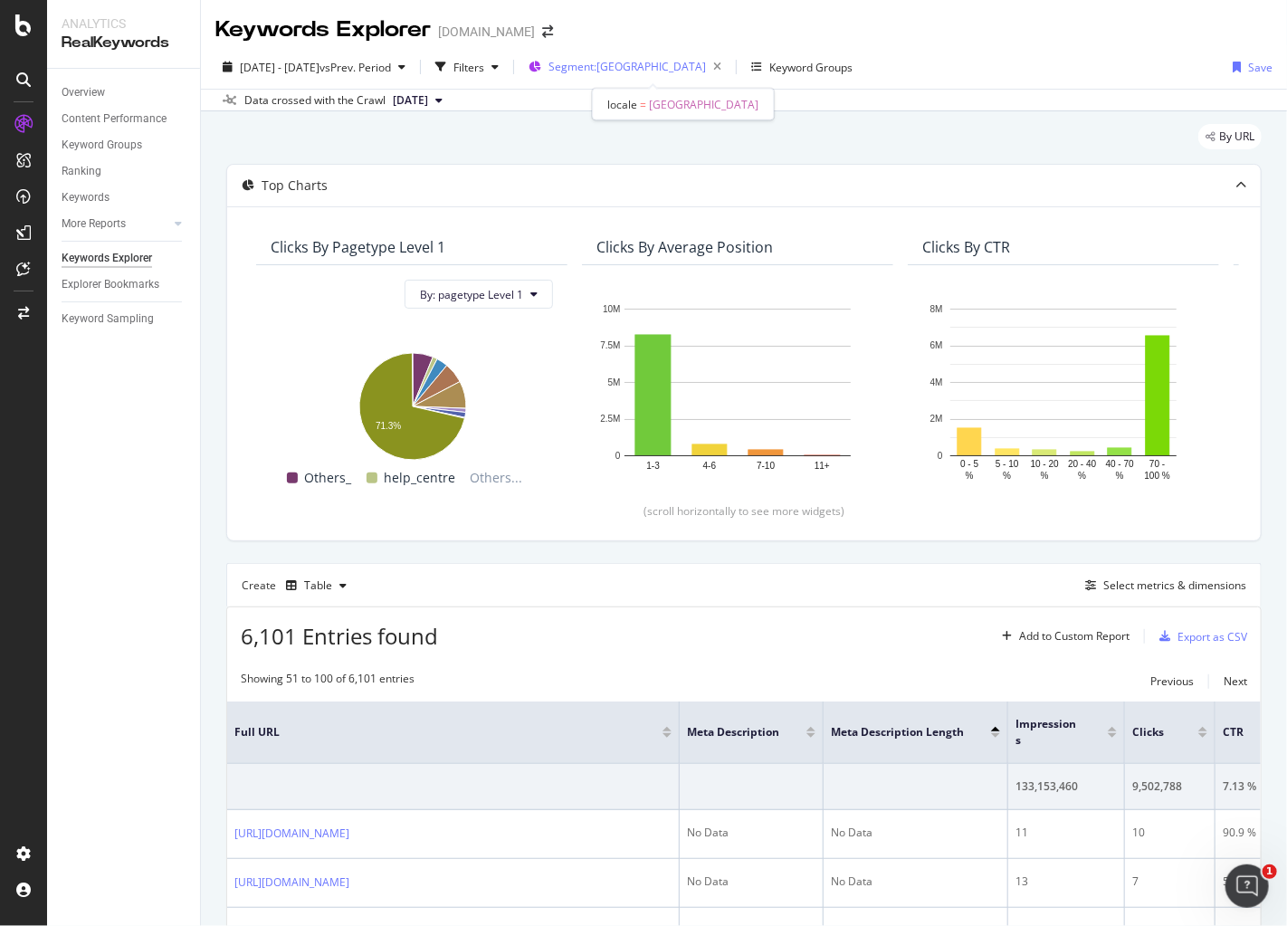
click at [629, 71] on span "Segment: indonesia" at bounding box center [626, 66] width 157 height 15
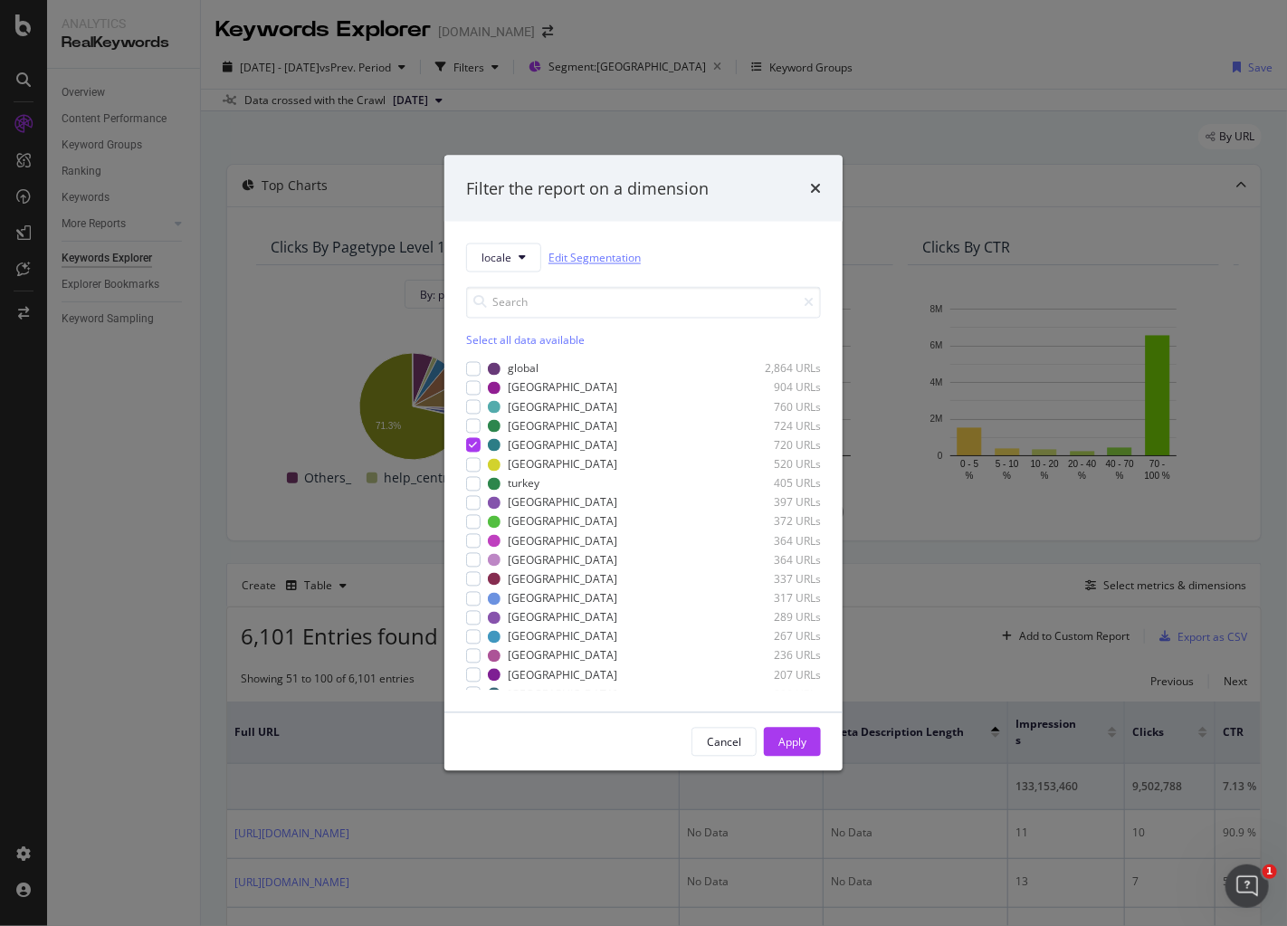
click at [576, 257] on link "Edit Segmentation" at bounding box center [594, 257] width 92 height 19
click at [502, 269] on button "locale" at bounding box center [503, 257] width 75 height 29
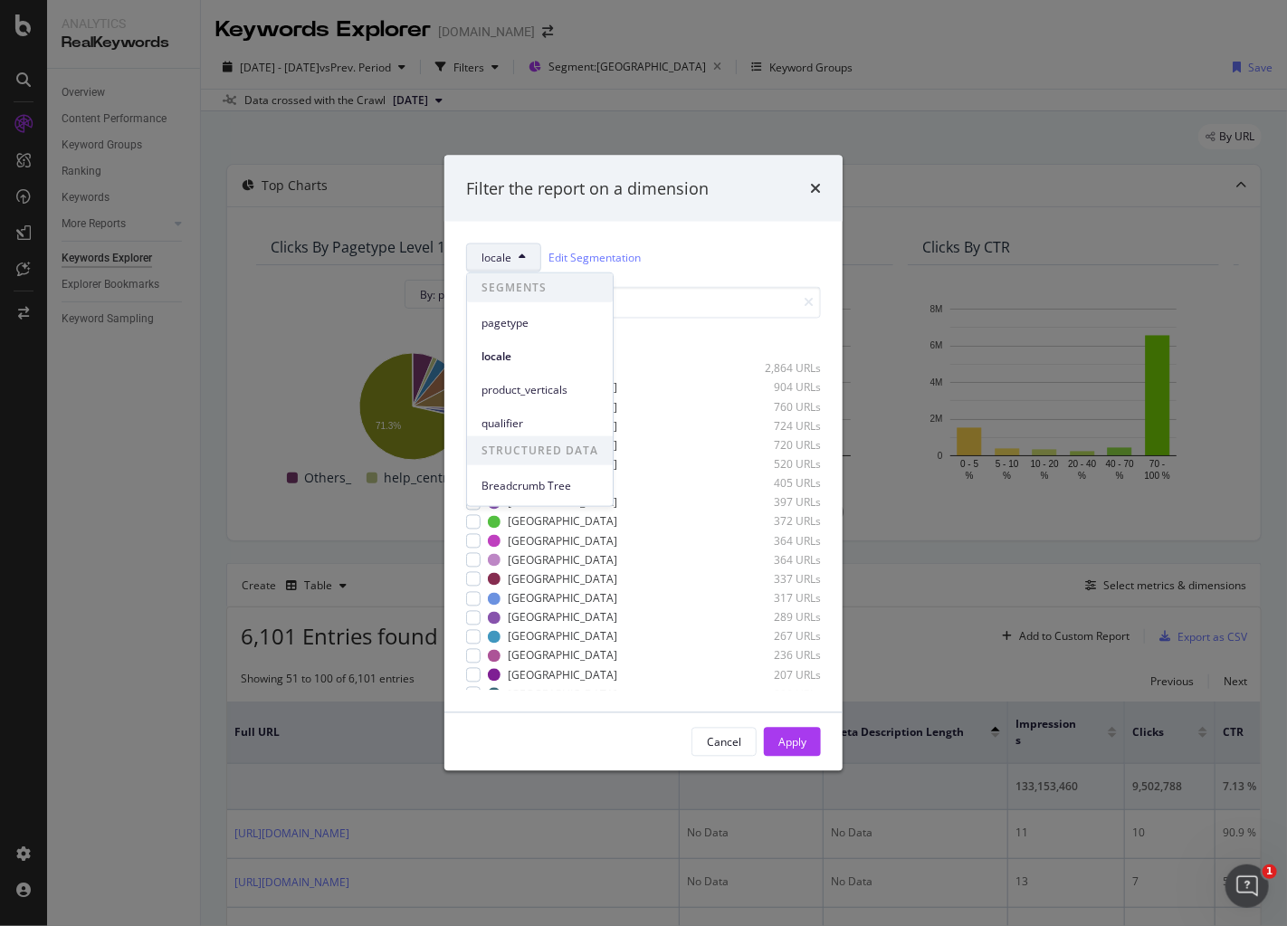
click at [509, 264] on span "locale" at bounding box center [496, 257] width 30 height 15
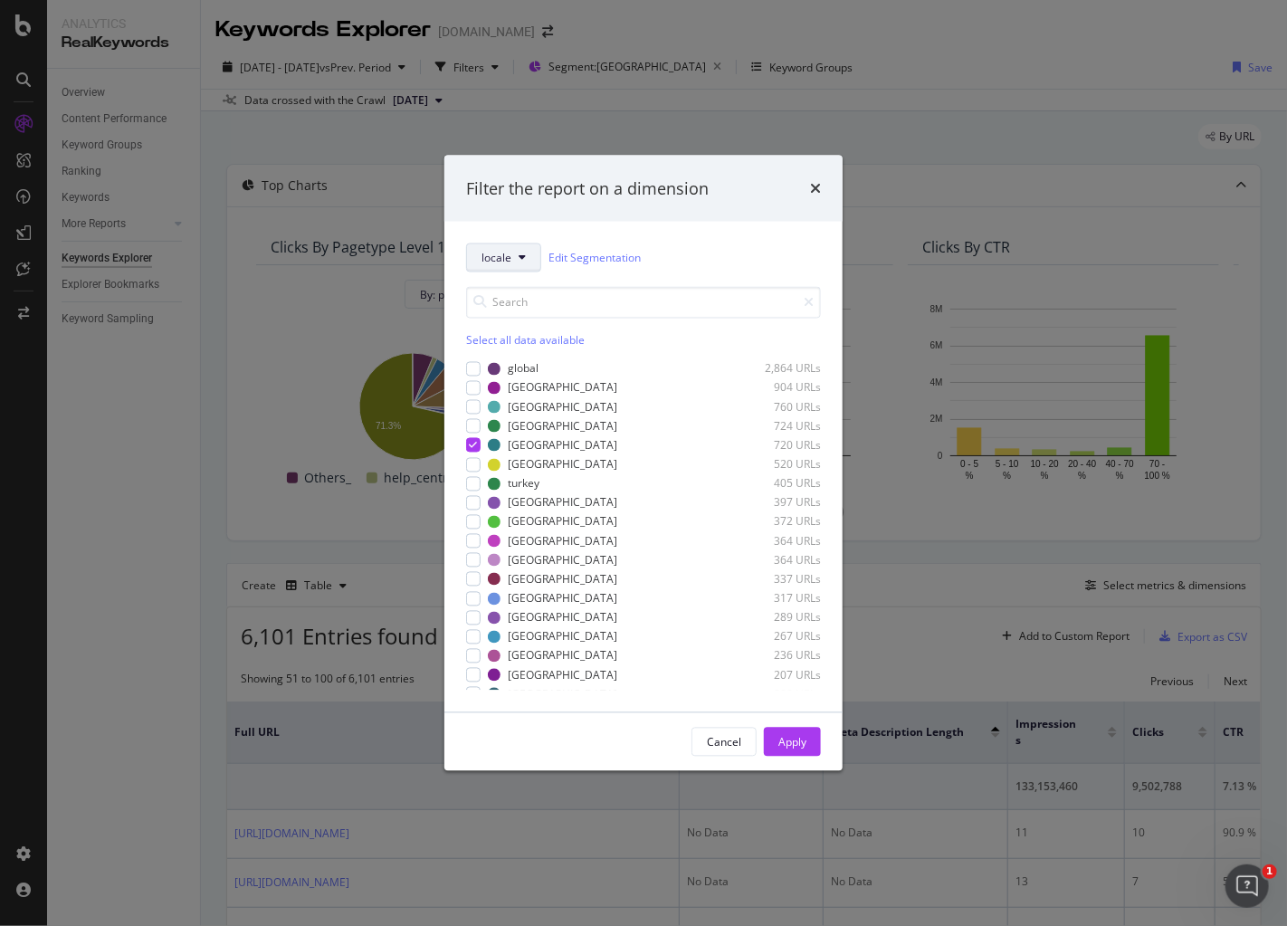
click at [510, 264] on span "locale" at bounding box center [496, 257] width 30 height 15
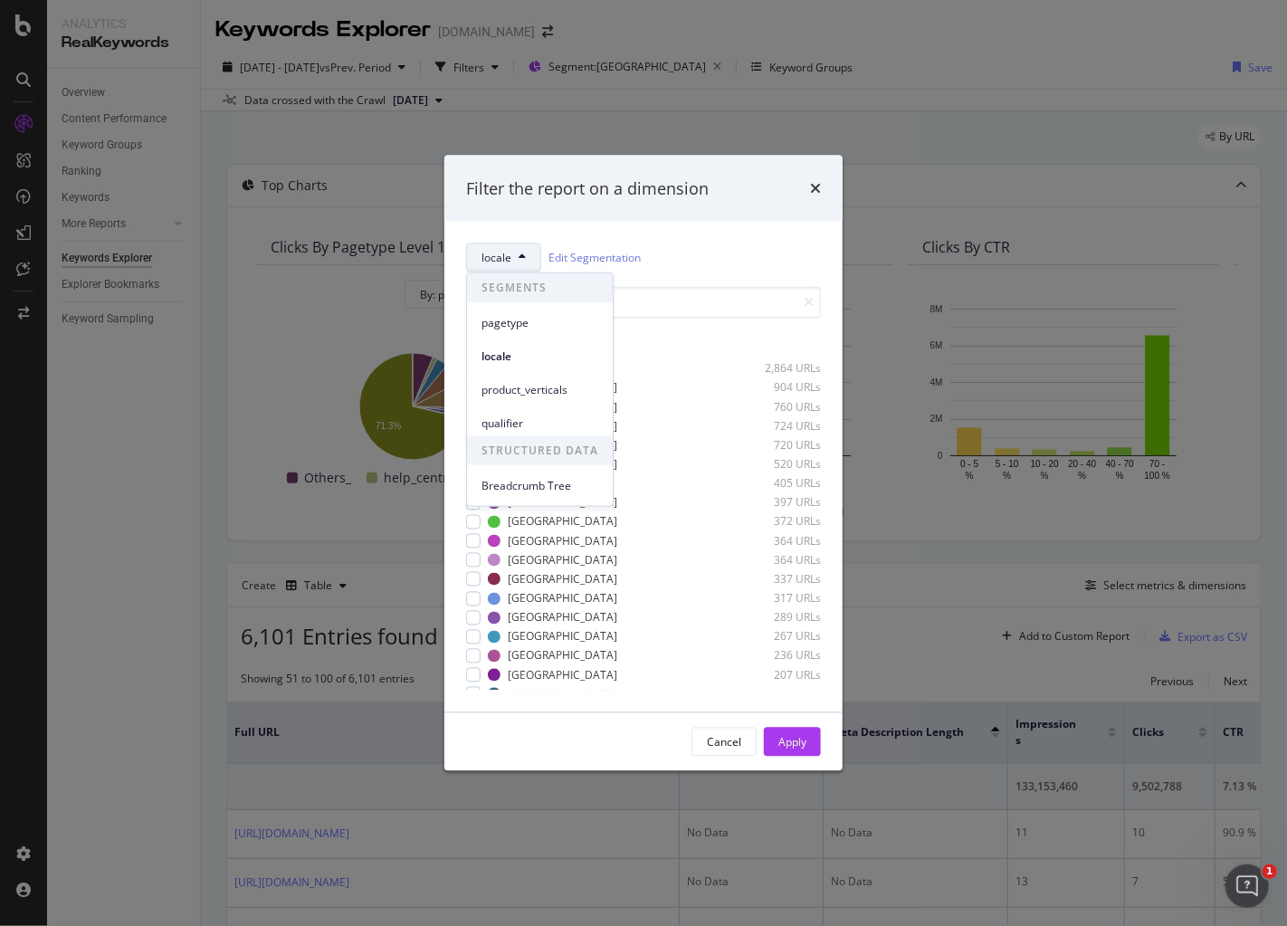
click at [510, 264] on span "locale" at bounding box center [496, 257] width 30 height 15
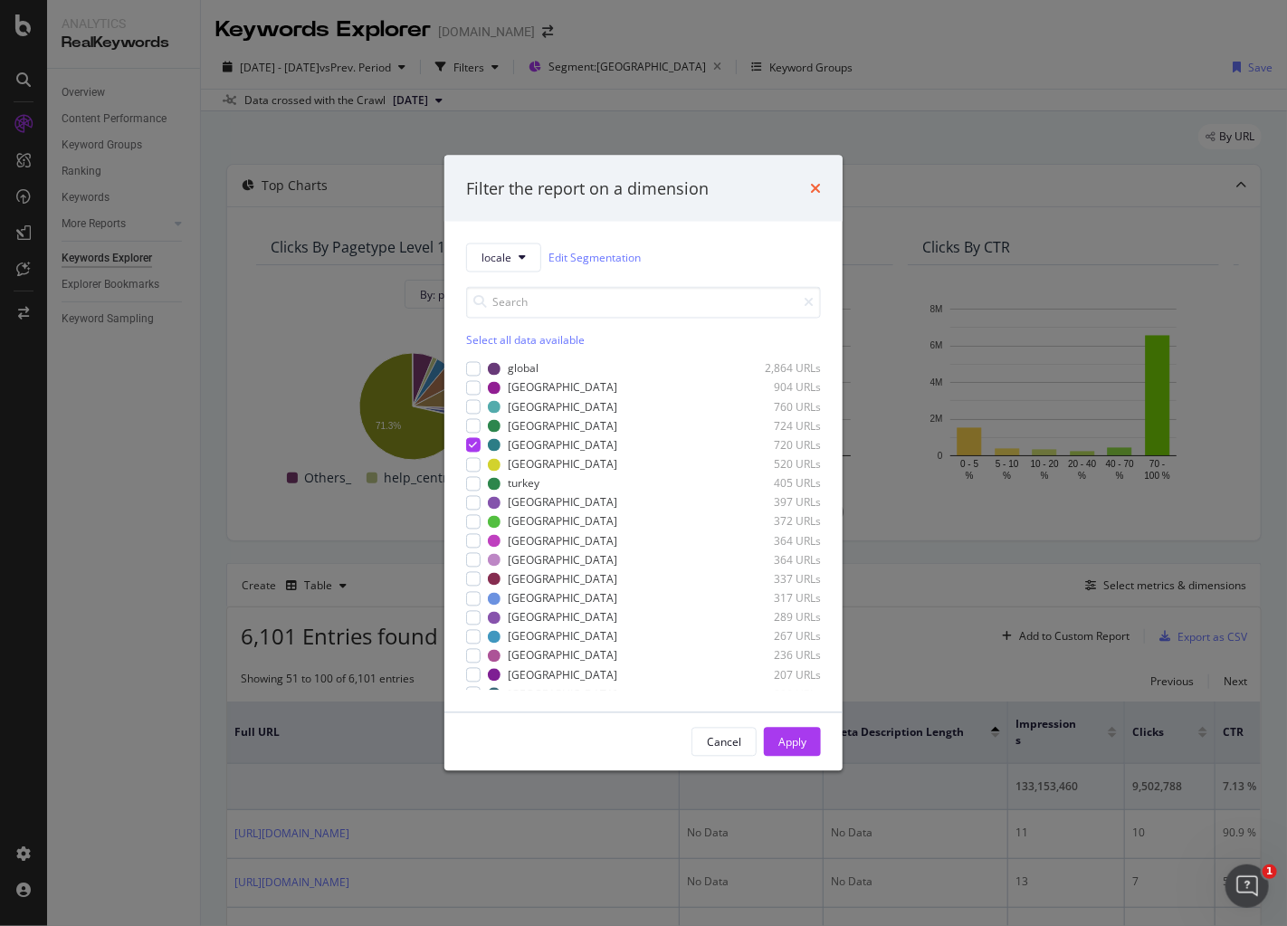
click at [817, 188] on icon "times" at bounding box center [815, 188] width 11 height 14
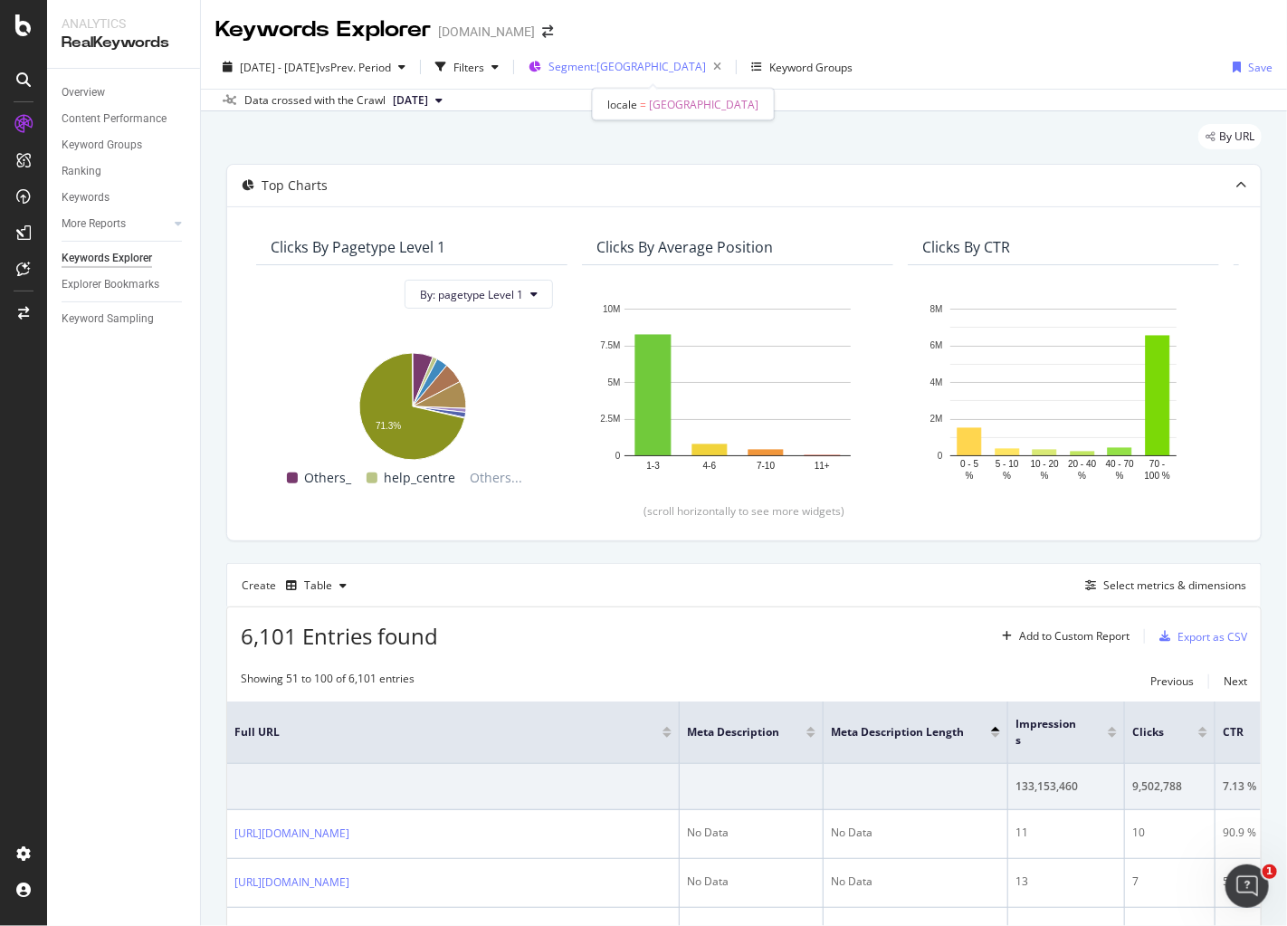
click at [627, 62] on span "Segment: indonesia" at bounding box center [626, 66] width 157 height 15
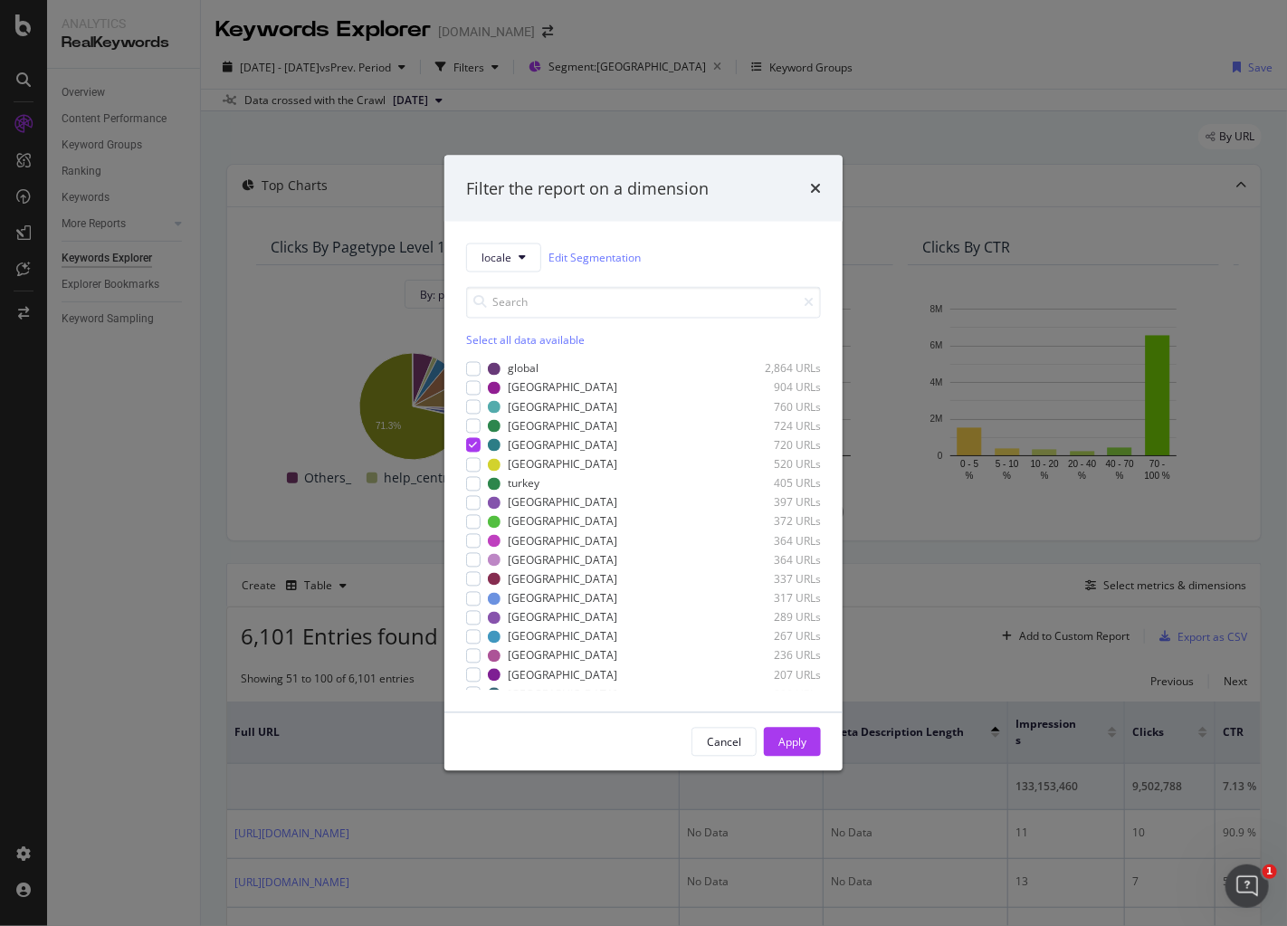
click at [822, 195] on div "Filter the report on a dimension" at bounding box center [643, 188] width 398 height 67
click at [813, 194] on icon "times" at bounding box center [815, 188] width 11 height 14
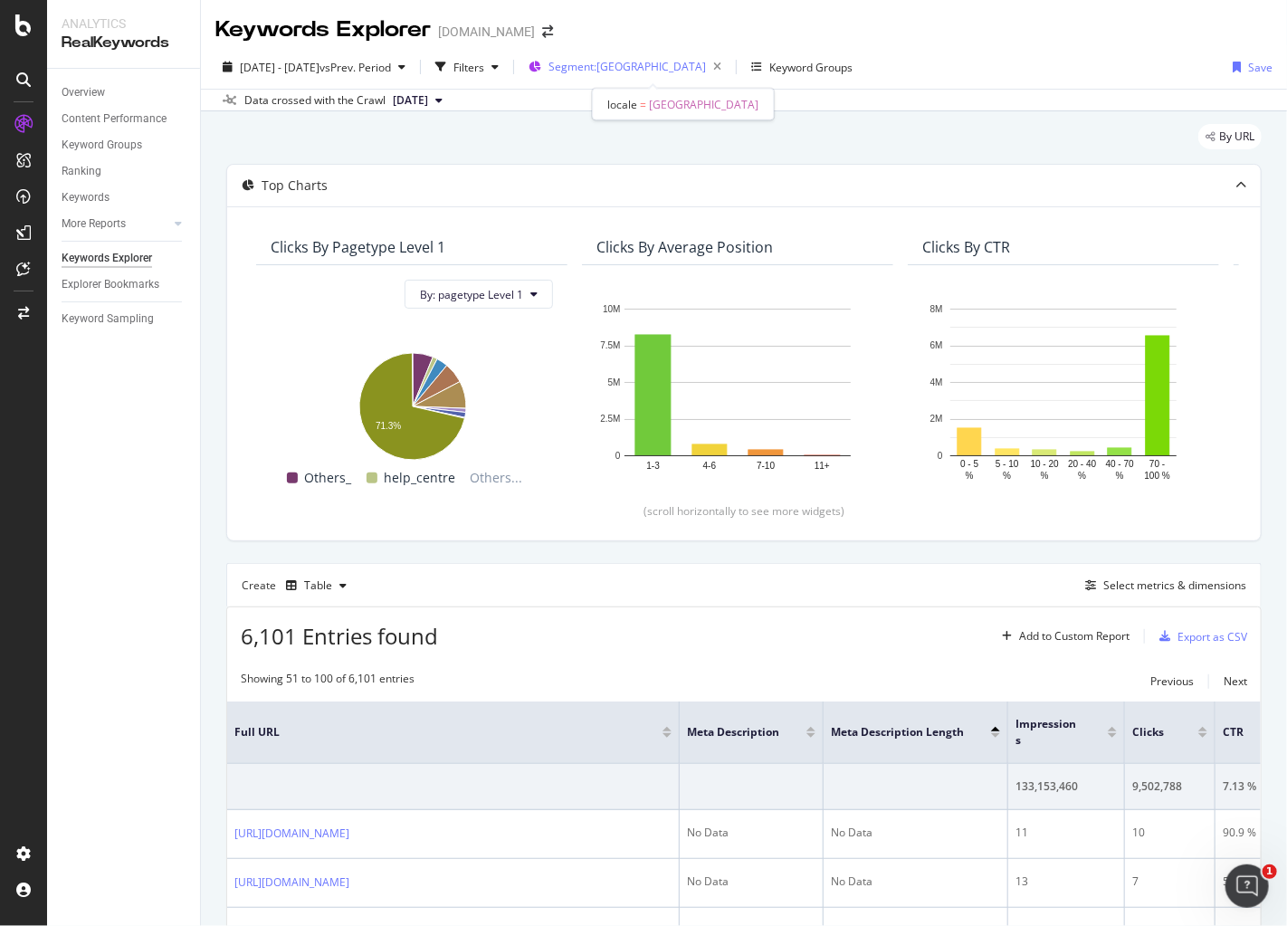
click at [633, 68] on span "Segment: indonesia" at bounding box center [626, 66] width 157 height 15
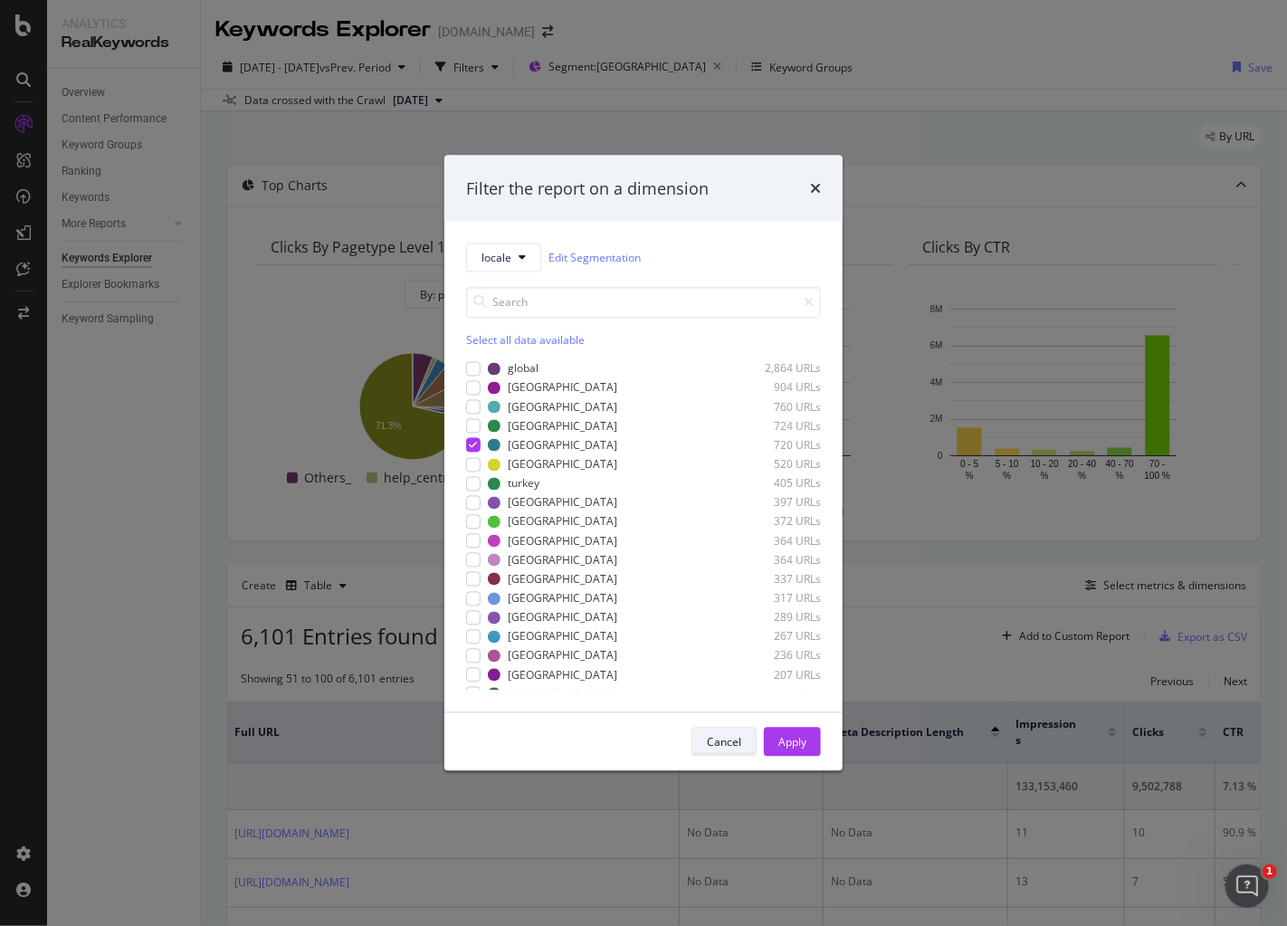
click at [722, 742] on div "Cancel" at bounding box center [724, 741] width 34 height 15
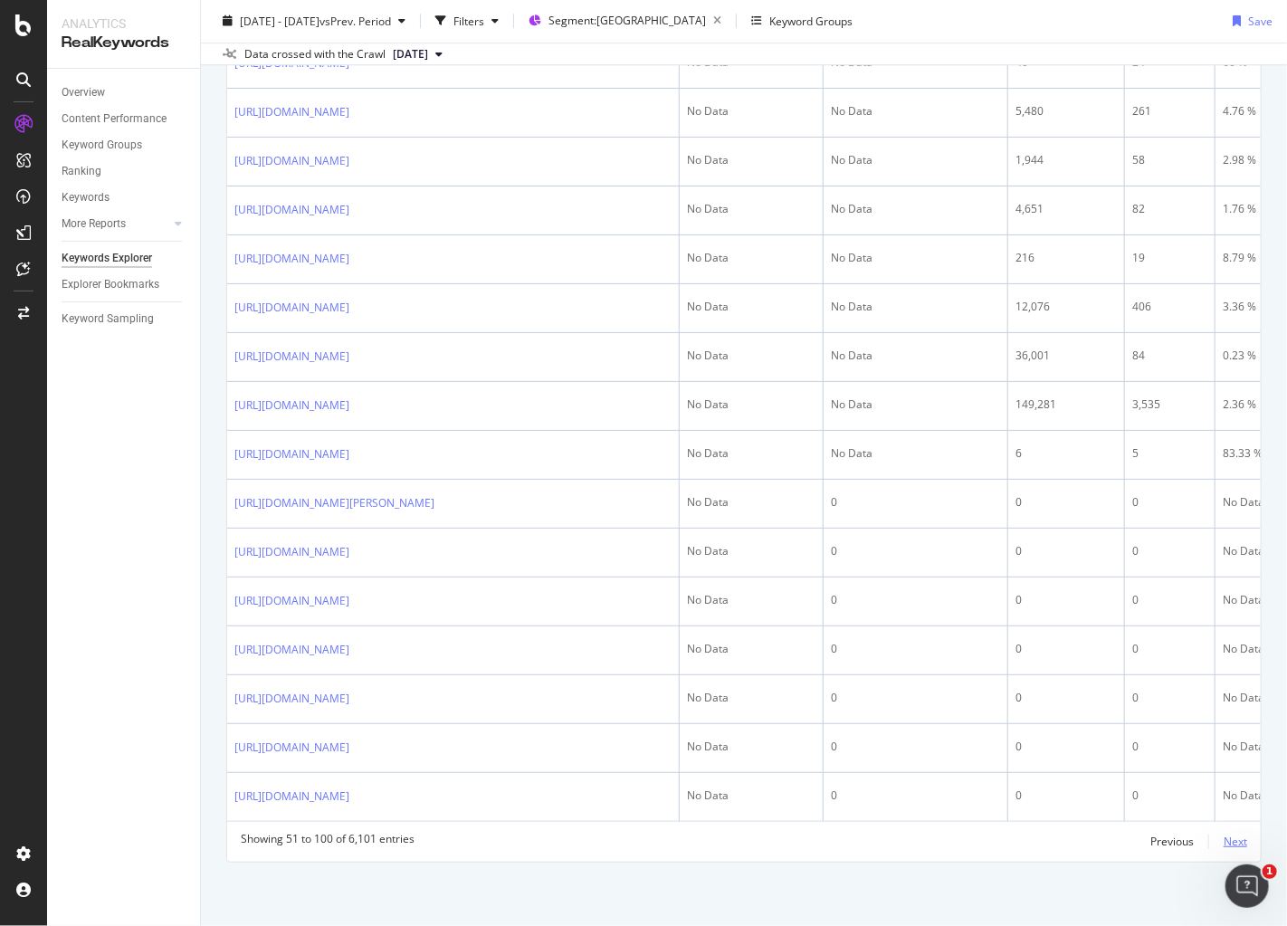
click at [1226, 843] on div "Next" at bounding box center [1236, 840] width 24 height 15
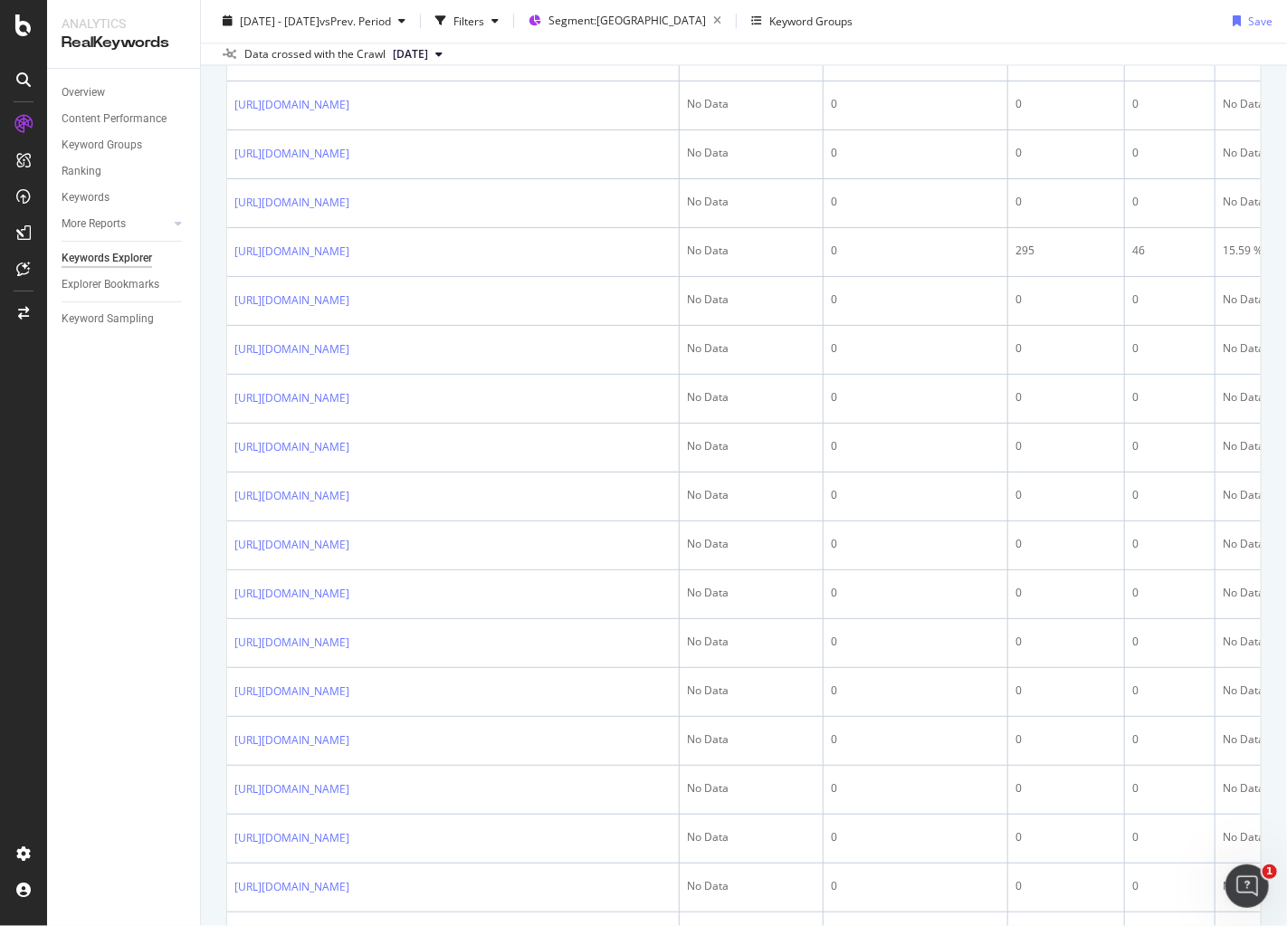
scroll to position [2465, 0]
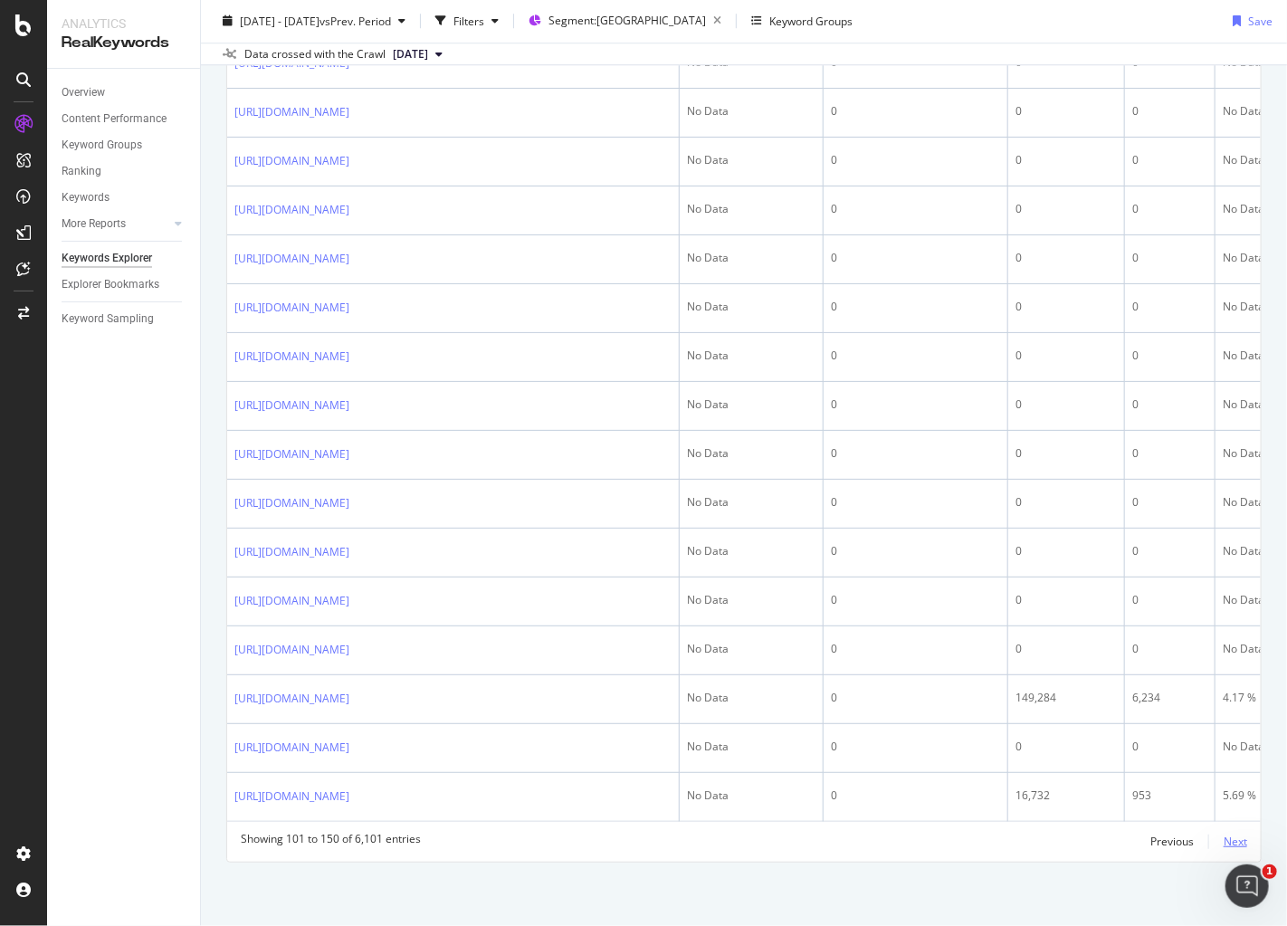
click at [1224, 839] on div "Next" at bounding box center [1236, 840] width 24 height 15
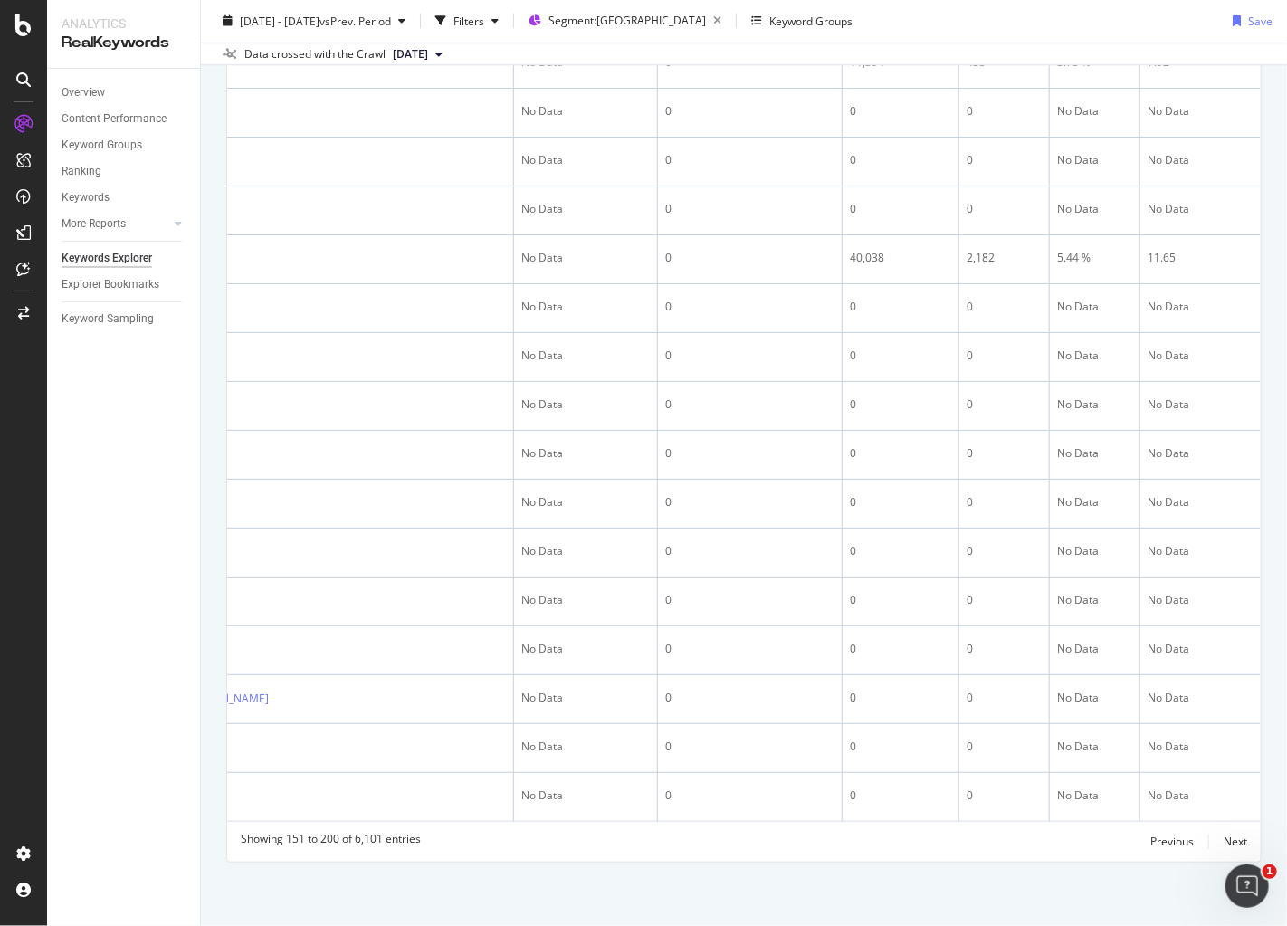
scroll to position [0, 0]
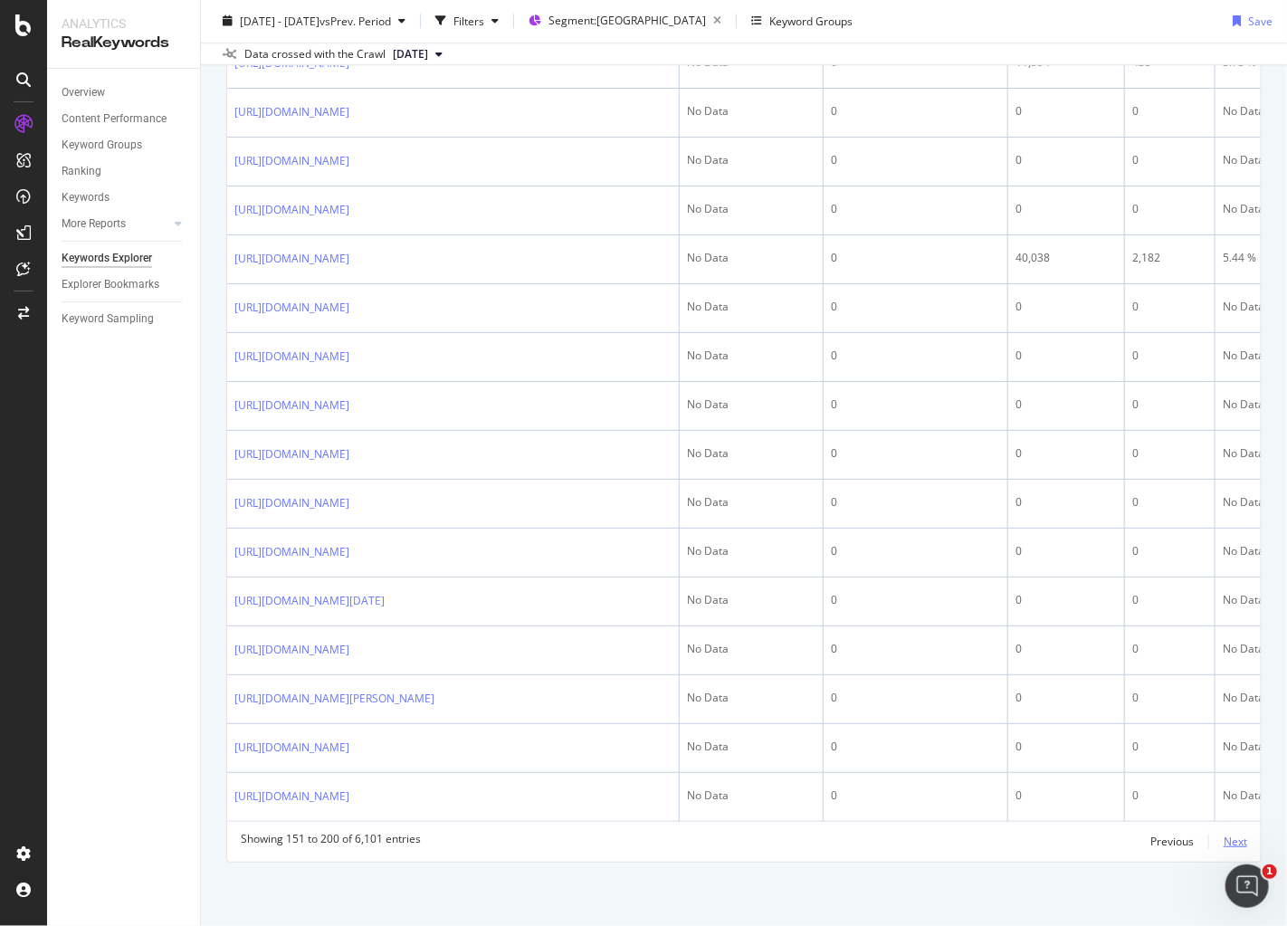
click at [1224, 849] on div "Next" at bounding box center [1236, 840] width 24 height 15
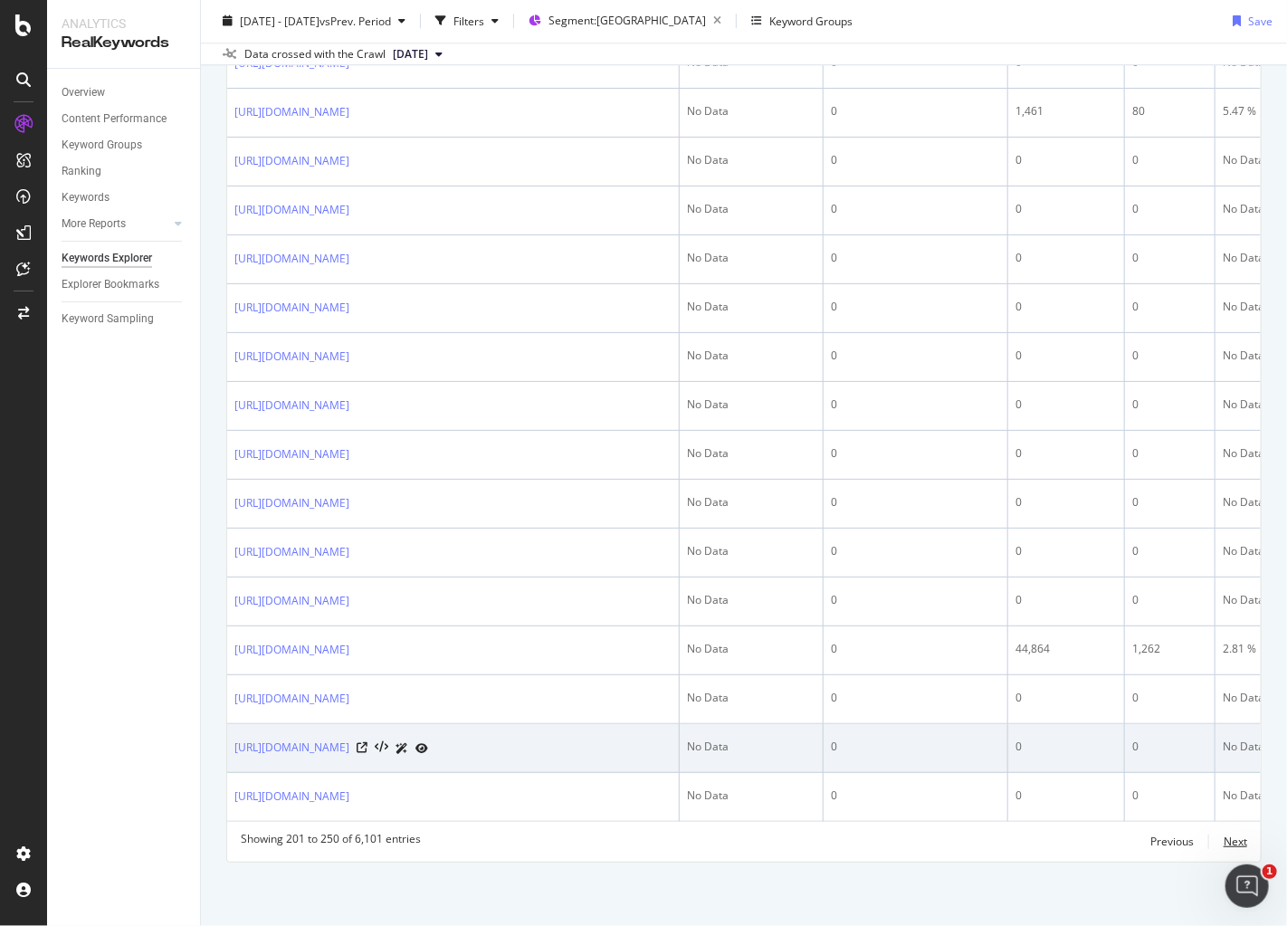
scroll to position [2517, 0]
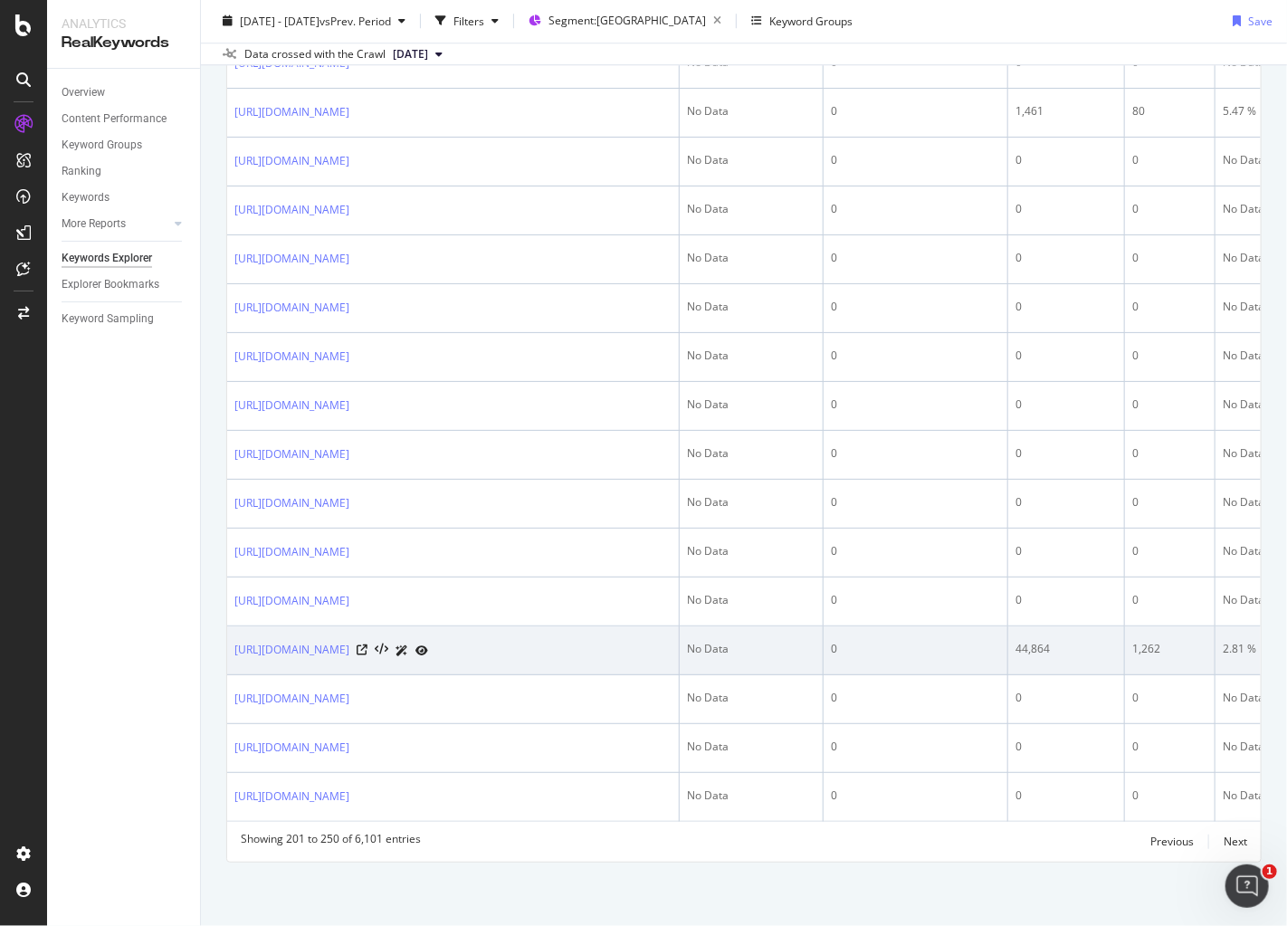
click at [903, 654] on td "0" at bounding box center [916, 650] width 185 height 49
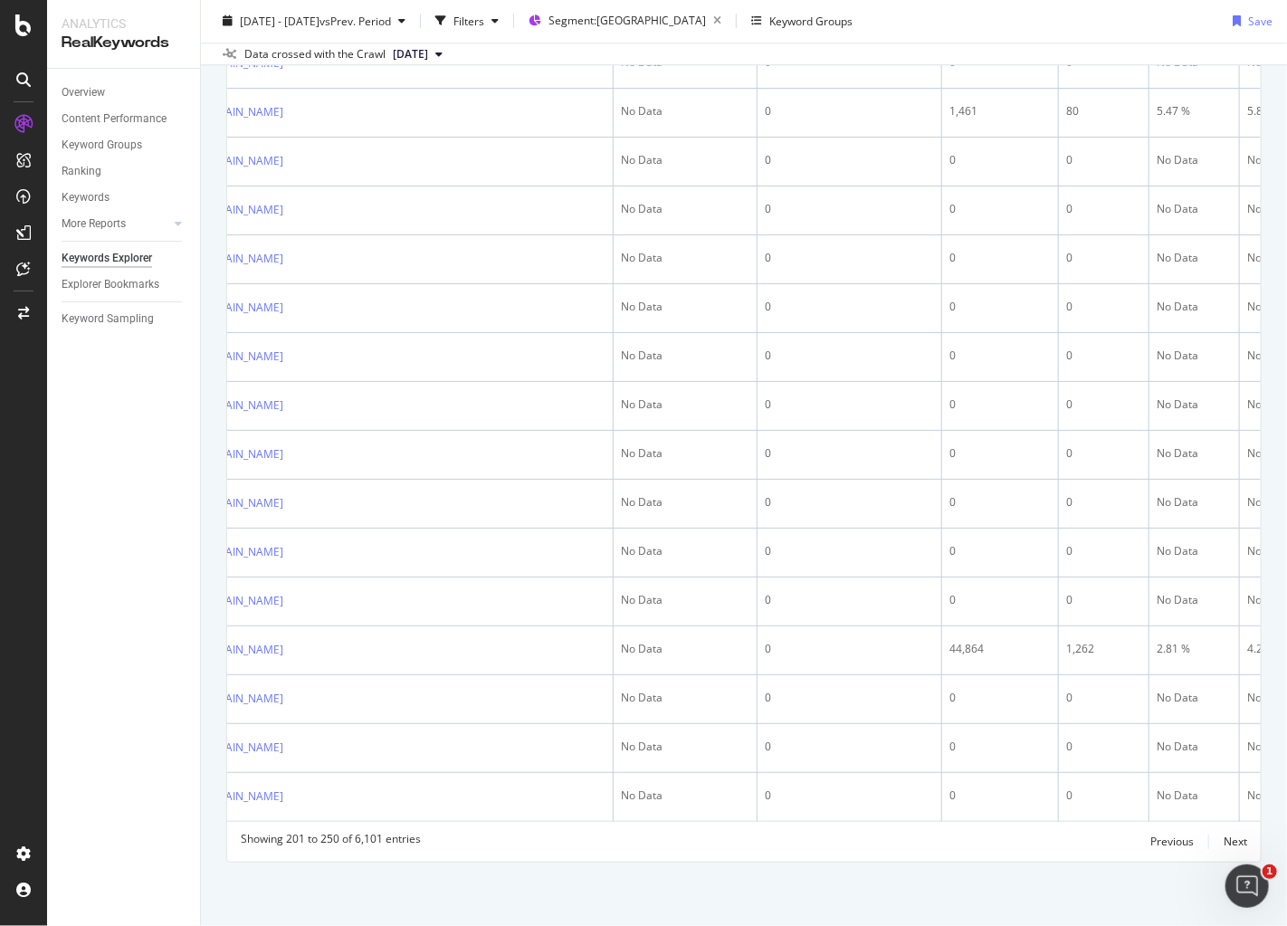
scroll to position [0, 175]
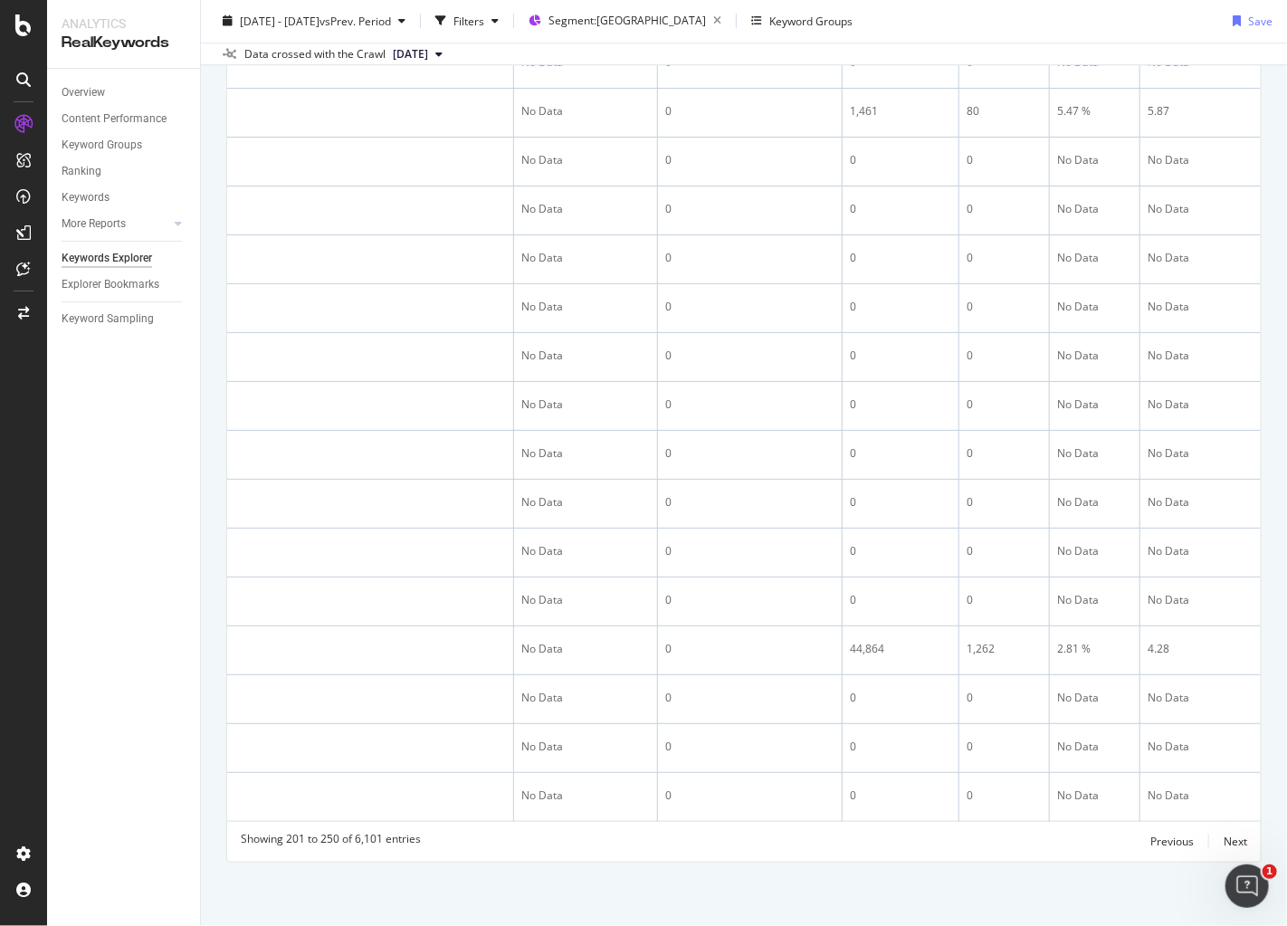
click at [1209, 846] on div "Previous Next" at bounding box center [1198, 842] width 97 height 22
click at [1224, 843] on div "Next" at bounding box center [1236, 840] width 24 height 15
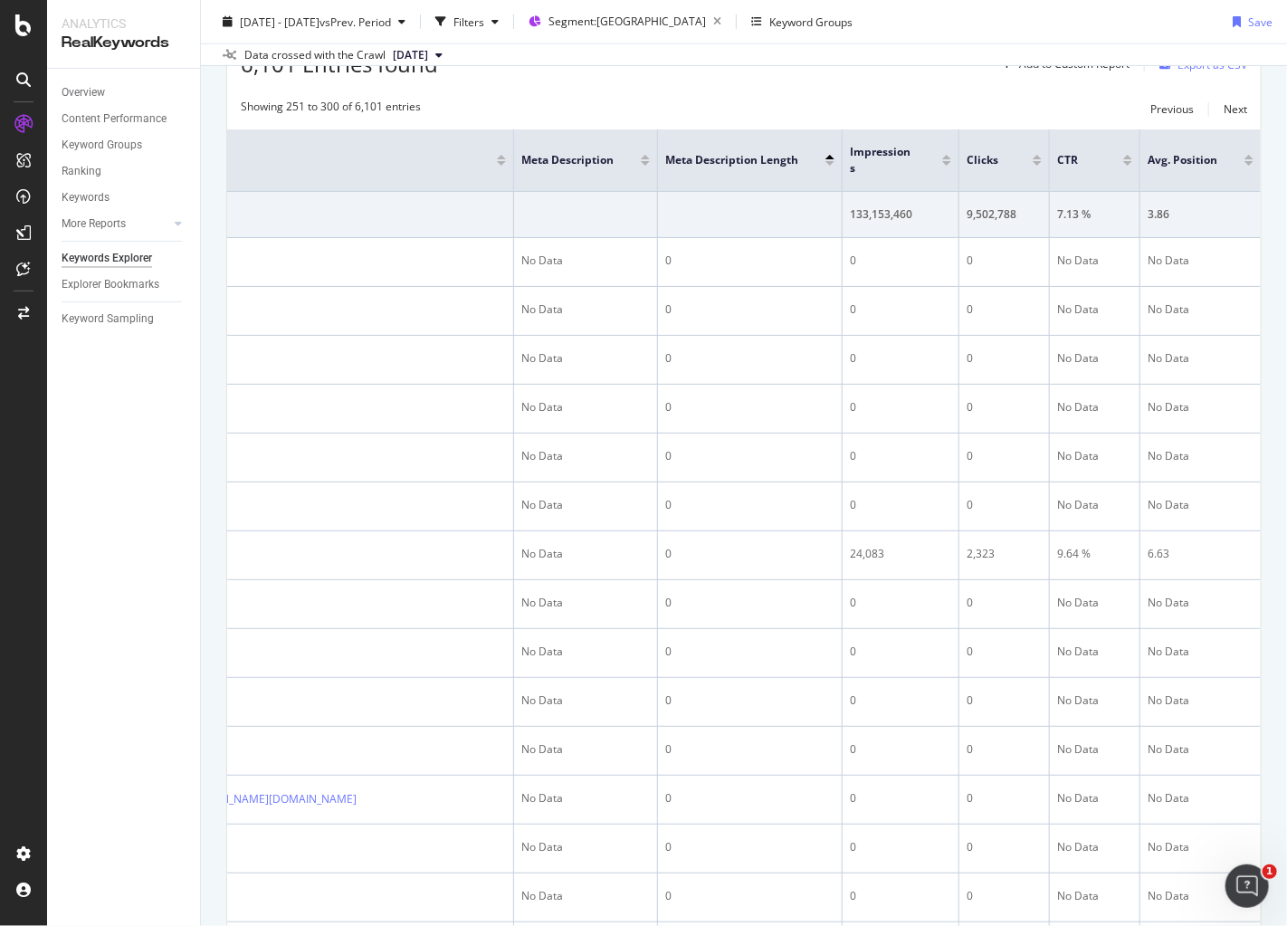
scroll to position [0, 0]
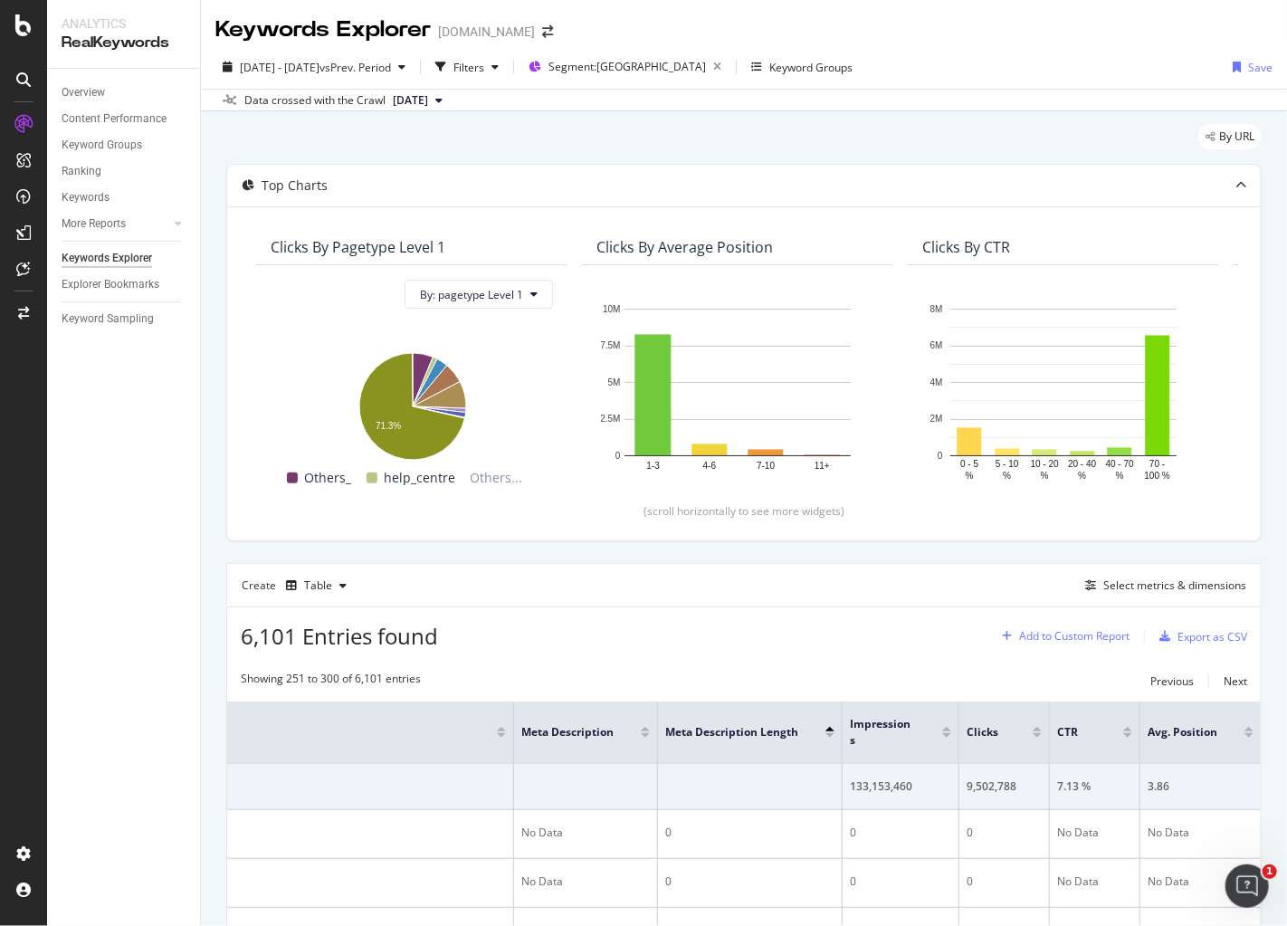
click at [1059, 632] on div "Add to Custom Report" at bounding box center [1074, 636] width 110 height 11
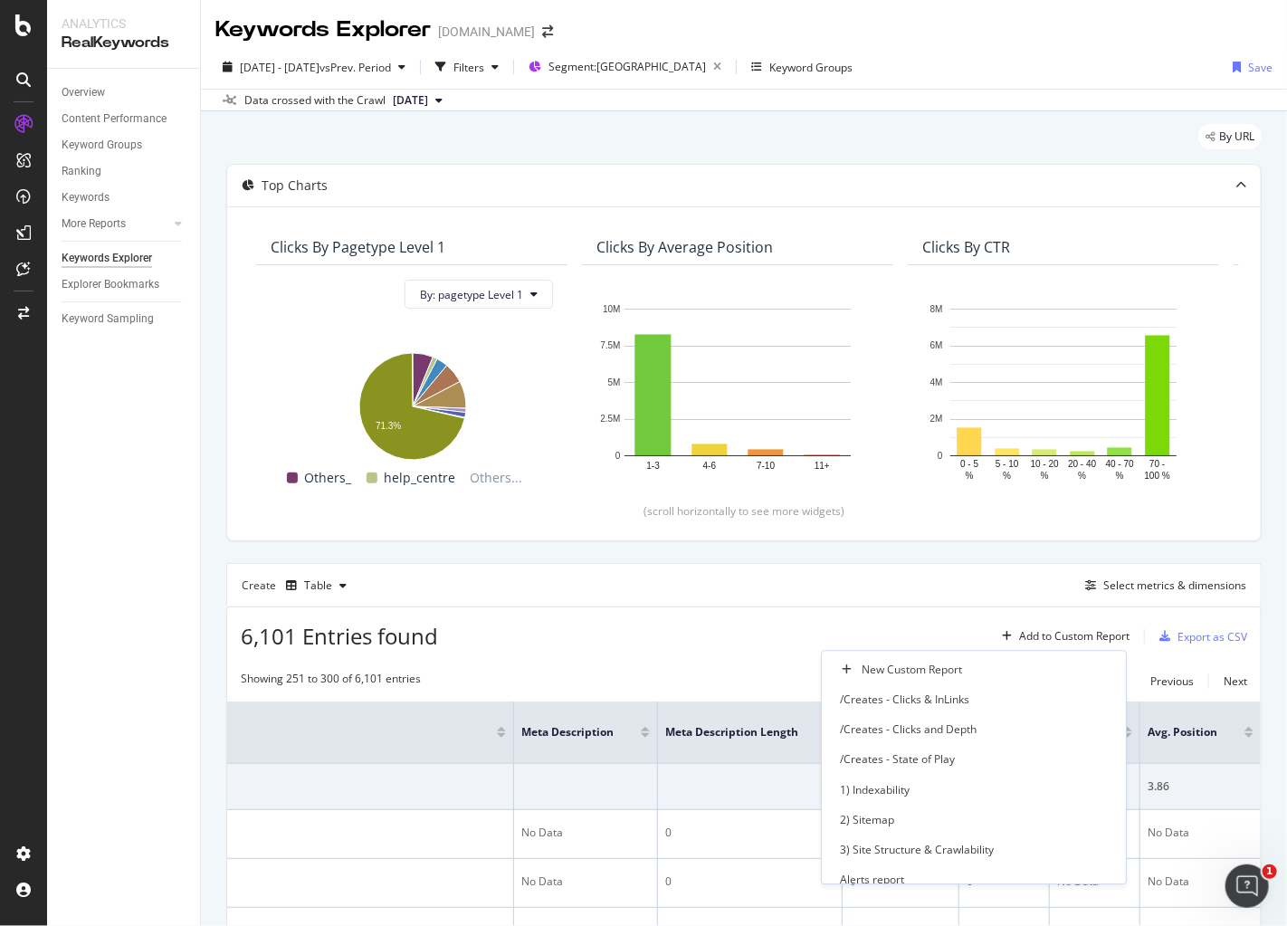
click at [893, 617] on div "6,101 Entries found Add to Custom Report Export as CSV" at bounding box center [743, 629] width 1033 height 44
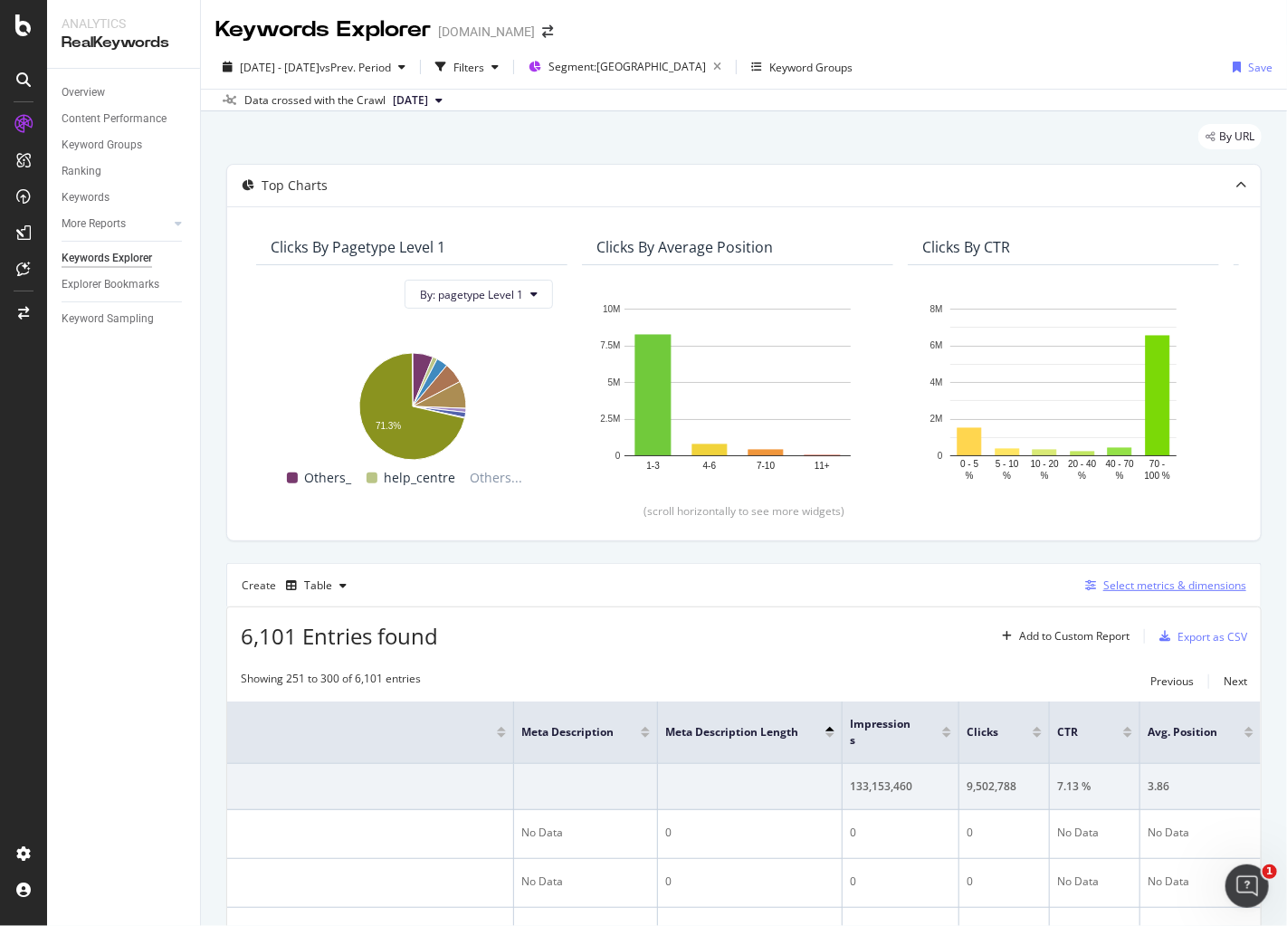
click at [1173, 584] on div "Select metrics & dimensions" at bounding box center [1174, 584] width 143 height 15
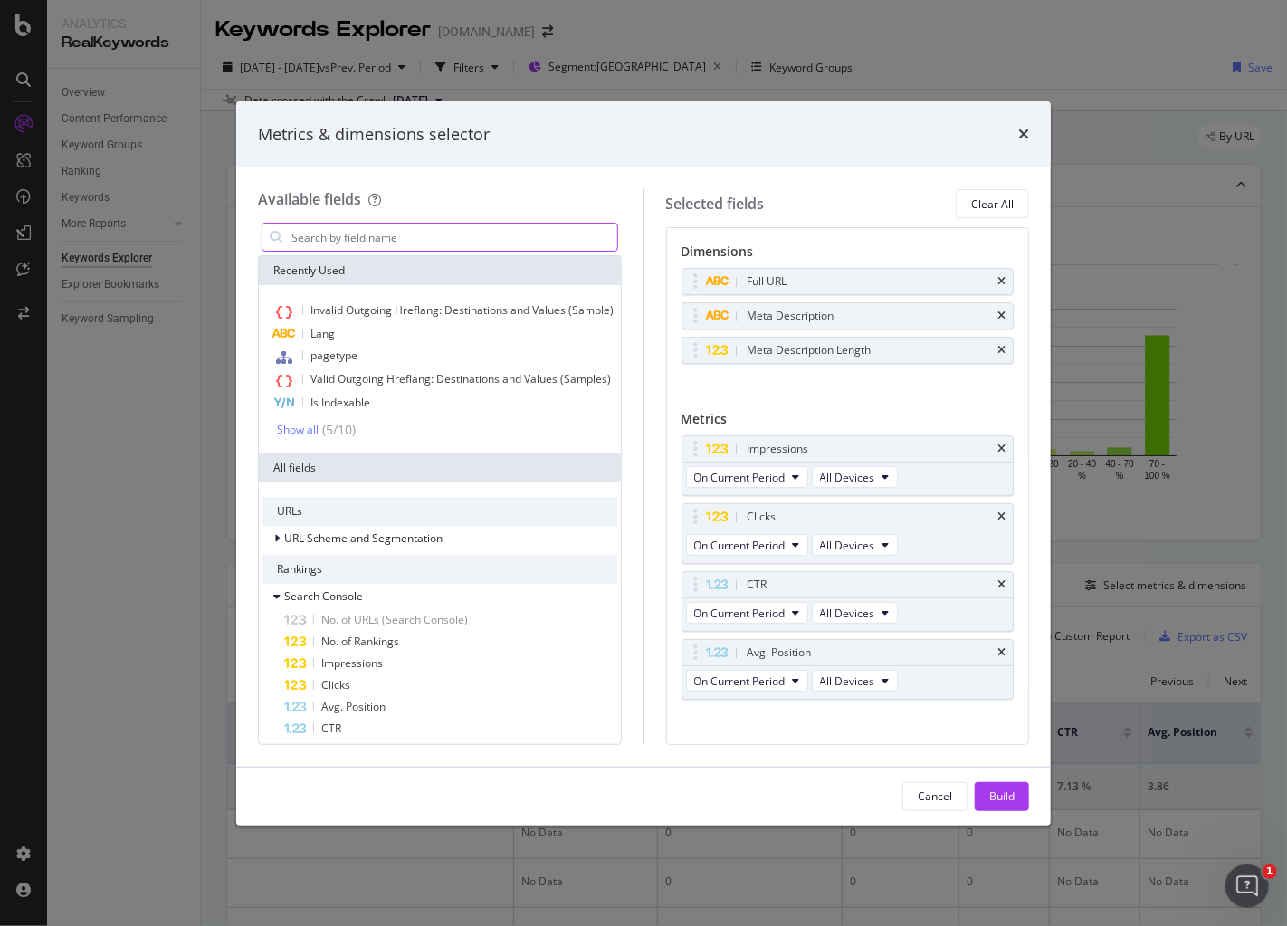
click at [400, 243] on input "modal" at bounding box center [454, 237] width 328 height 27
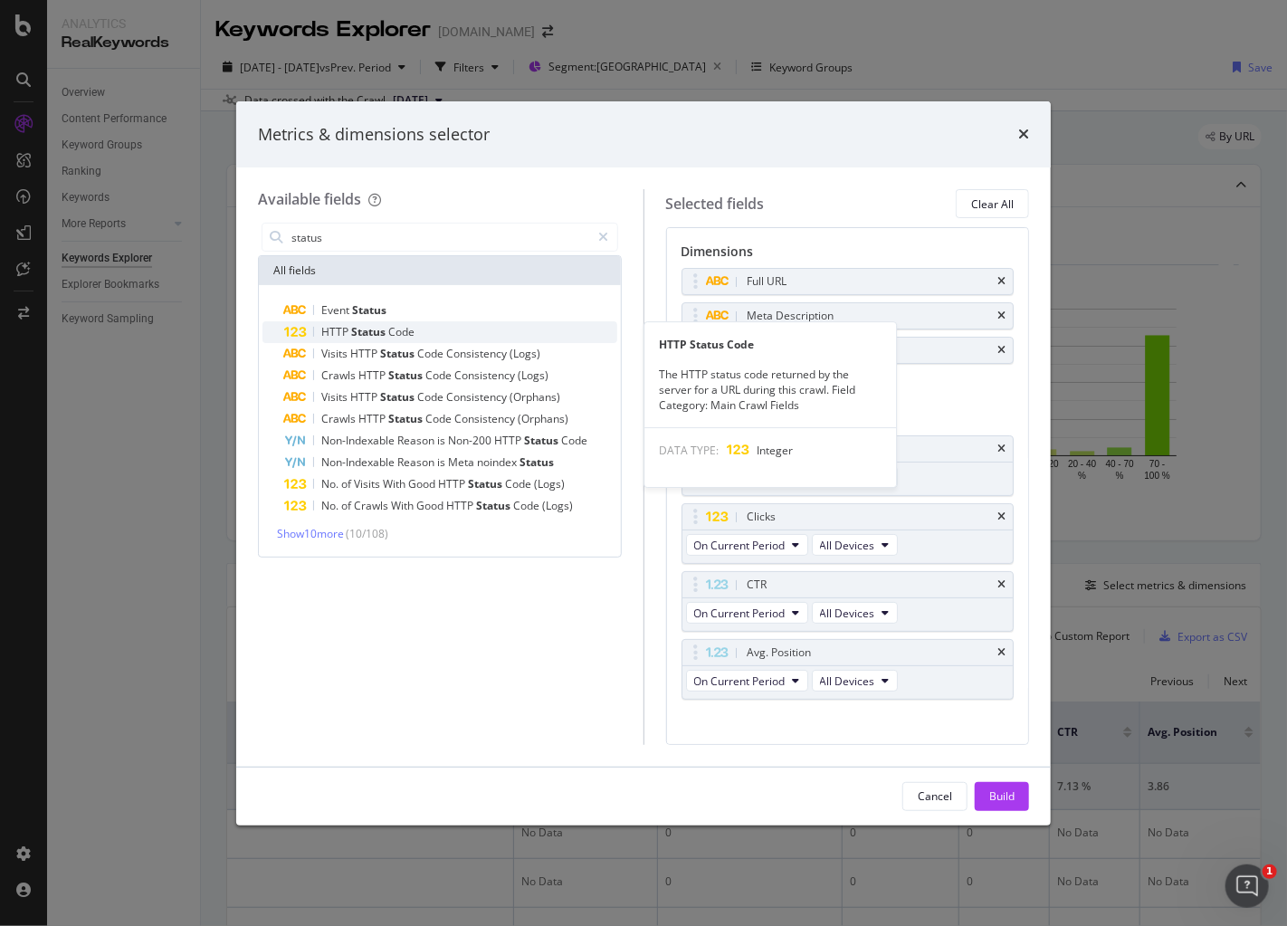
type input "status"
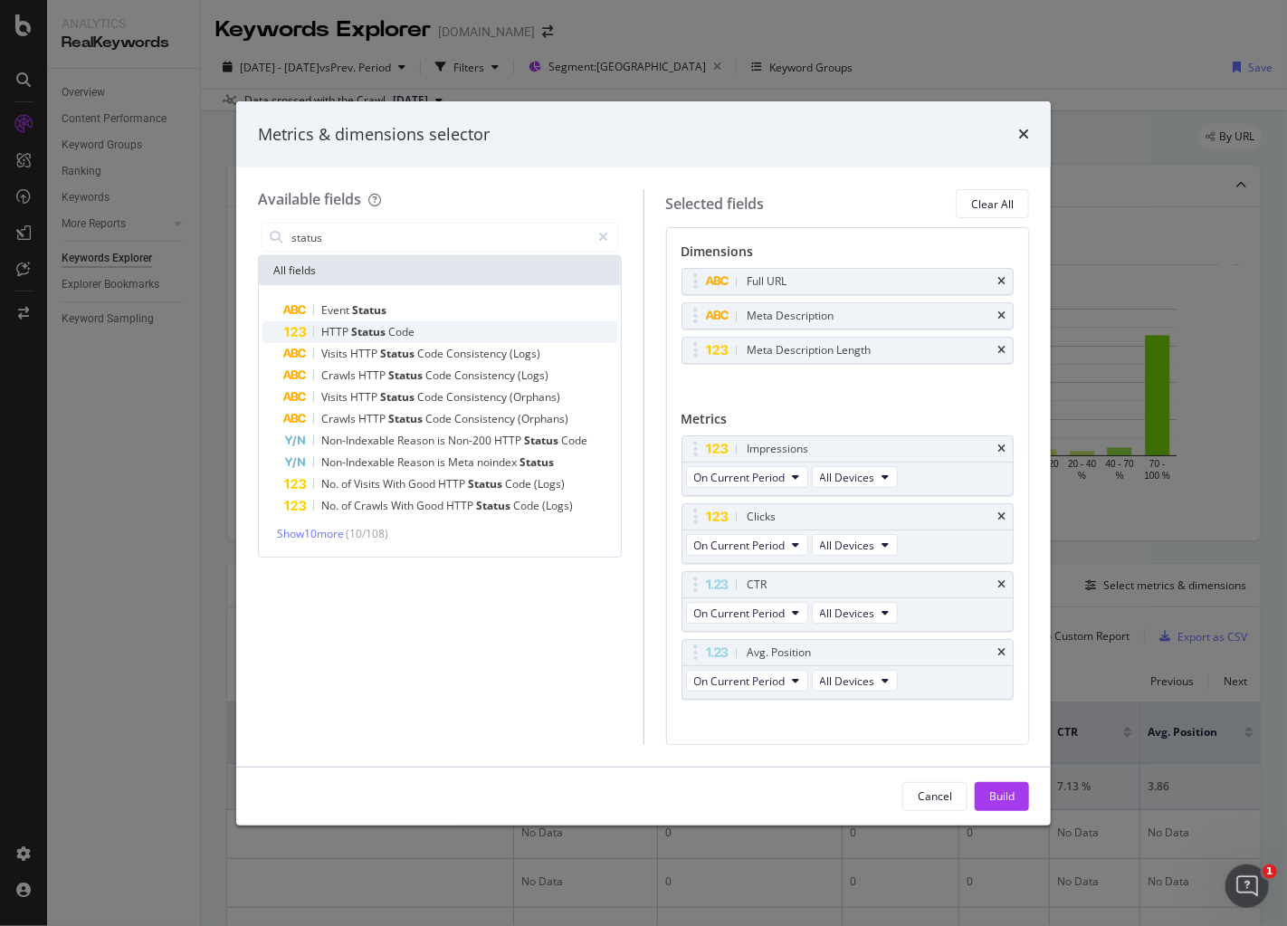
click at [455, 341] on div "HTTP Status Code" at bounding box center [450, 332] width 333 height 22
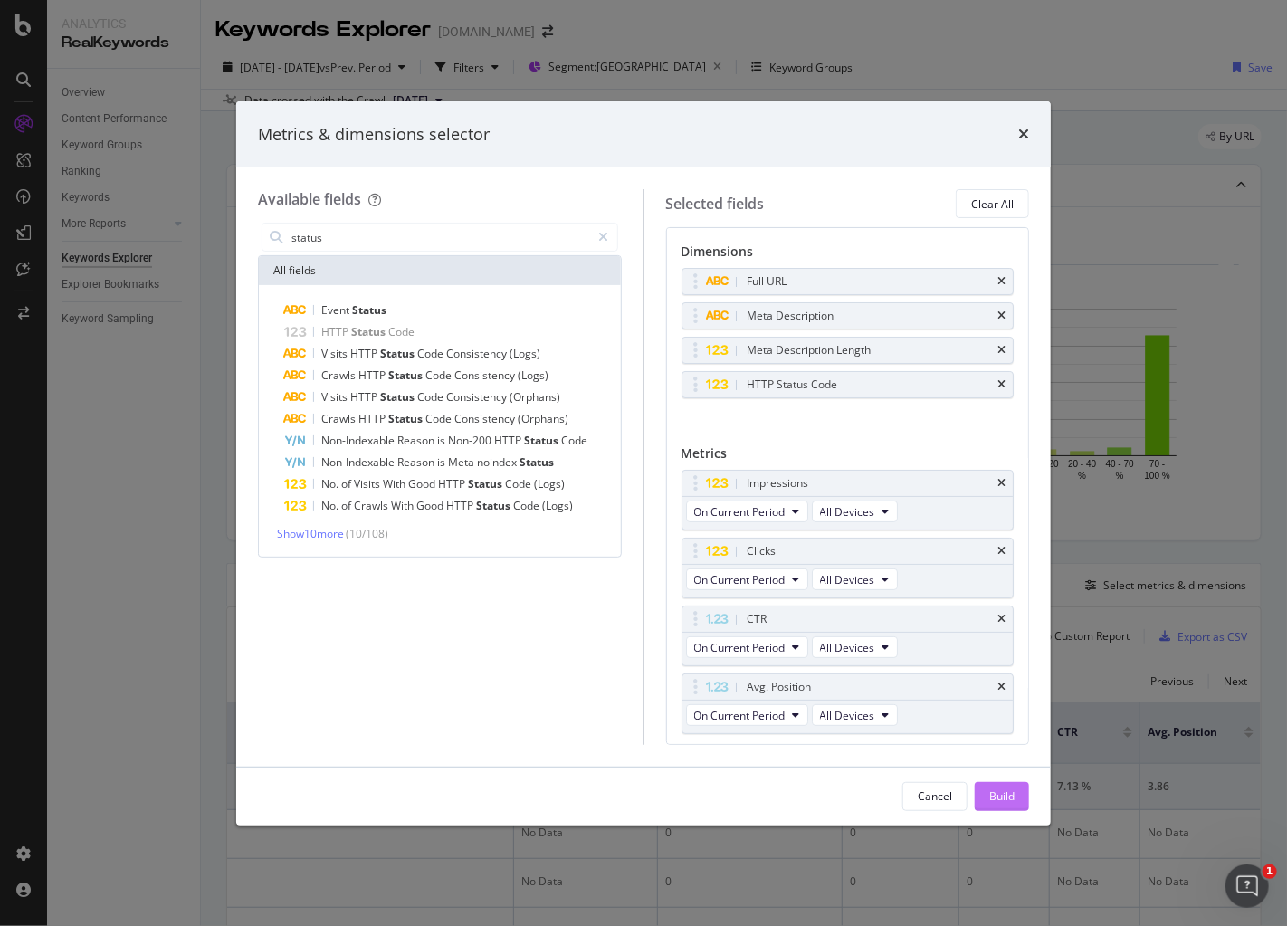
click at [991, 798] on div "Build" at bounding box center [1001, 795] width 25 height 15
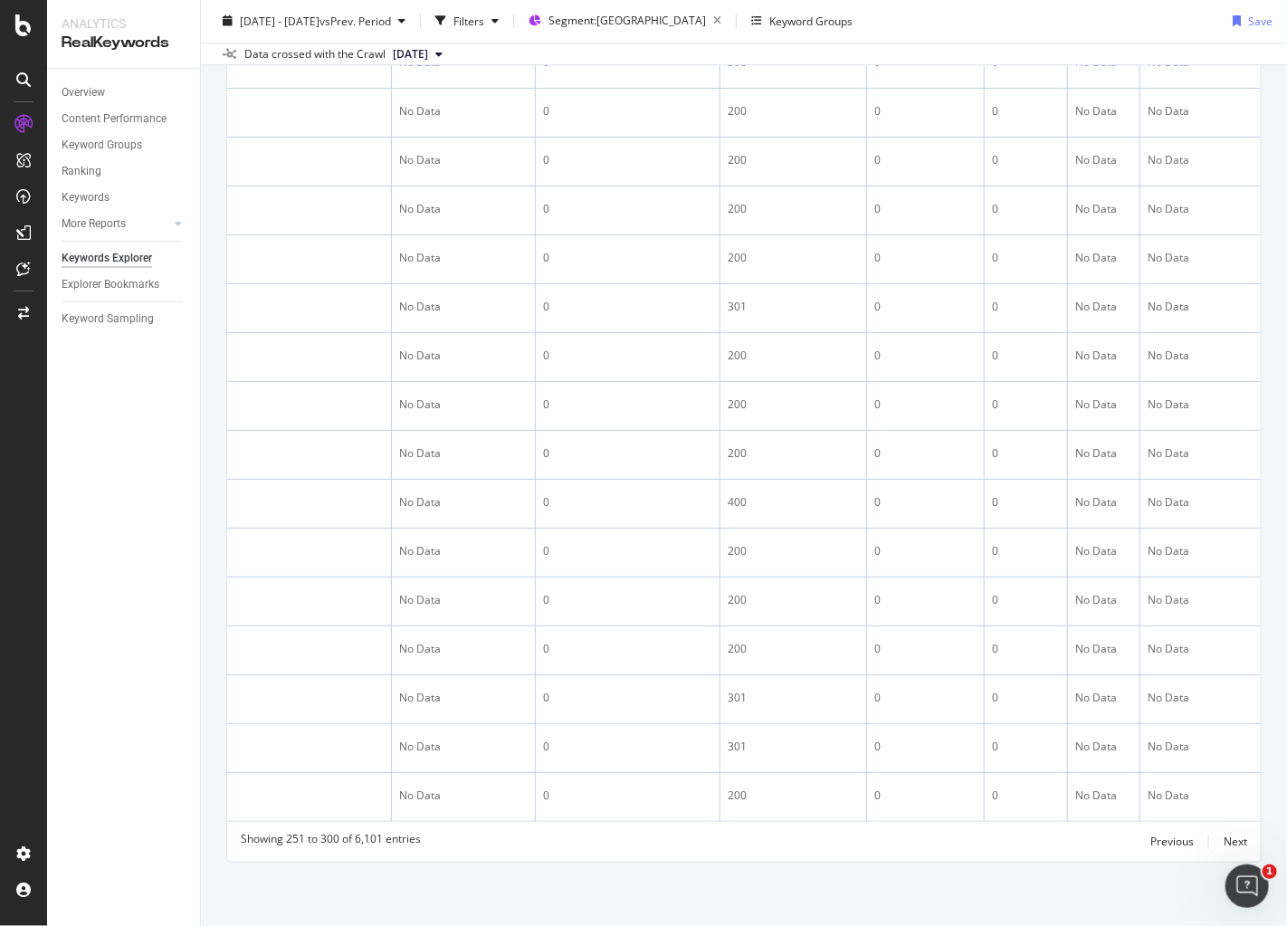
scroll to position [0, 293]
click at [1235, 841] on div "Next" at bounding box center [1236, 840] width 24 height 15
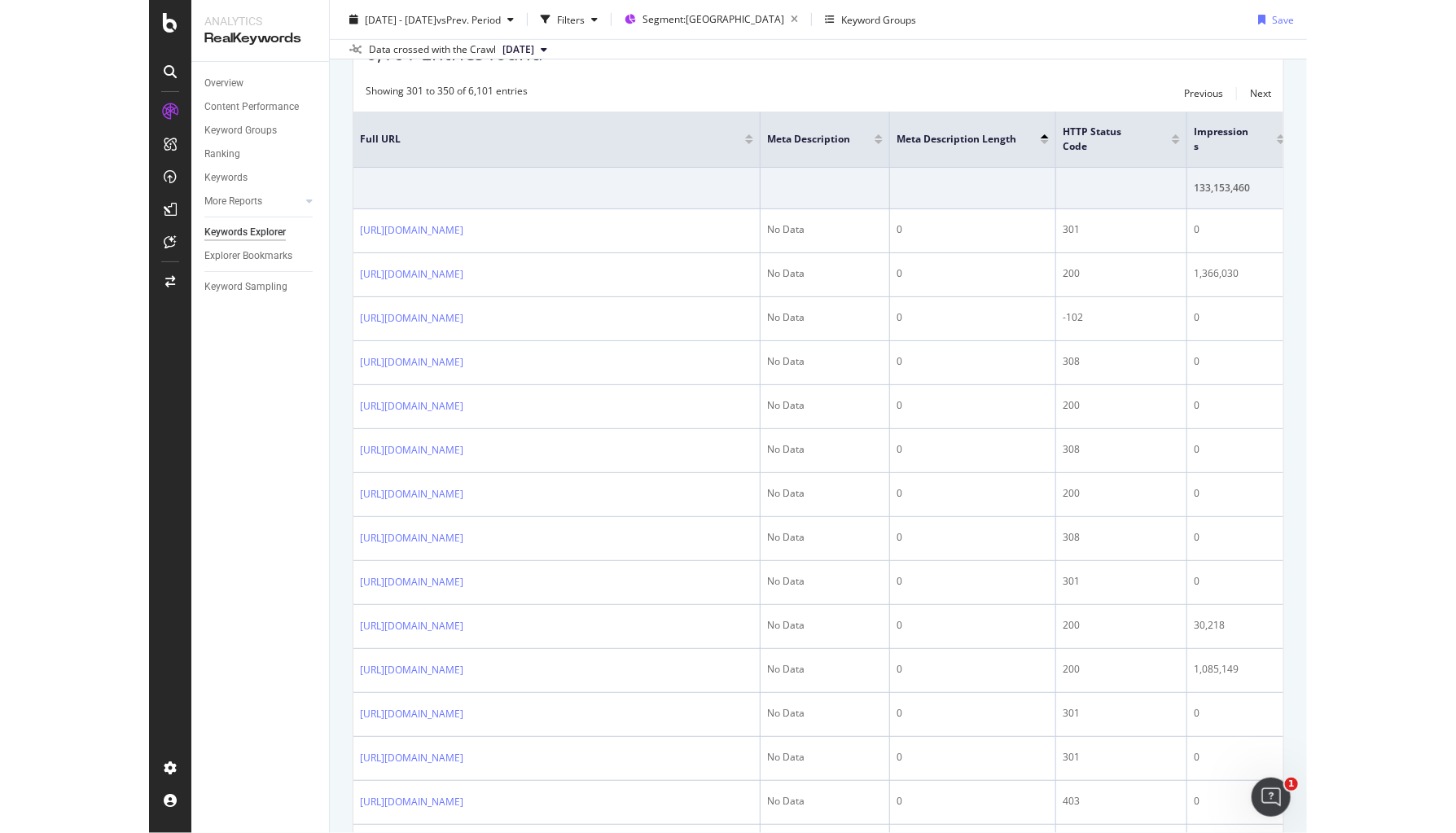
scroll to position [0, 0]
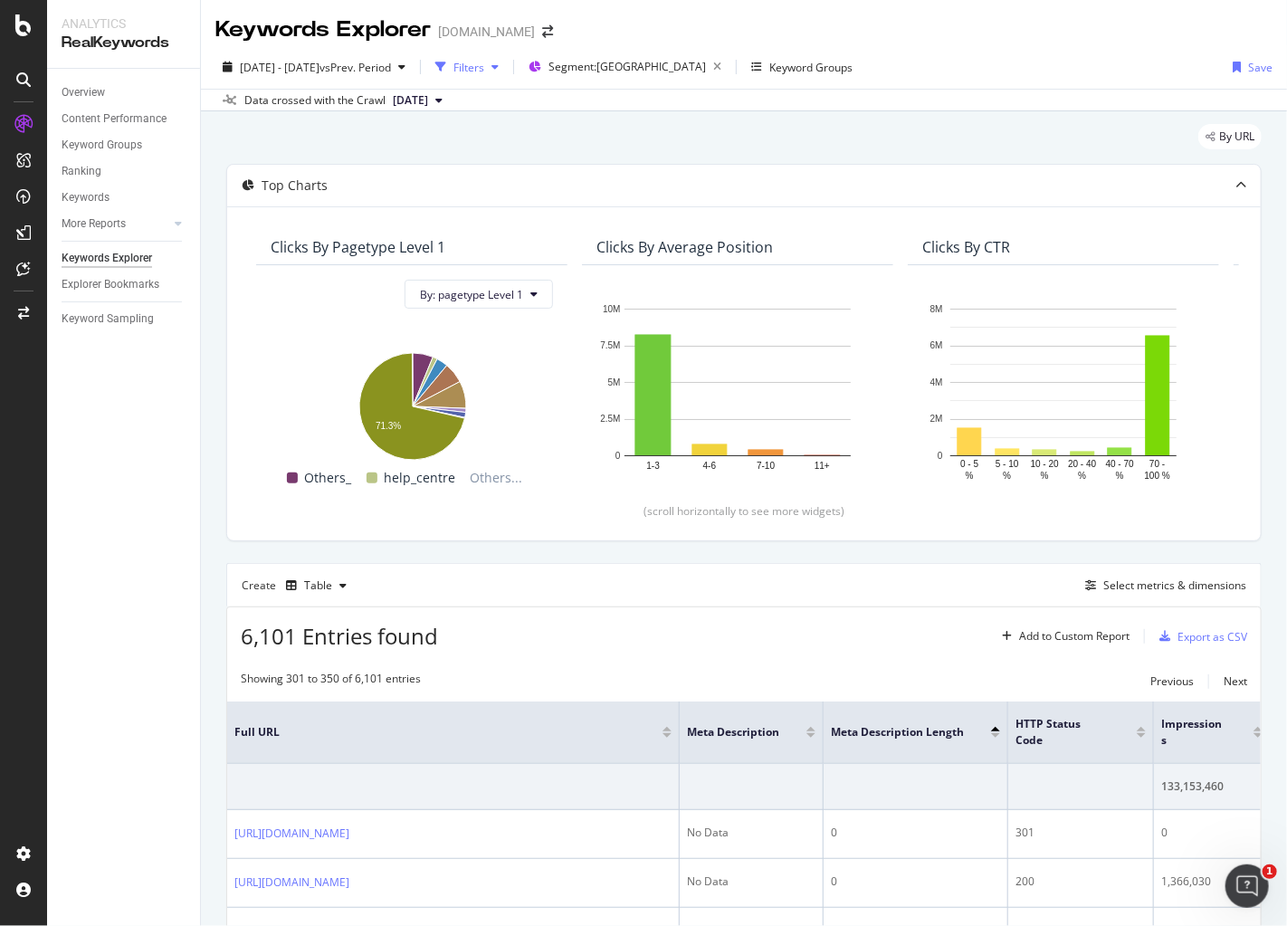
click at [484, 63] on div "Filters" at bounding box center [468, 67] width 31 height 15
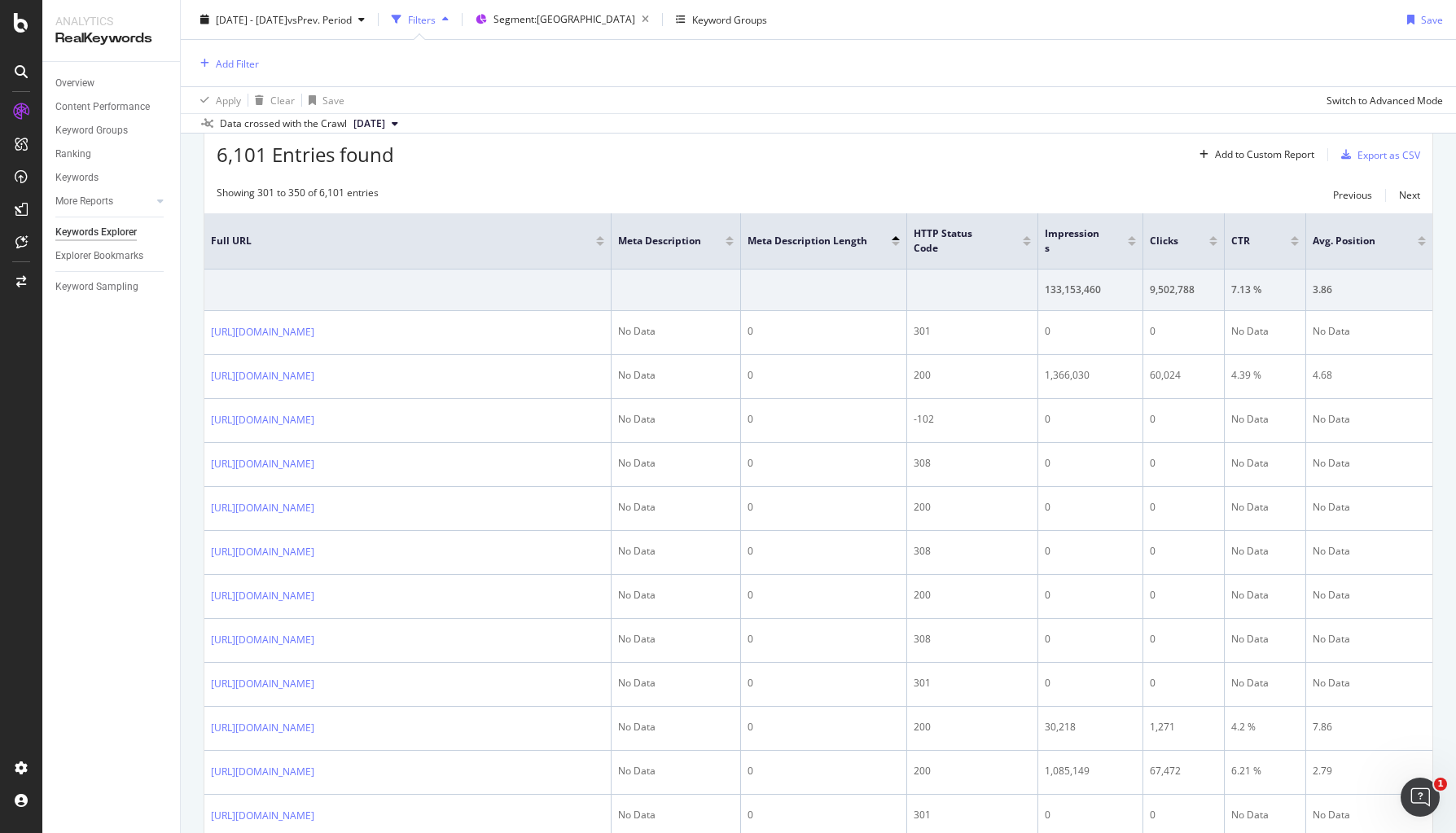
scroll to position [492, 0]
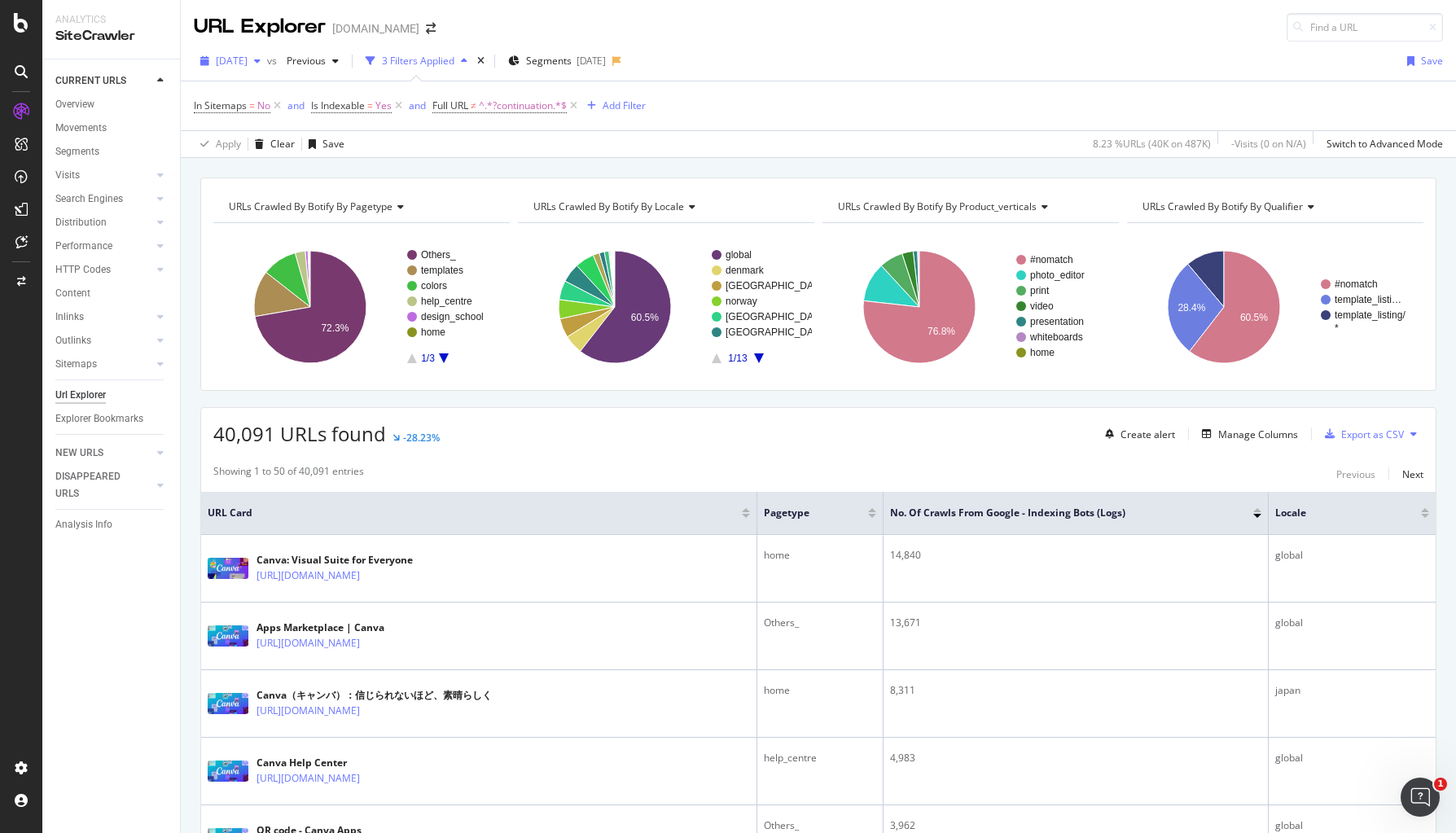
click at [247, 65] on span "[DATE]" at bounding box center [231, 60] width 31 height 13
click at [270, 112] on div "[DATE]" at bounding box center [261, 119] width 87 height 14
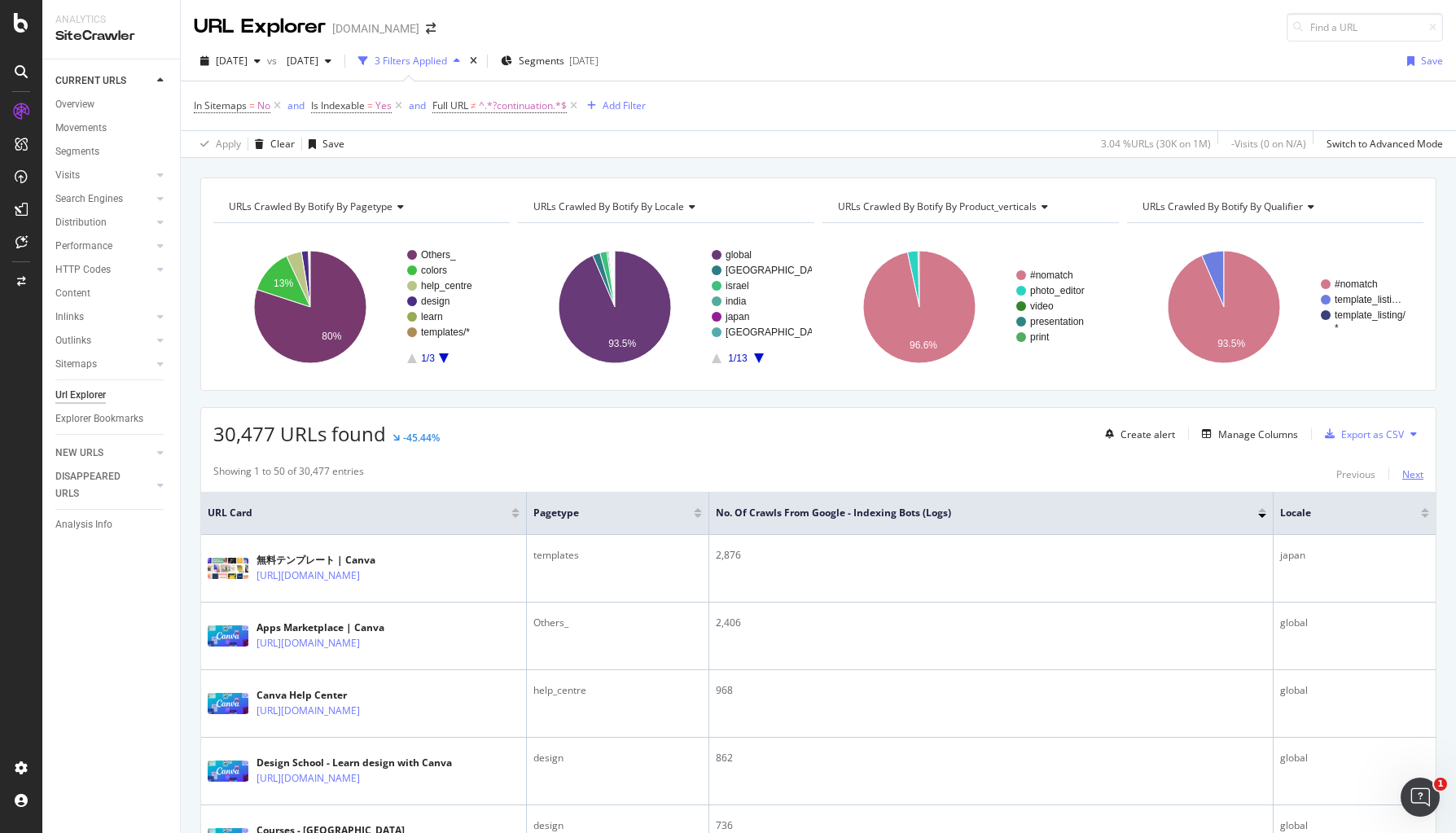
click at [1403, 472] on div "Next" at bounding box center [1413, 473] width 22 height 13
click at [443, 357] on icon "A chart." at bounding box center [444, 358] width 10 height 10
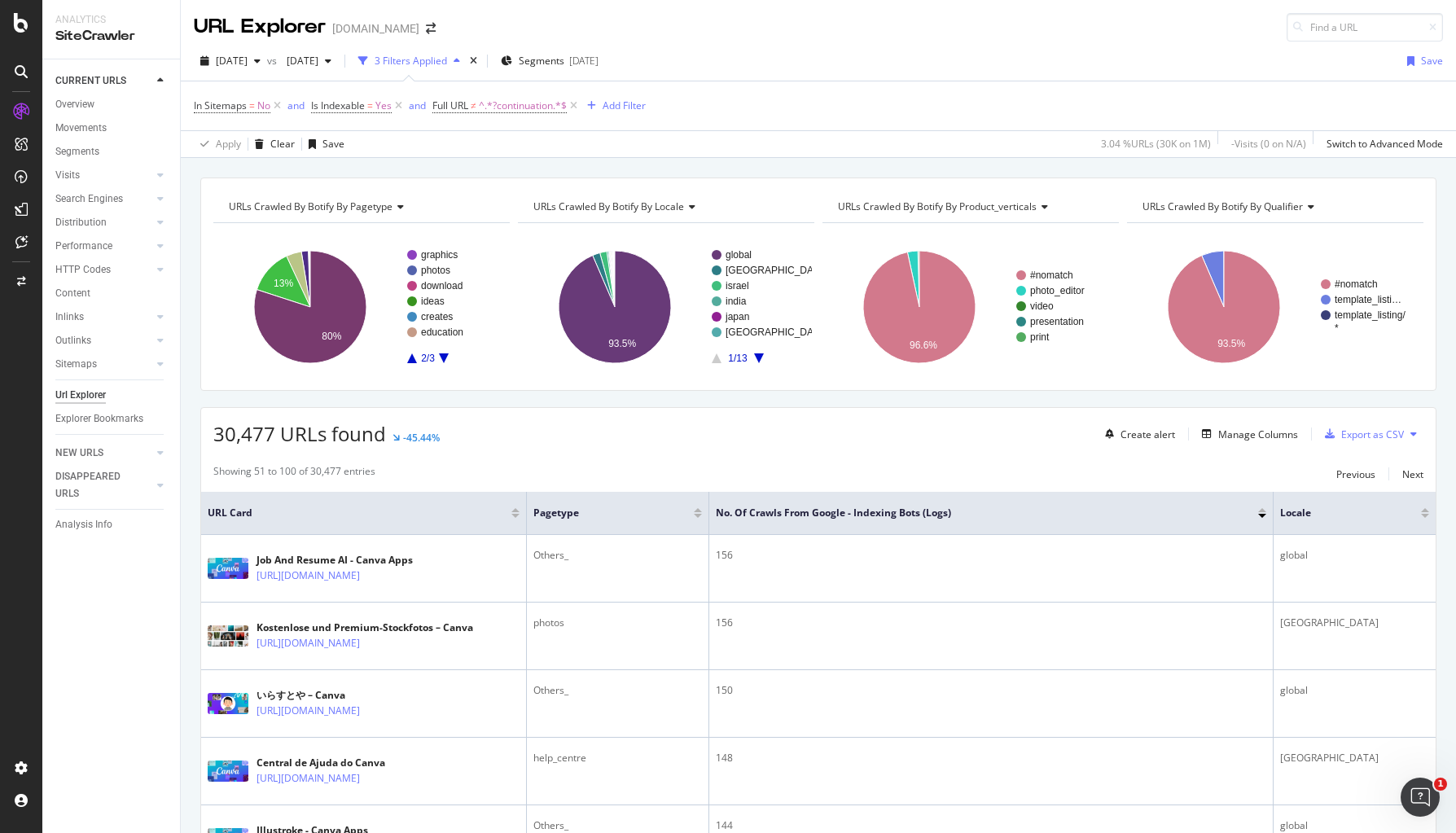
click at [443, 357] on icon "A chart." at bounding box center [444, 358] width 10 height 10
click at [397, 354] on rect "A chart." at bounding box center [360, 306] width 294 height 141
click at [416, 363] on rect "A chart." at bounding box center [360, 306] width 294 height 141
click at [412, 362] on icon "A chart." at bounding box center [411, 358] width 10 height 10
click at [433, 313] on text "creates" at bounding box center [436, 317] width 31 height 12
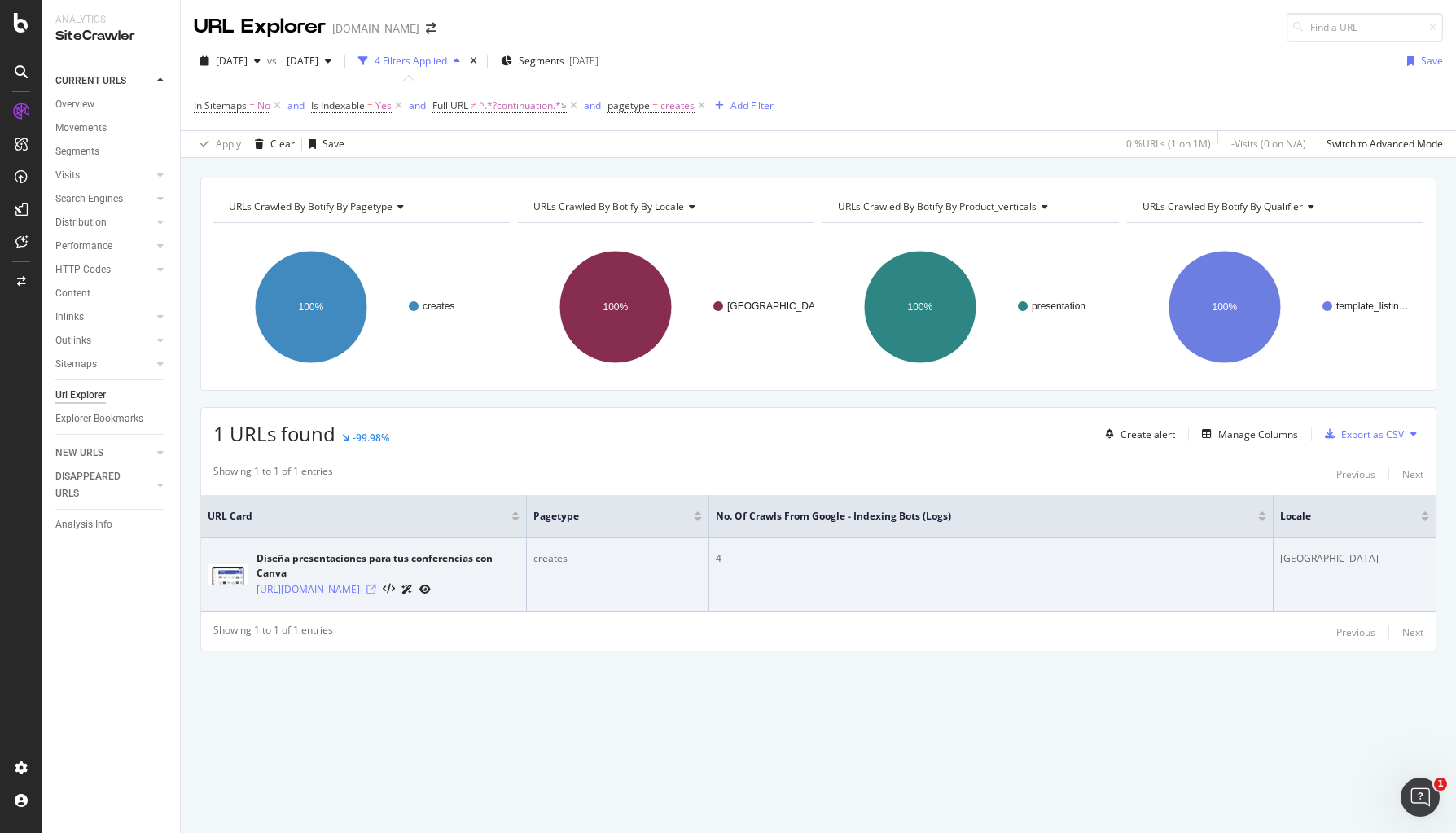
click at [376, 595] on icon at bounding box center [371, 589] width 10 height 10
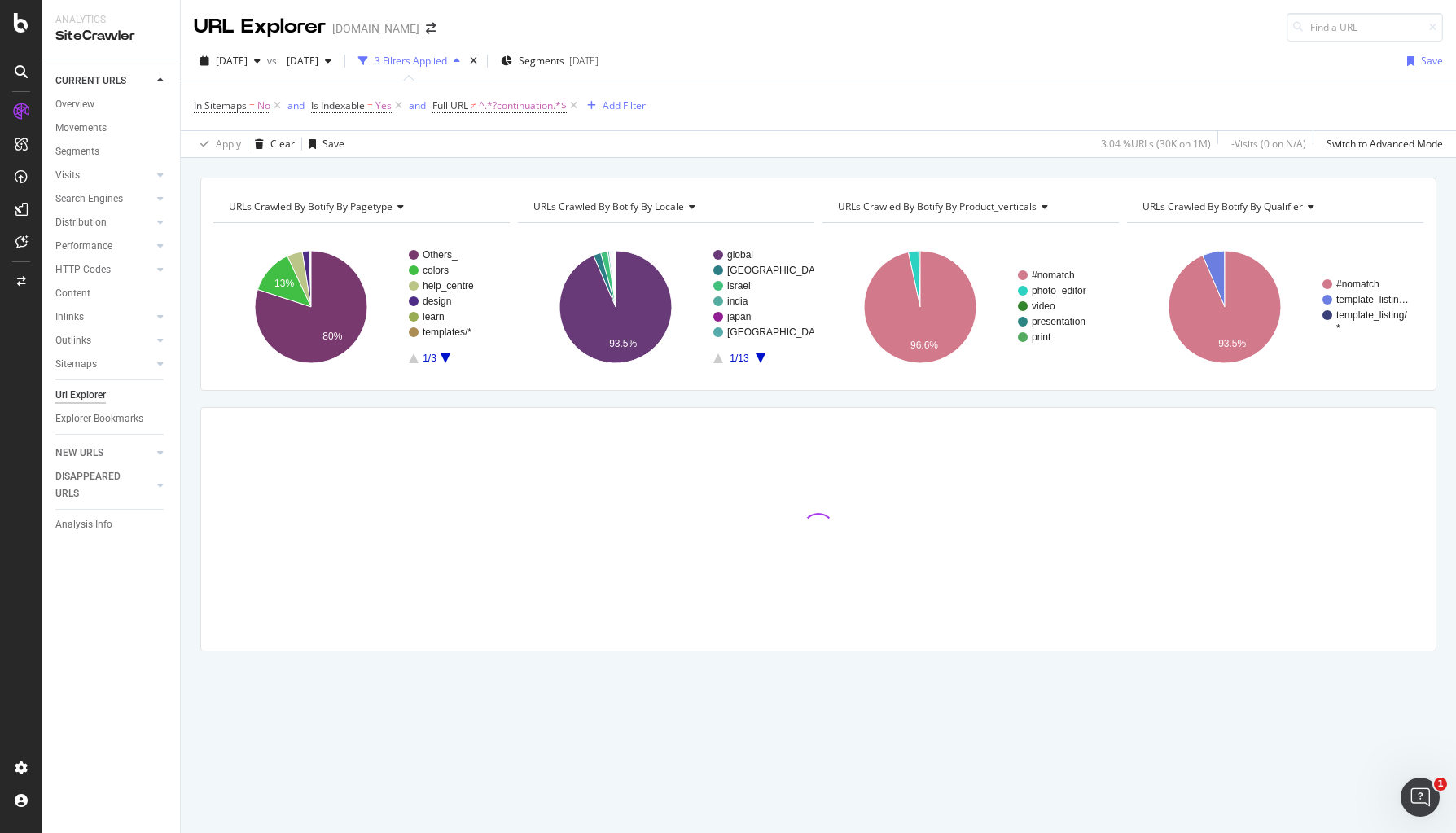
click at [445, 355] on icon "A chart." at bounding box center [445, 358] width 10 height 10
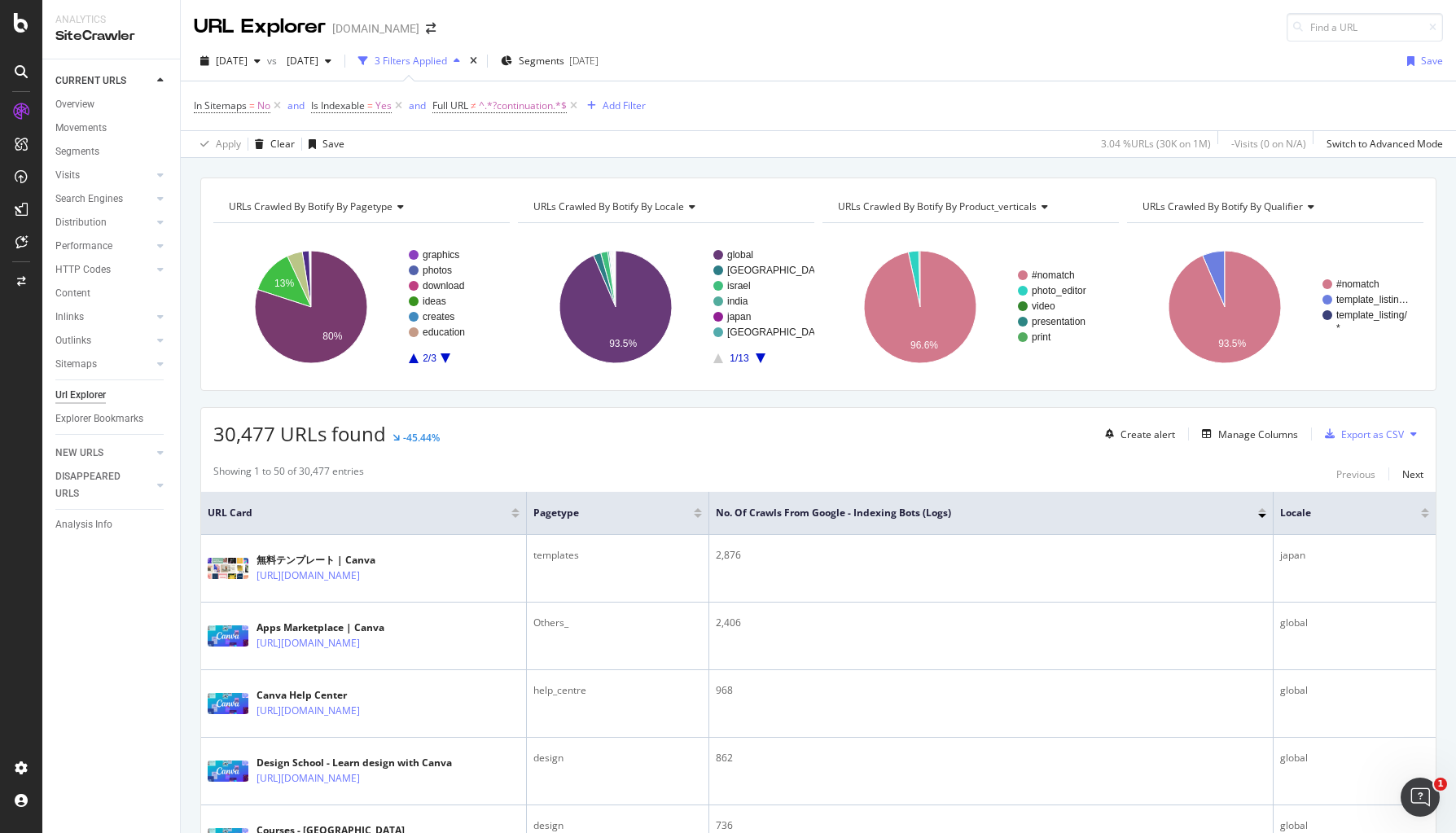
click at [416, 355] on rect "A chart." at bounding box center [452, 307] width 86 height 113
click at [408, 359] on rect "A chart." at bounding box center [361, 306] width 296 height 141
click at [416, 360] on icon "A chart." at bounding box center [413, 358] width 10 height 10
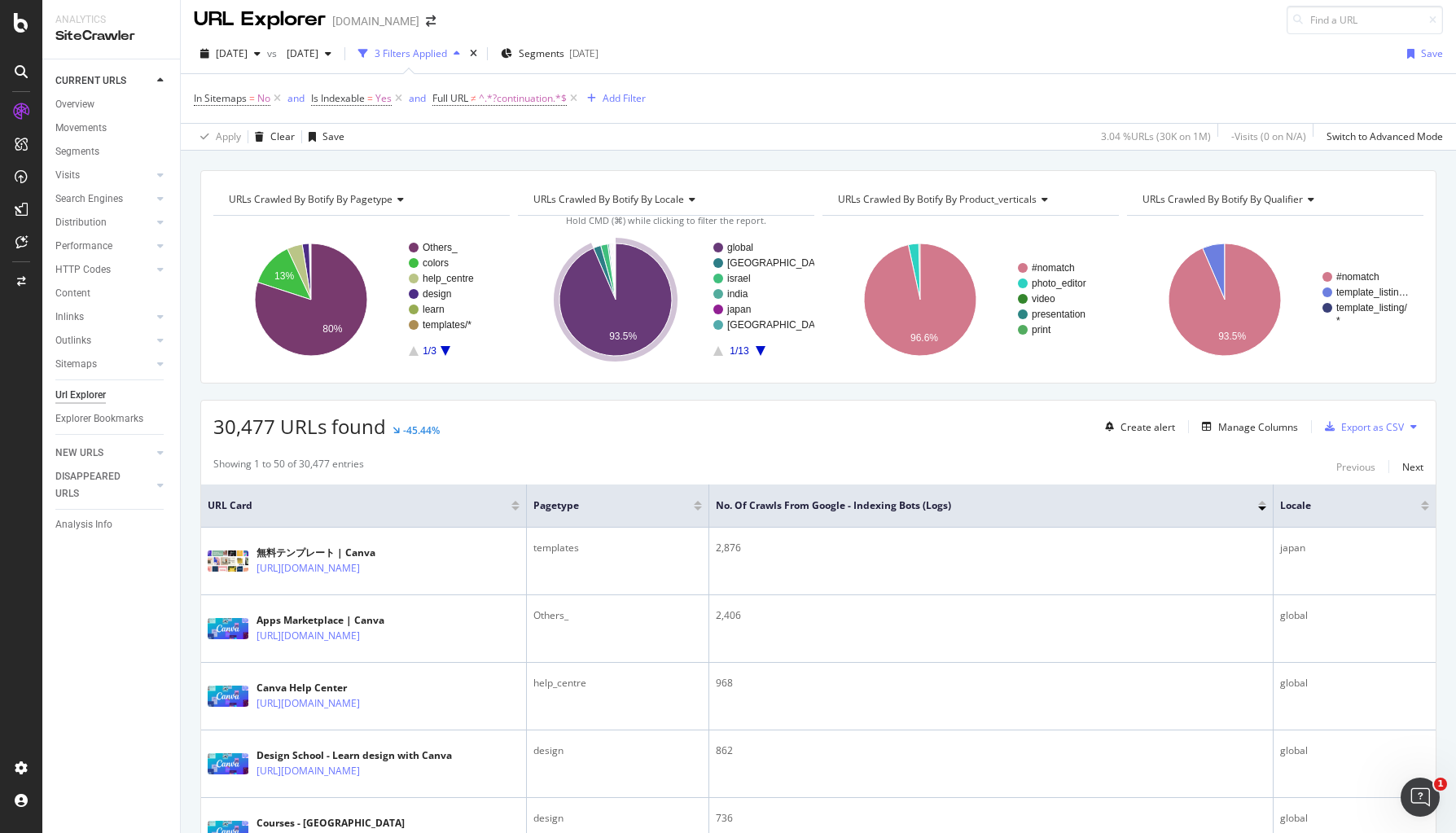
drag, startPoint x: 614, startPoint y: 445, endPoint x: 782, endPoint y: 204, distance: 293.8
click at [443, 355] on rect "A chart." at bounding box center [361, 299] width 296 height 141
click at [445, 351] on icon "A chart." at bounding box center [445, 351] width 10 height 10
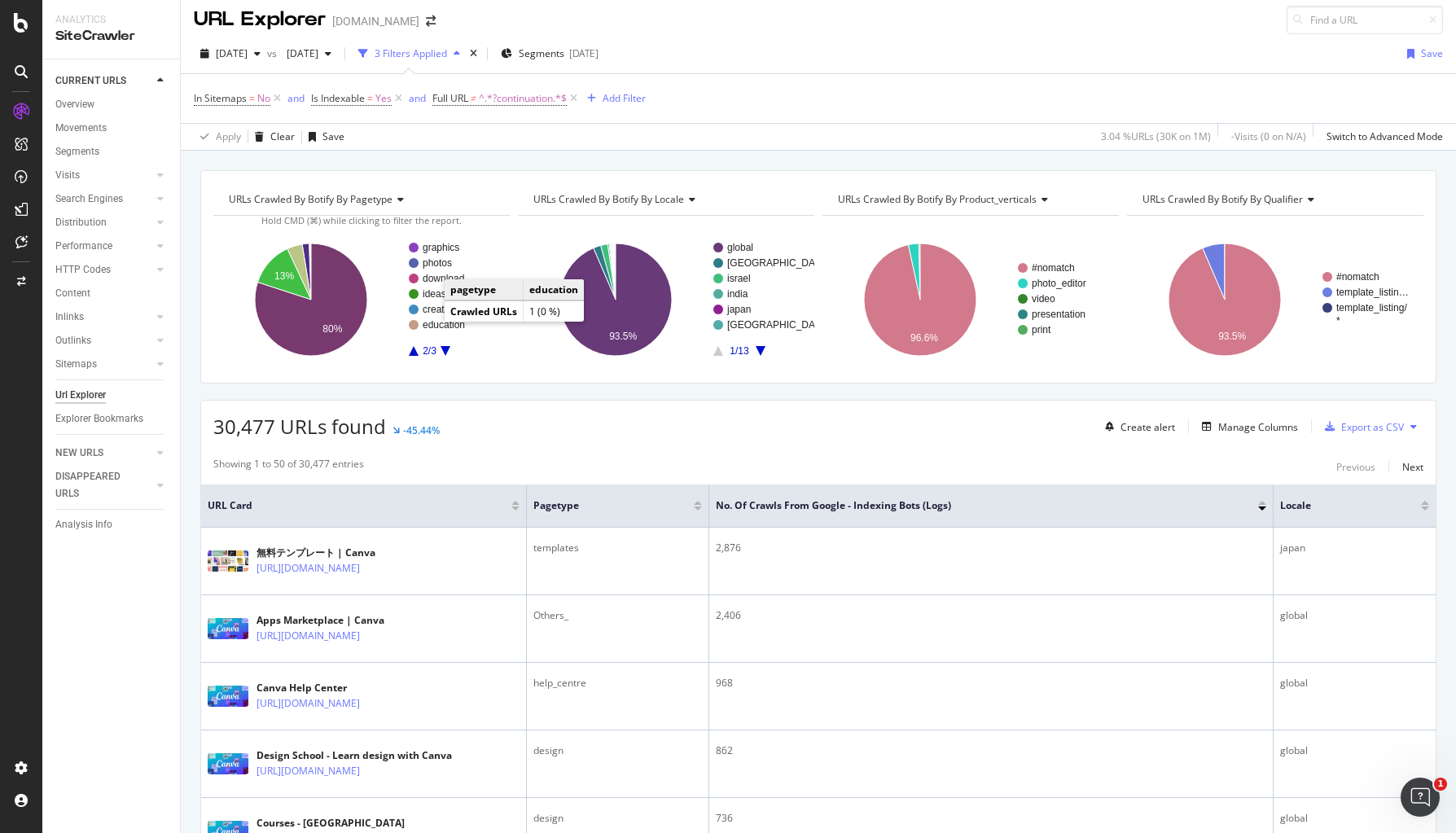
click at [433, 327] on text "education" at bounding box center [444, 325] width 42 height 12
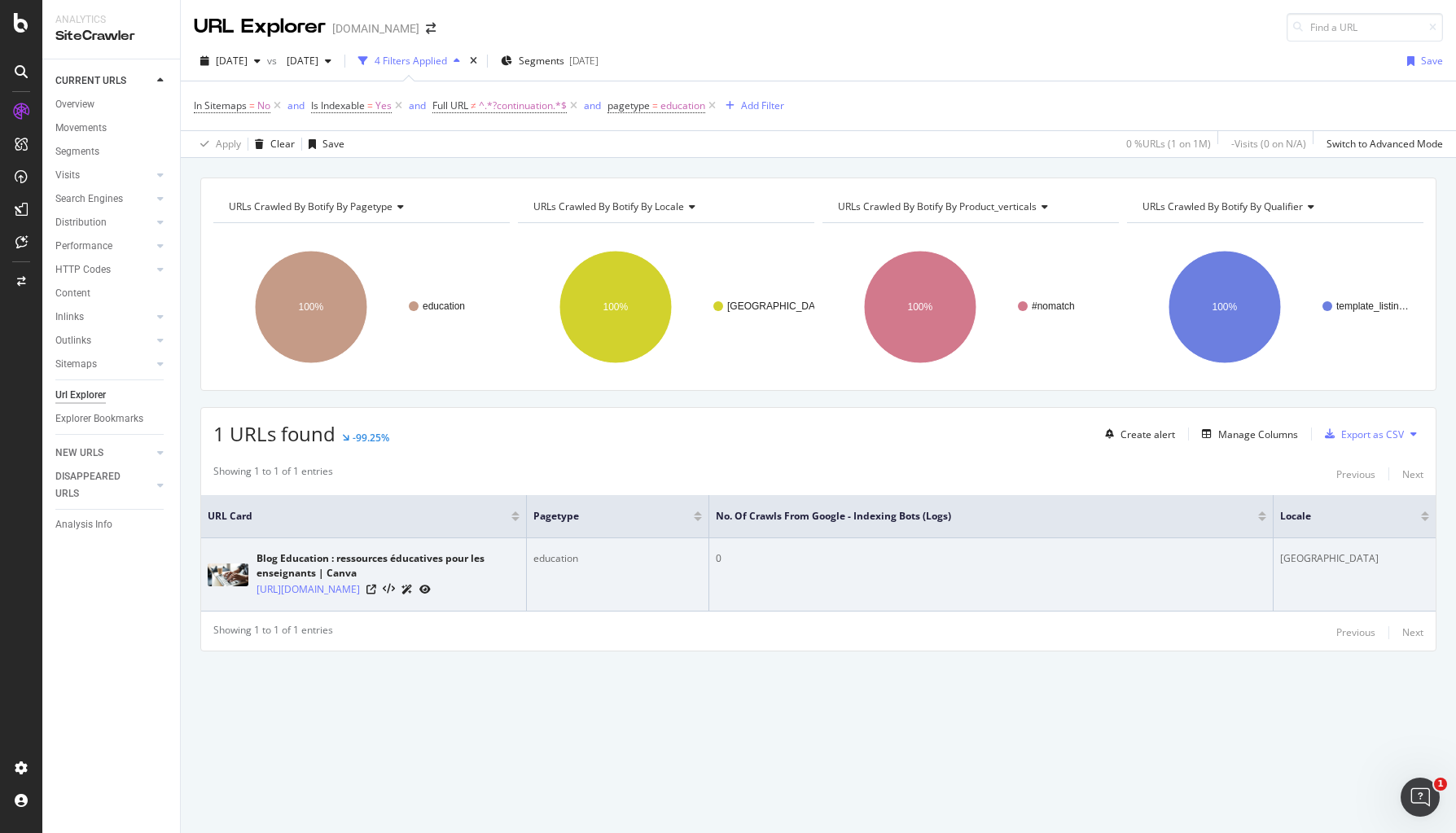
click at [431, 597] on div at bounding box center [398, 588] width 64 height 17
click at [376, 593] on icon at bounding box center [371, 589] width 10 height 10
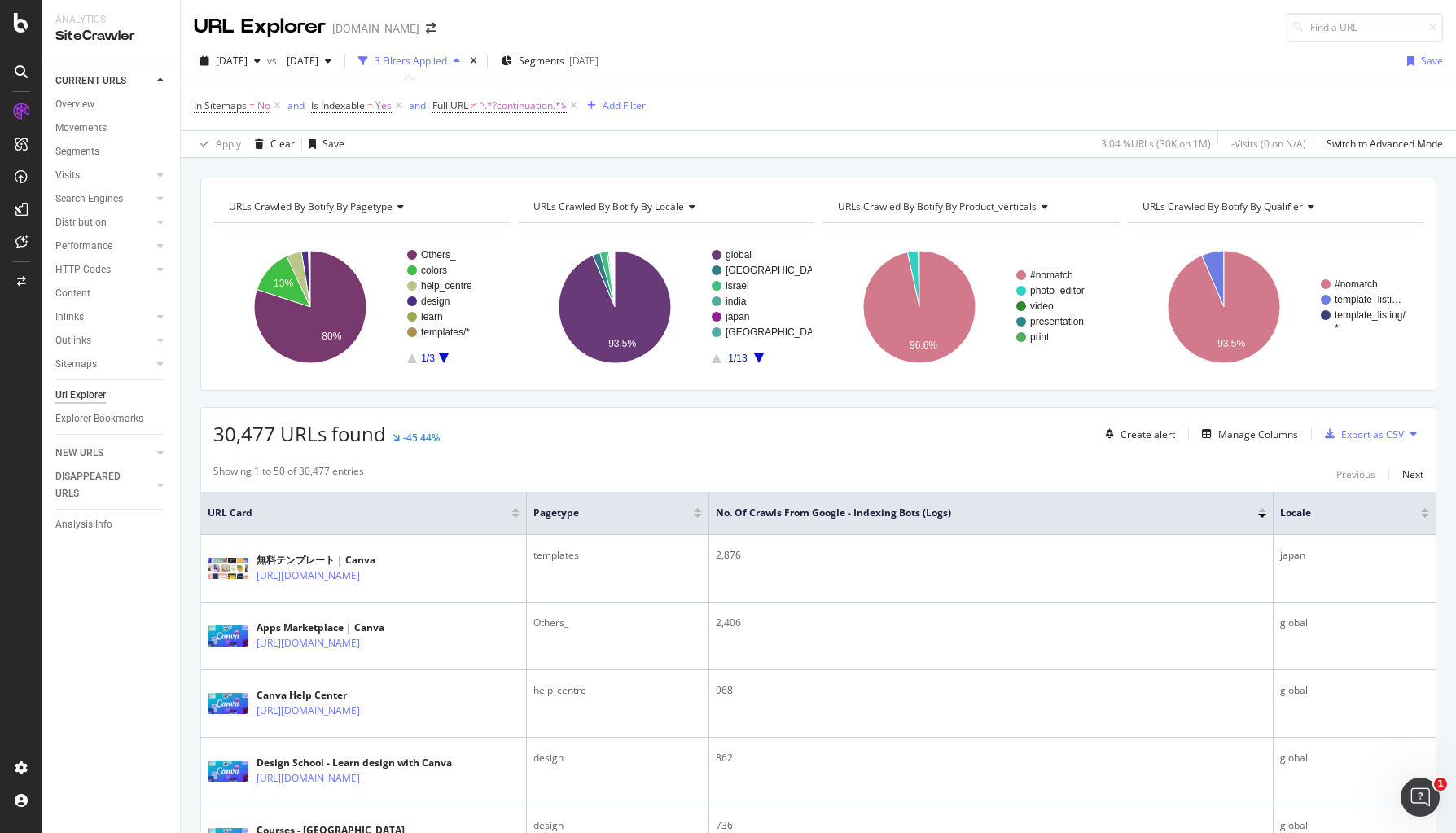
click at [445, 359] on rect "A chart." at bounding box center [449, 307] width 85 height 113
click at [445, 355] on icon "A chart." at bounding box center [444, 358] width 10 height 10
click at [441, 362] on rect "A chart." at bounding box center [449, 307] width 85 height 113
click at [441, 356] on icon "A chart." at bounding box center [444, 358] width 10 height 10
click at [414, 354] on rect "A chart." at bounding box center [449, 307] width 85 height 113
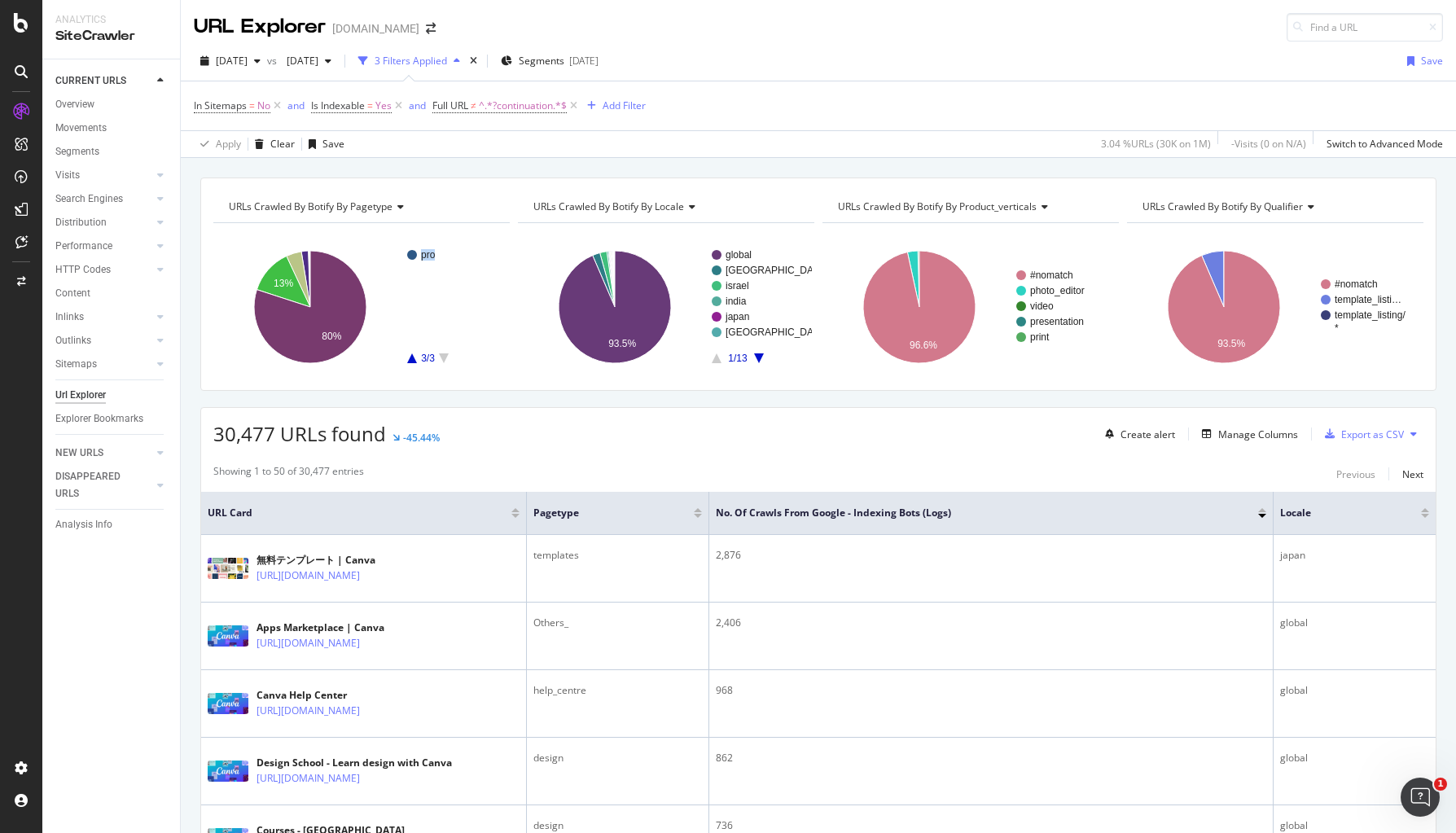
click at [414, 354] on rect "A chart." at bounding box center [449, 307] width 85 height 113
click at [413, 361] on icon "A chart." at bounding box center [411, 358] width 10 height 10
click at [412, 360] on icon "A chart." at bounding box center [411, 358] width 10 height 10
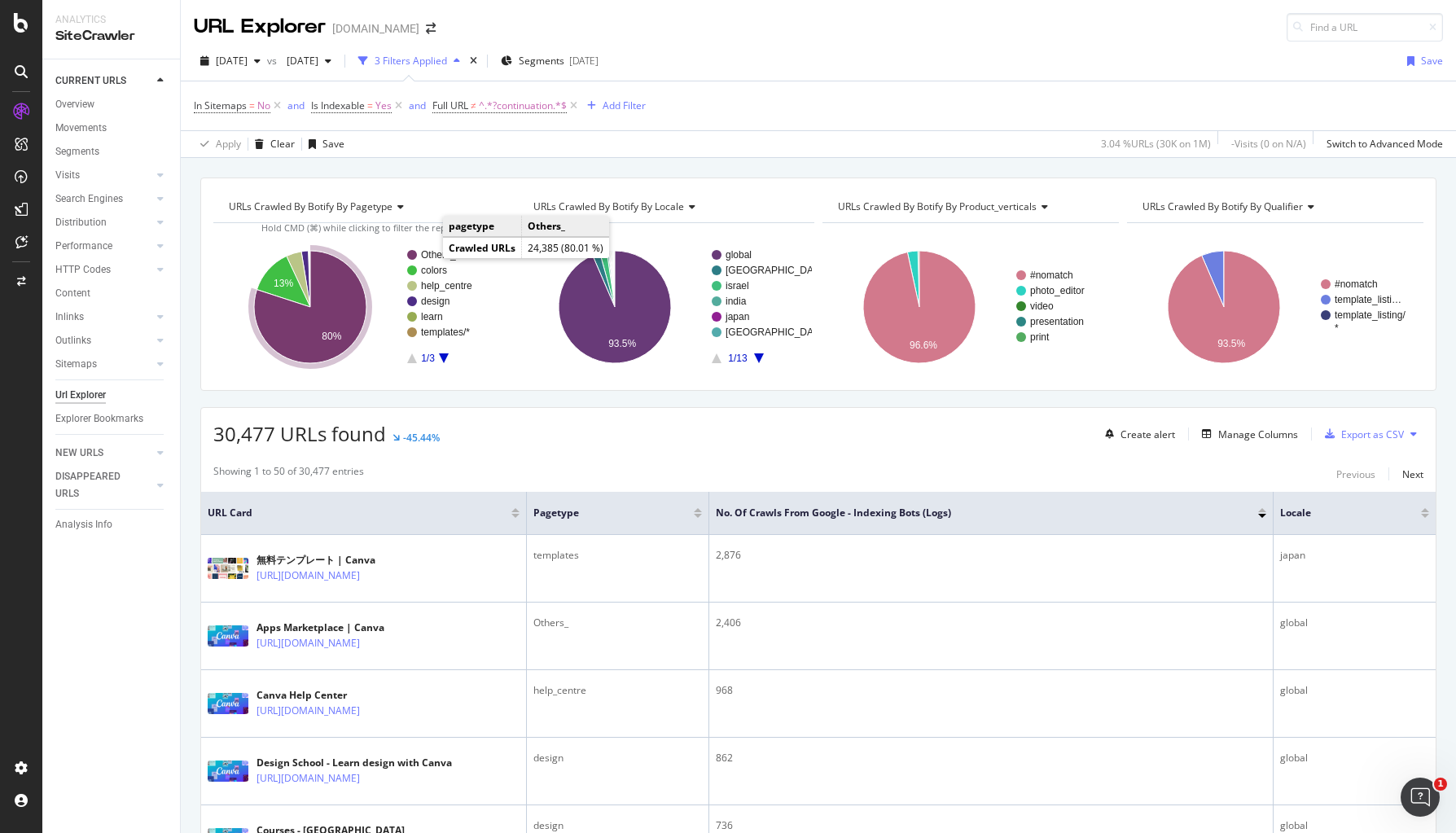
click at [433, 249] on text "Others_" at bounding box center [438, 255] width 35 height 12
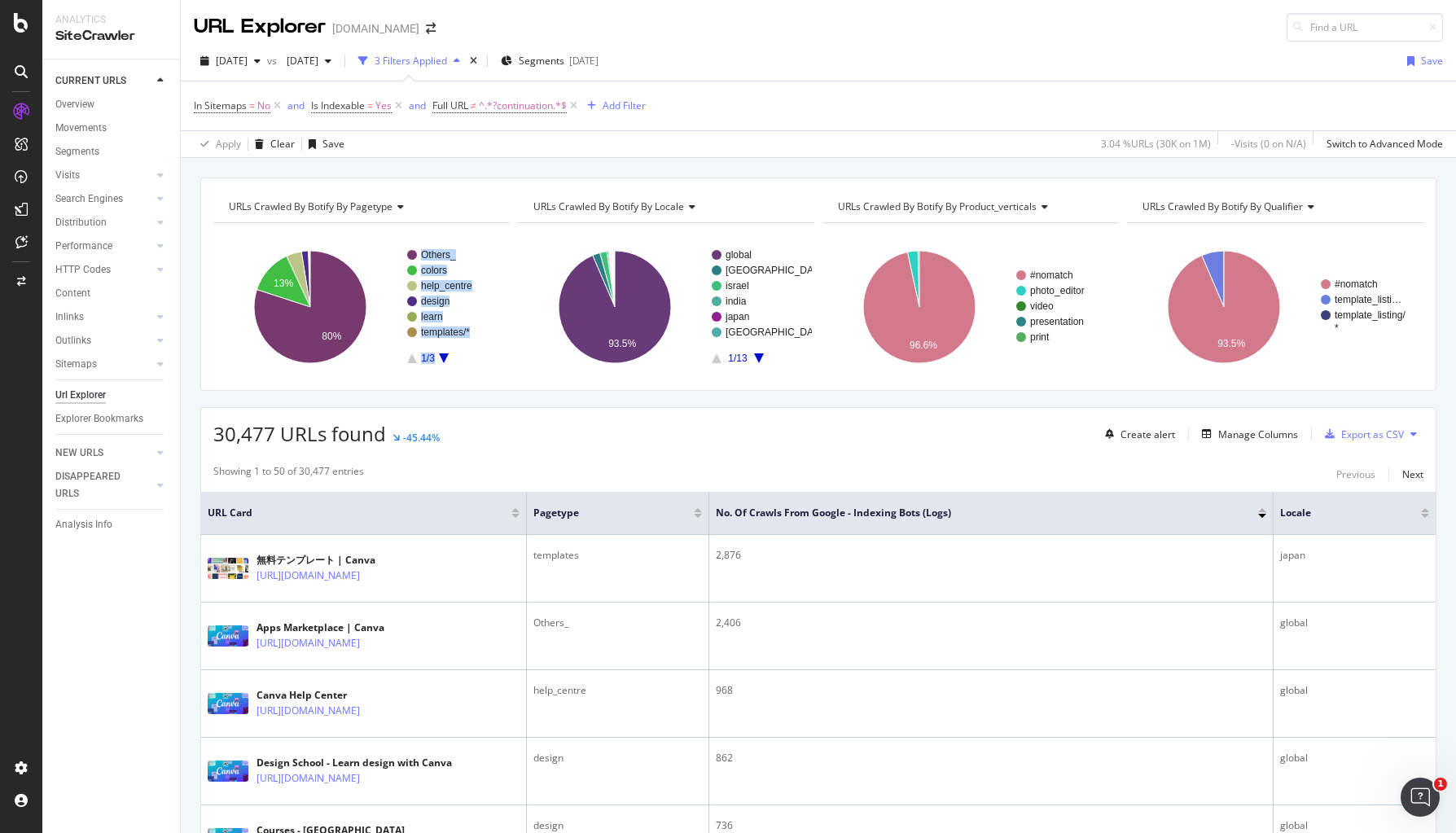
click at [441, 354] on g "Others_ colors help_centre design learn templates/* 1/3" at bounding box center [449, 307] width 85 height 115
click at [442, 355] on icon "A chart." at bounding box center [444, 358] width 10 height 10
click at [416, 356] on rect "A chart." at bounding box center [449, 307] width 85 height 113
click at [411, 358] on icon "A chart." at bounding box center [411, 358] width 10 height 10
click at [428, 327] on text "templates/*" at bounding box center [445, 332] width 49 height 12
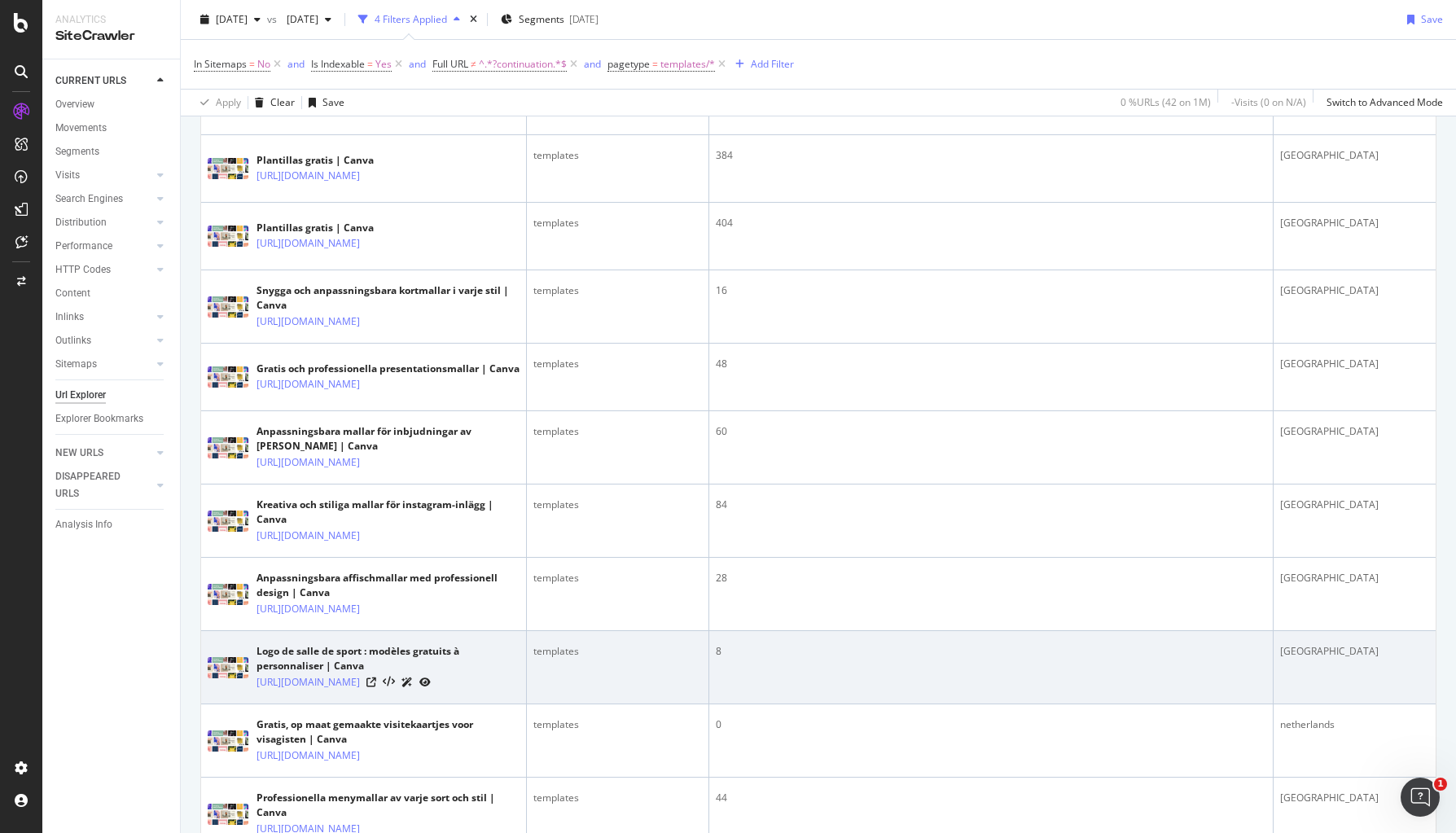
scroll to position [2373, 0]
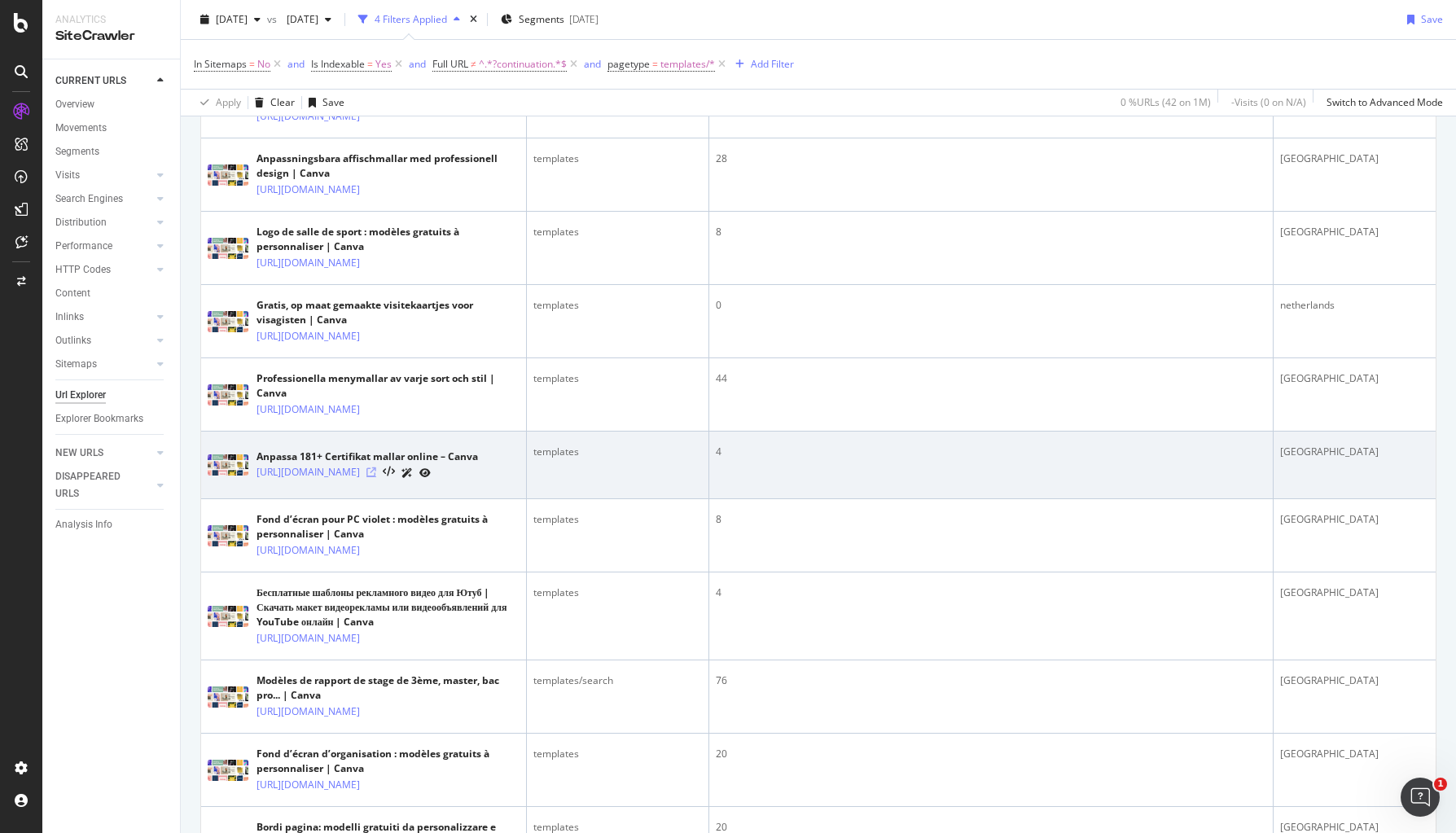
click at [376, 477] on icon at bounding box center [371, 471] width 10 height 10
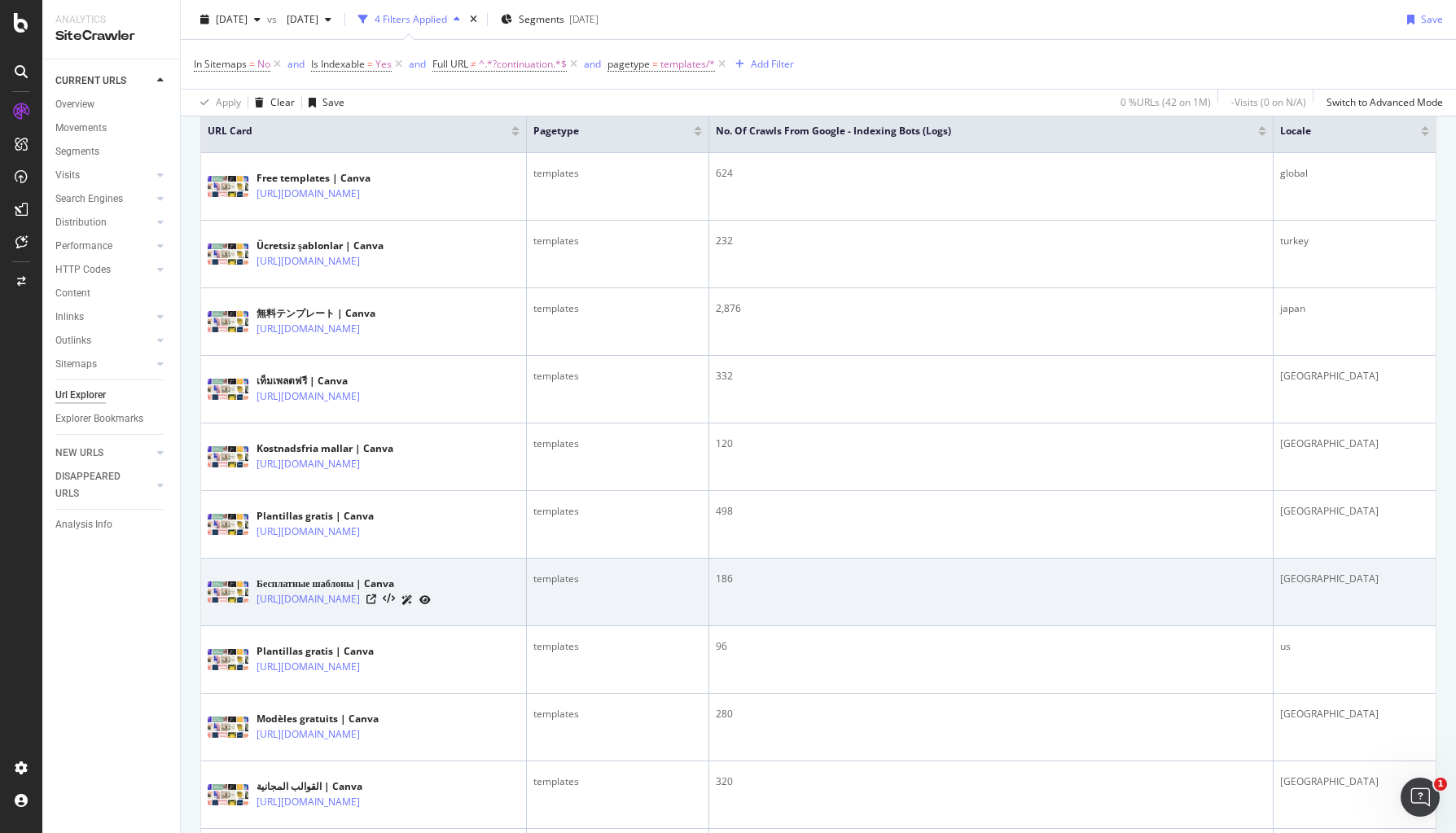
scroll to position [0, 0]
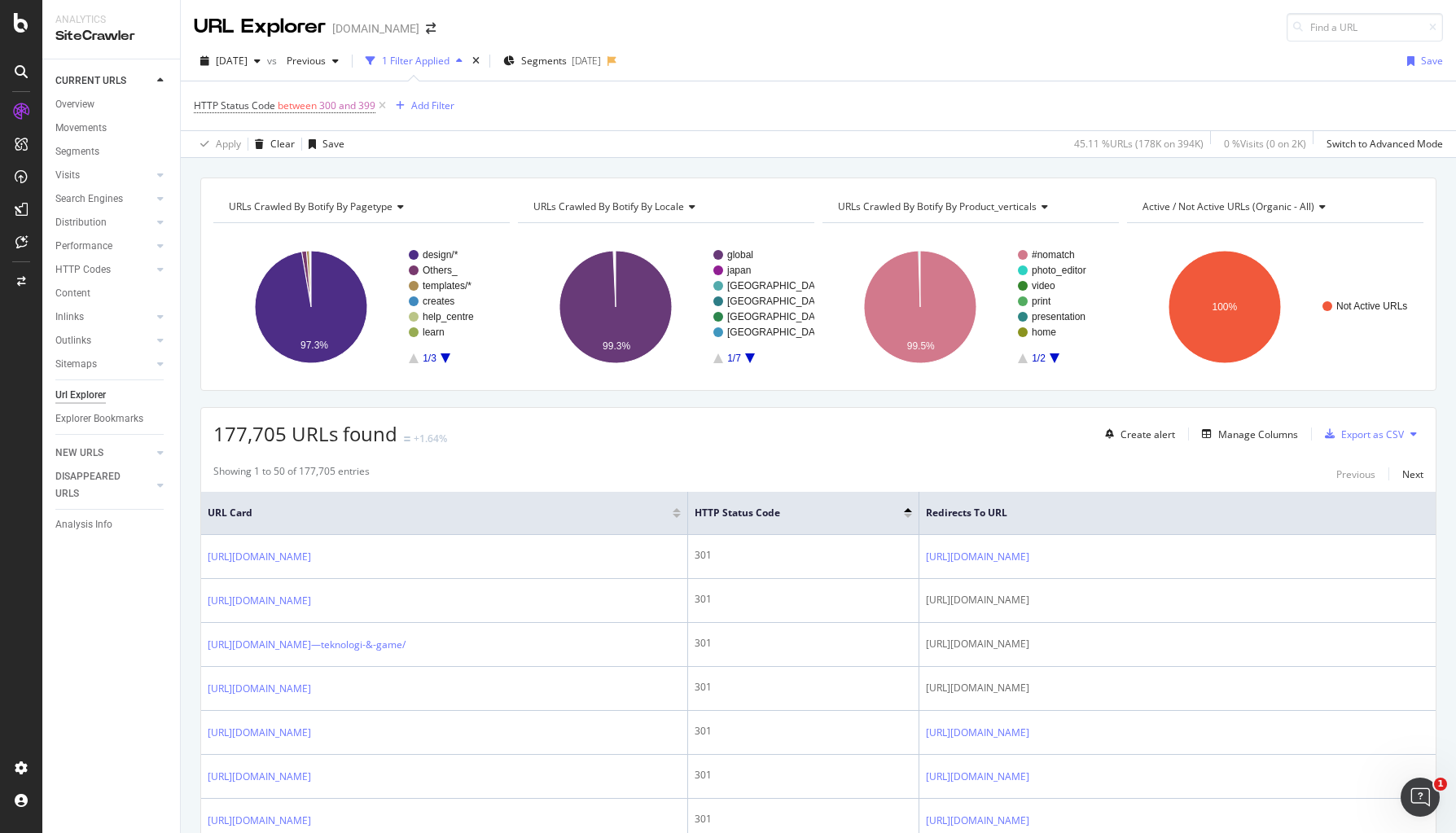
click at [450, 58] on div "1 Filter Applied" at bounding box center [415, 60] width 67 height 13
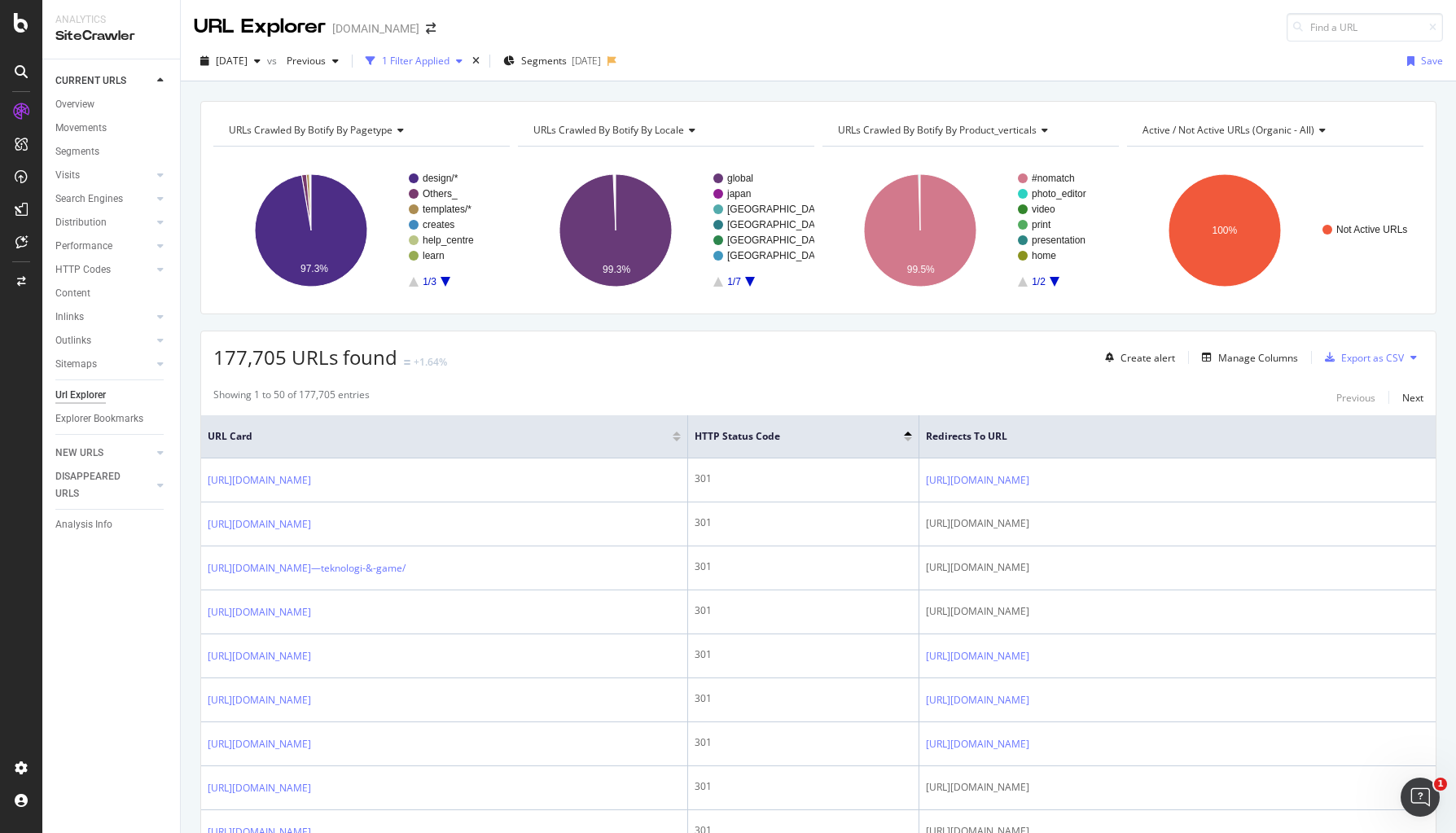
click at [450, 58] on div "1 Filter Applied" at bounding box center [415, 60] width 67 height 13
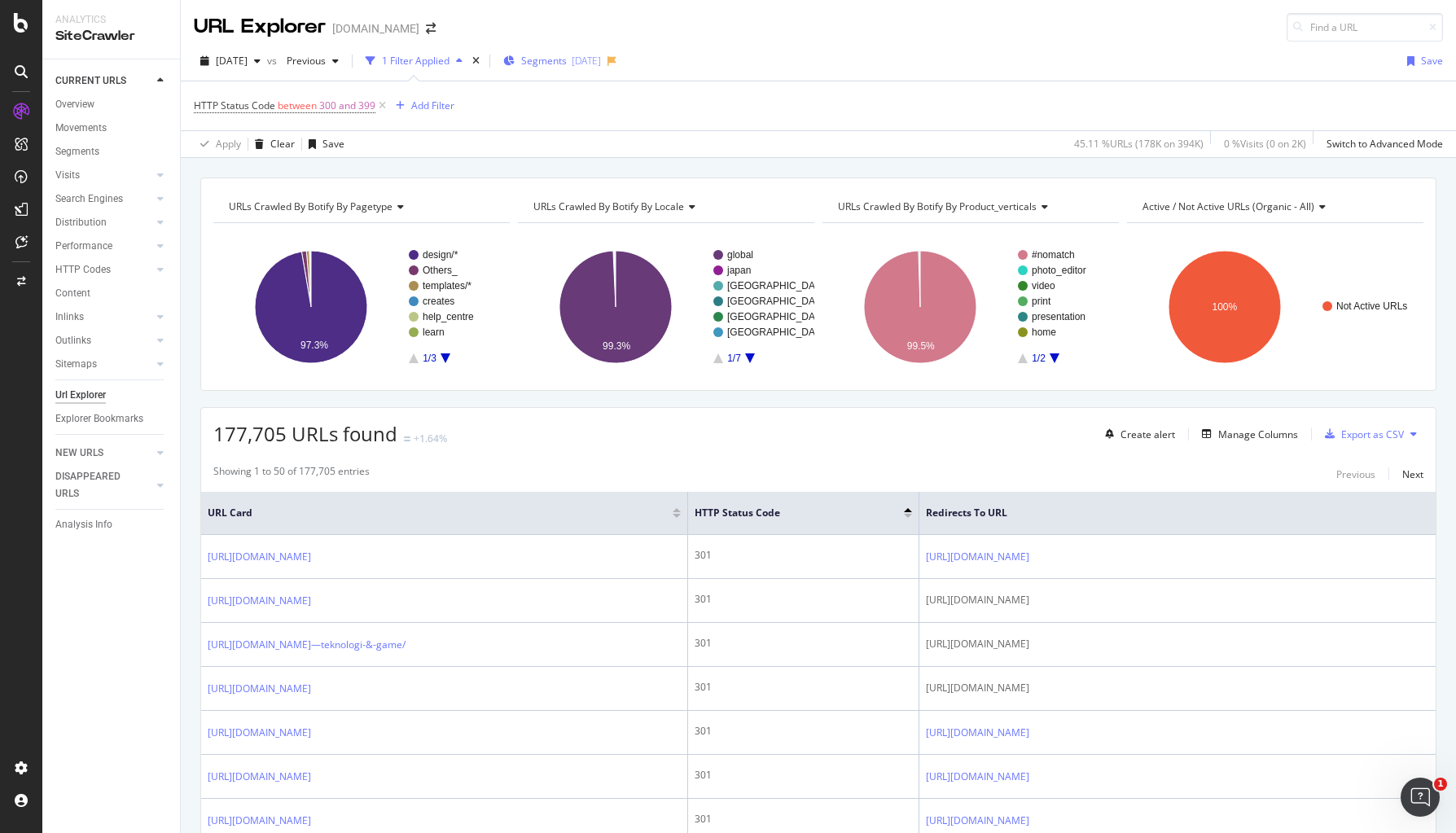
click at [567, 60] on span "Segments" at bounding box center [544, 60] width 46 height 13
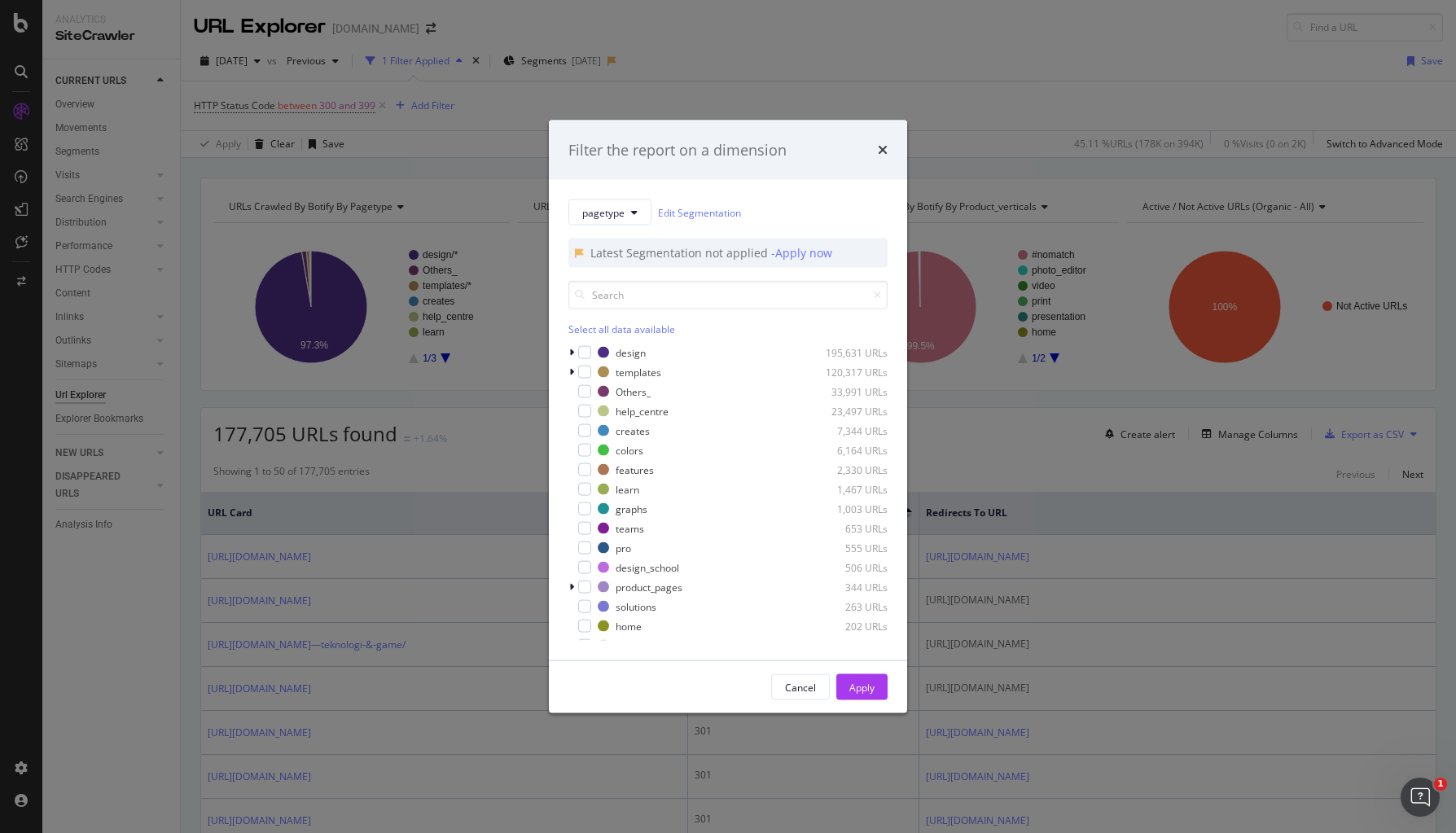
click at [448, 308] on div "Filter the report on a dimension pagetype Edit Segmentation Latest Segmentation…" at bounding box center [728, 416] width 1456 height 833
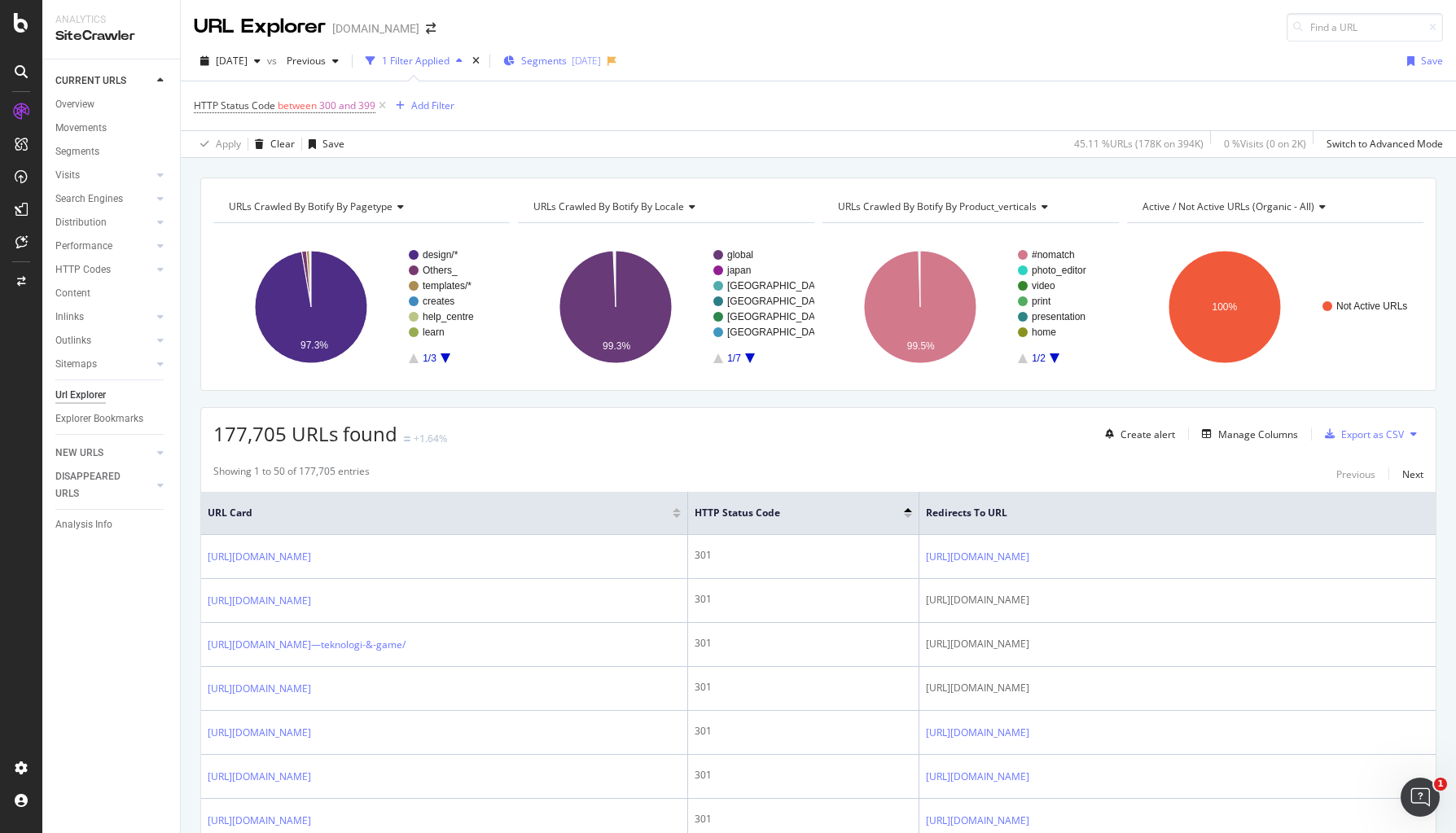
click at [567, 60] on span "Segments" at bounding box center [544, 60] width 46 height 13
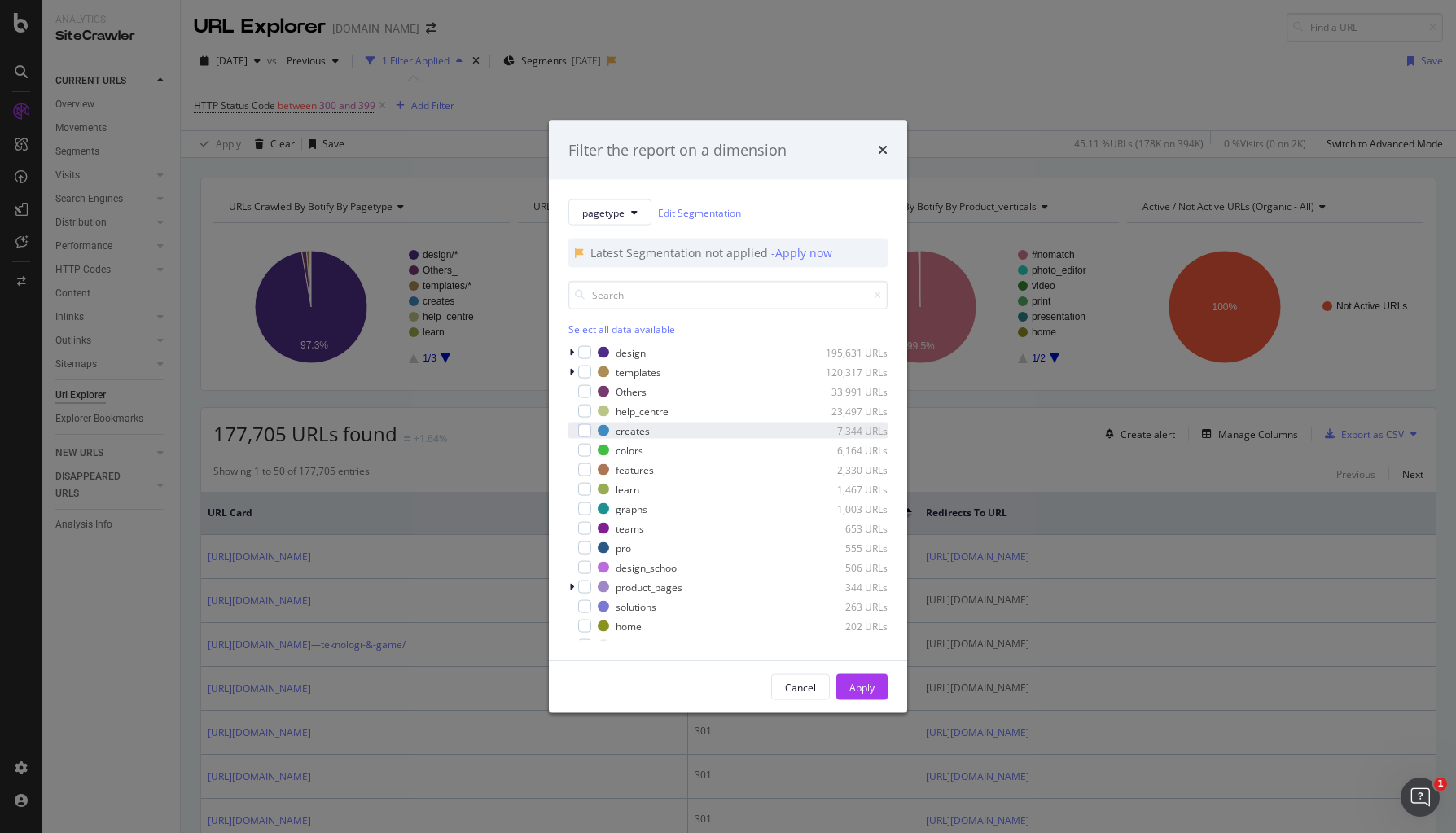
click at [575, 425] on div "modal" at bounding box center [573, 431] width 10 height 16
click at [837, 676] on button "Apply" at bounding box center [861, 686] width 51 height 26
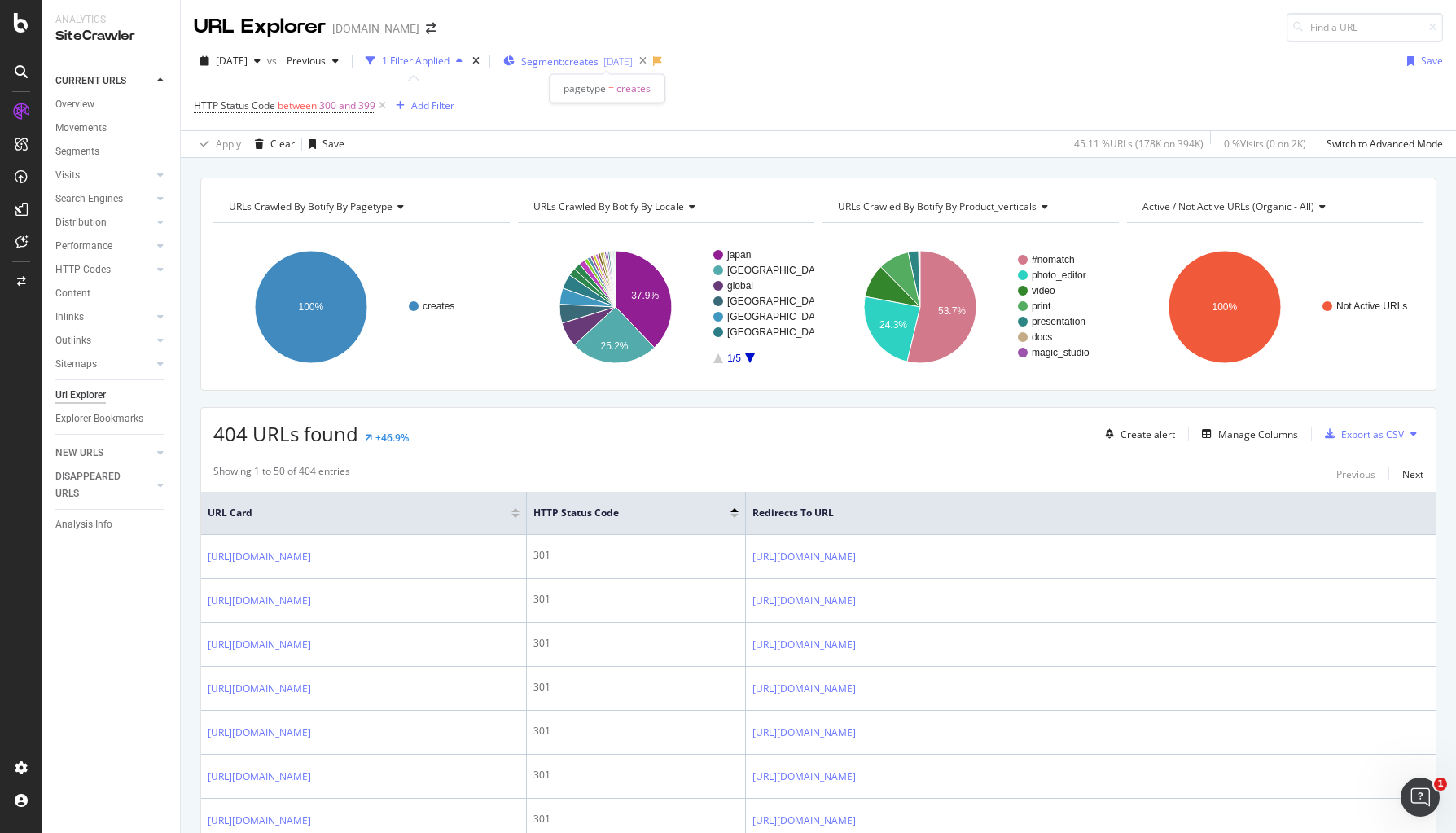
click at [598, 61] on span "Segment: creates" at bounding box center [560, 61] width 77 height 13
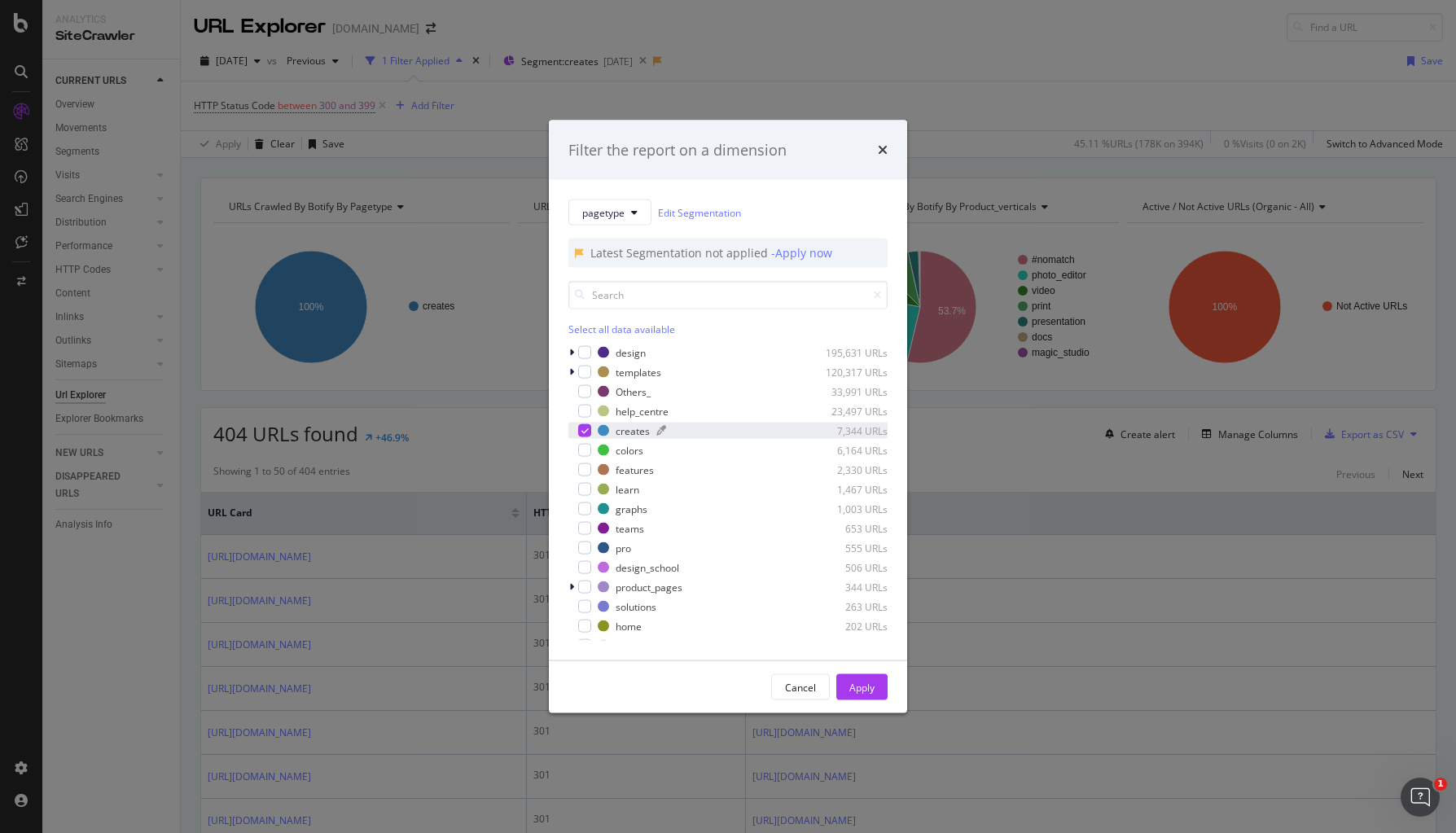
click at [598, 432] on div "modal" at bounding box center [603, 430] width 12 height 12
click at [801, 689] on div "Cancel" at bounding box center [800, 686] width 31 height 13
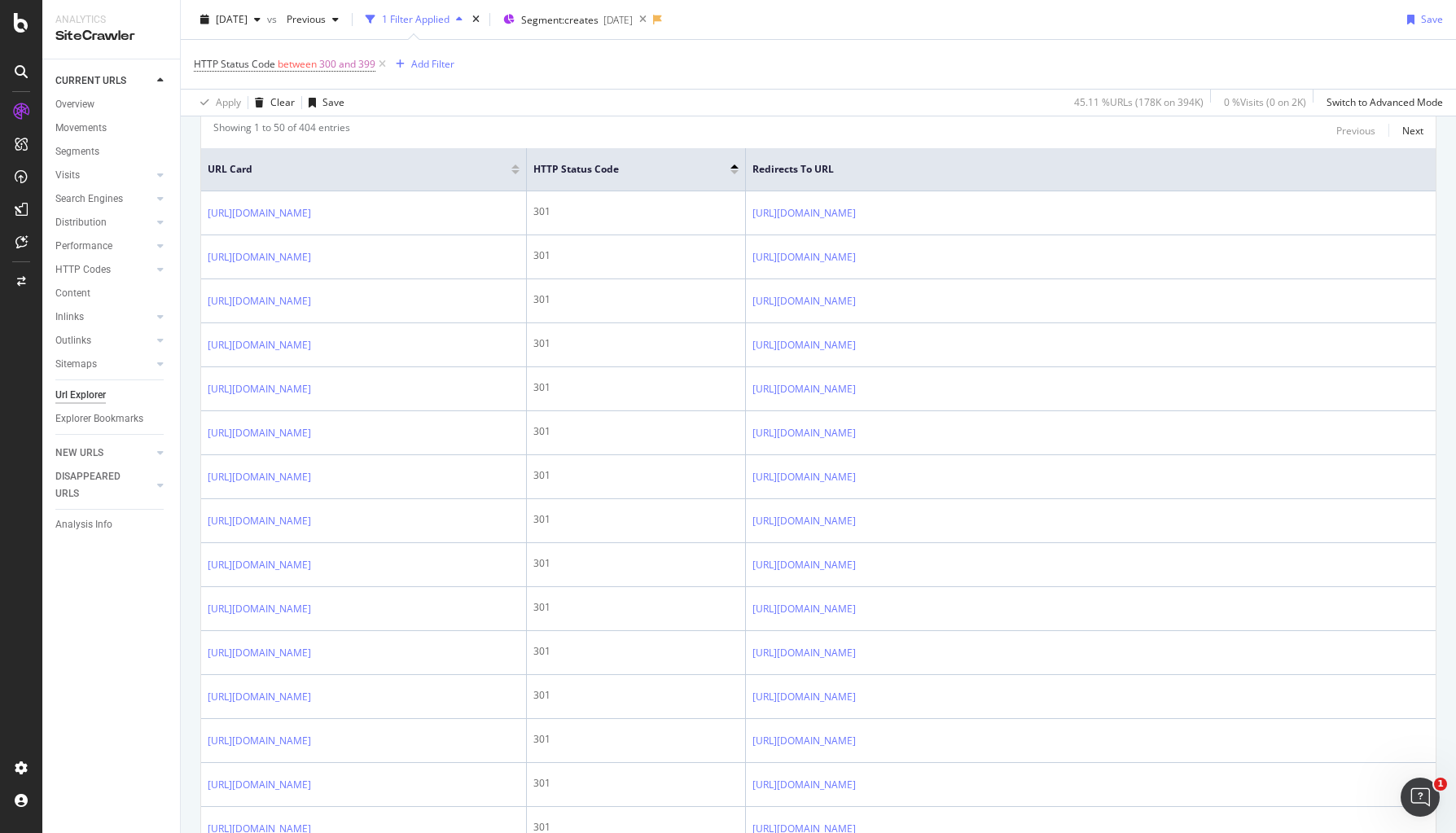
scroll to position [81, 0]
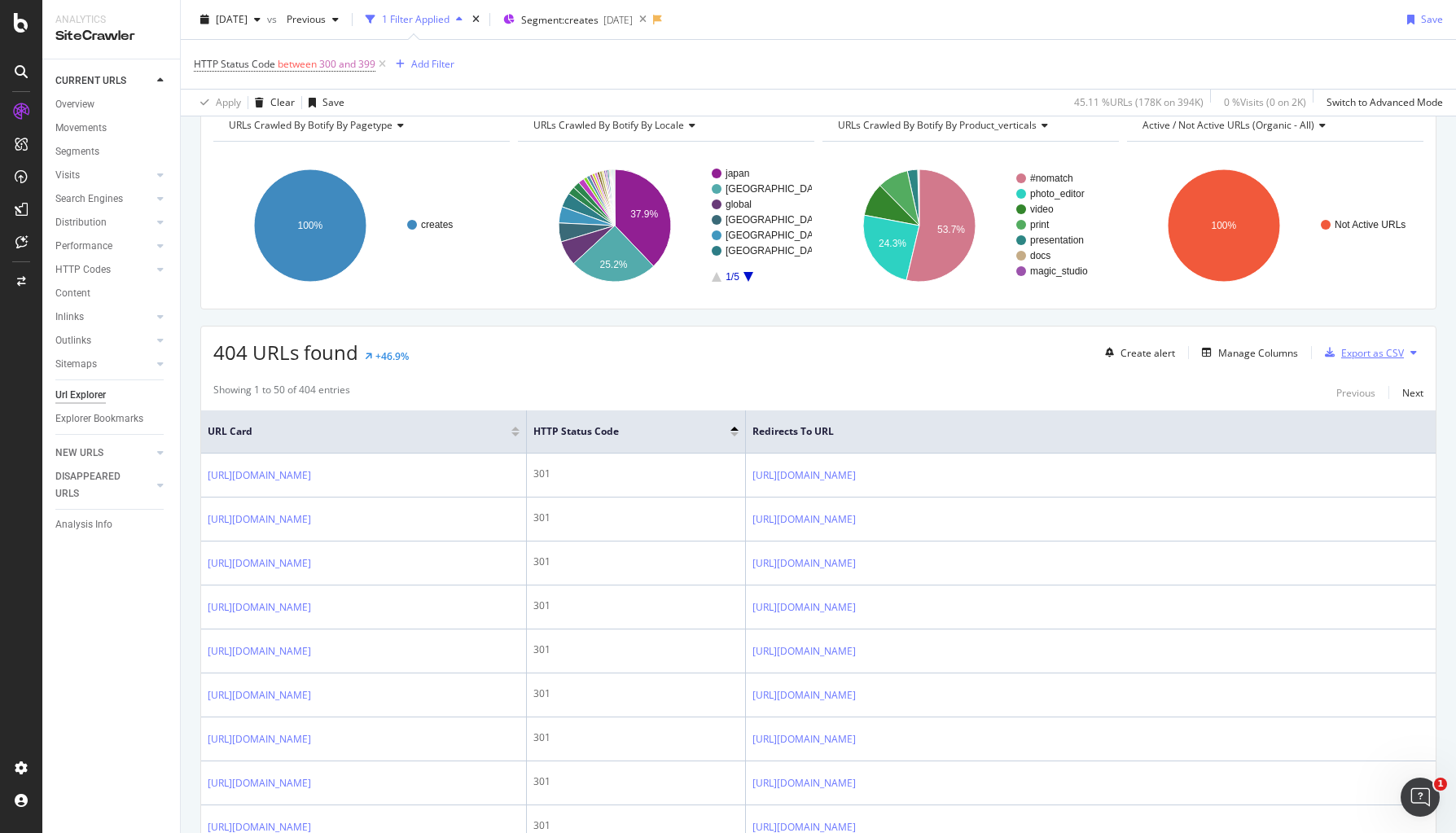
click at [1359, 353] on div "Export as CSV" at bounding box center [1372, 353] width 63 height 13
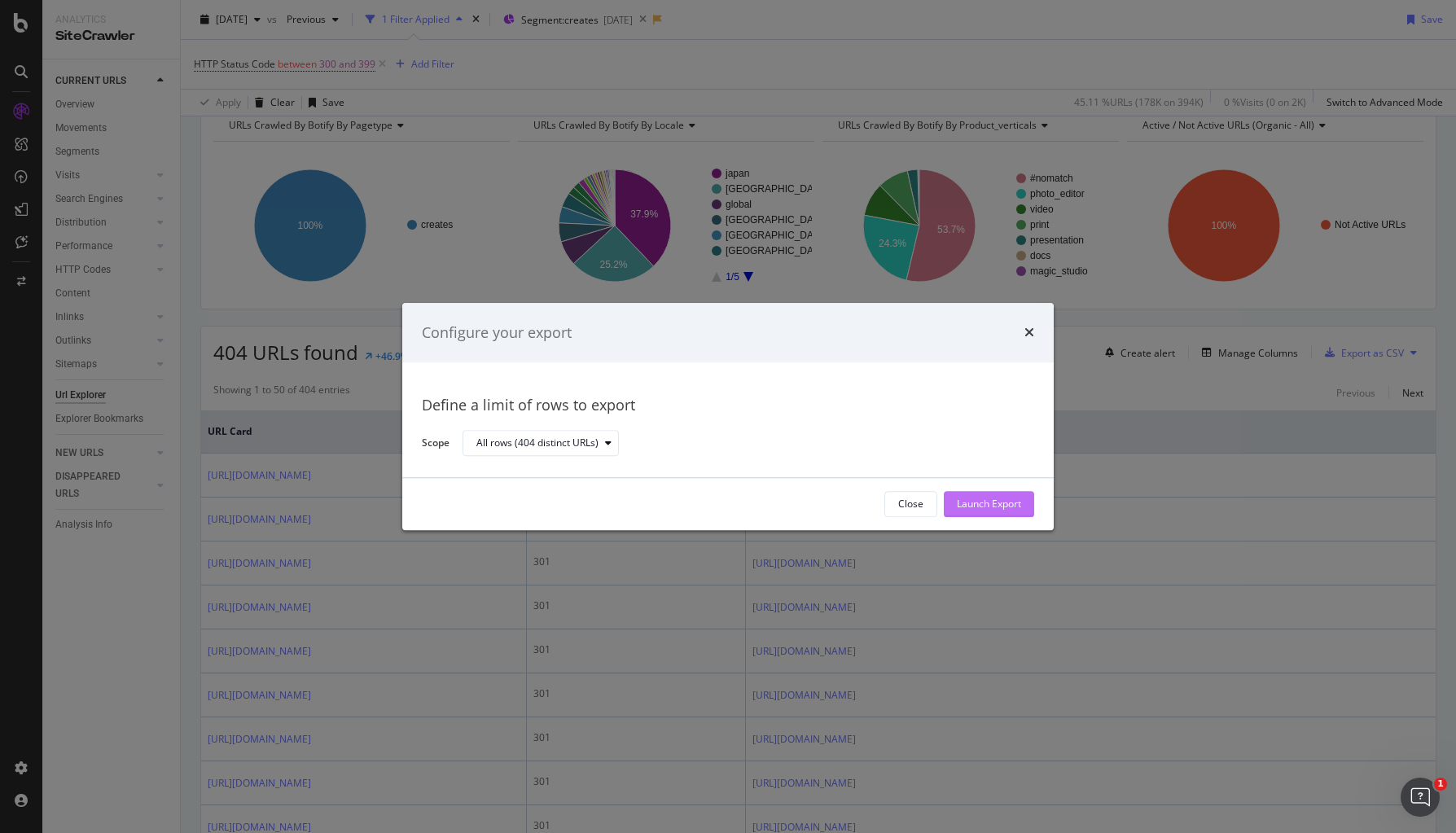
click at [1002, 512] on div "Launch Export" at bounding box center [988, 504] width 64 height 24
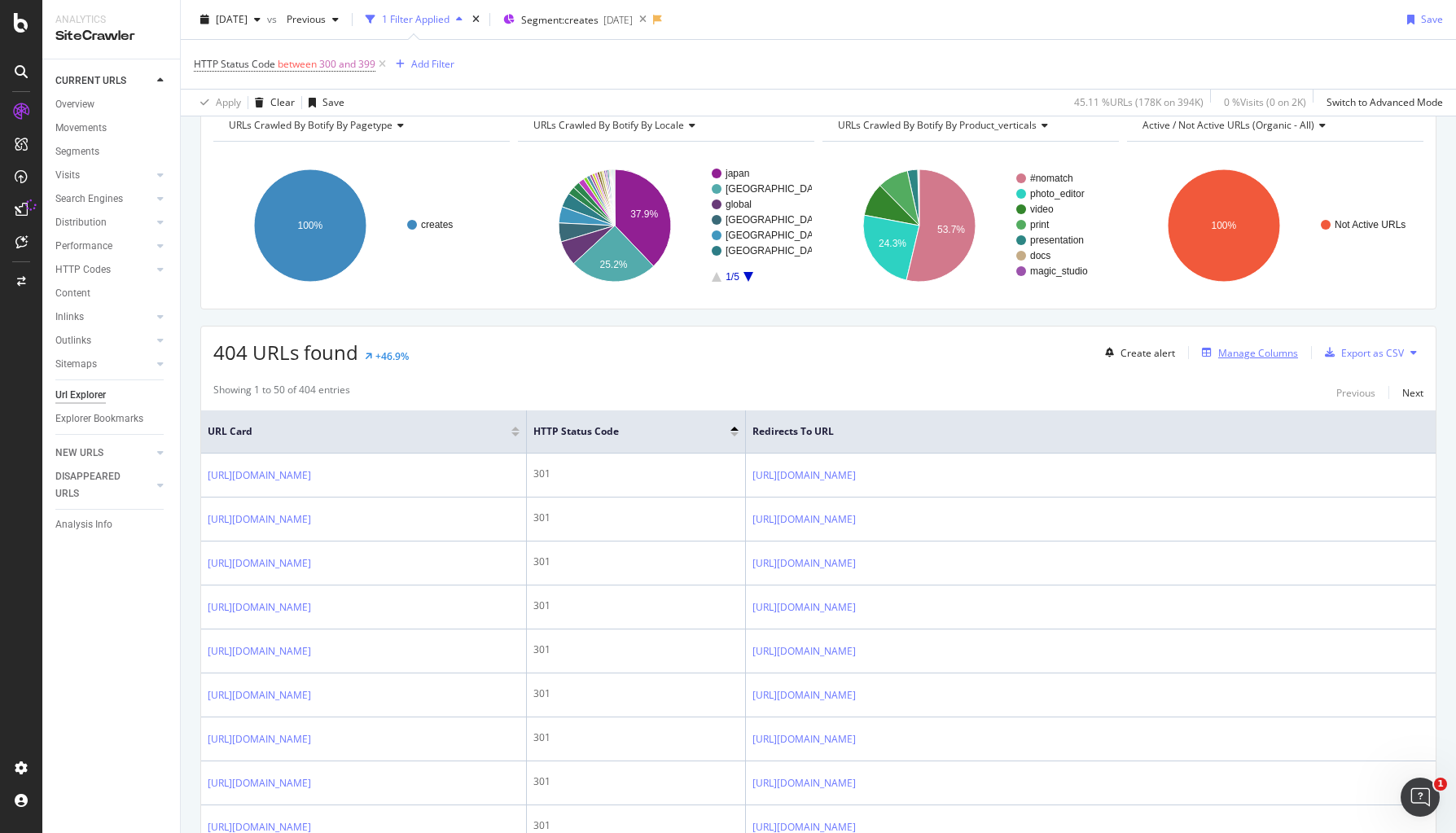
click at [1247, 354] on div "Manage Columns" at bounding box center [1258, 353] width 80 height 13
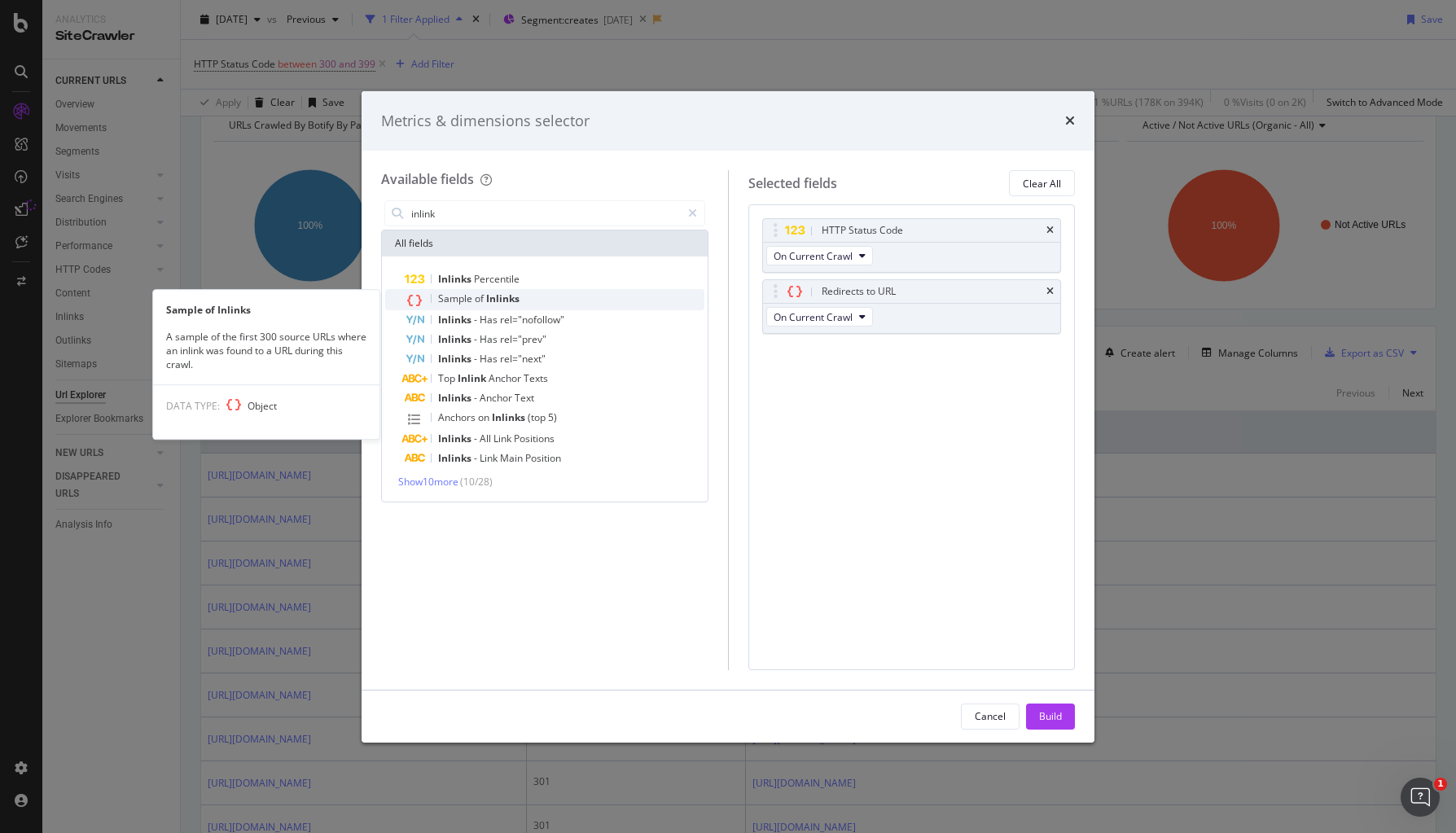
type input "inlink"
click at [544, 304] on div "Sample of Inlinks" at bounding box center [554, 300] width 300 height 22
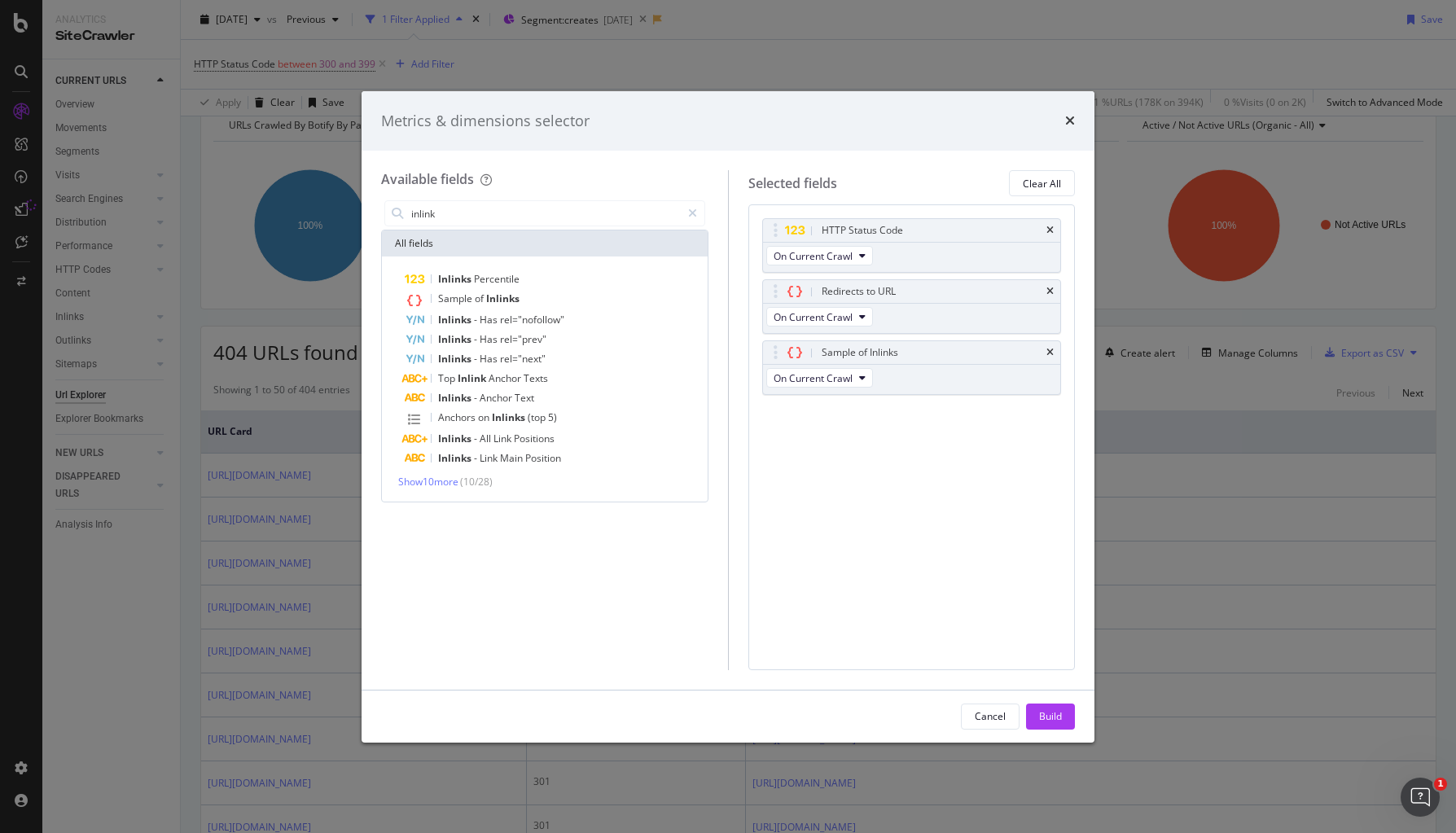
click at [1050, 721] on div "Build" at bounding box center [1050, 715] width 22 height 13
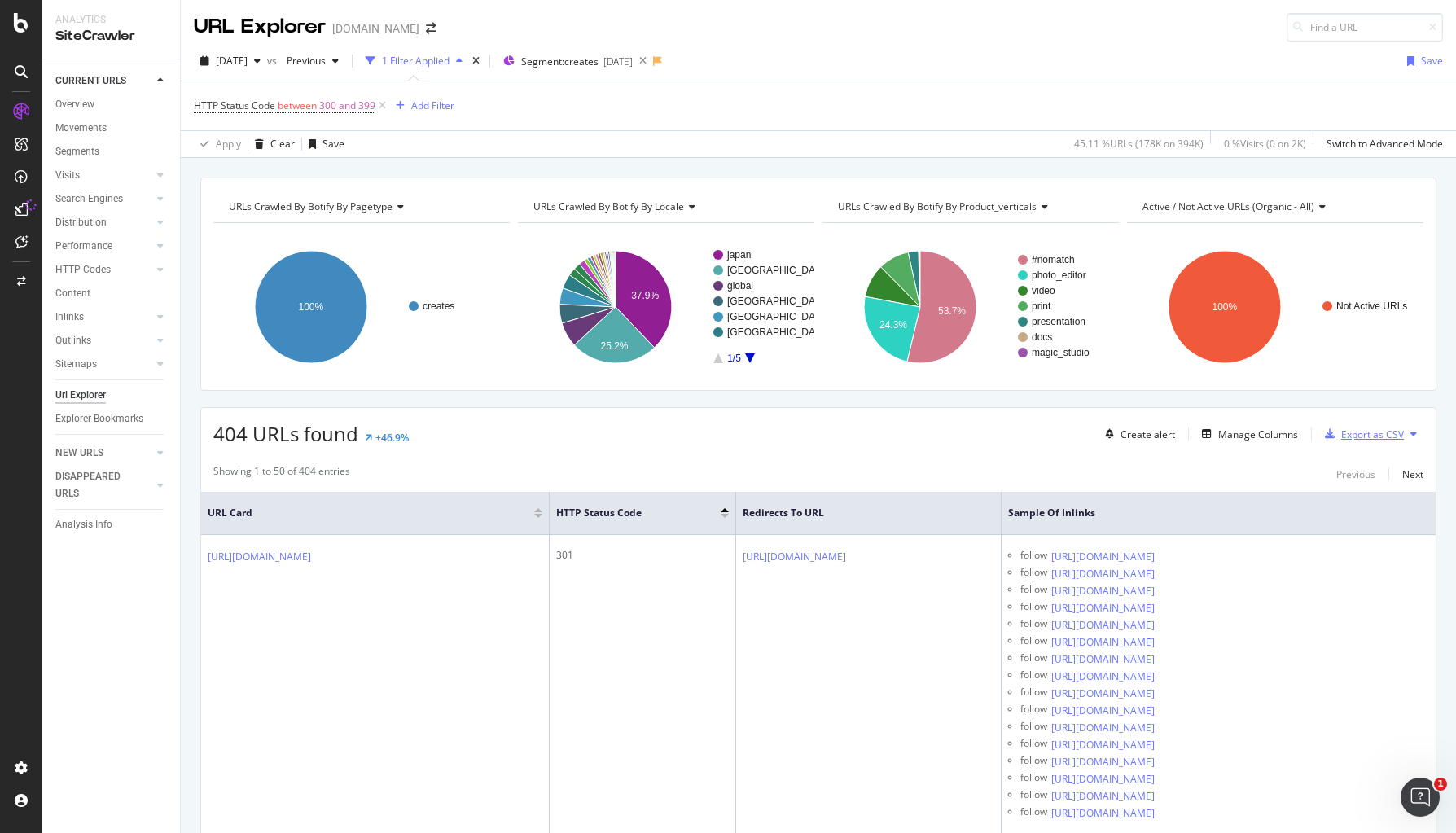
click at [1350, 433] on div "Export as CSV" at bounding box center [1372, 434] width 63 height 13
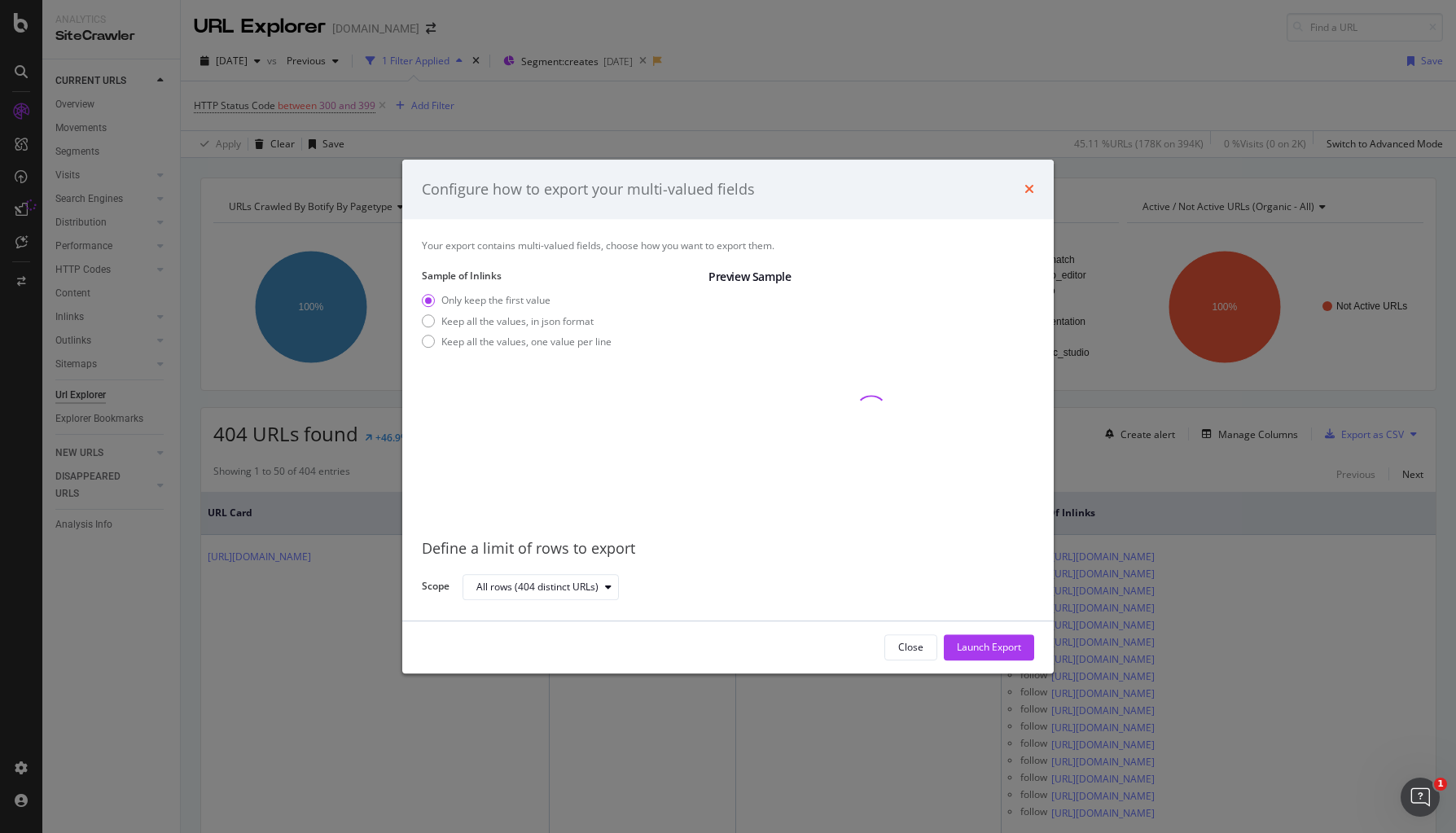
click at [1028, 191] on icon "times" at bounding box center [1029, 190] width 10 height 13
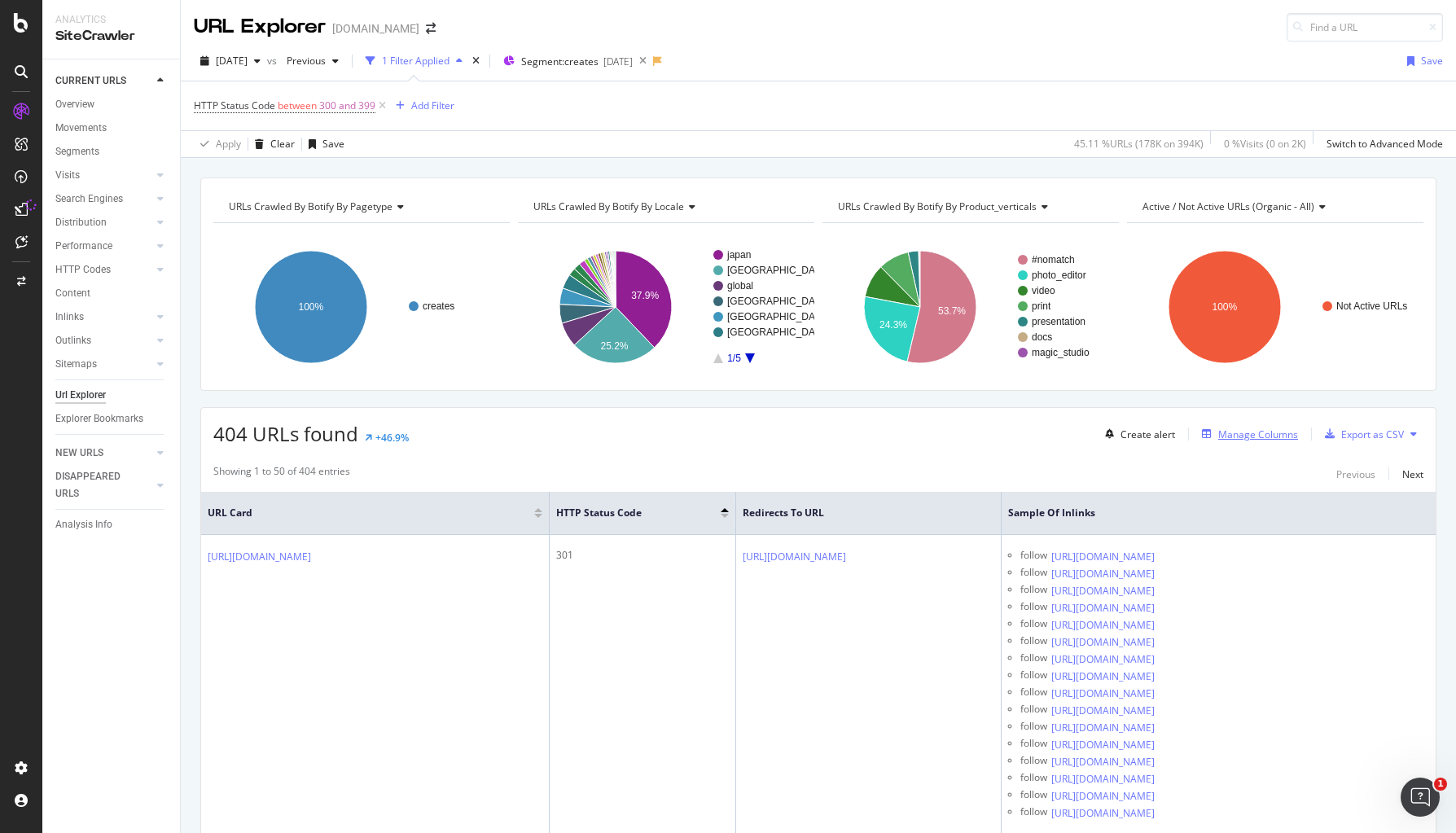
click at [1247, 424] on button "Manage Columns" at bounding box center [1246, 434] width 103 height 20
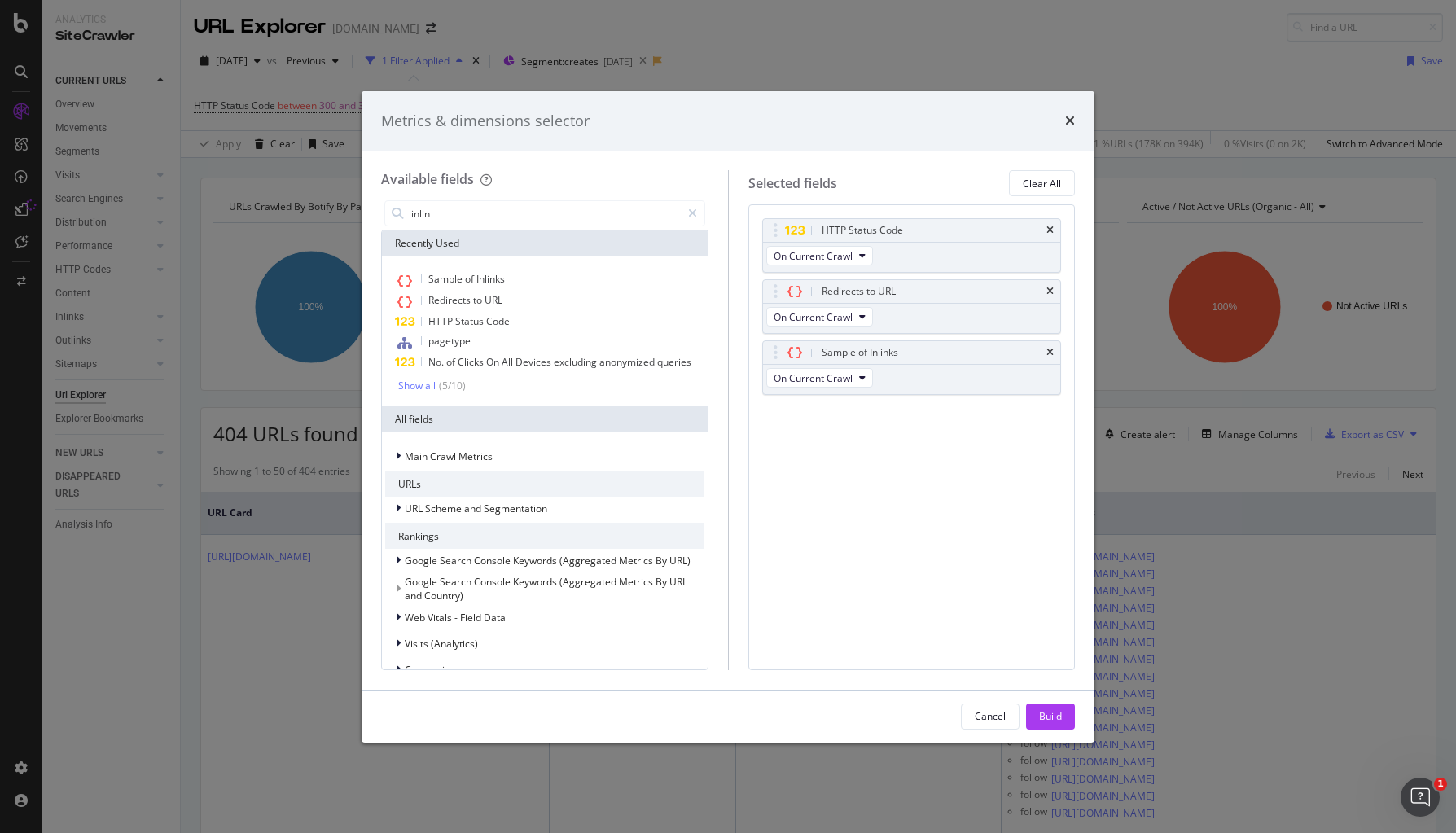
type input "inlin"
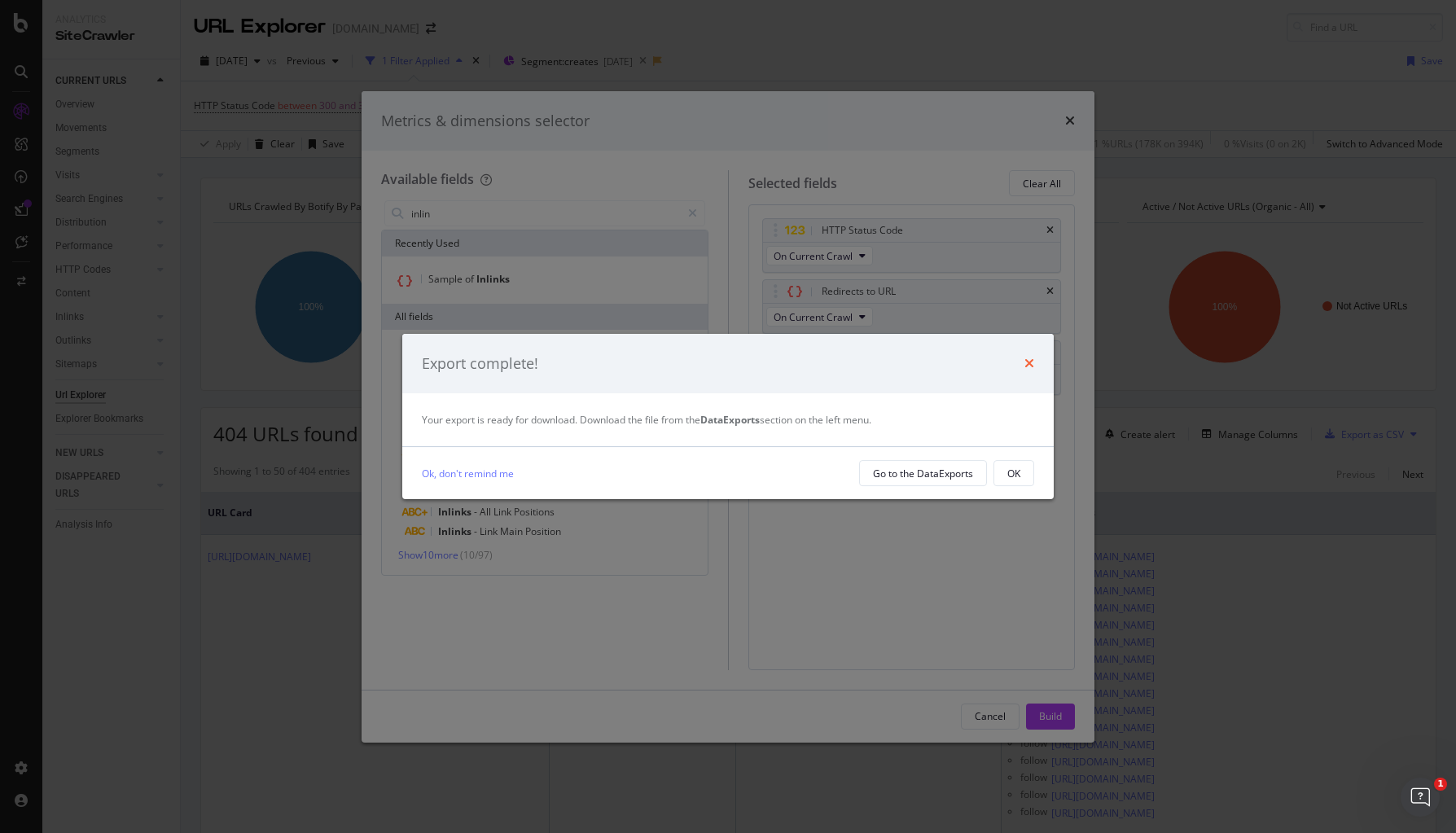
click at [1029, 366] on icon "times" at bounding box center [1029, 363] width 10 height 13
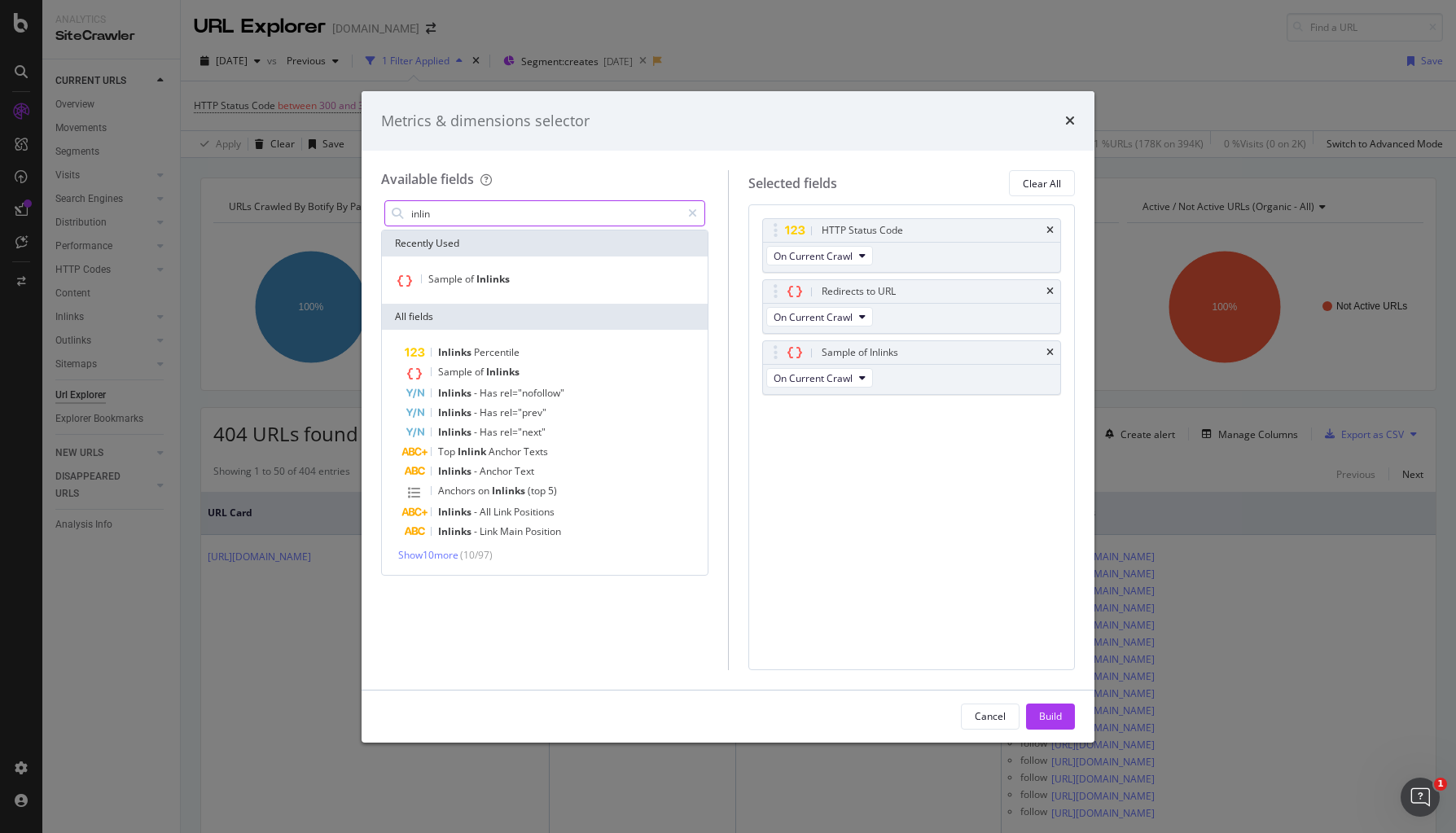
click at [474, 210] on input "inlin" at bounding box center [544, 213] width 271 height 24
click at [1080, 117] on div "Metrics & dimensions selector" at bounding box center [728, 121] width 732 height 60
click at [1062, 122] on div "Metrics & dimensions selector" at bounding box center [728, 121] width 694 height 22
click at [1065, 120] on icon "times" at bounding box center [1070, 121] width 10 height 13
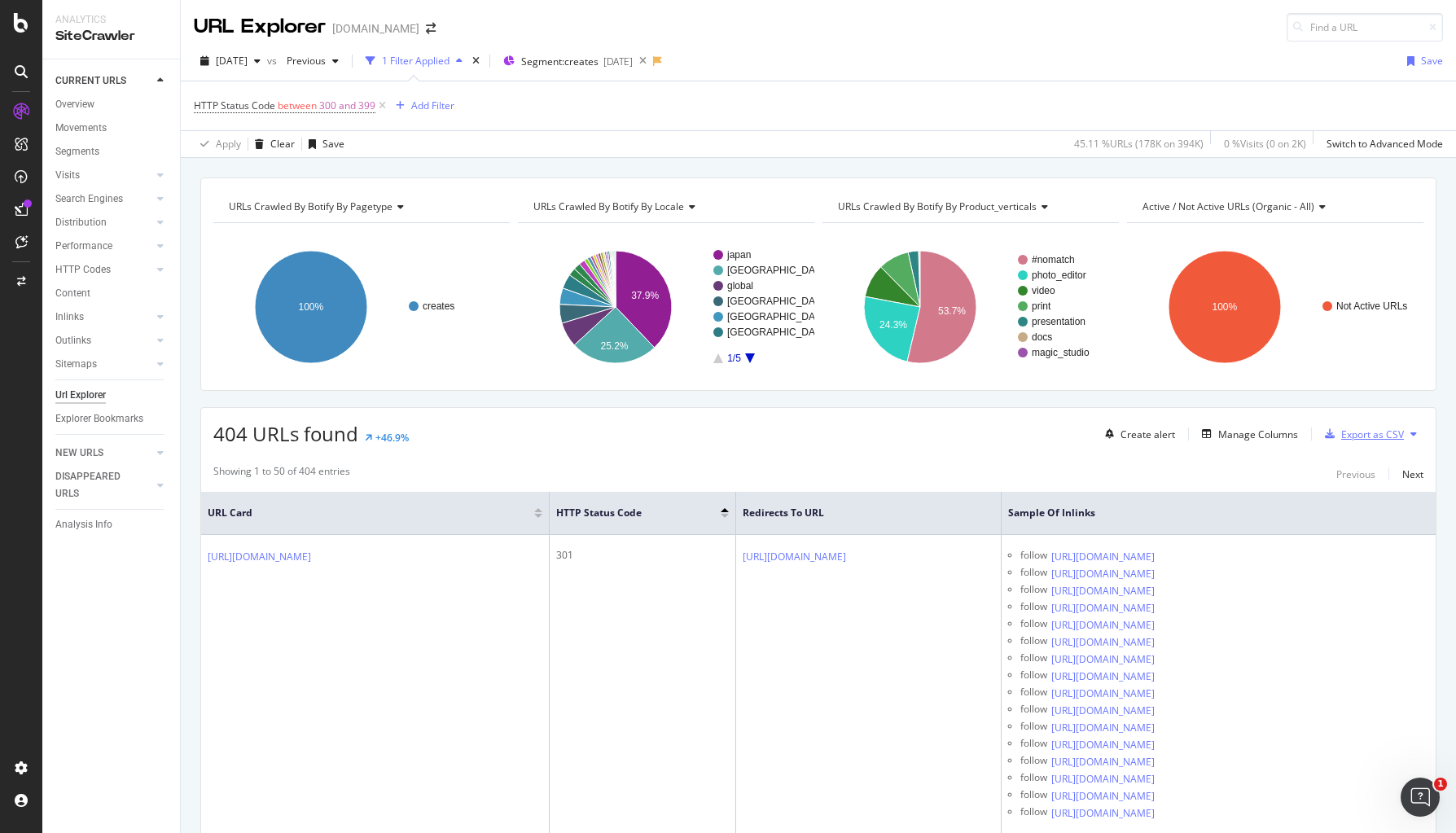
click at [1372, 427] on div "Export as CSV" at bounding box center [1372, 434] width 63 height 13
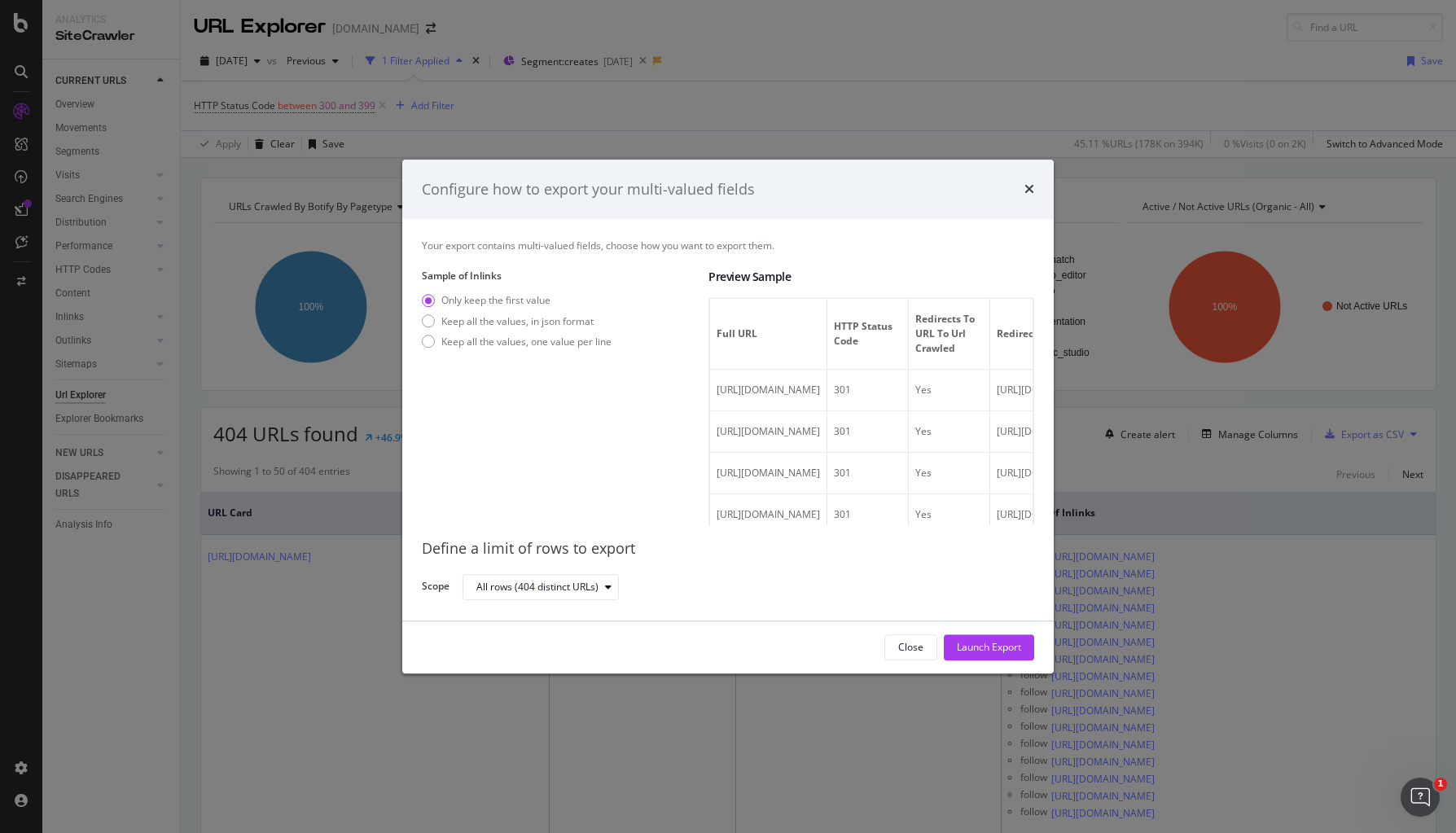
drag, startPoint x: 518, startPoint y: 320, endPoint x: 529, endPoint y: 330, distance: 14.9
click at [518, 320] on div "Keep all the values, in json format" at bounding box center [517, 320] width 152 height 13
click at [973, 650] on div "Launch Export" at bounding box center [988, 647] width 64 height 13
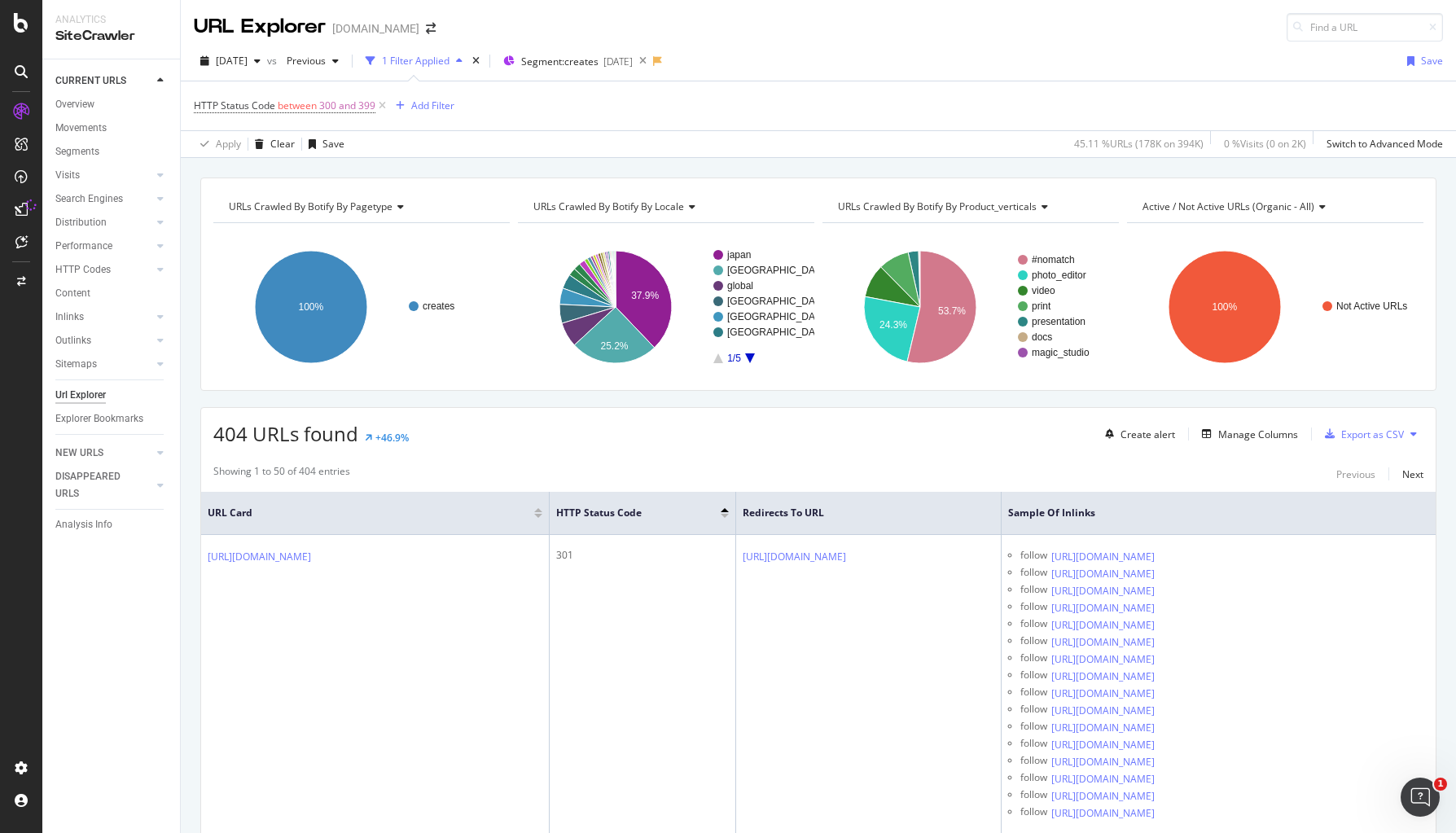
click at [989, 29] on div "URL Explorer canva.com" at bounding box center [818, 21] width 1275 height 41
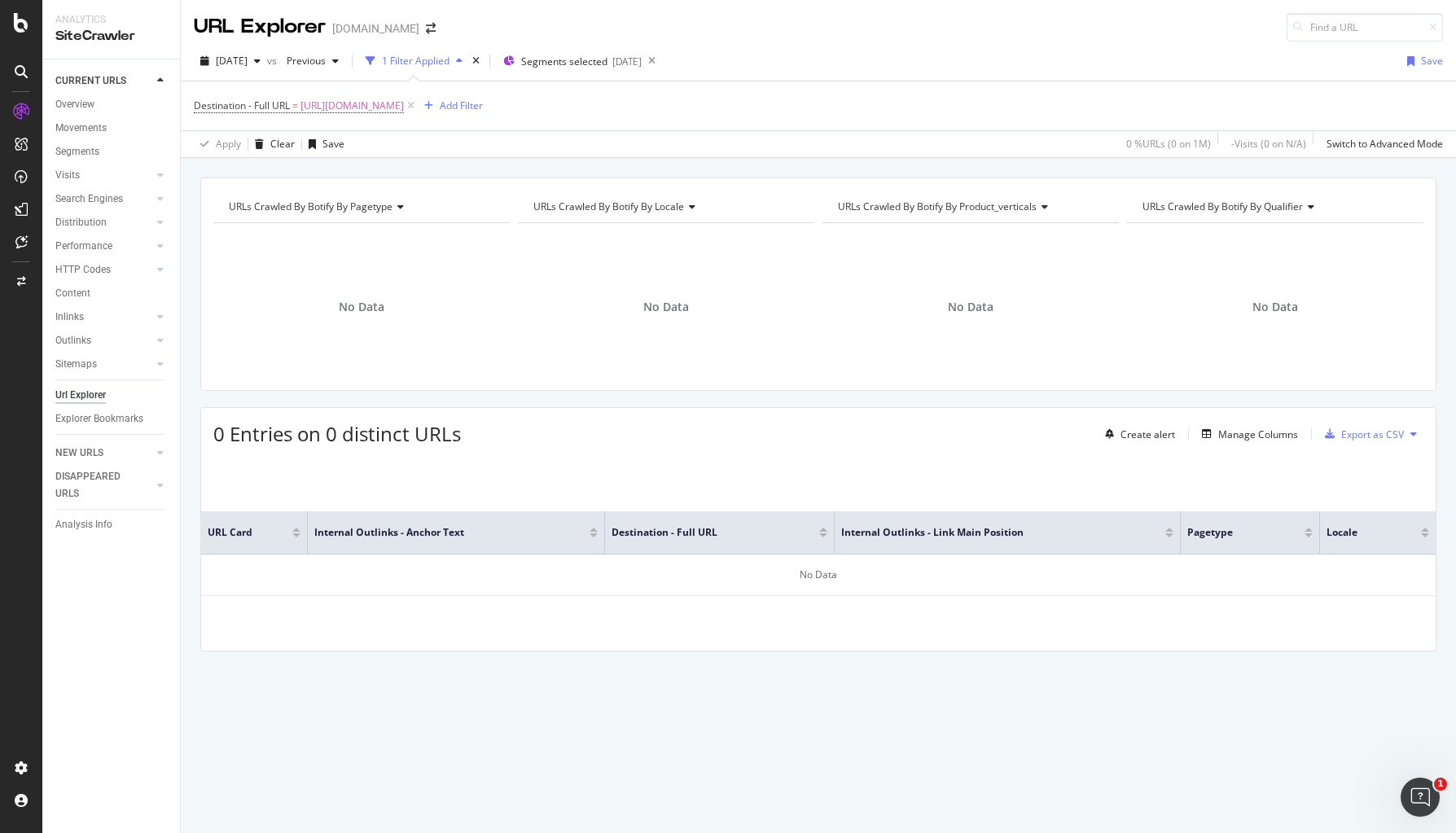
click at [569, 403] on div "URLs Crawled By Botify By pagetype Chart (by Value) Table Expand Export as CSV …" at bounding box center [818, 443] width 1275 height 531
click at [404, 95] on span "[URL][DOMAIN_NAME]" at bounding box center [352, 105] width 103 height 22
click at [404, 108] on span "[URL][DOMAIN_NAME]" at bounding box center [352, 105] width 103 height 22
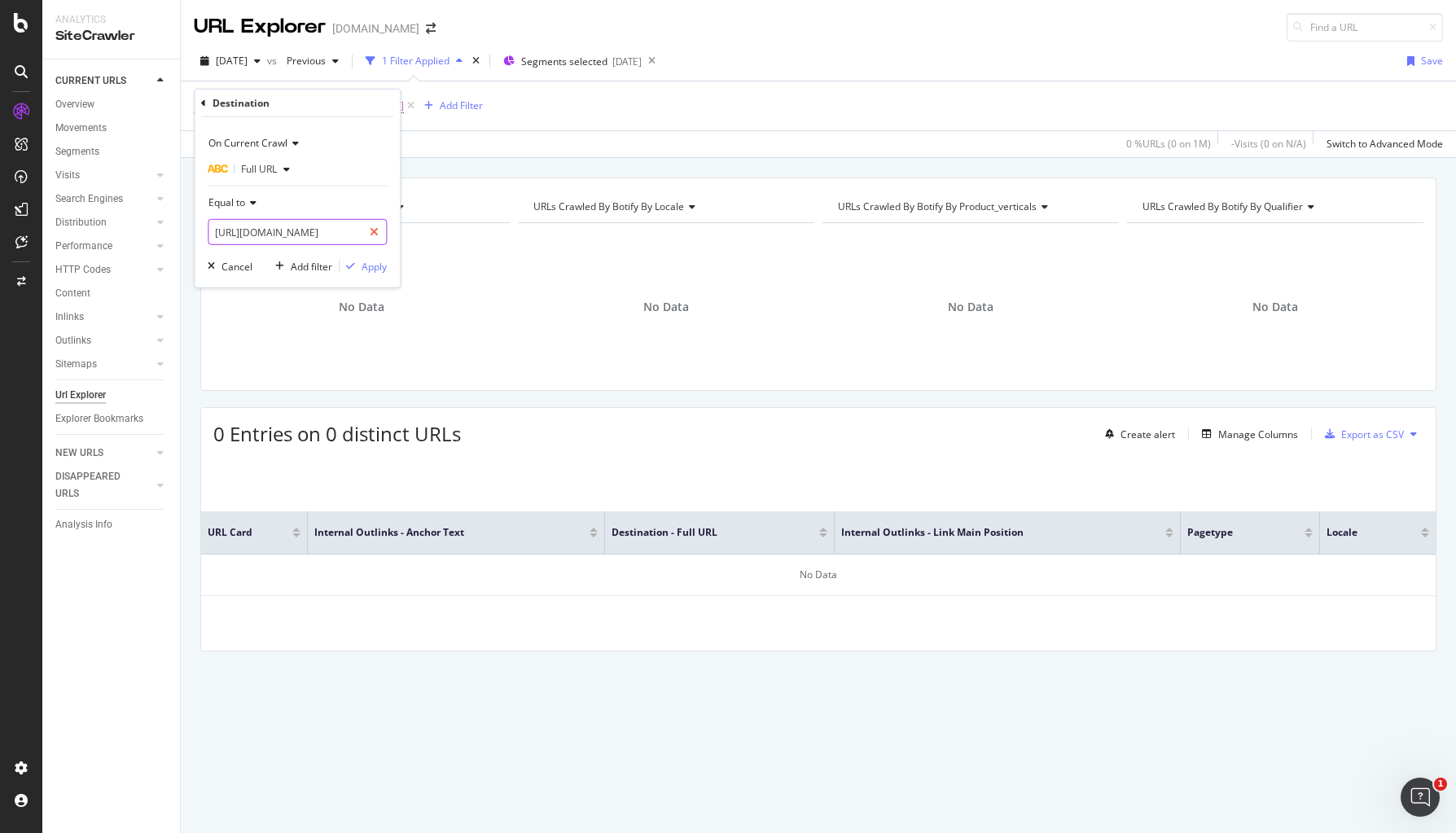
click at [363, 221] on input "[URL][DOMAIN_NAME]" at bounding box center [285, 231] width 154 height 26
drag, startPoint x: 373, startPoint y: 231, endPoint x: 349, endPoint y: 234, distance: 24.2
click at [373, 231] on icon at bounding box center [374, 232] width 9 height 12
click at [323, 234] on input "text" at bounding box center [297, 231] width 177 height 26
paste input "[URL][DOMAIN_NAME]"
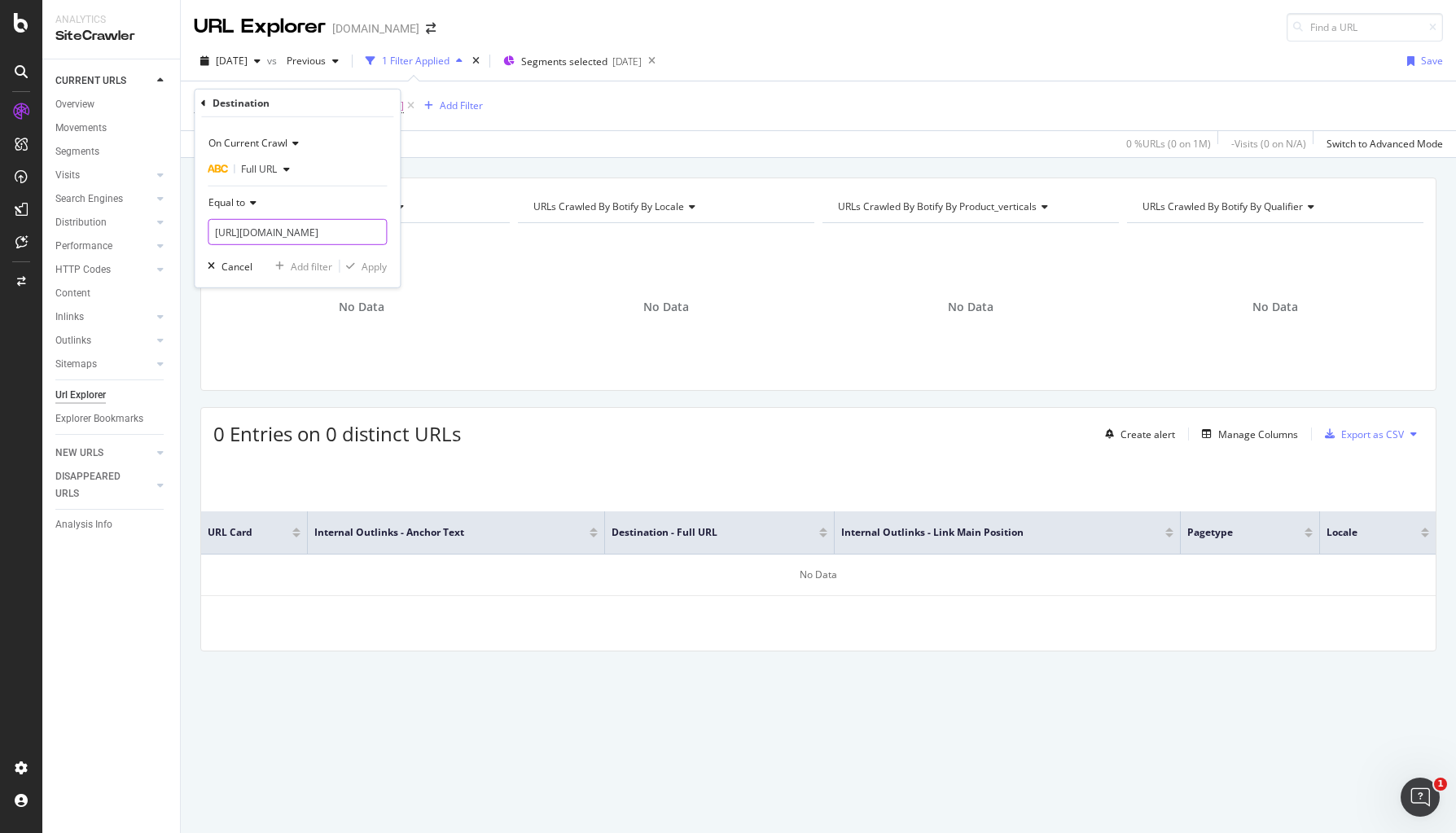
scroll to position [0, 99]
type input "[URL][DOMAIN_NAME]"
click at [369, 264] on div "Apply" at bounding box center [374, 265] width 25 height 13
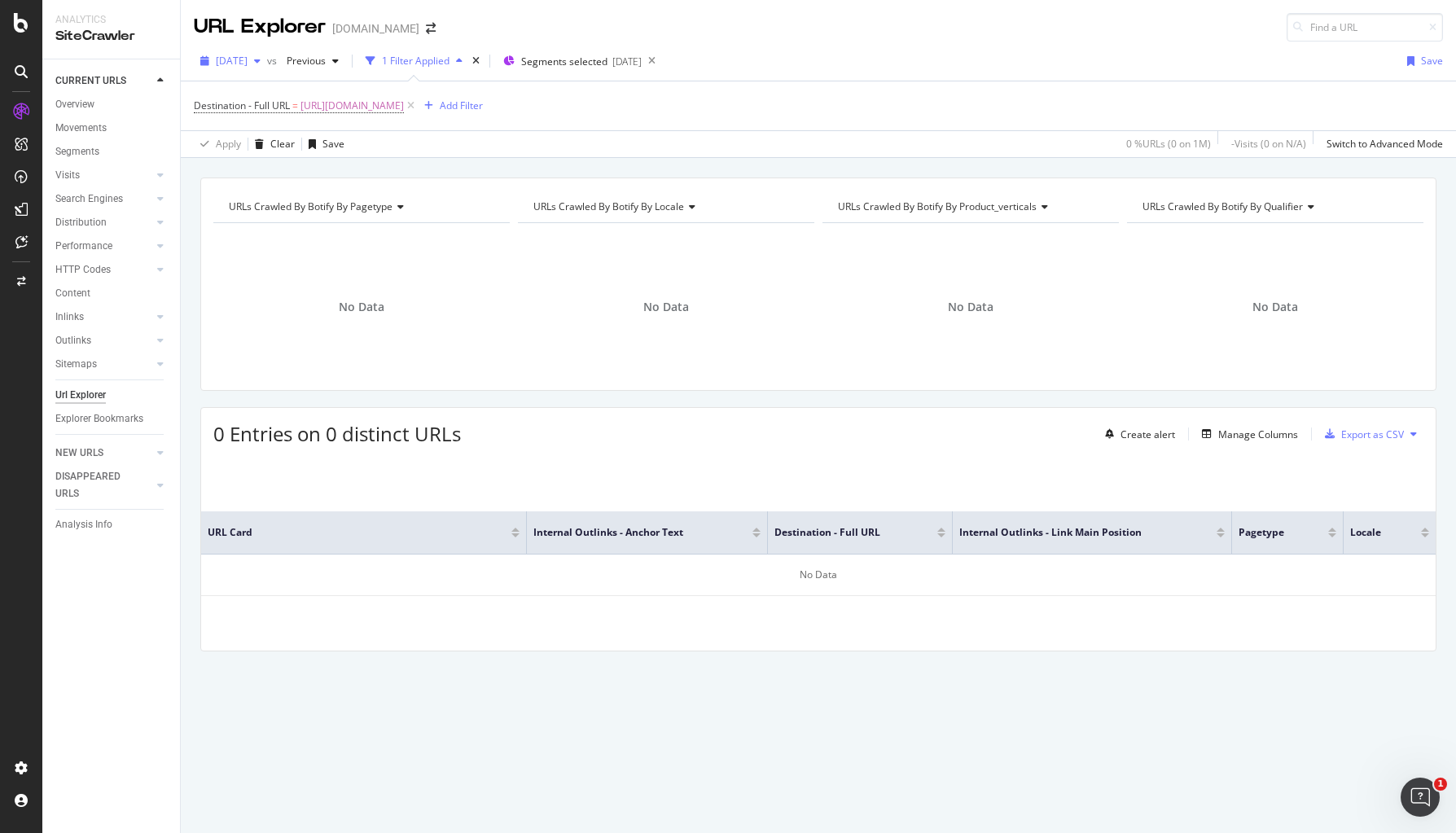
click at [267, 56] on div "button" at bounding box center [257, 60] width 20 height 10
click at [284, 107] on div "[DATE] 1.0M URLs" at bounding box center [301, 119] width 193 height 23
click at [404, 100] on span "[URL][DOMAIN_NAME]" at bounding box center [352, 105] width 103 height 22
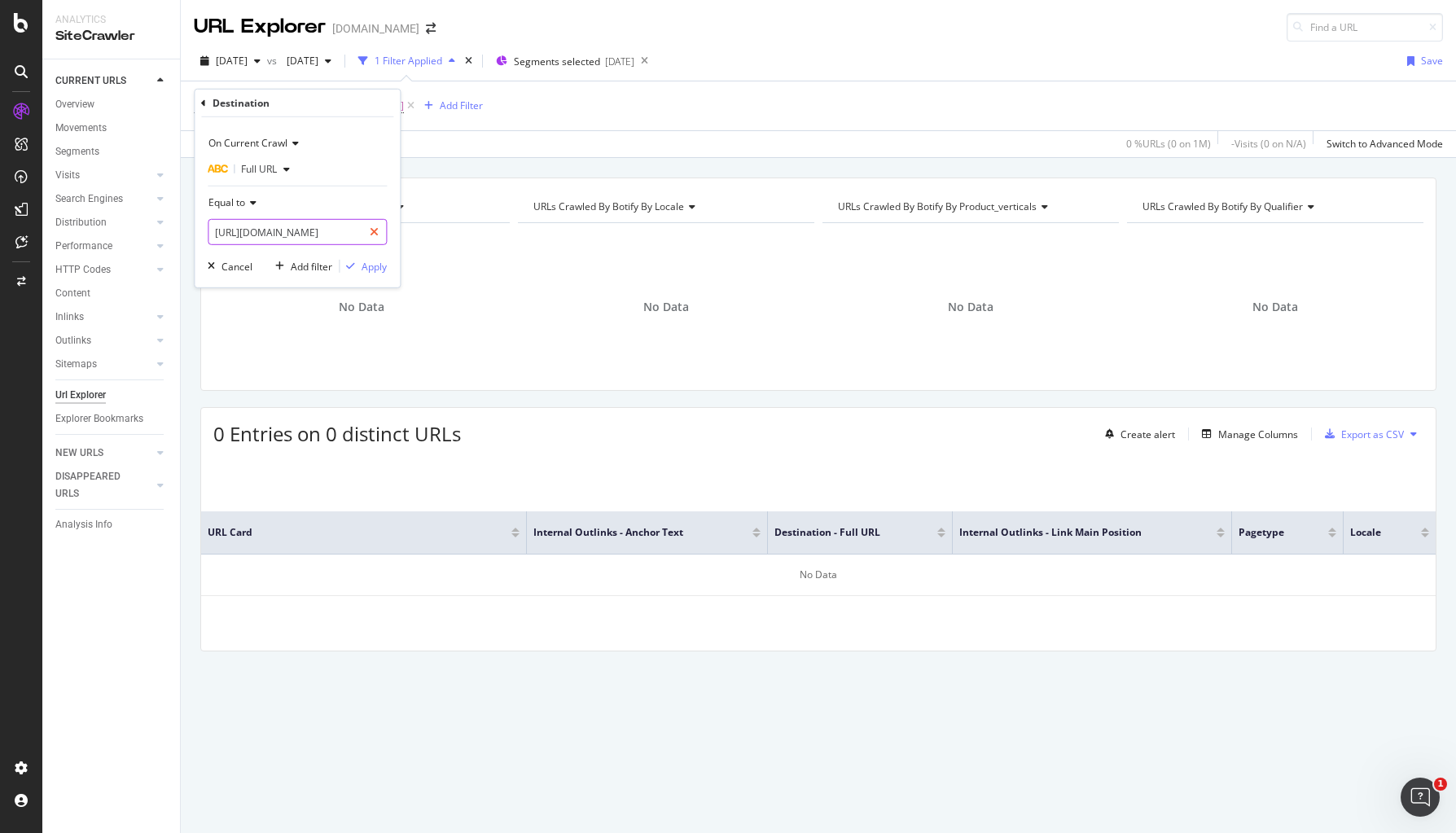
click at [367, 232] on div at bounding box center [374, 231] width 23 height 26
click at [341, 236] on input "text" at bounding box center [297, 231] width 177 height 26
paste input "[URL][DOMAIN_NAME]"
type input "[URL][DOMAIN_NAME]"
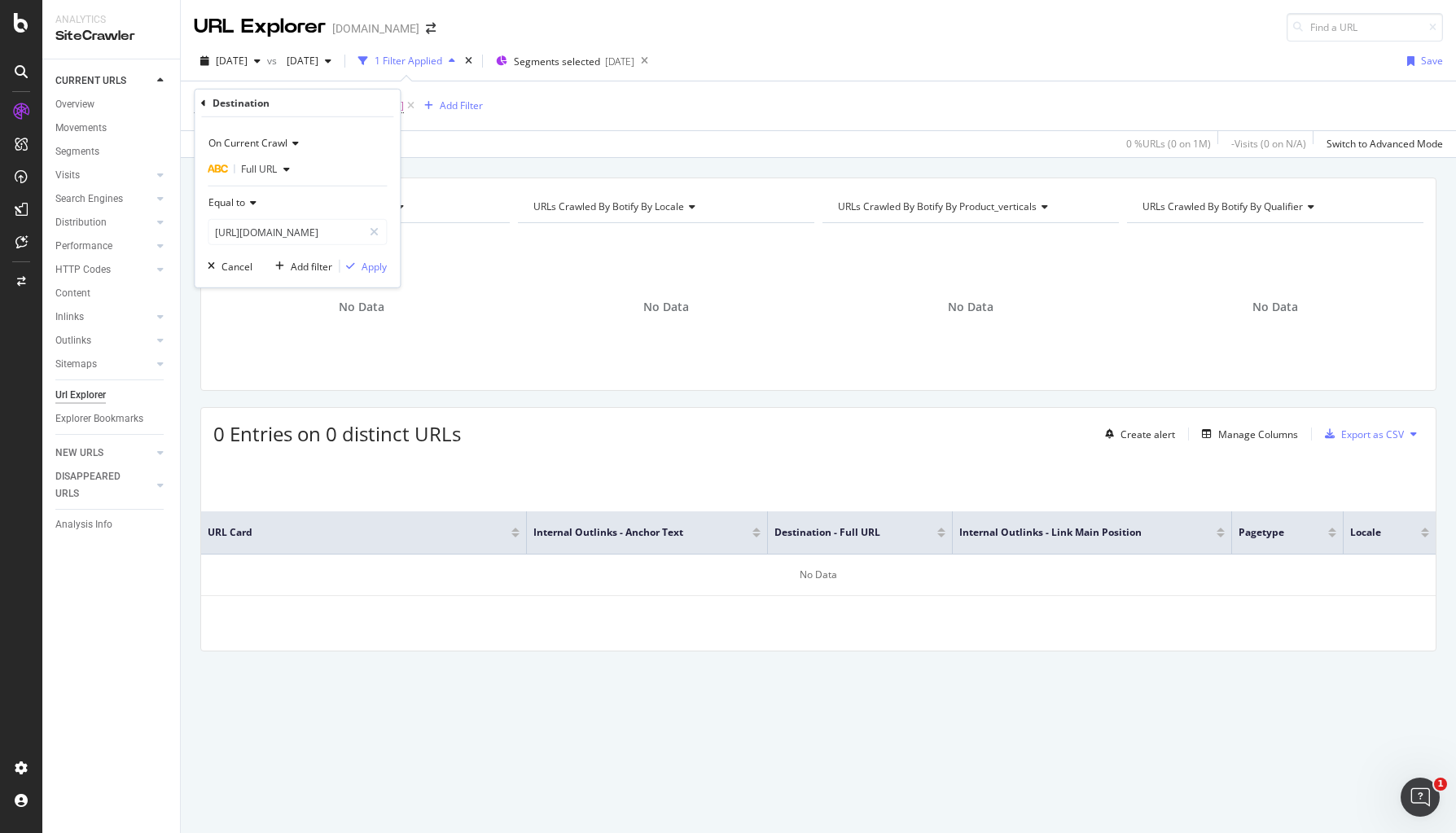
click at [372, 273] on div "On Current Crawl Full URL Equal to [URL][DOMAIN_NAME] Cancel Add filter Apply" at bounding box center [297, 202] width 205 height 170
click at [373, 270] on div "Apply" at bounding box center [374, 265] width 25 height 13
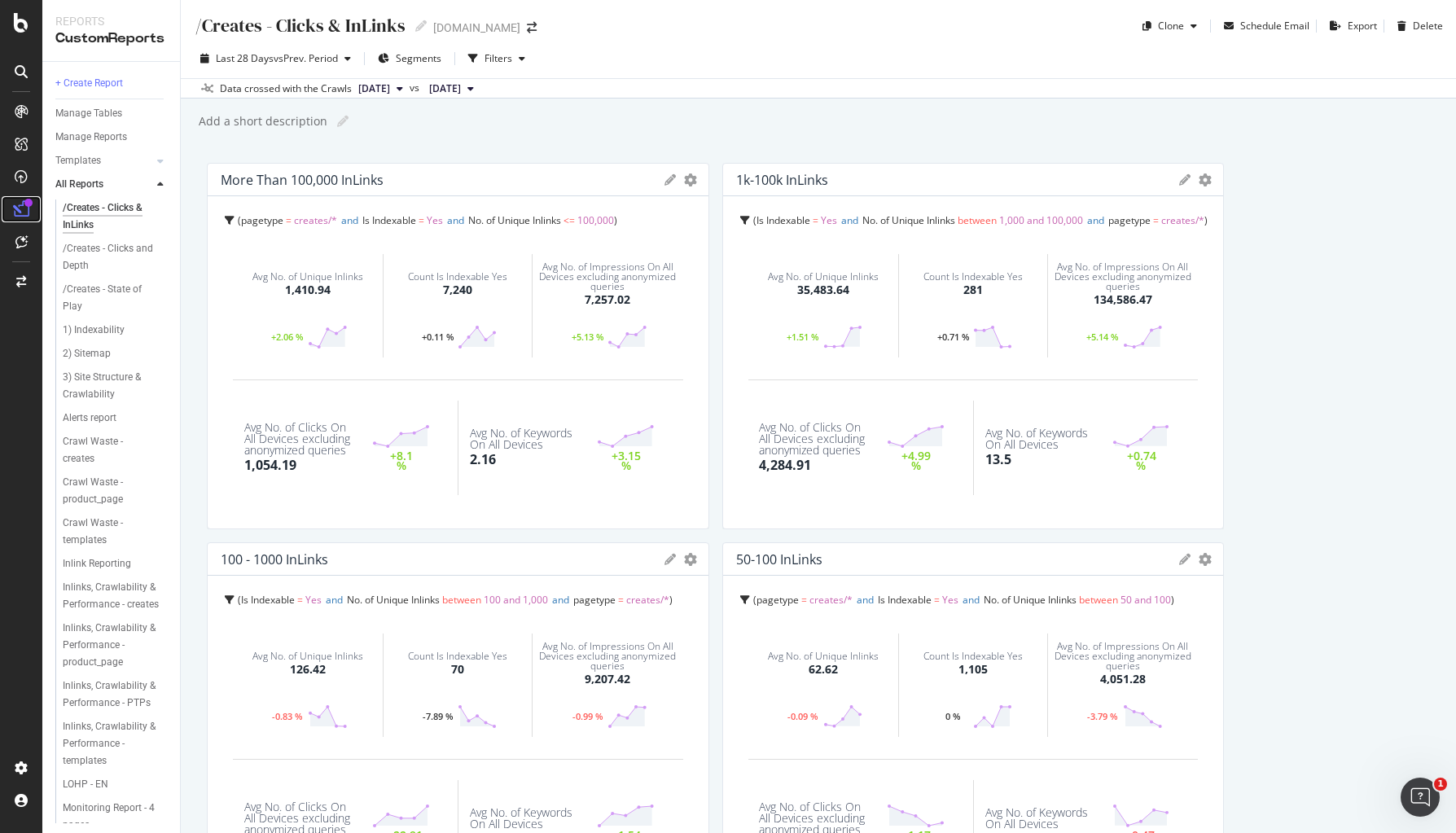
click at [26, 204] on div at bounding box center [28, 202] width 8 height 8
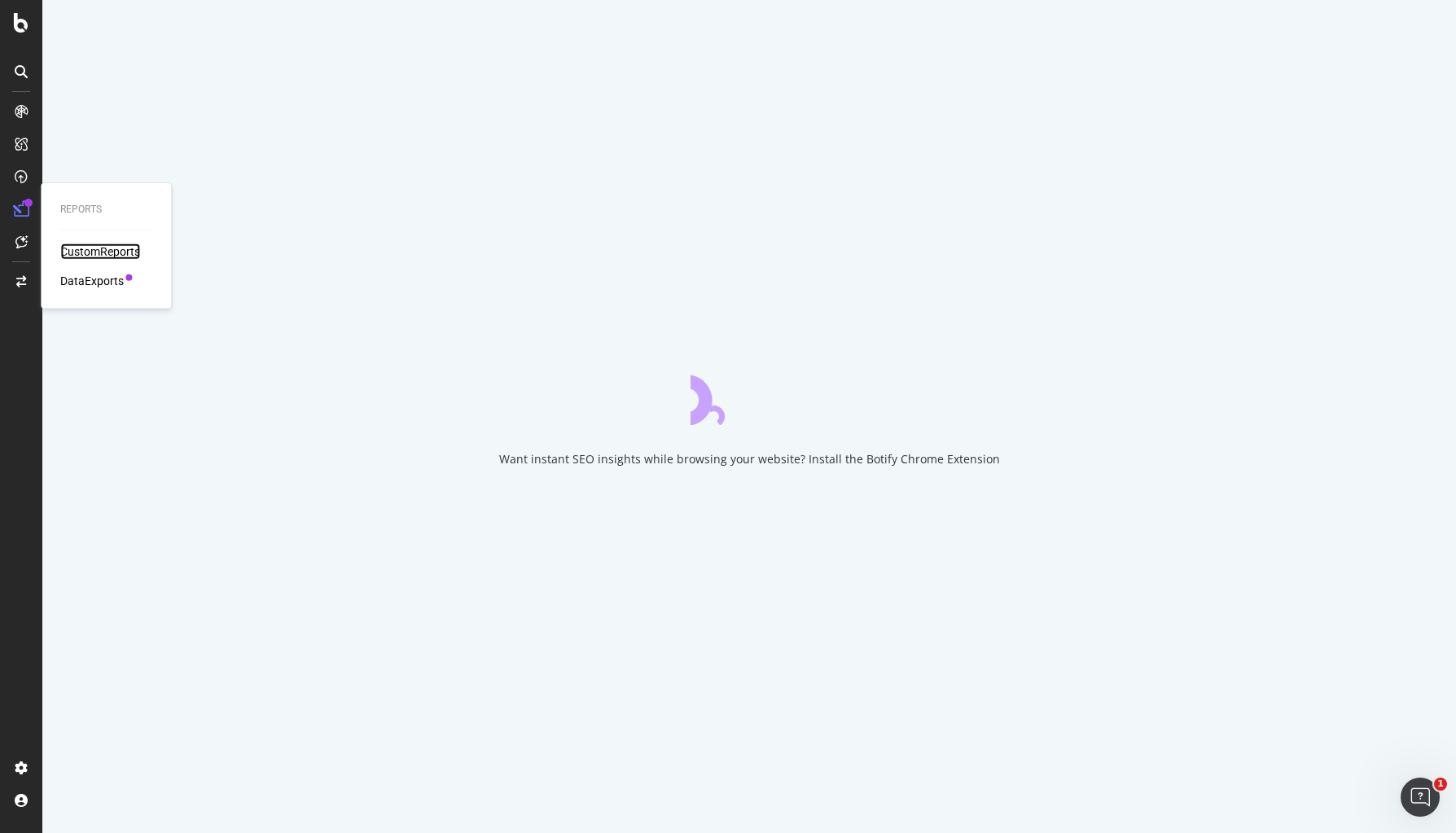
click at [100, 255] on div "CustomReports" at bounding box center [100, 252] width 80 height 16
